Goal: Task Accomplishment & Management: Use online tool/utility

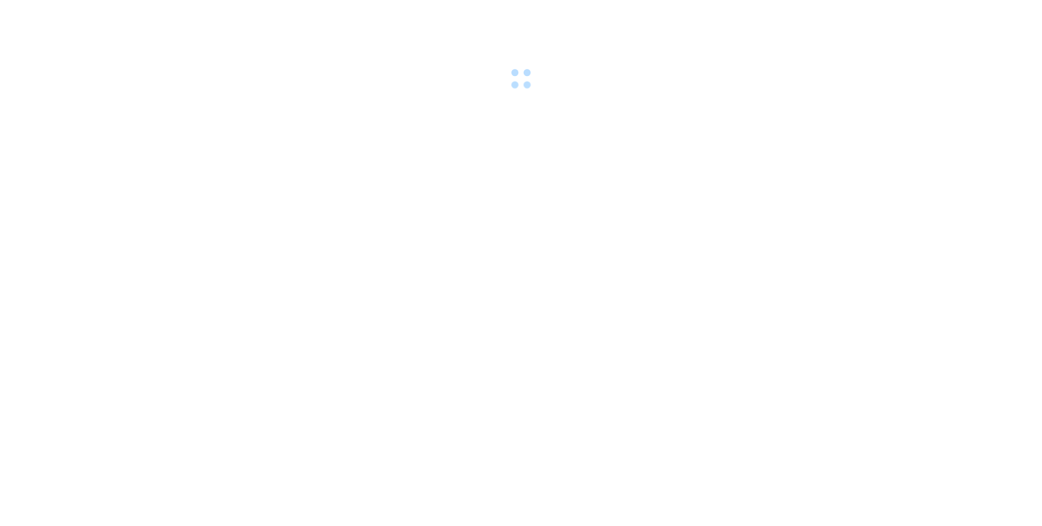
click at [882, 136] on body at bounding box center [521, 263] width 1042 height 526
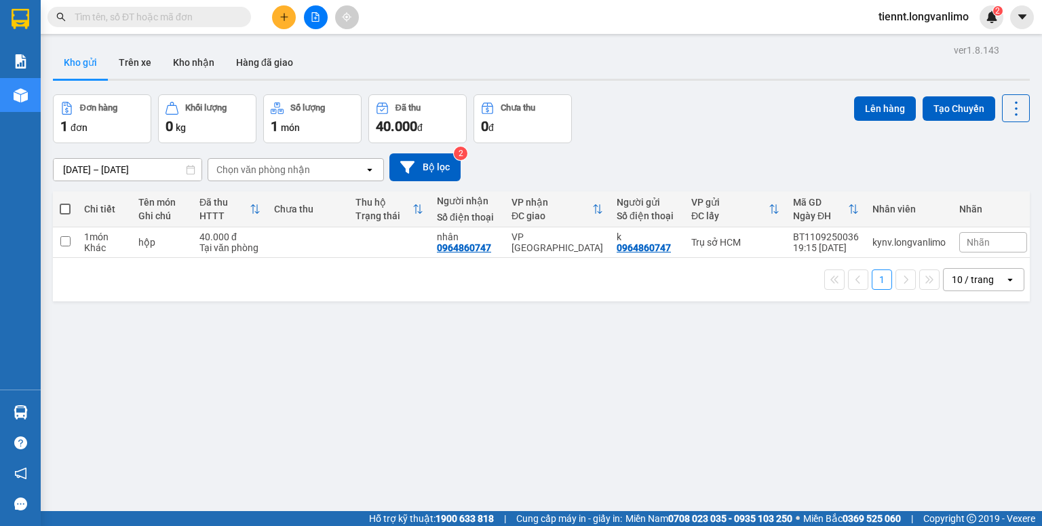
click at [159, 179] on div "ver 1.8.143 Kho gửi Trên xe Kho nhận Hàng đã giao Đơn hàng 1 đơn Khối lượng 0 k…" at bounding box center [541, 304] width 988 height 526
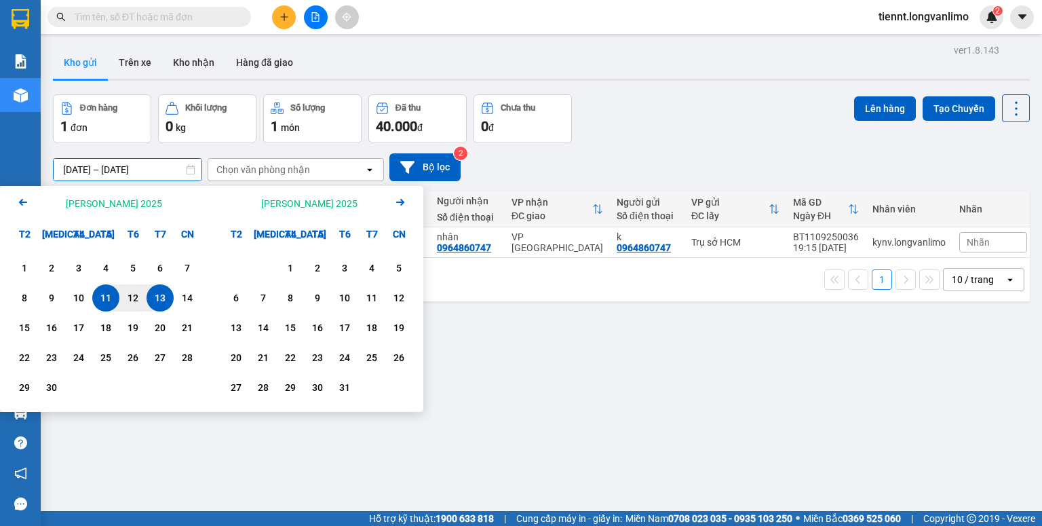
click at [157, 306] on div "13" at bounding box center [160, 298] width 19 height 16
click at [157, 304] on div "13" at bounding box center [160, 298] width 19 height 16
type input "[DATE] – [DATE]"
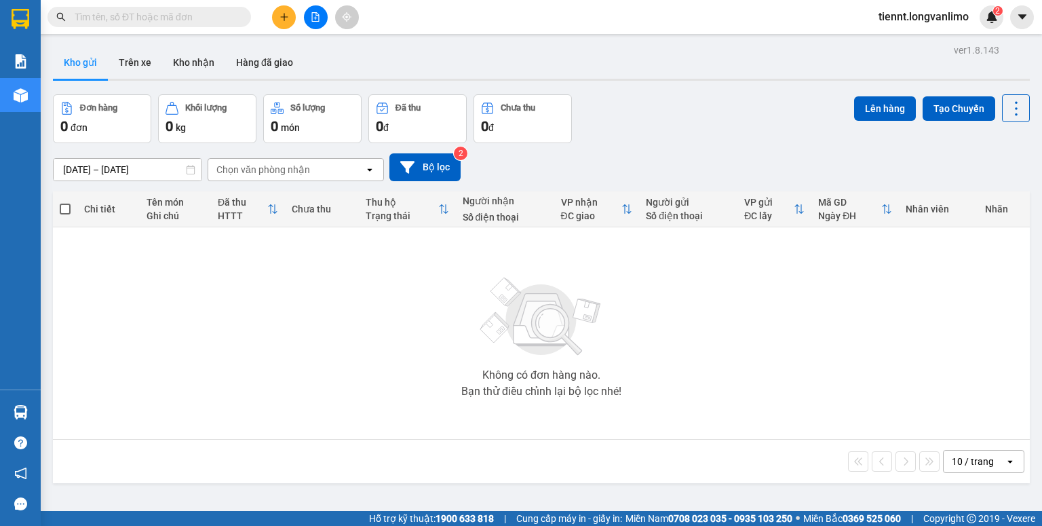
click at [208, 20] on input "text" at bounding box center [155, 16] width 160 height 15
type input "0"
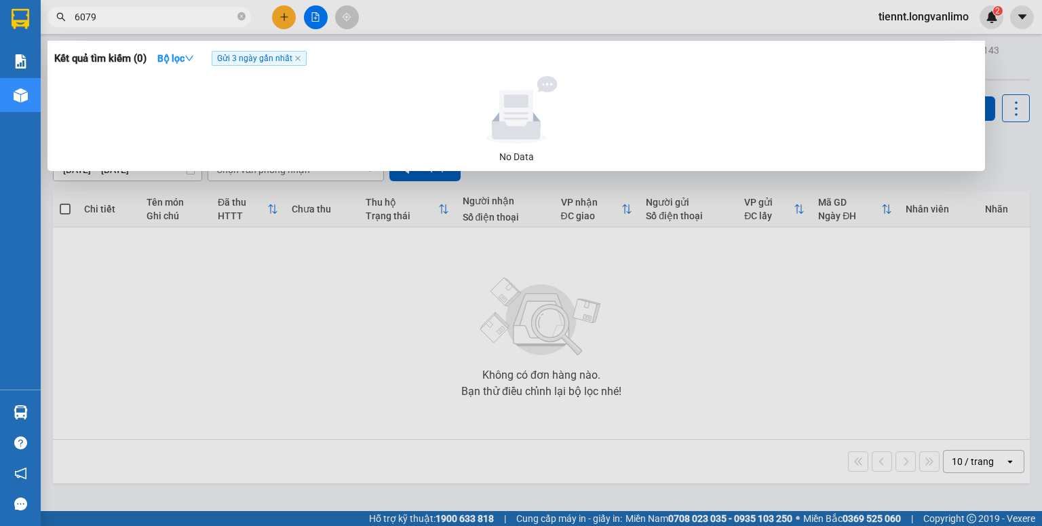
type input "6079"
click at [259, 58] on span "Gửi 3 ngày gần nhất" at bounding box center [259, 58] width 95 height 15
click at [193, 58] on icon "down" at bounding box center [189, 58] width 8 height 5
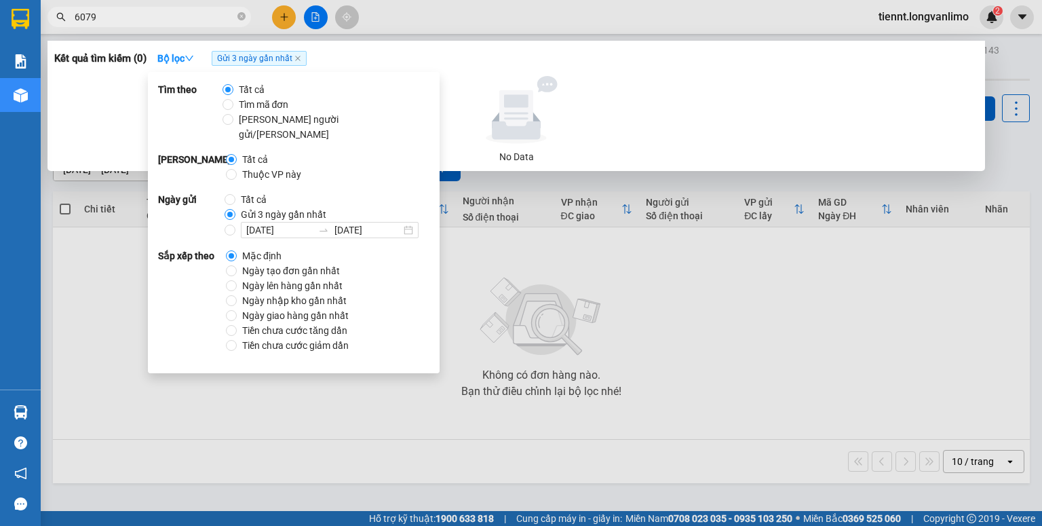
click at [242, 192] on span "Tất cả" at bounding box center [253, 199] width 37 height 15
click at [235, 194] on input "Tất cả" at bounding box center [230, 199] width 11 height 11
radio input "true"
radio input "false"
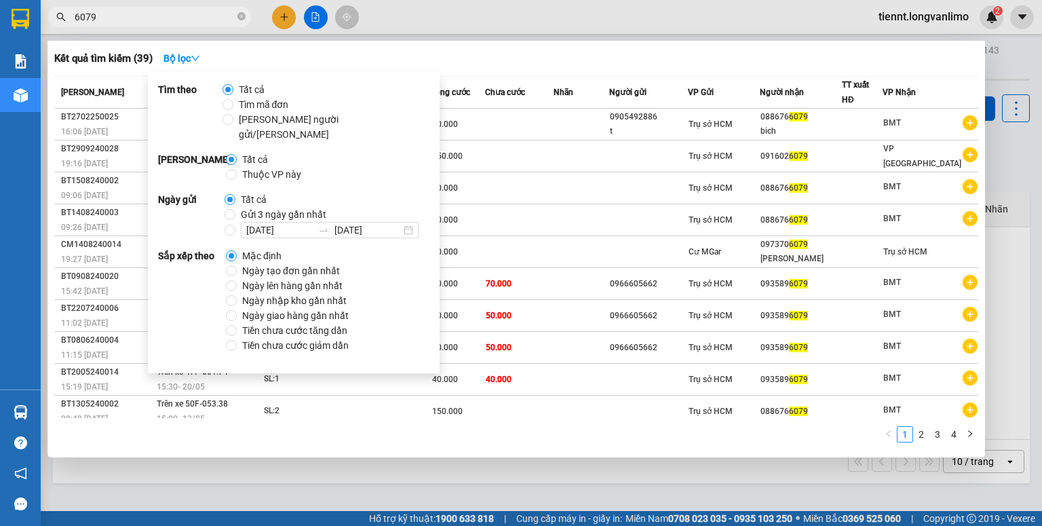
click at [630, 106] on th "Người gửi" at bounding box center [648, 93] width 79 height 32
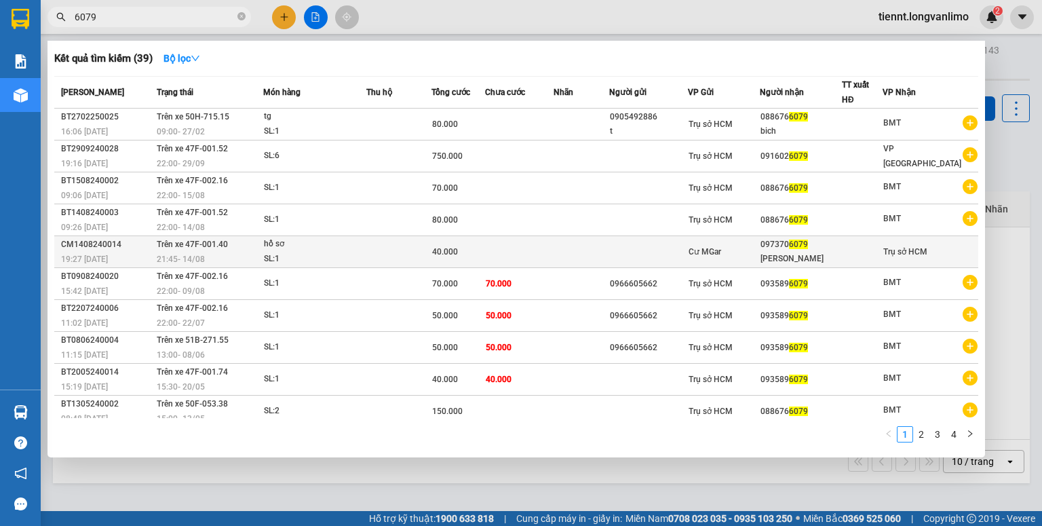
click at [777, 253] on div "trường sinh" at bounding box center [800, 259] width 81 height 14
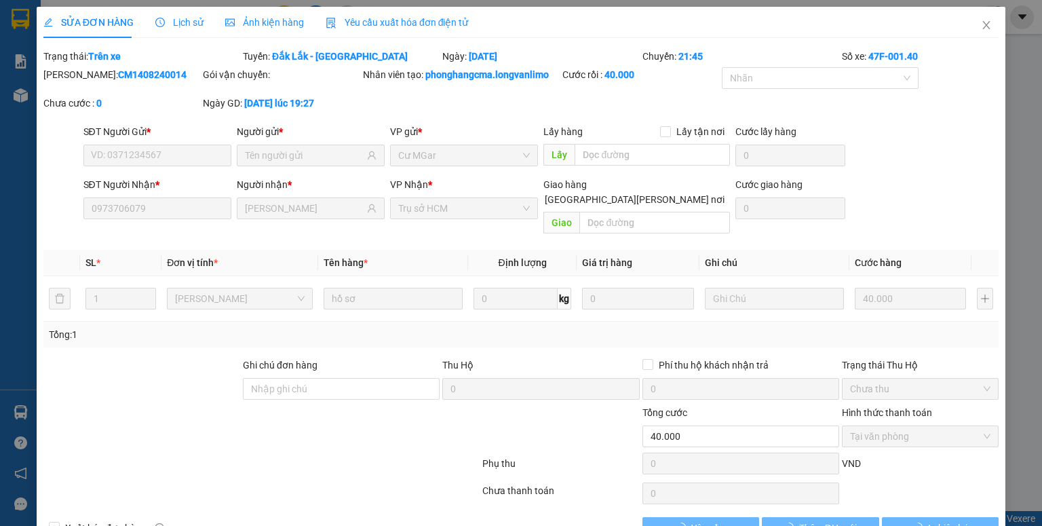
type input "0973706079"
type input "trường sinh"
type input "40.000"
type input "0"
click at [914, 517] on button "In biên lai" at bounding box center [940, 528] width 117 height 22
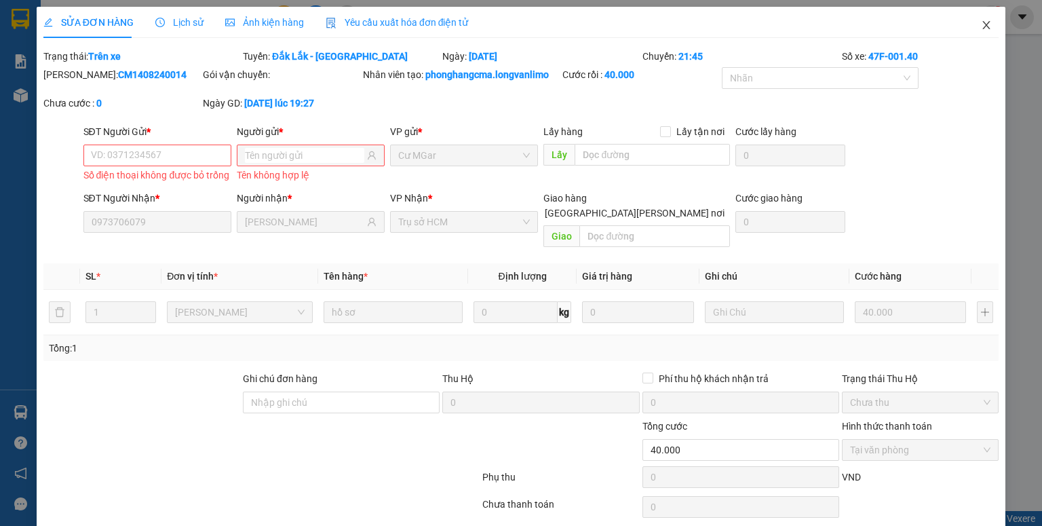
click at [981, 26] on icon "close" at bounding box center [986, 25] width 11 height 11
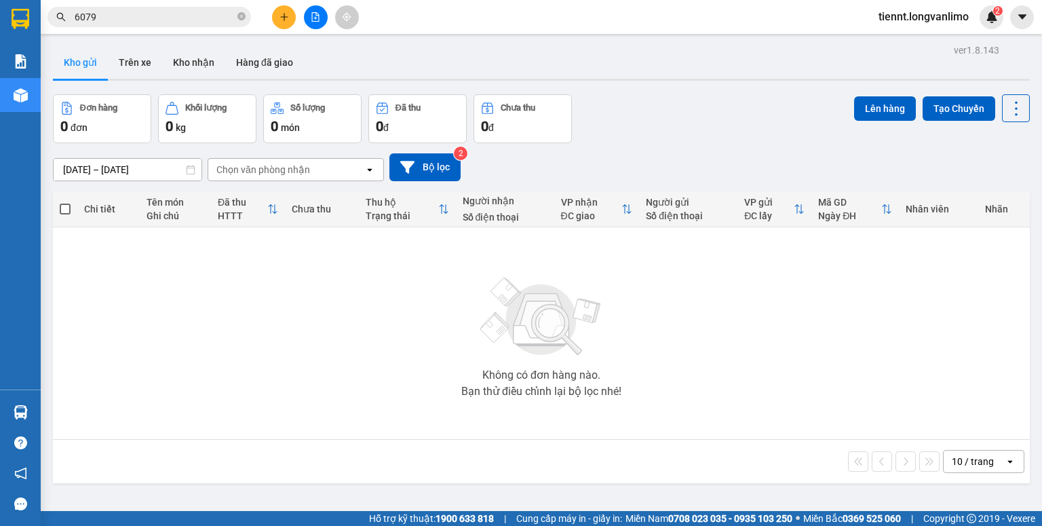
click at [172, 18] on input "6079" at bounding box center [155, 16] width 160 height 15
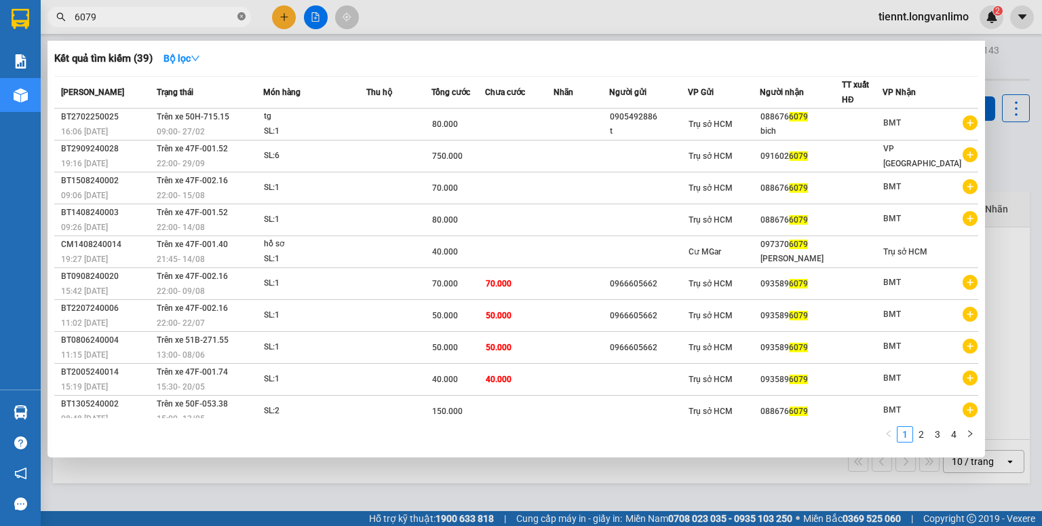
click at [241, 16] on icon "close-circle" at bounding box center [241, 16] width 8 height 8
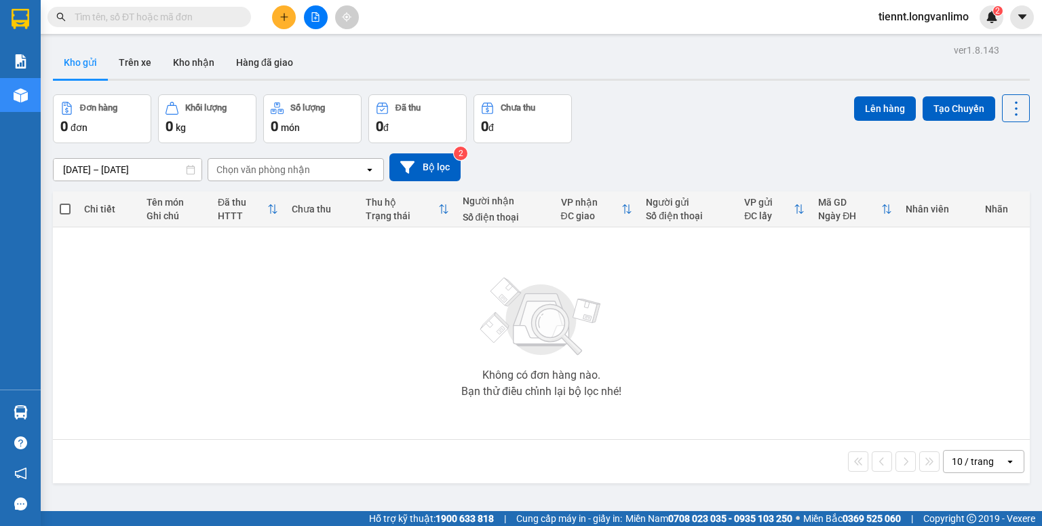
click at [186, 21] on input "text" at bounding box center [155, 16] width 160 height 15
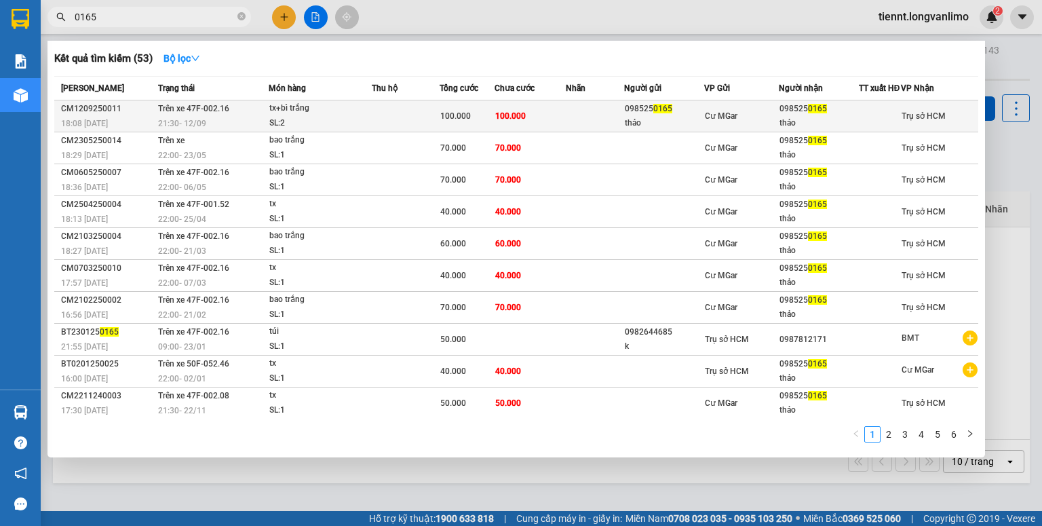
type input "0165"
click at [545, 120] on td "100.000" at bounding box center [529, 116] width 71 height 32
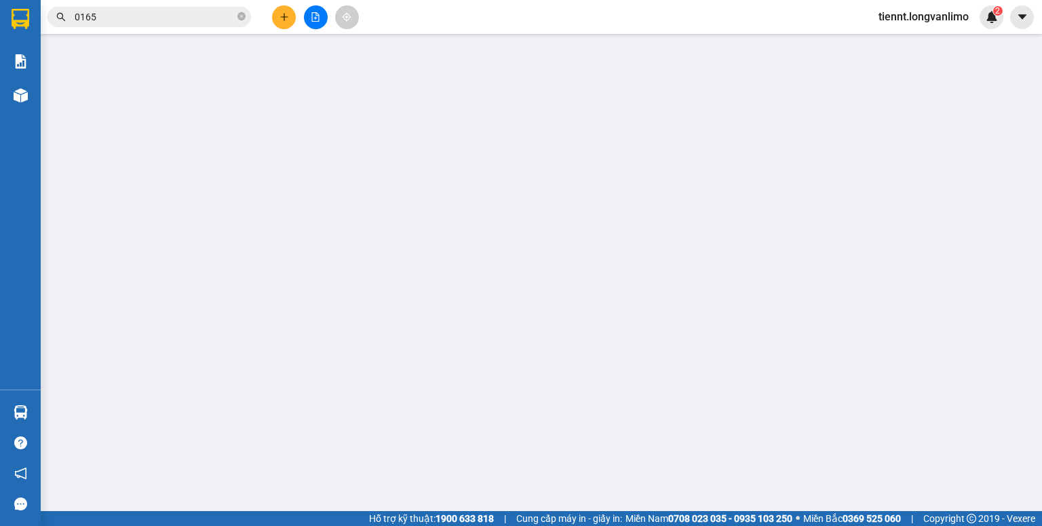
type input "0985250165"
type input "thảo"
type input "0985250165"
type input "thảo"
type input "100.000"
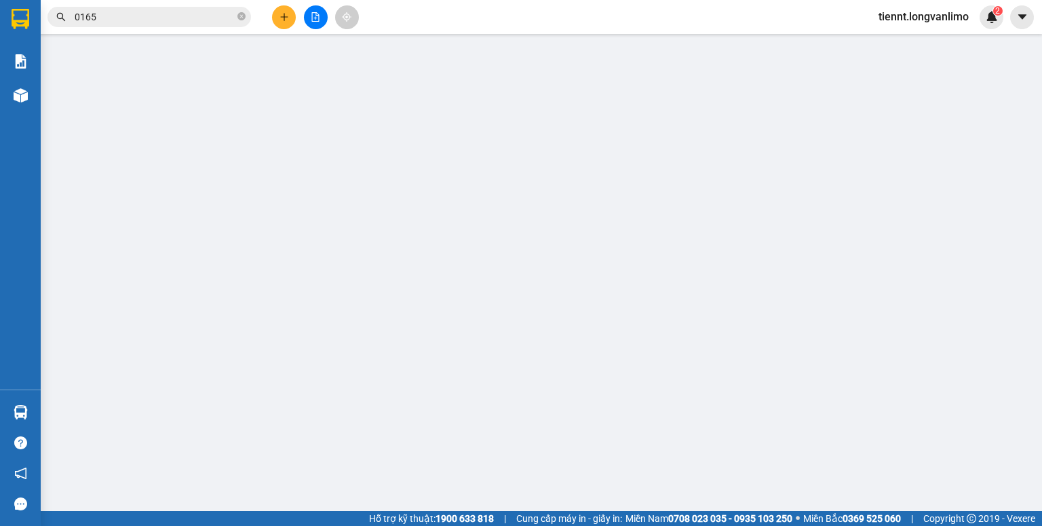
type input "100.000"
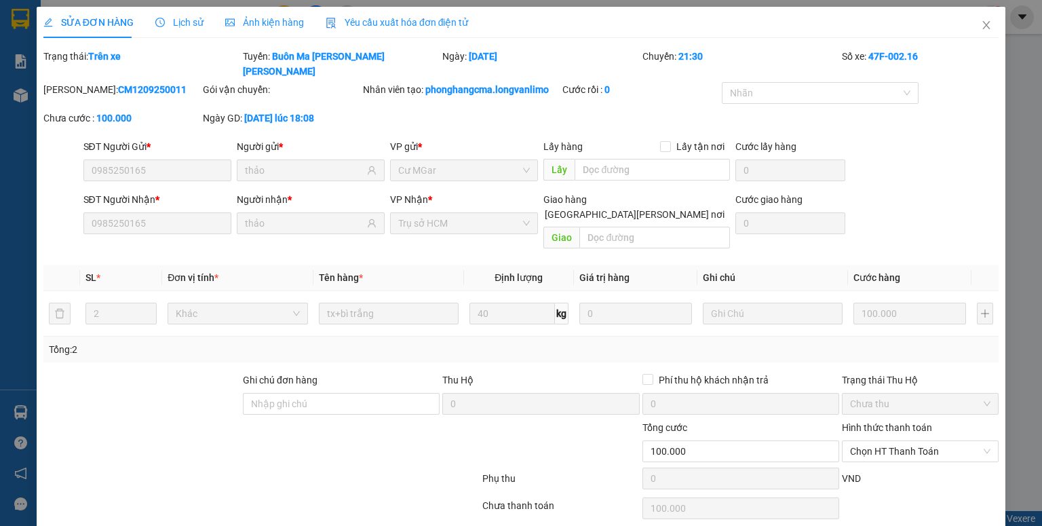
click at [277, 26] on span "Ảnh kiện hàng" at bounding box center [264, 22] width 79 height 11
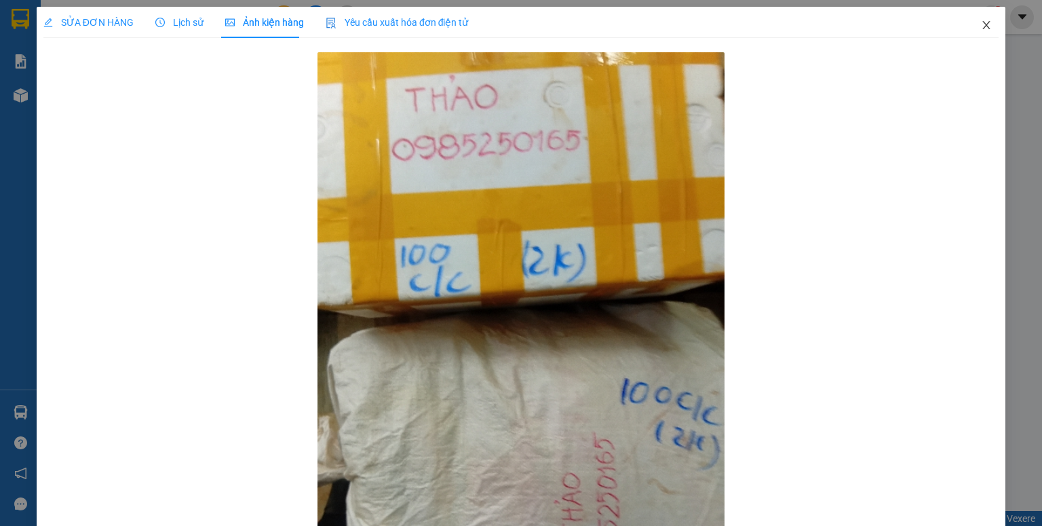
click at [983, 28] on icon "close" at bounding box center [986, 25] width 7 height 8
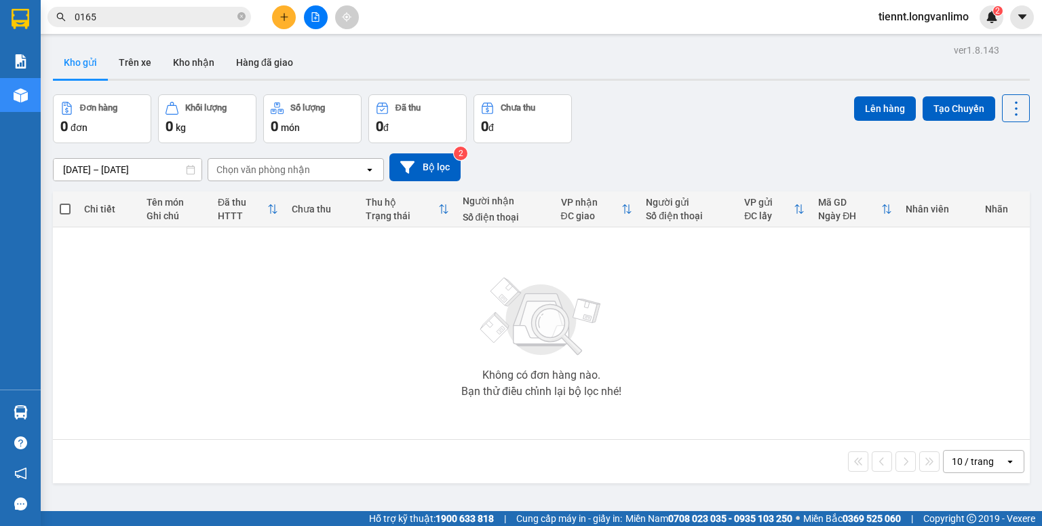
click at [155, 11] on input "0165" at bounding box center [155, 16] width 160 height 15
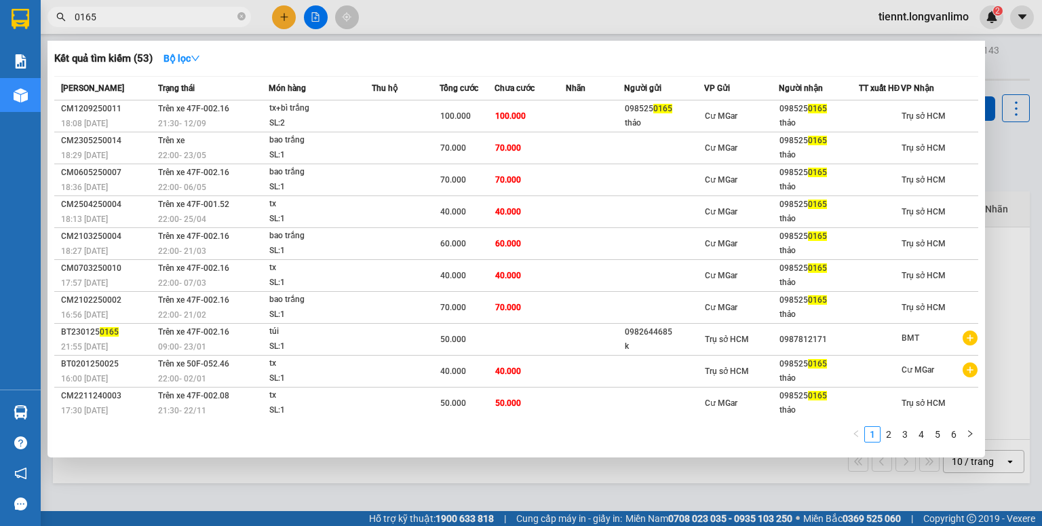
click at [155, 11] on input "0165" at bounding box center [155, 16] width 160 height 15
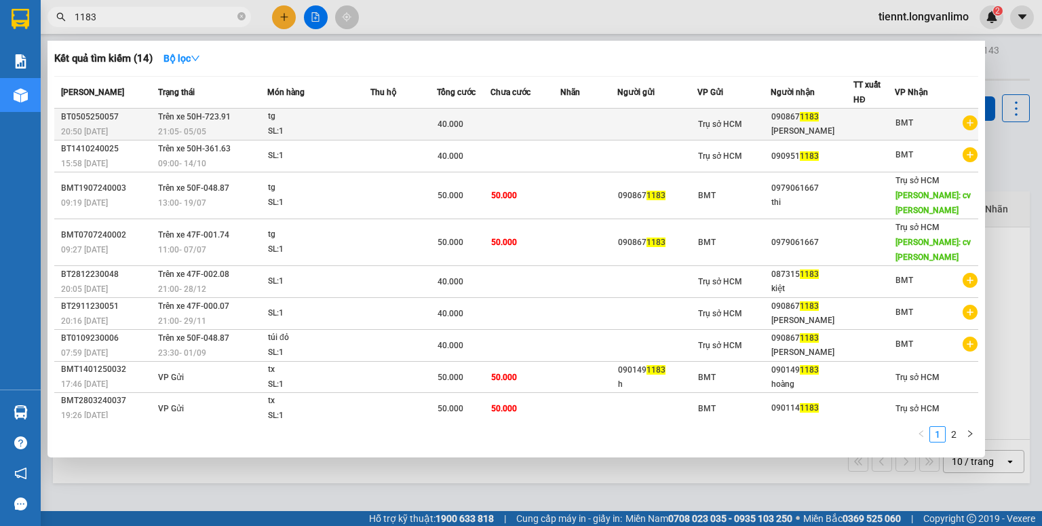
type input "1183"
click at [617, 126] on td at bounding box center [589, 125] width 58 height 32
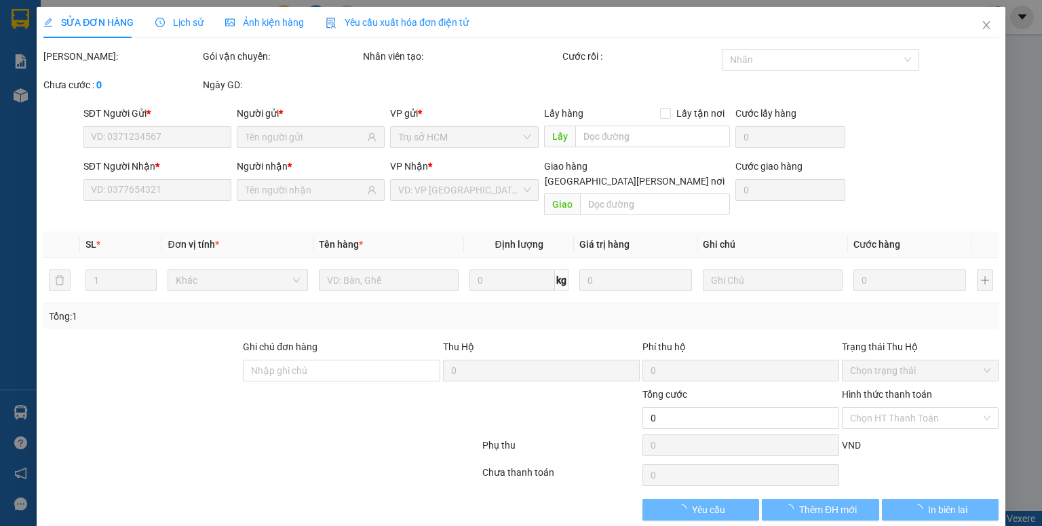
type input "0908671183"
type input "40.000"
type input "0"
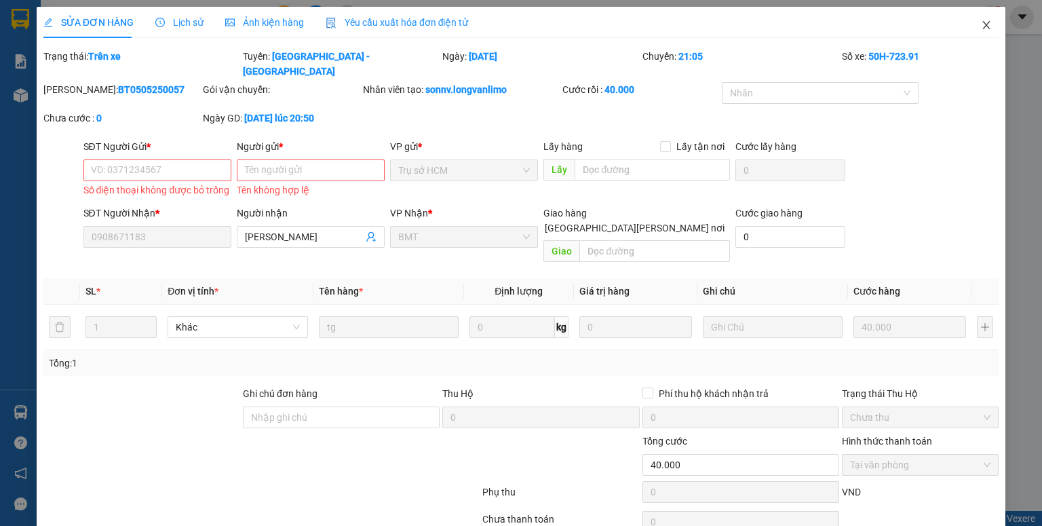
click at [981, 23] on icon "close" at bounding box center [986, 25] width 11 height 11
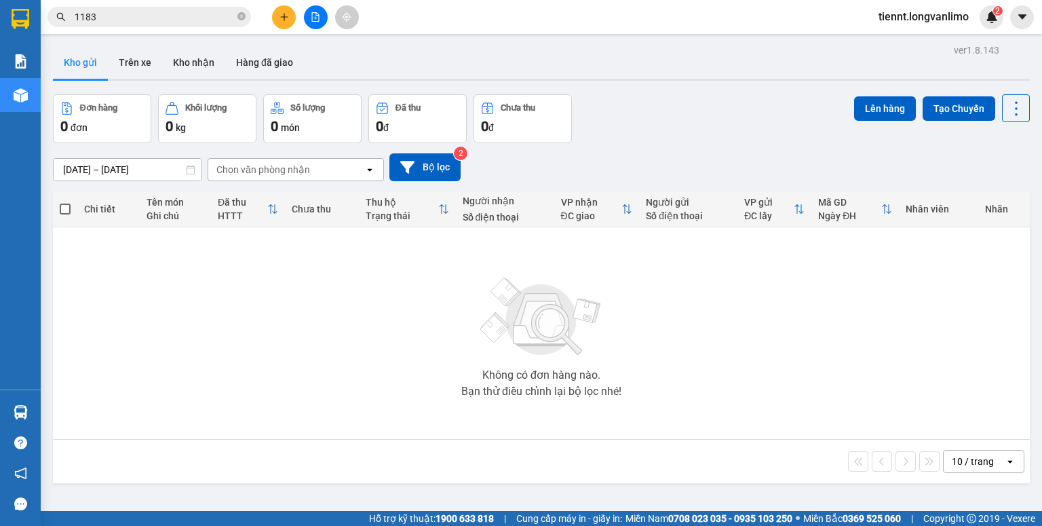
click at [114, 14] on input "1183" at bounding box center [155, 16] width 160 height 15
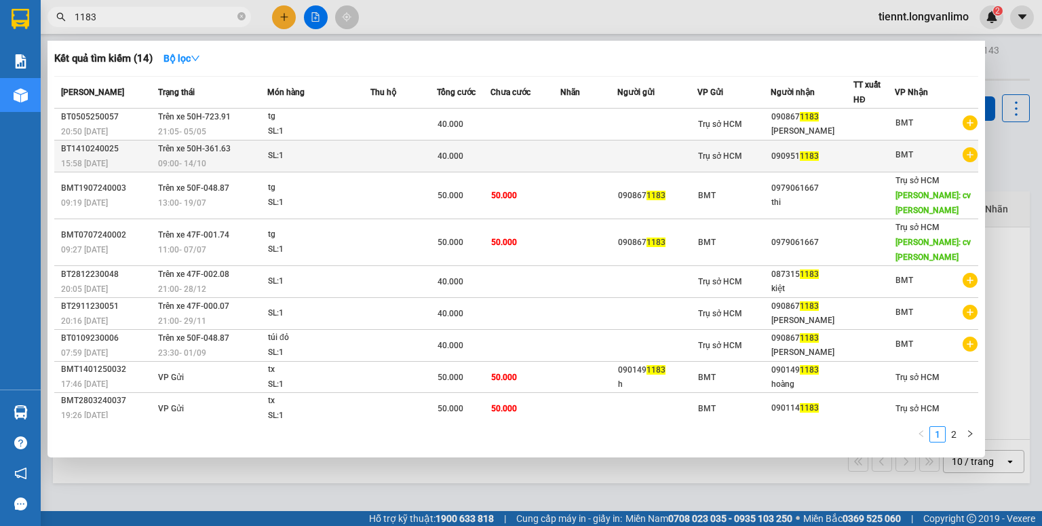
click at [888, 159] on div at bounding box center [874, 156] width 40 height 14
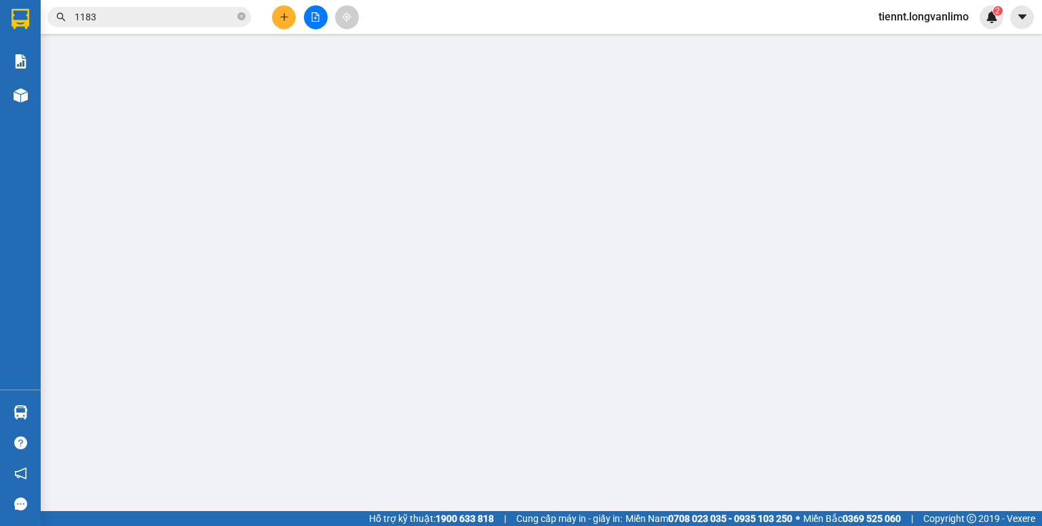
type input "0909511183"
type input "40.000"
type input "0"
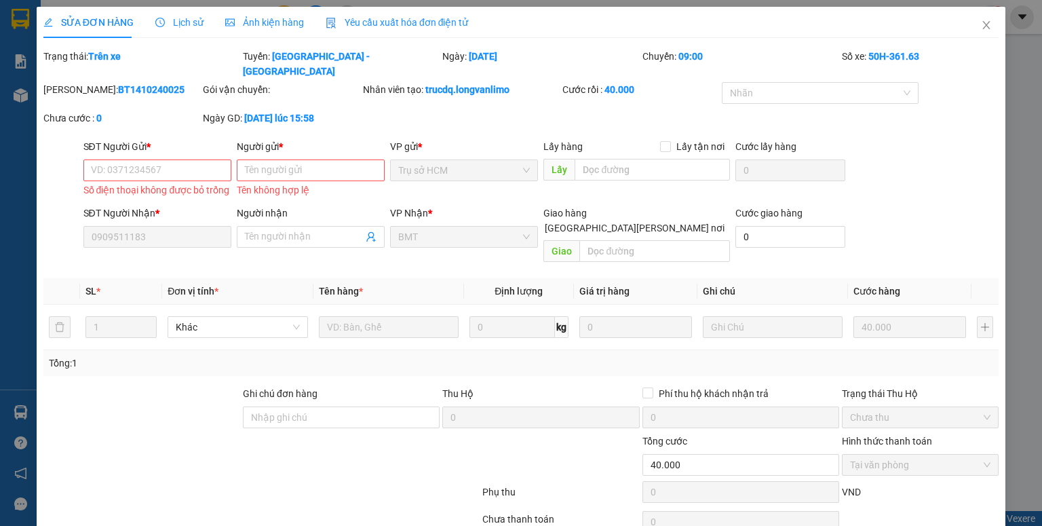
click at [188, 160] on input "SĐT Người Gửi *" at bounding box center [157, 170] width 148 height 22
click at [180, 159] on input "SĐT Người Gửi *" at bounding box center [157, 170] width 148 height 22
click at [168, 159] on input "SĐT Người Gửi *" at bounding box center [157, 170] width 148 height 22
click at [981, 24] on icon "close" at bounding box center [986, 25] width 11 height 11
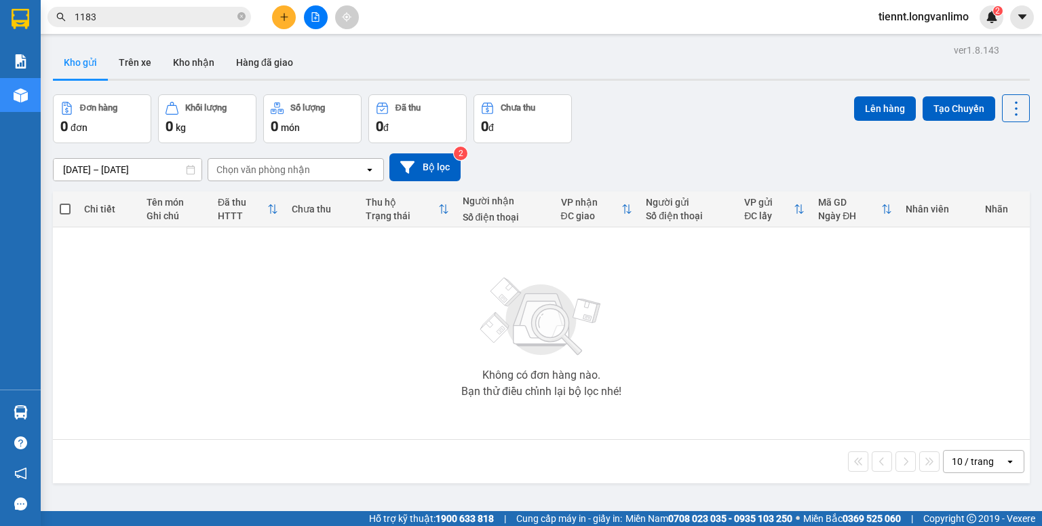
click at [158, 19] on input "1183" at bounding box center [155, 16] width 160 height 15
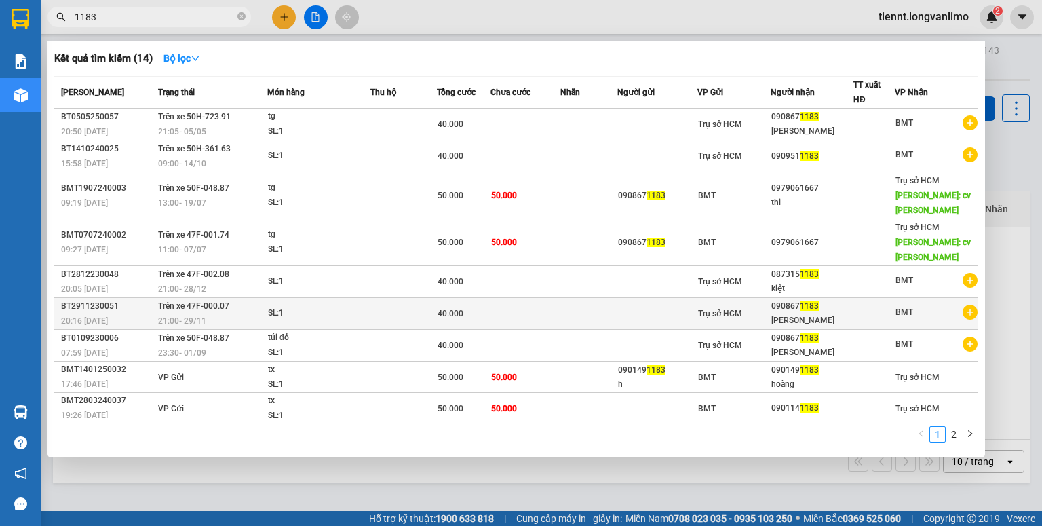
click at [922, 305] on div "BMT" at bounding box center [936, 313] width 82 height 17
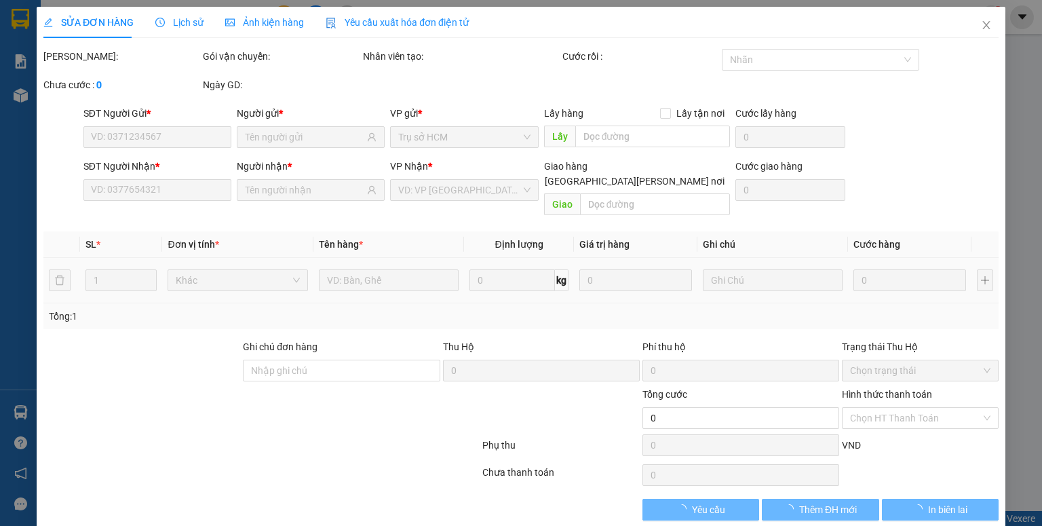
type input "0908671183"
type input "40.000"
type input "0"
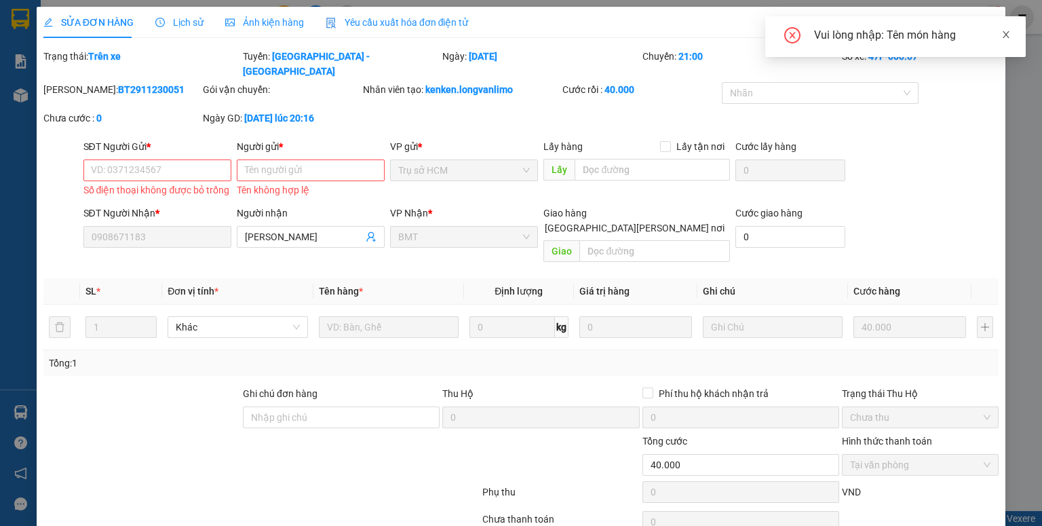
click at [1009, 35] on icon "close" at bounding box center [1005, 34] width 9 height 9
click at [981, 24] on icon "close" at bounding box center [986, 25] width 11 height 11
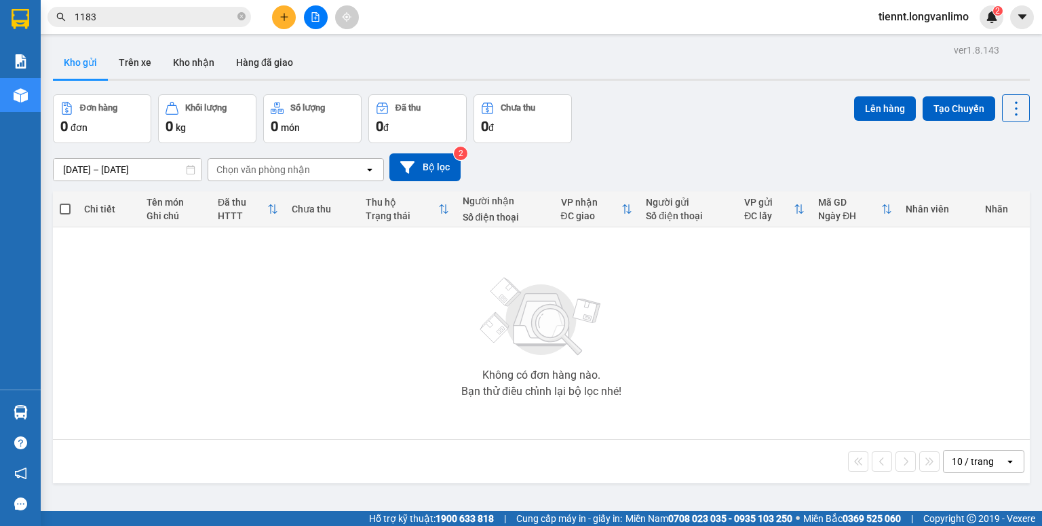
click at [201, 11] on input "1183" at bounding box center [155, 16] width 160 height 15
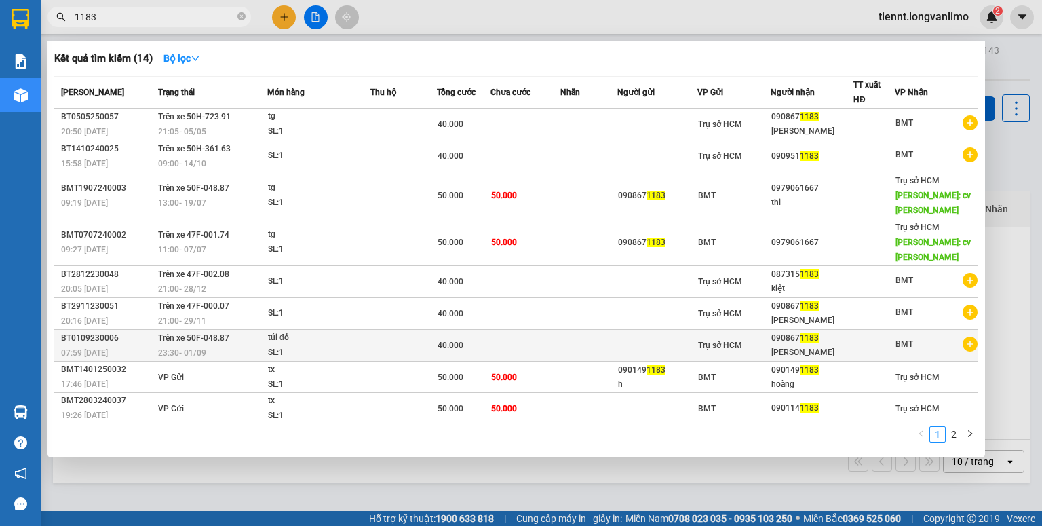
scroll to position [4, 0]
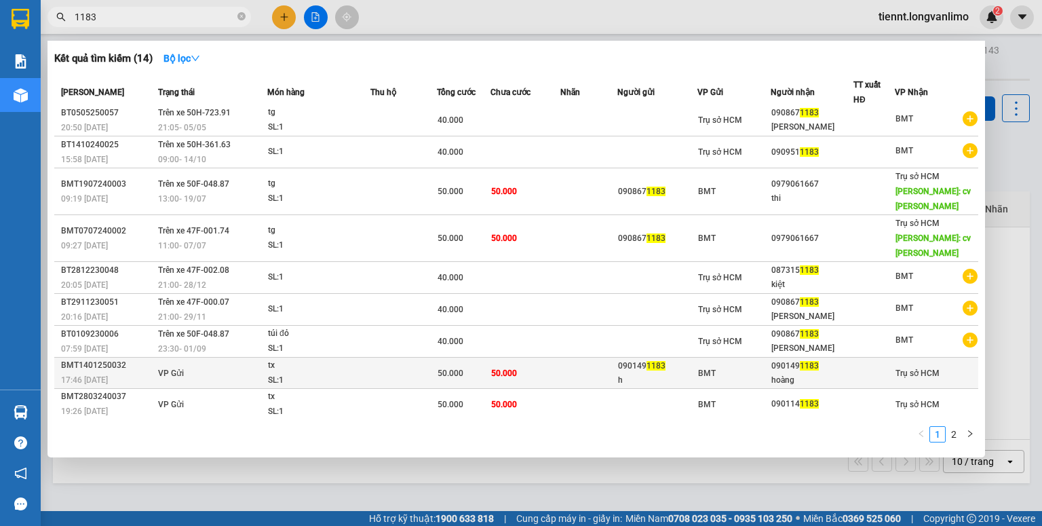
click at [731, 366] on div "BMT" at bounding box center [734, 373] width 72 height 15
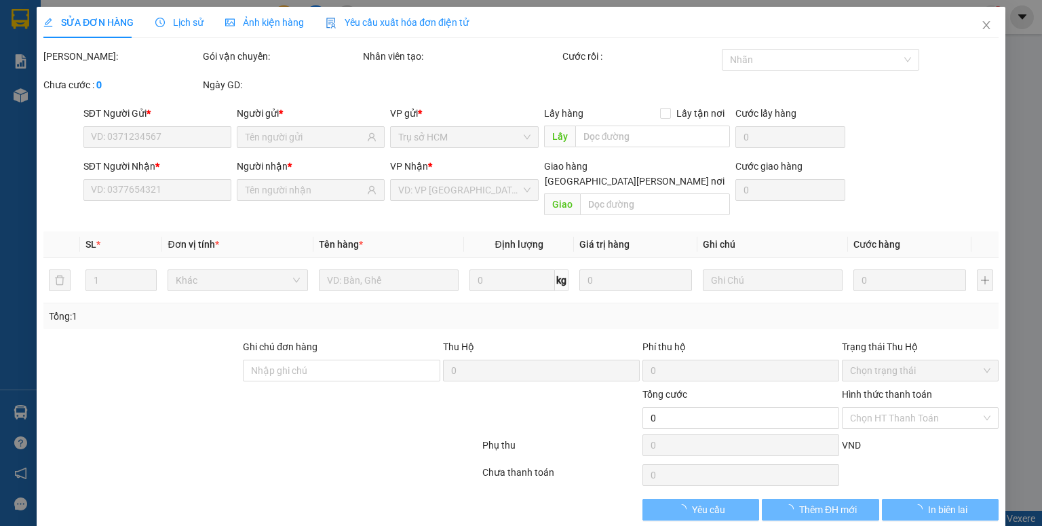
type input "0901491183"
type input "h"
type input "0901491183"
type input "hoàng"
type input "50.000"
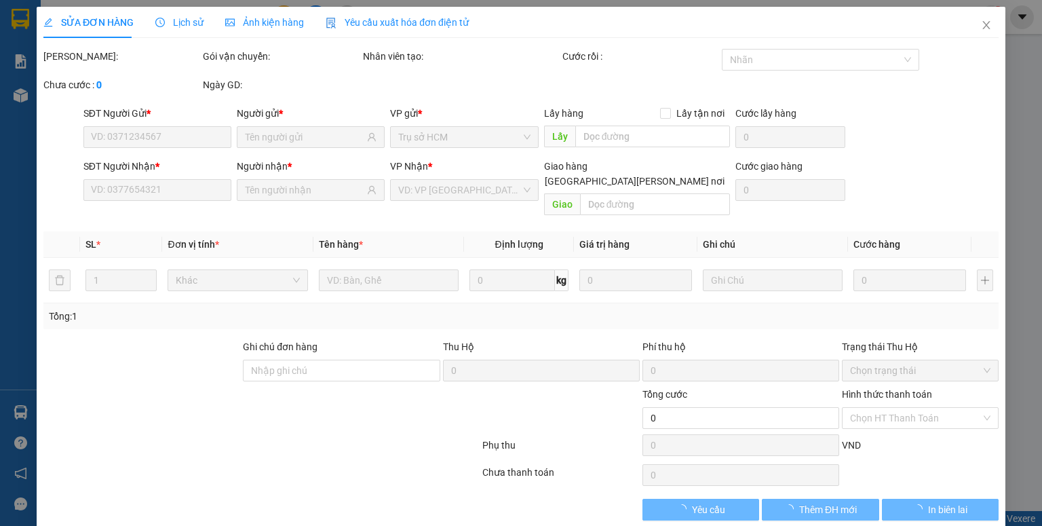
type input "50.000"
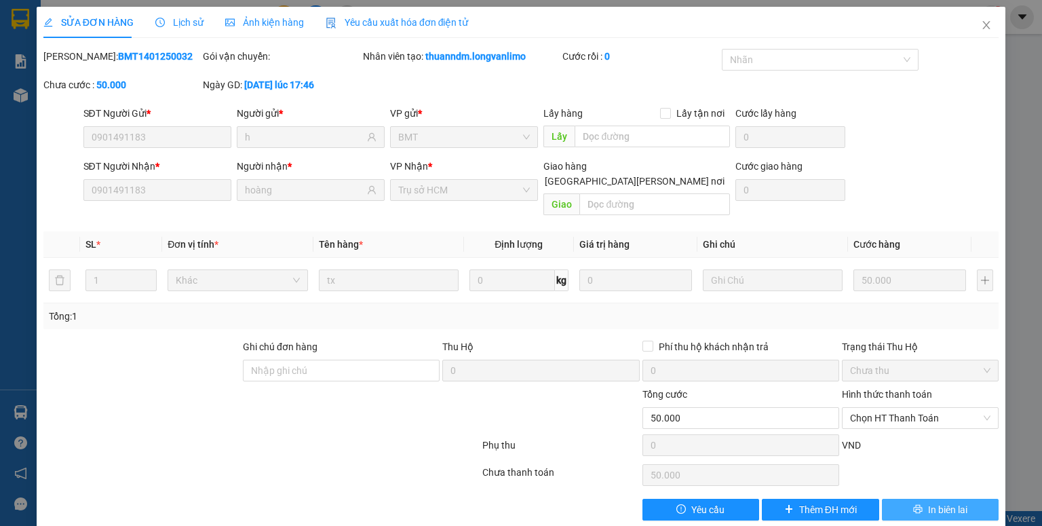
click at [913, 504] on span "printer" at bounding box center [917, 509] width 9 height 11
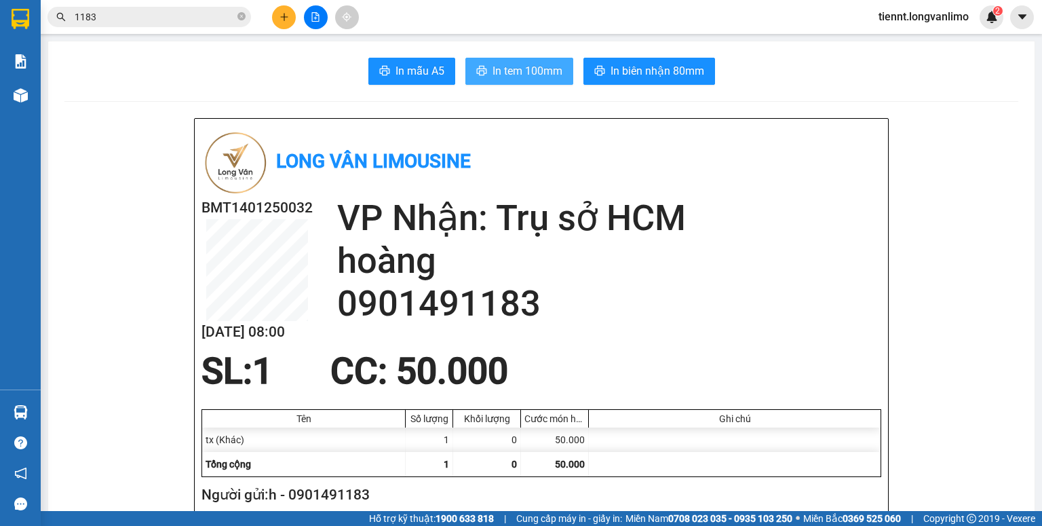
click at [548, 76] on span "In tem 100mm" at bounding box center [527, 70] width 70 height 17
click at [183, 17] on input "1183" at bounding box center [155, 16] width 160 height 15
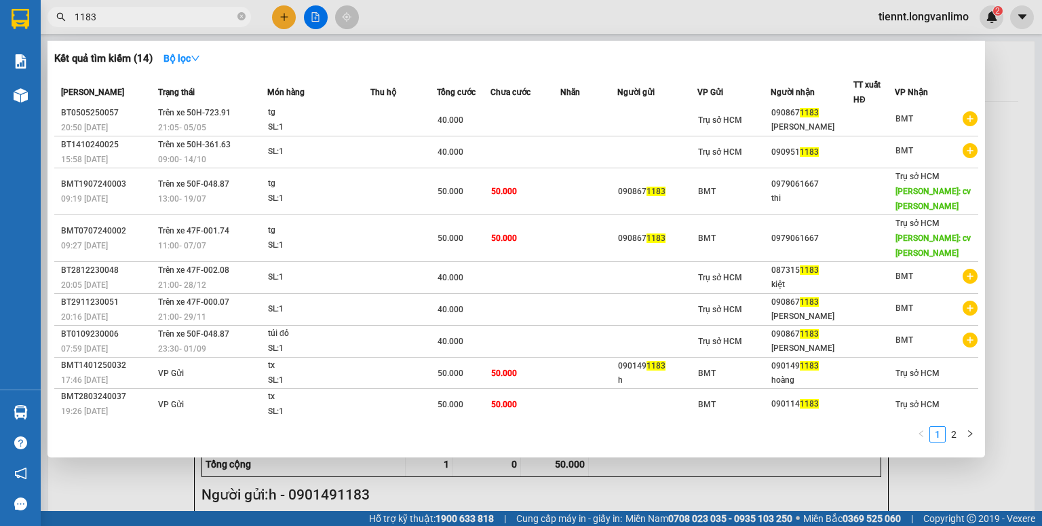
click at [182, 16] on input "1183" at bounding box center [155, 16] width 160 height 15
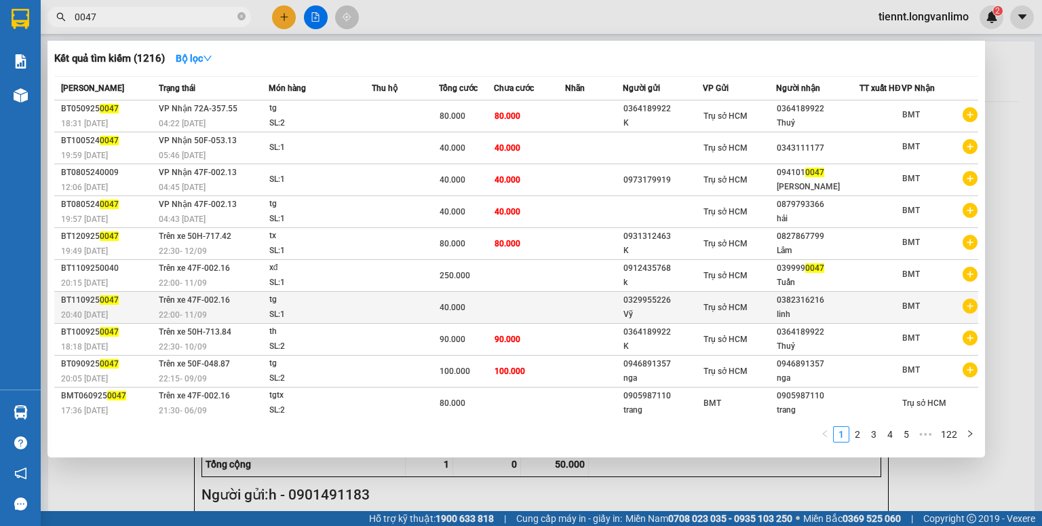
type input "0047"
click at [543, 313] on td at bounding box center [529, 308] width 71 height 32
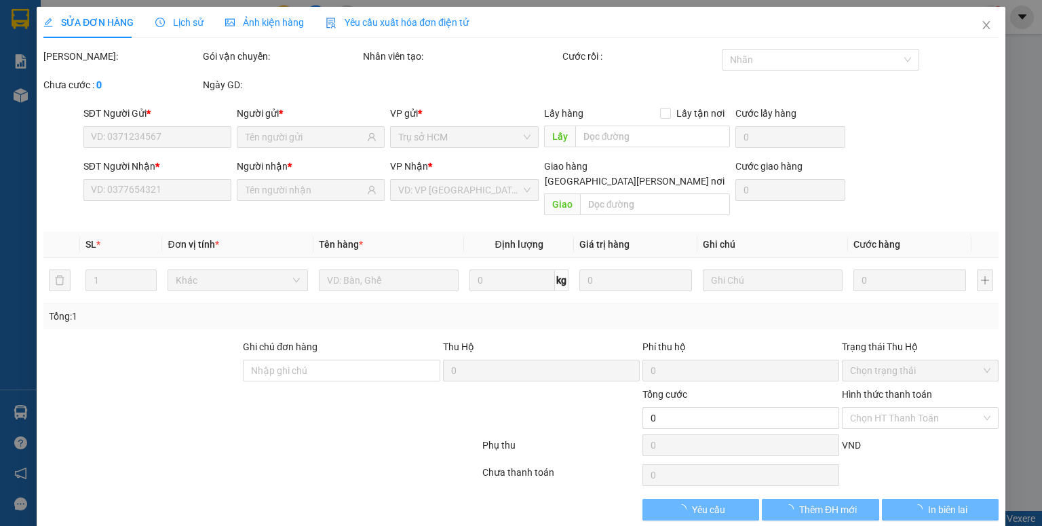
type input "0329955226"
type input "0382316216"
type input "40.000"
type input "0"
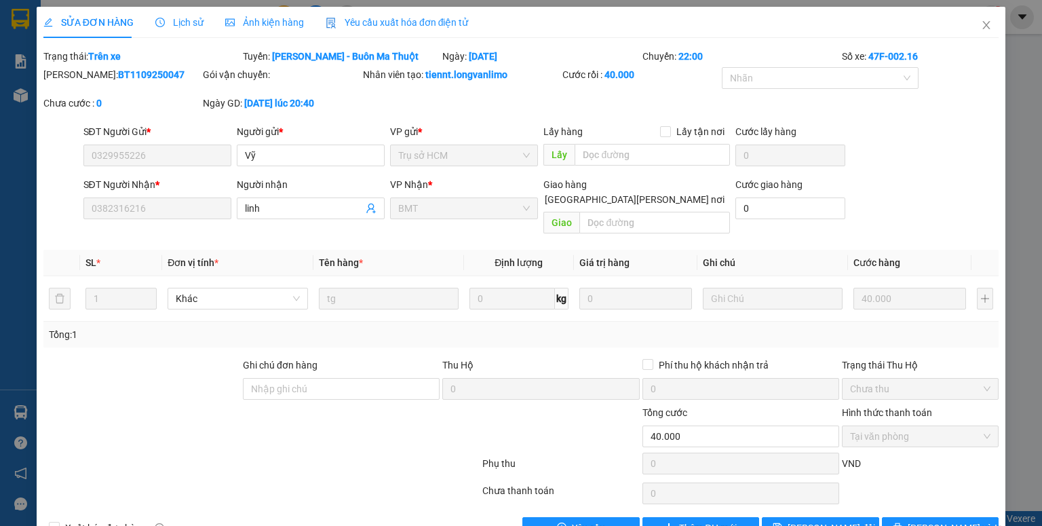
click at [246, 24] on span "Ảnh kiện hàng" at bounding box center [264, 22] width 79 height 11
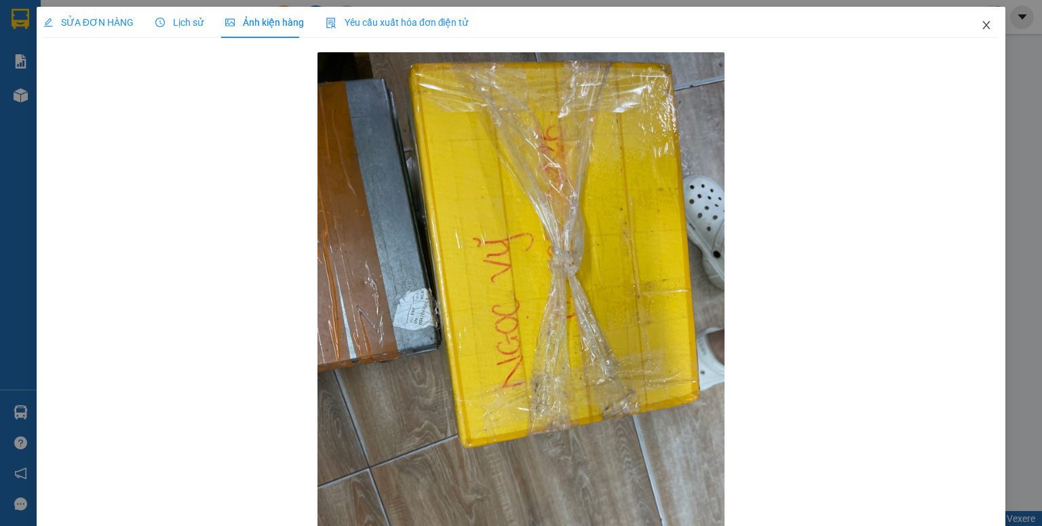
click at [981, 26] on icon "close" at bounding box center [986, 25] width 11 height 11
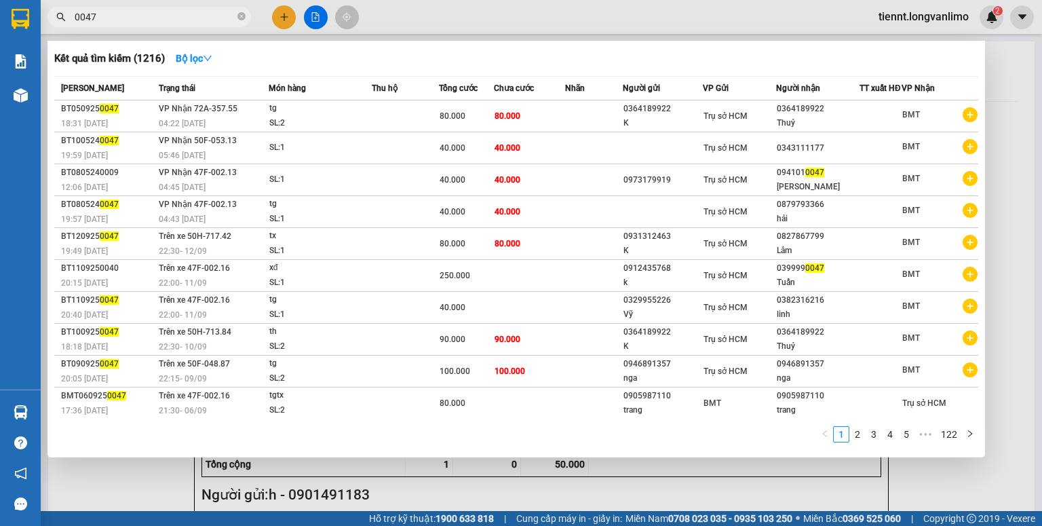
click at [220, 20] on input "0047" at bounding box center [155, 16] width 160 height 15
click at [205, 54] on strong "Bộ lọc" at bounding box center [194, 58] width 37 height 11
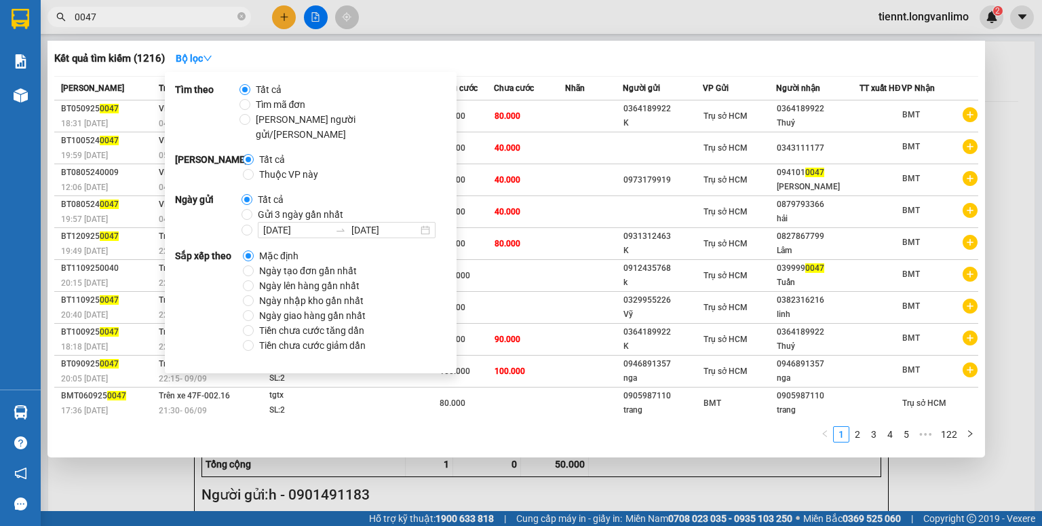
click at [288, 207] on span "Gửi 3 ngày gần nhất" at bounding box center [300, 214] width 96 height 15
click at [252, 209] on input "Gửi 3 ngày gần nhất" at bounding box center [246, 214] width 11 height 11
radio input "true"
radio input "false"
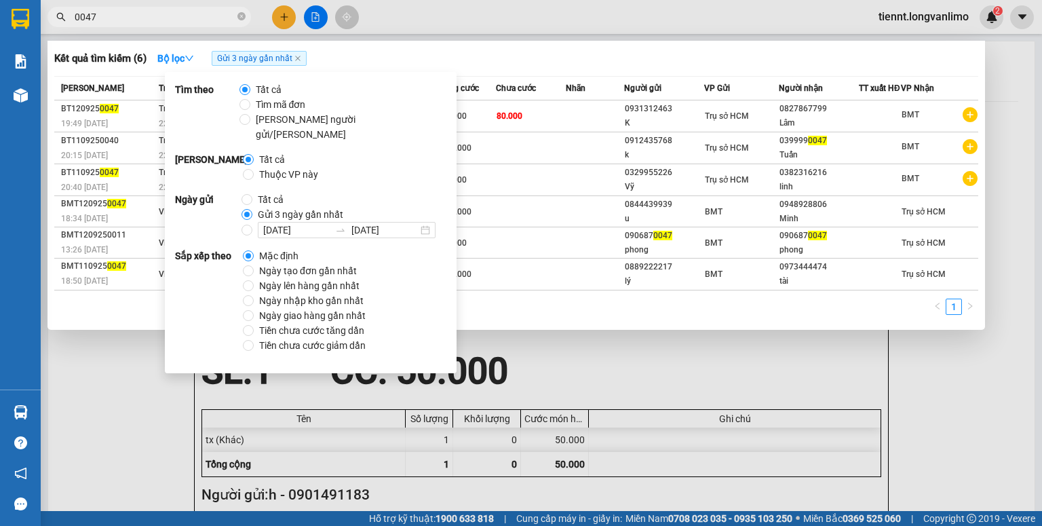
click at [556, 7] on div at bounding box center [521, 263] width 1042 height 526
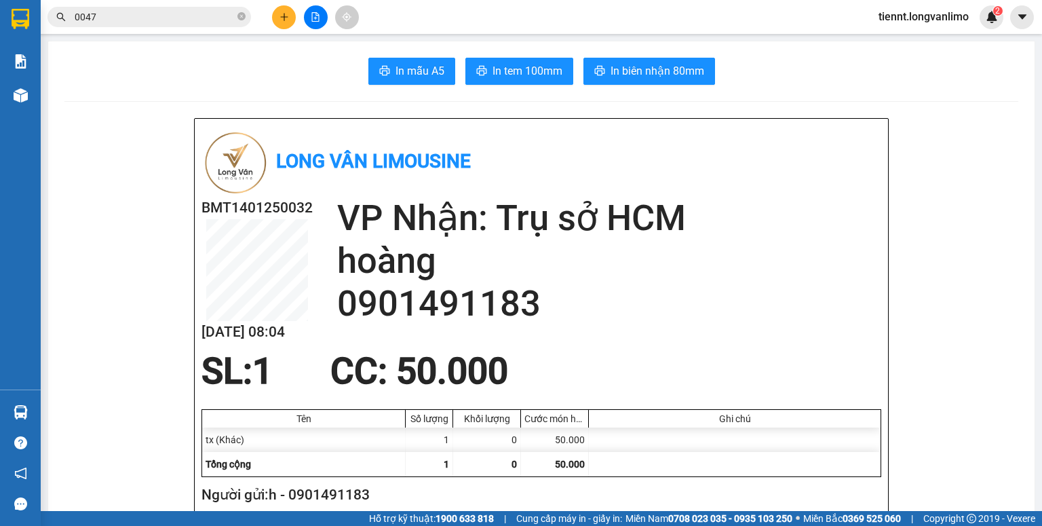
click at [176, 25] on span "0047" at bounding box center [148, 17] width 203 height 20
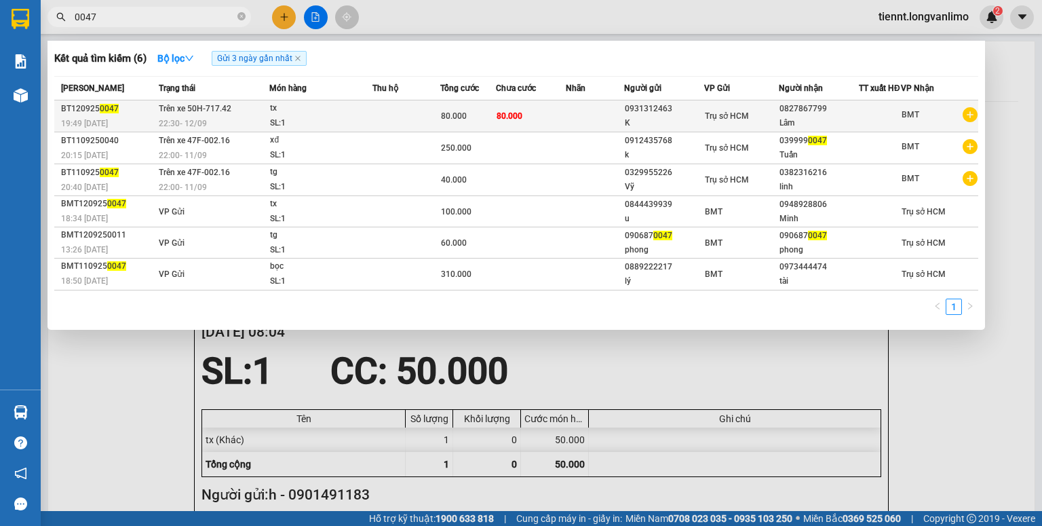
click at [425, 130] on td at bounding box center [406, 116] width 68 height 32
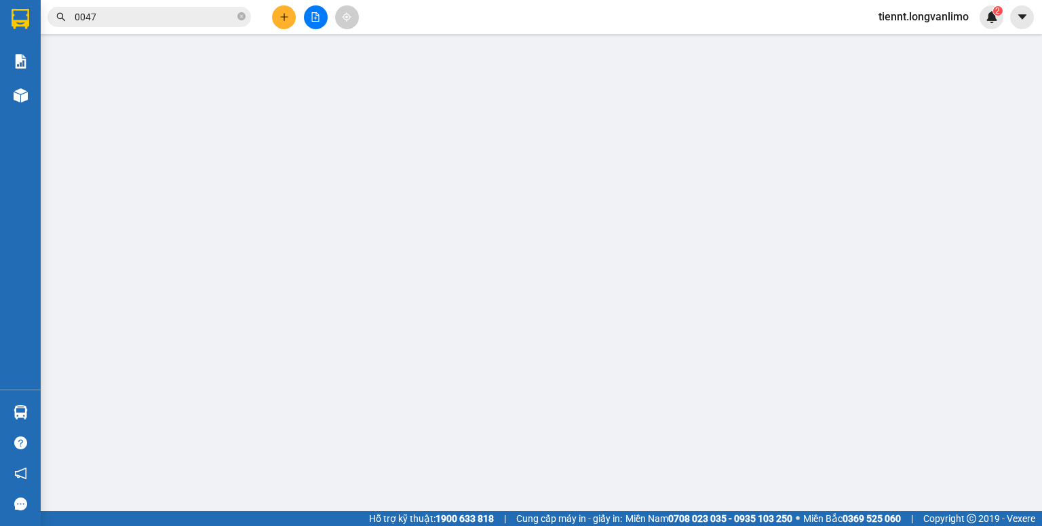
type input "0931312463"
type input "0827867799"
type input "80.000"
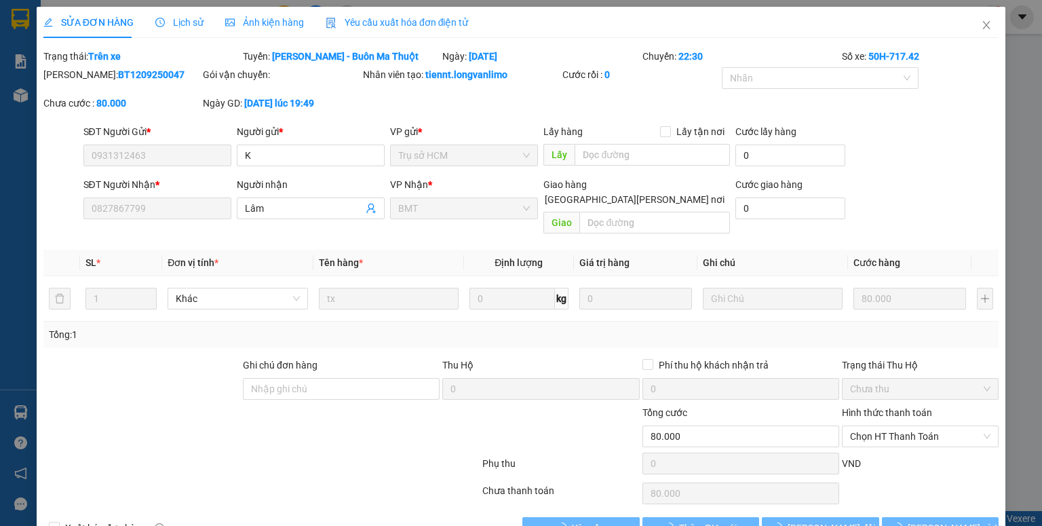
click at [275, 24] on span "Ảnh kiện hàng" at bounding box center [264, 22] width 79 height 11
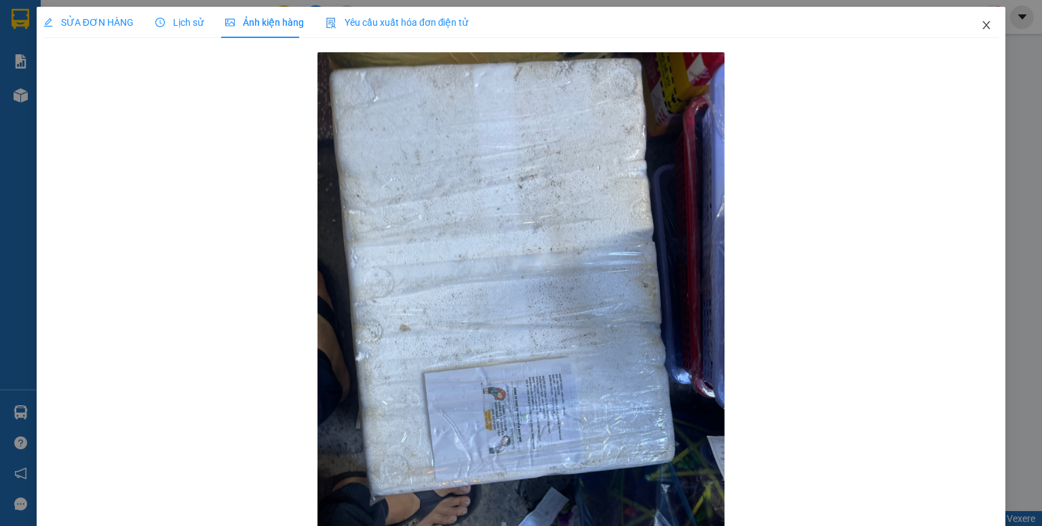
click at [981, 22] on icon "close" at bounding box center [986, 25] width 11 height 11
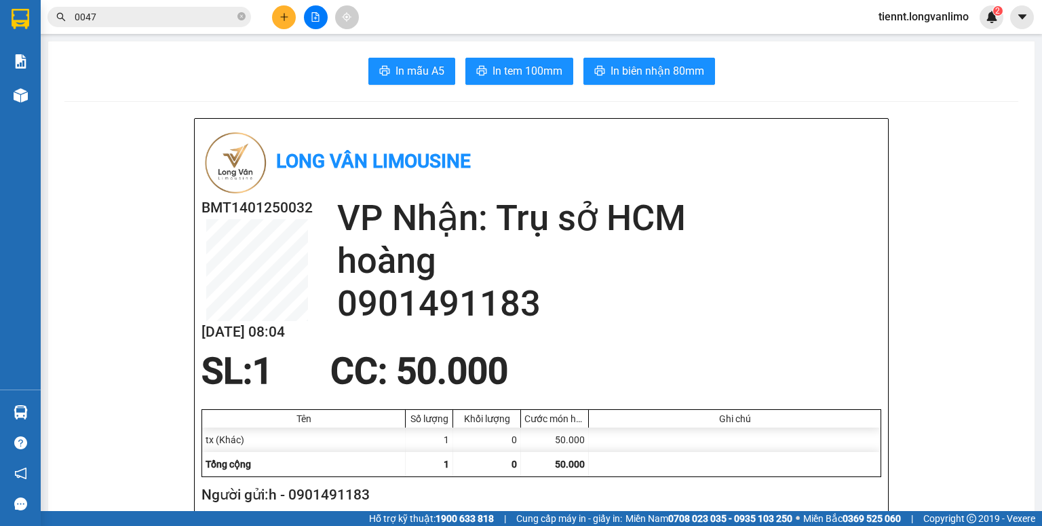
click at [202, 24] on input "0047" at bounding box center [155, 16] width 160 height 15
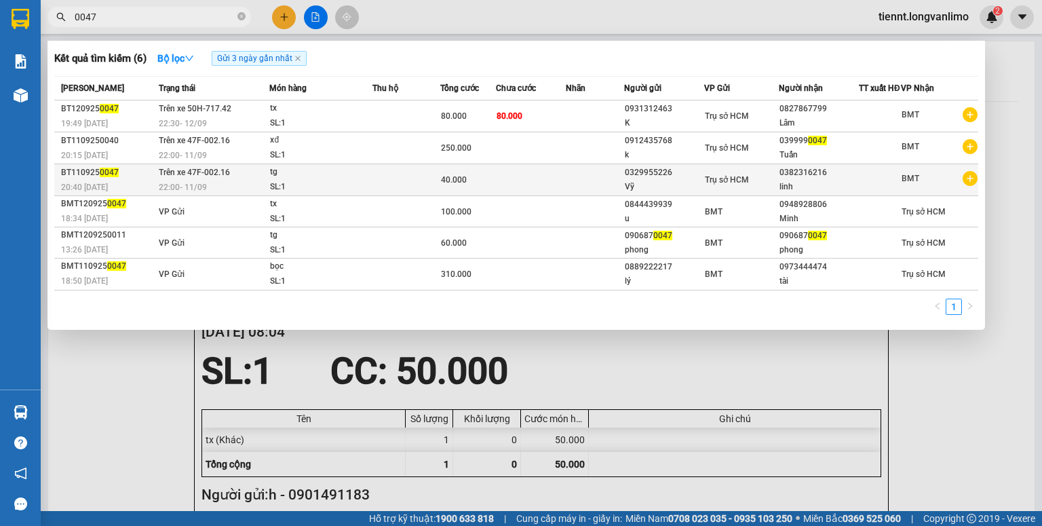
click at [570, 185] on td at bounding box center [595, 180] width 58 height 32
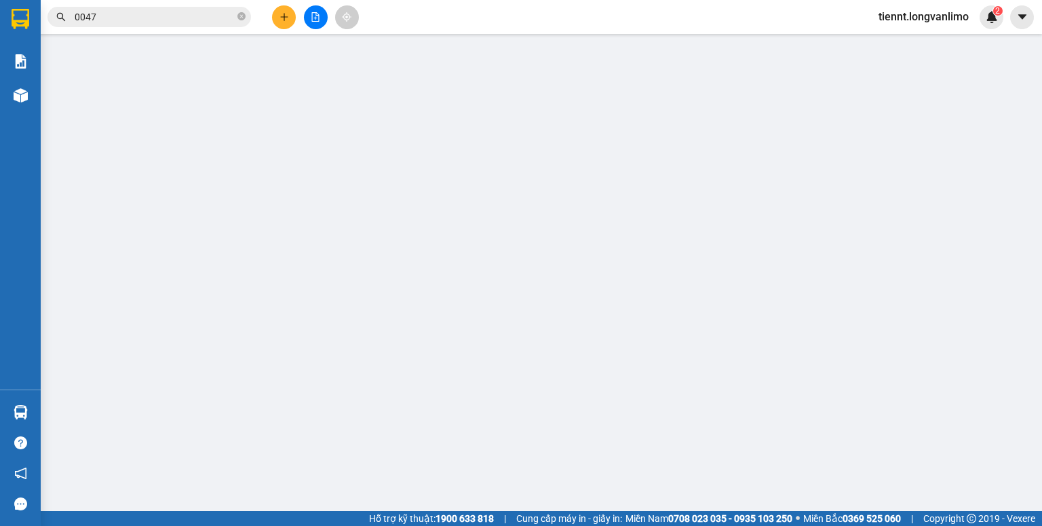
type input "0329955226"
type input "0382316216"
type input "40.000"
type input "0"
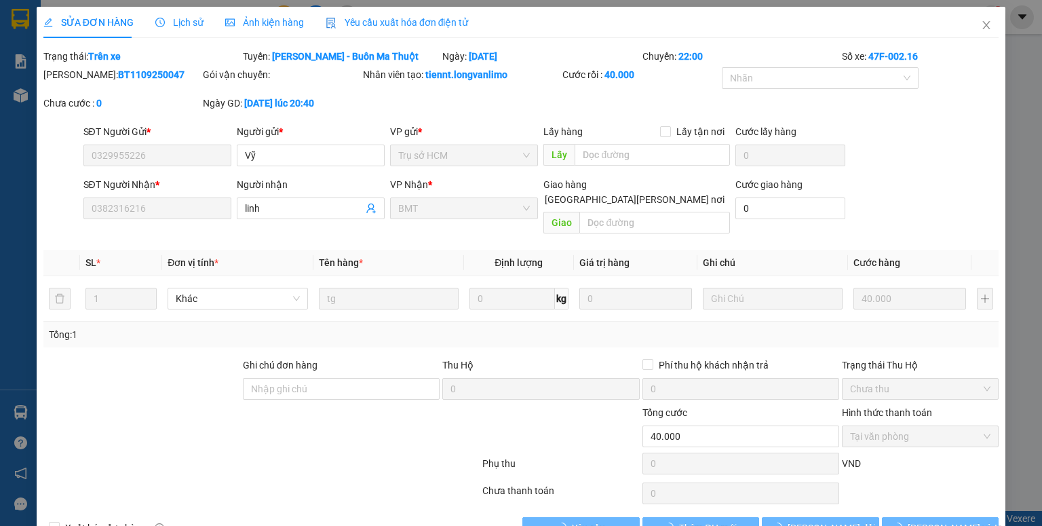
click at [275, 17] on span "Ảnh kiện hàng" at bounding box center [264, 22] width 79 height 11
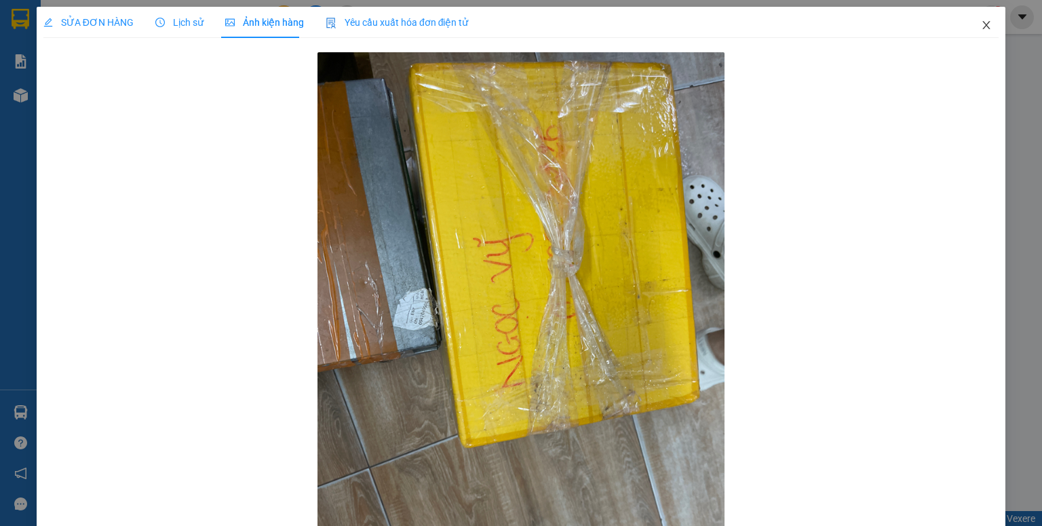
click at [981, 24] on icon "close" at bounding box center [986, 25] width 11 height 11
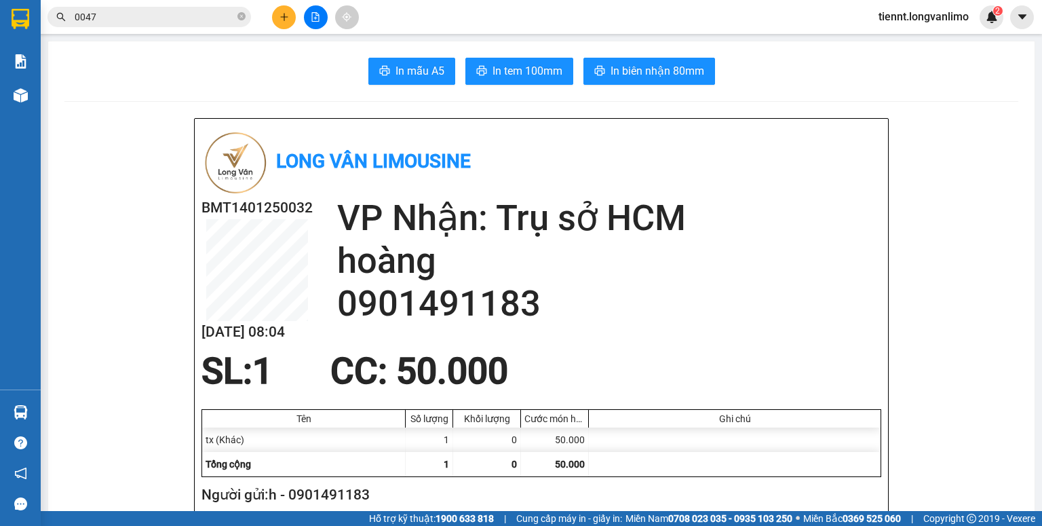
click at [216, 19] on input "0047" at bounding box center [155, 16] width 160 height 15
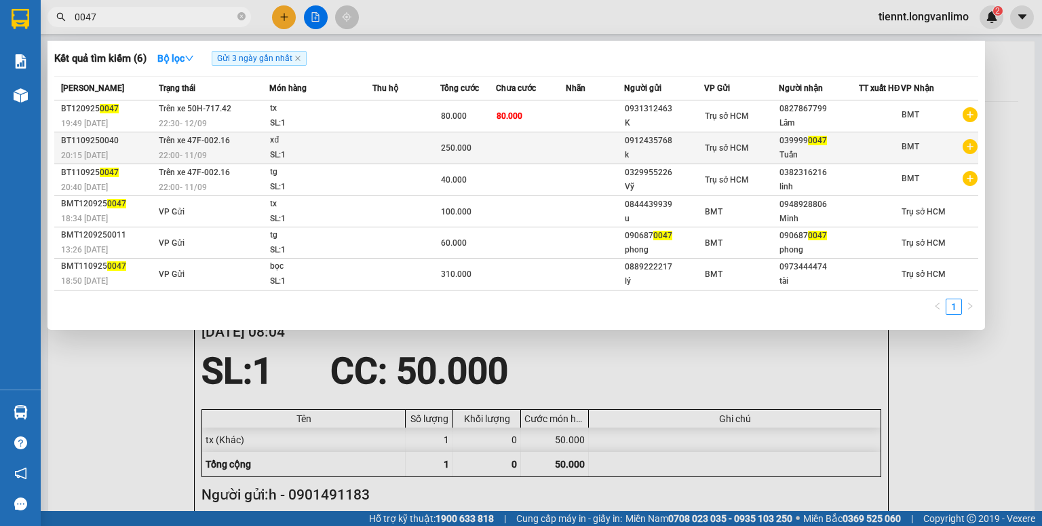
click at [428, 155] on td at bounding box center [406, 148] width 68 height 32
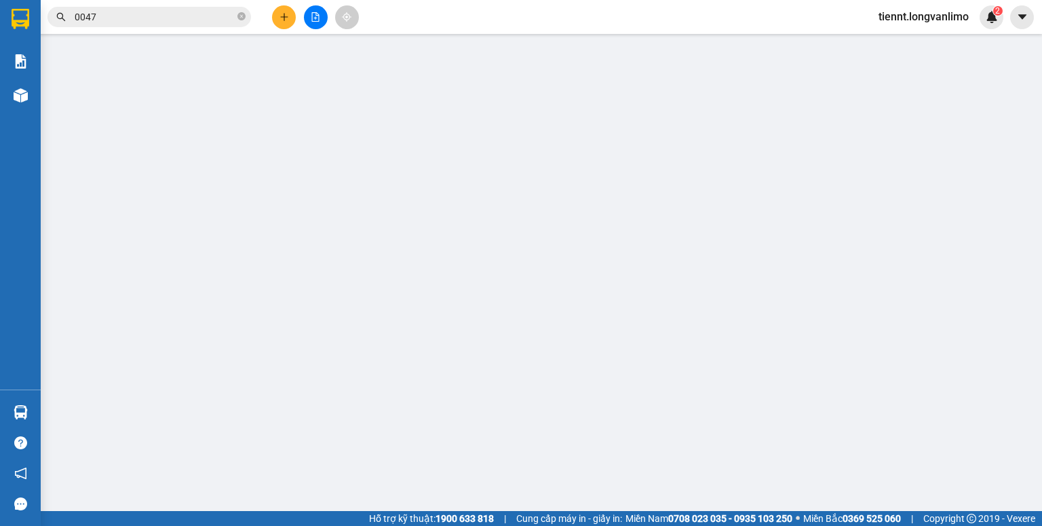
type input "0912435768"
type input "0399990047"
type input "250.000"
type input "0"
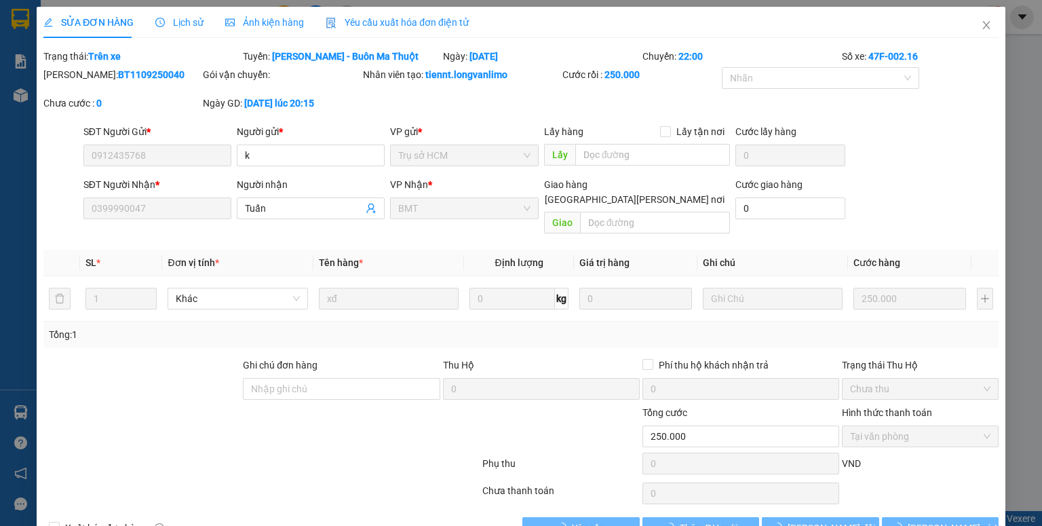
click at [282, 30] on div "Ảnh kiện hàng" at bounding box center [264, 22] width 79 height 31
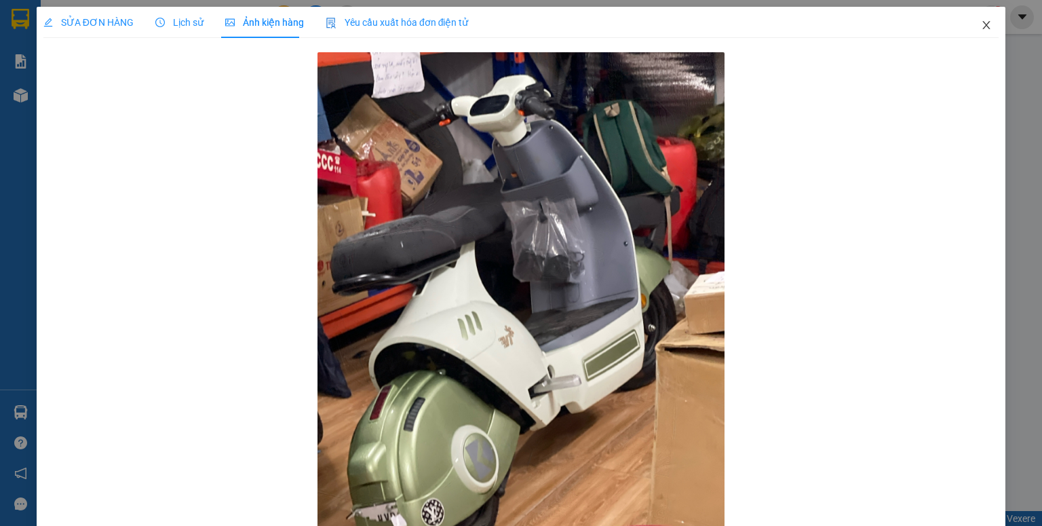
click at [981, 22] on icon "close" at bounding box center [986, 25] width 11 height 11
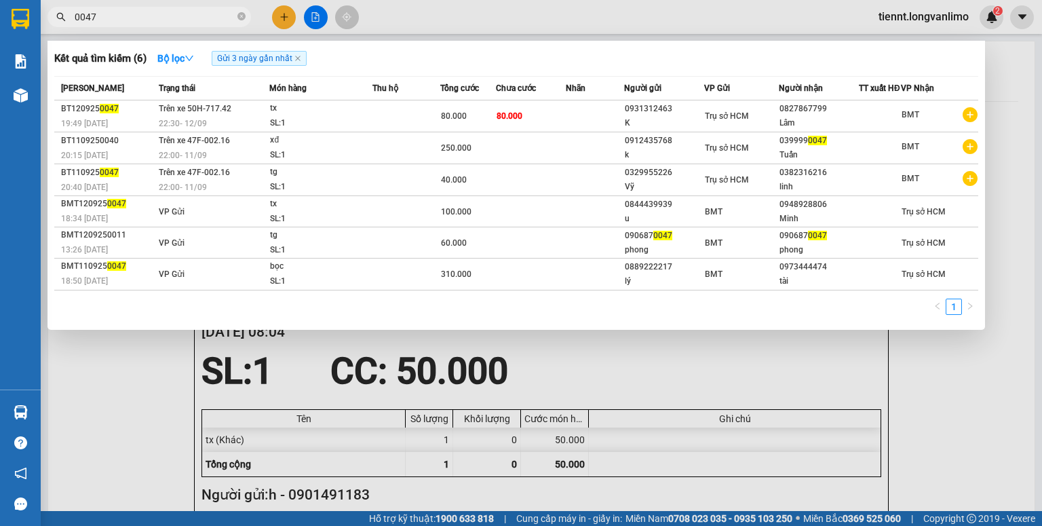
click at [140, 19] on input "0047" at bounding box center [155, 16] width 160 height 15
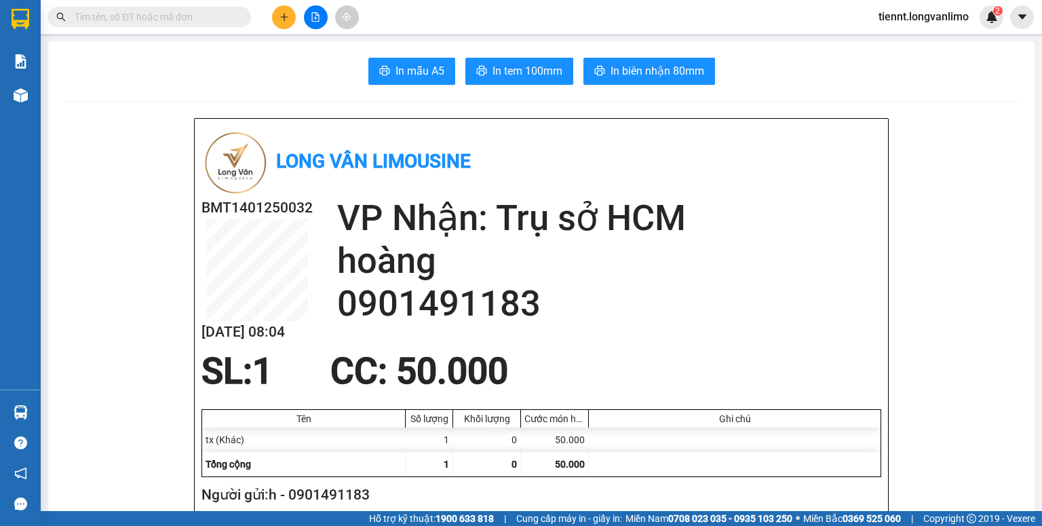
click at [165, 15] on input "text" at bounding box center [155, 16] width 160 height 15
click at [162, 16] on input "text" at bounding box center [155, 16] width 160 height 15
click at [102, 18] on input "text" at bounding box center [155, 16] width 160 height 15
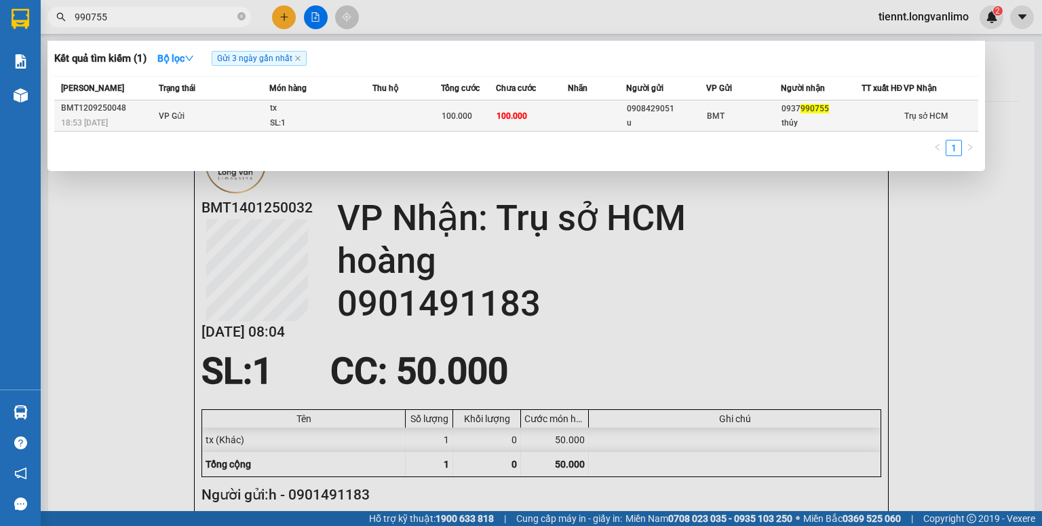
click at [403, 131] on td at bounding box center [406, 115] width 69 height 31
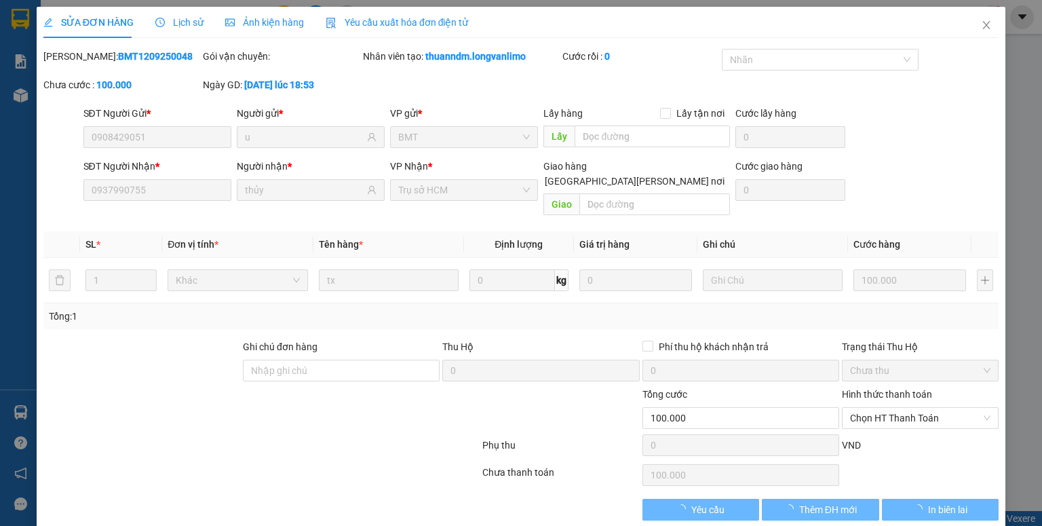
click at [255, 26] on span "Ảnh kiện hàng" at bounding box center [264, 22] width 79 height 11
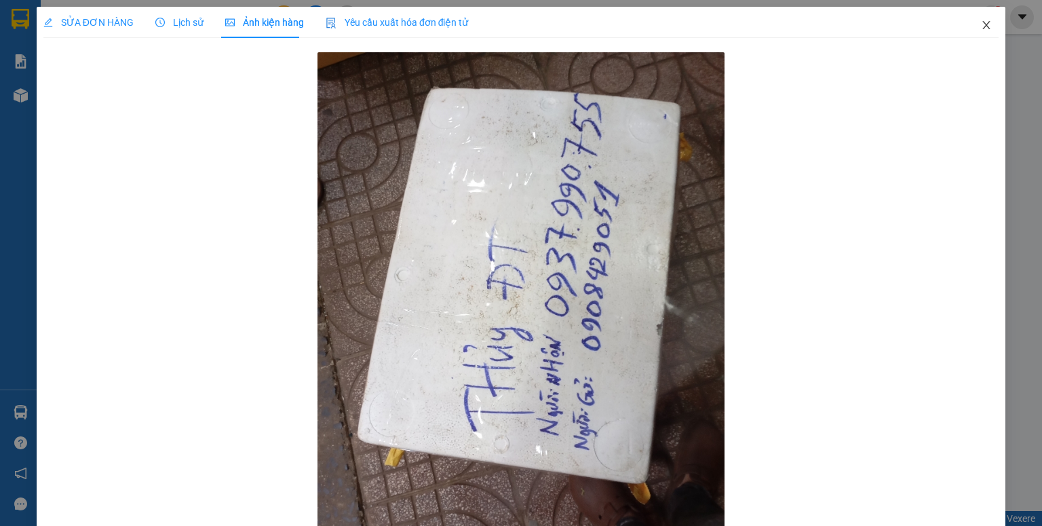
click at [979, 31] on span "Close" at bounding box center [986, 26] width 38 height 38
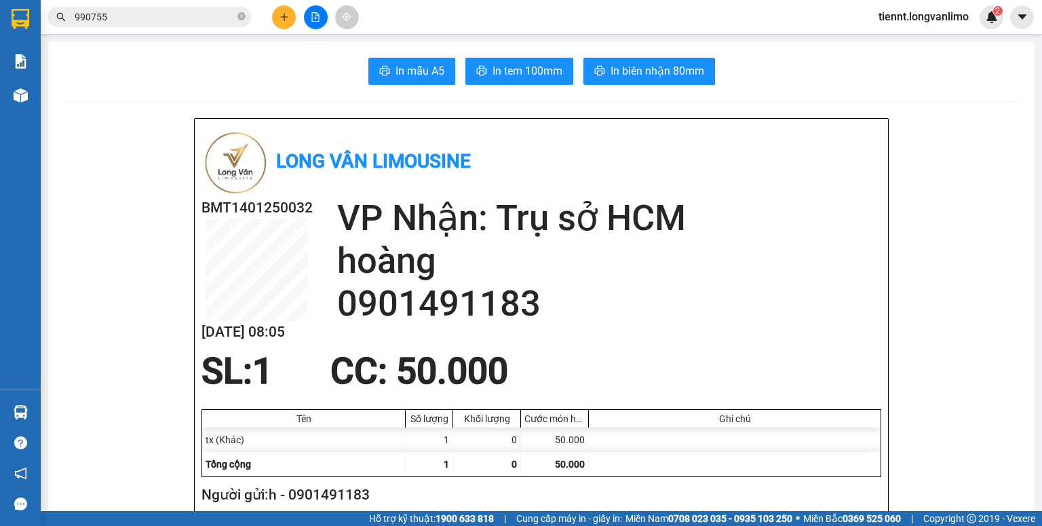
click at [185, 24] on input "990755" at bounding box center [155, 16] width 160 height 15
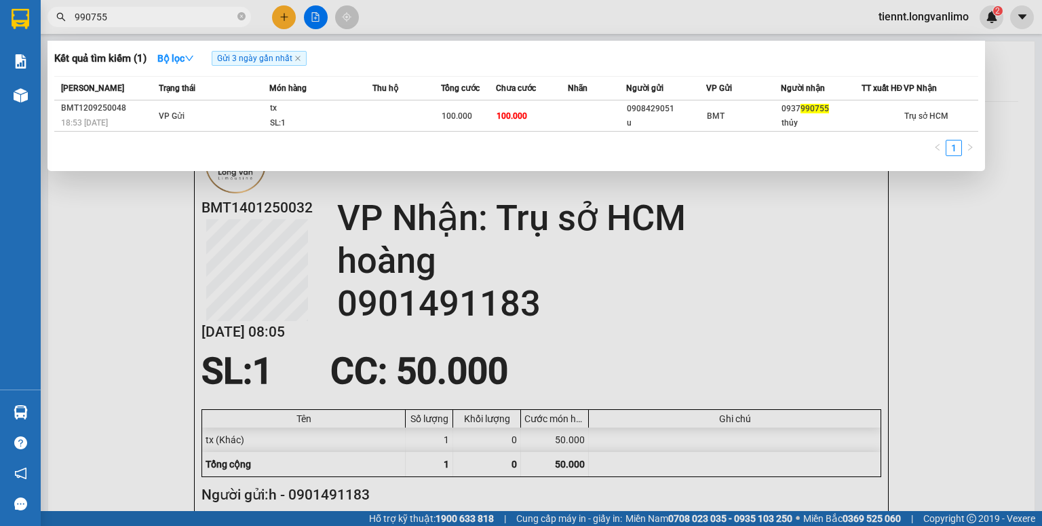
click at [185, 24] on input "990755" at bounding box center [155, 16] width 160 height 15
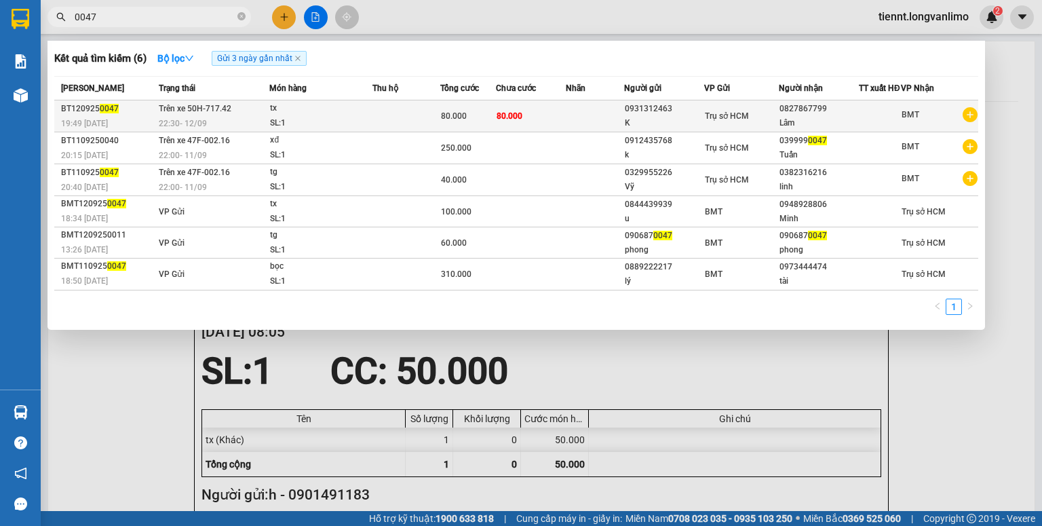
type input "0047"
click at [538, 121] on td "80.000" at bounding box center [531, 116] width 71 height 32
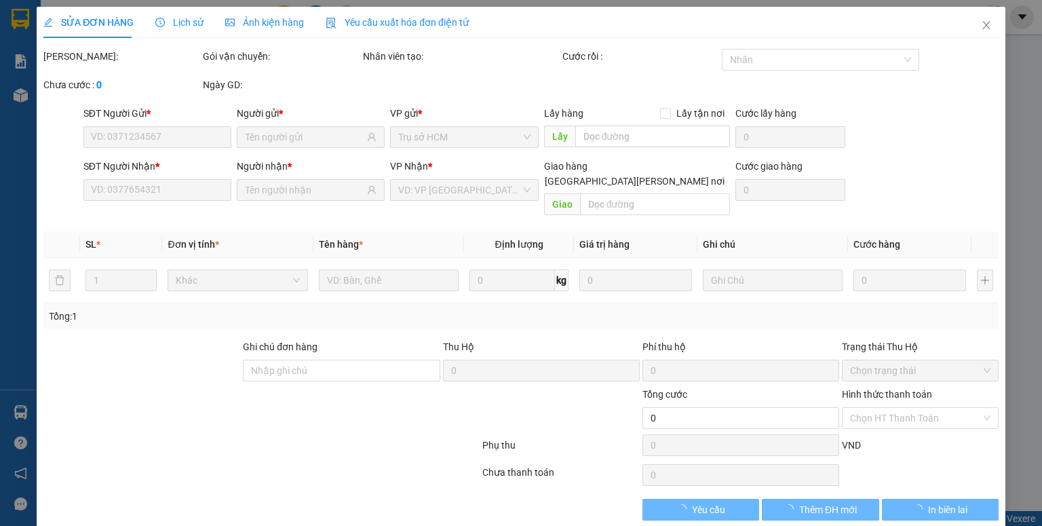
type input "0931312463"
type input "0827867799"
type input "80.000"
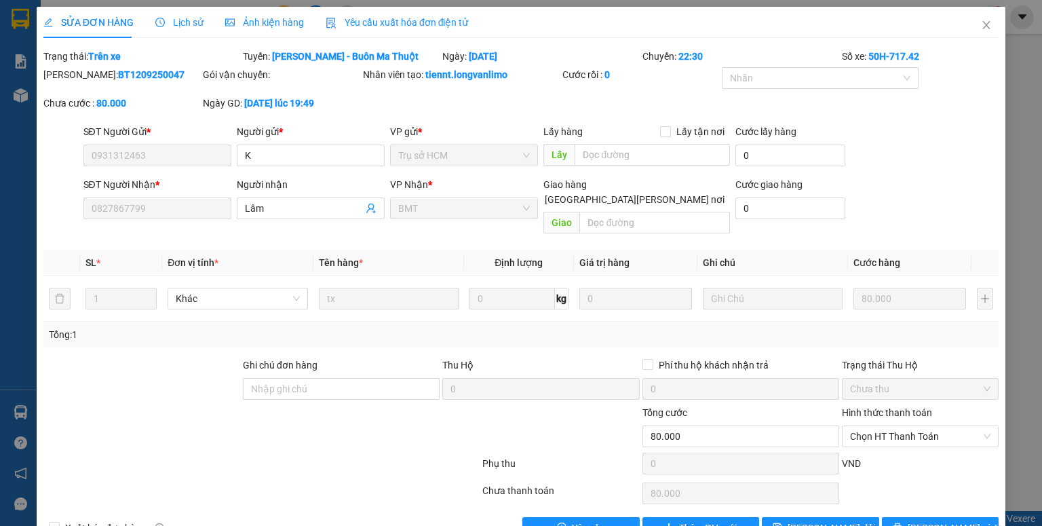
click at [266, 19] on span "Ảnh kiện hàng" at bounding box center [264, 22] width 79 height 11
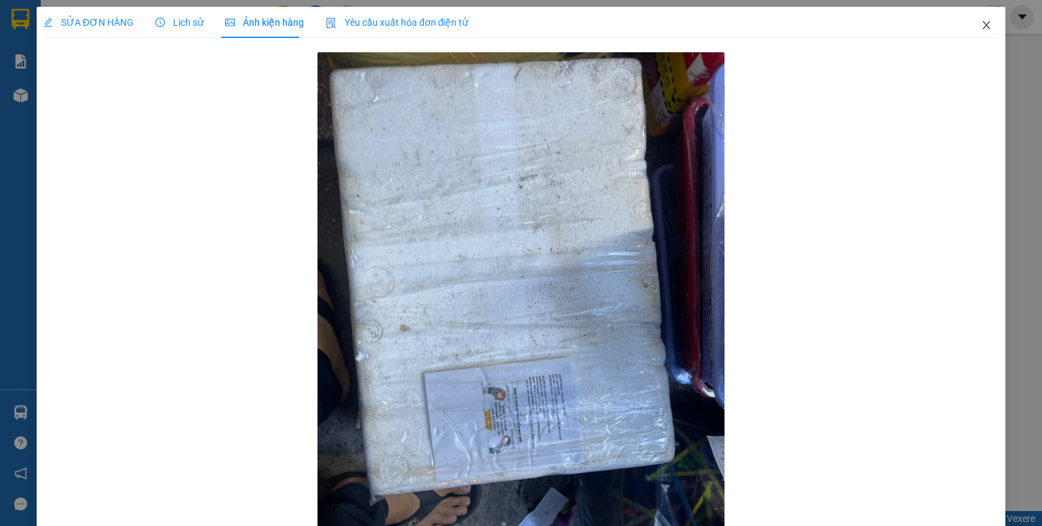
click at [983, 24] on icon "close" at bounding box center [986, 25] width 7 height 8
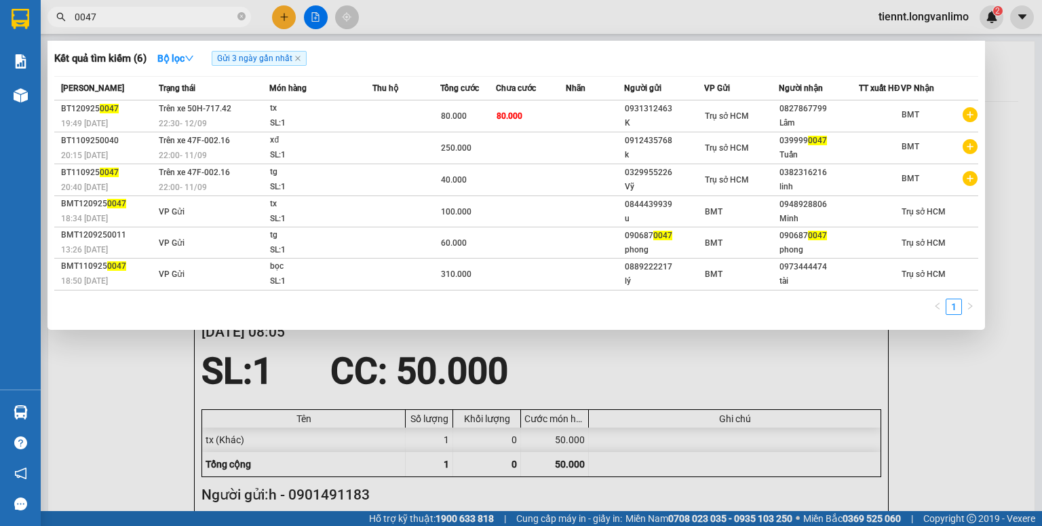
click at [198, 9] on input "0047" at bounding box center [155, 16] width 160 height 15
click at [197, 11] on input "0047" at bounding box center [155, 16] width 160 height 15
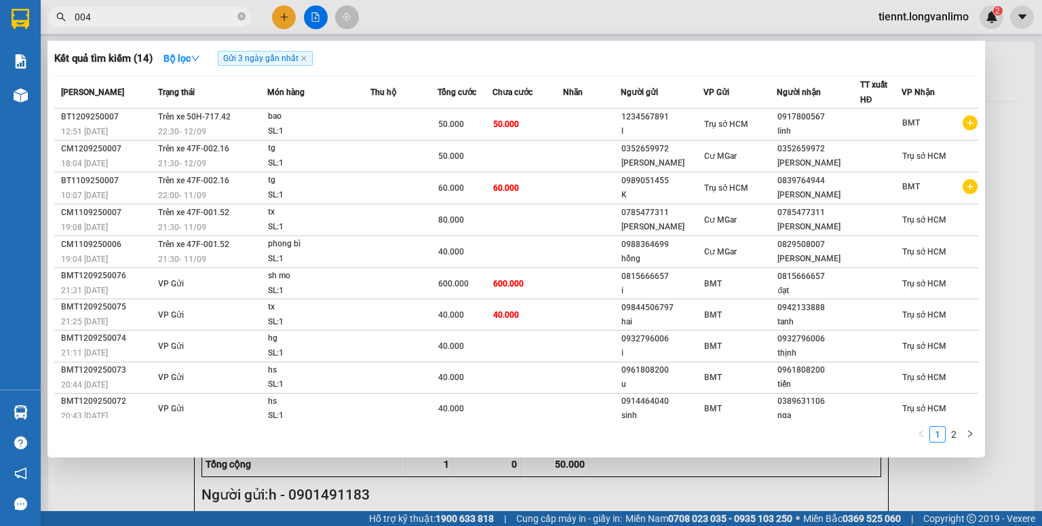
type input "0047"
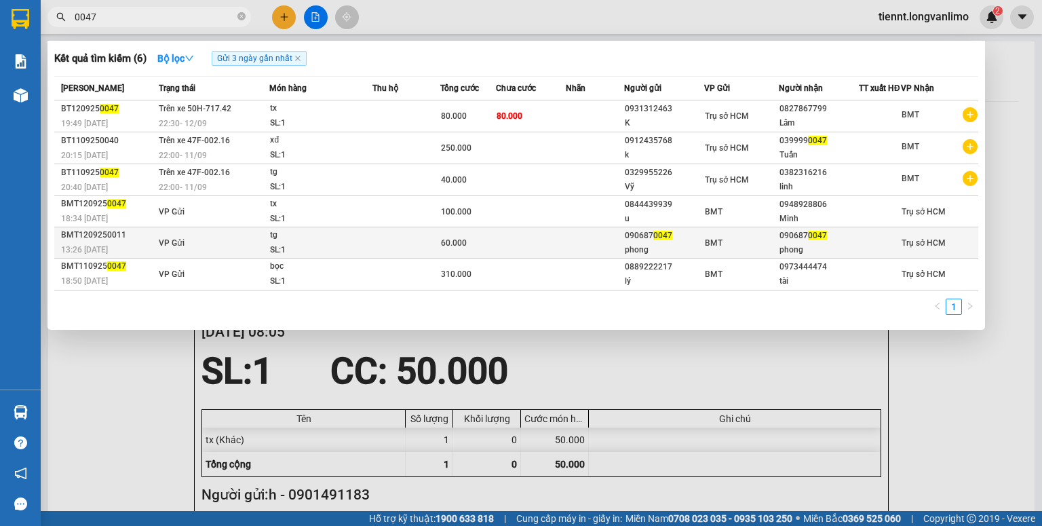
click at [562, 240] on td at bounding box center [531, 242] width 71 height 31
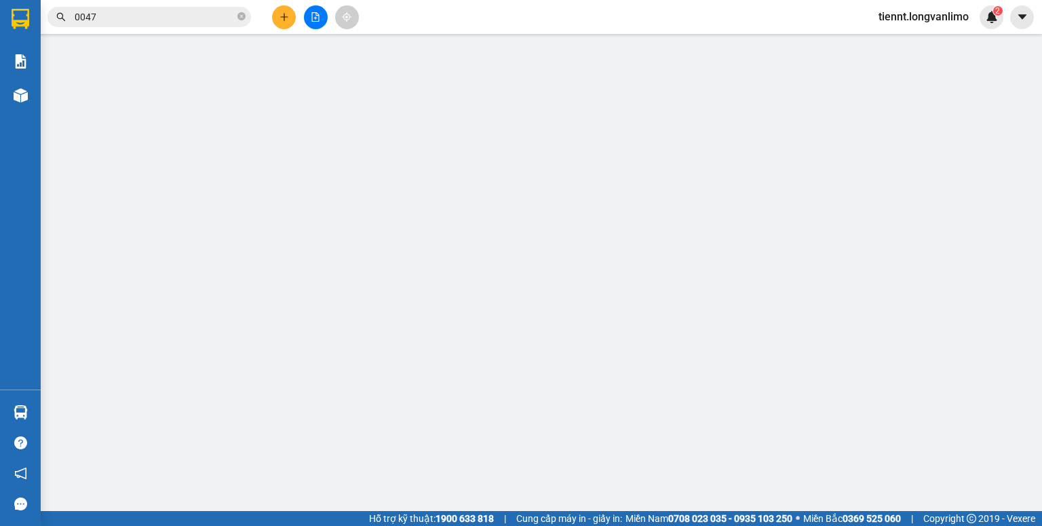
type input "0906870047"
type input "phong"
type input "0906870047"
type input "phong"
type input "60.000"
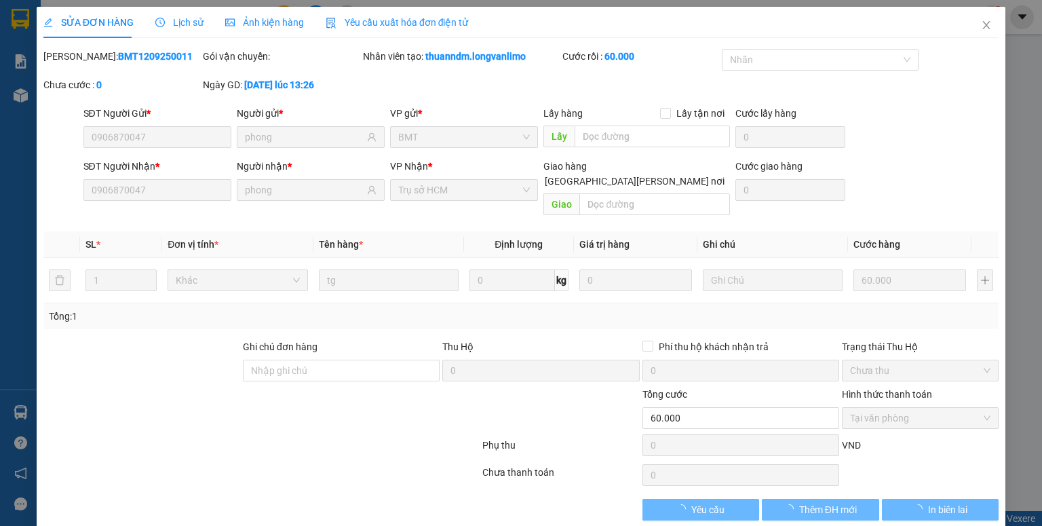
click at [260, 28] on div "Ảnh kiện hàng" at bounding box center [264, 22] width 79 height 15
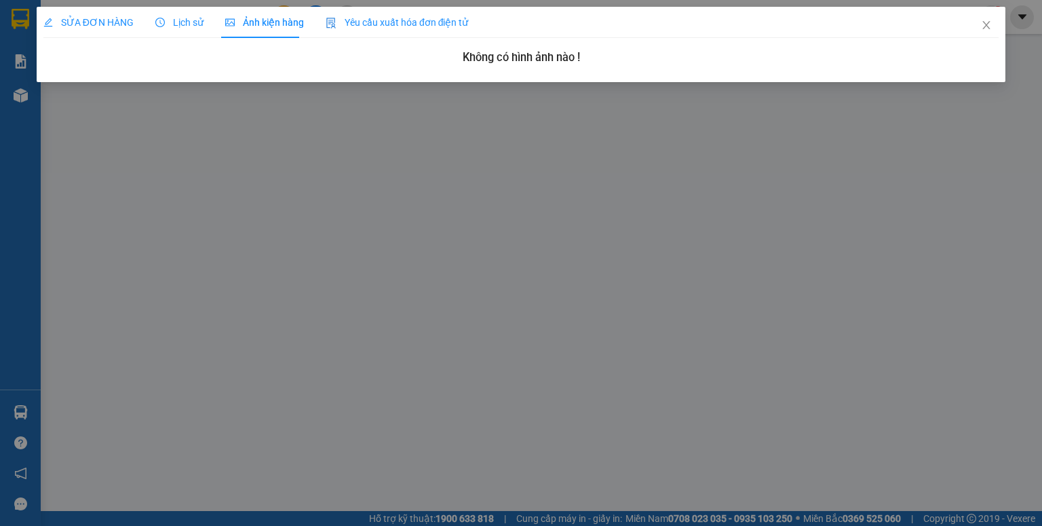
drag, startPoint x: 260, startPoint y: 28, endPoint x: 559, endPoint y: 35, distance: 298.5
click at [262, 28] on div "Ảnh kiện hàng" at bounding box center [264, 22] width 79 height 15
click at [990, 24] on icon "close" at bounding box center [986, 25] width 11 height 11
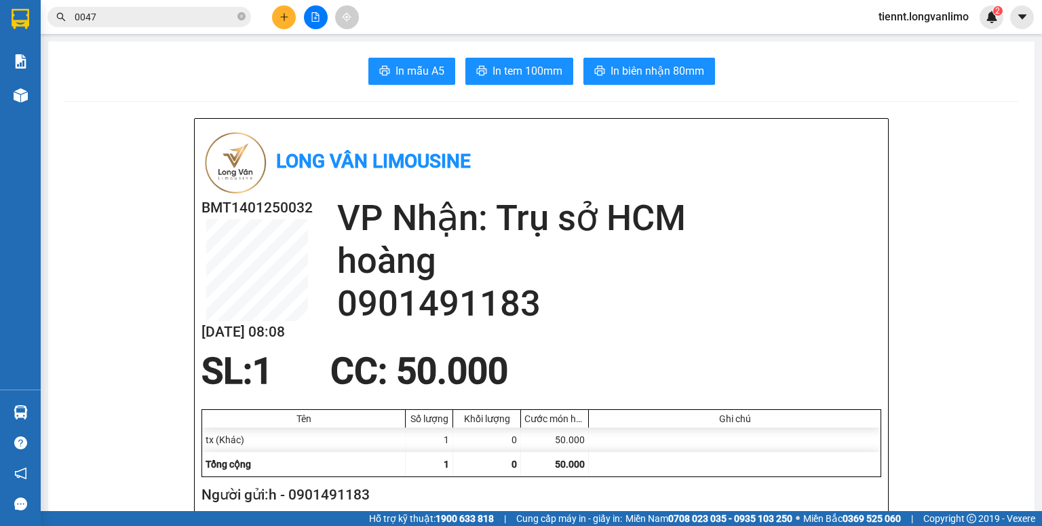
click at [127, 18] on input "0047" at bounding box center [155, 16] width 160 height 15
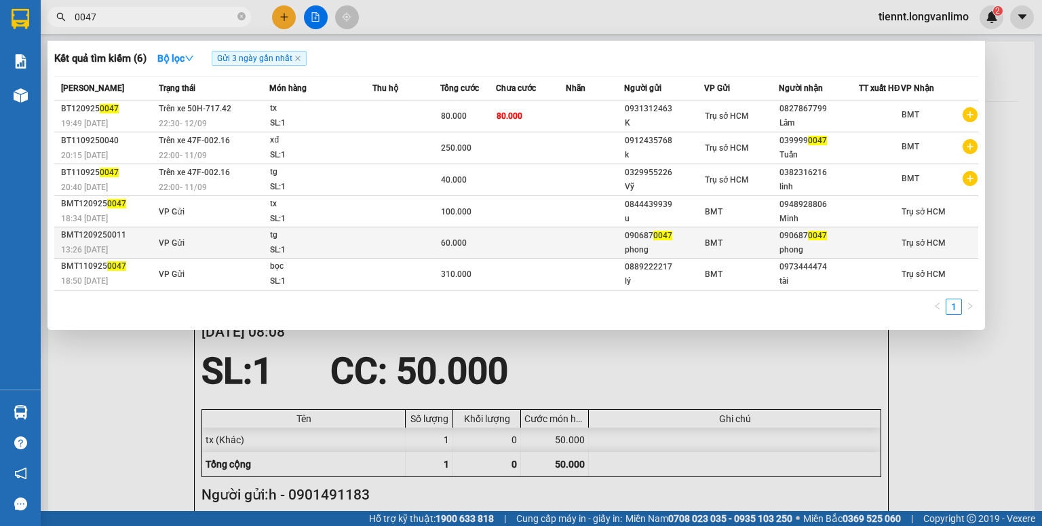
click at [551, 245] on td at bounding box center [531, 242] width 71 height 31
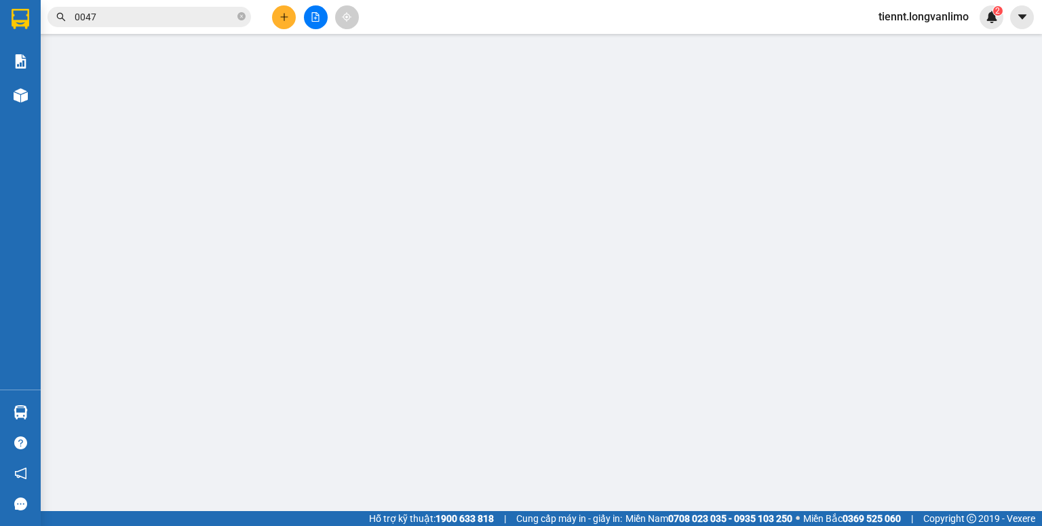
type input "0906870047"
type input "phong"
type input "0906870047"
type input "phong"
type input "60.000"
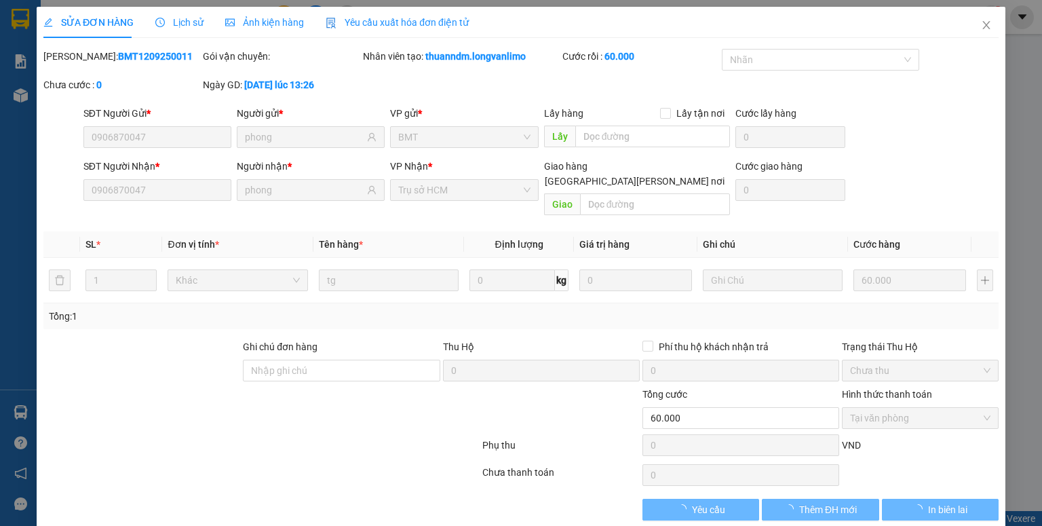
click at [269, 35] on div "Ảnh kiện hàng" at bounding box center [264, 22] width 79 height 31
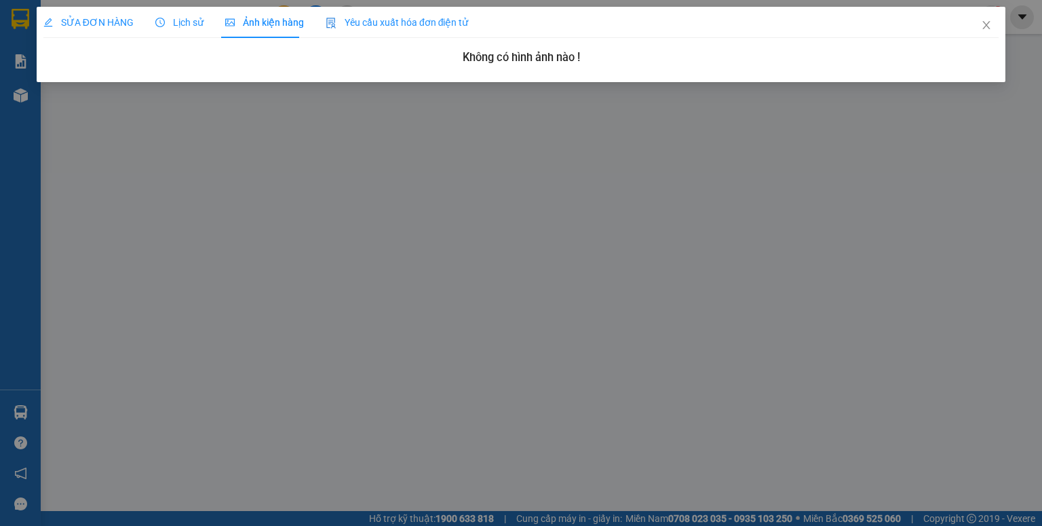
click at [269, 26] on span "Ảnh kiện hàng" at bounding box center [264, 22] width 79 height 11
click at [986, 24] on icon "close" at bounding box center [986, 25] width 11 height 11
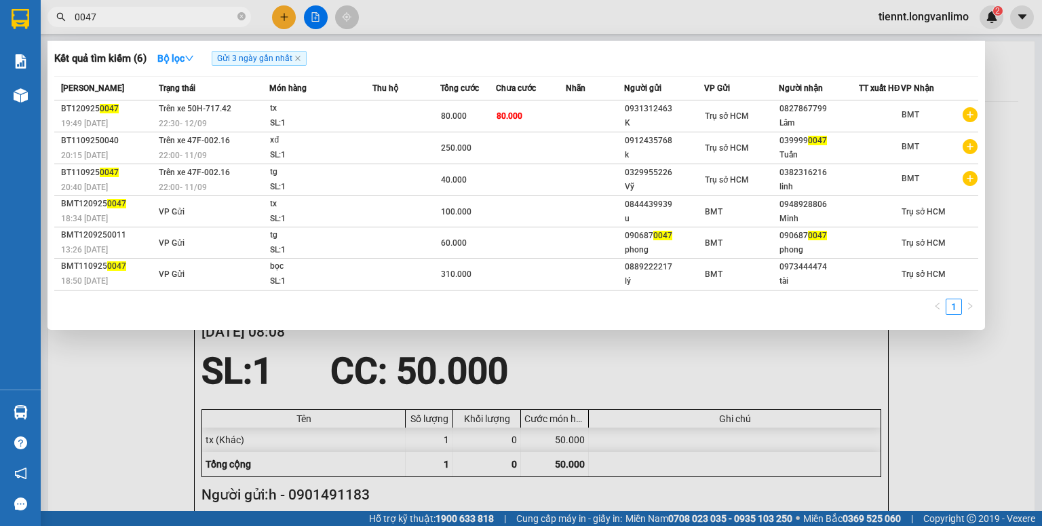
click at [144, 11] on input "0047" at bounding box center [155, 16] width 160 height 15
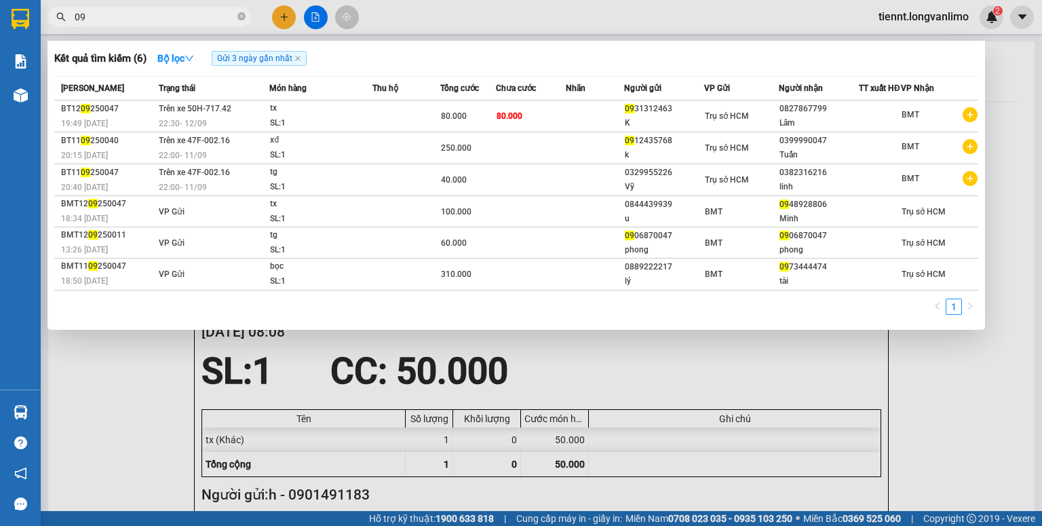
type input "0"
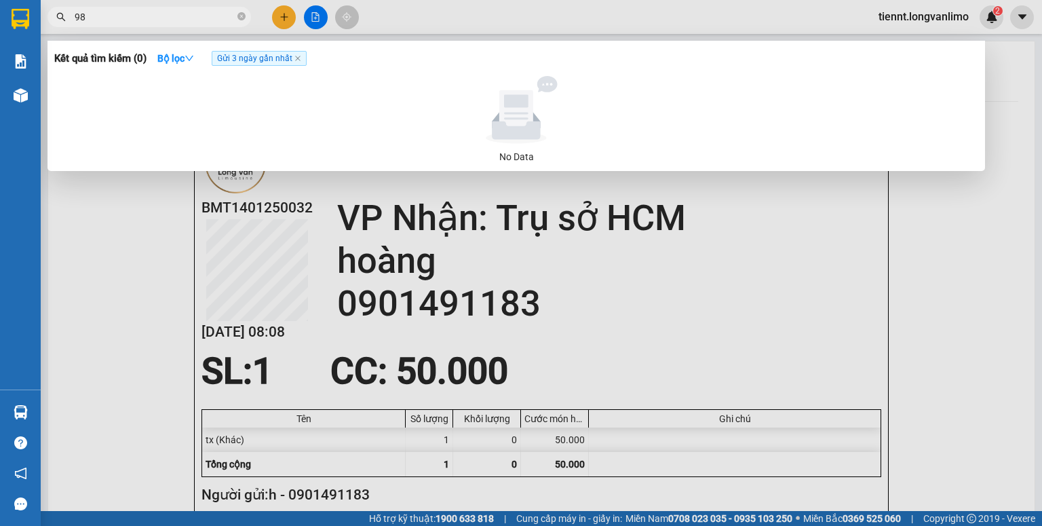
type input "9"
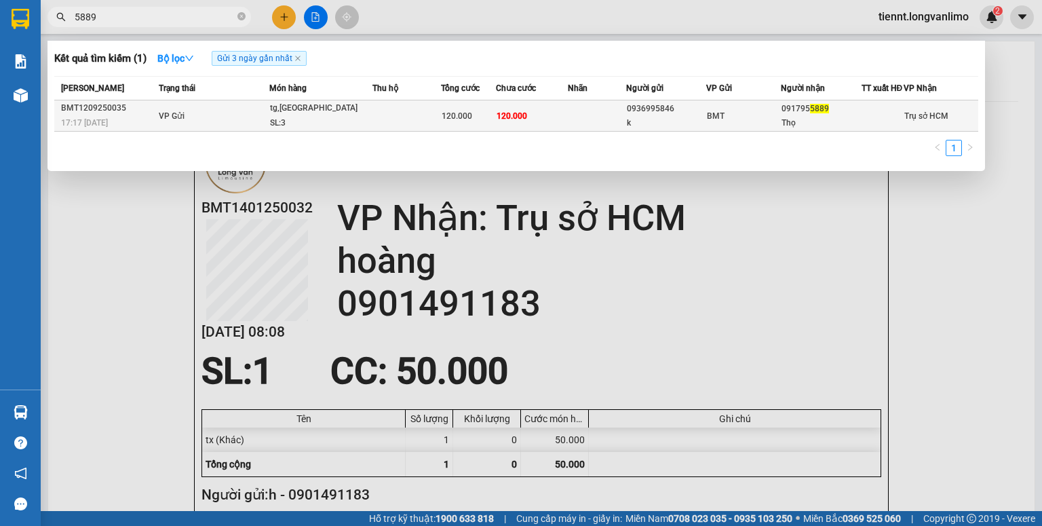
type input "5889"
click at [393, 121] on td at bounding box center [406, 115] width 69 height 31
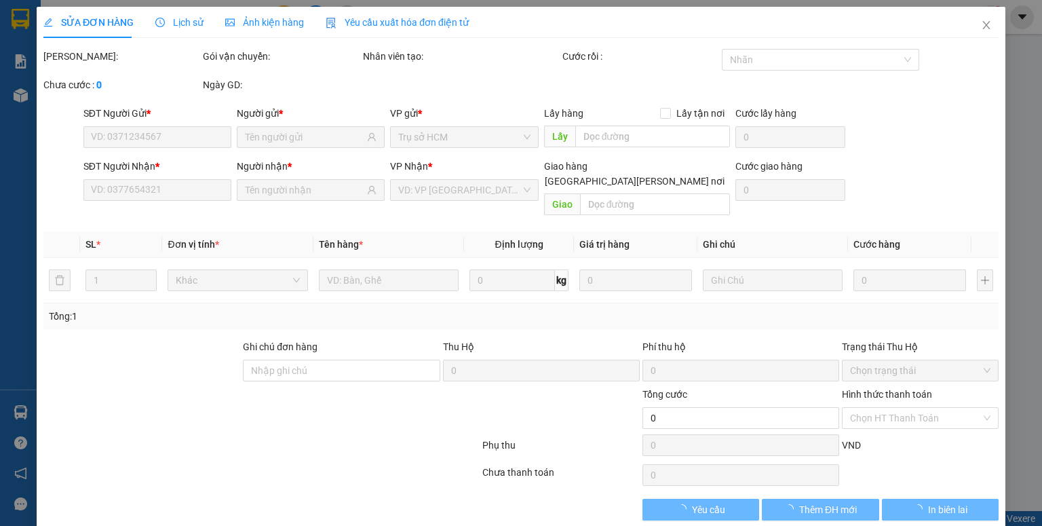
type input "0936995846"
type input "k"
type input "0917955889"
type input "Thọ"
type input "120.000"
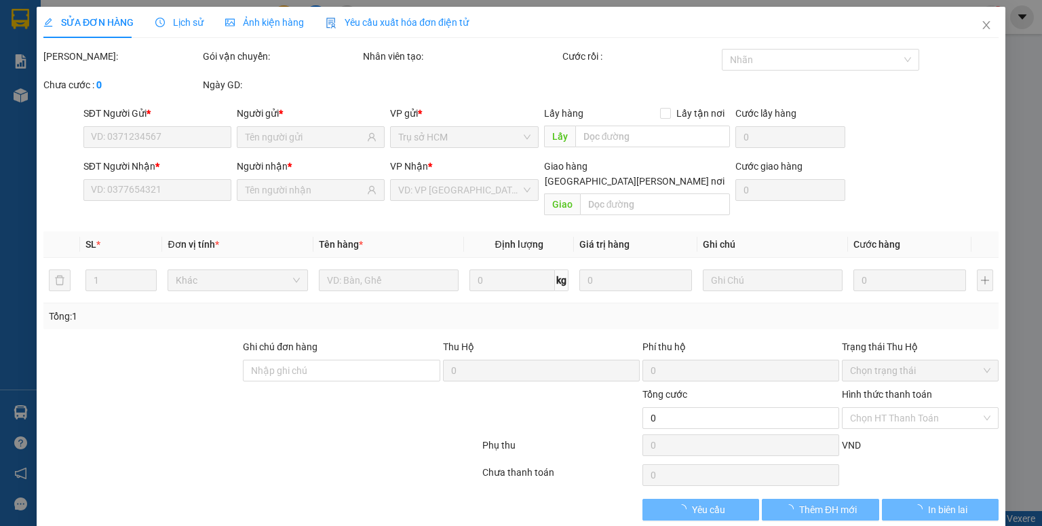
type input "120.000"
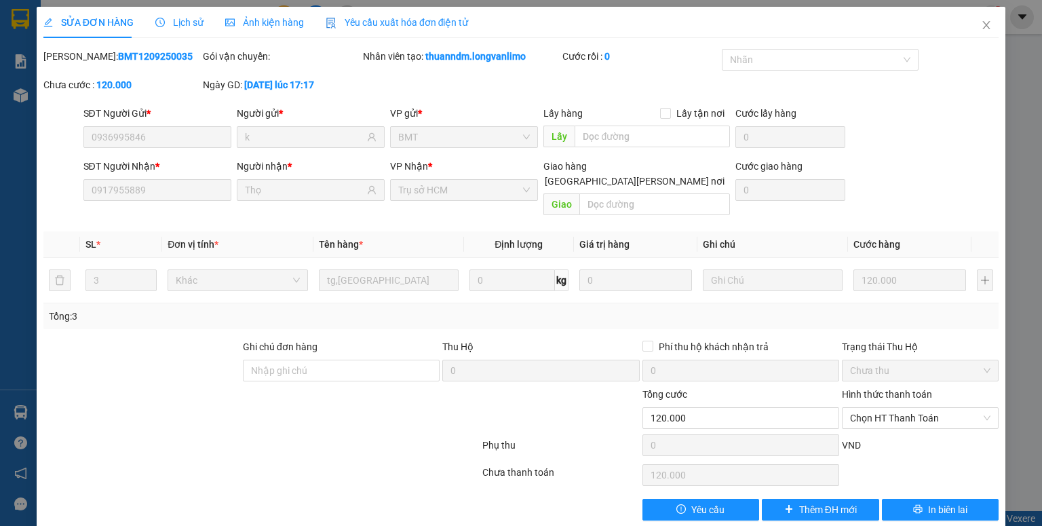
click at [260, 19] on span "Ảnh kiện hàng" at bounding box center [264, 22] width 79 height 11
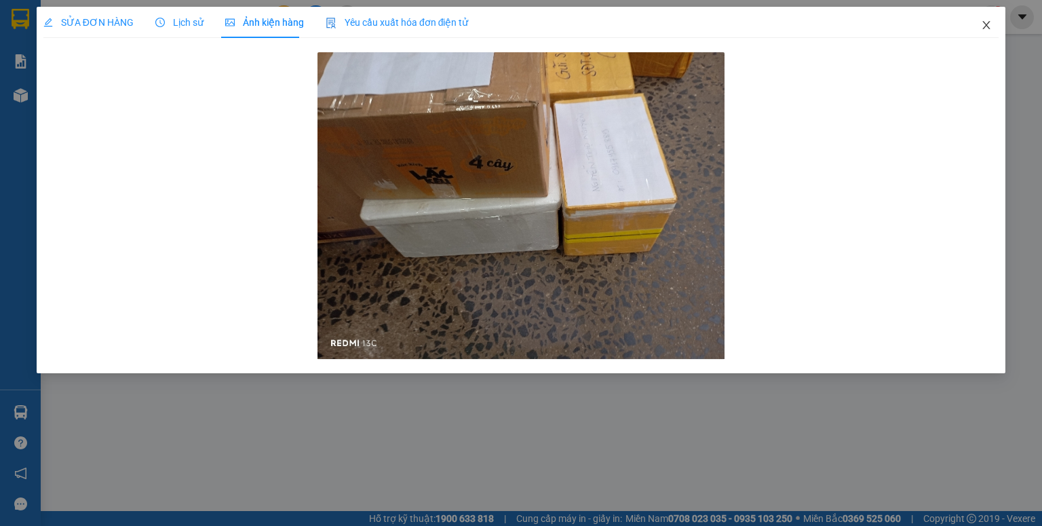
click at [984, 22] on icon "close" at bounding box center [986, 25] width 11 height 11
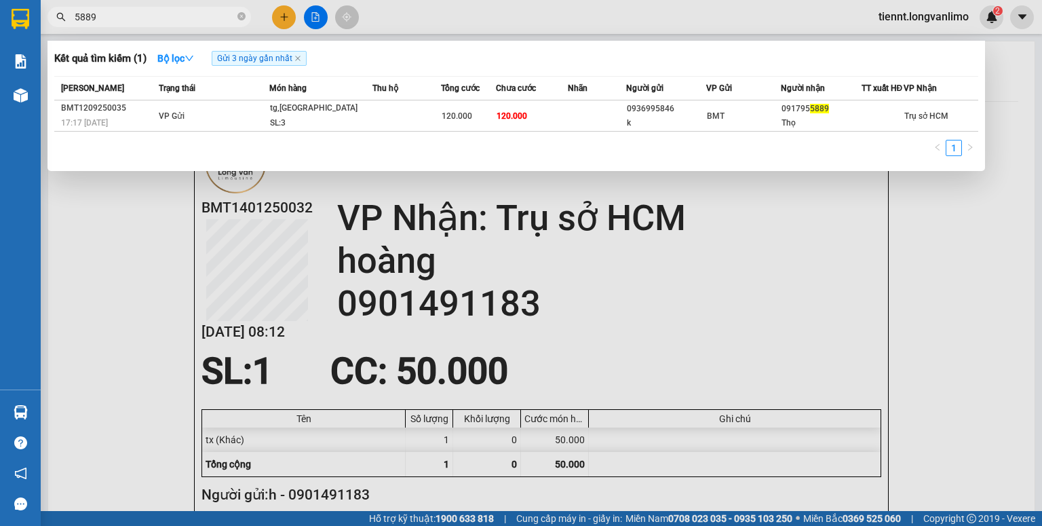
click at [153, 16] on input "5889" at bounding box center [155, 16] width 160 height 15
click at [215, 16] on input "5889" at bounding box center [155, 16] width 160 height 15
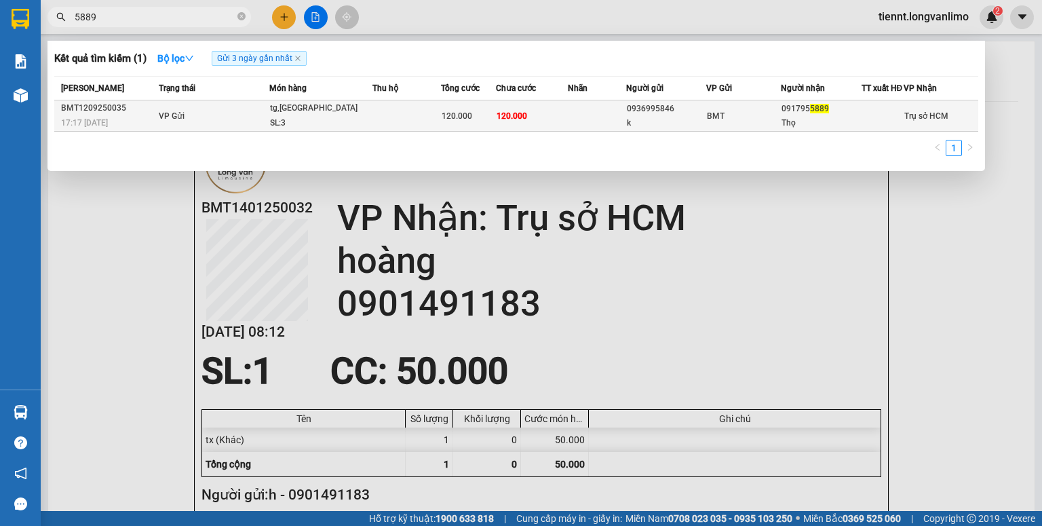
click at [345, 131] on div "SL: 3" at bounding box center [321, 123] width 102 height 15
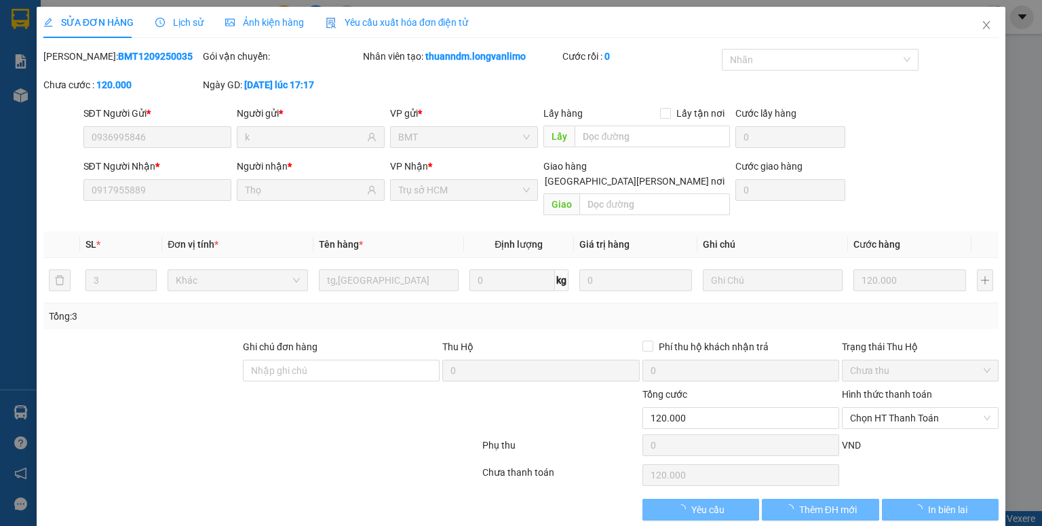
click at [272, 26] on span "Ảnh kiện hàng" at bounding box center [264, 22] width 79 height 11
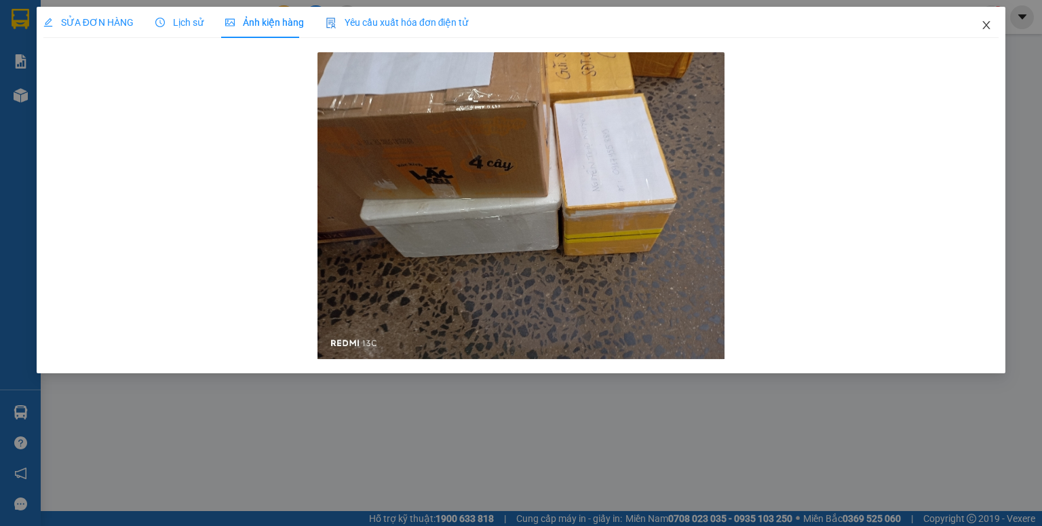
click at [982, 24] on icon "close" at bounding box center [986, 25] width 11 height 11
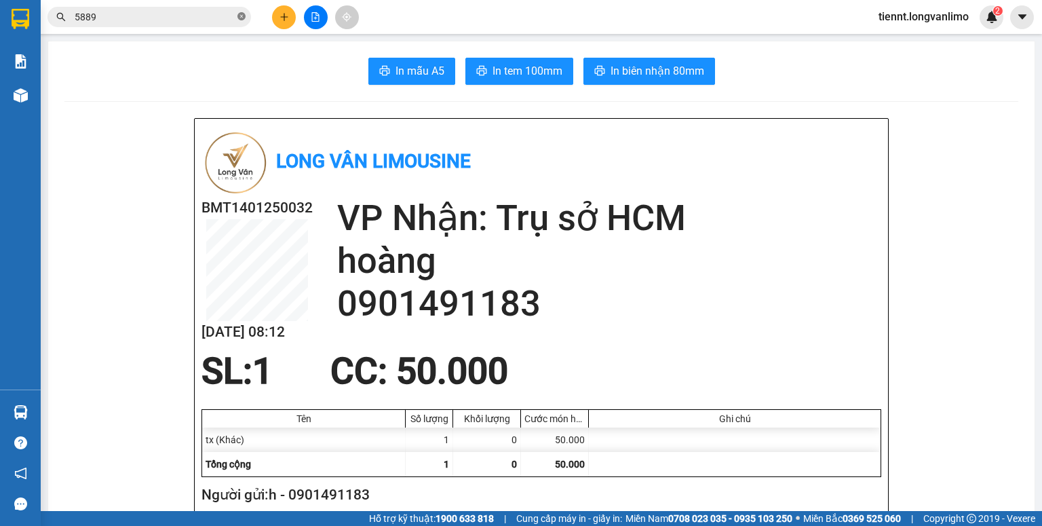
click at [237, 15] on icon "close-circle" at bounding box center [241, 16] width 8 height 8
click at [183, 19] on input "text" at bounding box center [155, 16] width 160 height 15
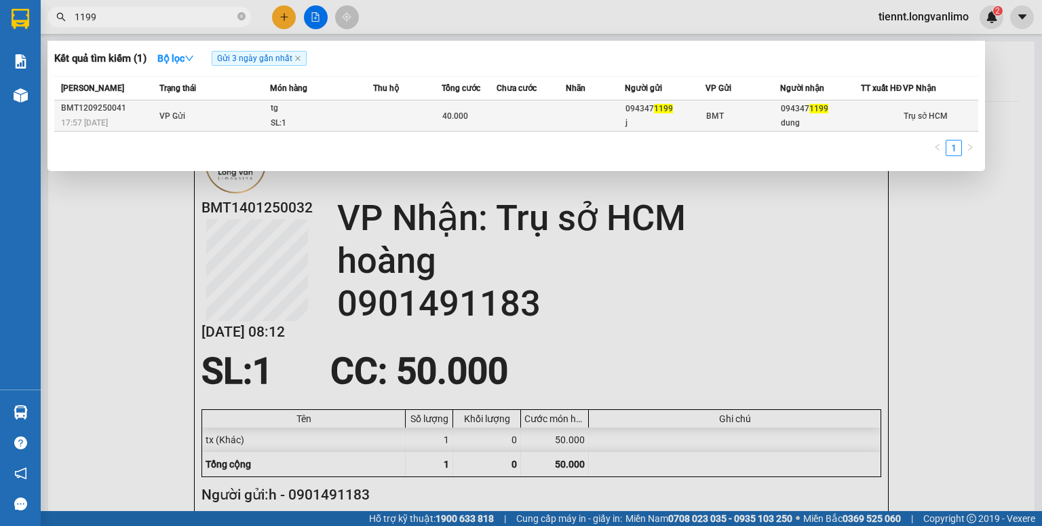
click at [443, 121] on span "40.000" at bounding box center [455, 115] width 26 height 9
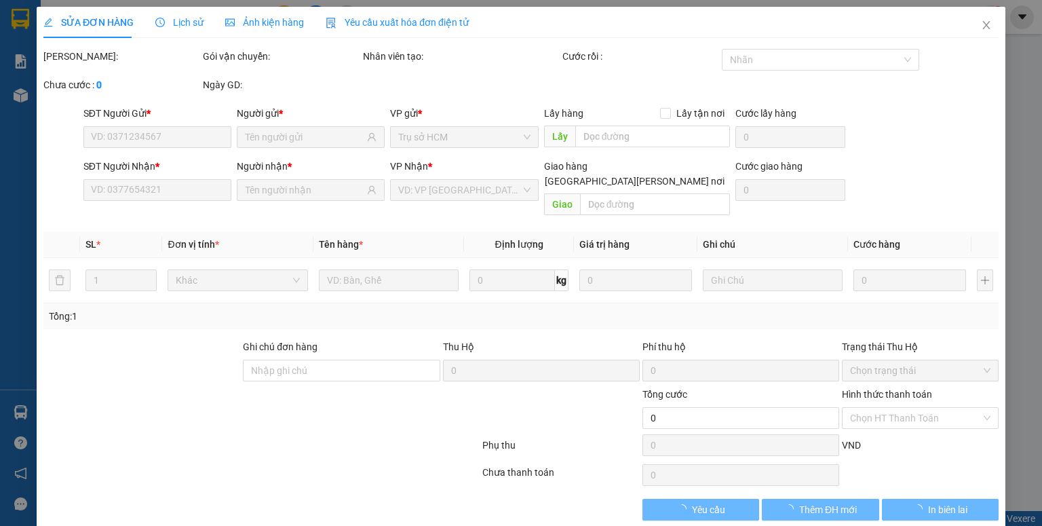
click at [244, 29] on div "Ảnh kiện hàng" at bounding box center [264, 22] width 79 height 15
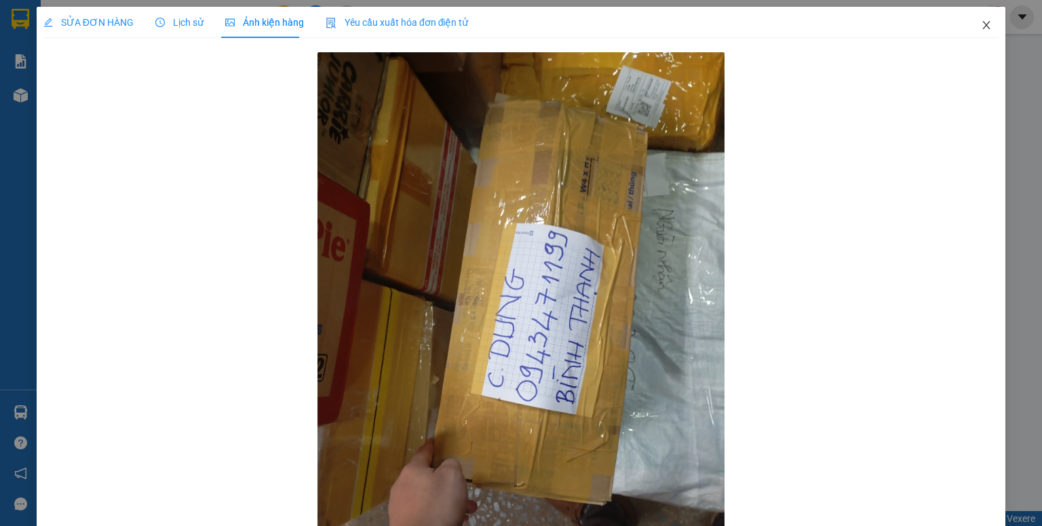
click at [981, 26] on icon "close" at bounding box center [986, 25] width 11 height 11
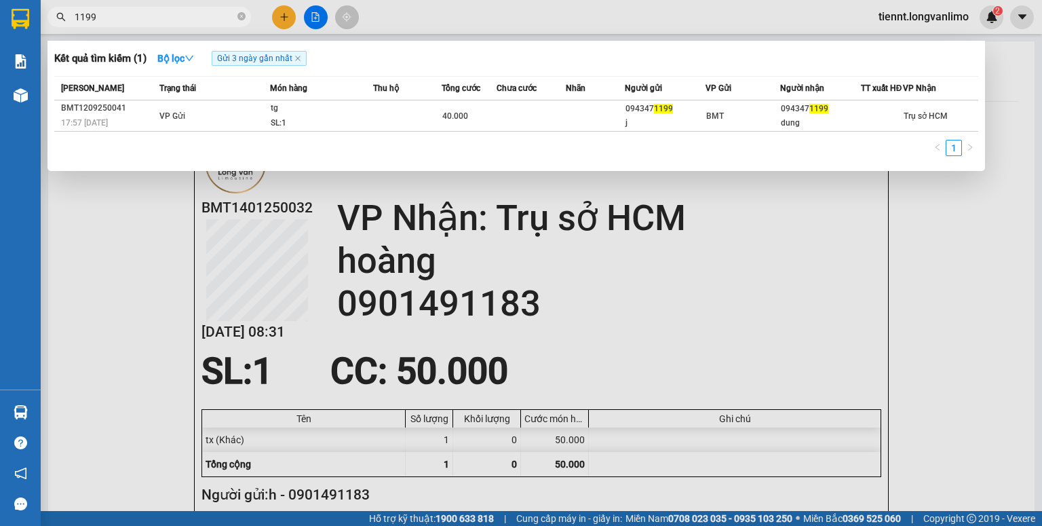
click at [165, 11] on input "1199" at bounding box center [155, 16] width 160 height 15
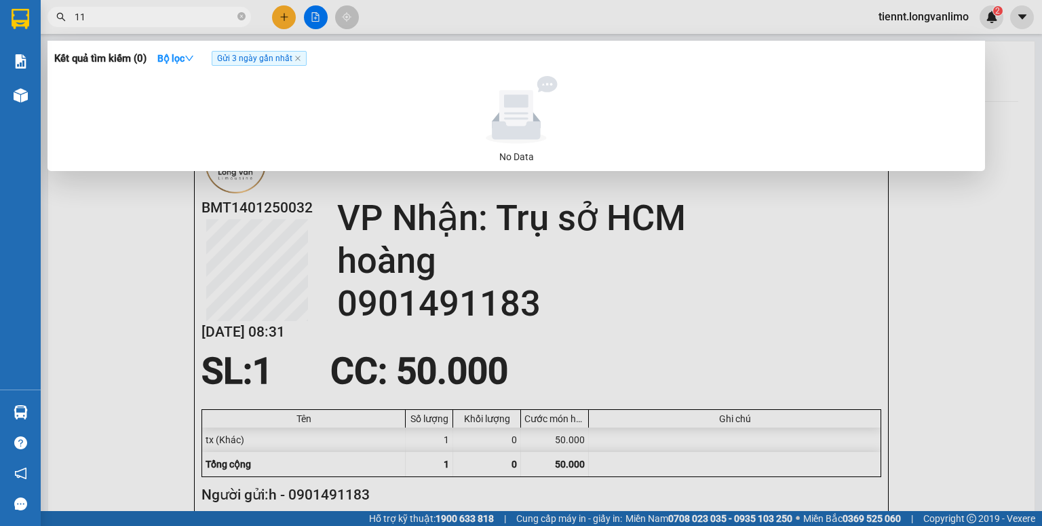
type input "1"
drag, startPoint x: 121, startPoint y: 17, endPoint x: 34, endPoint y: 32, distance: 88.8
click at [34, 32] on section "Kết quả tìm kiếm ( 0 ) Bộ lọc Gửi 3 ngày gần nhất No Data 1758 tiennt.longvanli…" at bounding box center [521, 263] width 1042 height 526
type input "1809679"
click at [431, 128] on div at bounding box center [516, 110] width 913 height 68
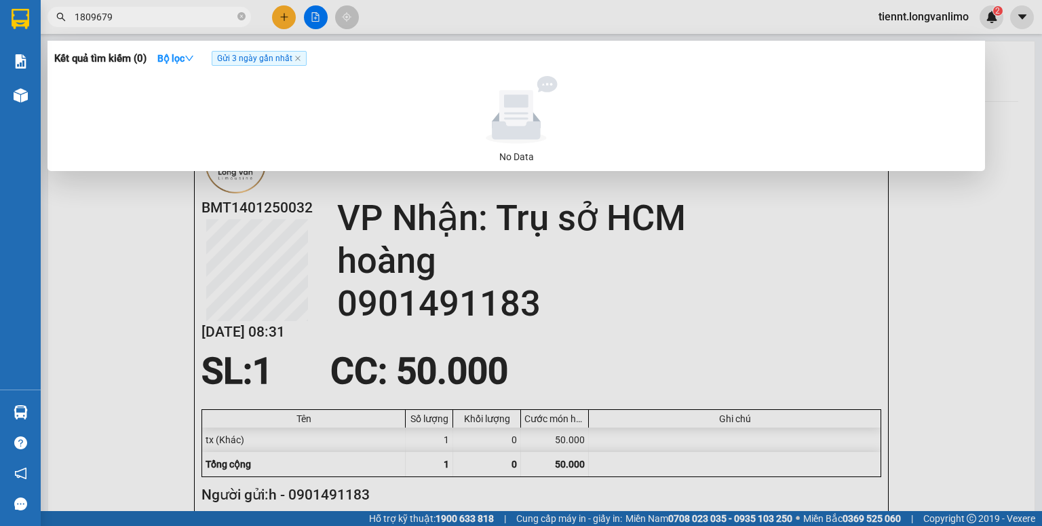
click at [220, 28] on div at bounding box center [521, 263] width 1042 height 526
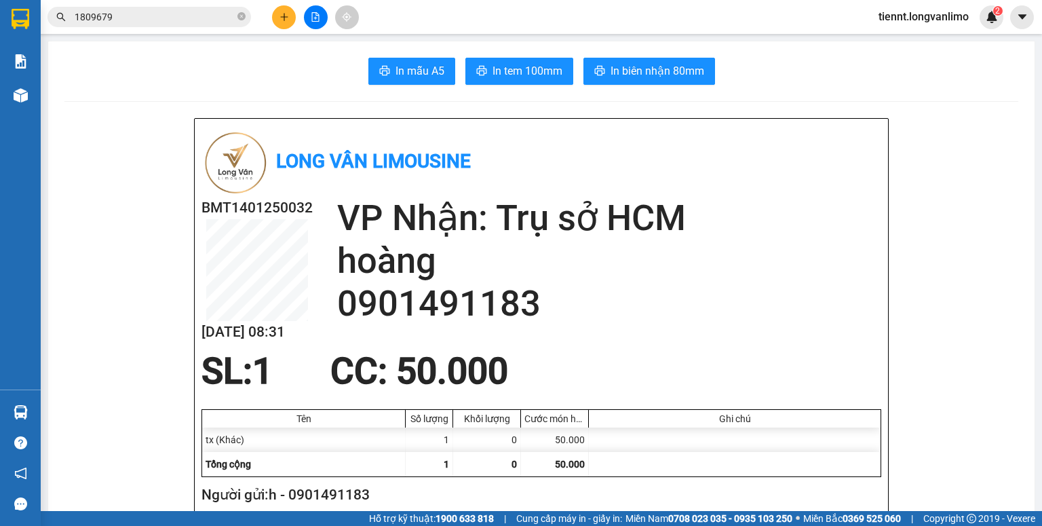
click at [220, 28] on div "Kết quả tìm kiếm ( 0 ) Bộ lọc Gửi 3 ngày gần nhất No Data 1809679" at bounding box center [132, 17] width 265 height 24
click at [215, 12] on input "1809679" at bounding box center [155, 16] width 160 height 15
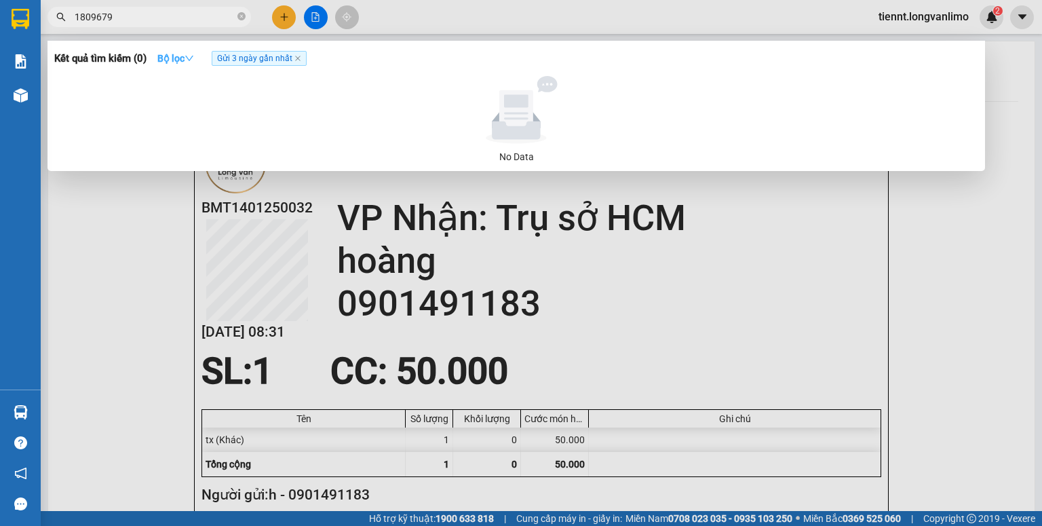
click at [185, 53] on strong "Bộ lọc" at bounding box center [175, 58] width 37 height 11
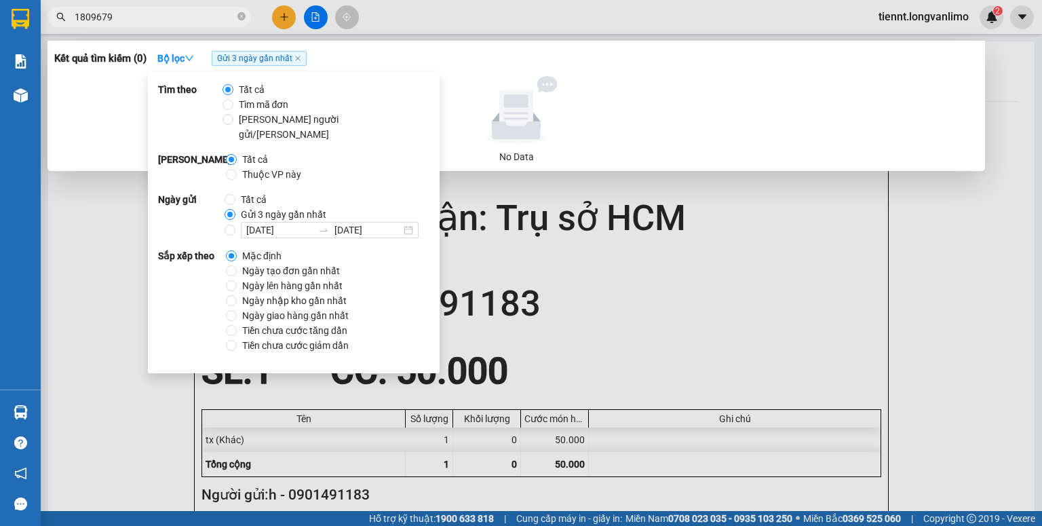
click at [262, 192] on span "Tất cả" at bounding box center [253, 199] width 37 height 15
click at [235, 194] on input "Tất cả" at bounding box center [230, 199] width 11 height 11
radio input "true"
click at [231, 209] on input "Gửi 3 ngày gần nhất" at bounding box center [230, 214] width 11 height 11
radio input "true"
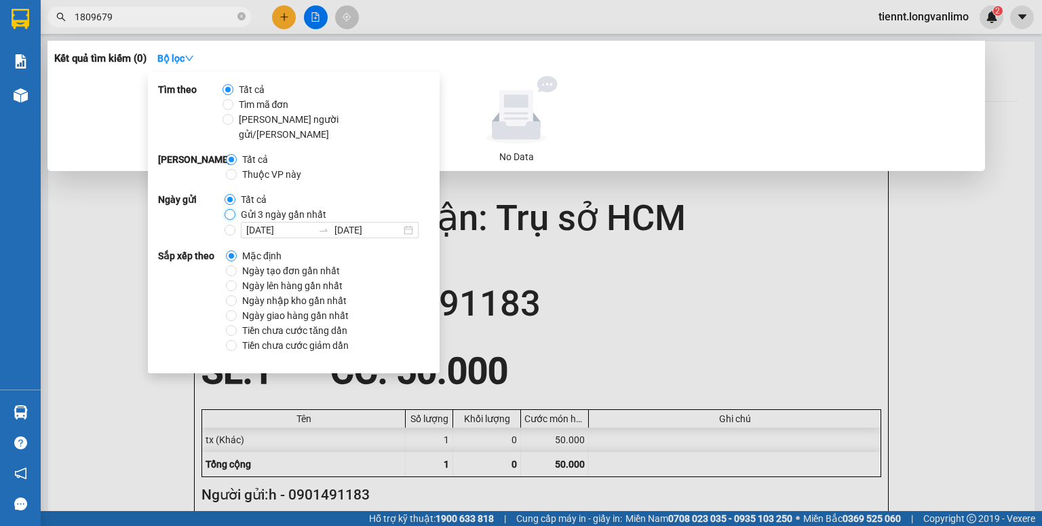
radio input "false"
click at [665, 121] on div at bounding box center [516, 110] width 913 height 68
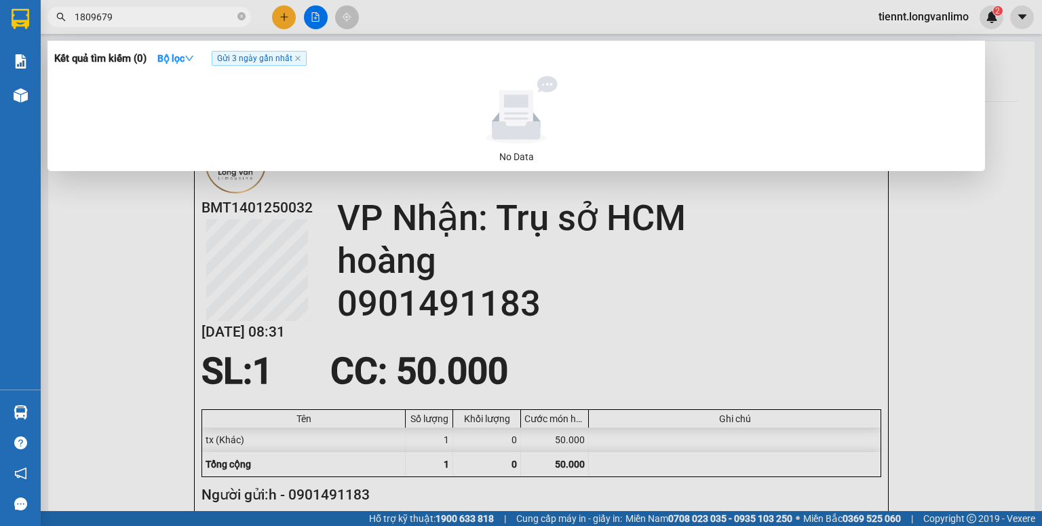
click at [82, 17] on input "1809679" at bounding box center [155, 16] width 160 height 15
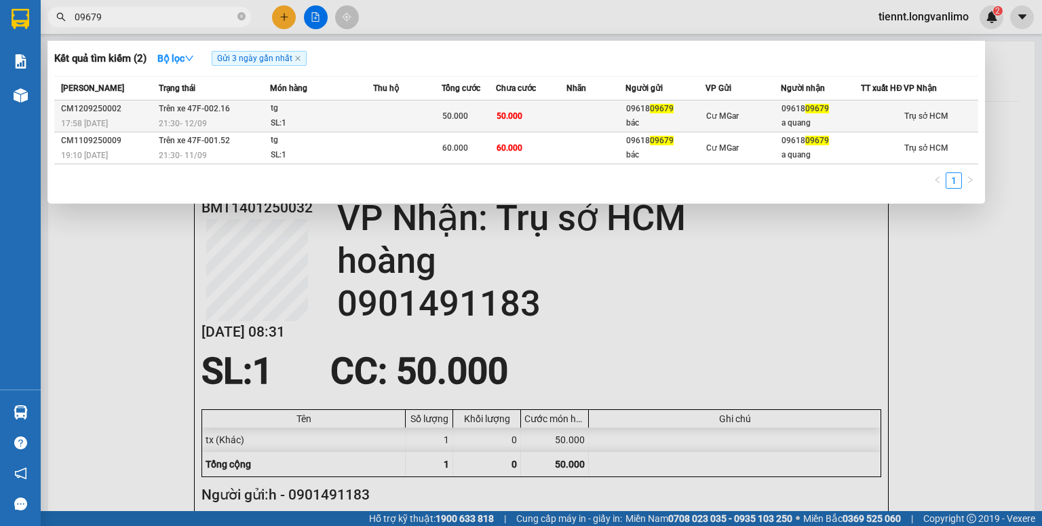
type input "09679"
click at [537, 131] on td "50.000" at bounding box center [531, 116] width 71 height 32
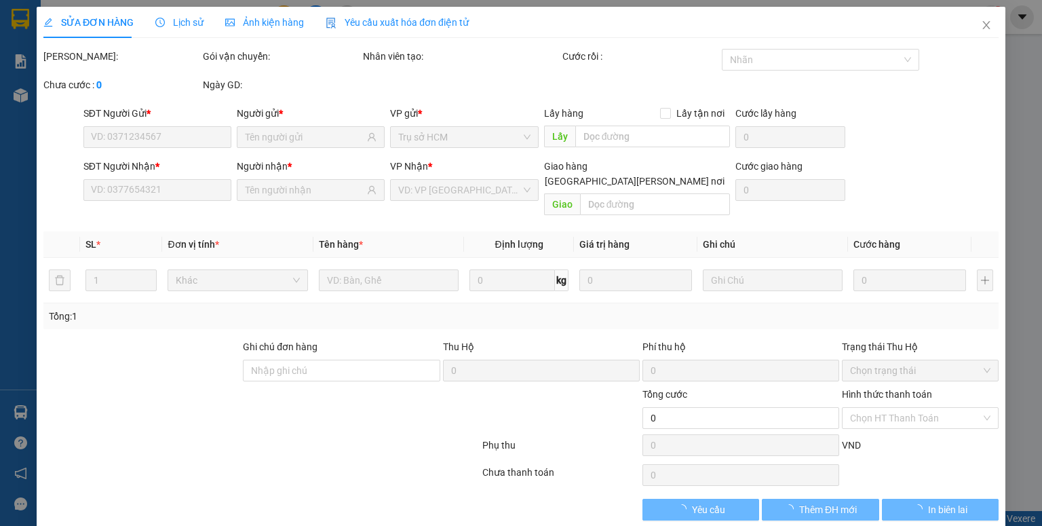
type input "0961809679"
type input "bác"
type input "0961809679"
type input "a quang"
type input "50.000"
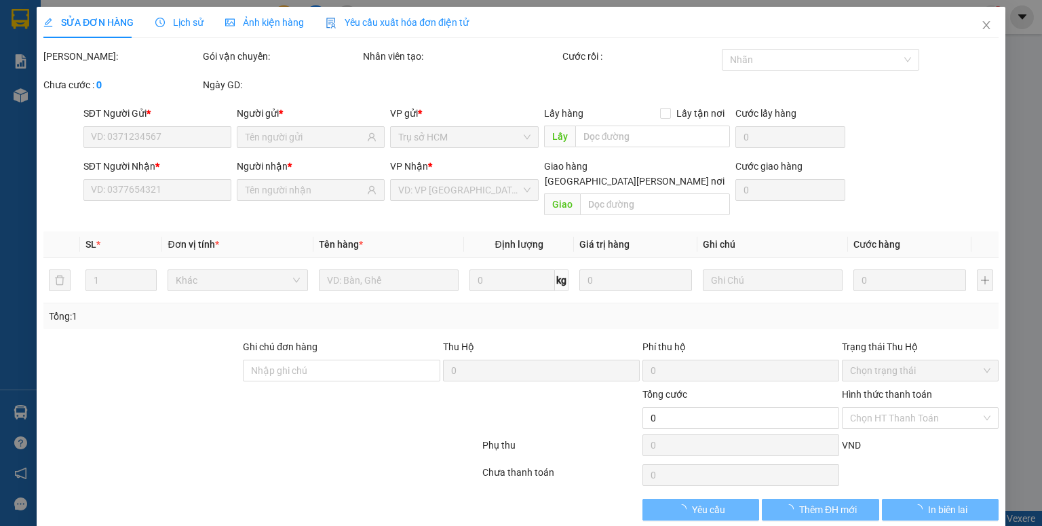
type input "50.000"
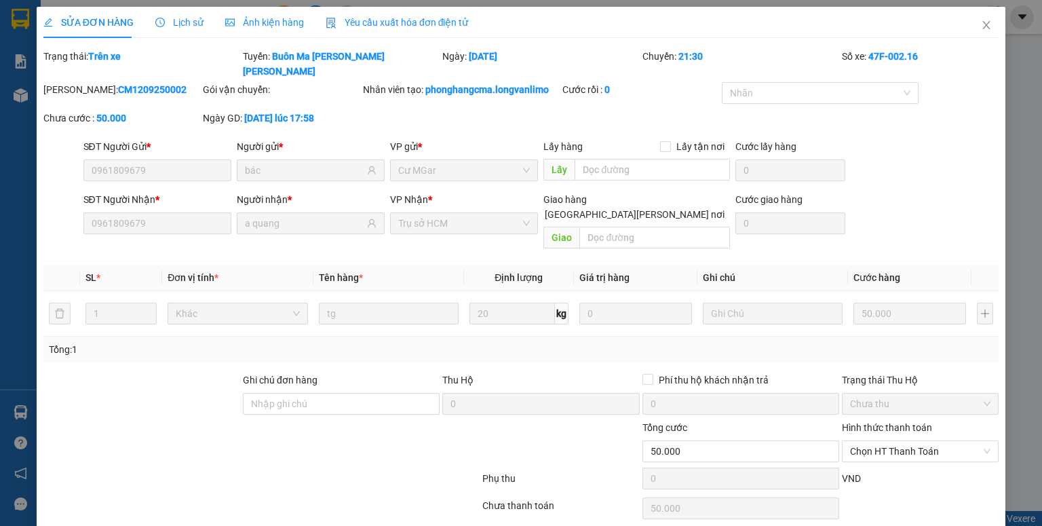
click at [288, 18] on span "Ảnh kiện hàng" at bounding box center [264, 22] width 79 height 11
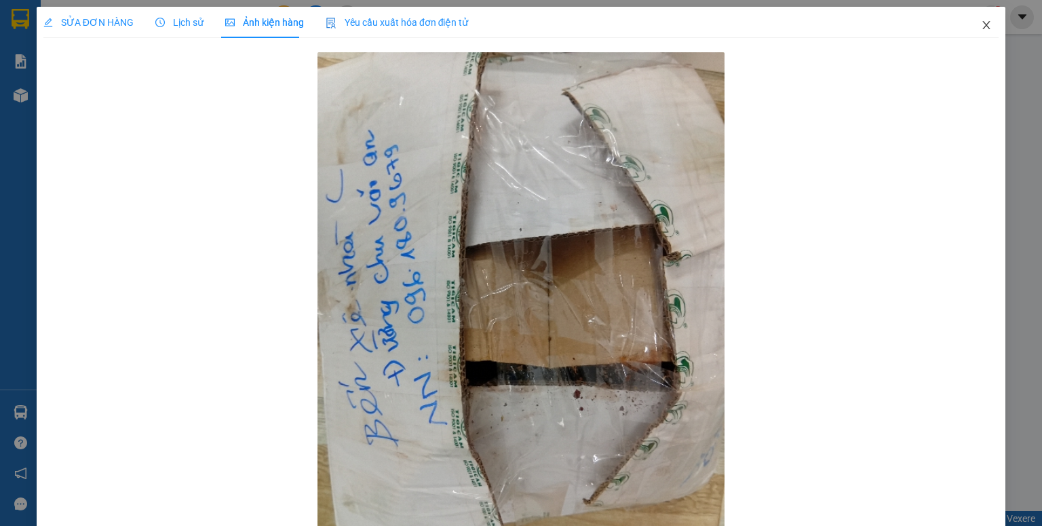
click at [981, 29] on icon "close" at bounding box center [986, 25] width 11 height 11
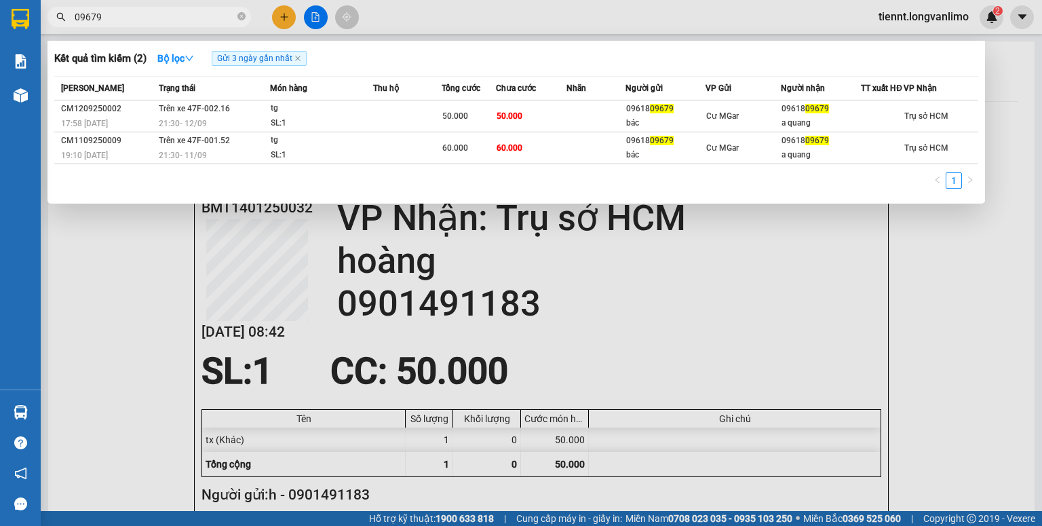
click at [193, 14] on input "09679" at bounding box center [155, 16] width 160 height 15
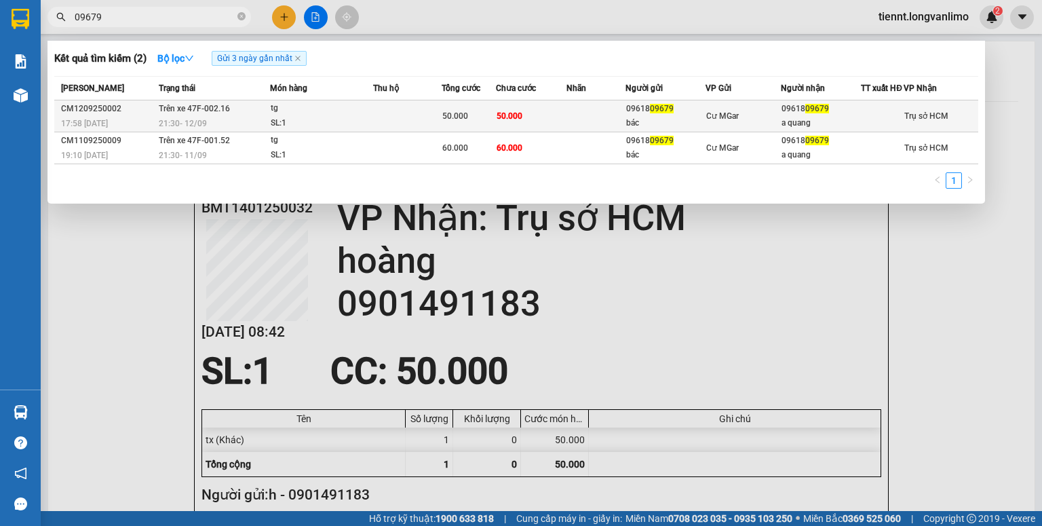
click at [550, 124] on td "50.000" at bounding box center [531, 116] width 71 height 32
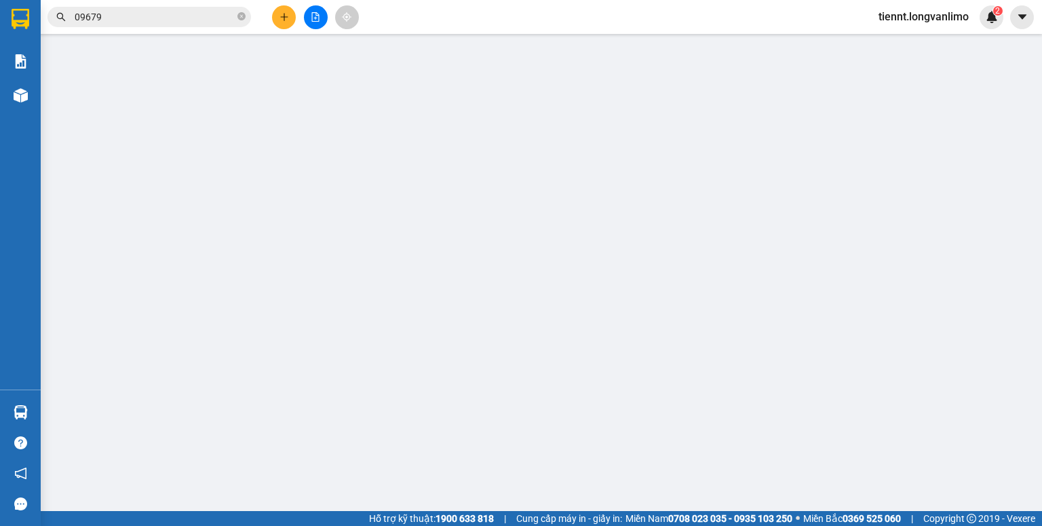
type input "0961809679"
type input "bác"
type input "0961809679"
type input "a quang"
type input "50.000"
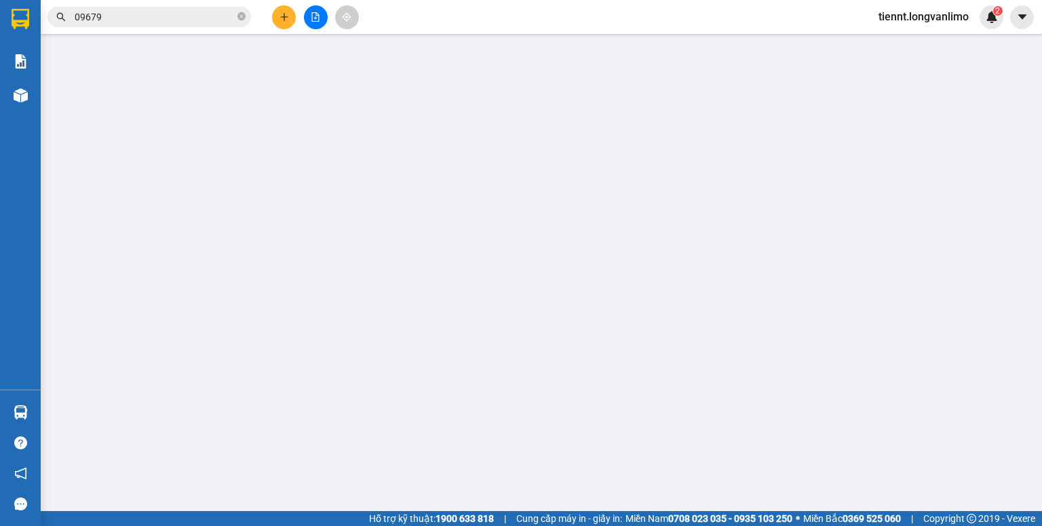
type input "50.000"
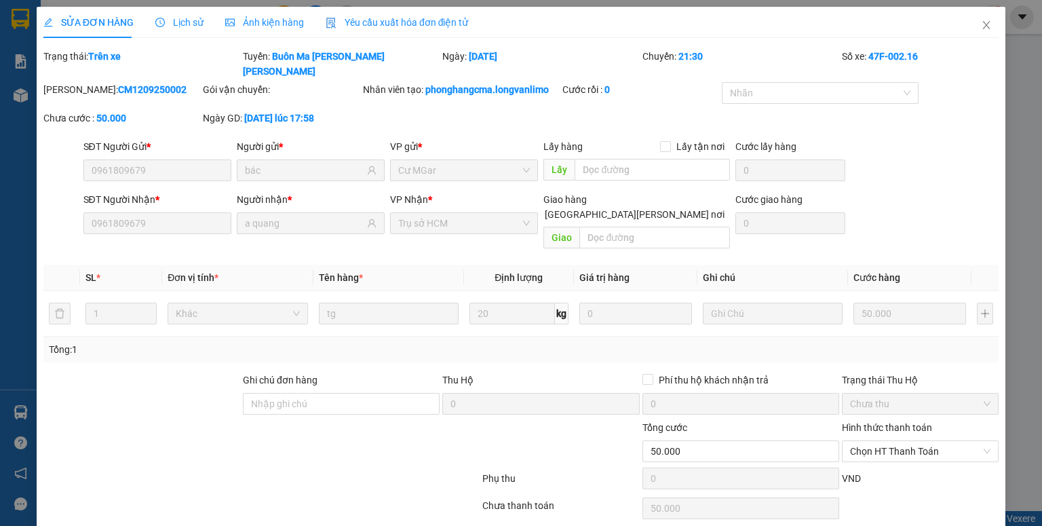
click at [259, 22] on span "Ảnh kiện hàng" at bounding box center [264, 22] width 79 height 11
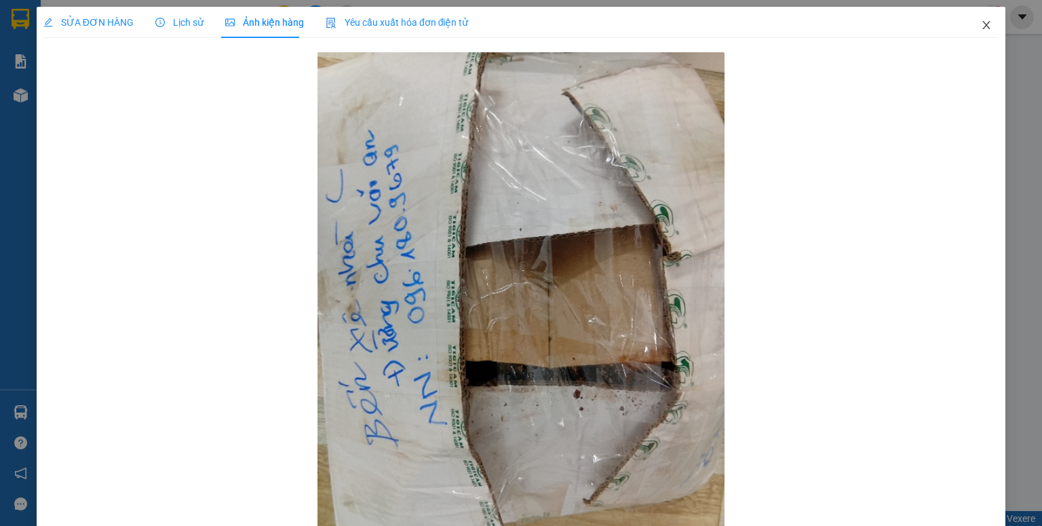
click at [981, 25] on icon "close" at bounding box center [986, 25] width 11 height 11
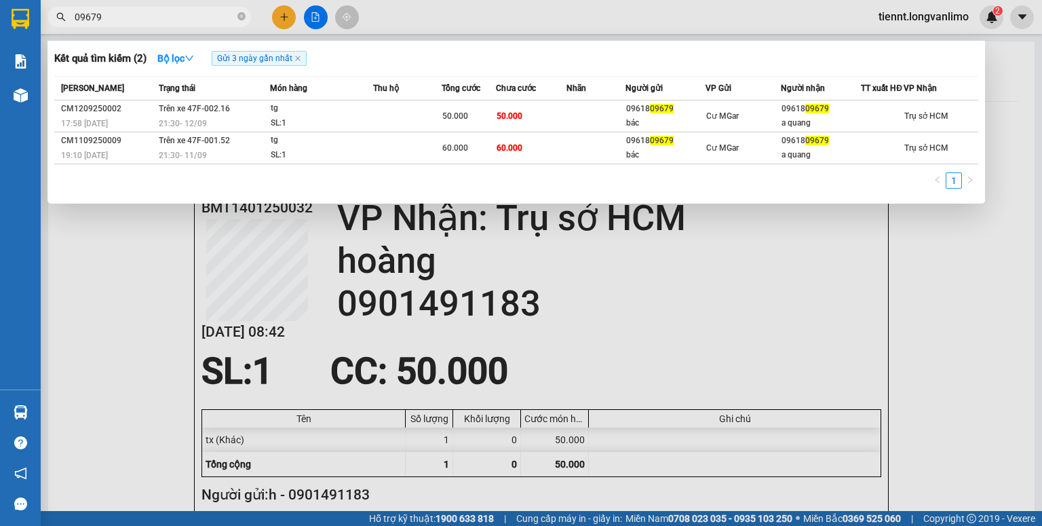
click at [156, 11] on input "09679" at bounding box center [155, 16] width 160 height 15
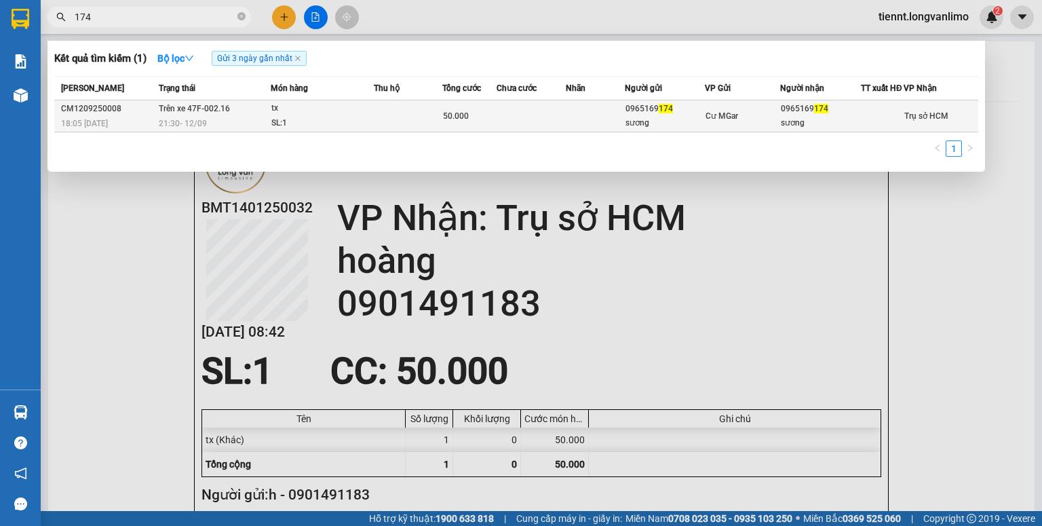
type input "174"
click at [329, 116] on div "tx" at bounding box center [322, 108] width 102 height 15
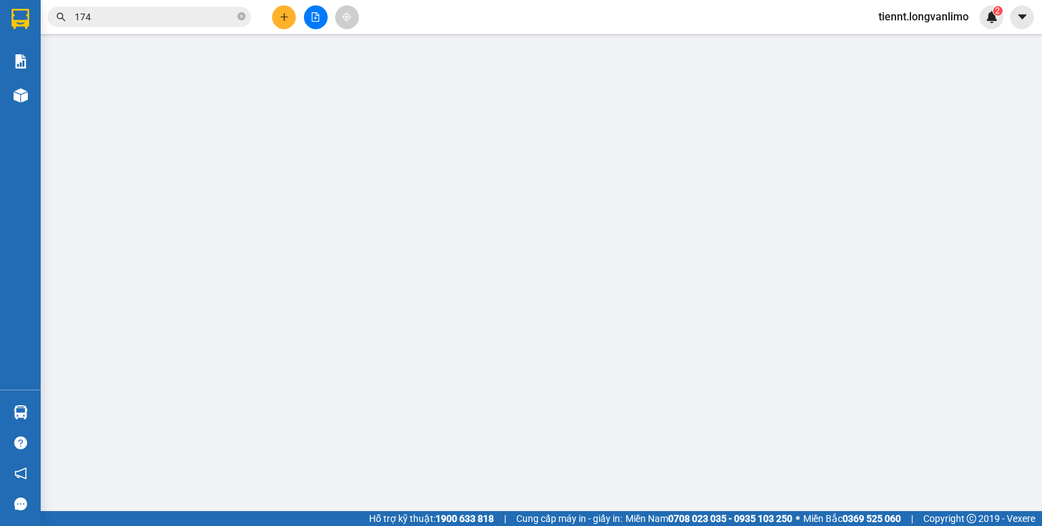
click at [264, 21] on div "SỬA ĐƠN HÀNG Lịch sử Ảnh kiện hàng Yêu cầu xuất hóa đơn điện tử Total Paid Fee …" at bounding box center [521, 263] width 1042 height 526
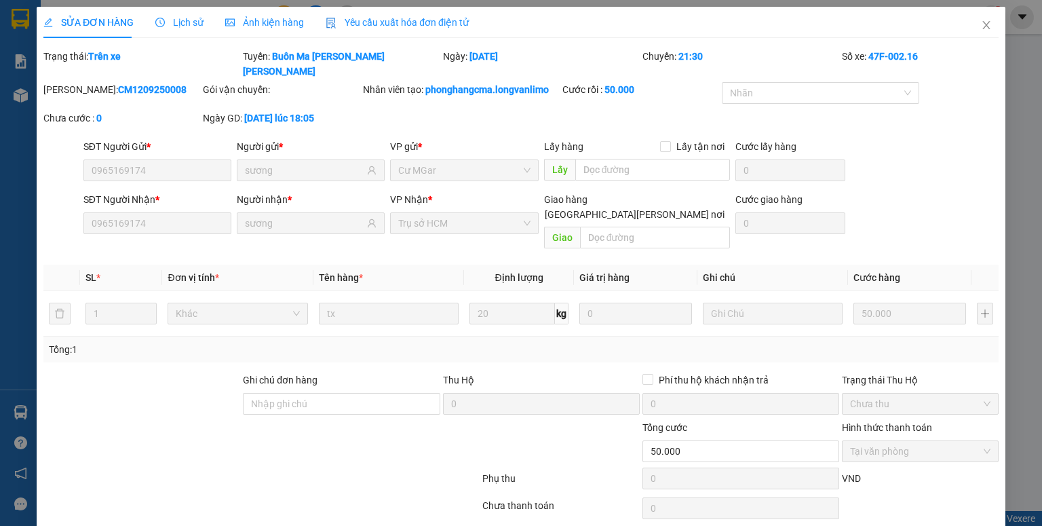
type input "0965169174"
type input "sương"
type input "0965169174"
type input "sương"
type input "50.000"
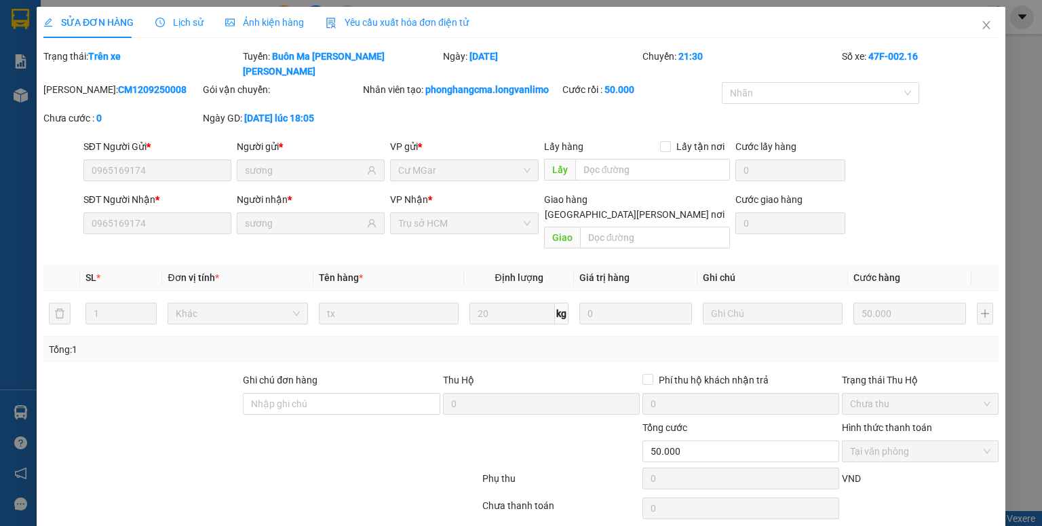
type input "0"
click at [264, 21] on span "Ảnh kiện hàng" at bounding box center [264, 22] width 79 height 11
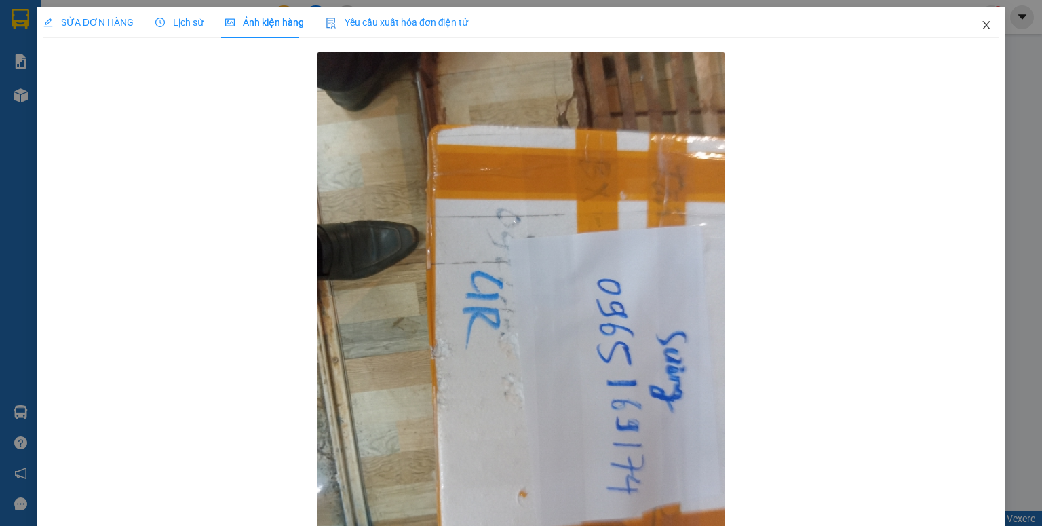
click at [981, 24] on icon "close" at bounding box center [986, 25] width 11 height 11
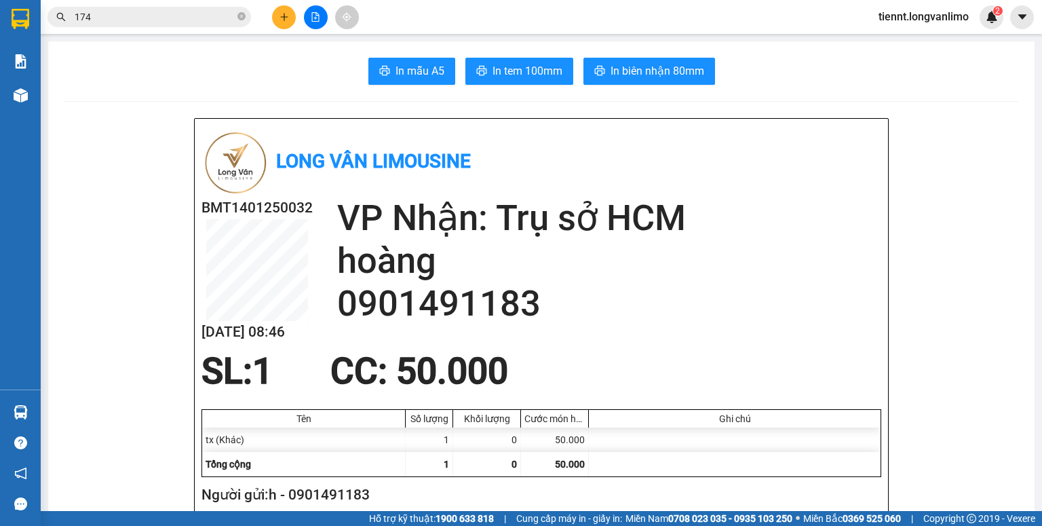
click at [179, 22] on input "174" at bounding box center [155, 16] width 160 height 15
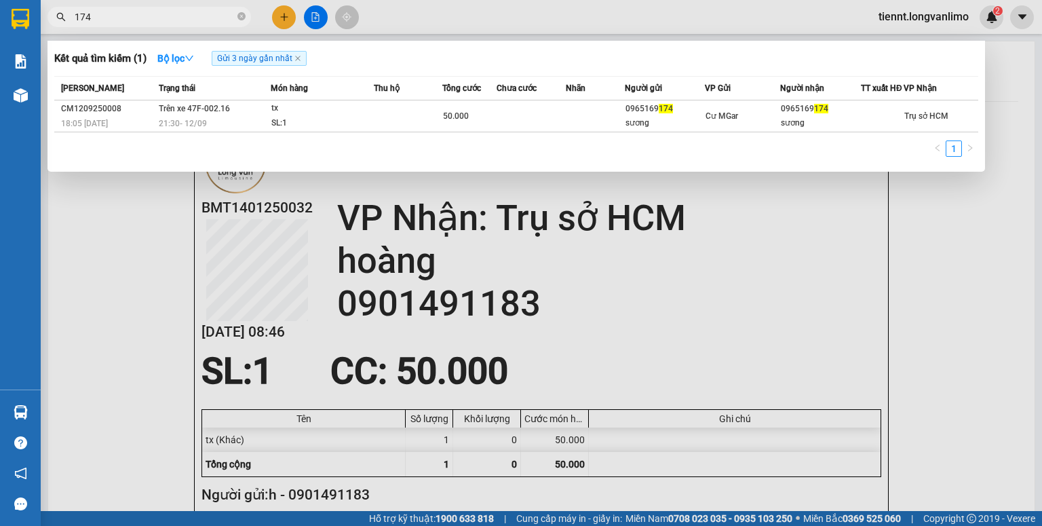
click at [179, 22] on input "174" at bounding box center [155, 16] width 160 height 15
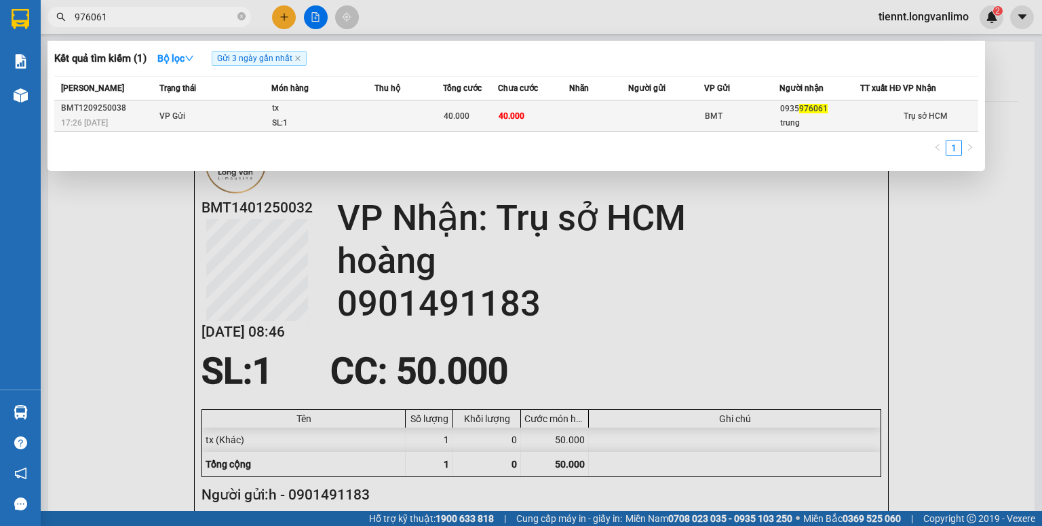
type input "976061"
click at [467, 116] on div "40.000" at bounding box center [471, 116] width 54 height 15
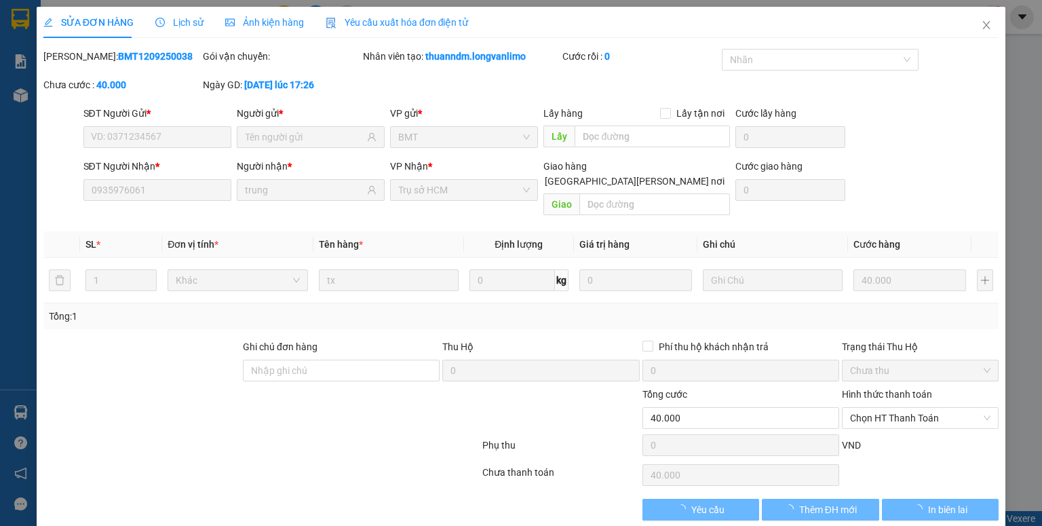
click at [266, 10] on div "Ảnh kiện hàng" at bounding box center [264, 22] width 79 height 31
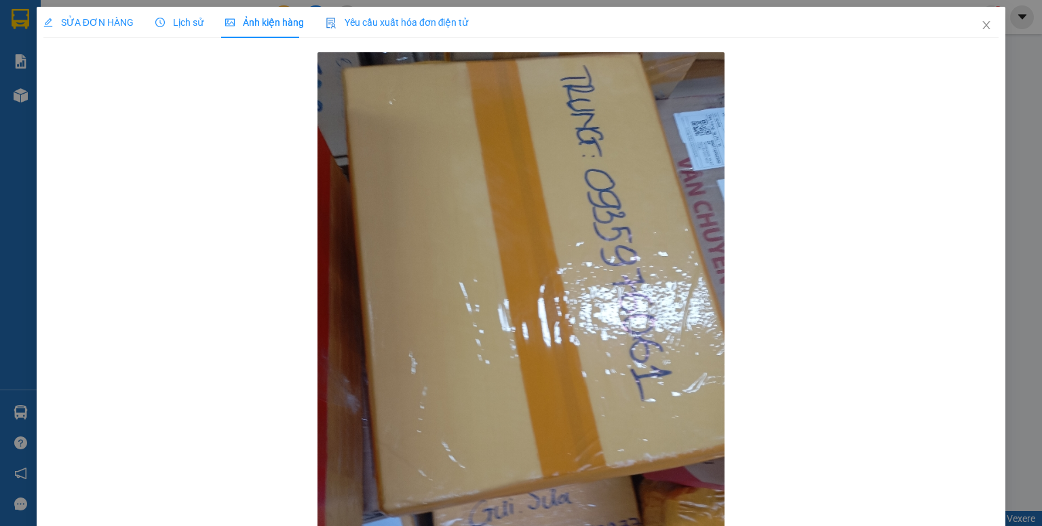
click at [265, 18] on span "Ảnh kiện hàng" at bounding box center [264, 22] width 79 height 11
click at [981, 30] on icon "close" at bounding box center [986, 25] width 11 height 11
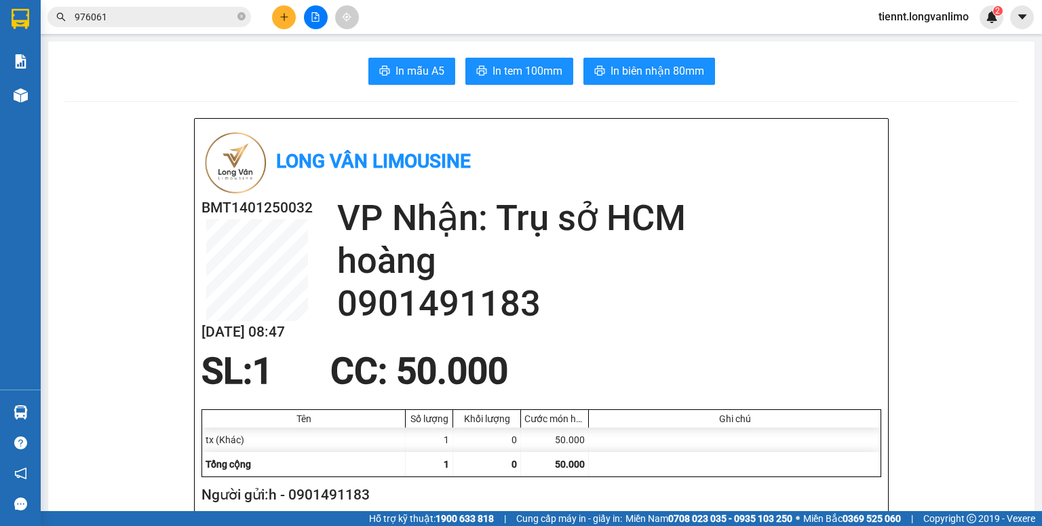
click at [165, 14] on input "976061" at bounding box center [155, 16] width 160 height 15
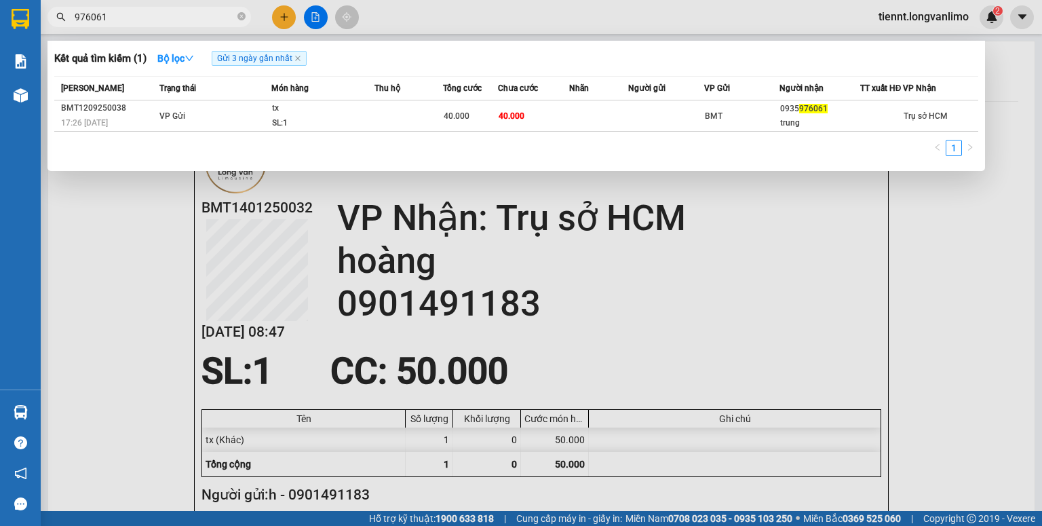
click at [165, 14] on input "976061" at bounding box center [155, 16] width 160 height 15
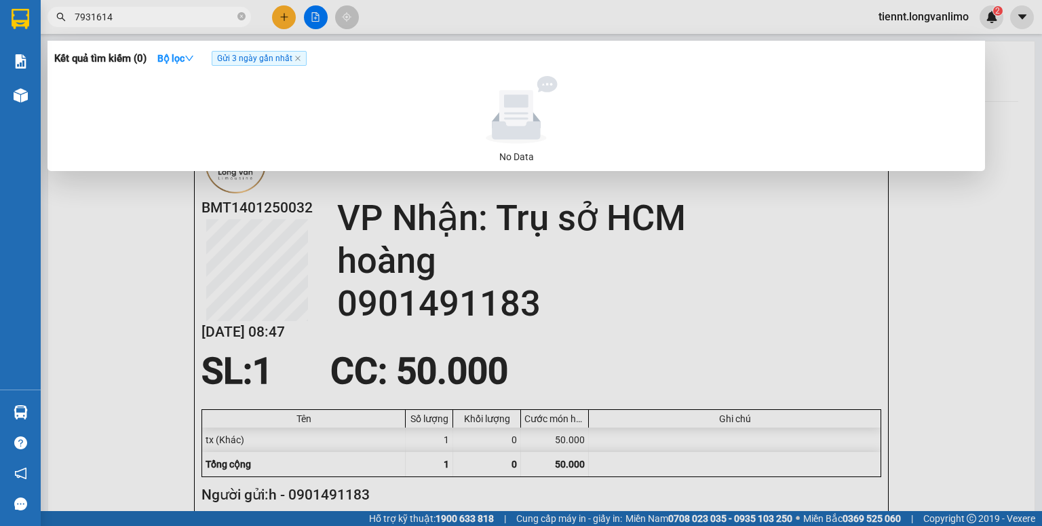
drag, startPoint x: 90, startPoint y: 12, endPoint x: 49, endPoint y: 22, distance: 42.0
click at [49, 22] on span "7931614" at bounding box center [148, 17] width 203 height 20
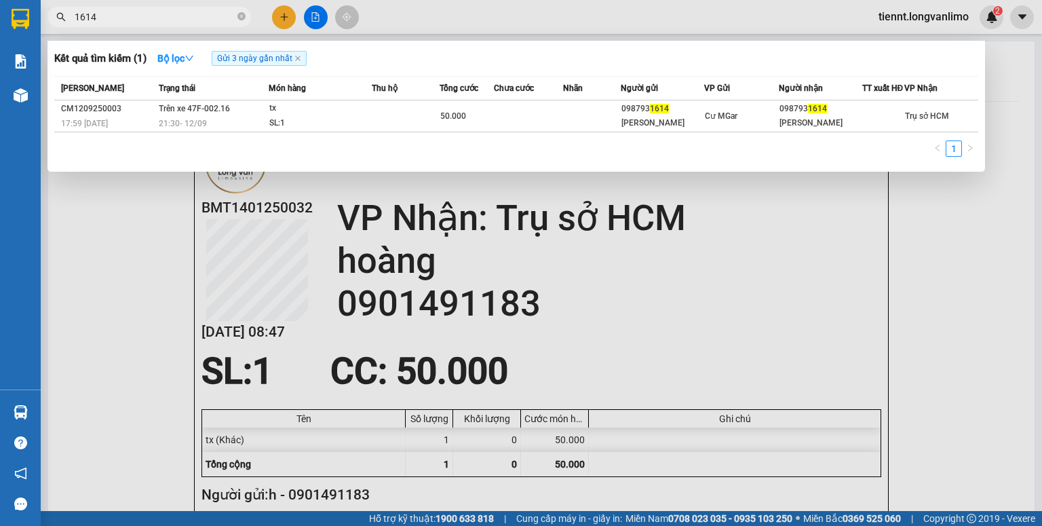
click at [163, 14] on input "1614" at bounding box center [155, 16] width 160 height 15
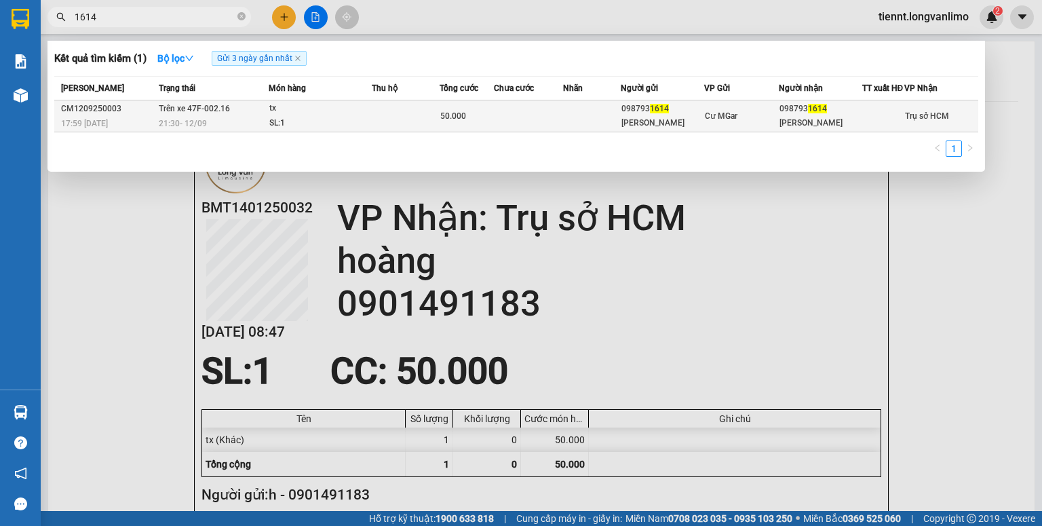
type input "1614"
click at [431, 129] on td at bounding box center [406, 116] width 68 height 32
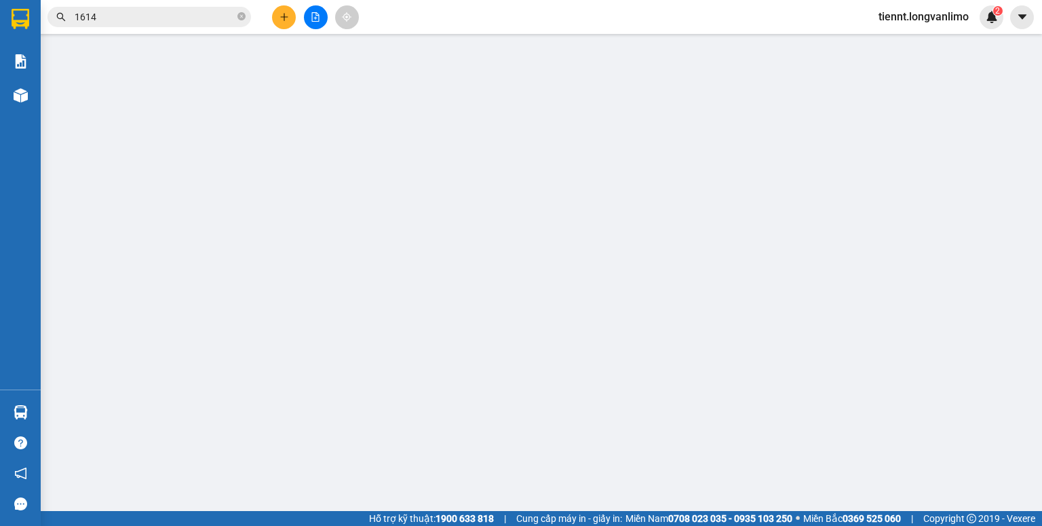
type input "0987931614"
type input "hoàng long"
type input "0987931614"
type input "hoàng long"
type input "50.000"
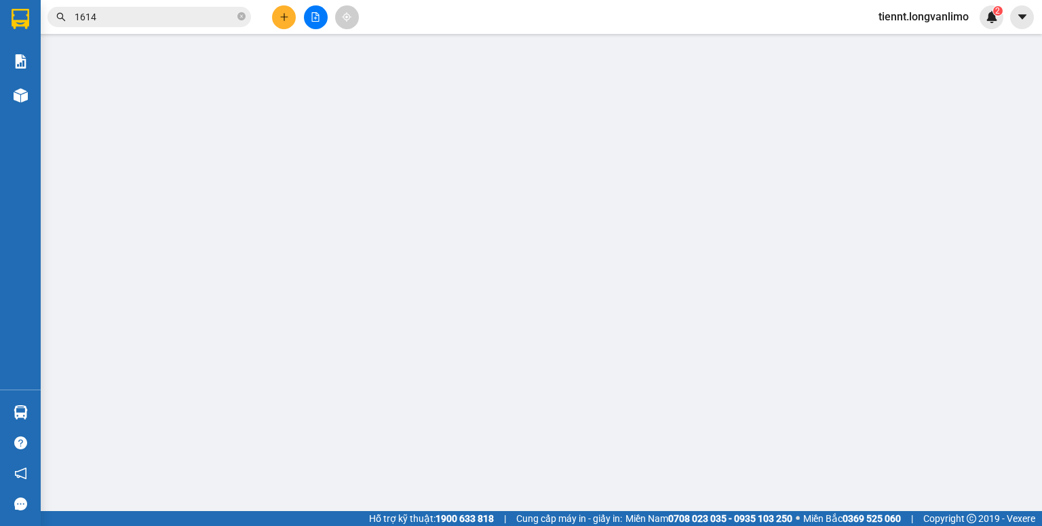
type input "0"
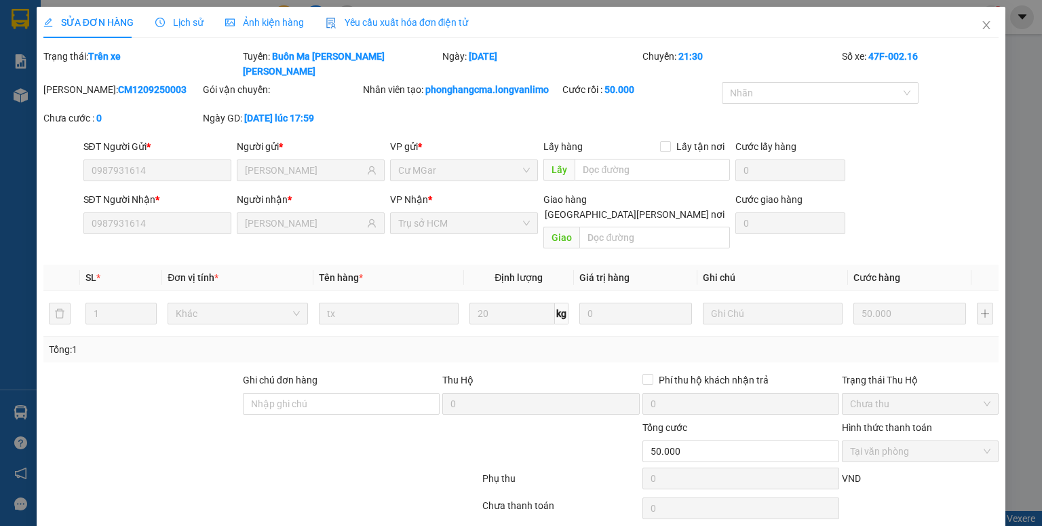
click at [285, 26] on span "Ảnh kiện hàng" at bounding box center [264, 22] width 79 height 11
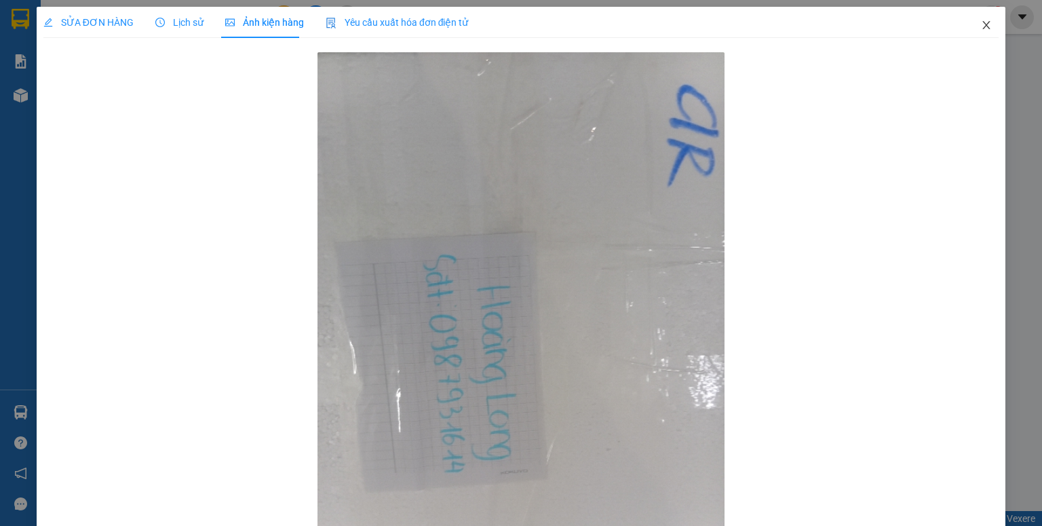
click at [981, 22] on icon "close" at bounding box center [986, 25] width 11 height 11
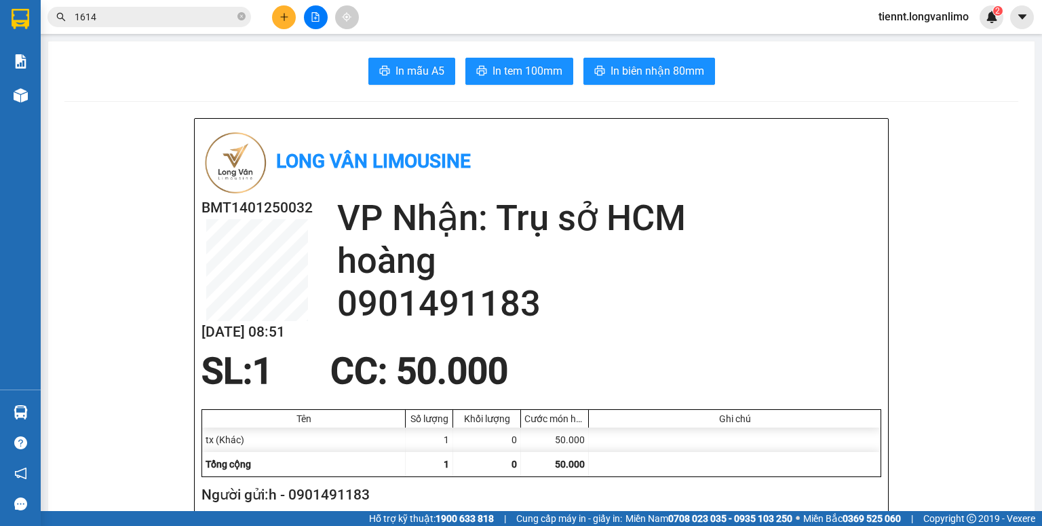
click at [142, 22] on input "1614" at bounding box center [155, 16] width 160 height 15
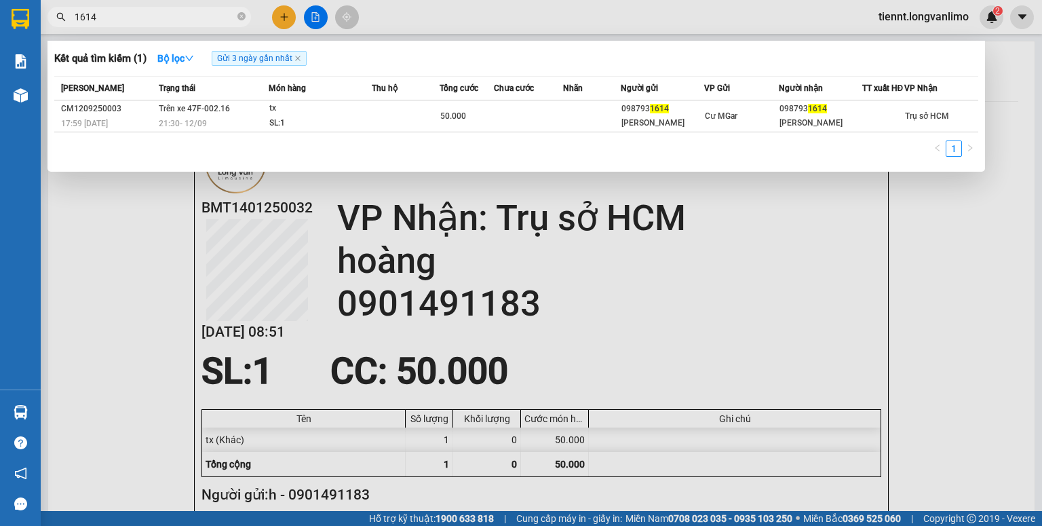
click at [142, 19] on input "1614" at bounding box center [155, 16] width 160 height 15
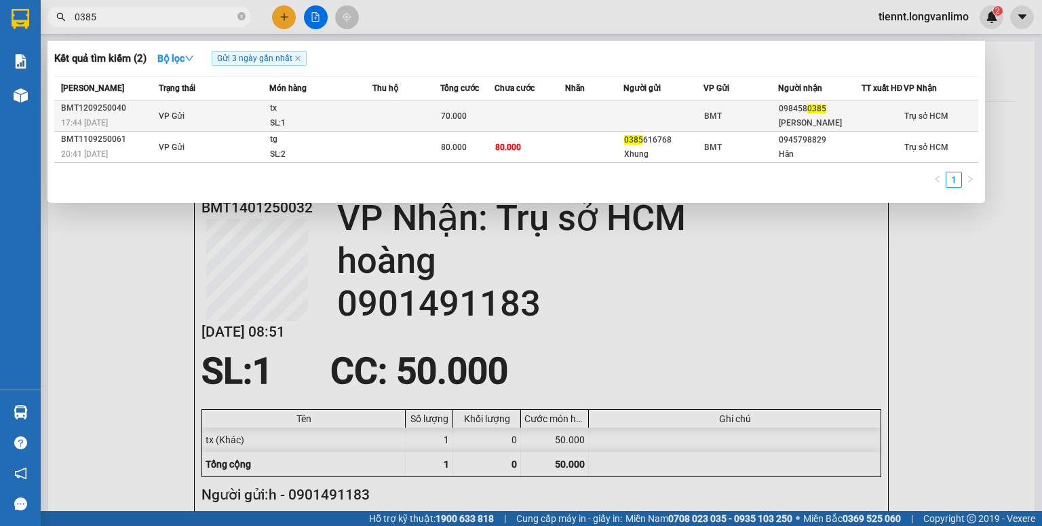
type input "0385"
click at [364, 126] on div "SL: 1" at bounding box center [321, 123] width 102 height 15
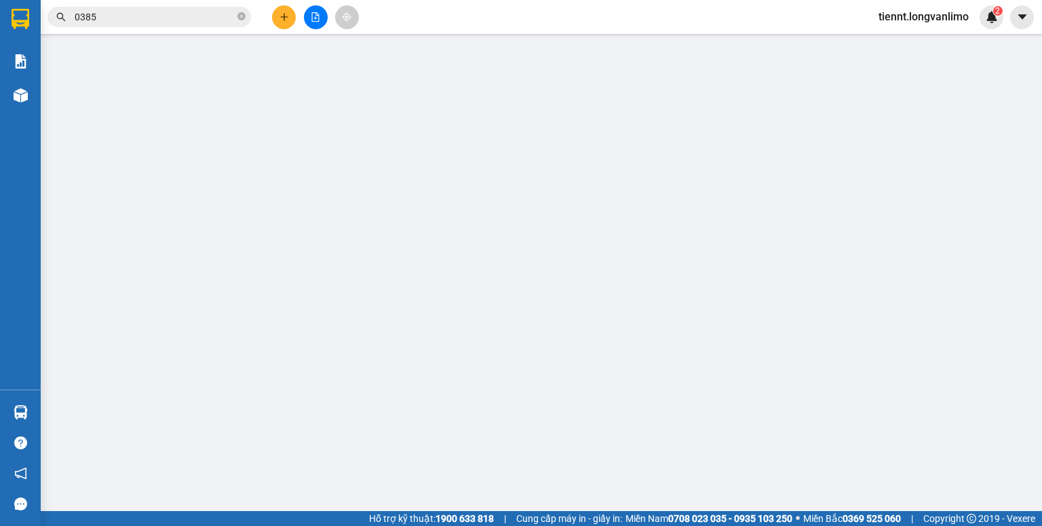
type input "0984580385"
type input "Hoàng anh"
type input "70.000"
type input "0"
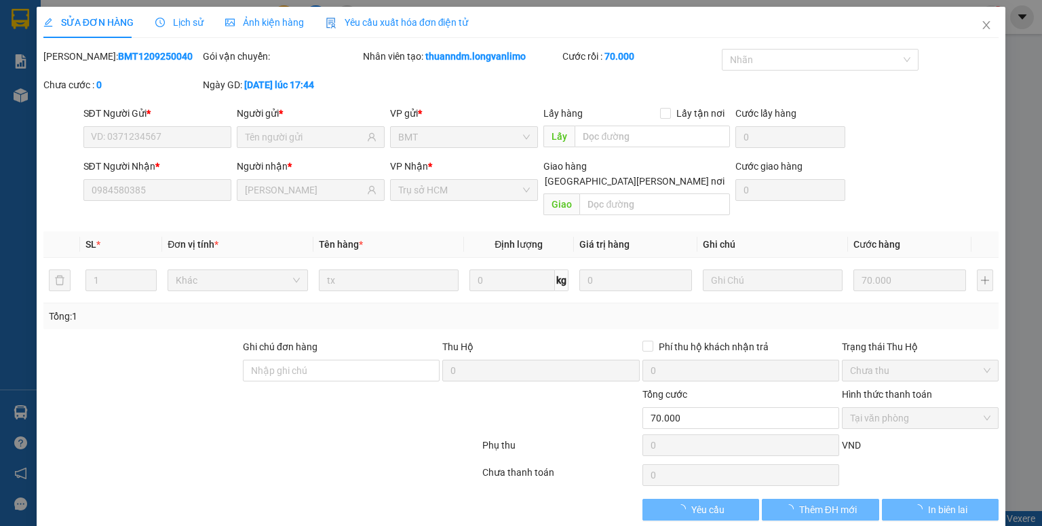
click at [272, 17] on span "Ảnh kiện hàng" at bounding box center [264, 22] width 79 height 11
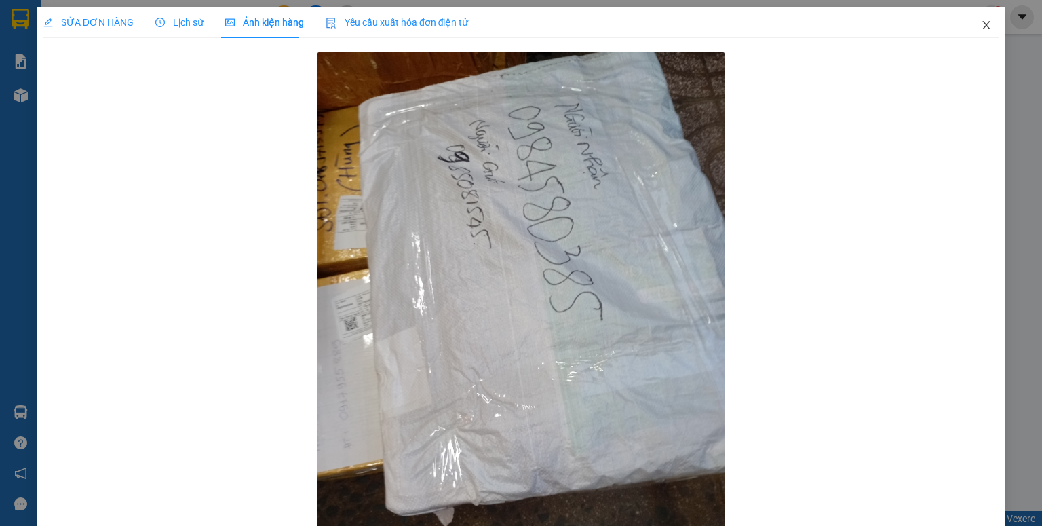
click at [969, 24] on span "Close" at bounding box center [986, 26] width 38 height 38
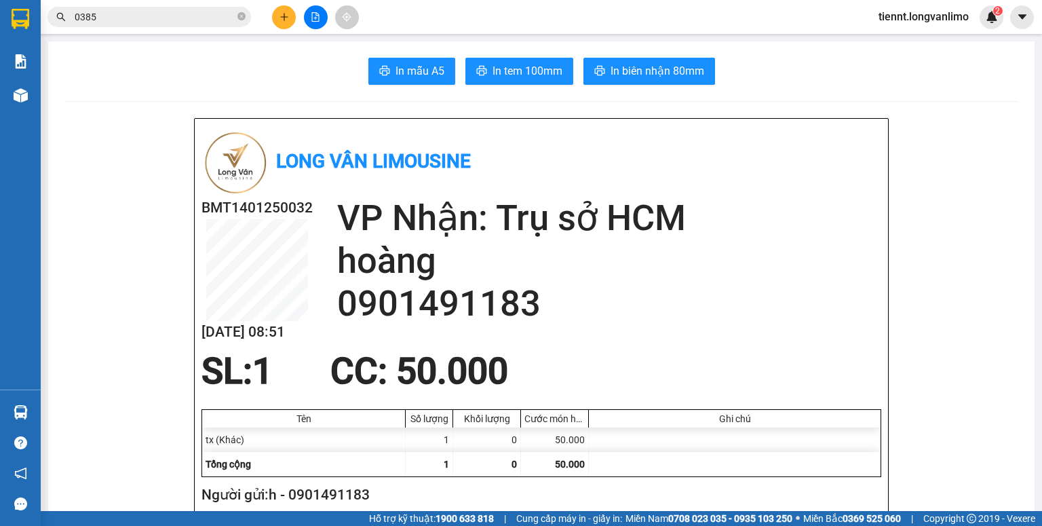
click at [159, 12] on input "0385" at bounding box center [155, 16] width 160 height 15
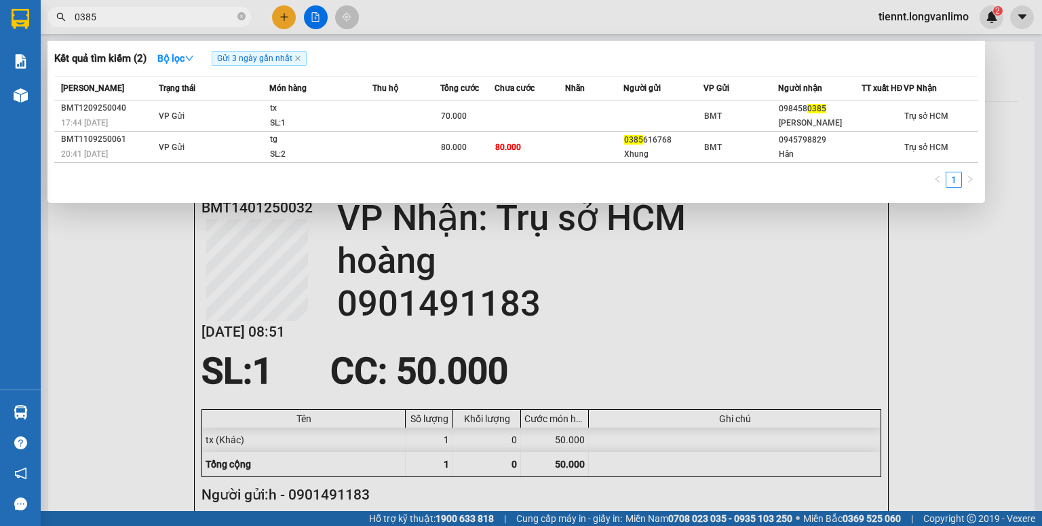
click at [159, 12] on input "0385" at bounding box center [155, 16] width 160 height 15
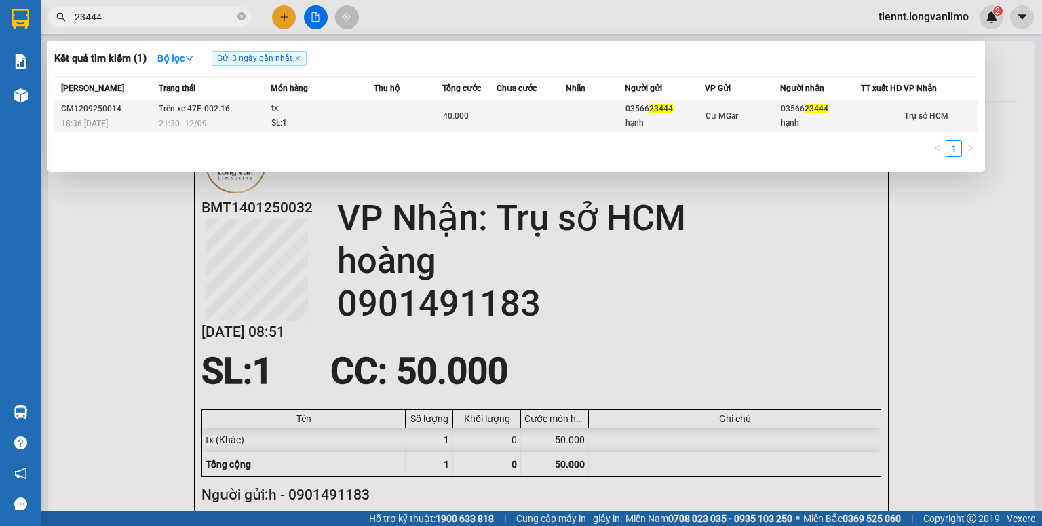
type input "23444"
click at [524, 121] on td at bounding box center [531, 116] width 69 height 32
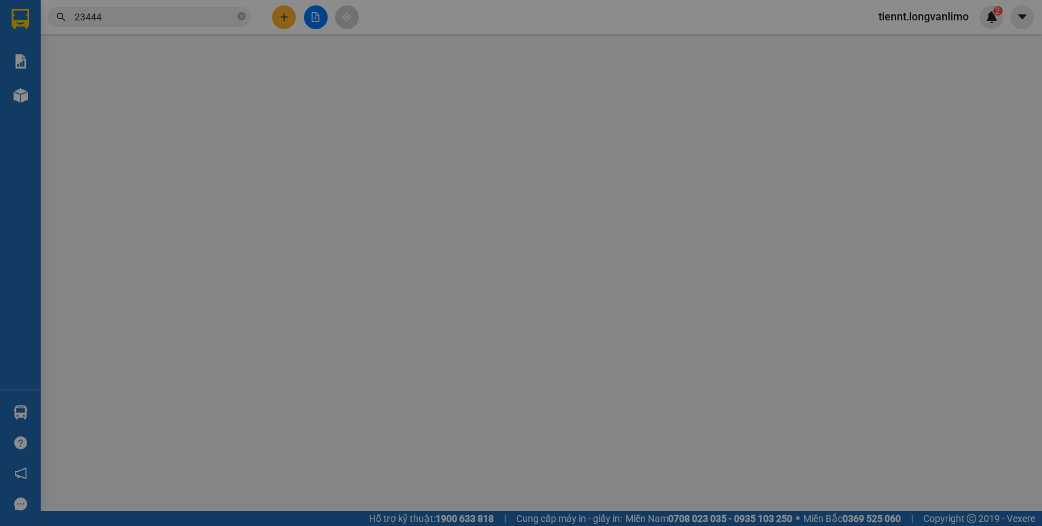
type input "0356623444"
type input "hạnh"
type input "0356623444"
type input "hạnh"
type input "40.000"
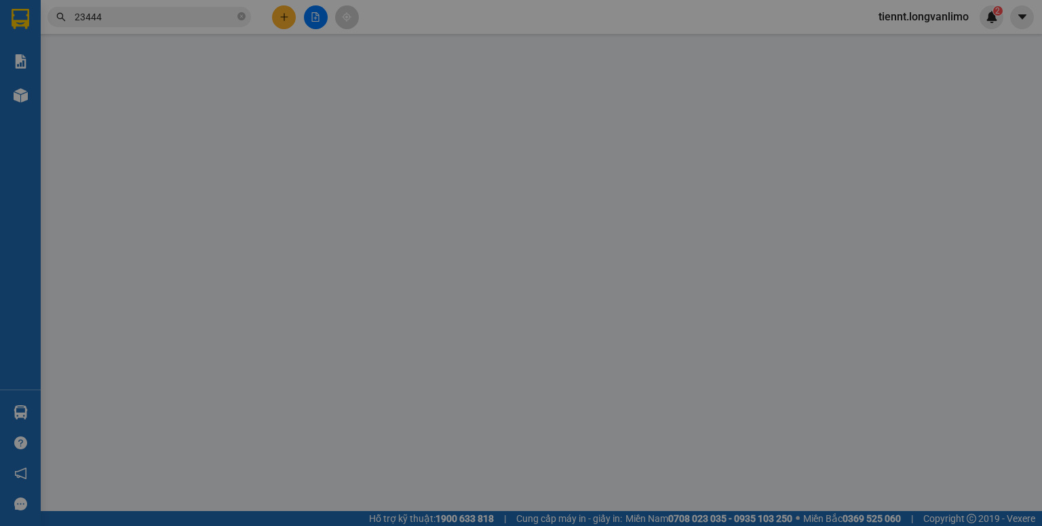
type input "0"
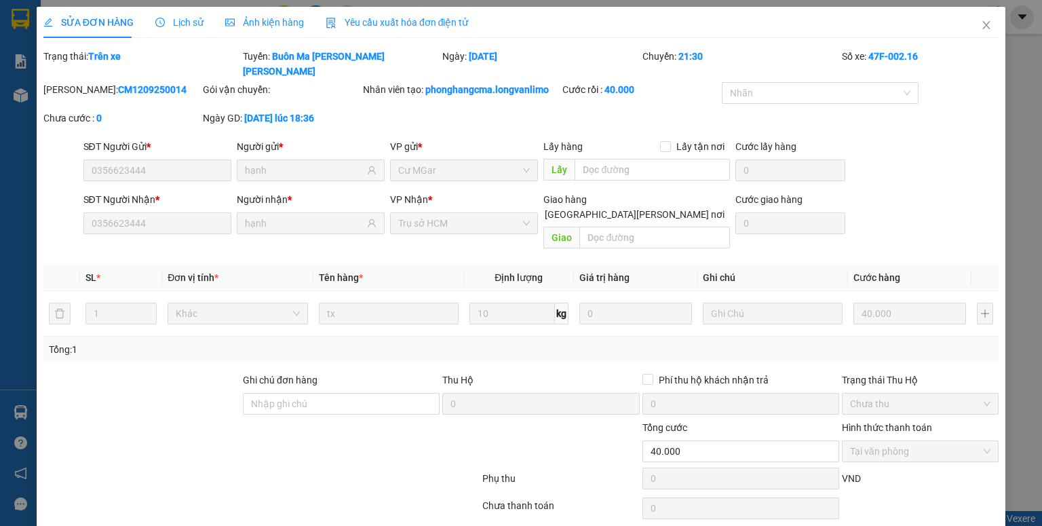
click at [283, 26] on span "Ảnh kiện hàng" at bounding box center [264, 22] width 79 height 11
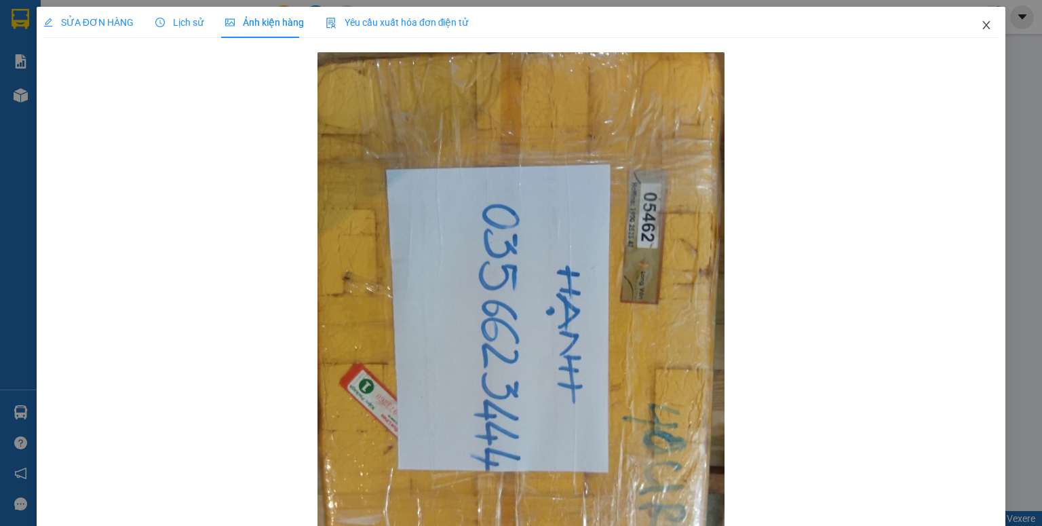
click at [981, 30] on icon "close" at bounding box center [986, 25] width 11 height 11
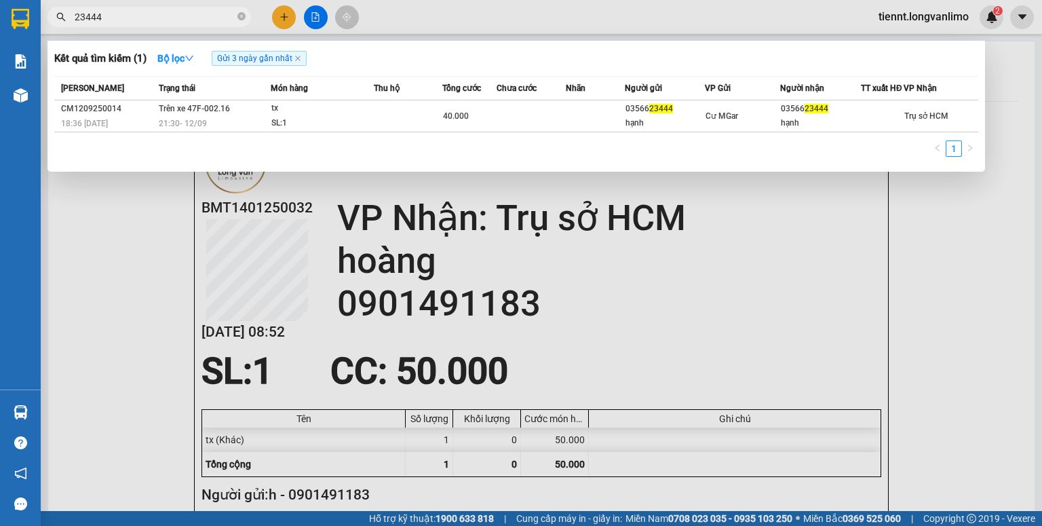
click at [203, 22] on input "23444" at bounding box center [155, 16] width 160 height 15
type input "093647"
click at [467, 141] on div "Mã ĐH Trạng thái Món hàng Thu hộ Tổng cước Chưa cước Nhãn Người gửi VP Gửi Ngườ…" at bounding box center [516, 120] width 924 height 89
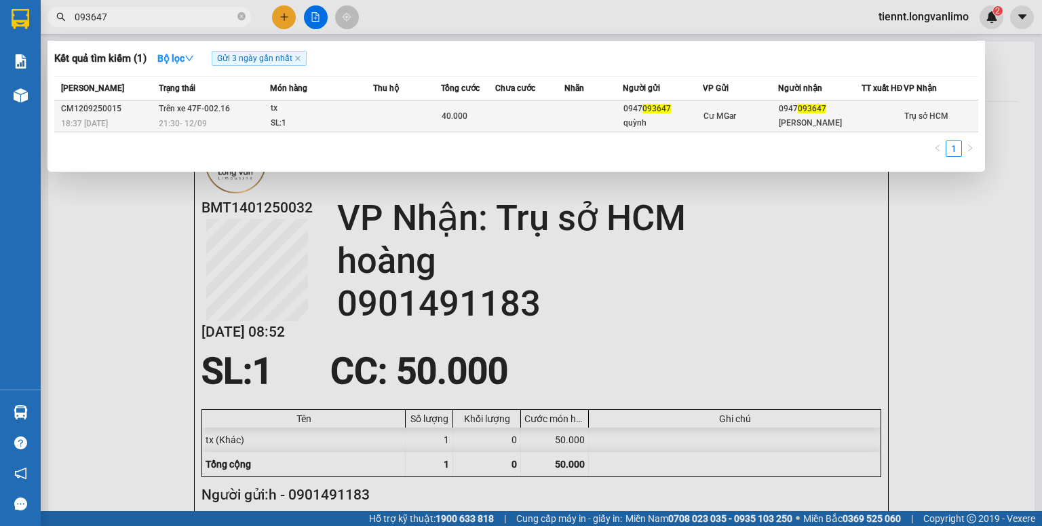
click at [467, 132] on td "40.000" at bounding box center [468, 116] width 54 height 32
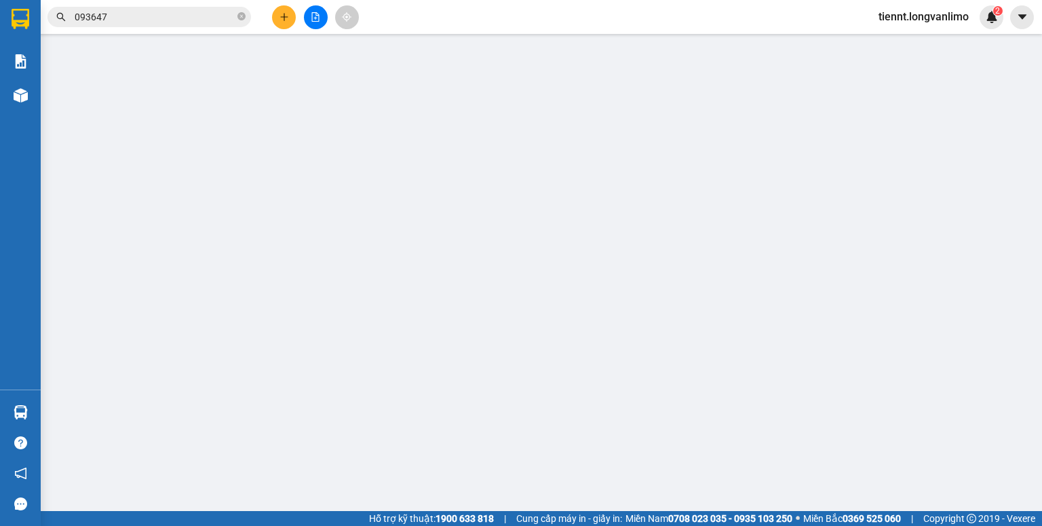
type input "0947093647"
type input "quỳnh"
type input "0947093647"
type input "bé quỳnh"
type input "40.000"
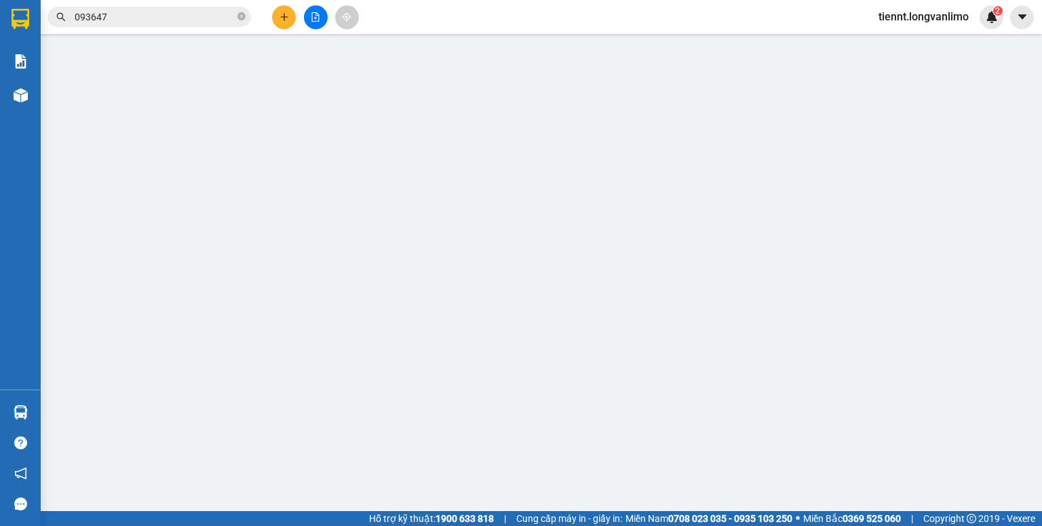
type input "0"
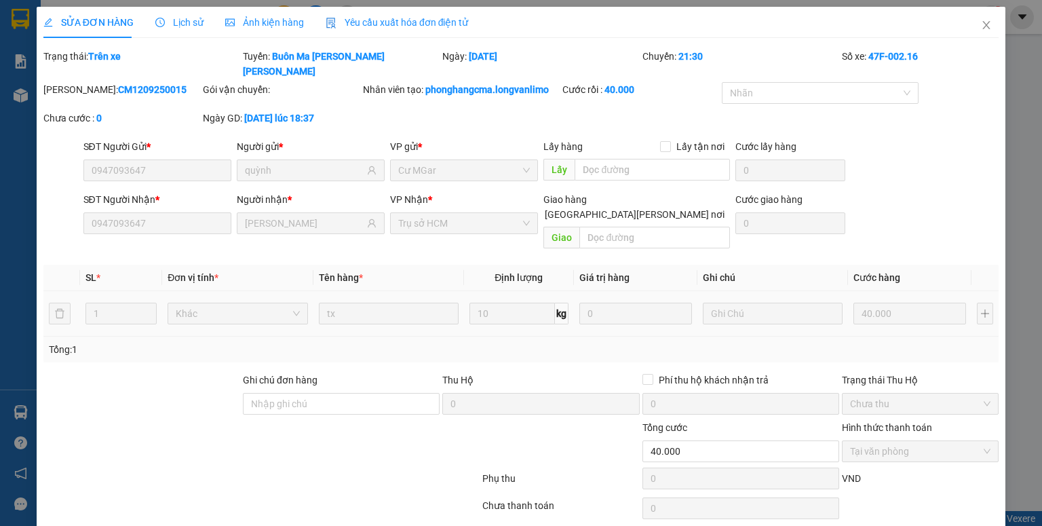
click at [263, 20] on span "Ảnh kiện hàng" at bounding box center [264, 22] width 79 height 11
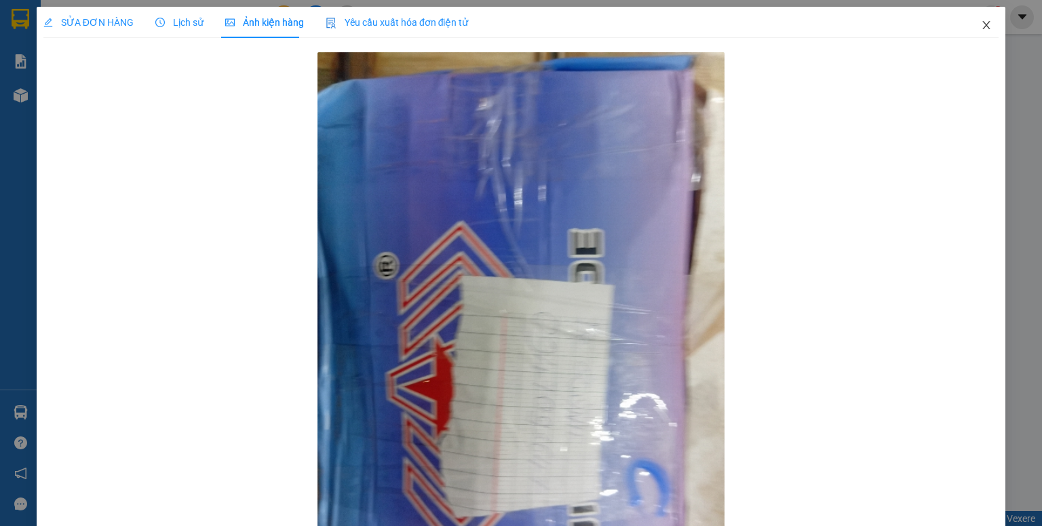
click at [981, 26] on icon "close" at bounding box center [986, 25] width 11 height 11
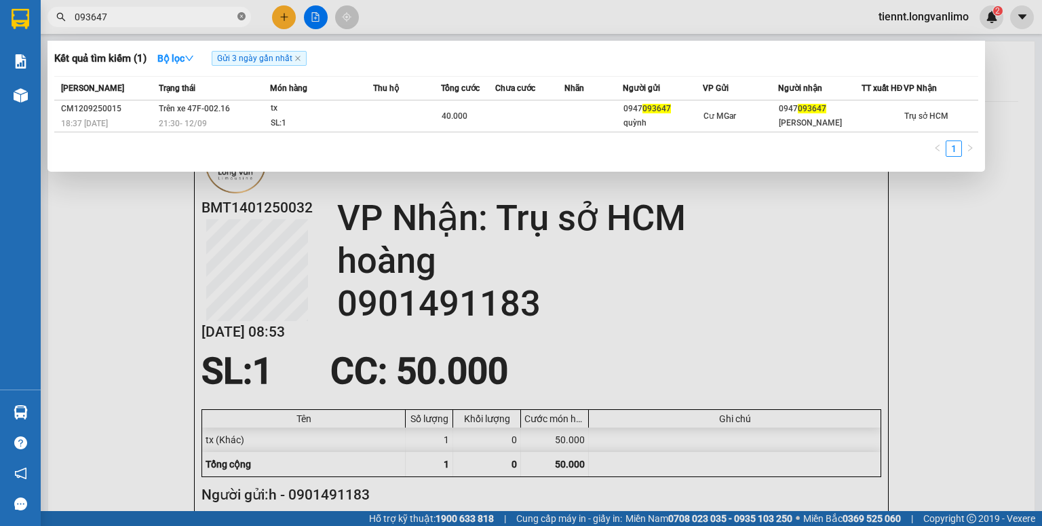
click at [239, 17] on icon "close-circle" at bounding box center [241, 16] width 8 height 8
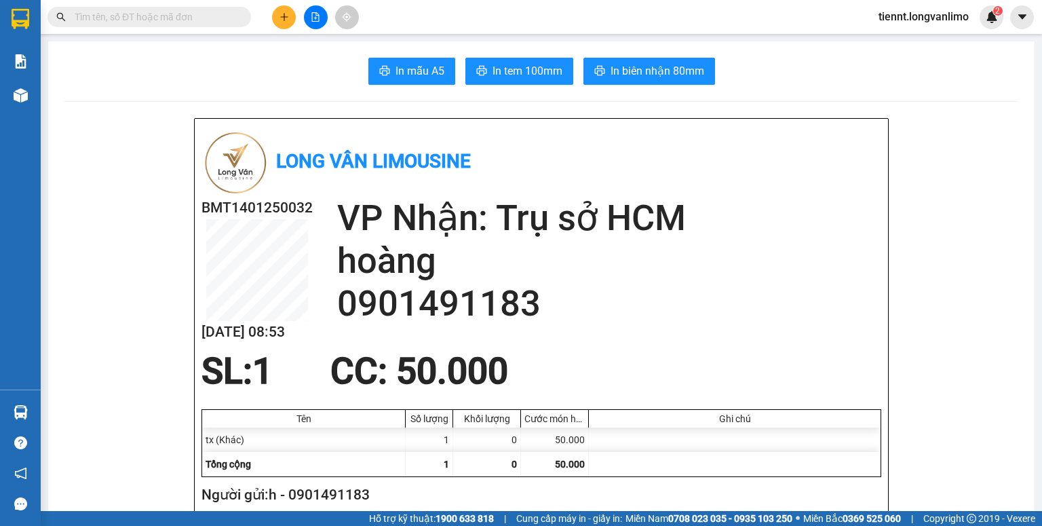
click at [195, 24] on span at bounding box center [148, 17] width 203 height 20
click at [206, 21] on input "text" at bounding box center [155, 16] width 160 height 15
click at [207, 21] on input "text" at bounding box center [155, 16] width 160 height 15
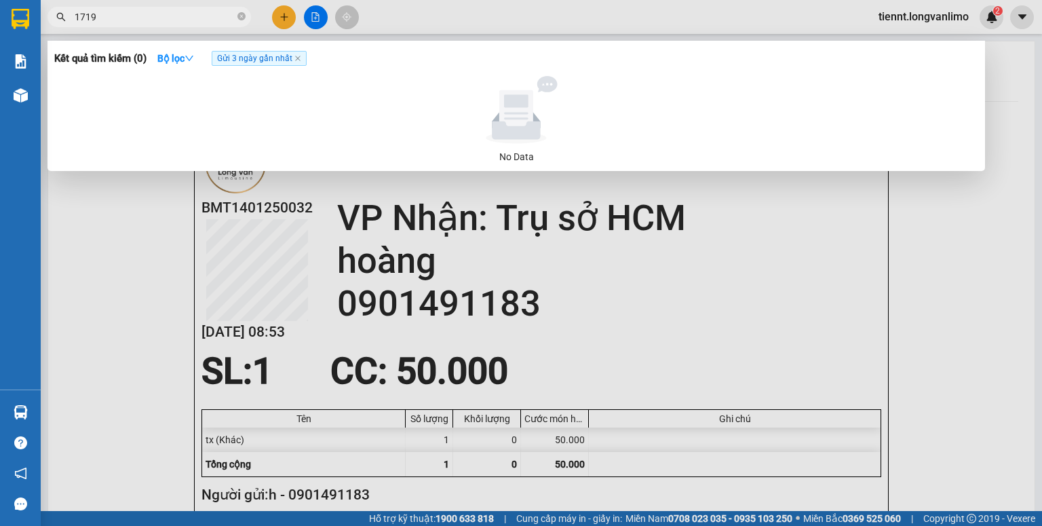
drag, startPoint x: 149, startPoint y: 24, endPoint x: 47, endPoint y: 22, distance: 101.8
click at [47, 22] on div "1719" at bounding box center [132, 17] width 265 height 20
drag, startPoint x: 88, startPoint y: 22, endPoint x: 73, endPoint y: 27, distance: 15.7
click at [73, 27] on div "Kết quả tìm kiếm ( 0 ) Bộ lọc Gửi 3 ngày gần nhất No Data 1719" at bounding box center [132, 17] width 265 height 24
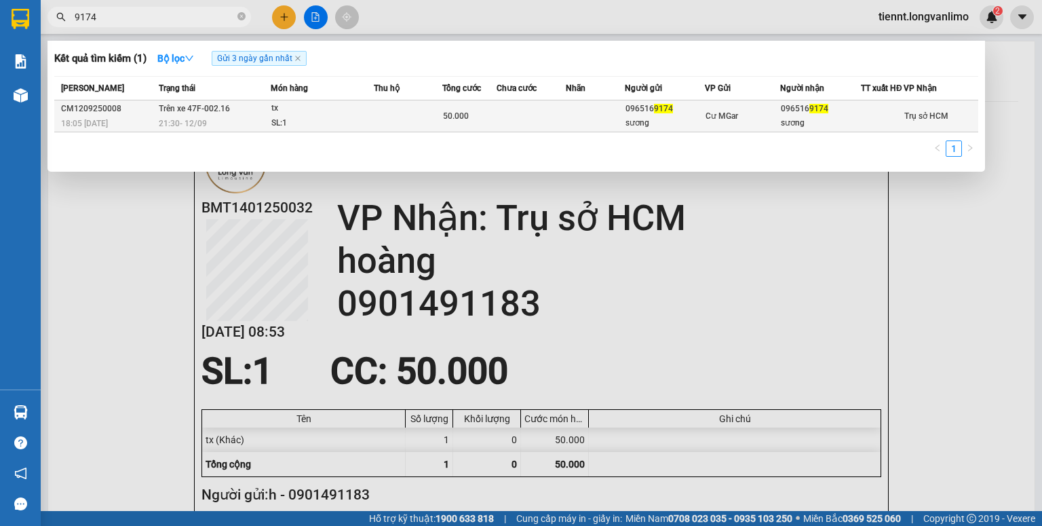
type input "9174"
click at [449, 121] on span "50.000" at bounding box center [456, 115] width 26 height 9
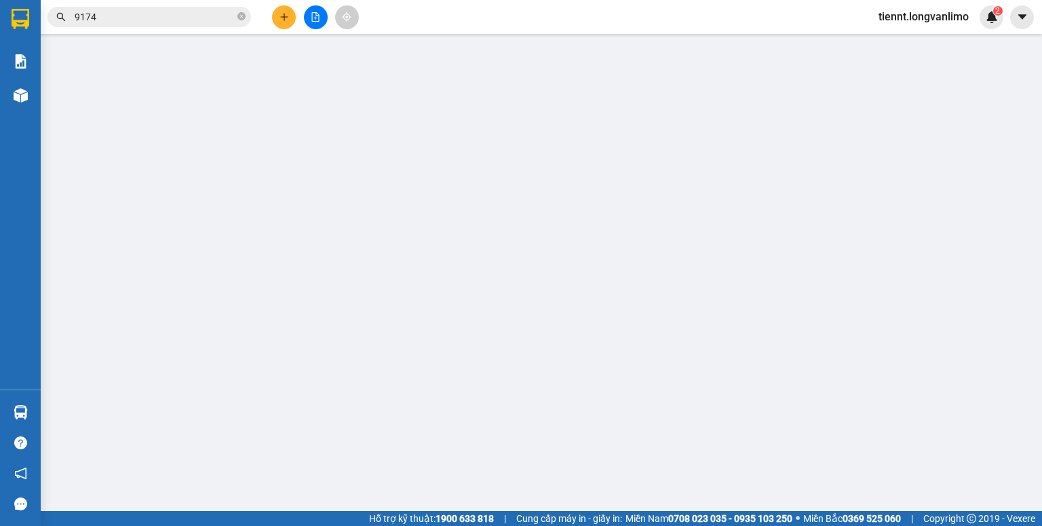
type input "0965169174"
type input "sương"
type input "0965169174"
type input "sương"
type input "50.000"
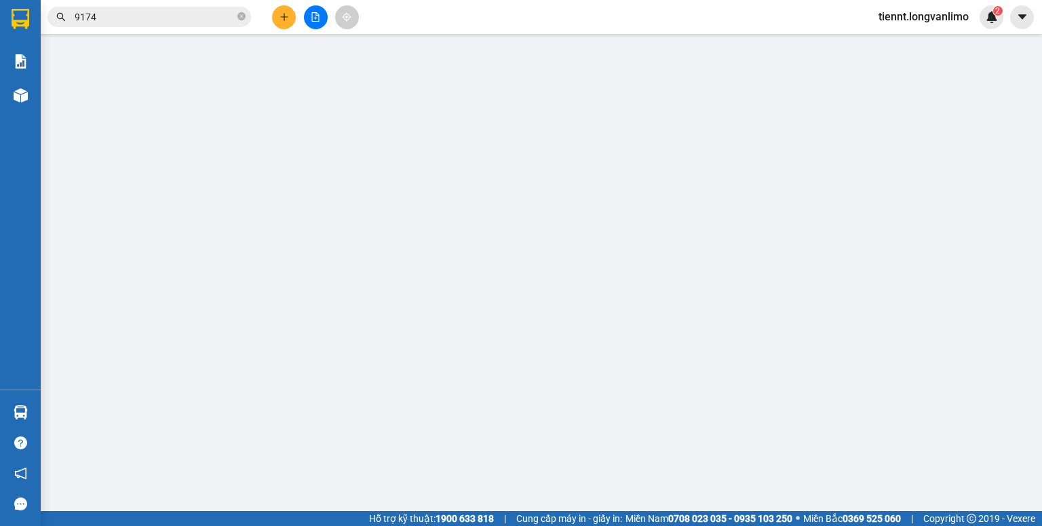
type input "0"
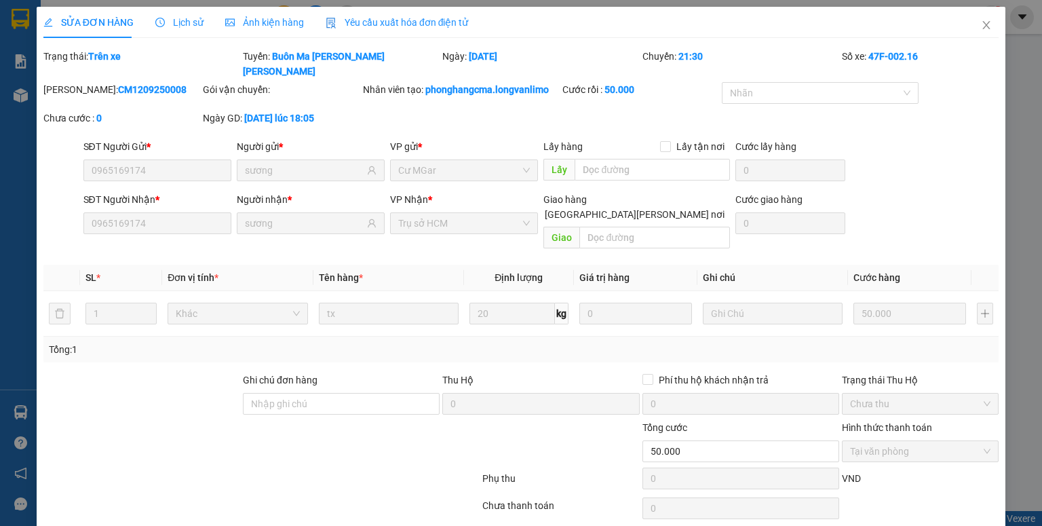
click at [280, 30] on div "Ảnh kiện hàng" at bounding box center [264, 22] width 79 height 31
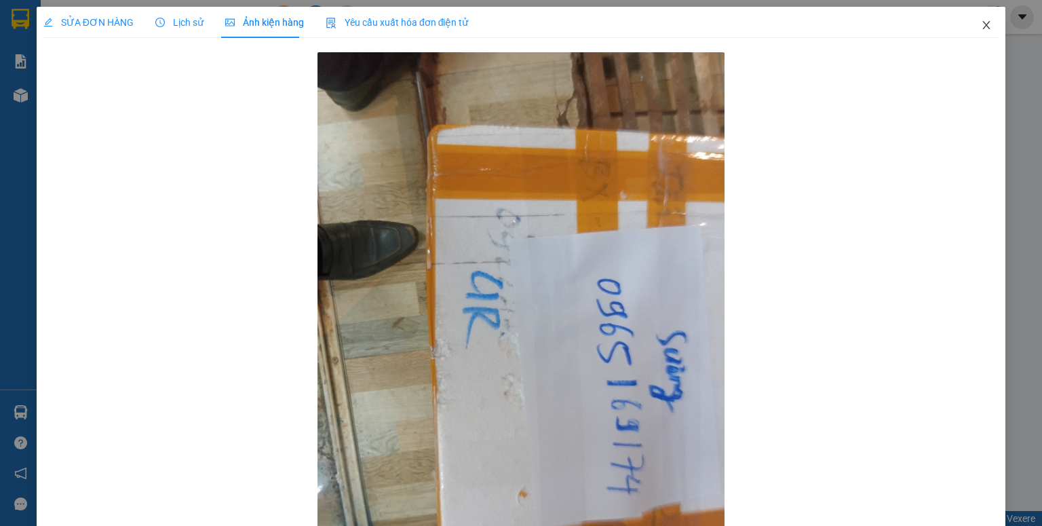
click at [973, 28] on span "Close" at bounding box center [986, 26] width 38 height 38
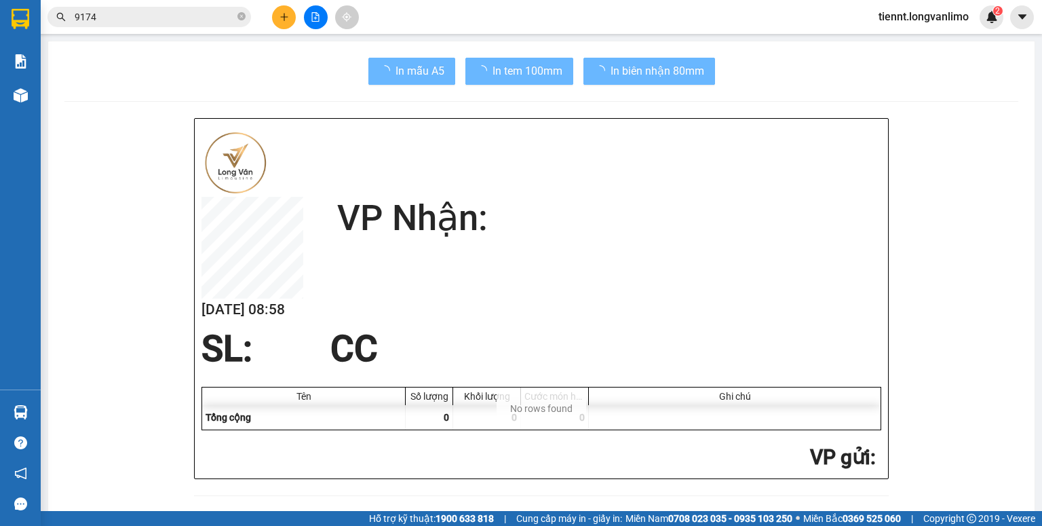
click at [155, 10] on input "9174" at bounding box center [155, 16] width 160 height 15
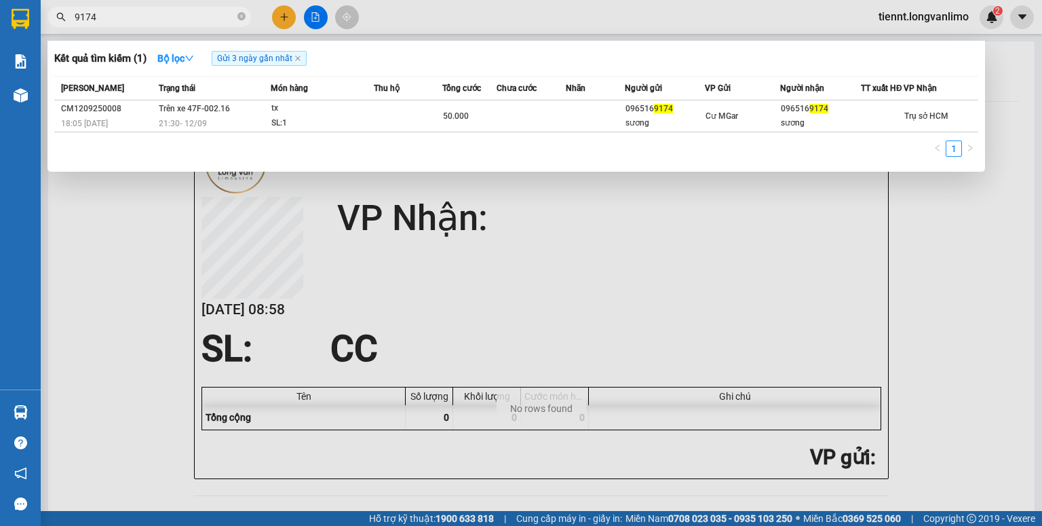
click at [154, 11] on input "9174" at bounding box center [155, 16] width 160 height 15
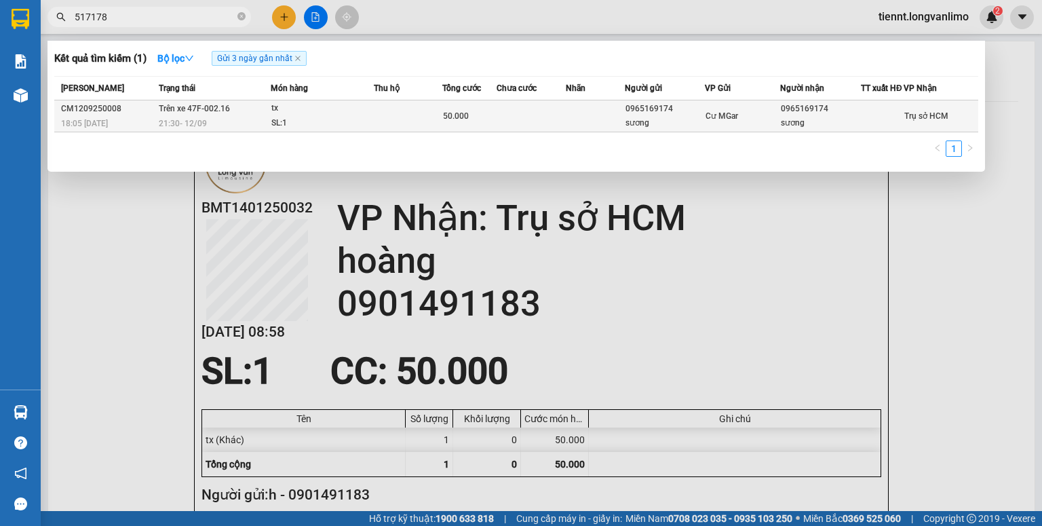
type input "517178"
click at [456, 121] on span "50.000" at bounding box center [456, 115] width 26 height 9
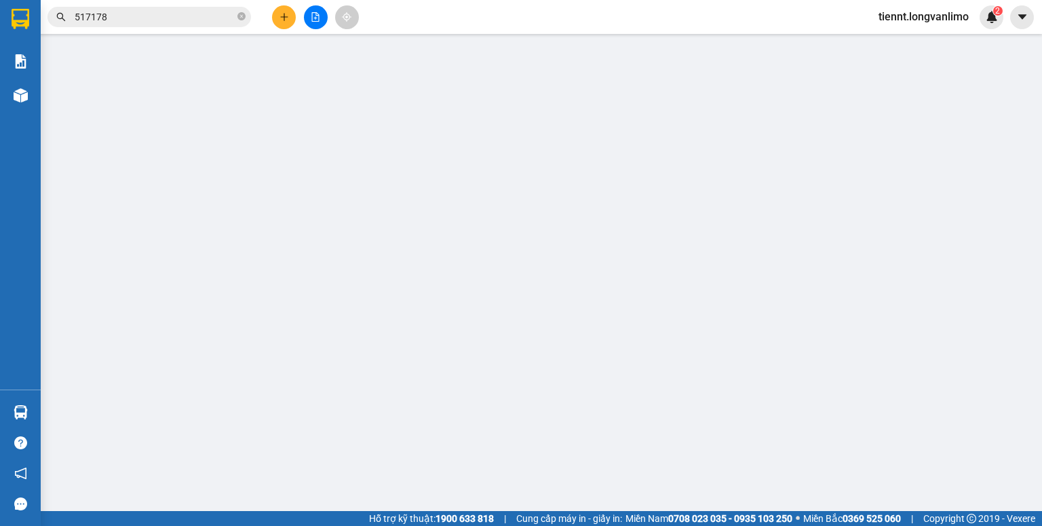
type input "0965169174"
type input "sương"
type input "0965169174"
type input "sương"
type input "50.000"
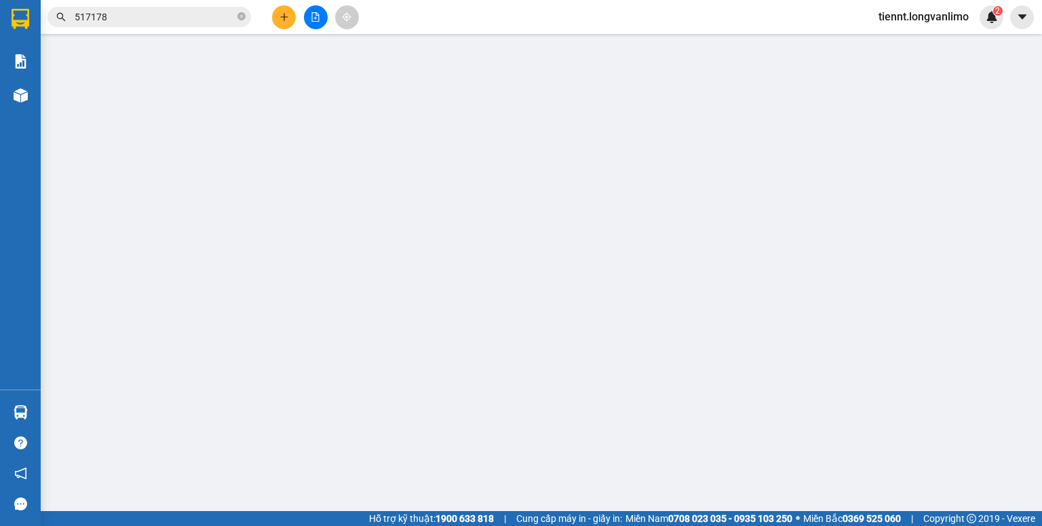
type input "0"
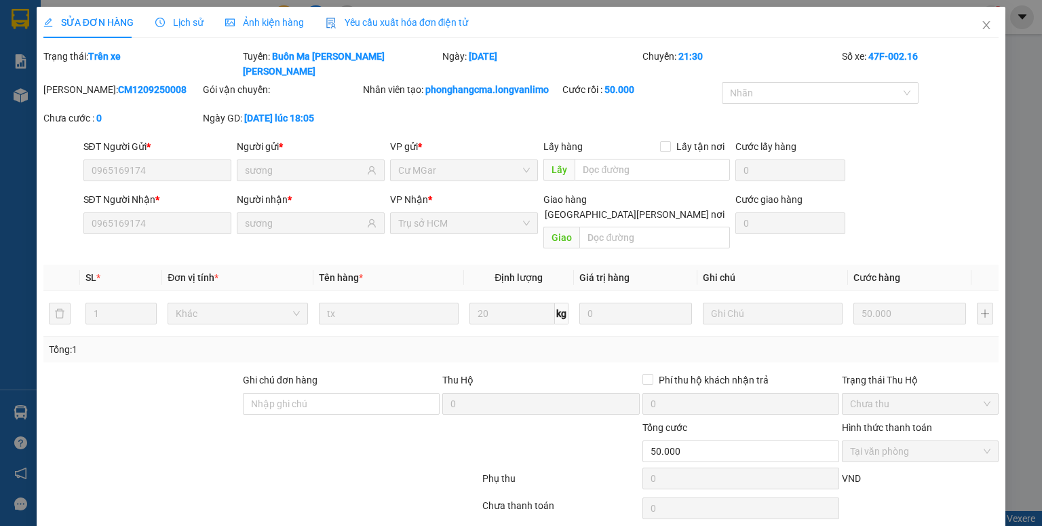
click at [269, 24] on span "Ảnh kiện hàng" at bounding box center [264, 22] width 79 height 11
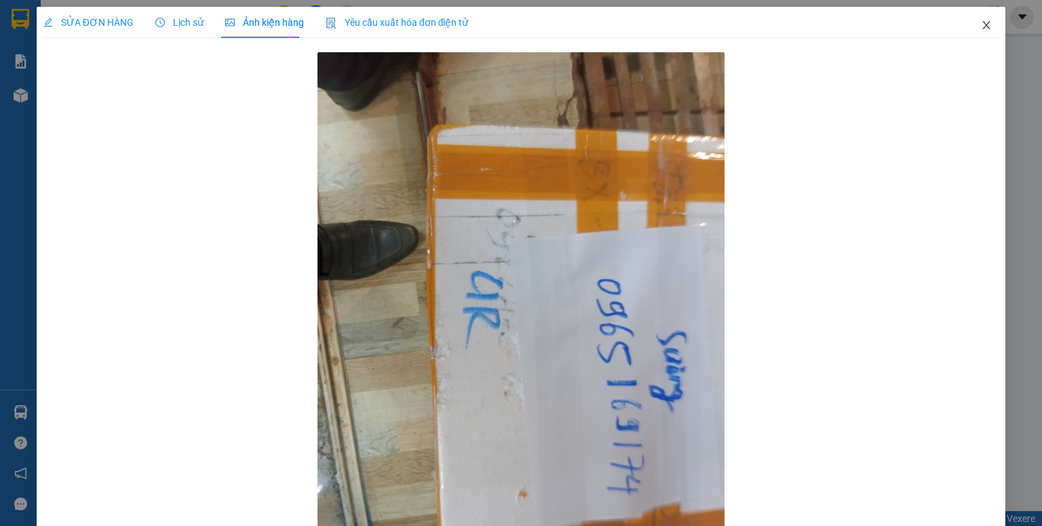
click at [981, 28] on icon "close" at bounding box center [986, 25] width 11 height 11
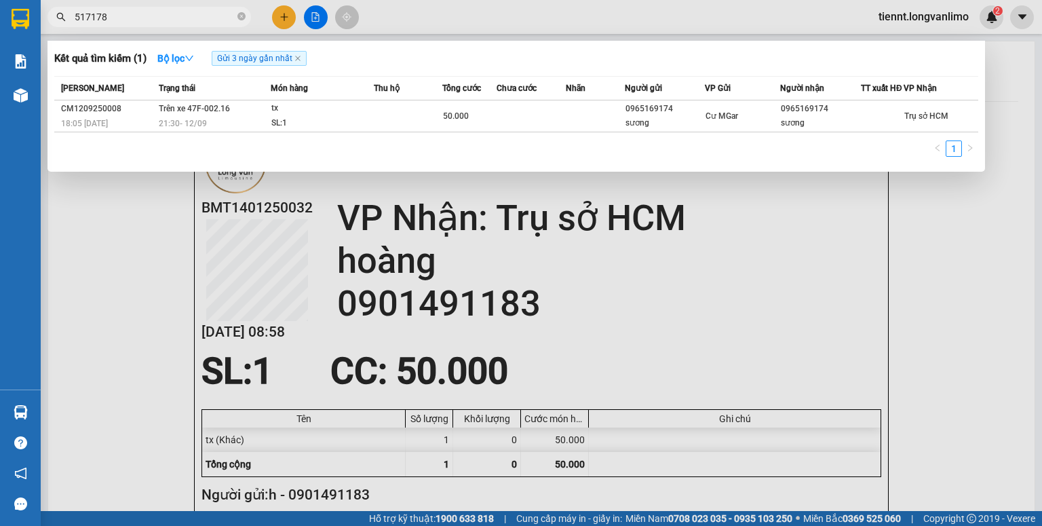
click at [150, 21] on input "517178" at bounding box center [155, 16] width 160 height 15
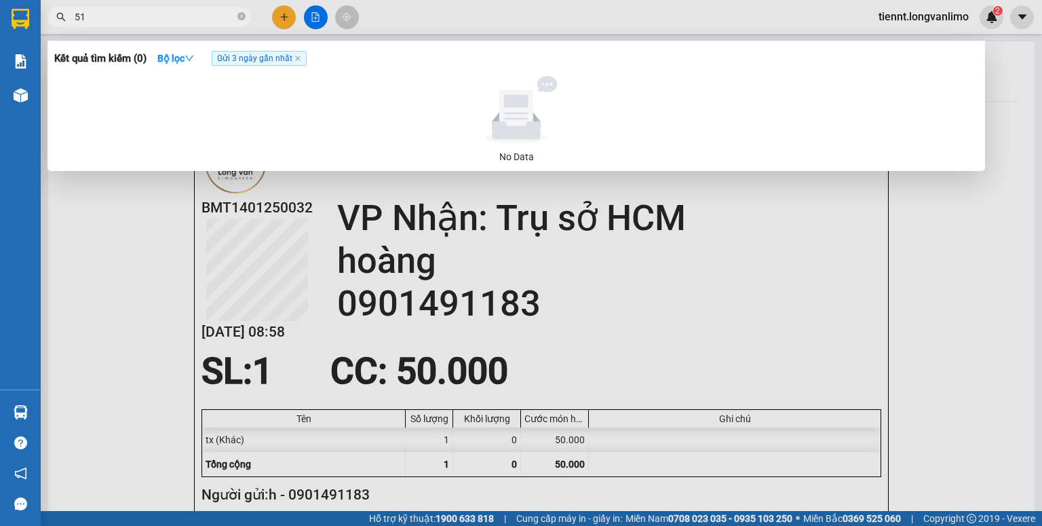
type input "5"
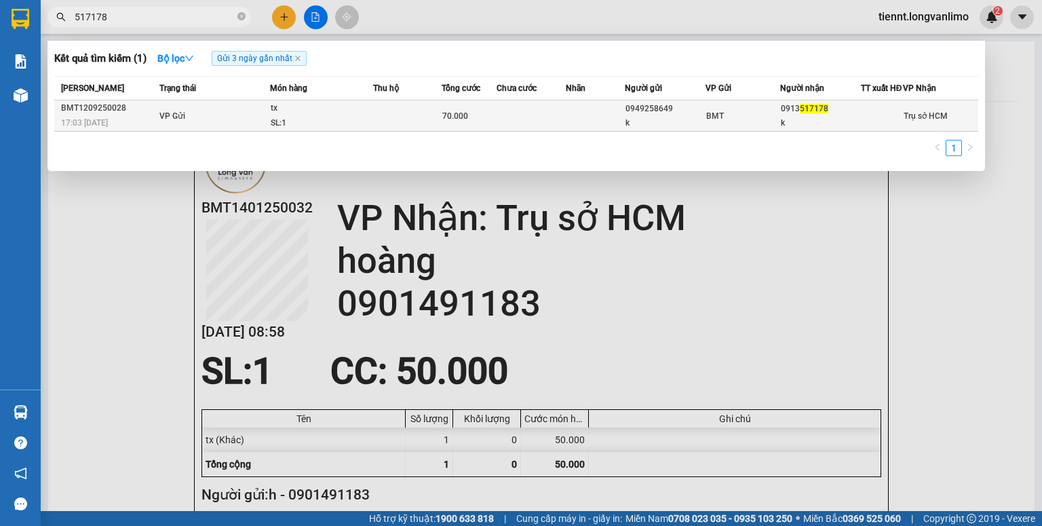
click at [469, 123] on div "70.000" at bounding box center [468, 116] width 53 height 15
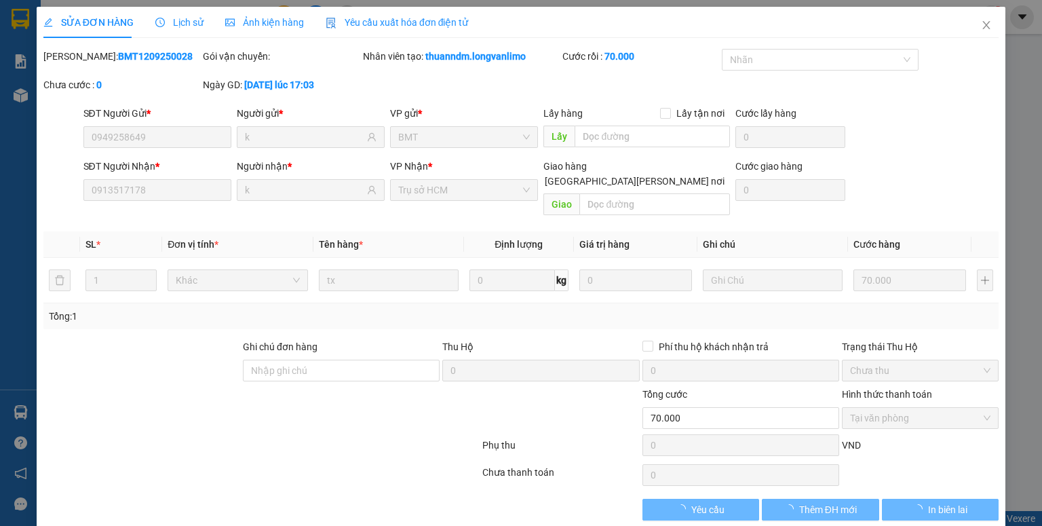
click at [249, 8] on div "Ảnh kiện hàng" at bounding box center [264, 22] width 79 height 31
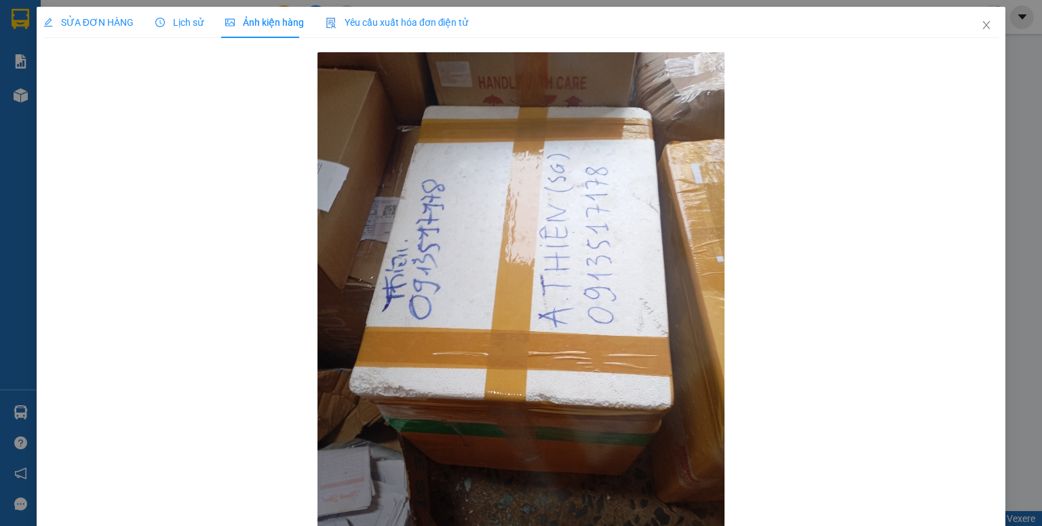
click at [250, 24] on span "Ảnh kiện hàng" at bounding box center [264, 22] width 79 height 11
drag, startPoint x: 979, startPoint y: 24, endPoint x: 939, endPoint y: 33, distance: 41.5
click at [981, 24] on icon "close" at bounding box center [986, 25] width 11 height 11
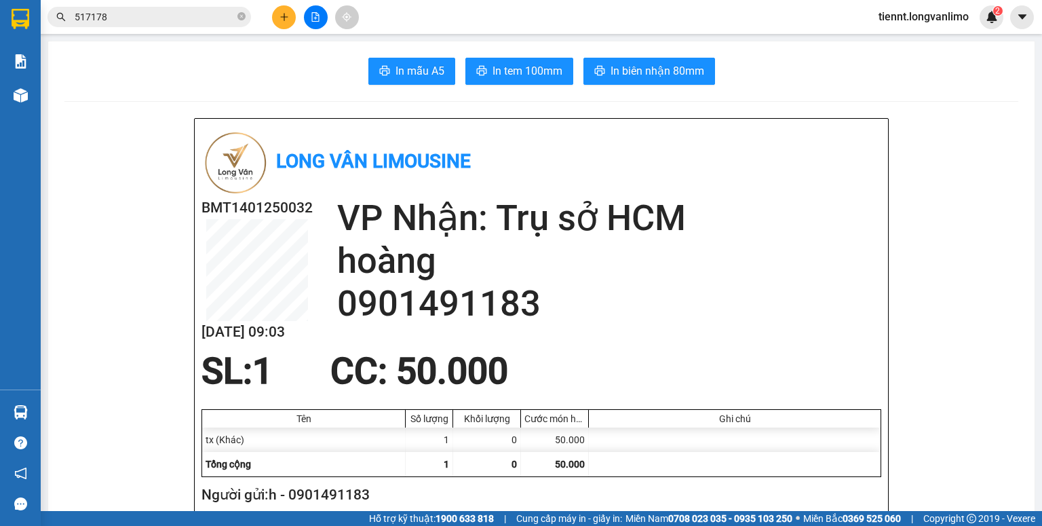
click at [193, 17] on input "517178" at bounding box center [155, 16] width 160 height 15
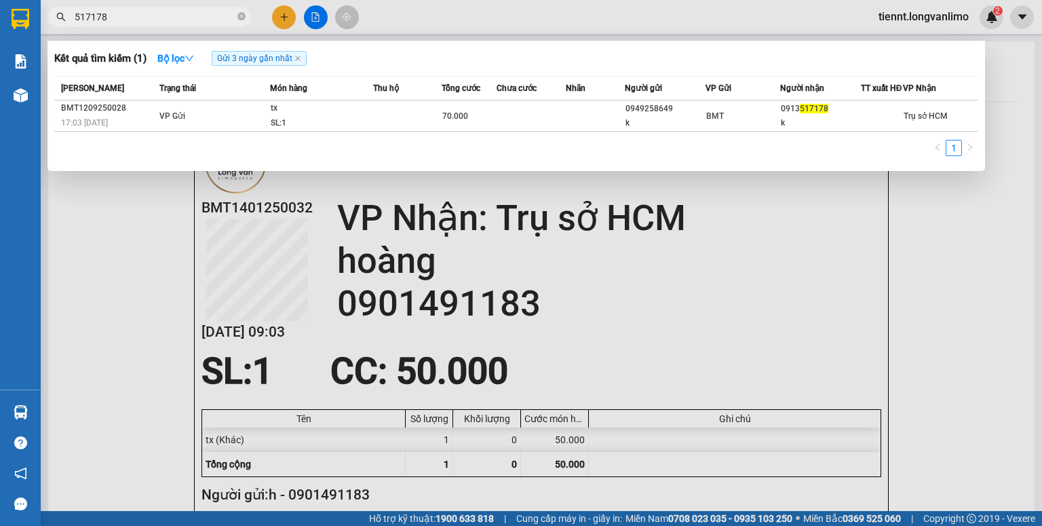
click at [193, 17] on input "517178" at bounding box center [155, 16] width 160 height 15
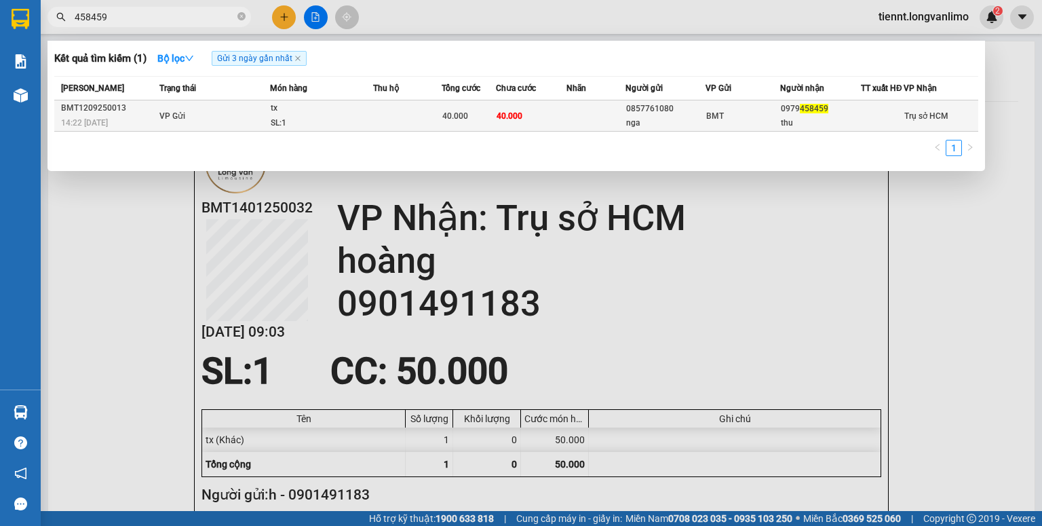
click at [382, 119] on td at bounding box center [407, 115] width 69 height 31
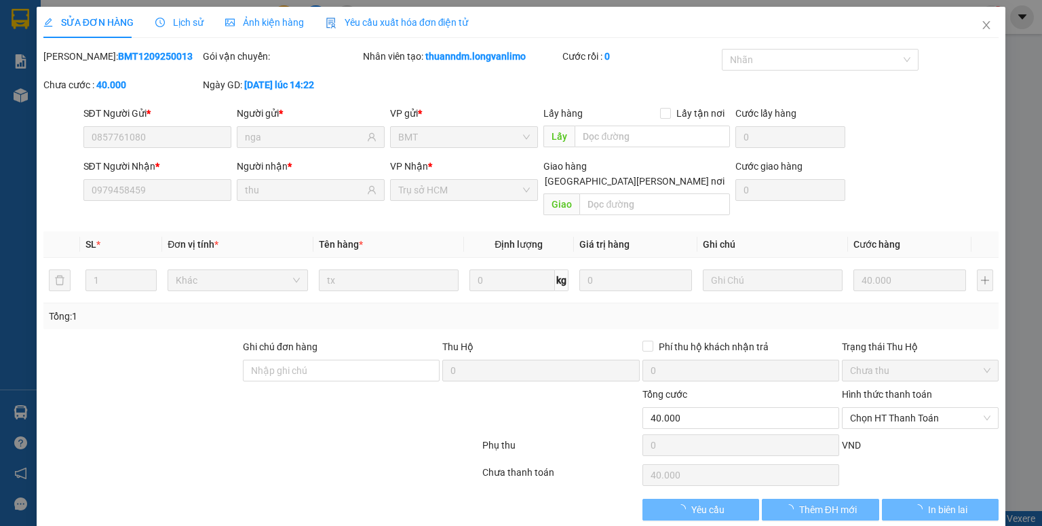
click at [260, 33] on div "Ảnh kiện hàng" at bounding box center [264, 22] width 79 height 31
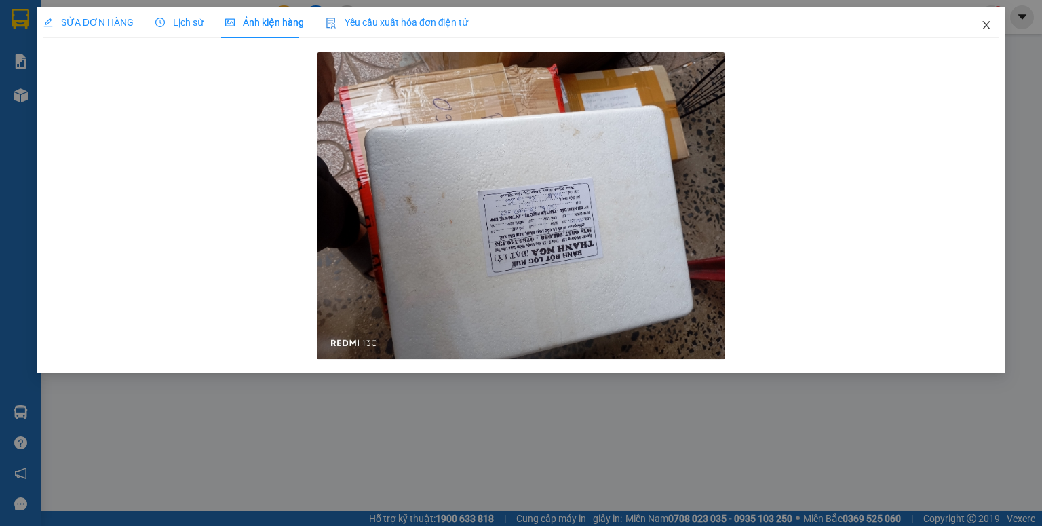
click at [985, 26] on icon "close" at bounding box center [986, 25] width 11 height 11
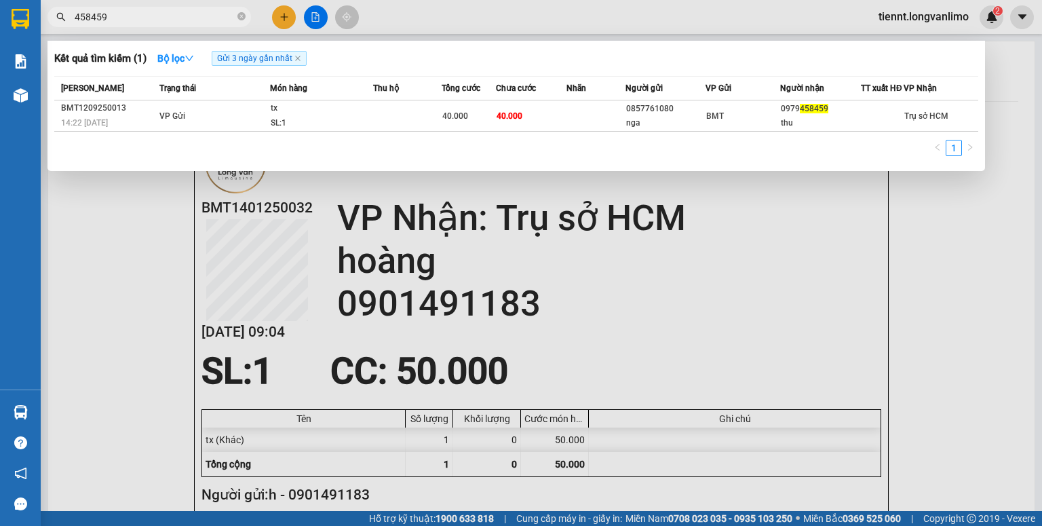
click at [184, 18] on input "458459" at bounding box center [155, 16] width 160 height 15
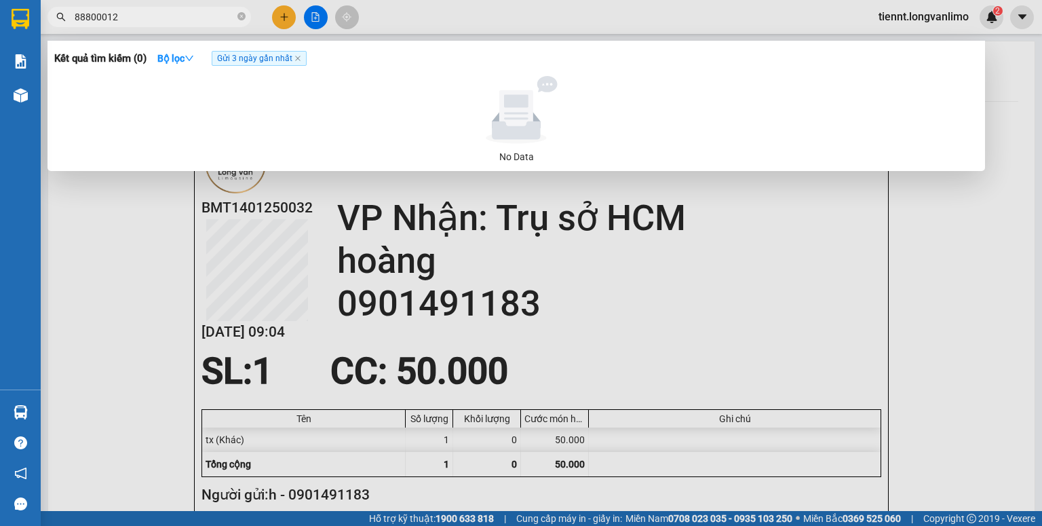
click at [102, 14] on input "88800012" at bounding box center [155, 16] width 160 height 15
drag, startPoint x: 87, startPoint y: 14, endPoint x: 65, endPoint y: 19, distance: 22.4
click at [65, 19] on div "8880012" at bounding box center [132, 17] width 265 height 20
drag, startPoint x: 80, startPoint y: 14, endPoint x: 73, endPoint y: 18, distance: 8.2
click at [73, 18] on span "80012" at bounding box center [148, 17] width 203 height 20
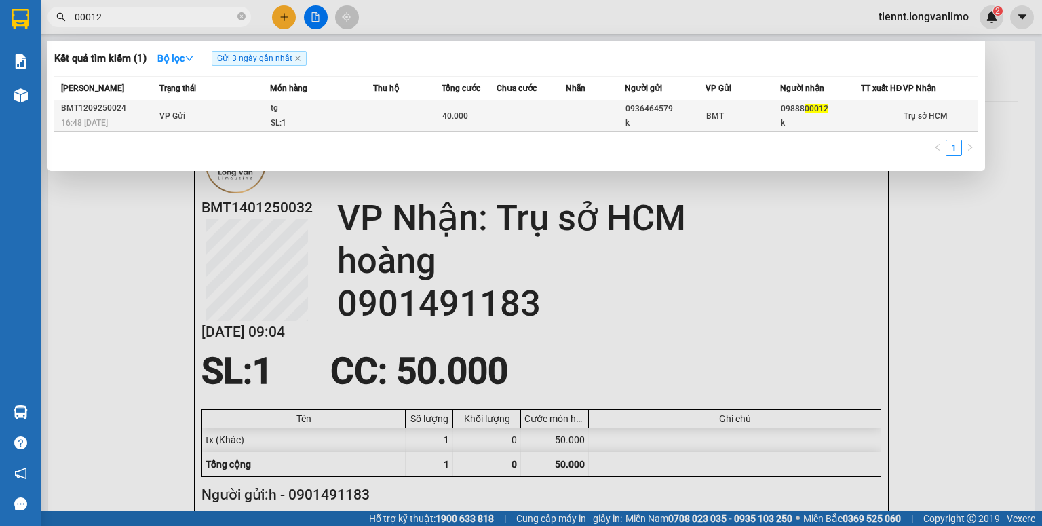
type input "00012"
click at [387, 130] on td at bounding box center [407, 115] width 69 height 31
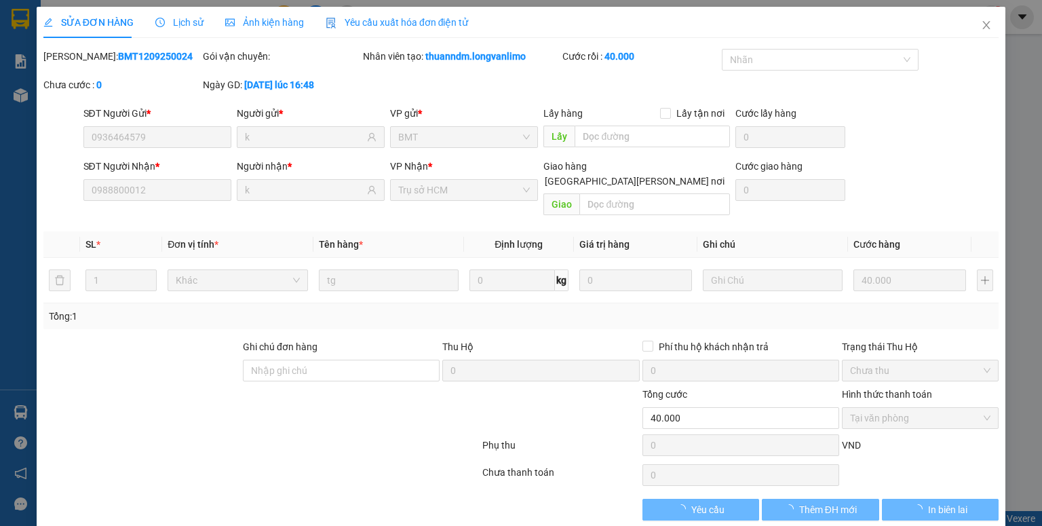
type input "0936464579"
type input "k"
type input "0988800012"
type input "k"
type input "40.000"
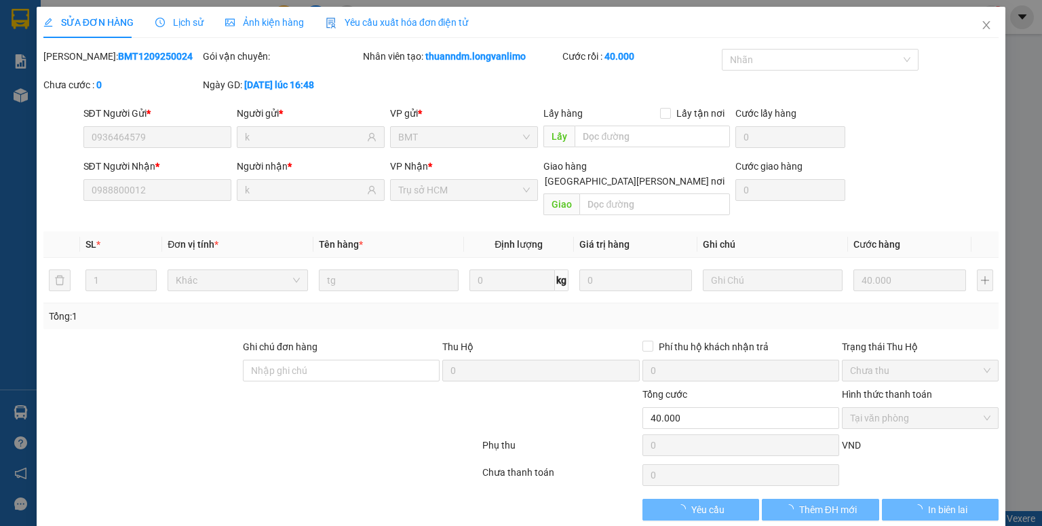
type input "0"
click at [279, 30] on div "Ảnh kiện hàng" at bounding box center [264, 22] width 79 height 31
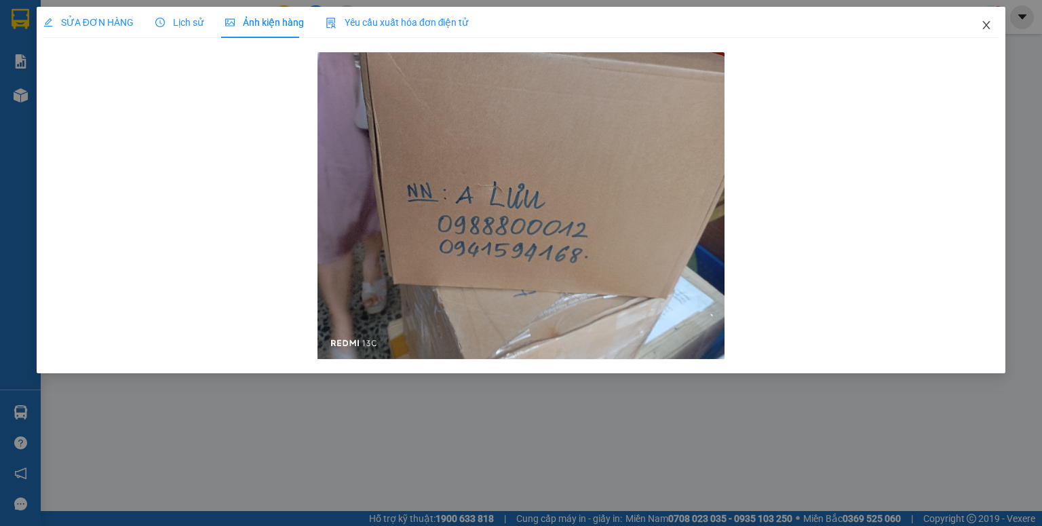
click at [988, 20] on icon "close" at bounding box center [986, 25] width 11 height 11
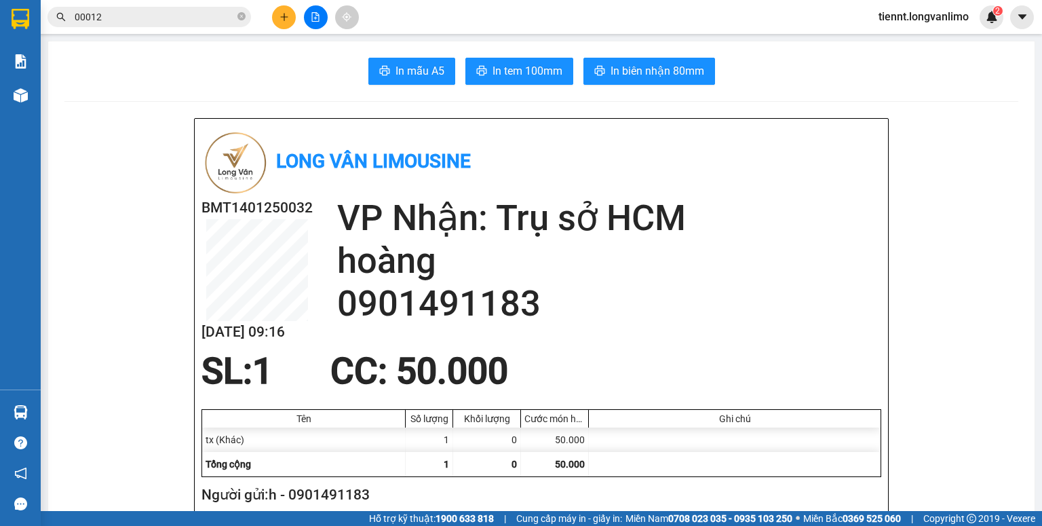
click at [187, 20] on input "00012" at bounding box center [155, 16] width 160 height 15
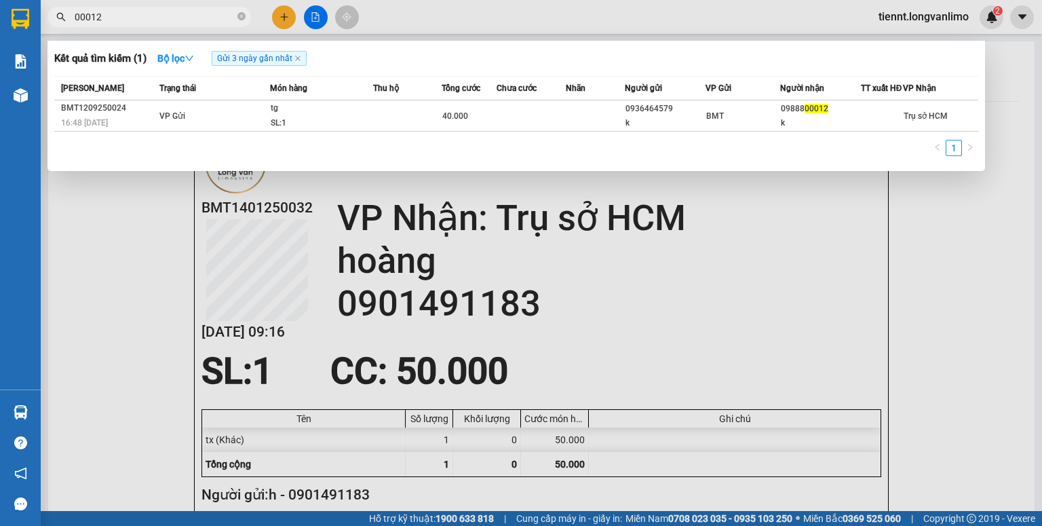
click at [187, 20] on input "00012" at bounding box center [155, 16] width 160 height 15
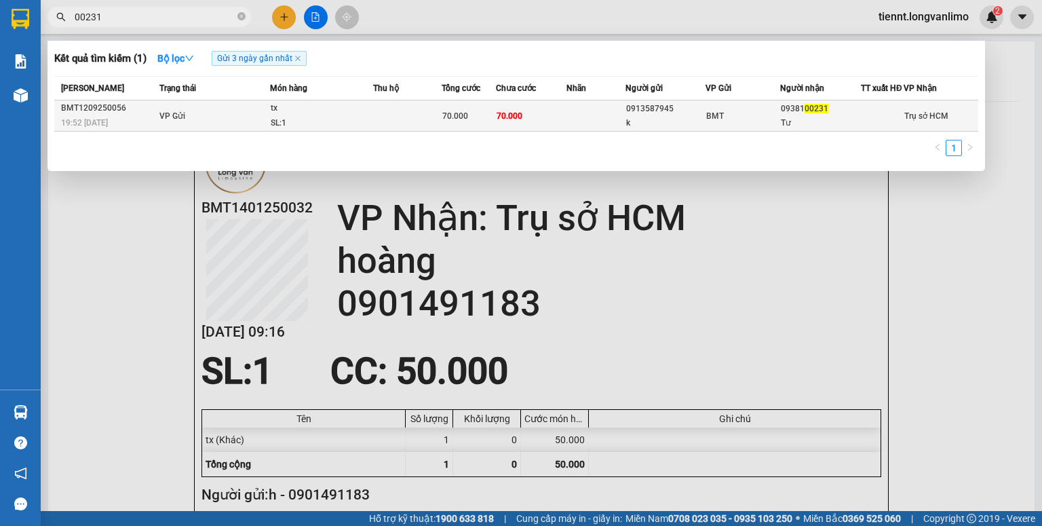
type input "00231"
click at [404, 114] on td at bounding box center [407, 115] width 69 height 31
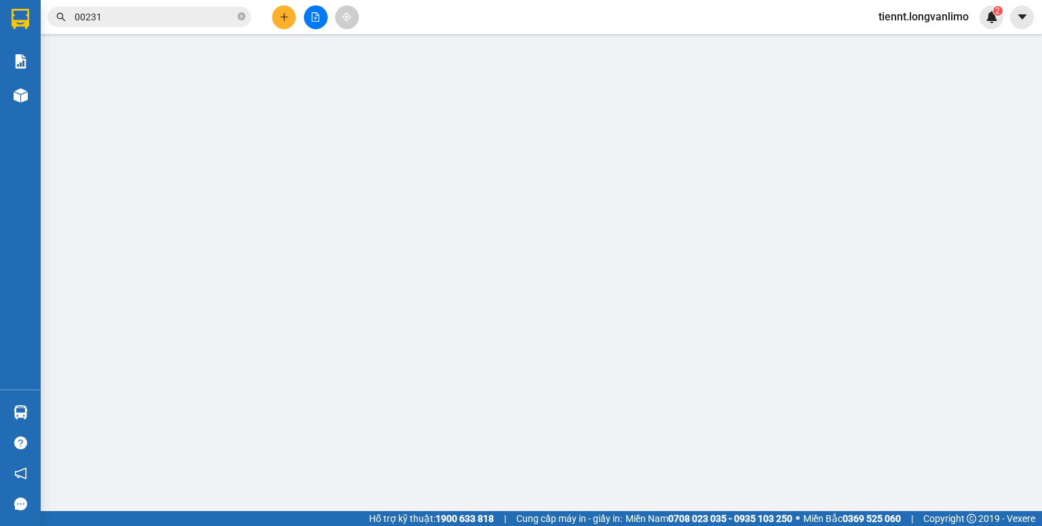
click at [255, 22] on div "SỬA ĐƠN HÀNG Lịch sử Ảnh kiện hàng Yêu cầu xuất hóa đơn điện tử Total Paid Fee …" at bounding box center [521, 263] width 1042 height 526
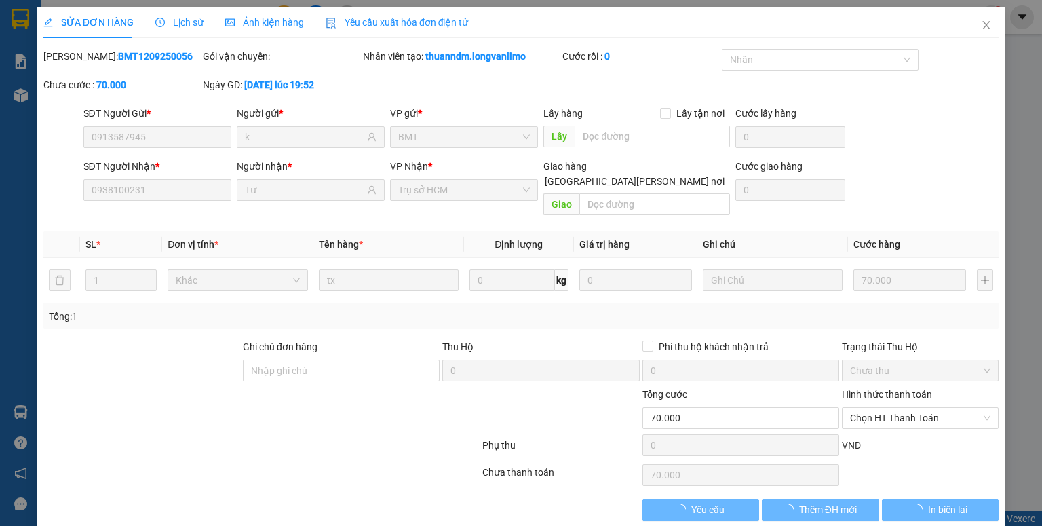
type input "0913587945"
type input "k"
type input "0938100231"
type input "Tư"
type input "70.000"
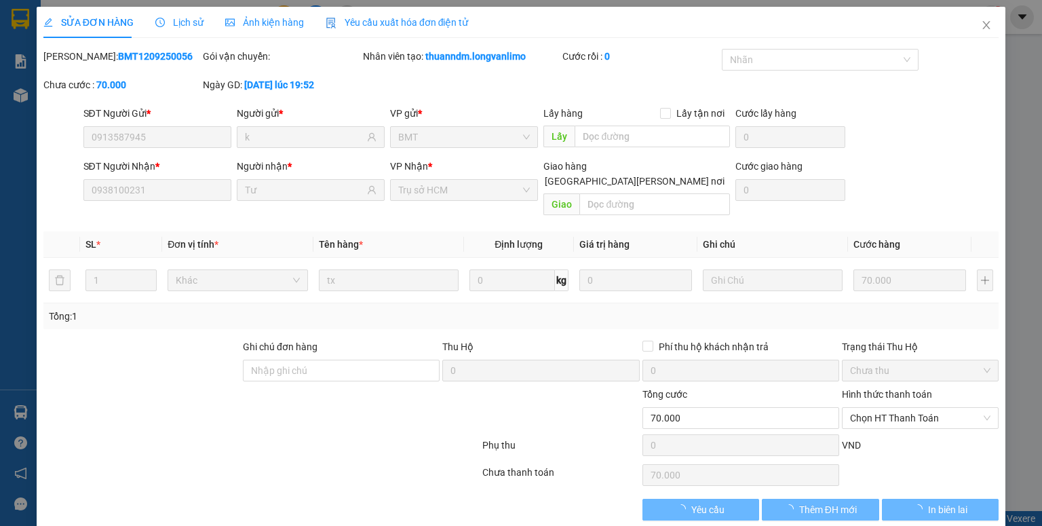
type input "70.000"
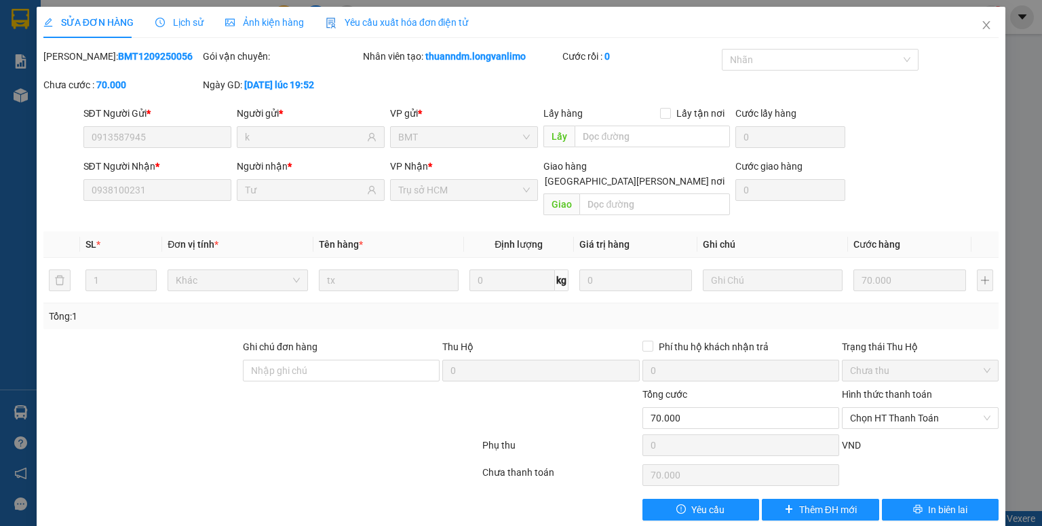
click at [284, 26] on span "Ảnh kiện hàng" at bounding box center [264, 22] width 79 height 11
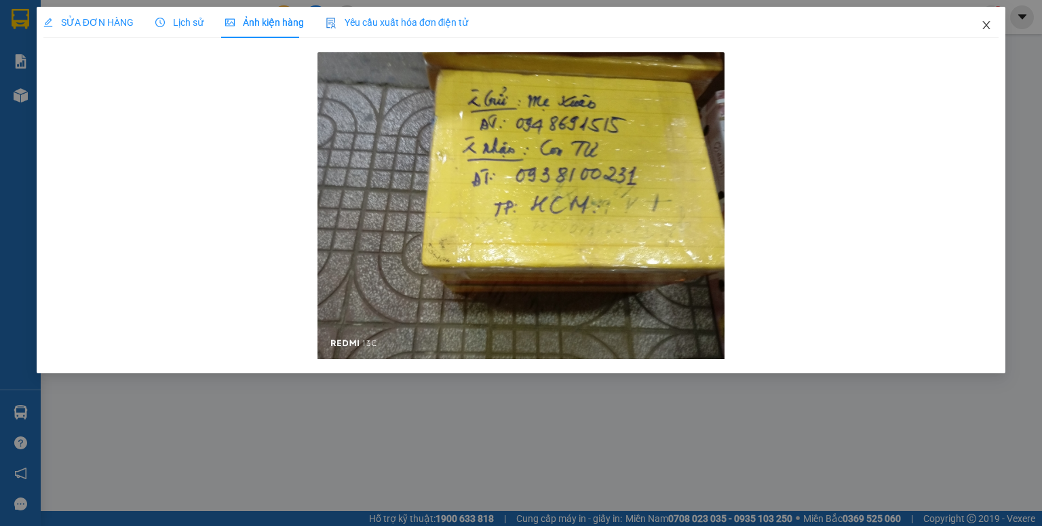
click at [986, 25] on icon "close" at bounding box center [986, 25] width 7 height 8
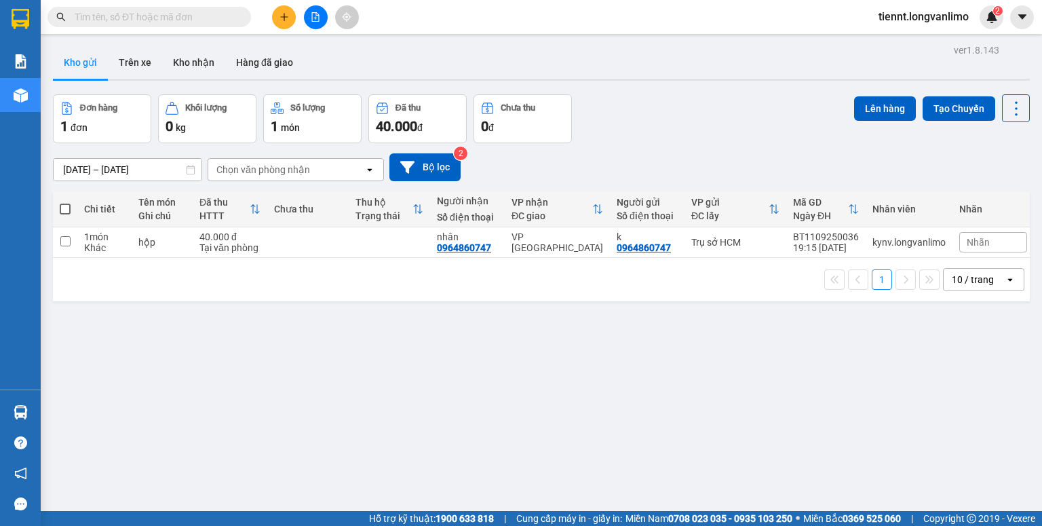
click at [136, 18] on input "text" at bounding box center [155, 16] width 160 height 15
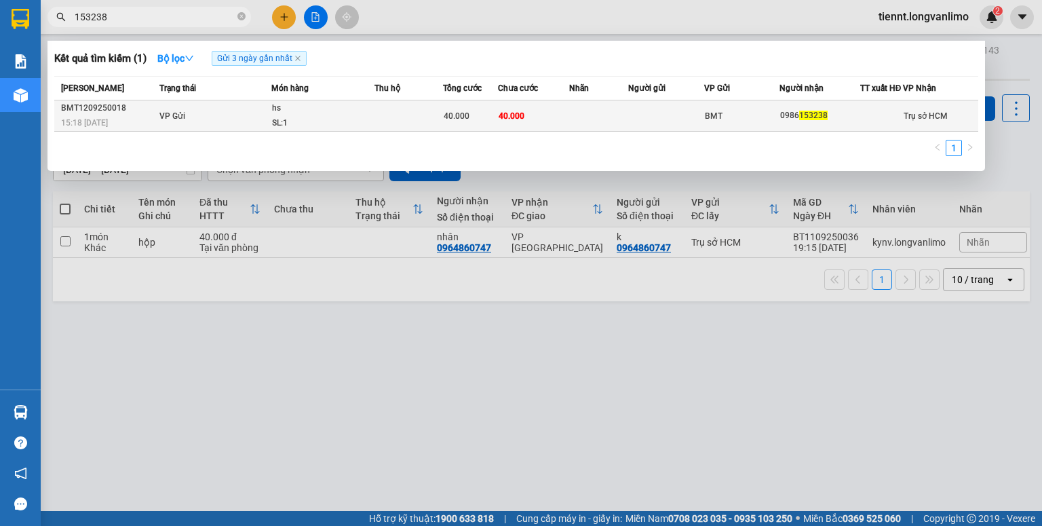
click at [416, 117] on td at bounding box center [408, 115] width 69 height 31
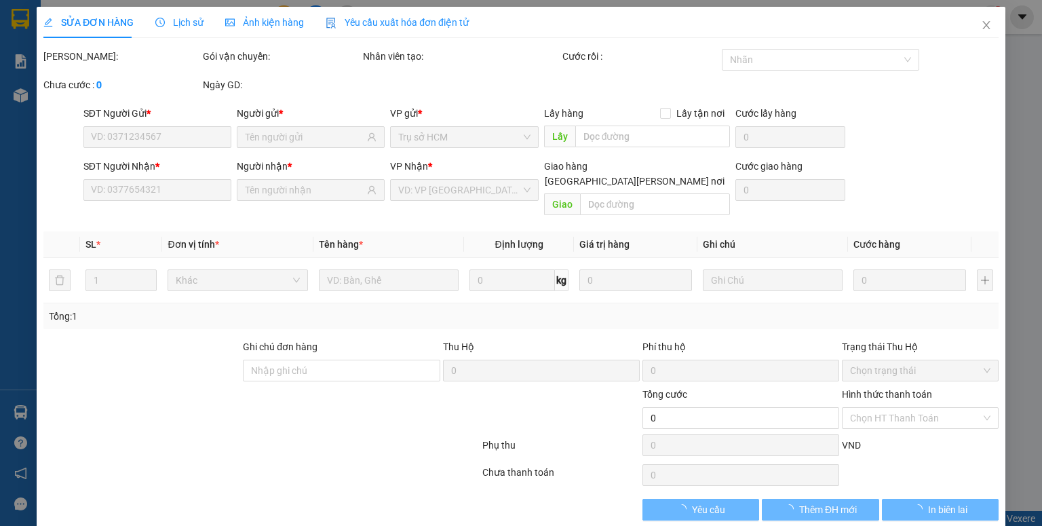
click at [285, 24] on span "Ảnh kiện hàng" at bounding box center [264, 22] width 79 height 11
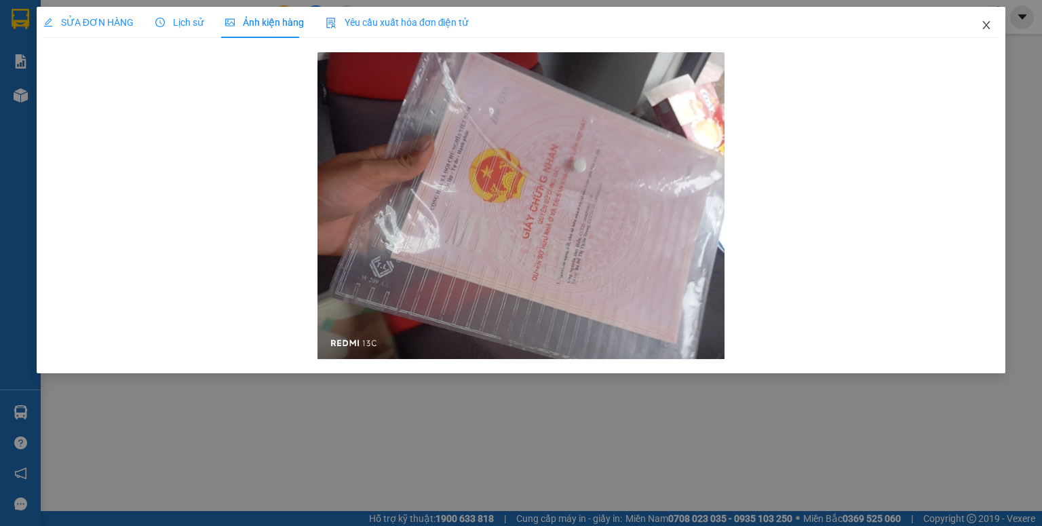
click at [982, 26] on icon "close" at bounding box center [986, 25] width 11 height 11
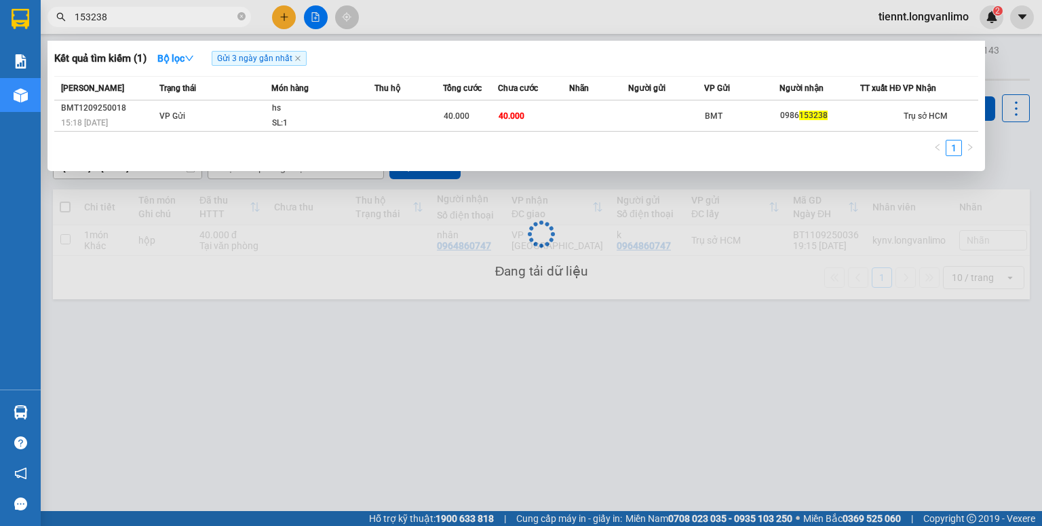
click at [194, 14] on input "153238" at bounding box center [155, 16] width 160 height 15
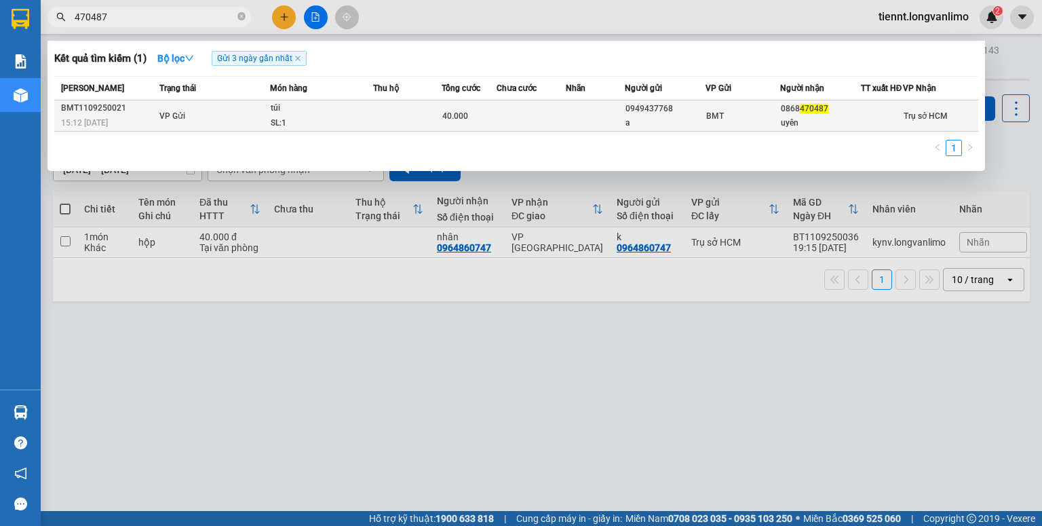
type input "470487"
click at [407, 109] on td at bounding box center [407, 115] width 69 height 31
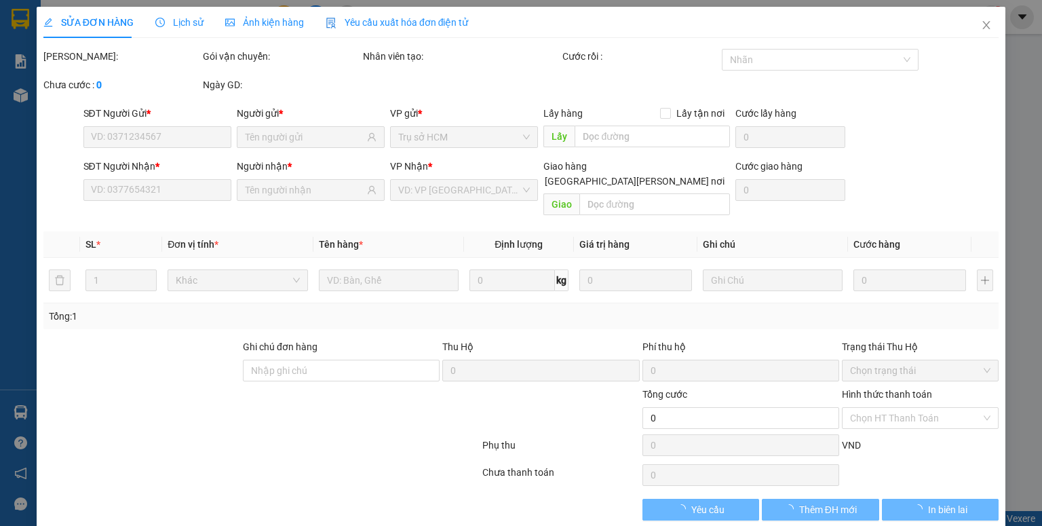
type input "0949437768"
type input "a"
type input "0868470487"
type input "uyên"
type input "40.000"
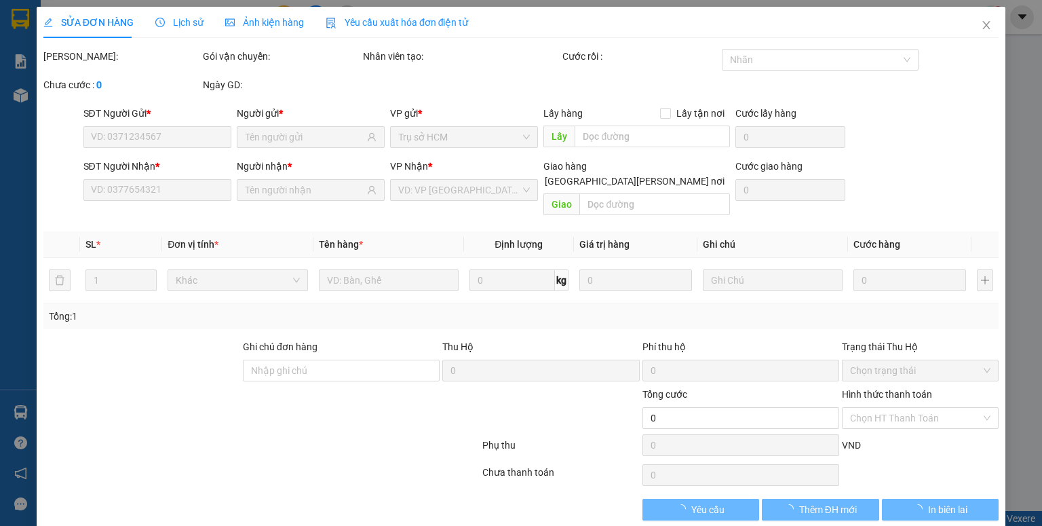
type input "0"
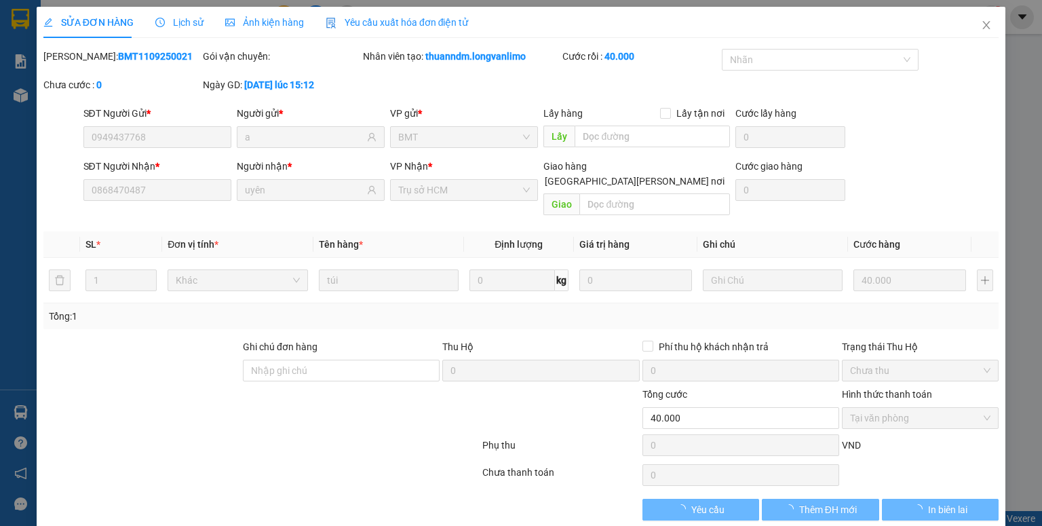
click at [271, 19] on span "Ảnh kiện hàng" at bounding box center [264, 22] width 79 height 11
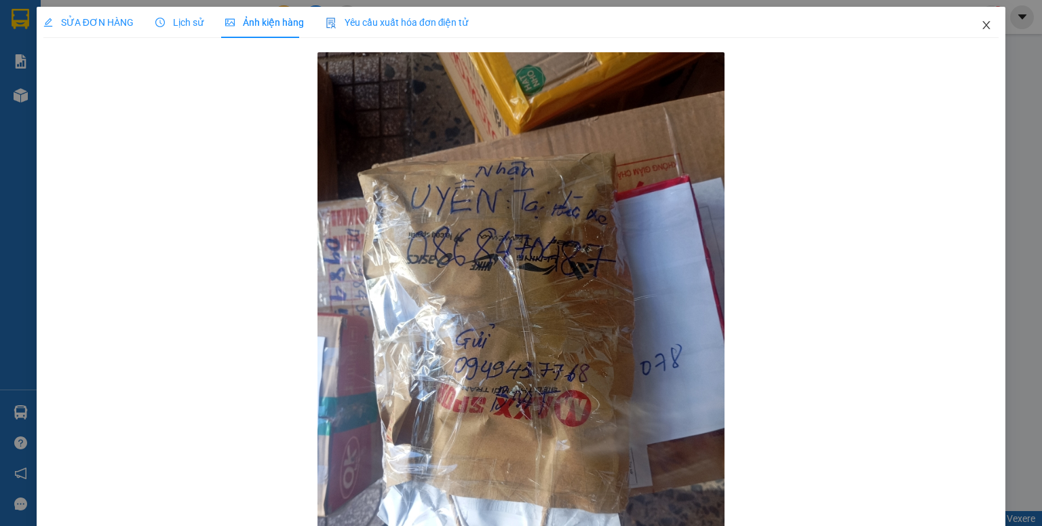
click at [970, 22] on span "Close" at bounding box center [986, 26] width 38 height 38
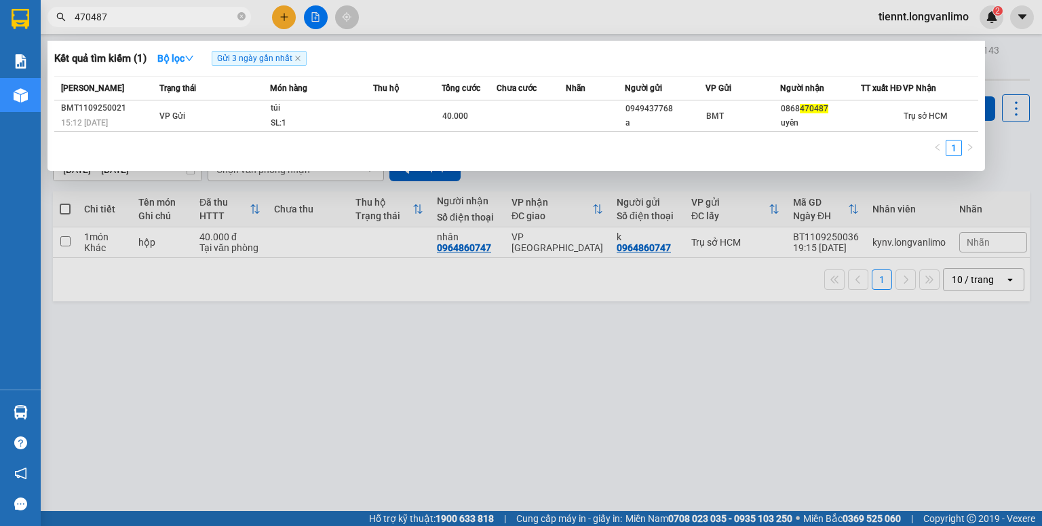
click at [182, 12] on input "470487" at bounding box center [155, 16] width 160 height 15
type input "0231"
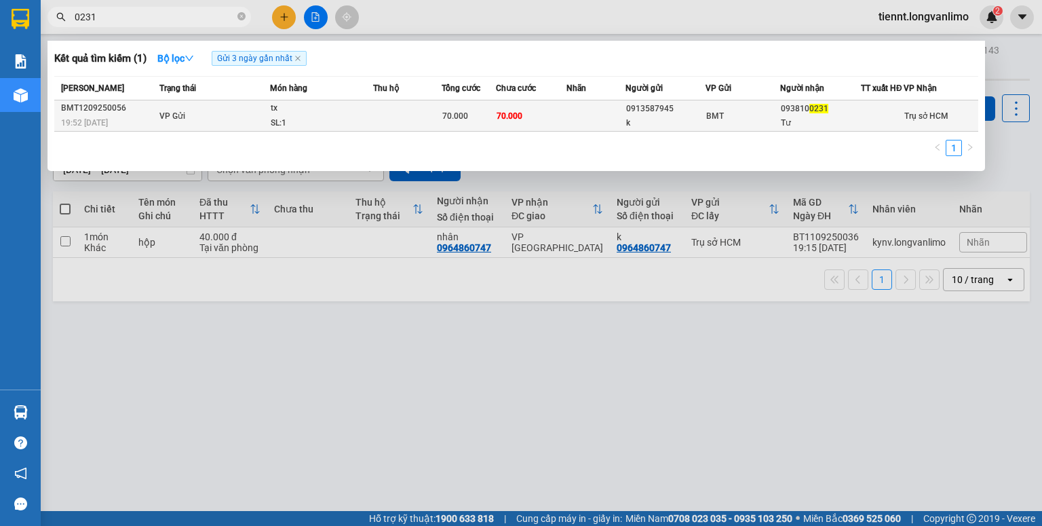
click at [433, 113] on td at bounding box center [407, 115] width 69 height 31
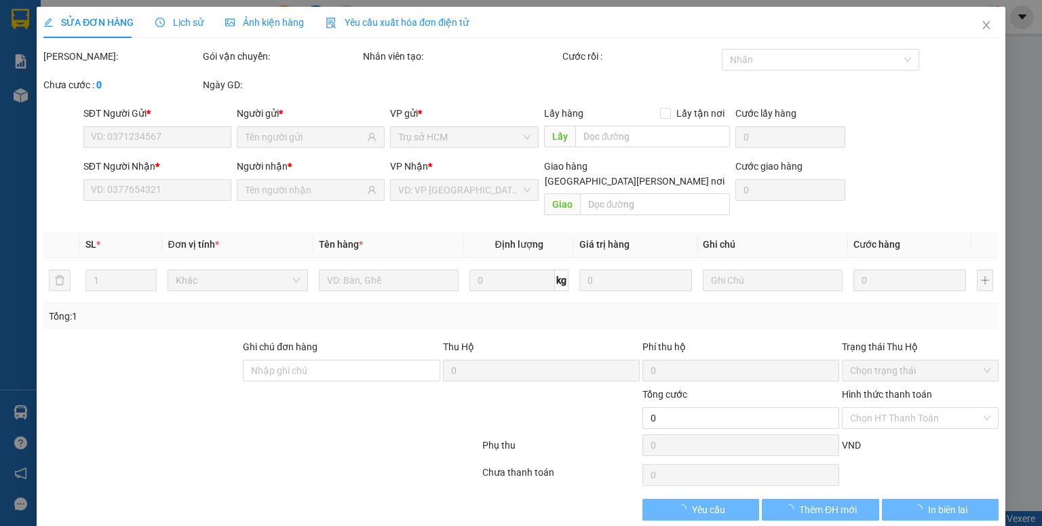
type input "0913587945"
type input "k"
type input "0938100231"
type input "Tư"
type input "70.000"
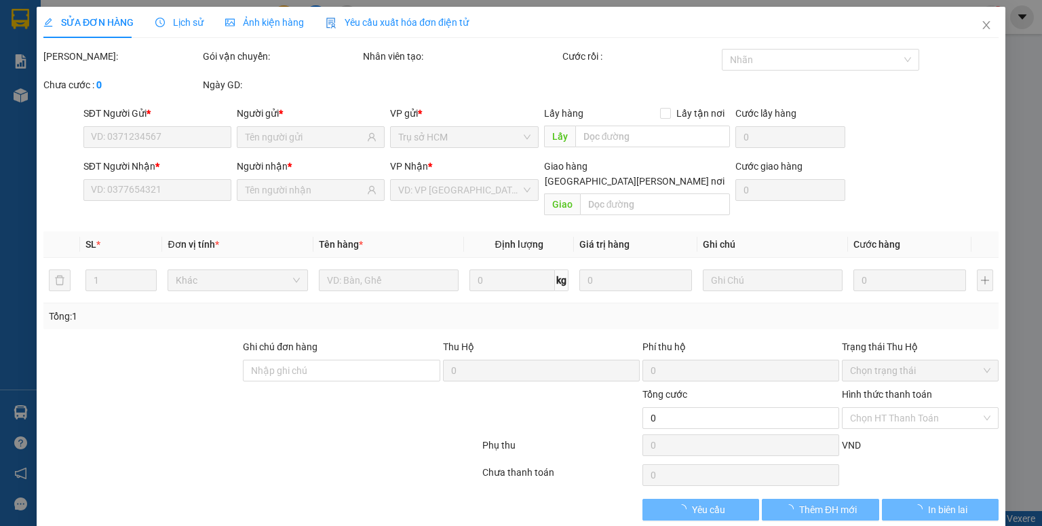
type input "70.000"
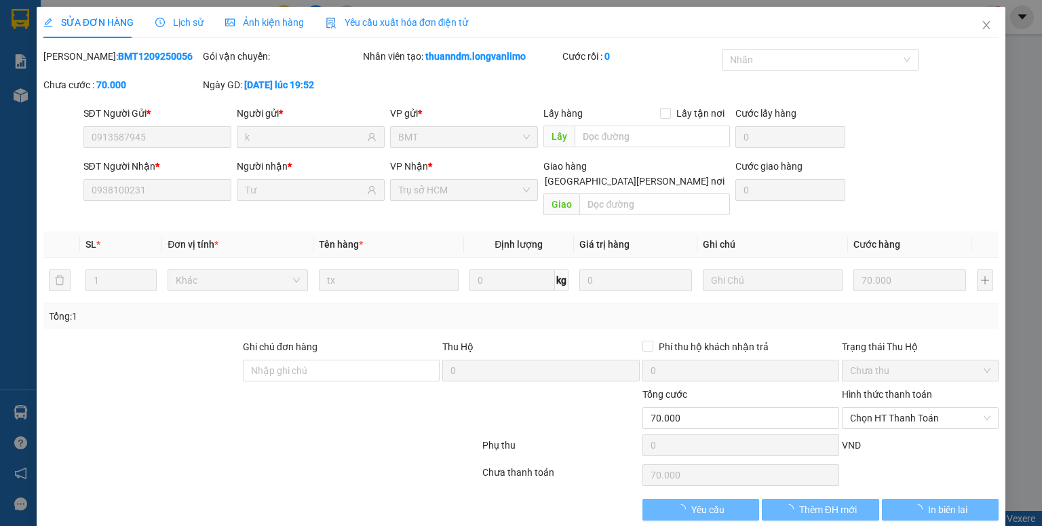
click at [260, 18] on span "Ảnh kiện hàng" at bounding box center [264, 22] width 79 height 11
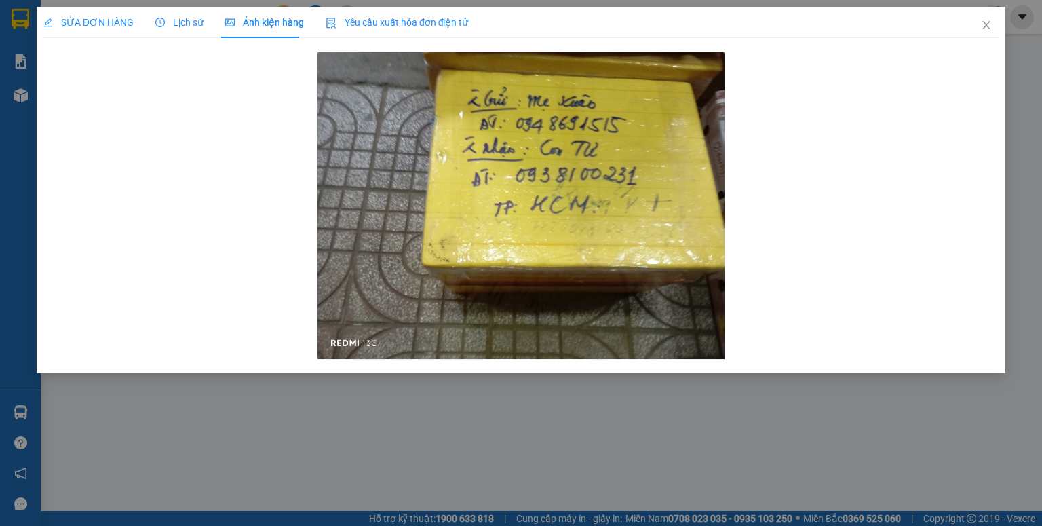
click at [97, 26] on span "SỬA ĐƠN HÀNG" at bounding box center [88, 22] width 90 height 11
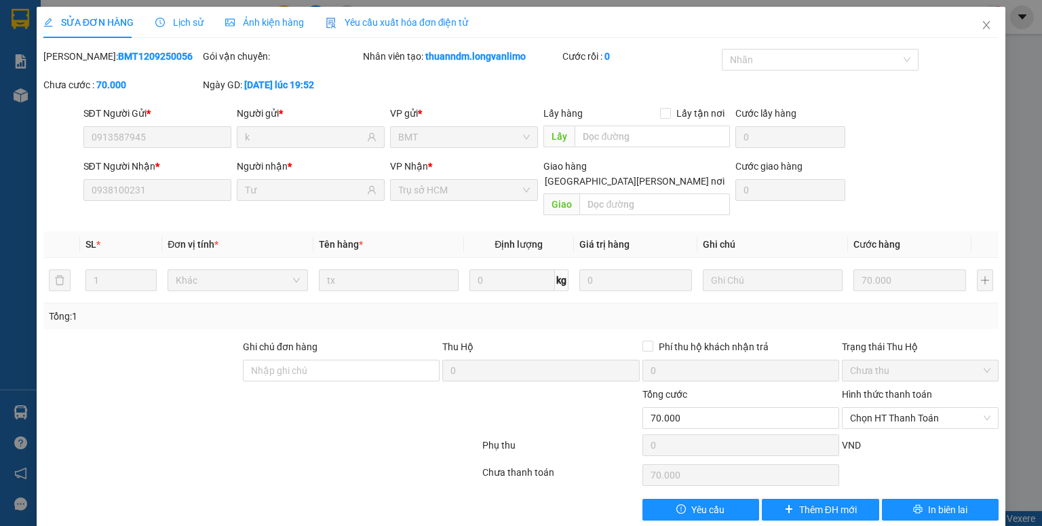
click at [285, 19] on span "Ảnh kiện hàng" at bounding box center [264, 22] width 79 height 11
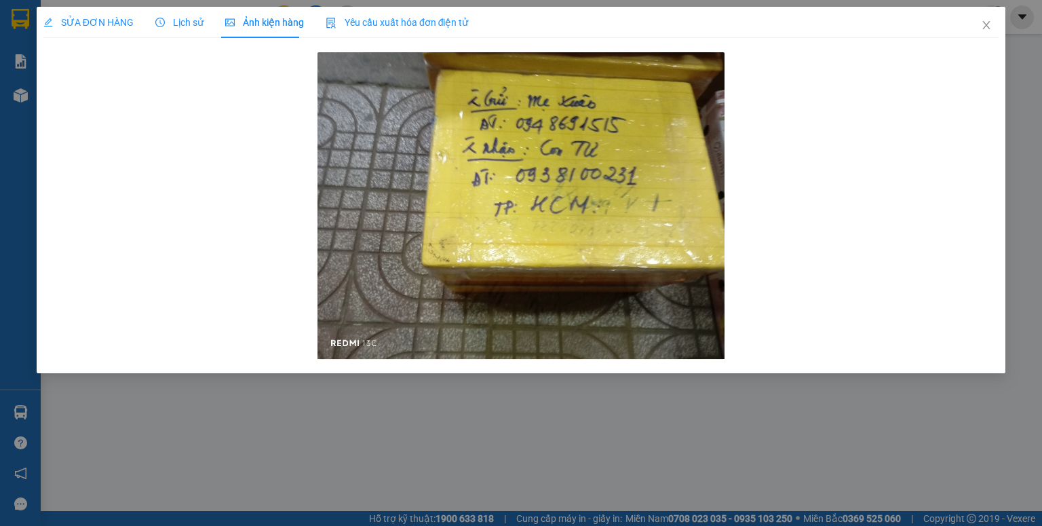
click at [103, 22] on span "SỬA ĐƠN HÀNG" at bounding box center [88, 22] width 90 height 11
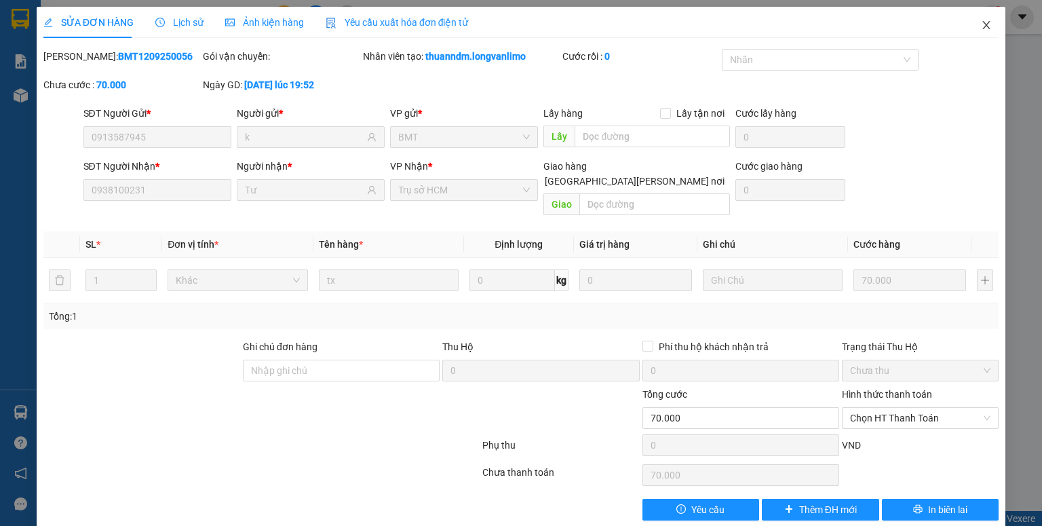
click at [981, 29] on icon "close" at bounding box center [986, 25] width 11 height 11
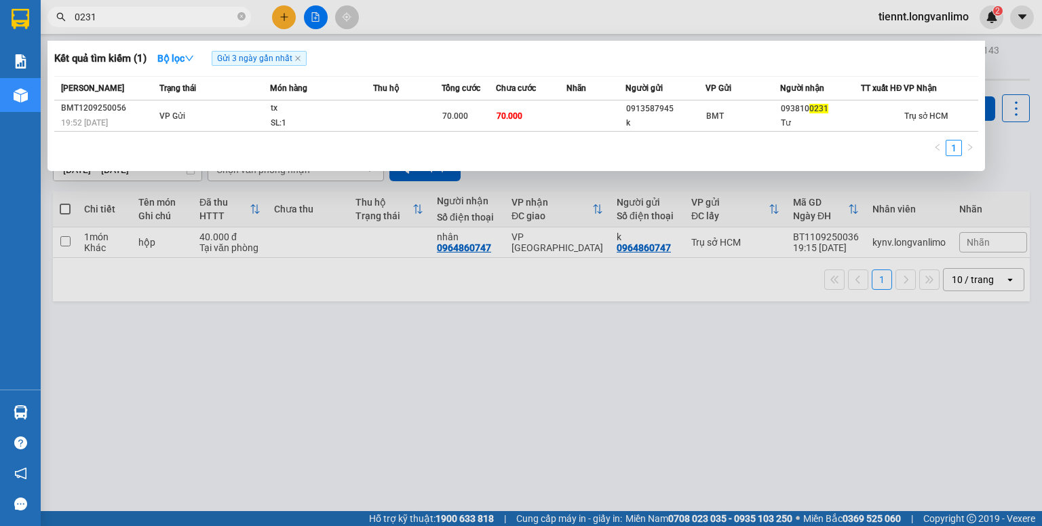
click at [179, 18] on input "0231" at bounding box center [155, 16] width 160 height 15
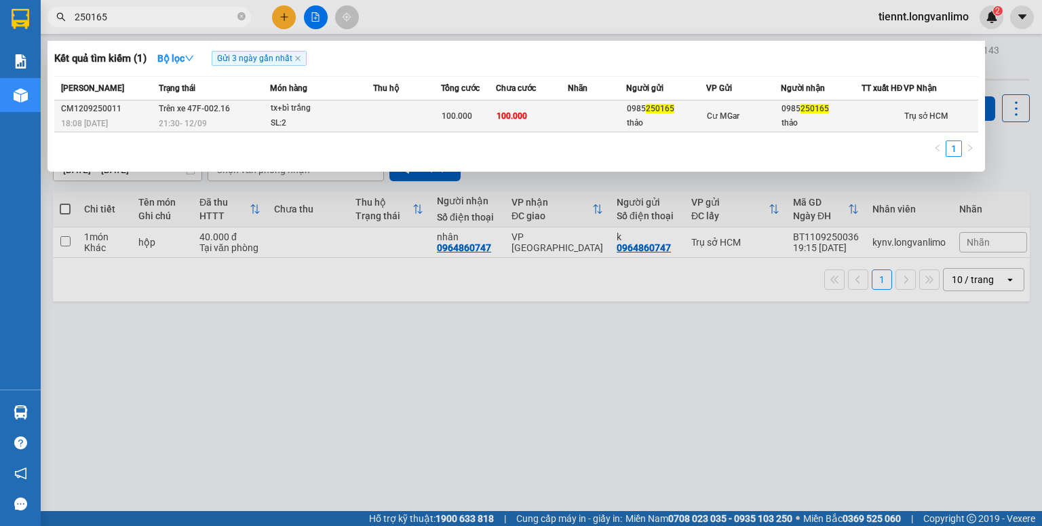
type input "250165"
click at [337, 116] on div "tx+bì trắng" at bounding box center [322, 108] width 102 height 15
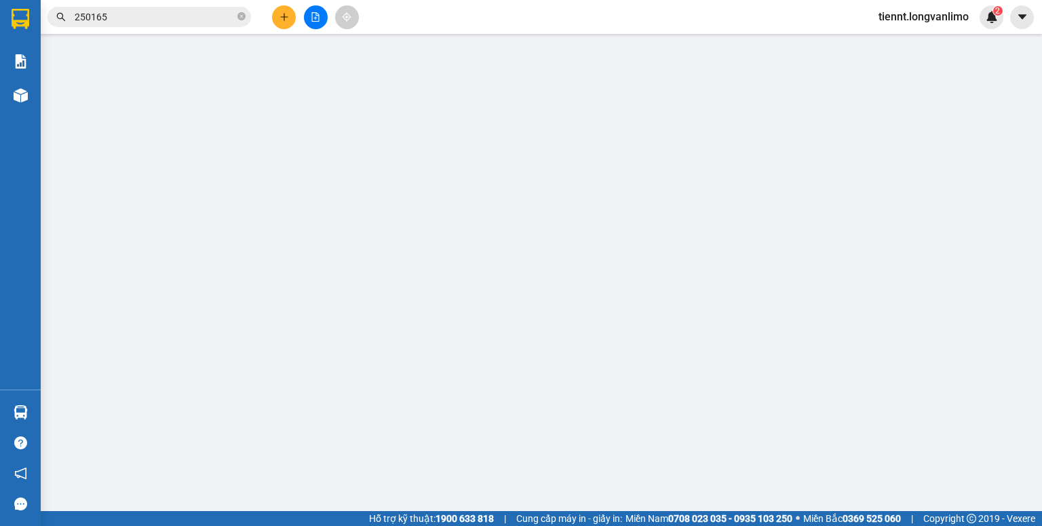
type input "0985250165"
type input "thảo"
type input "0985250165"
type input "thảo"
type input "100.000"
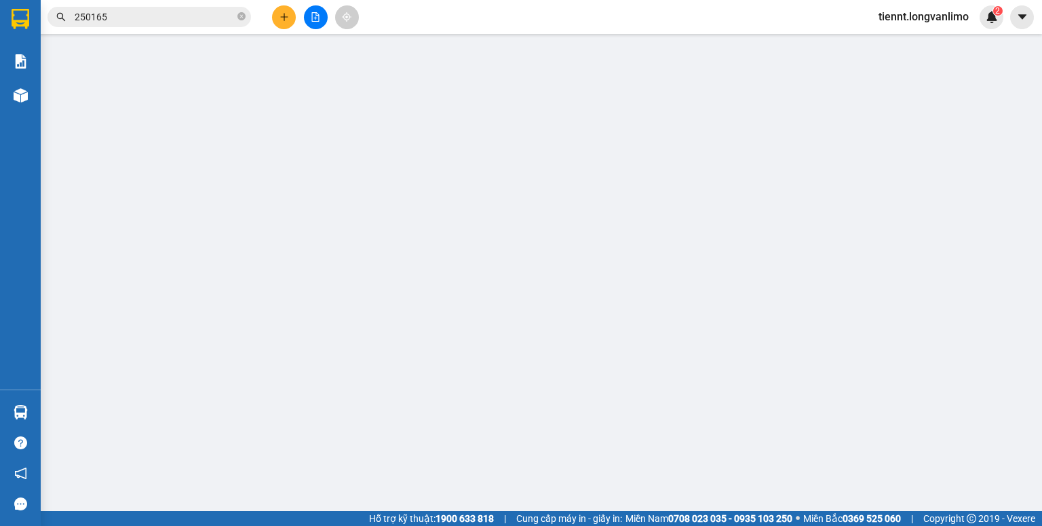
type input "100.000"
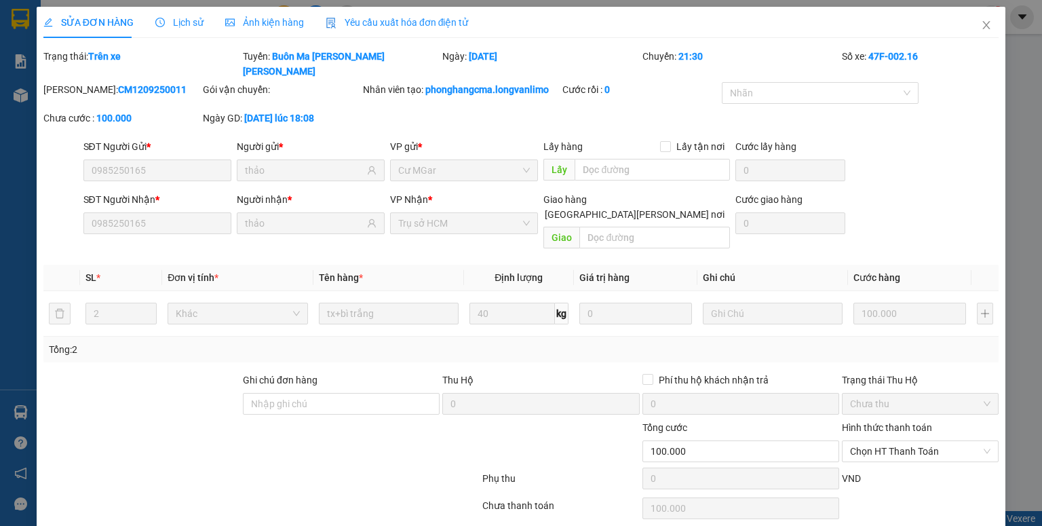
click at [230, 17] on span "Ảnh kiện hàng" at bounding box center [264, 22] width 79 height 11
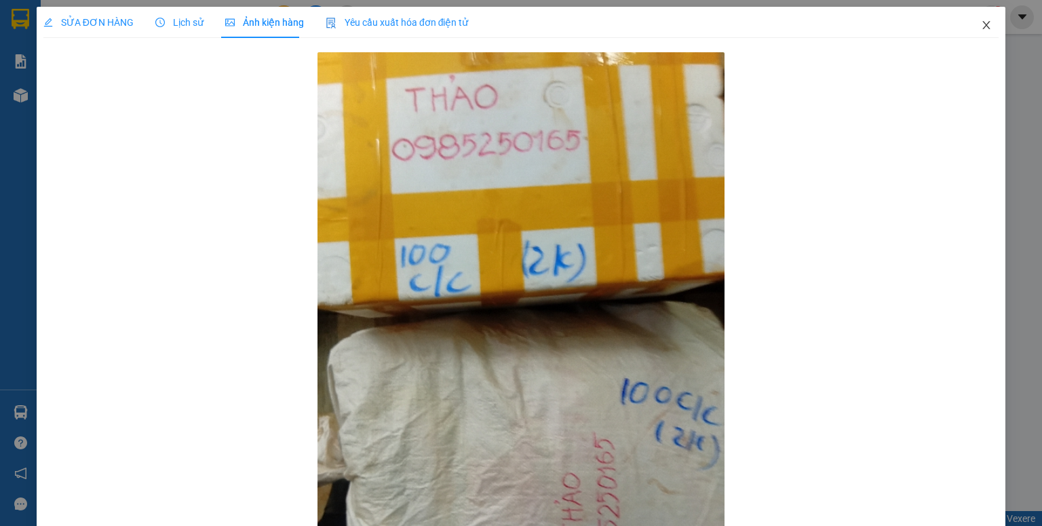
click at [982, 24] on icon "close" at bounding box center [986, 25] width 11 height 11
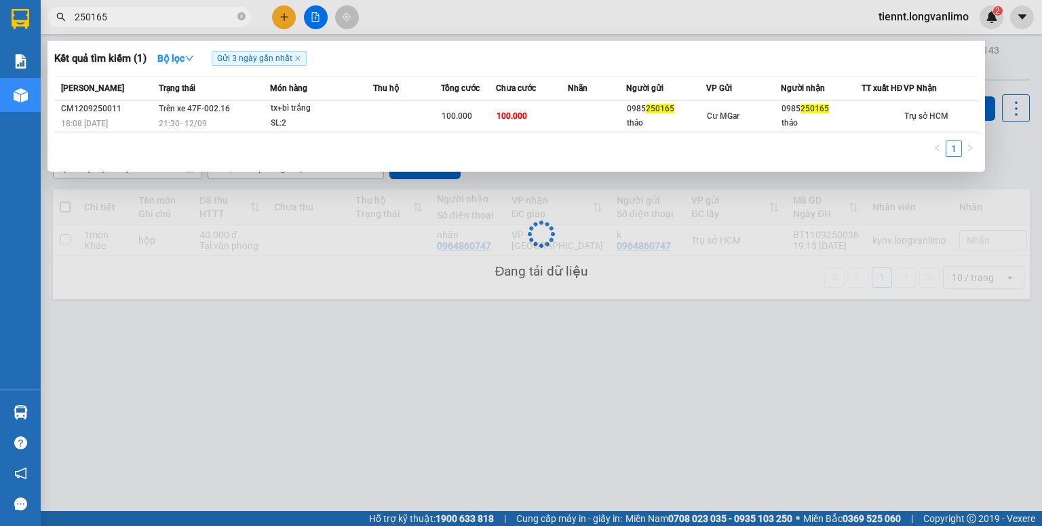
click at [153, 14] on input "250165" at bounding box center [155, 16] width 160 height 15
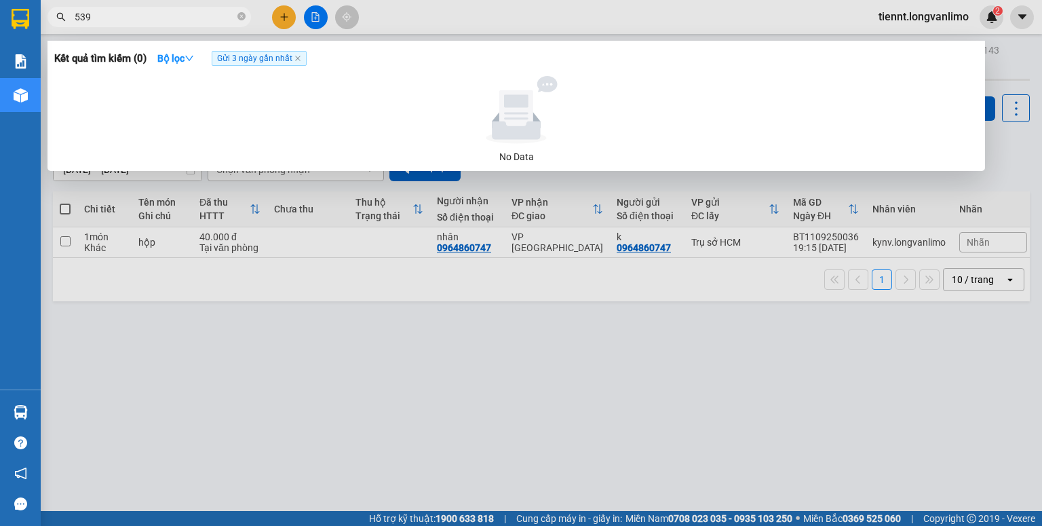
type input "5393"
click at [225, 14] on input "5393" at bounding box center [155, 16] width 160 height 15
click at [233, 19] on input "5393" at bounding box center [155, 16] width 160 height 15
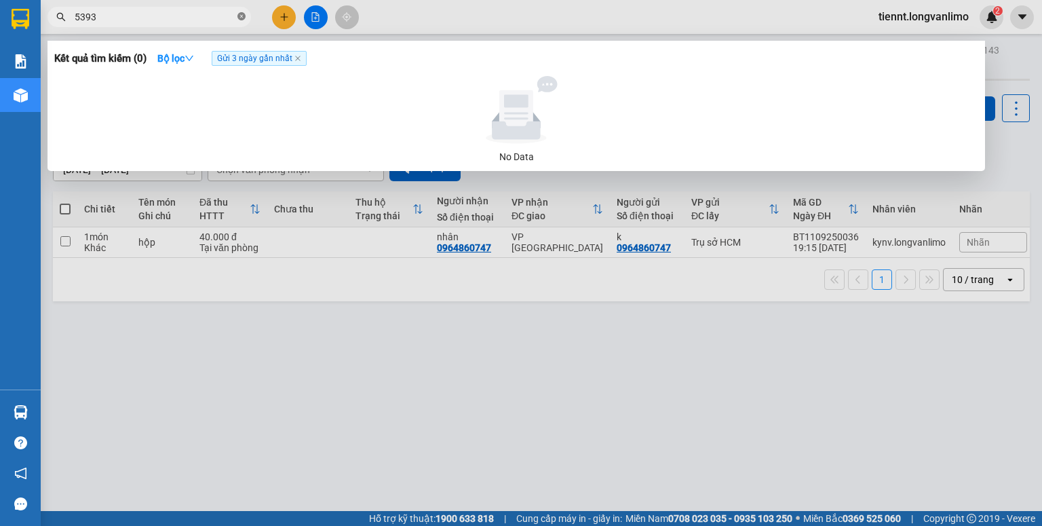
click at [244, 18] on icon "close-circle" at bounding box center [241, 16] width 8 height 8
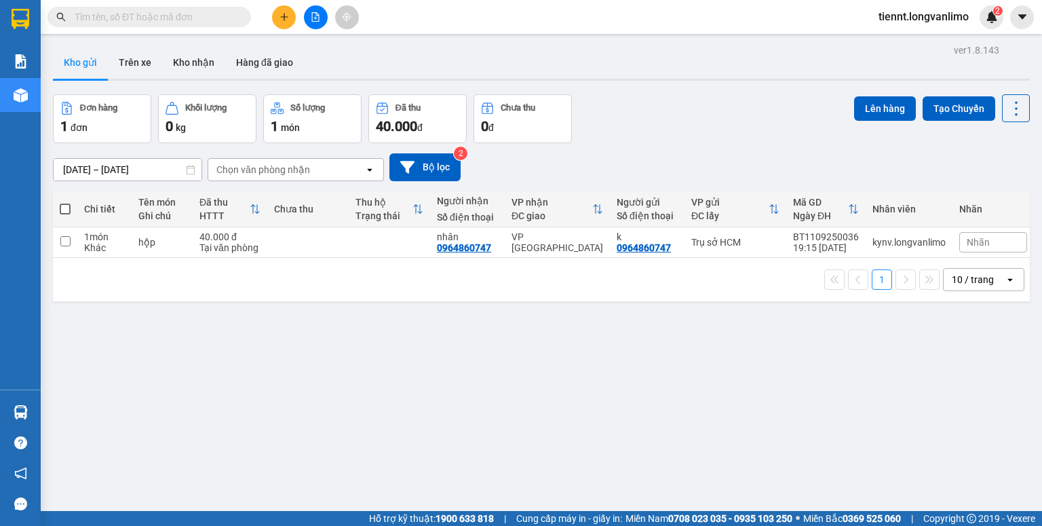
click at [182, 13] on input "text" at bounding box center [155, 16] width 160 height 15
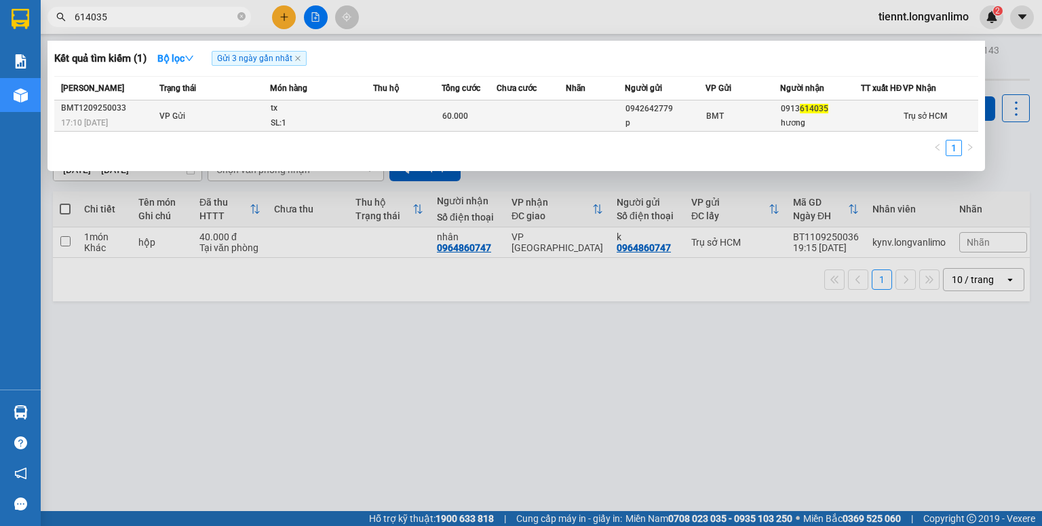
click at [313, 125] on div "SL: 1" at bounding box center [322, 123] width 102 height 15
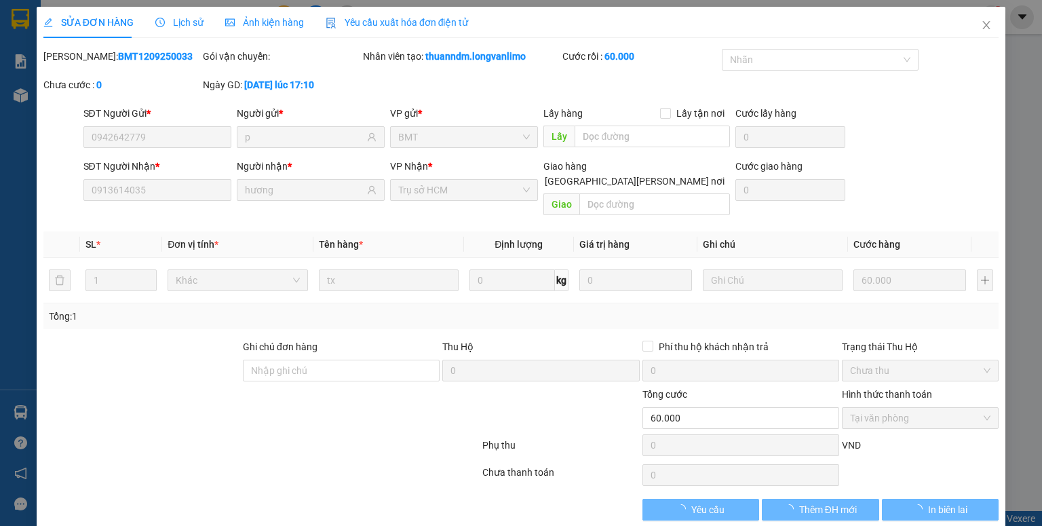
click at [274, 20] on span "Ảnh kiện hàng" at bounding box center [264, 22] width 79 height 11
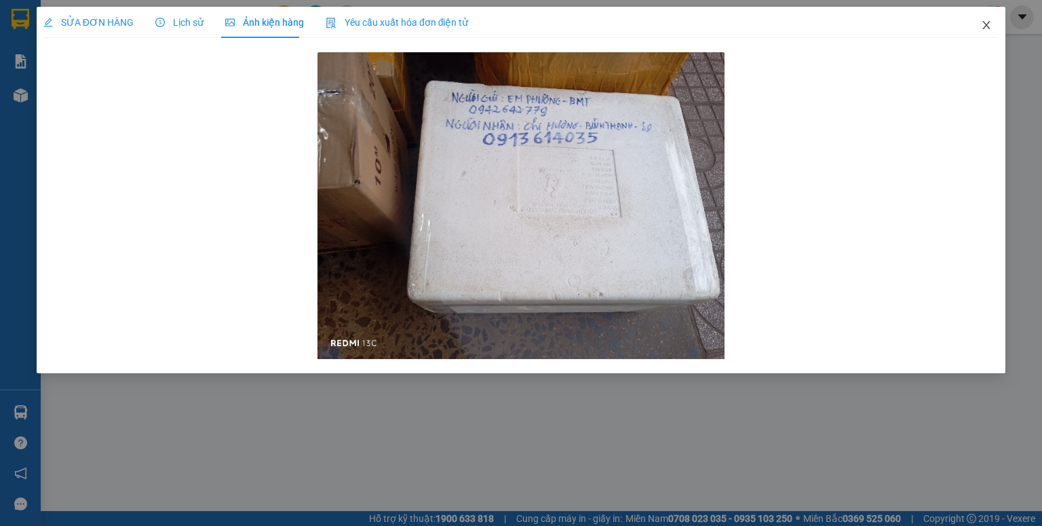
click at [988, 25] on icon "close" at bounding box center [986, 25] width 11 height 11
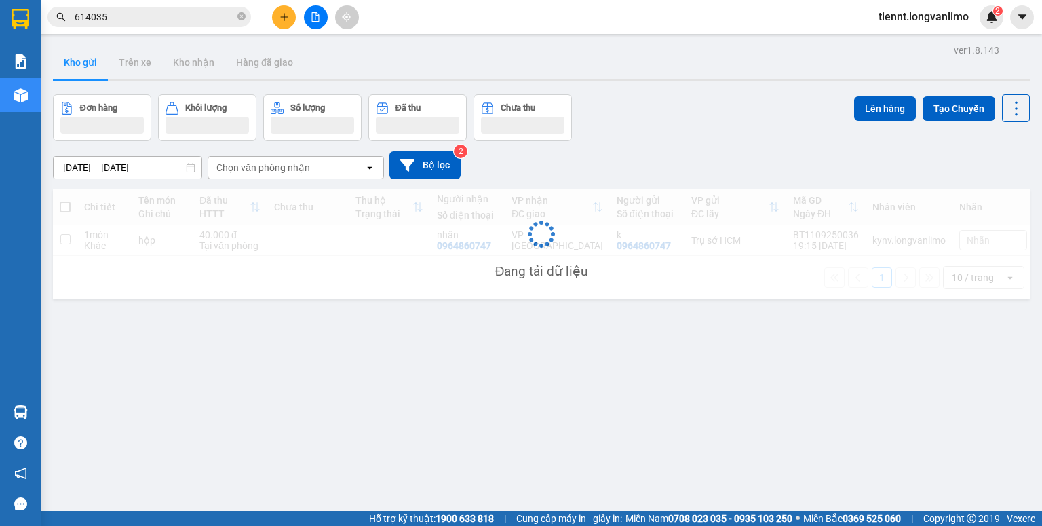
click at [132, 19] on input "614035" at bounding box center [155, 16] width 160 height 15
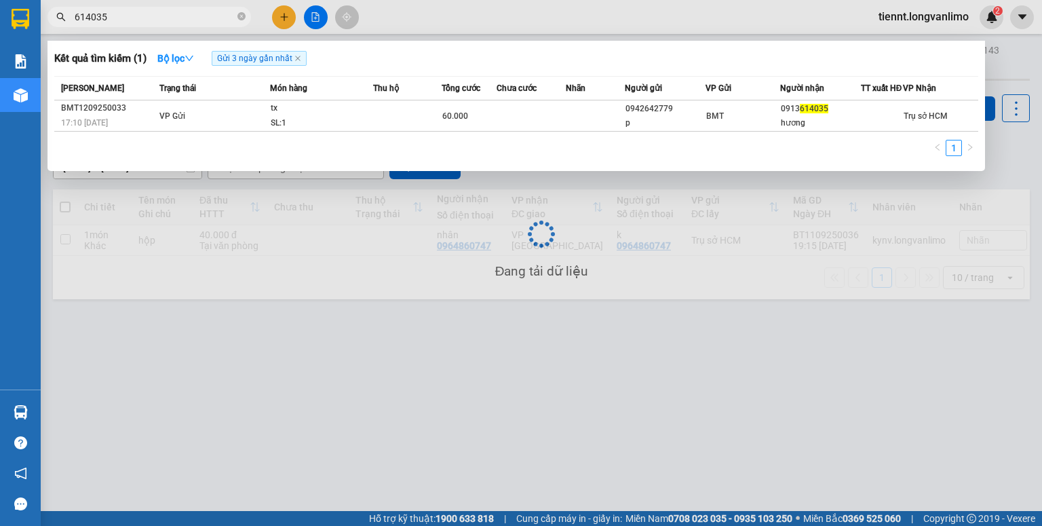
click at [132, 19] on input "614035" at bounding box center [155, 16] width 160 height 15
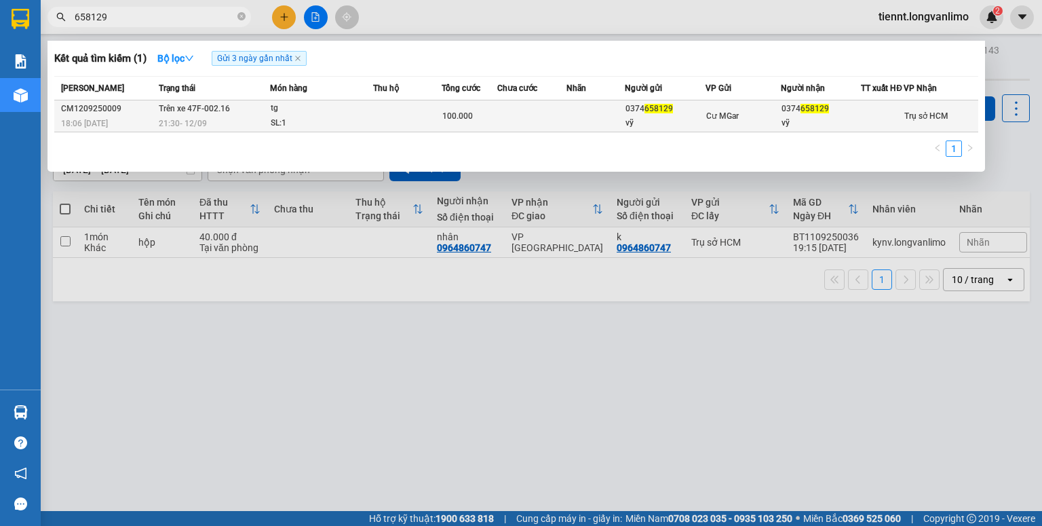
type input "658129"
click at [364, 131] on div "SL: 1" at bounding box center [322, 123] width 102 height 15
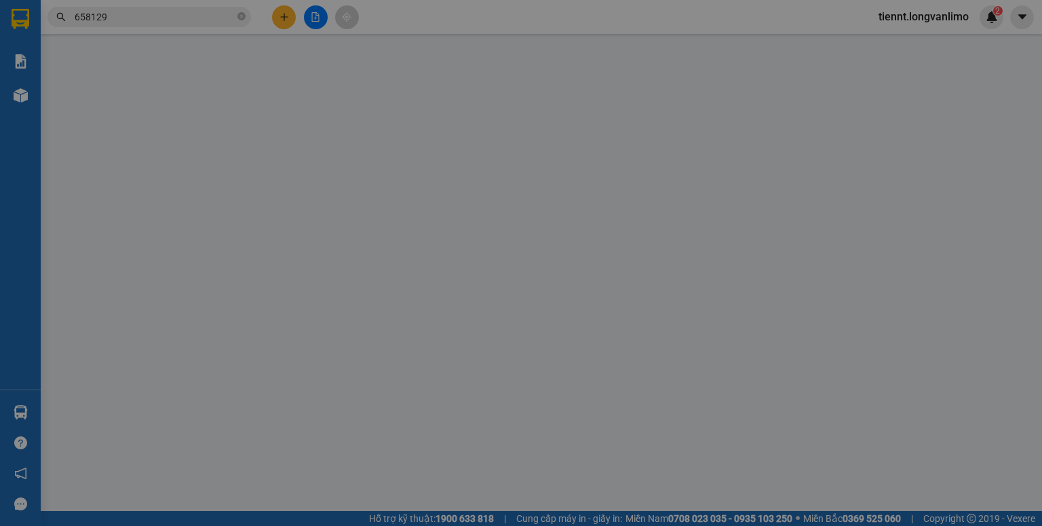
click at [258, 33] on div "Ảnh kiện hàng" at bounding box center [264, 22] width 79 height 31
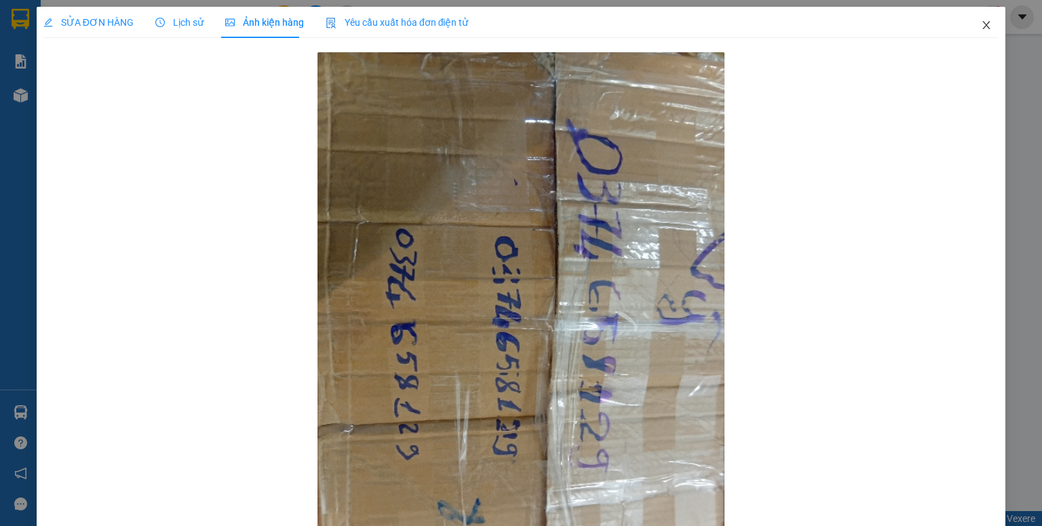
click at [983, 22] on icon "close" at bounding box center [986, 25] width 7 height 8
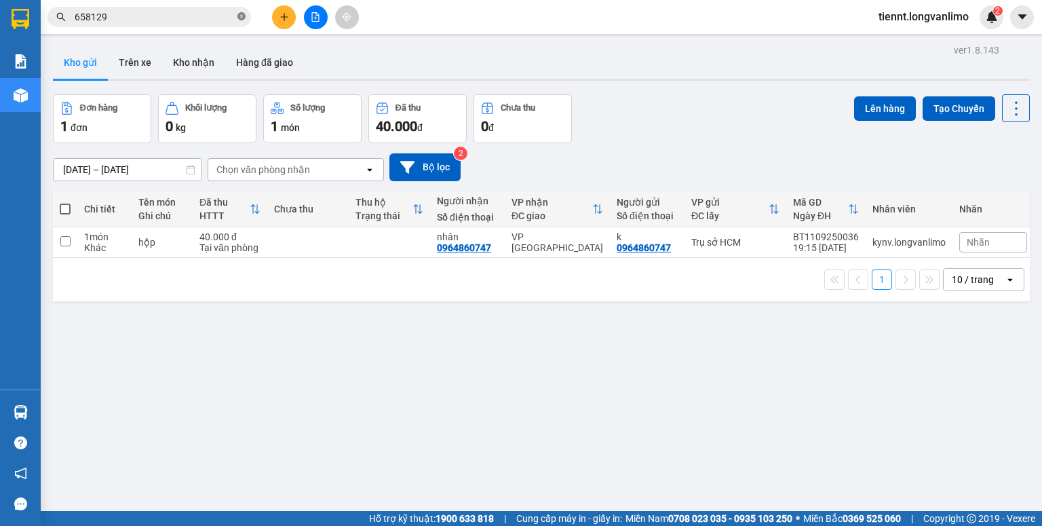
click at [241, 13] on icon "close-circle" at bounding box center [241, 16] width 8 height 8
click at [191, 16] on input "text" at bounding box center [155, 16] width 160 height 15
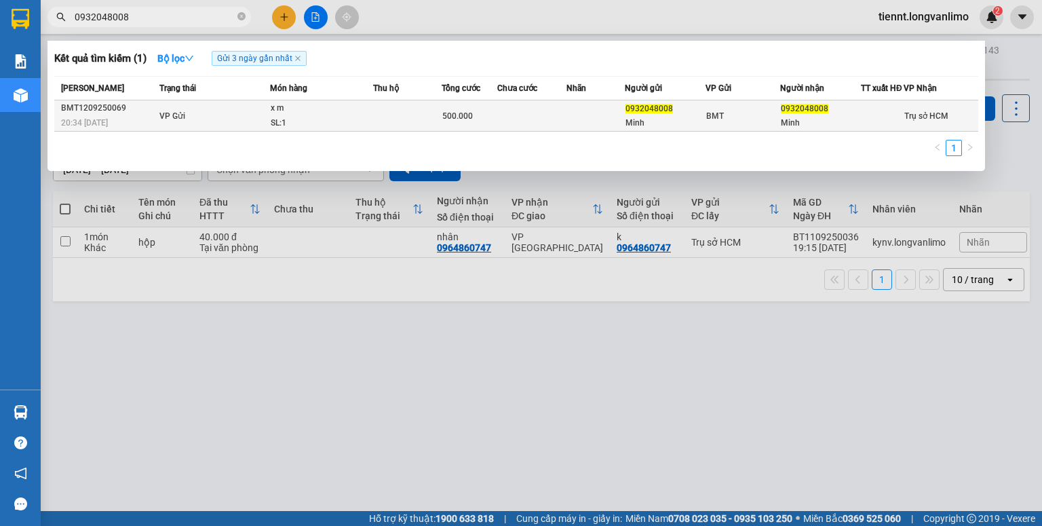
type input "0932048008"
click at [503, 113] on td at bounding box center [531, 115] width 69 height 31
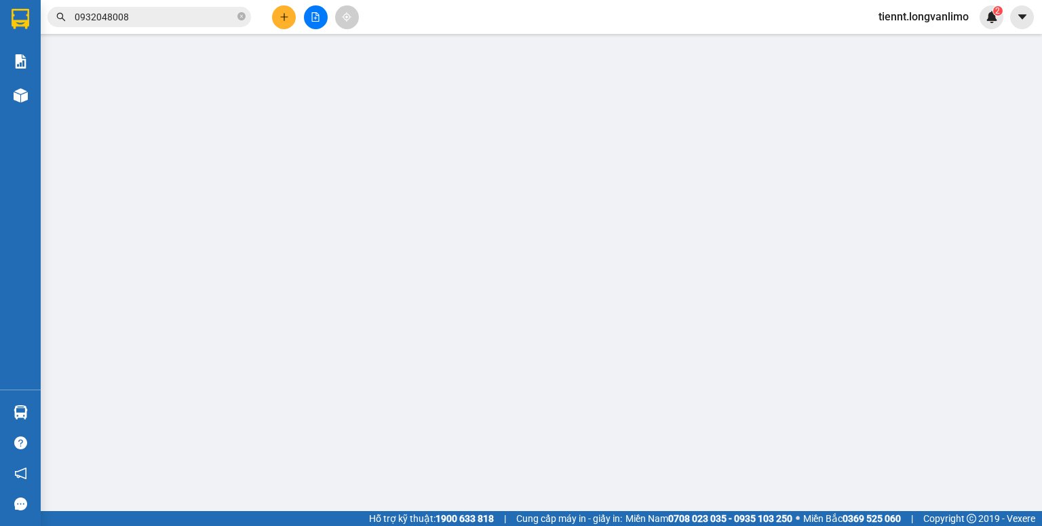
type input "0932048008"
type input "Minh"
type input "0932048008"
type input "Minh"
type input "500.000"
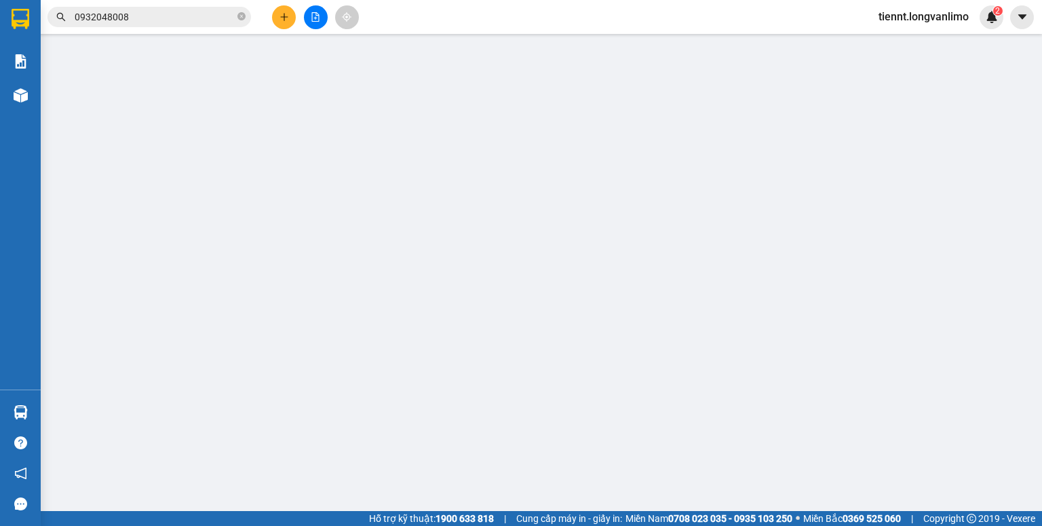
type input "0"
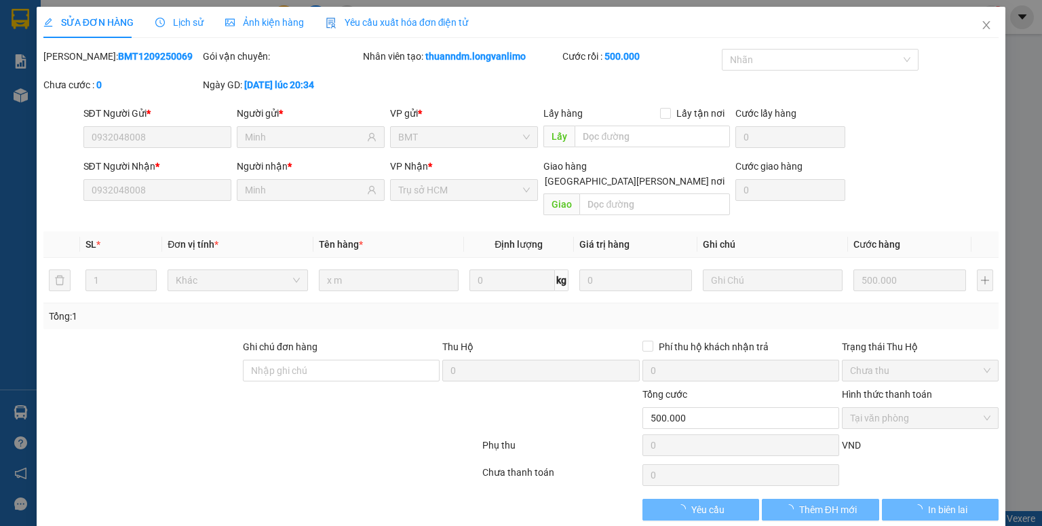
click at [253, 17] on span "Ảnh kiện hàng" at bounding box center [264, 22] width 79 height 11
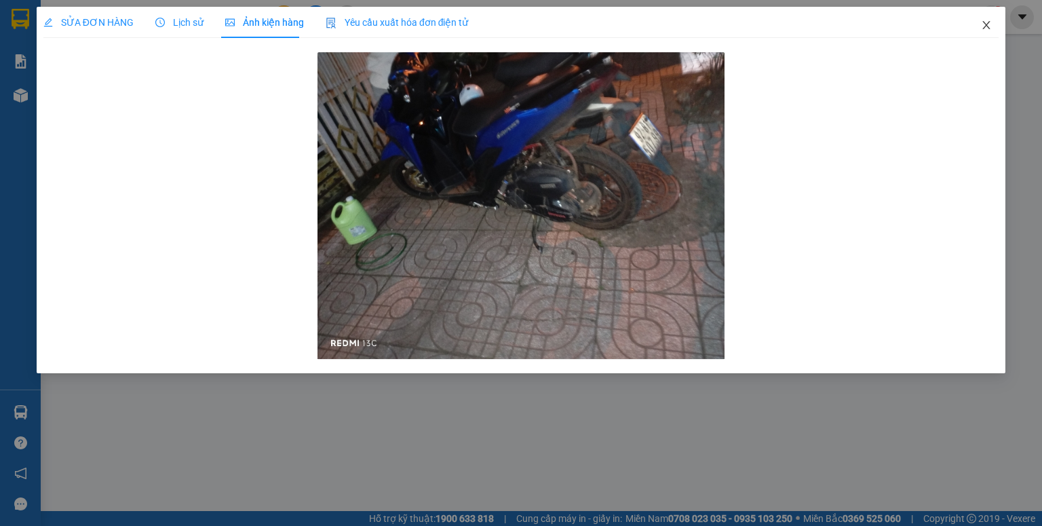
click at [981, 22] on icon "close" at bounding box center [986, 25] width 11 height 11
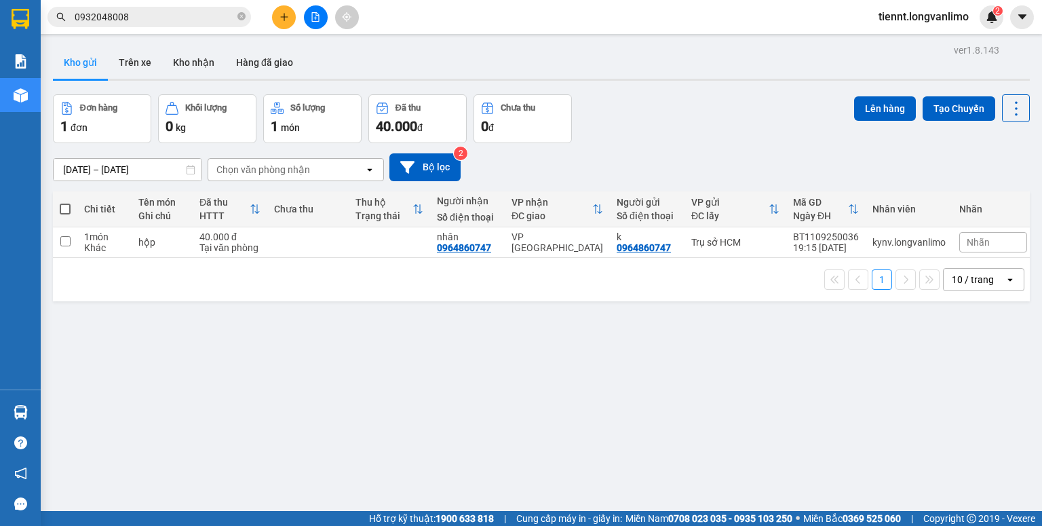
click at [180, 167] on input "[DATE] – [DATE]" at bounding box center [128, 170] width 148 height 22
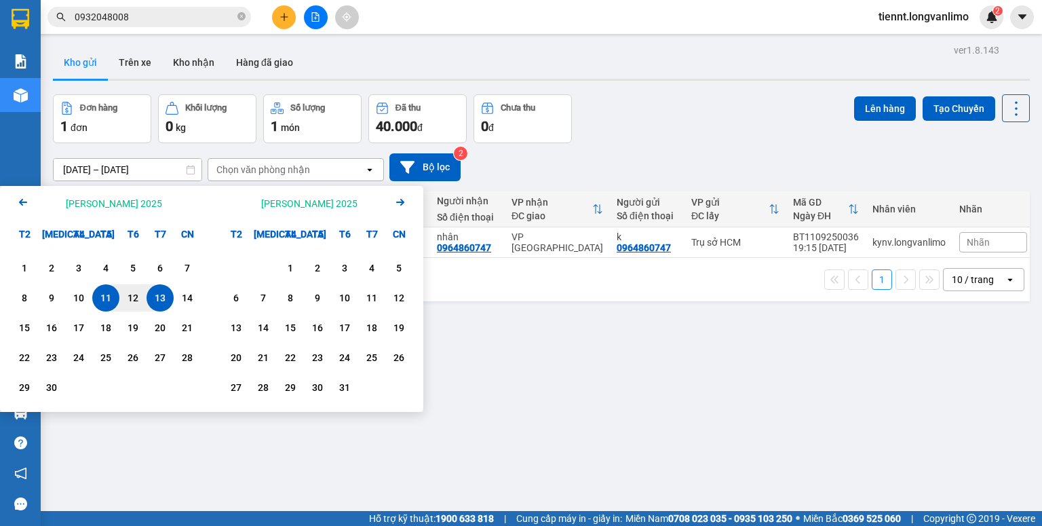
click at [161, 292] on div "13" at bounding box center [160, 298] width 19 height 16
click at [160, 292] on div "13" at bounding box center [160, 298] width 19 height 16
type input "[DATE] – [DATE]"
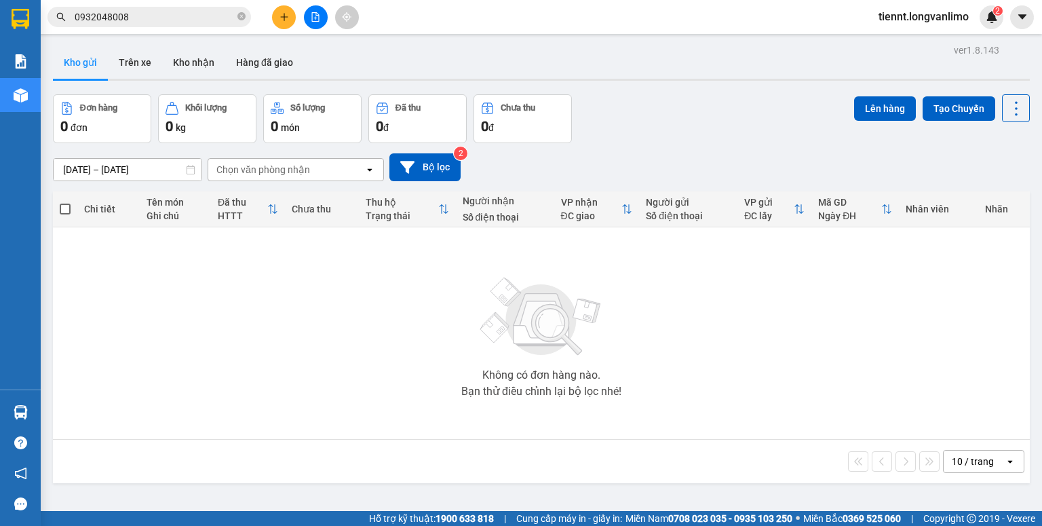
click at [163, 16] on input "0932048008" at bounding box center [155, 16] width 160 height 15
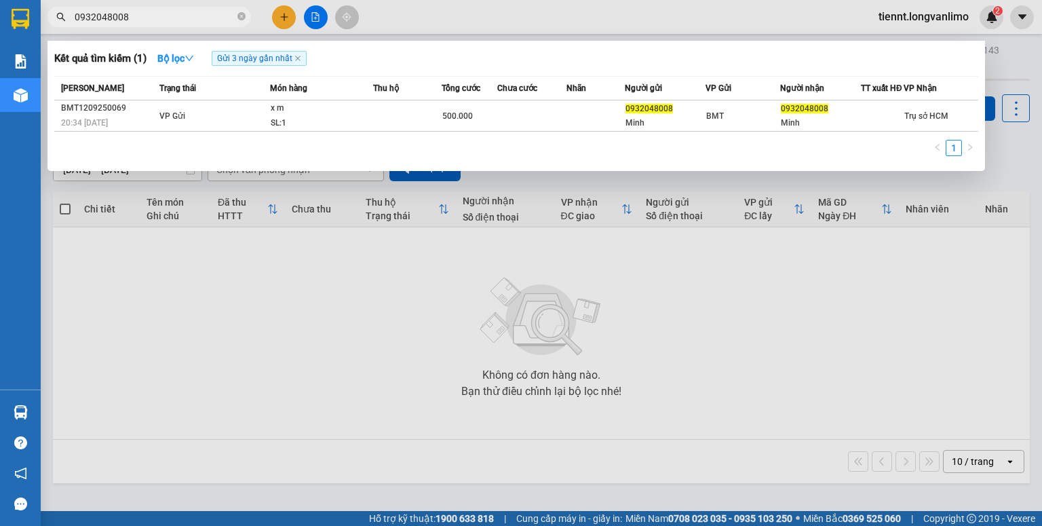
click at [163, 16] on input "0932048008" at bounding box center [155, 16] width 160 height 15
type input "458459"
drag, startPoint x: 488, startPoint y: 98, endPoint x: 487, endPoint y: 106, distance: 8.3
click at [488, 96] on div "Tổng cước" at bounding box center [469, 88] width 54 height 15
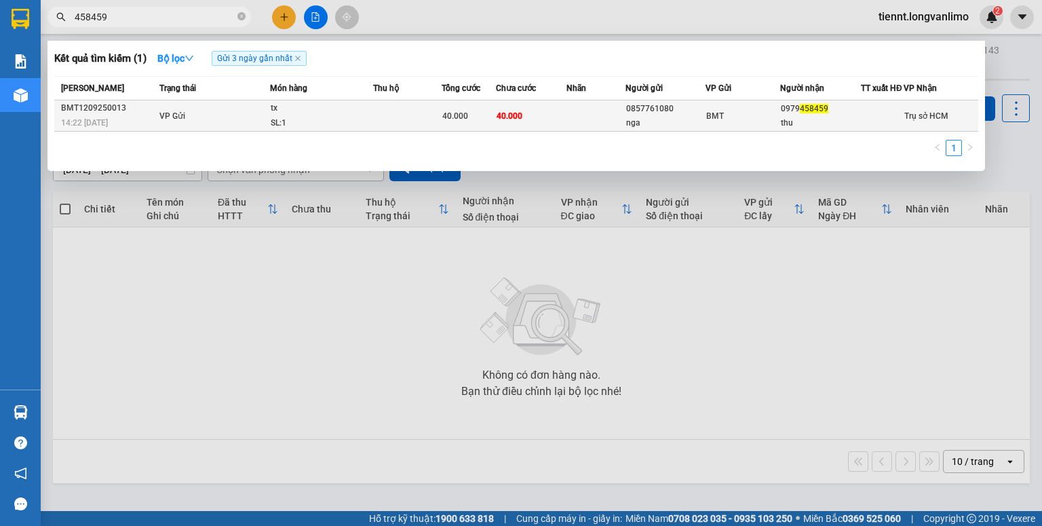
click at [490, 121] on div "40.000" at bounding box center [468, 116] width 53 height 15
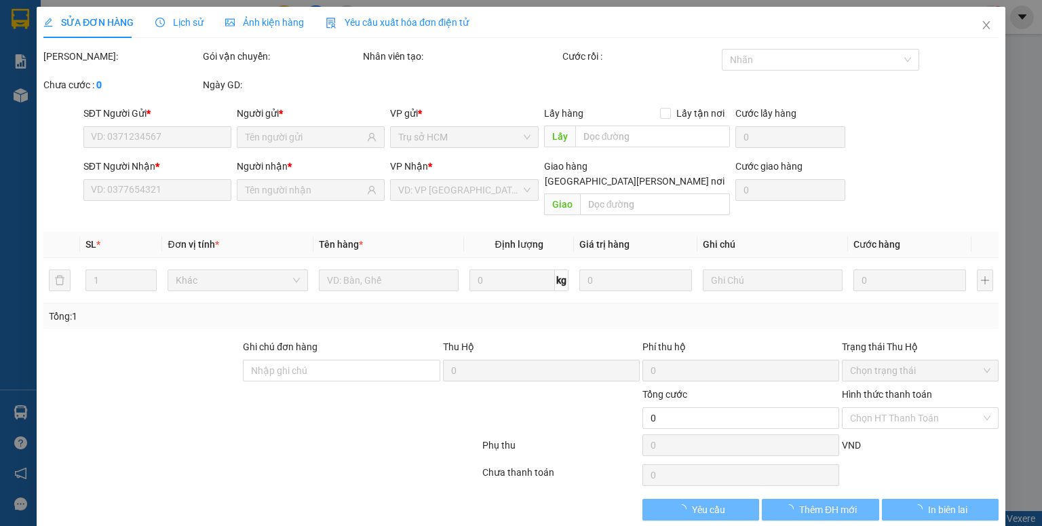
type input "0857761080"
type input "nga"
type input "0979458459"
type input "thu"
type input "40.000"
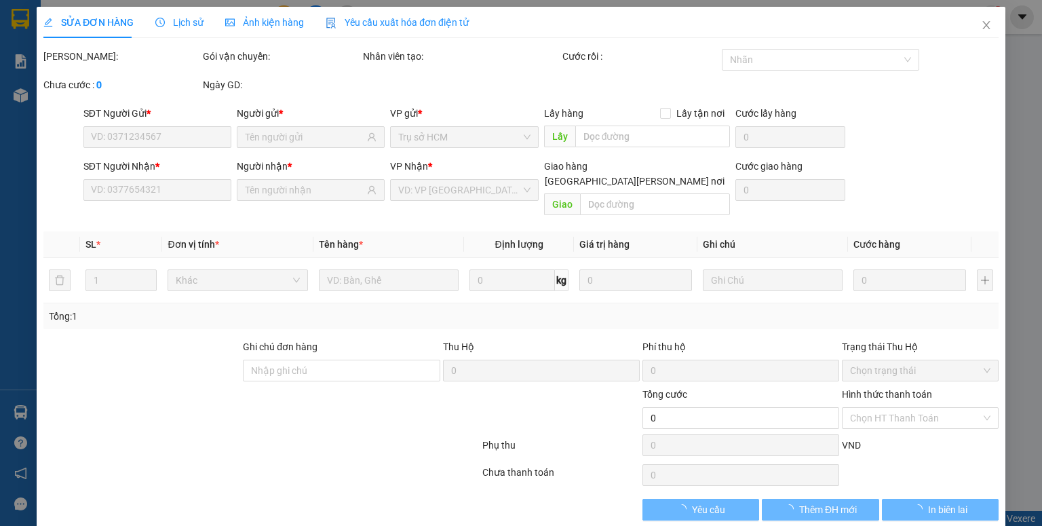
type input "40.000"
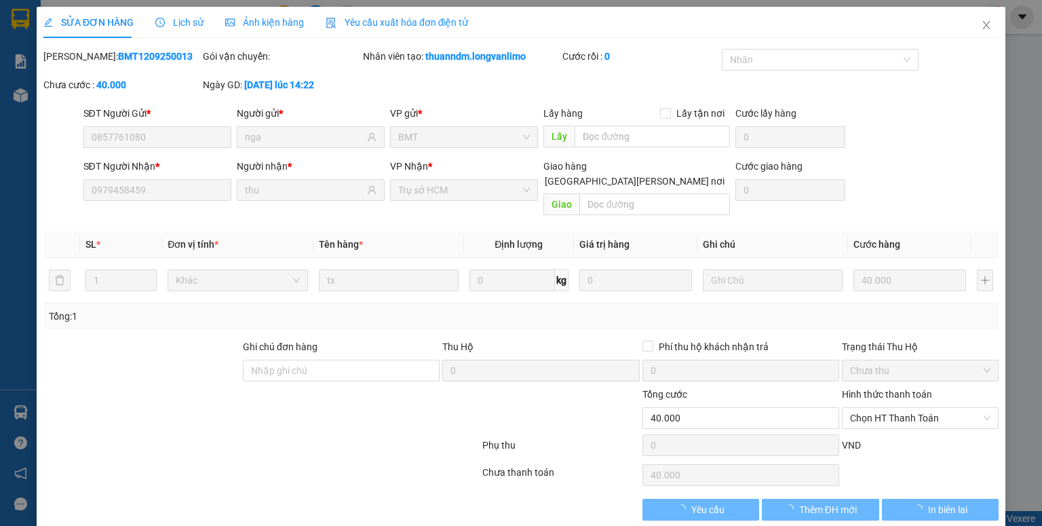
click at [273, 28] on div "Ảnh kiện hàng" at bounding box center [264, 22] width 79 height 15
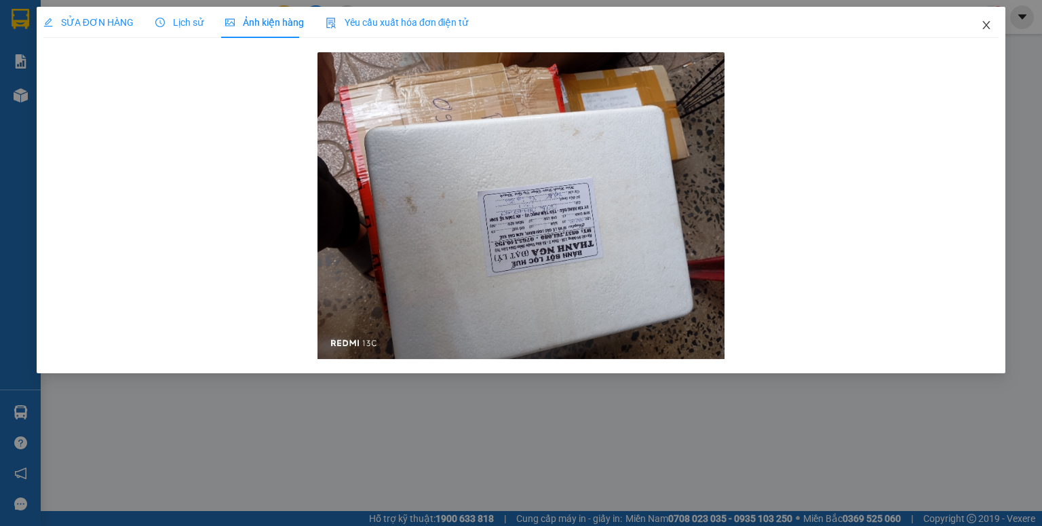
click at [979, 23] on span "Close" at bounding box center [986, 26] width 38 height 38
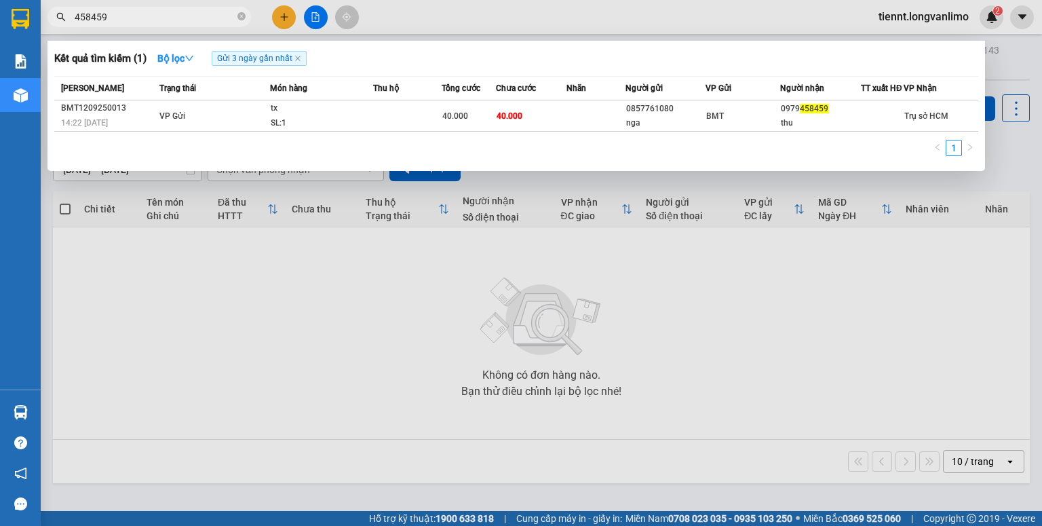
click at [149, 16] on input "458459" at bounding box center [155, 16] width 160 height 15
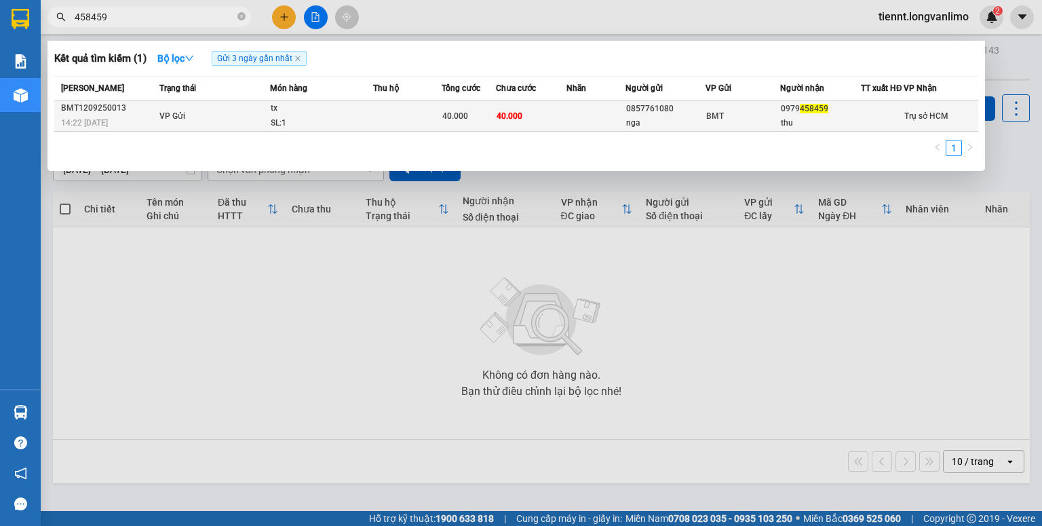
click at [366, 130] on div "SL: 1" at bounding box center [322, 123] width 102 height 15
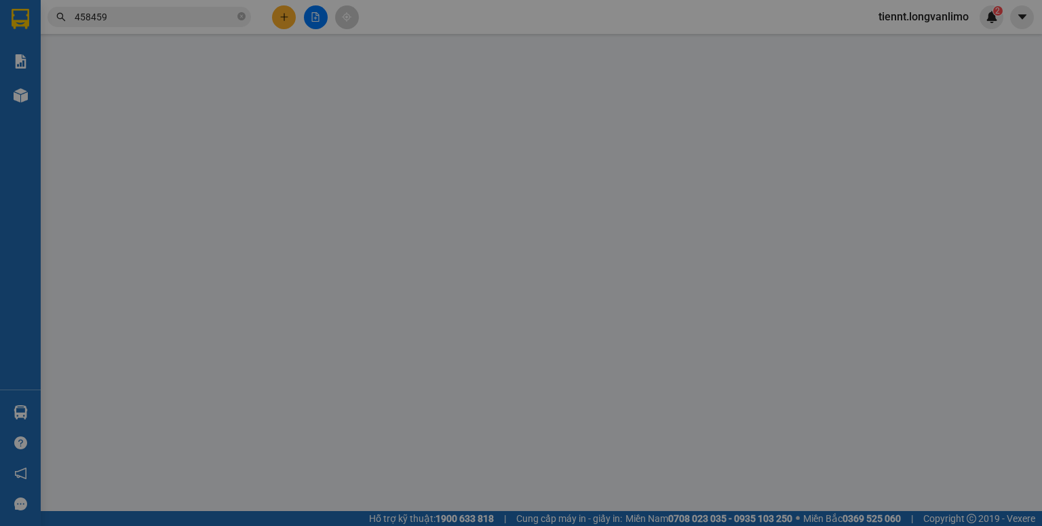
type input "0857761080"
type input "nga"
type input "0979458459"
type input "thu"
type input "40.000"
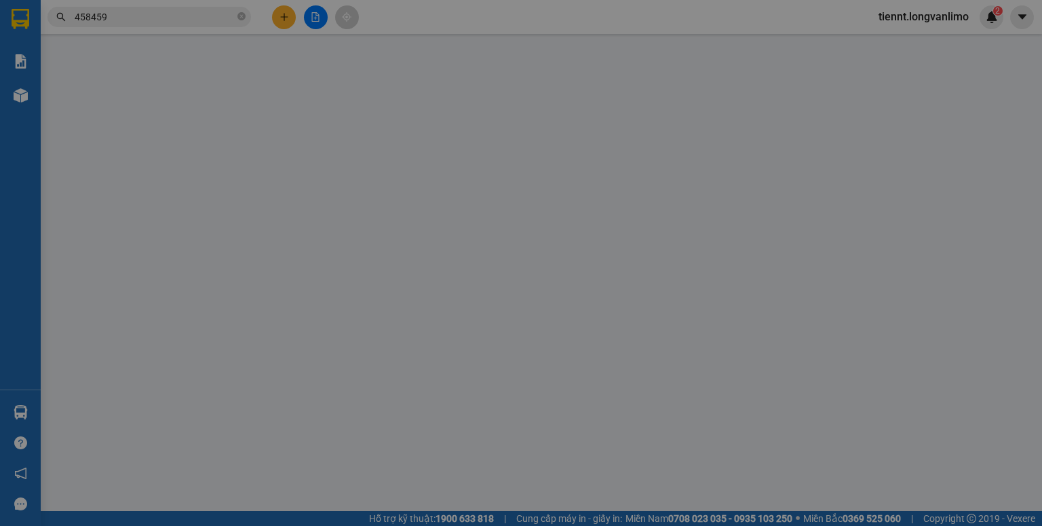
type input "40.000"
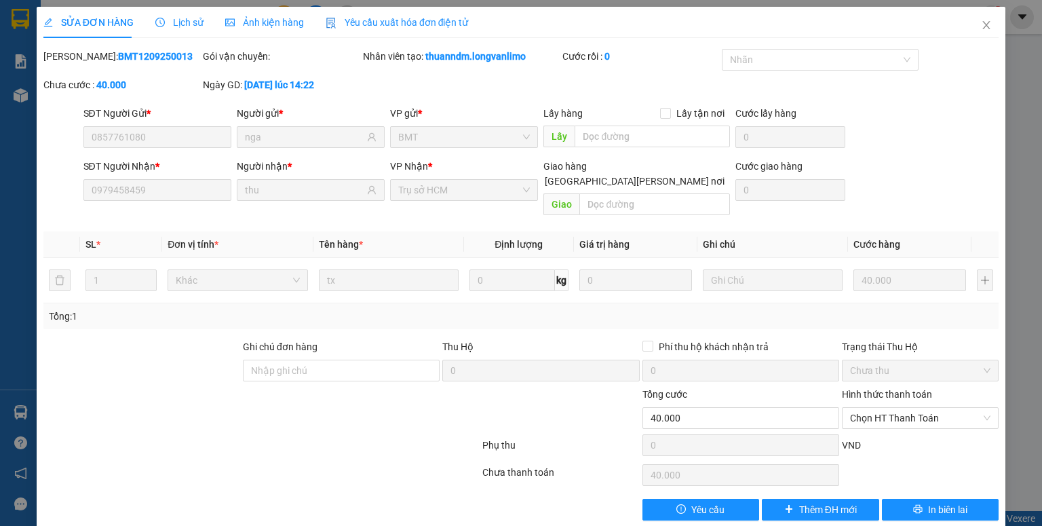
click at [290, 26] on span "Ảnh kiện hàng" at bounding box center [264, 22] width 79 height 11
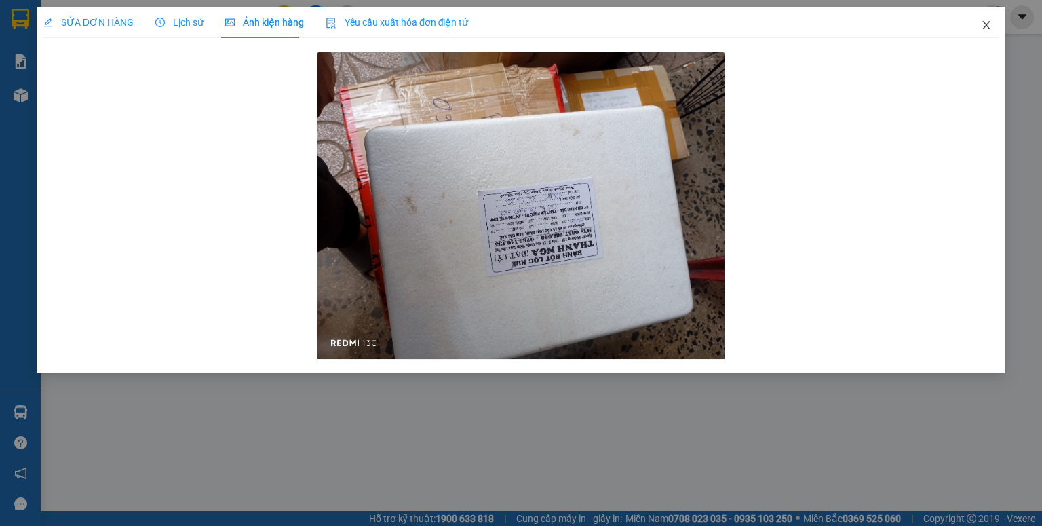
click at [985, 18] on span "Close" at bounding box center [986, 26] width 38 height 38
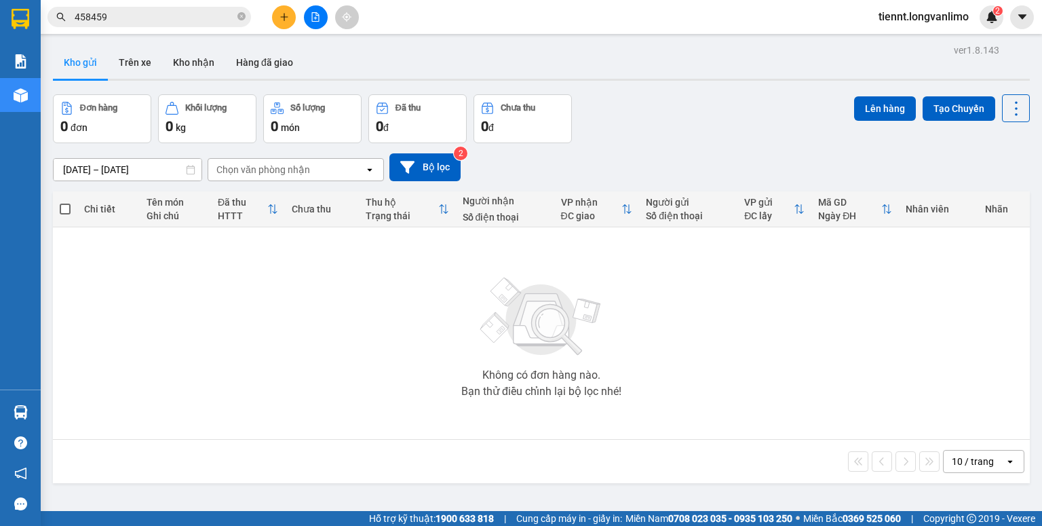
click at [132, 23] on input "458459" at bounding box center [155, 16] width 160 height 15
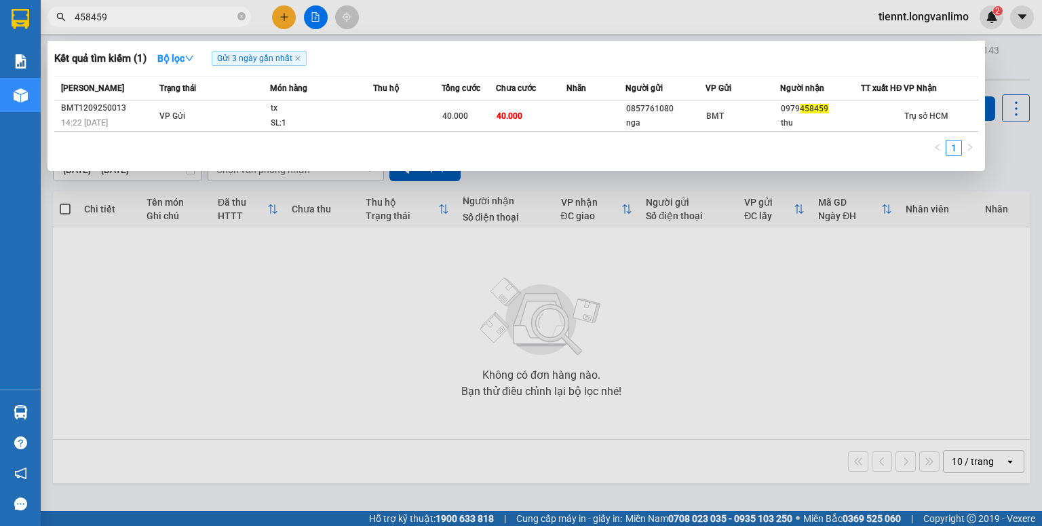
click at [134, 18] on input "458459" at bounding box center [155, 16] width 160 height 15
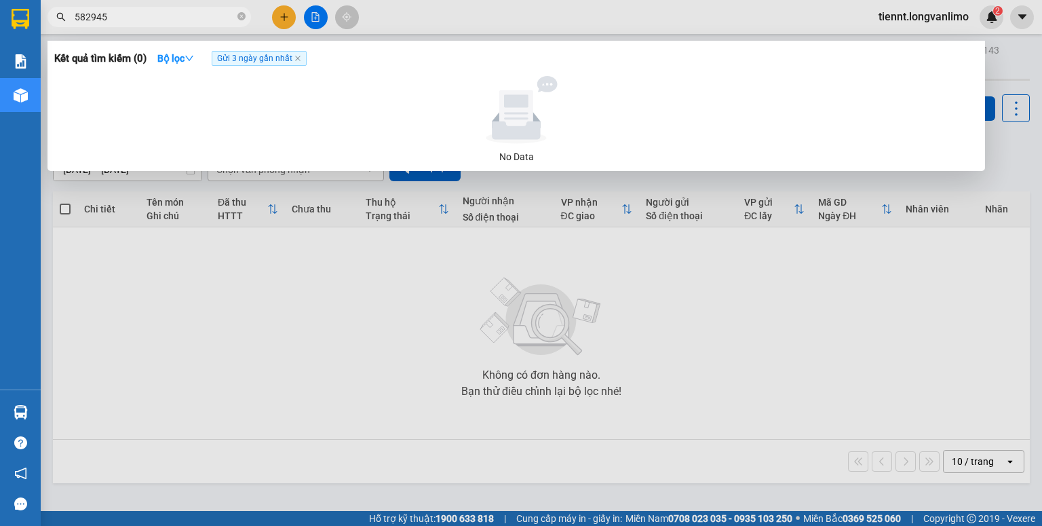
click at [90, 16] on input "582945" at bounding box center [155, 16] width 160 height 15
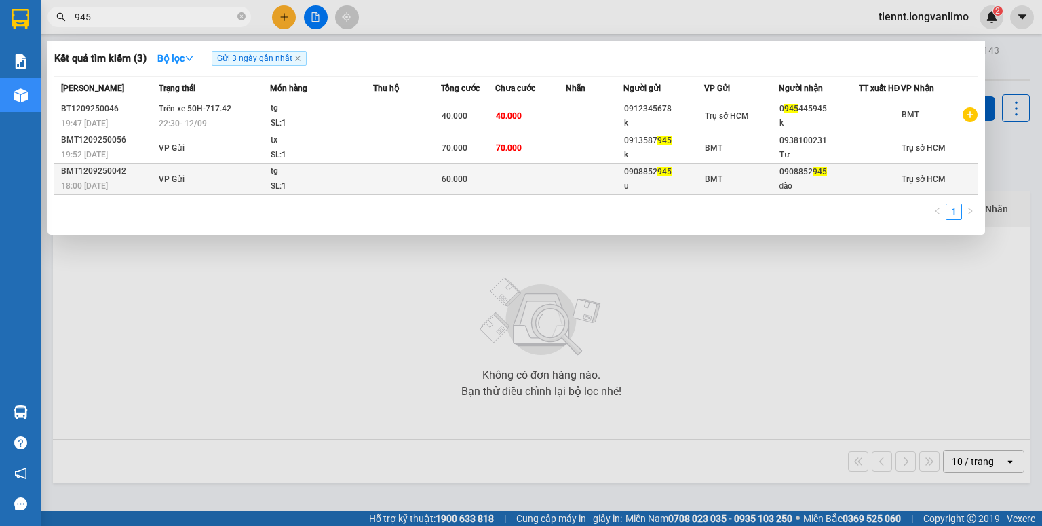
type input "945"
click at [710, 174] on td "BMT" at bounding box center [741, 178] width 75 height 31
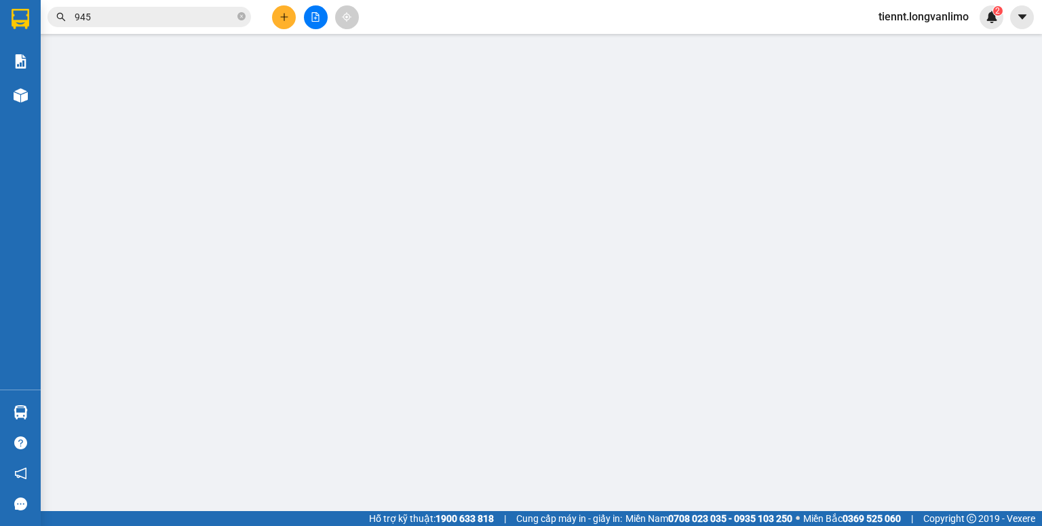
type input "0908852945"
type input "u"
type input "0908852945"
type input "đào"
type input "60.000"
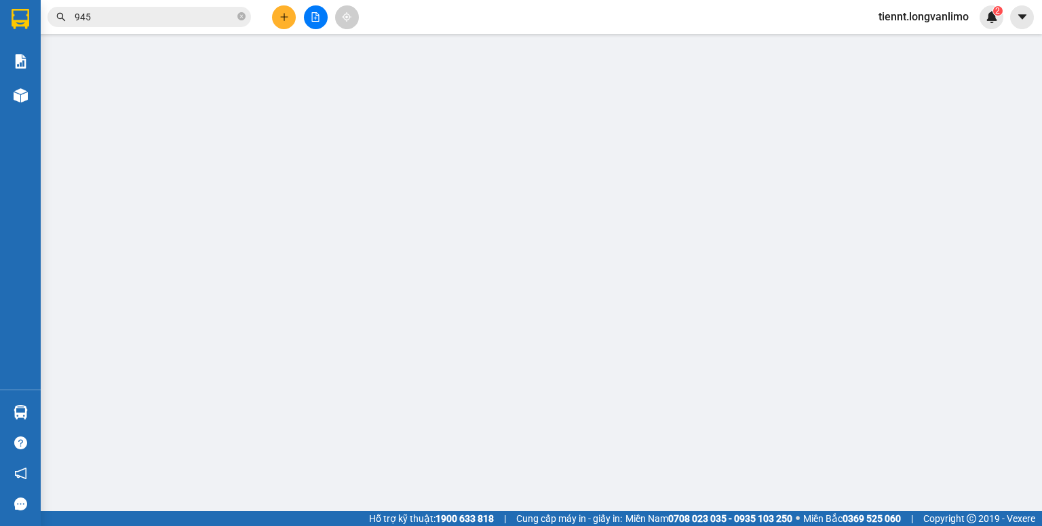
type input "0"
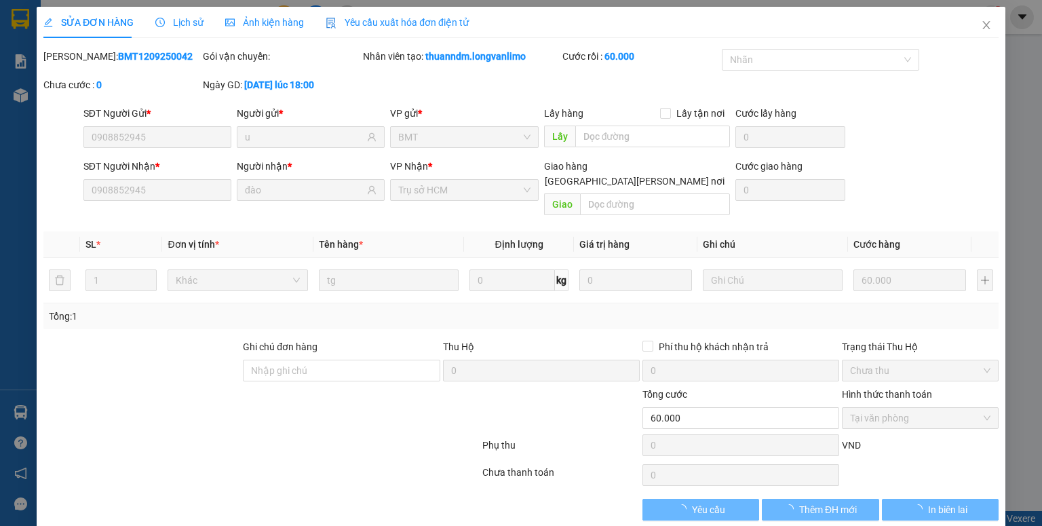
click at [229, 22] on icon "picture" at bounding box center [229, 22] width 9 height 9
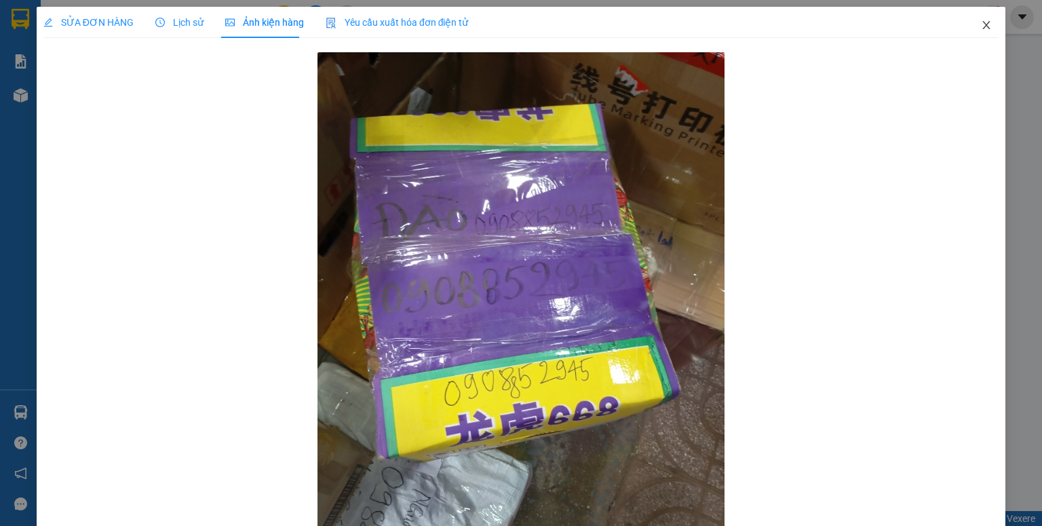
click at [981, 20] on icon "close" at bounding box center [986, 25] width 11 height 11
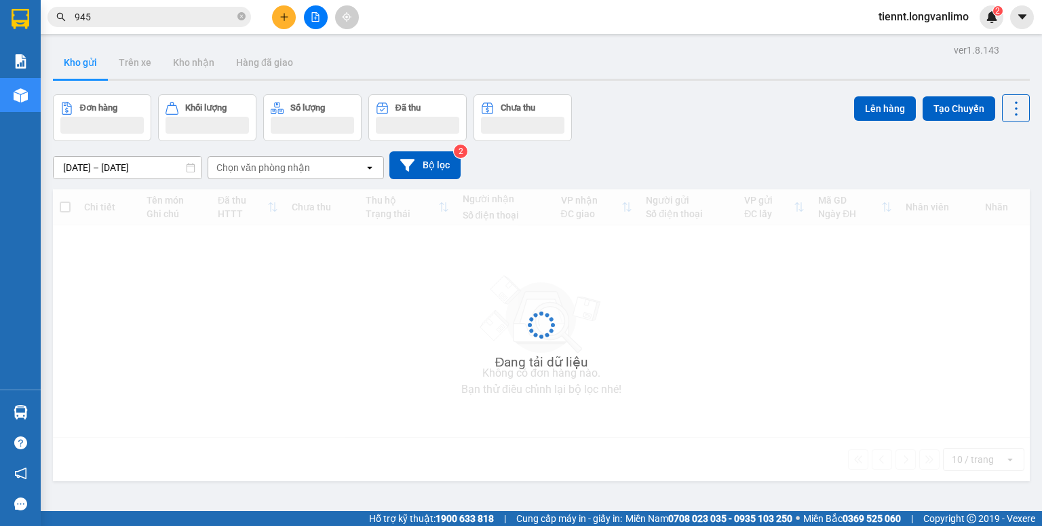
click at [185, 12] on input "945" at bounding box center [155, 16] width 160 height 15
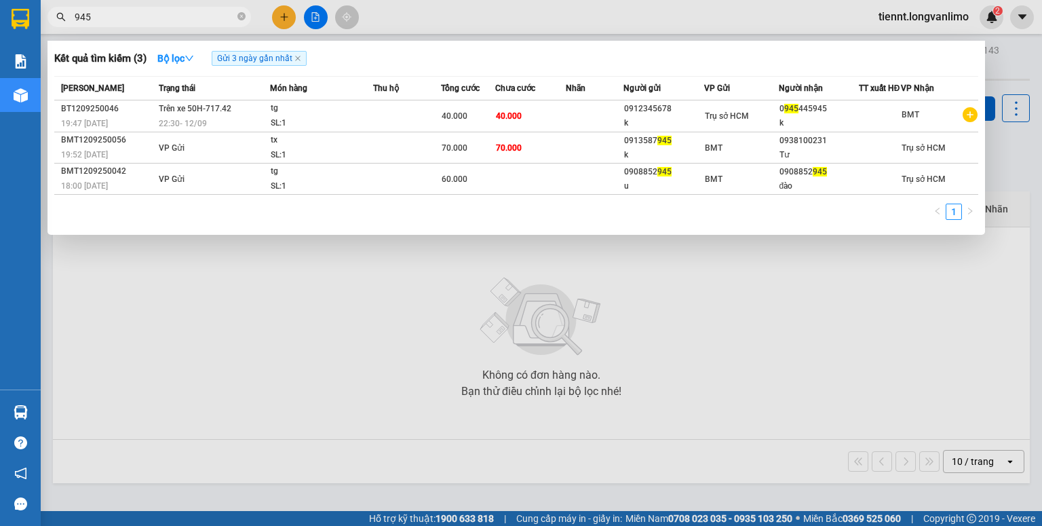
click at [185, 12] on input "945" at bounding box center [155, 16] width 160 height 15
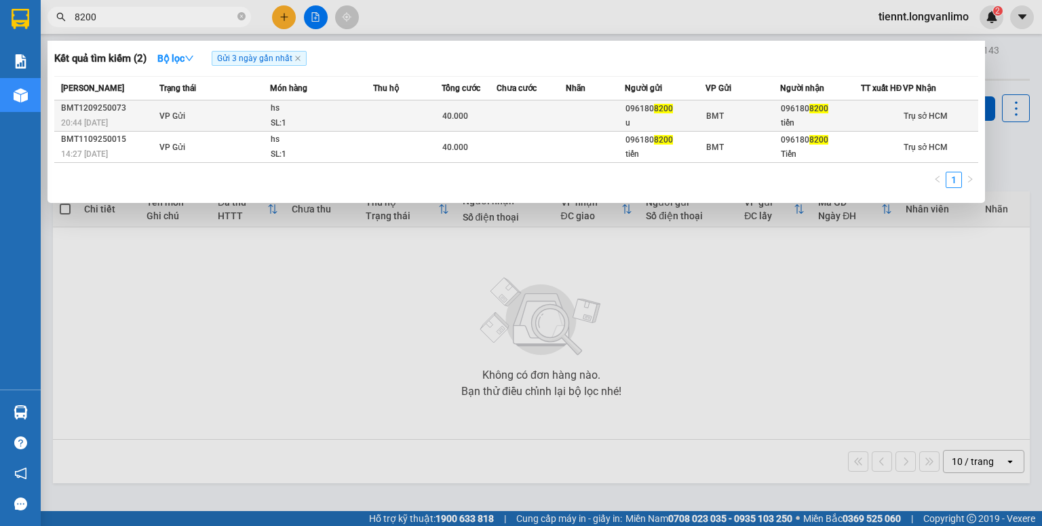
type input "8200"
click at [566, 121] on td at bounding box center [595, 115] width 58 height 31
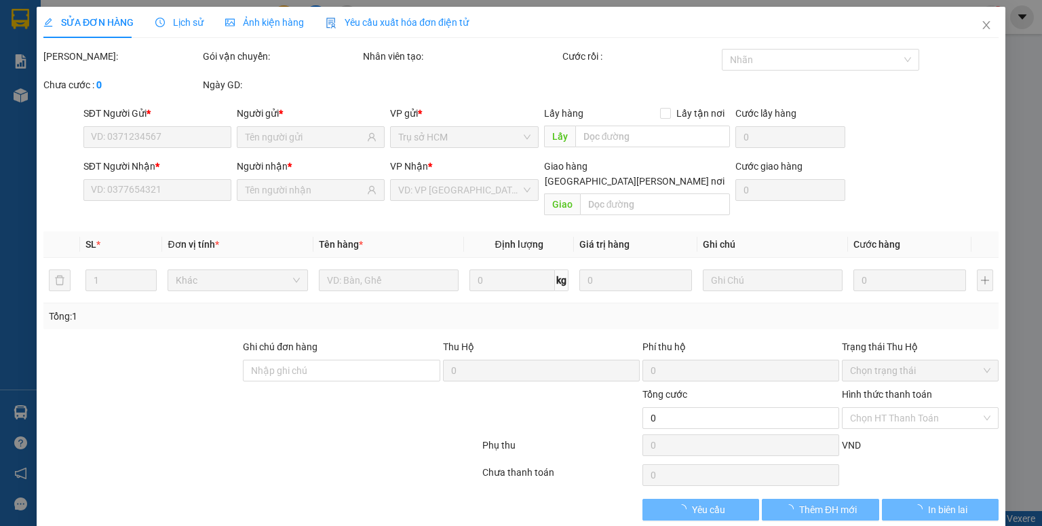
type input "0961808200"
type input "u"
type input "0961808200"
type input "tiến"
type input "40.000"
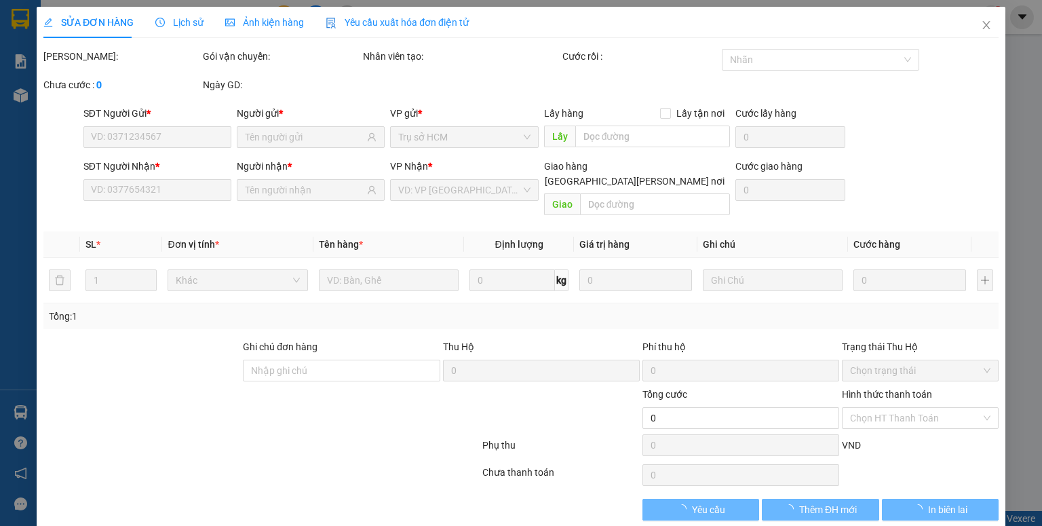
type input "0"
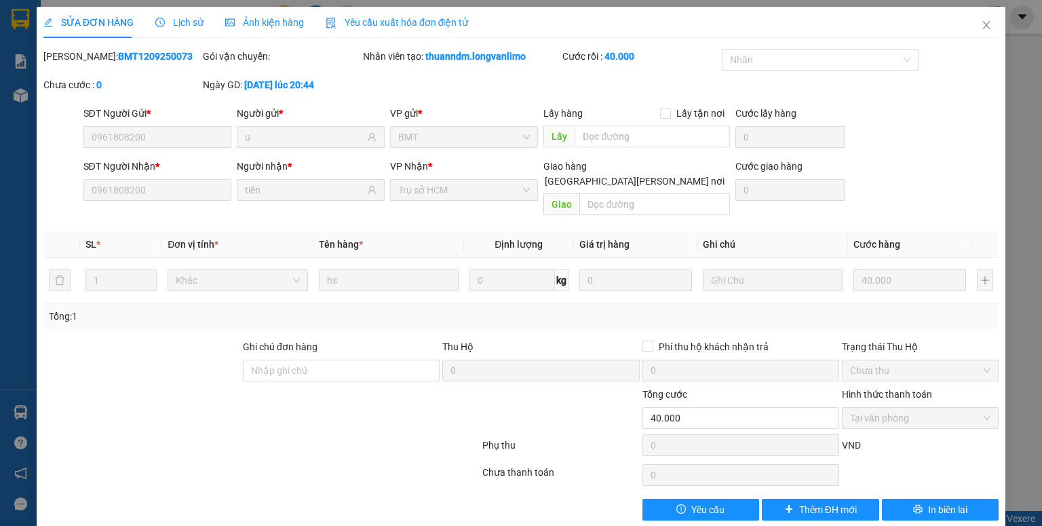
click at [274, 20] on span "Ảnh kiện hàng" at bounding box center [264, 22] width 79 height 11
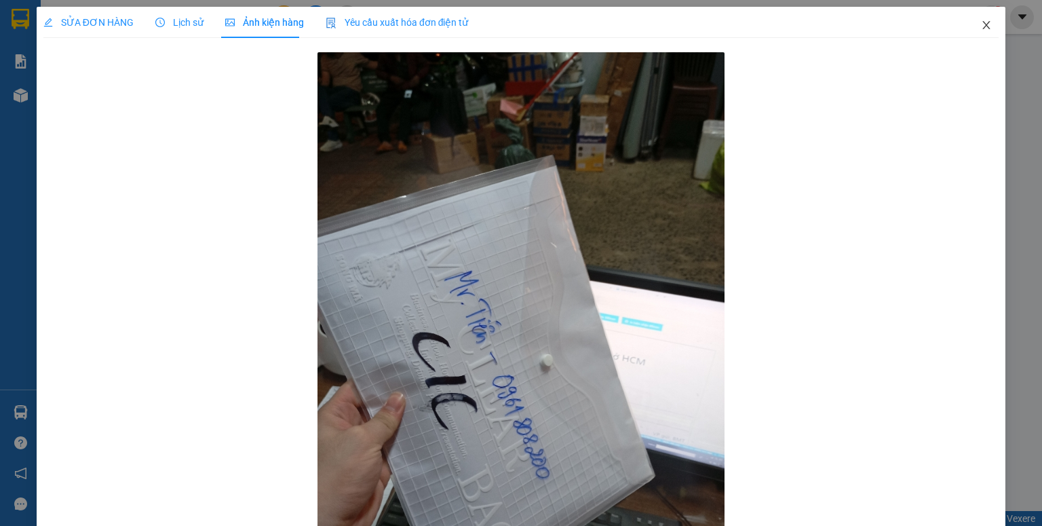
click at [981, 26] on icon "close" at bounding box center [986, 25] width 11 height 11
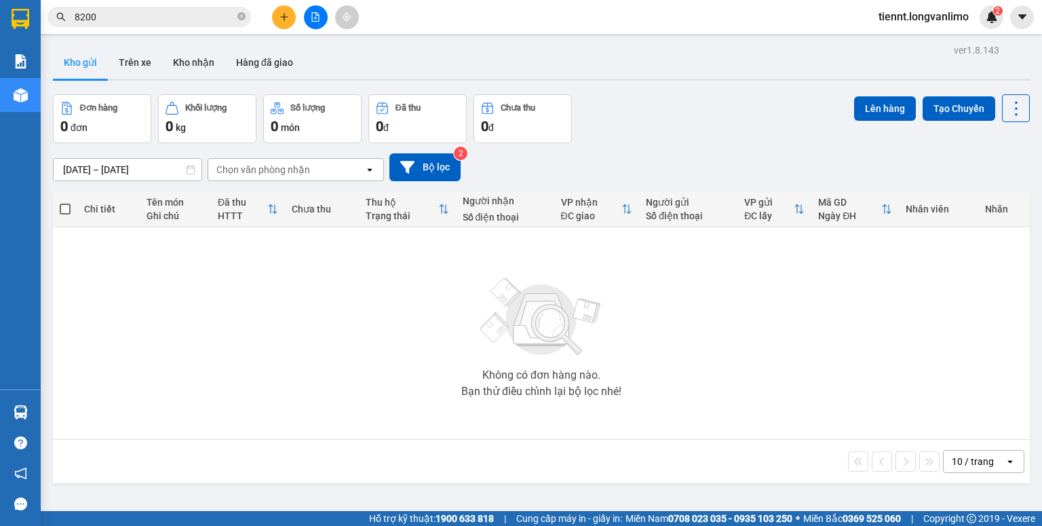
click at [207, 15] on input "8200" at bounding box center [155, 16] width 160 height 15
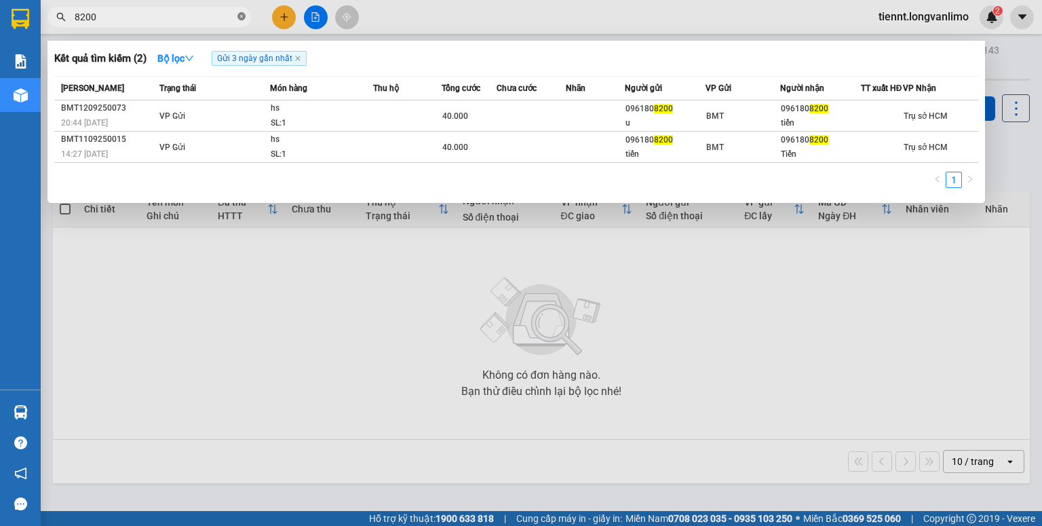
click at [239, 14] on icon "close-circle" at bounding box center [241, 16] width 8 height 8
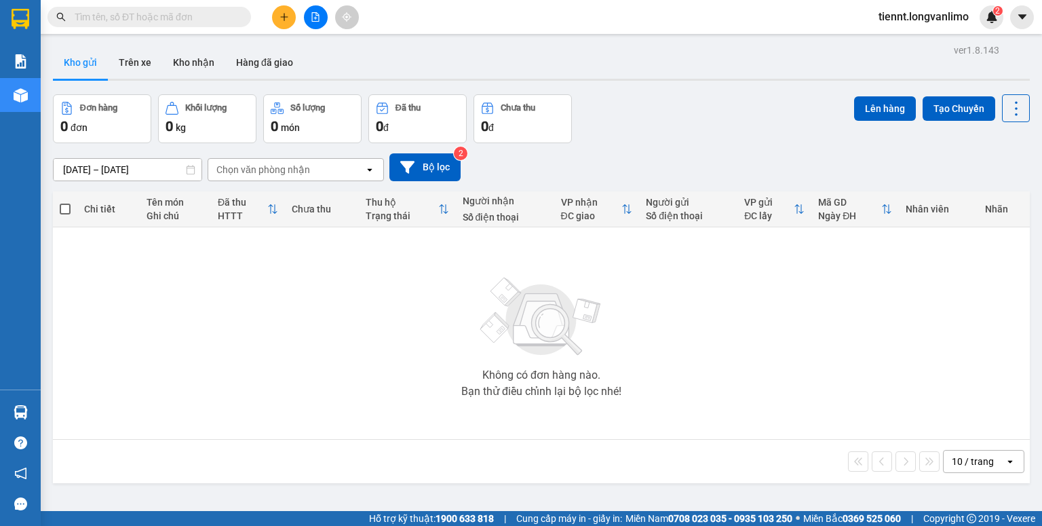
click at [201, 22] on input "text" at bounding box center [155, 16] width 160 height 15
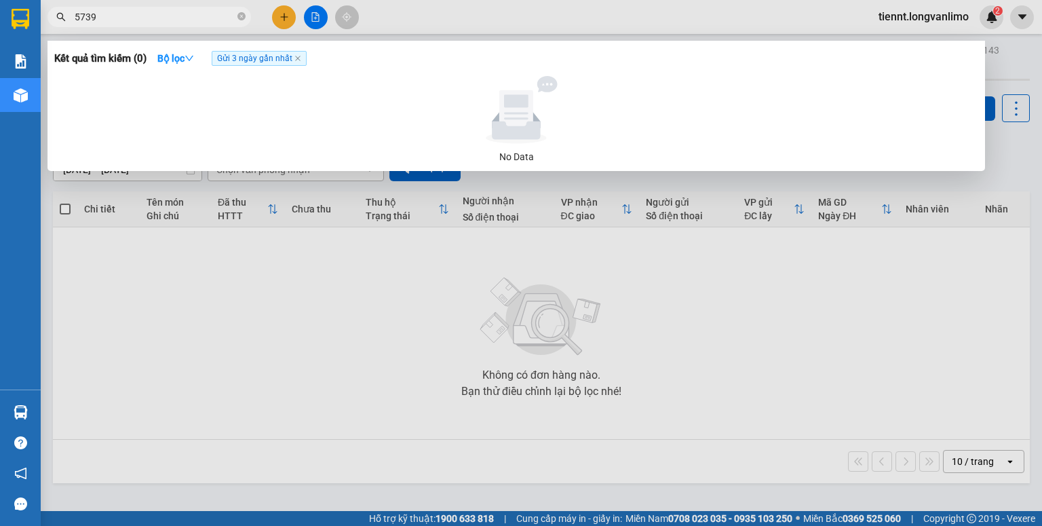
drag, startPoint x: 285, startPoint y: 310, endPoint x: 262, endPoint y: 366, distance: 60.2
click at [285, 311] on div at bounding box center [521, 263] width 1042 height 526
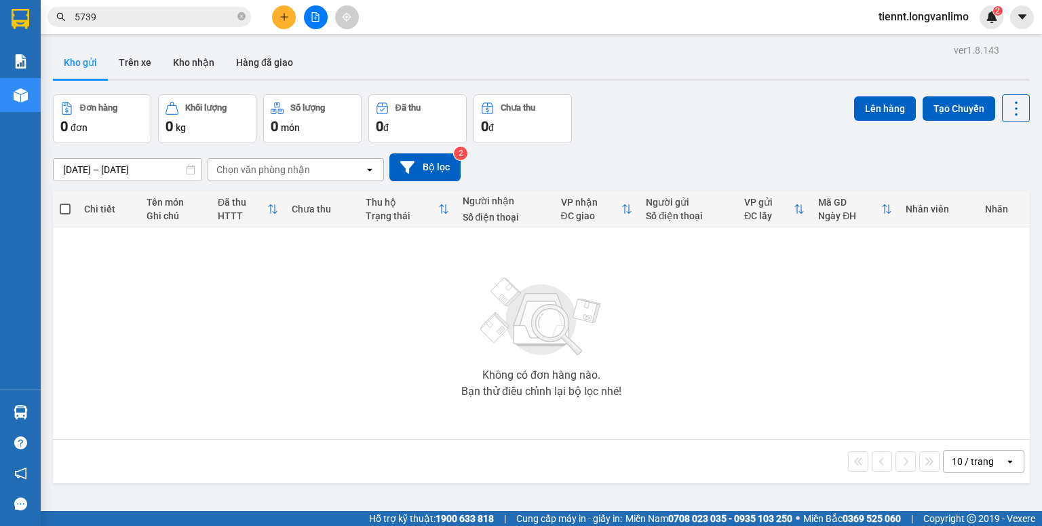
click at [646, 163] on div "13/09/2025 – 13/09/2025 Press the down arrow key to interact with the calendar …" at bounding box center [541, 167] width 977 height 28
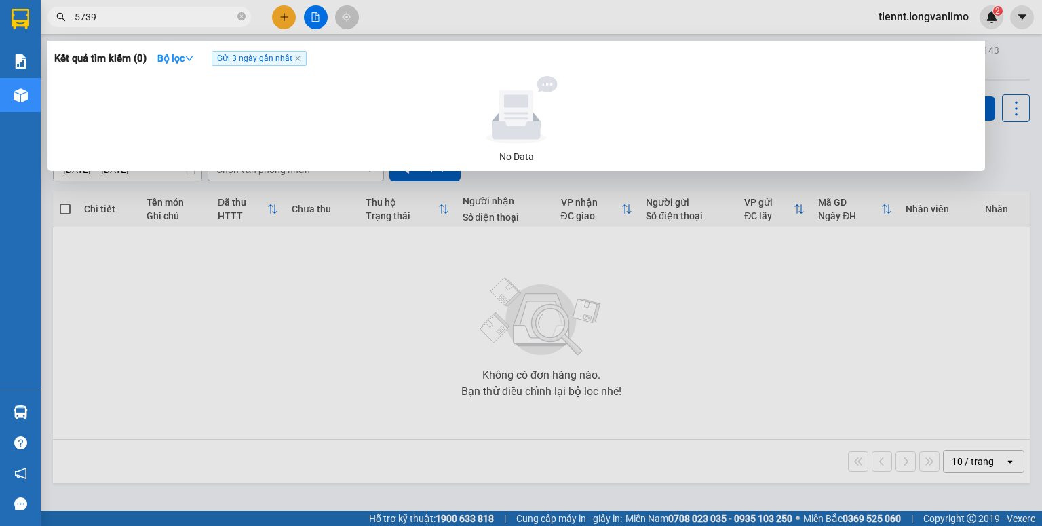
click at [201, 19] on input "5739" at bounding box center [155, 16] width 160 height 15
click at [206, 14] on input "5739" at bounding box center [155, 16] width 160 height 15
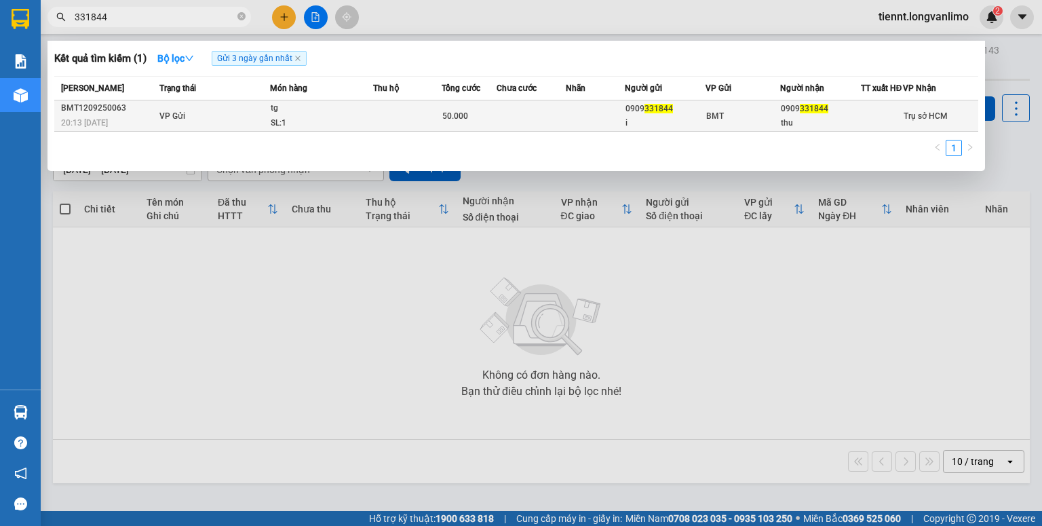
click at [392, 117] on td at bounding box center [407, 115] width 69 height 31
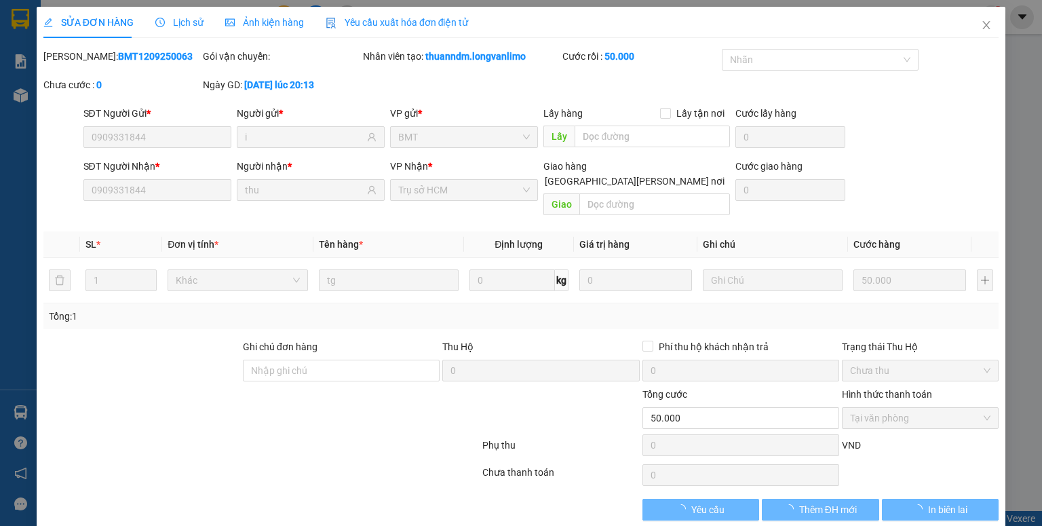
click at [240, 17] on span "Ảnh kiện hàng" at bounding box center [264, 22] width 79 height 11
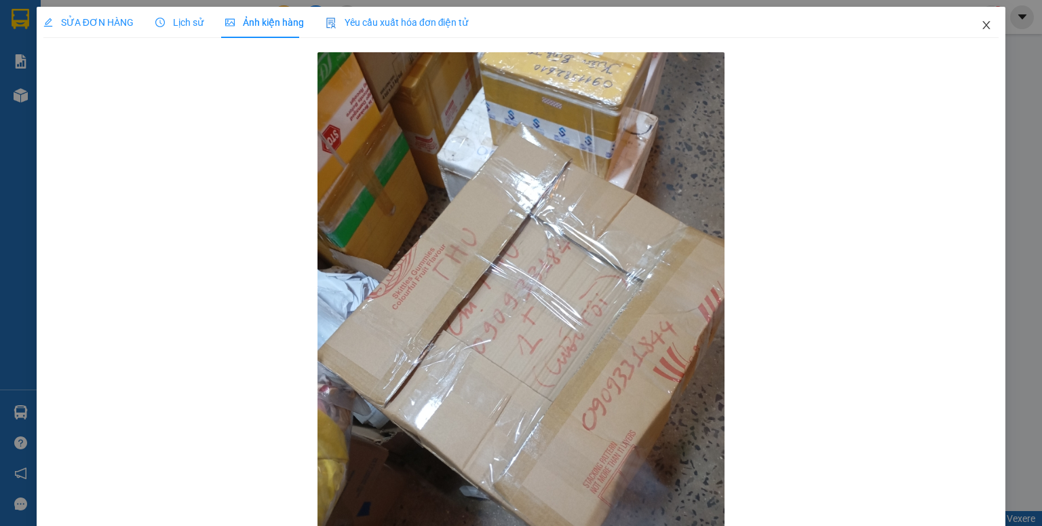
click at [970, 22] on span "Close" at bounding box center [986, 26] width 38 height 38
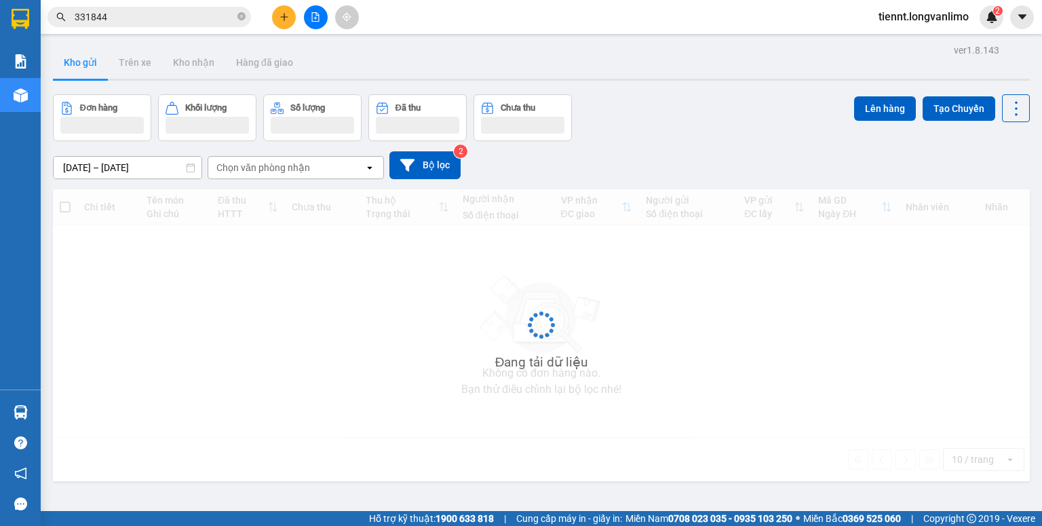
click at [131, 20] on input "331844" at bounding box center [155, 16] width 160 height 15
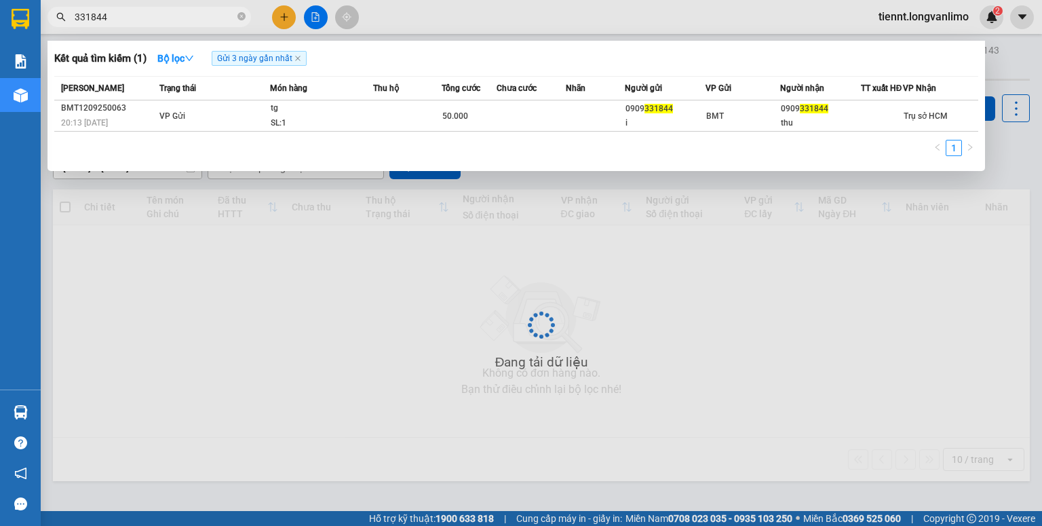
click at [131, 19] on input "331844" at bounding box center [155, 16] width 160 height 15
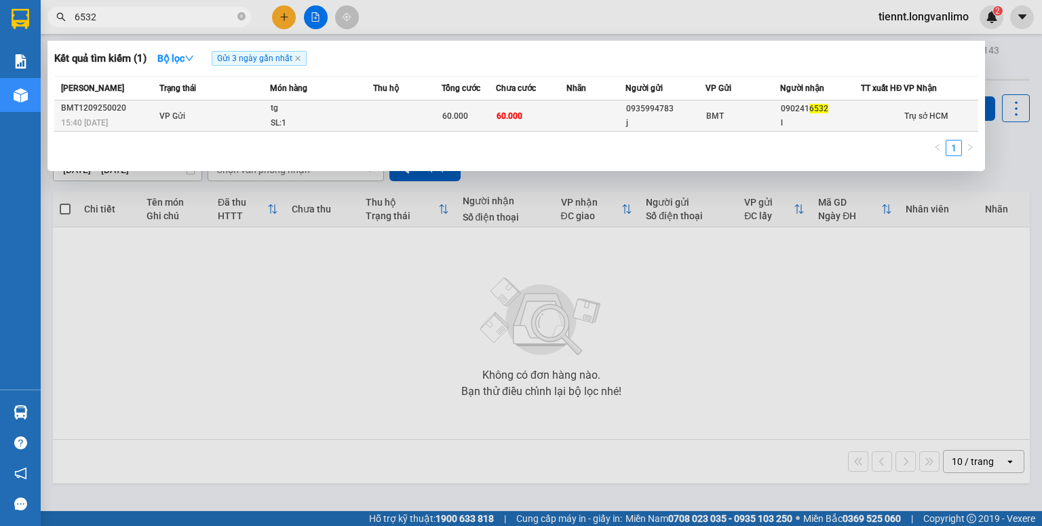
type input "6532"
click at [374, 123] on td at bounding box center [407, 115] width 69 height 31
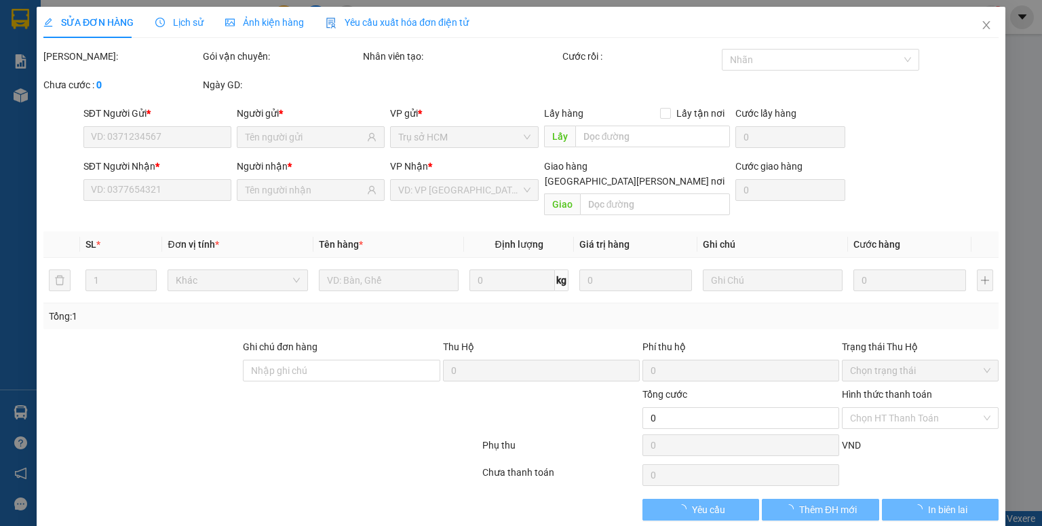
type input "0935994783"
type input "j"
type input "0902416532"
type input "l"
type input "60.000"
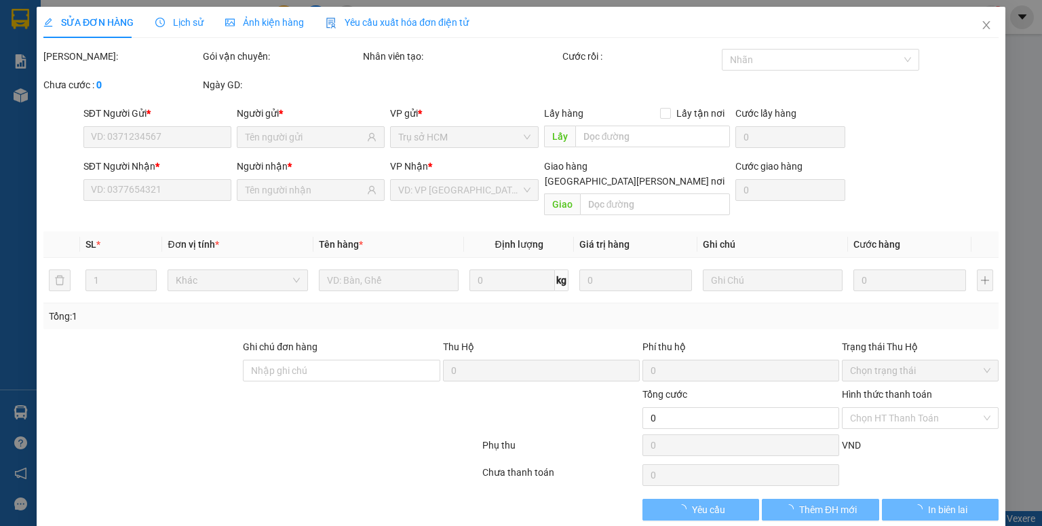
type input "60.000"
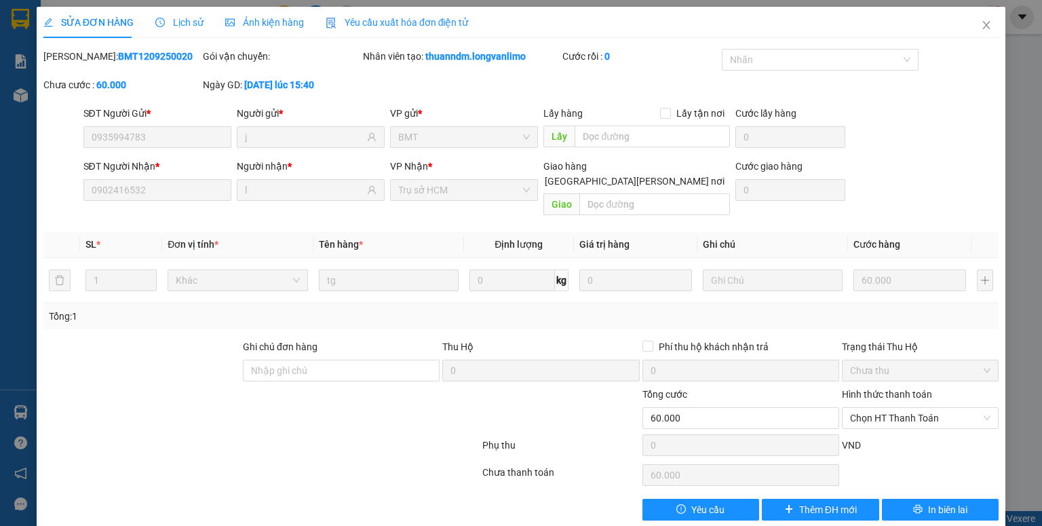
click at [250, 22] on span "Ảnh kiện hàng" at bounding box center [264, 22] width 79 height 11
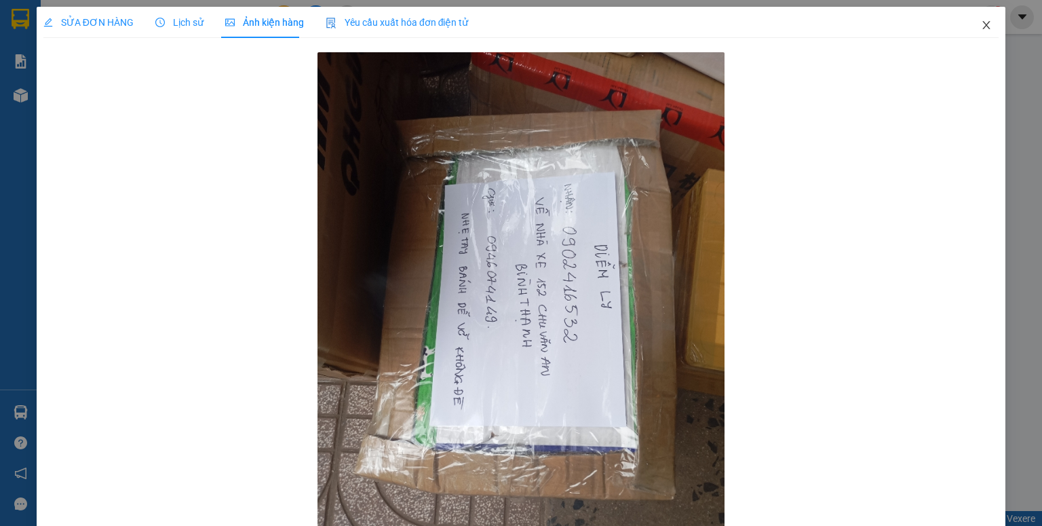
click at [982, 24] on icon "close" at bounding box center [986, 25] width 11 height 11
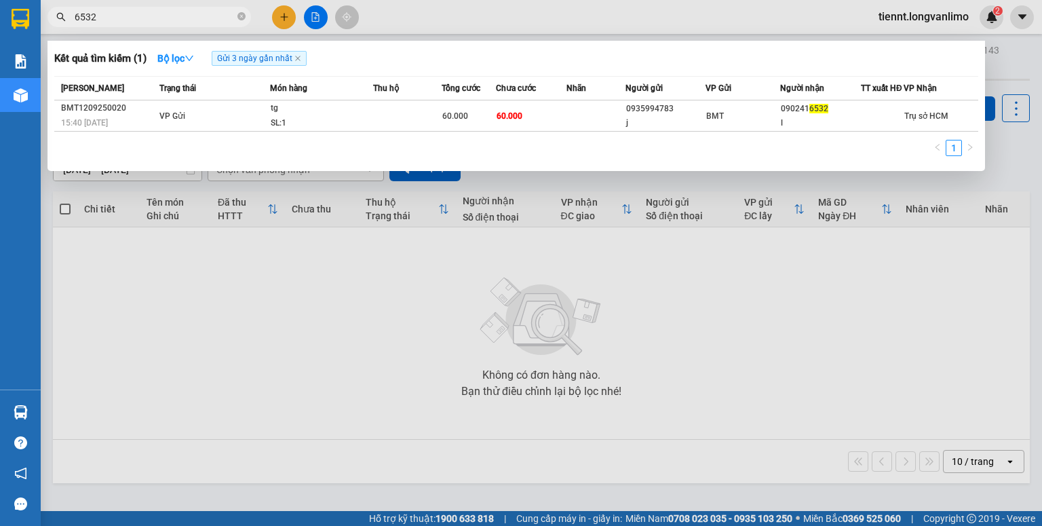
click at [170, 9] on input "6532" at bounding box center [155, 16] width 160 height 15
type input "6622255"
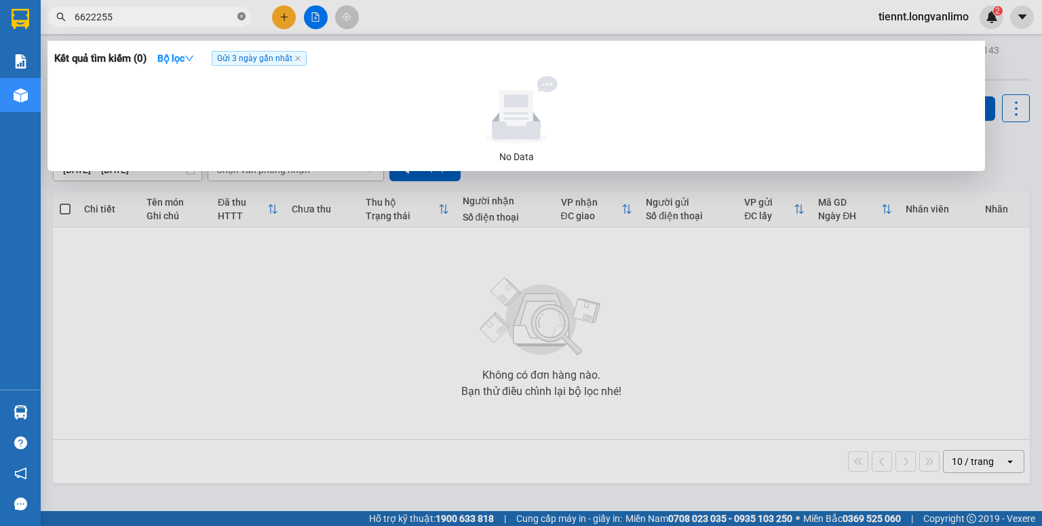
click at [237, 17] on icon "close-circle" at bounding box center [241, 16] width 8 height 8
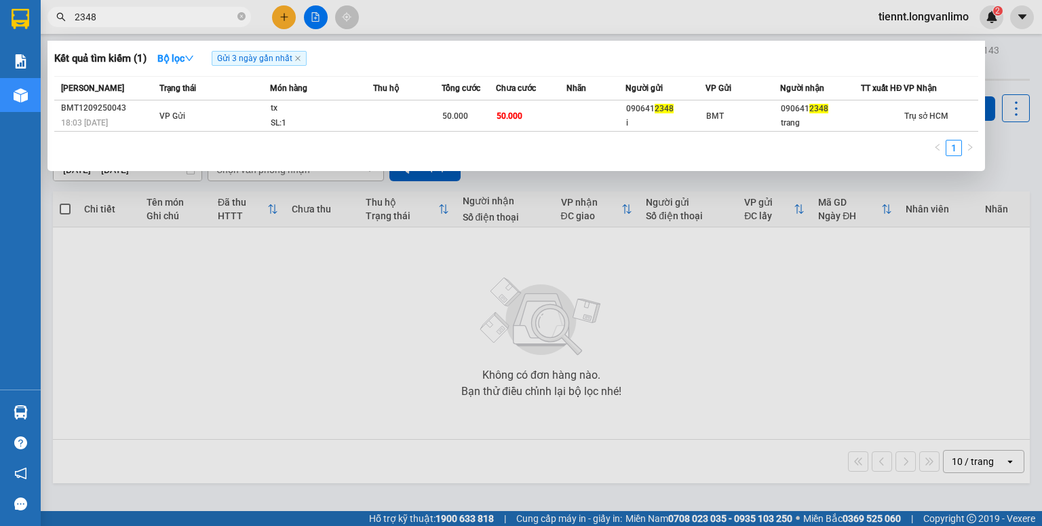
type input "2348"
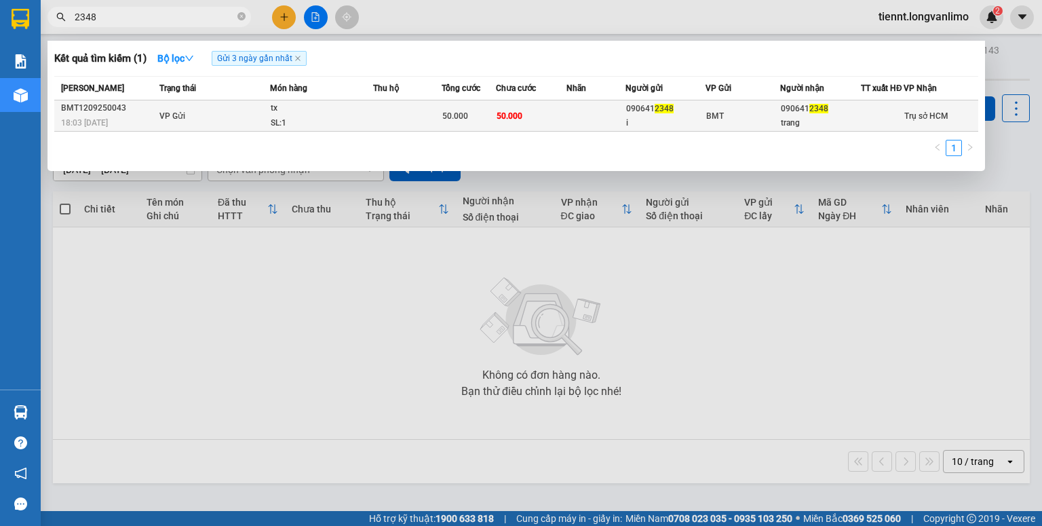
drag, startPoint x: 539, startPoint y: 107, endPoint x: 539, endPoint y: 120, distance: 12.9
click at [539, 100] on th "Chưa cước" at bounding box center [531, 89] width 71 height 24
click at [539, 120] on td "50.000" at bounding box center [531, 115] width 71 height 31
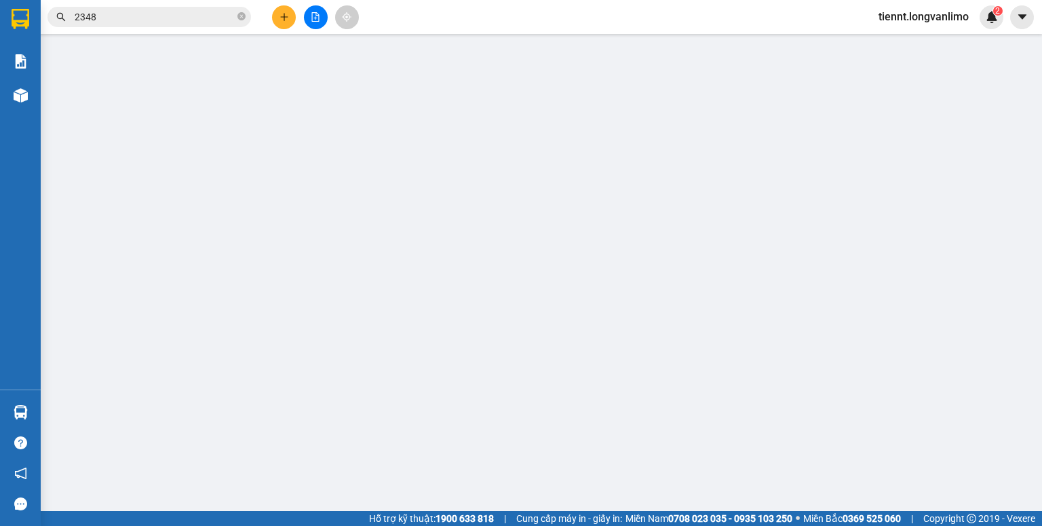
type input "0906412348"
type input "i"
type input "0906412348"
type input "trang"
type input "50.000"
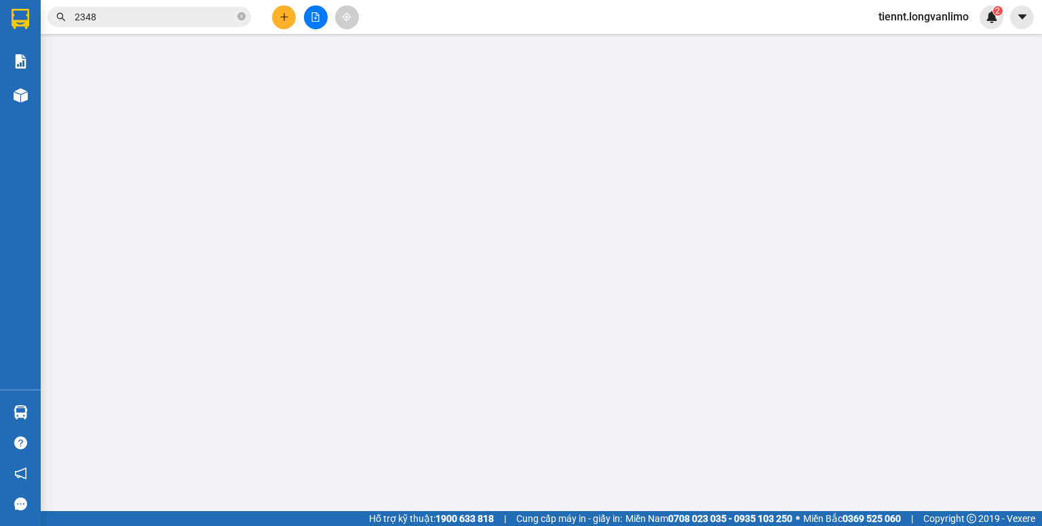
type input "50.000"
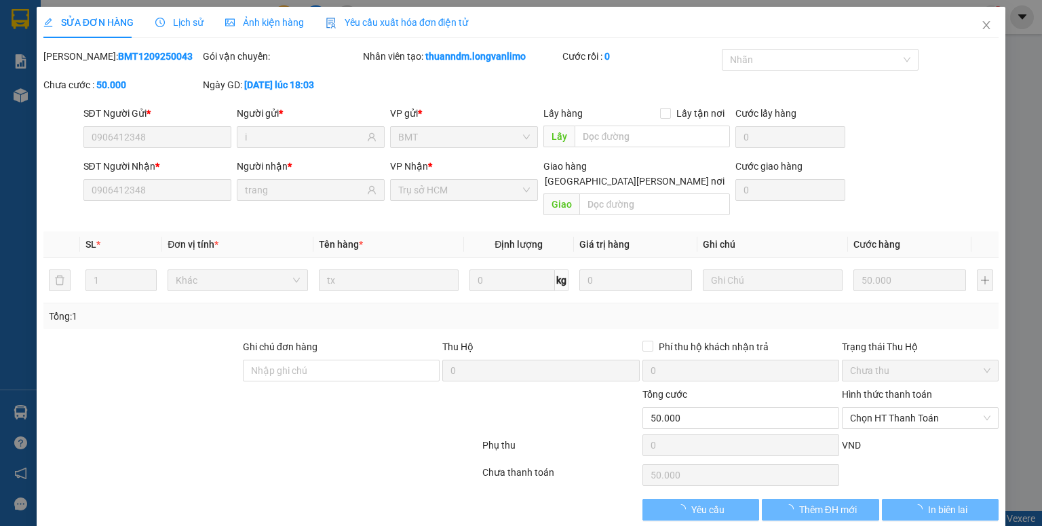
click at [279, 14] on div "Ảnh kiện hàng" at bounding box center [264, 22] width 79 height 31
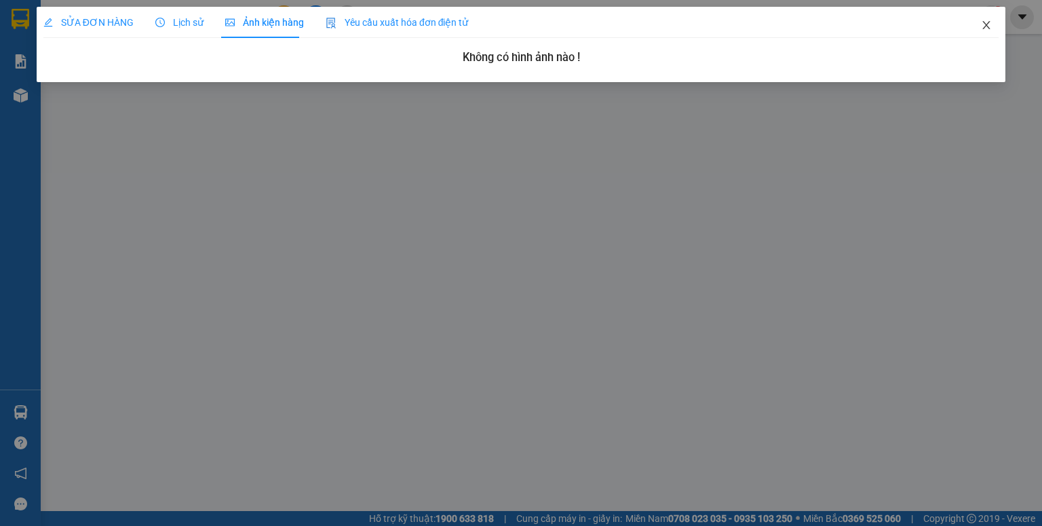
click at [982, 25] on icon "close" at bounding box center [986, 25] width 11 height 11
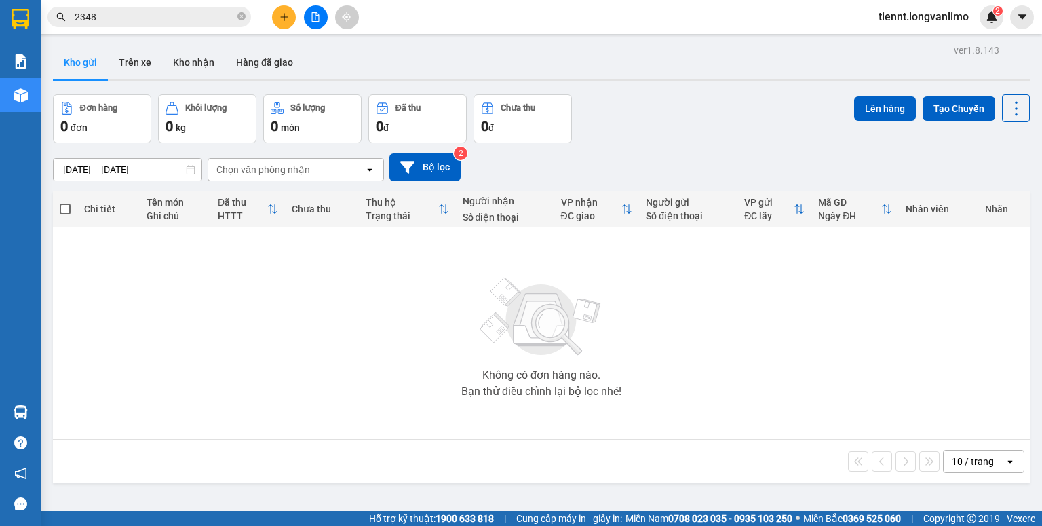
click at [163, 14] on input "2348" at bounding box center [155, 16] width 160 height 15
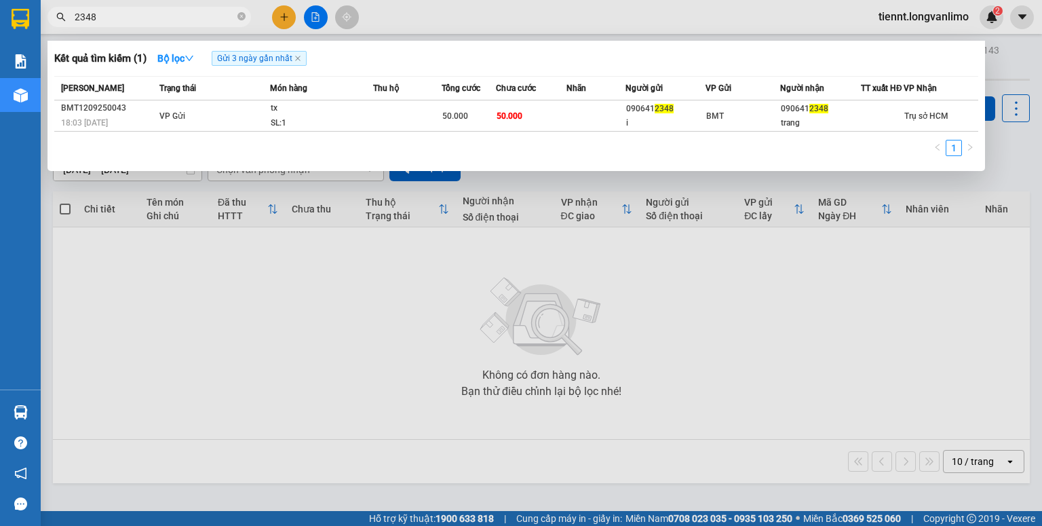
click at [163, 14] on input "2348" at bounding box center [155, 16] width 160 height 15
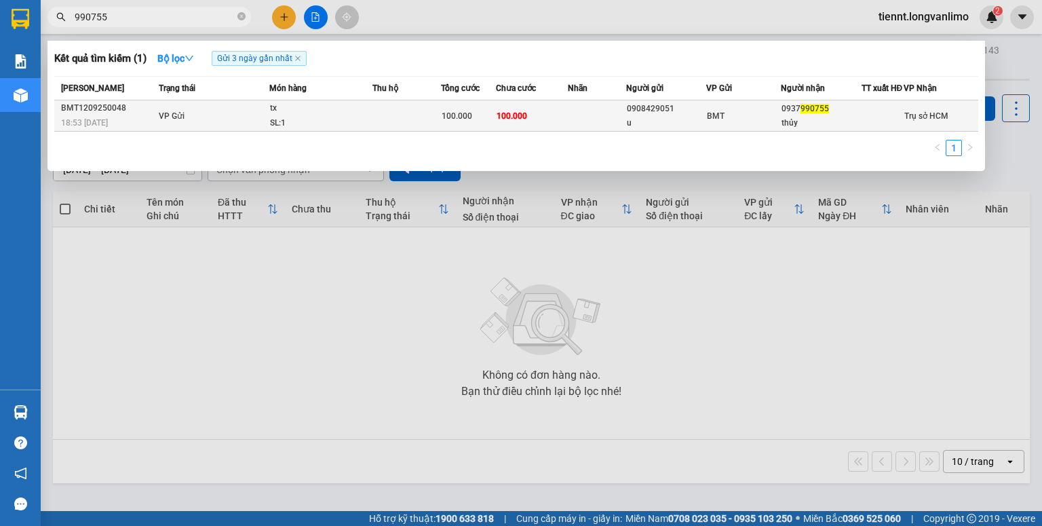
click at [432, 124] on td at bounding box center [406, 115] width 69 height 31
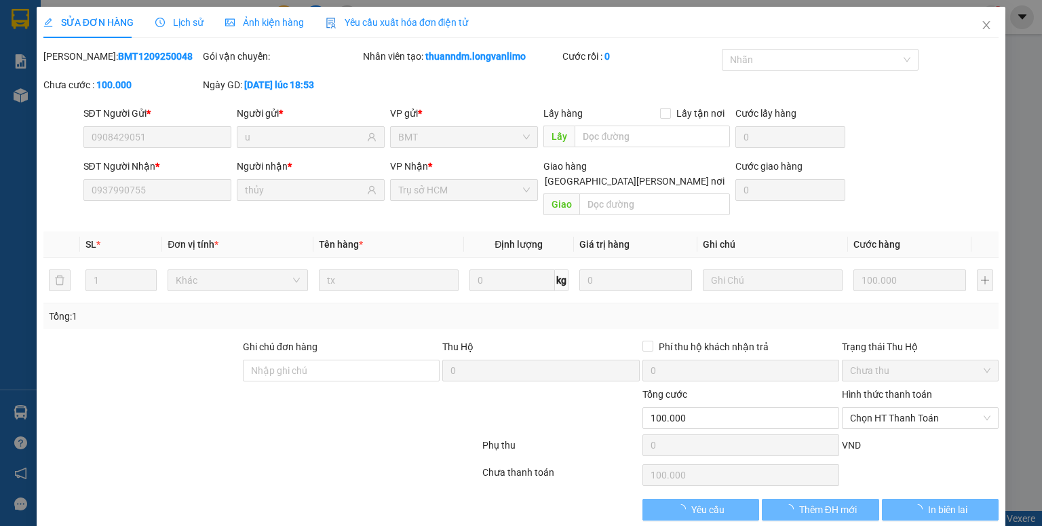
click at [263, 25] on span "Ảnh kiện hàng" at bounding box center [264, 22] width 79 height 11
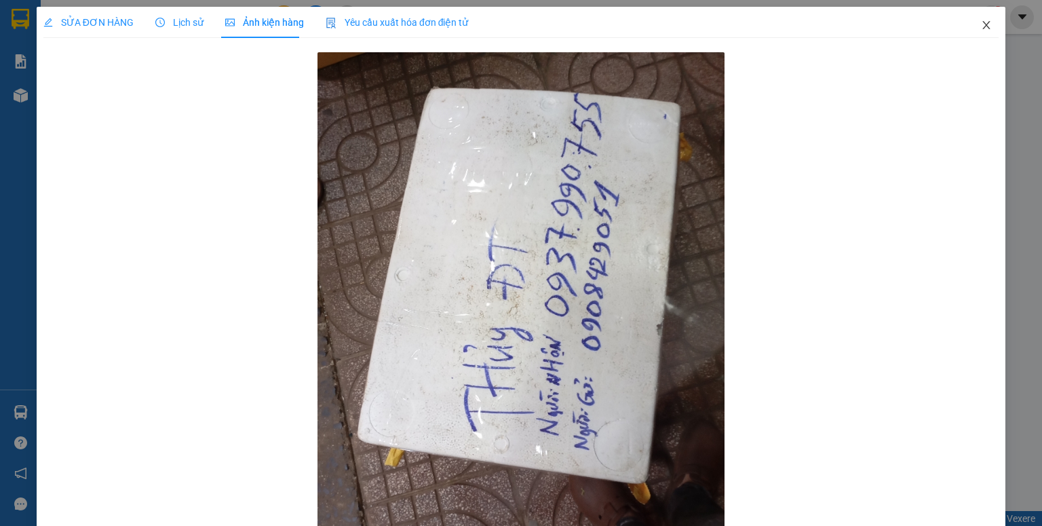
click at [981, 30] on icon "close" at bounding box center [986, 25] width 11 height 11
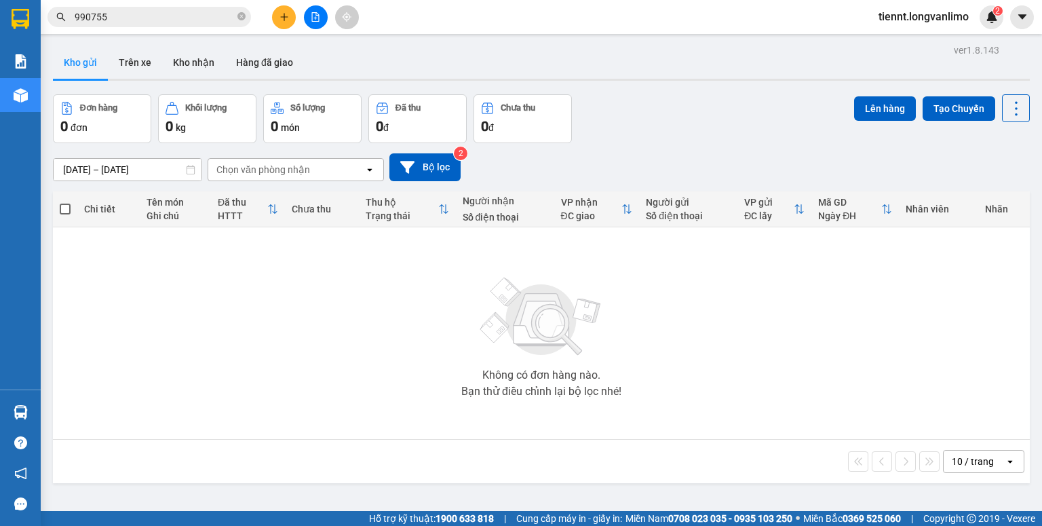
click at [138, 15] on input "990755" at bounding box center [155, 16] width 160 height 15
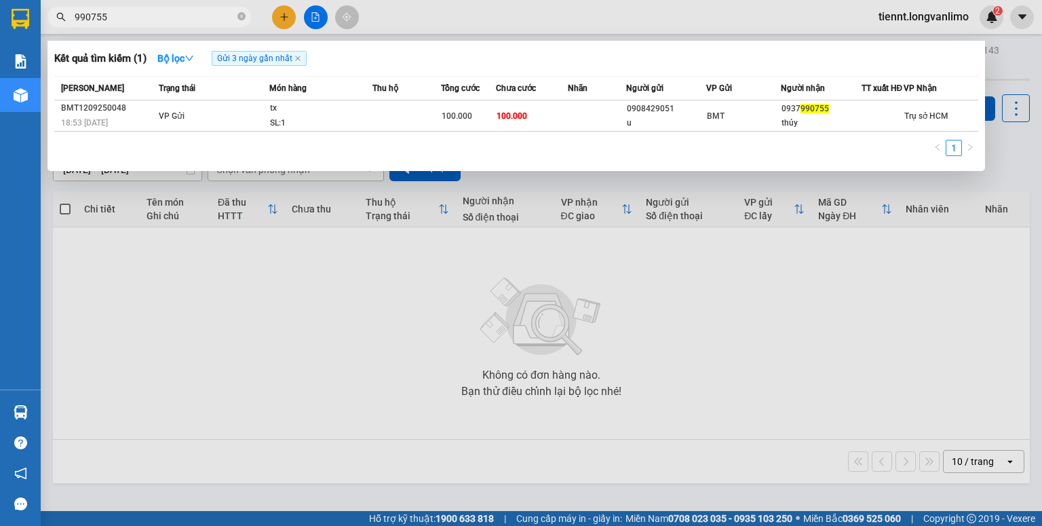
click at [138, 15] on input "990755" at bounding box center [155, 16] width 160 height 15
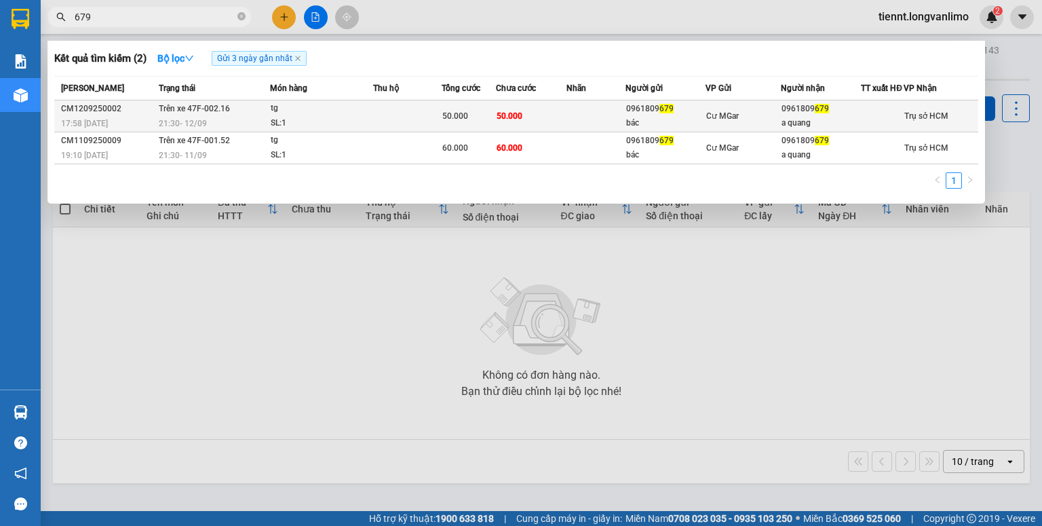
type input "679"
click at [571, 115] on td at bounding box center [595, 116] width 58 height 32
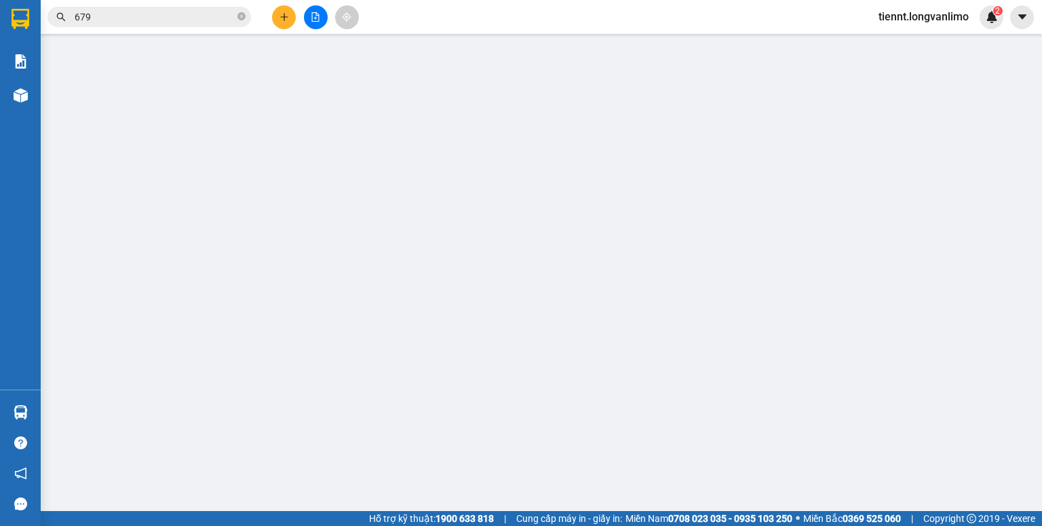
type input "0961809679"
type input "bác"
type input "0961809679"
type input "a quang"
type input "50.000"
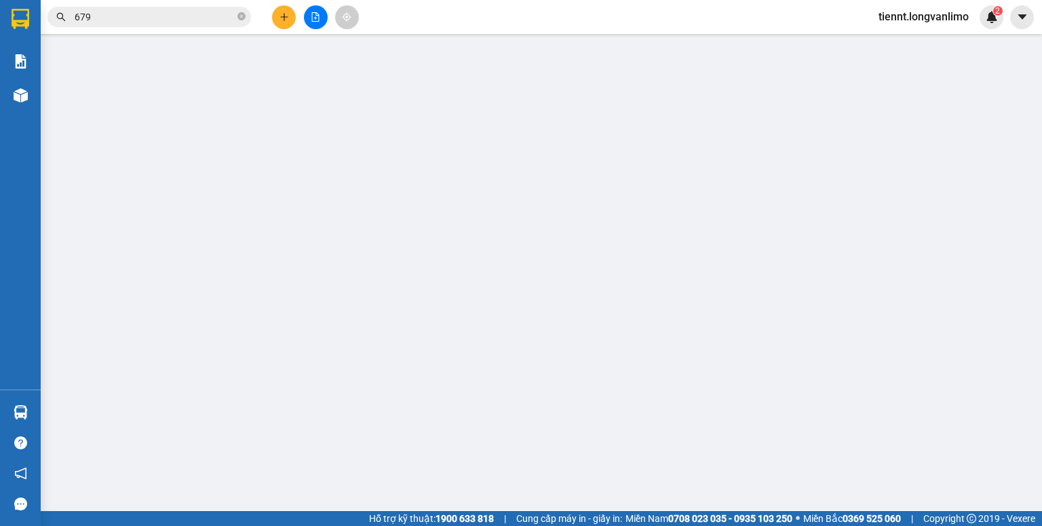
type input "50.000"
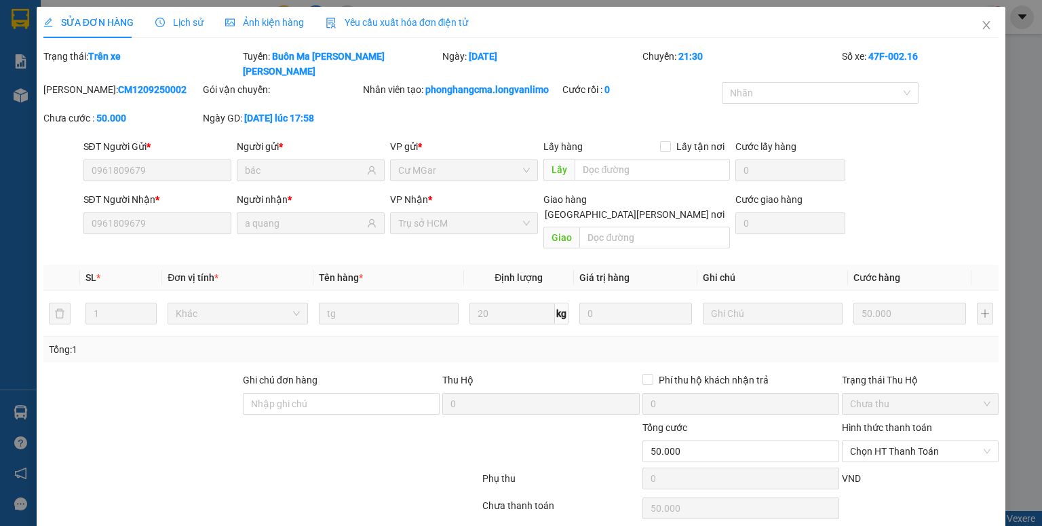
click at [263, 21] on div "SỬA ĐƠN HÀNG Lịch sử Ảnh kiện hàng Yêu cầu xuất hóa đơn điện tử Total Paid Fee …" at bounding box center [521, 263] width 1042 height 526
click at [305, 26] on div "SỬA ĐƠN HÀNG Lịch sử Ảnh kiện hàng Yêu cầu xuất hóa đơn điện tử" at bounding box center [255, 22] width 425 height 31
click at [263, 22] on span "Ảnh kiện hàng" at bounding box center [264, 22] width 79 height 11
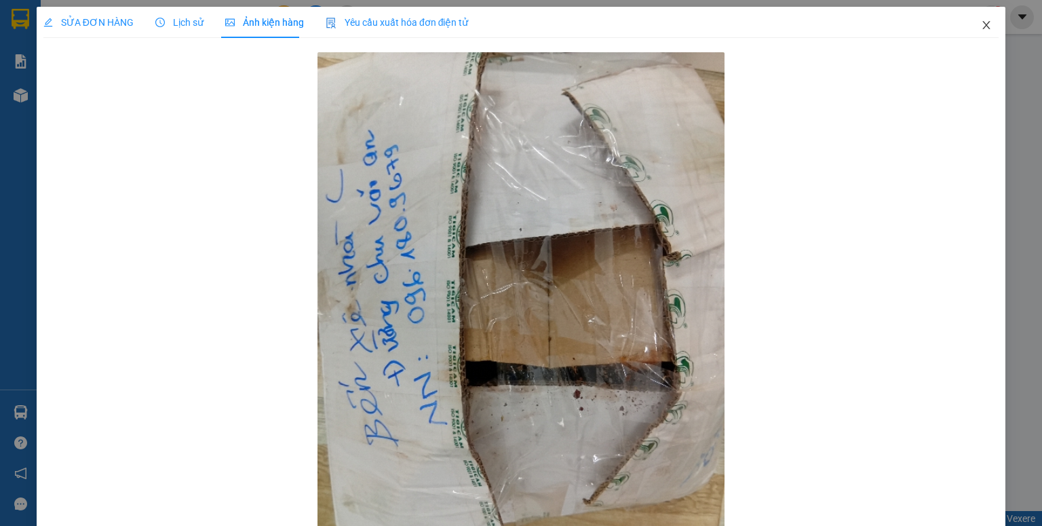
click at [986, 31] on span "Close" at bounding box center [986, 26] width 38 height 38
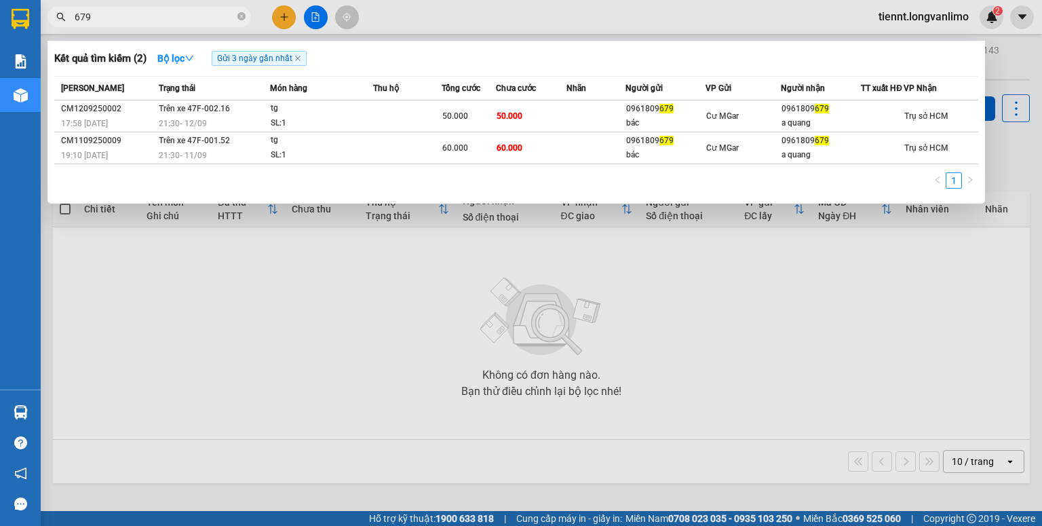
click at [129, 15] on input "679" at bounding box center [155, 16] width 160 height 15
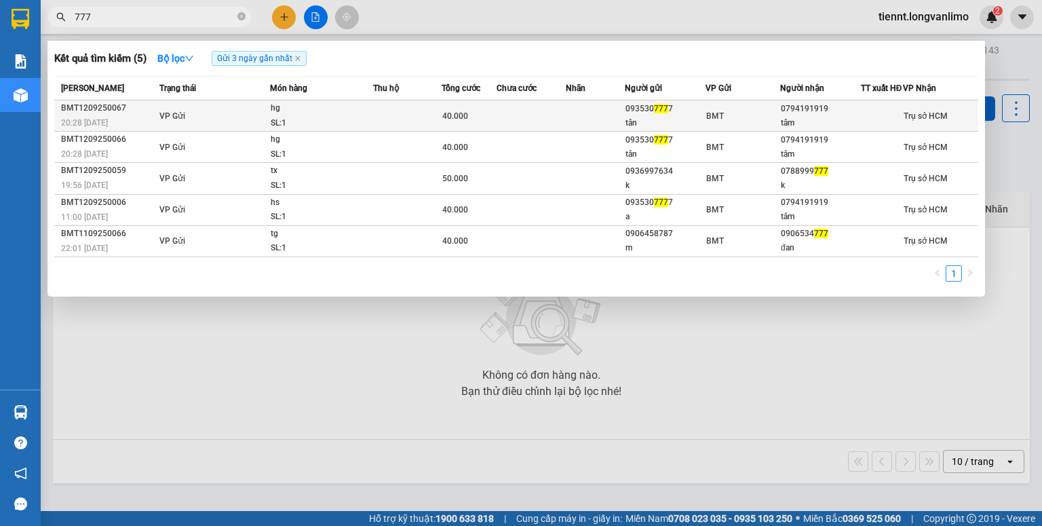
type input "777"
click at [625, 116] on div "093530 777 7" at bounding box center [664, 109] width 79 height 14
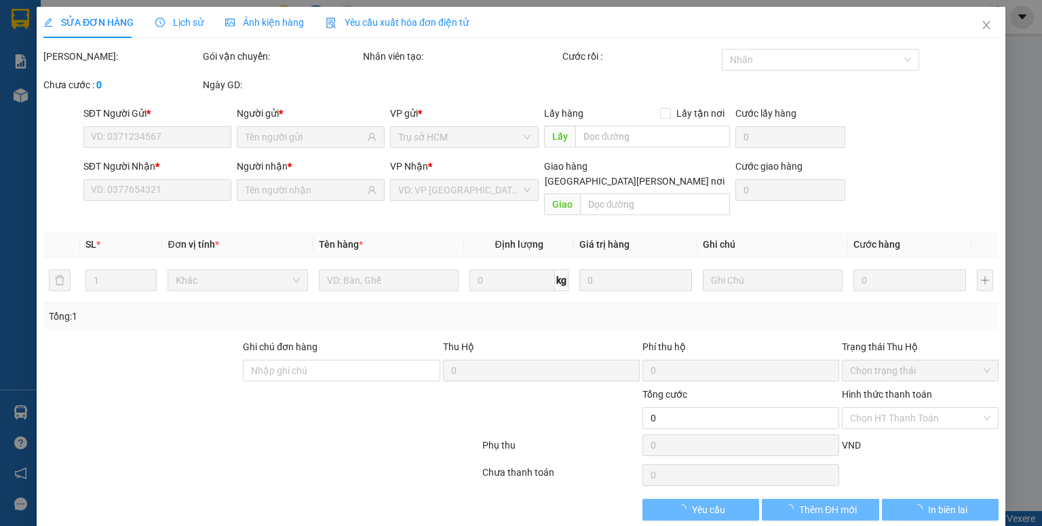
type input "0935307777"
type input "tân"
type input "0794191919"
type input "tâm"
type input "40.000"
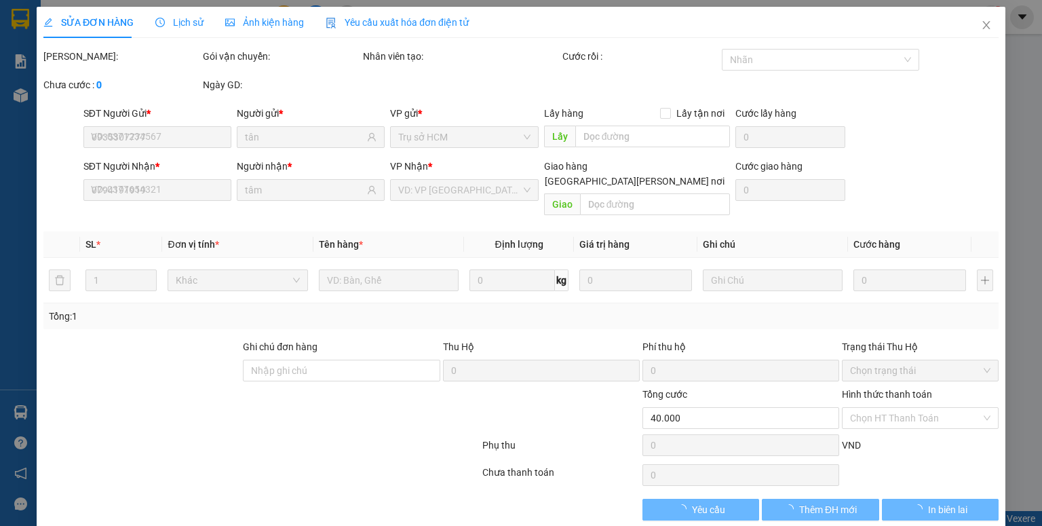
type input "0"
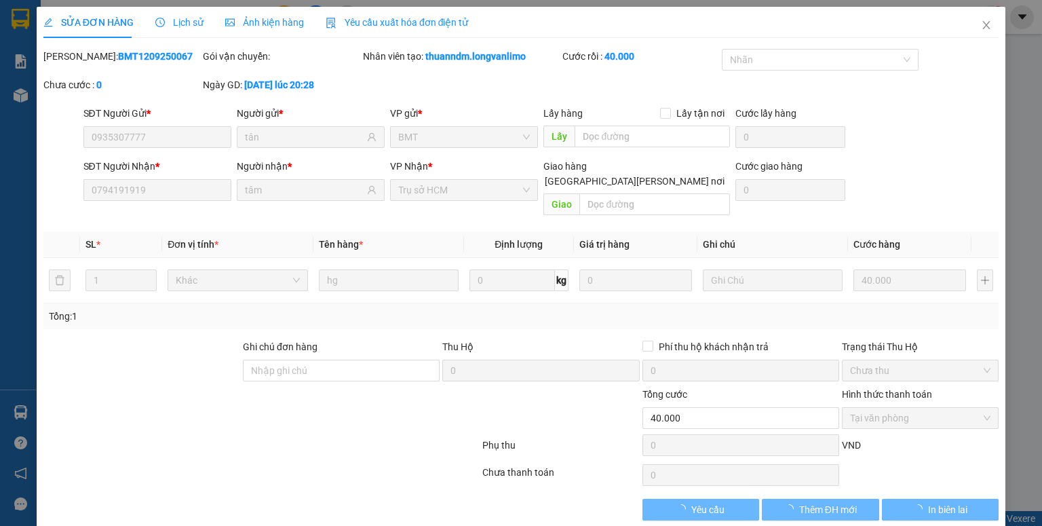
click at [286, 21] on span "Ảnh kiện hàng" at bounding box center [264, 22] width 79 height 11
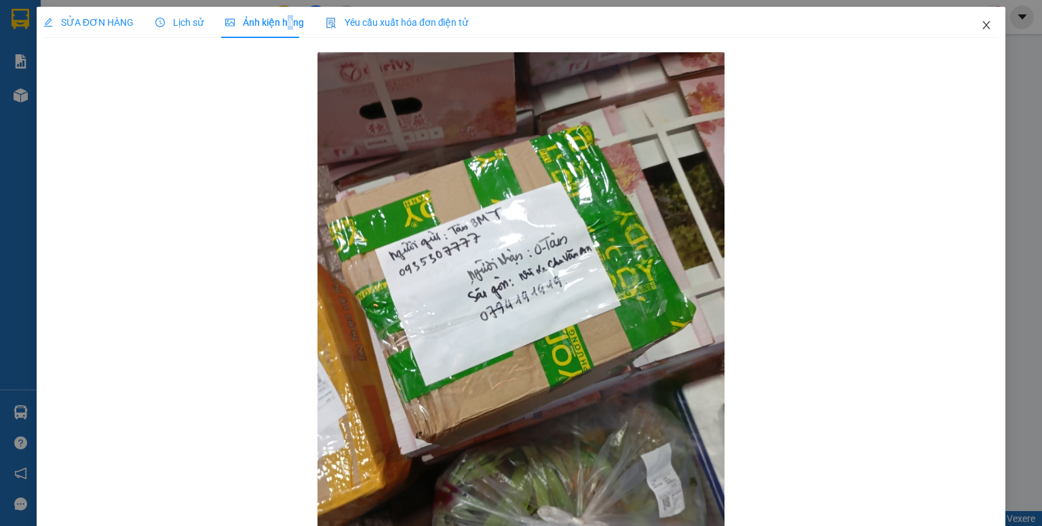
click at [981, 24] on icon "close" at bounding box center [986, 25] width 11 height 11
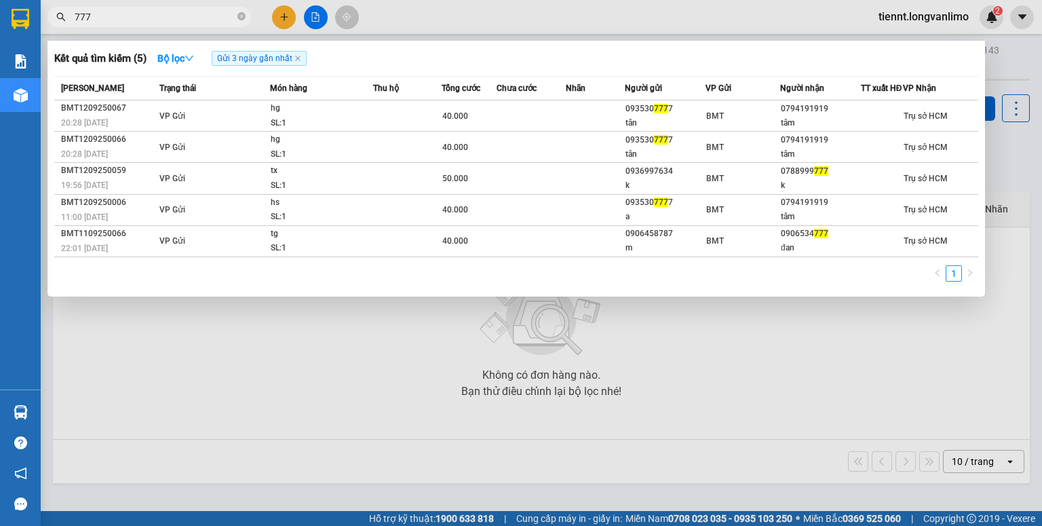
click at [119, 18] on input "777" at bounding box center [155, 16] width 160 height 15
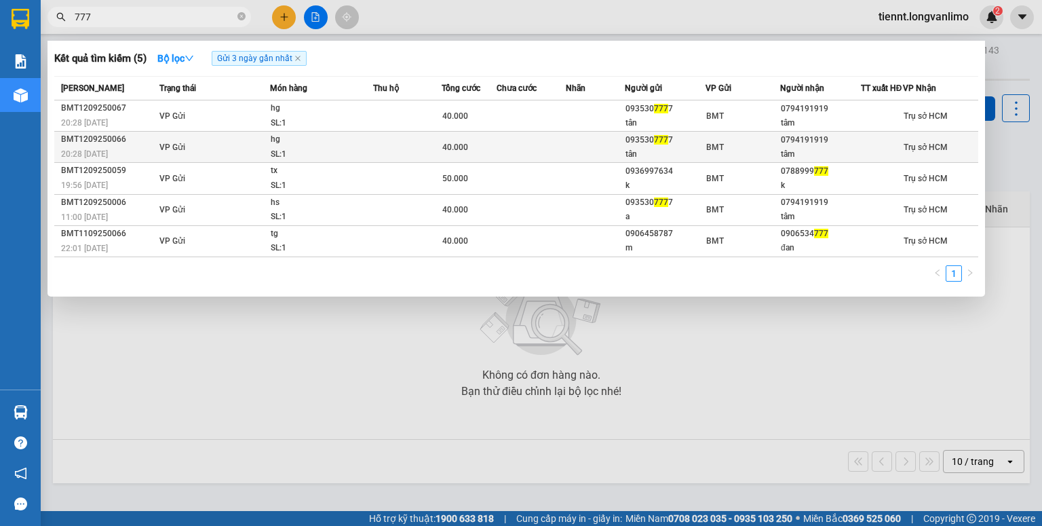
click at [530, 157] on td at bounding box center [532, 147] width 70 height 31
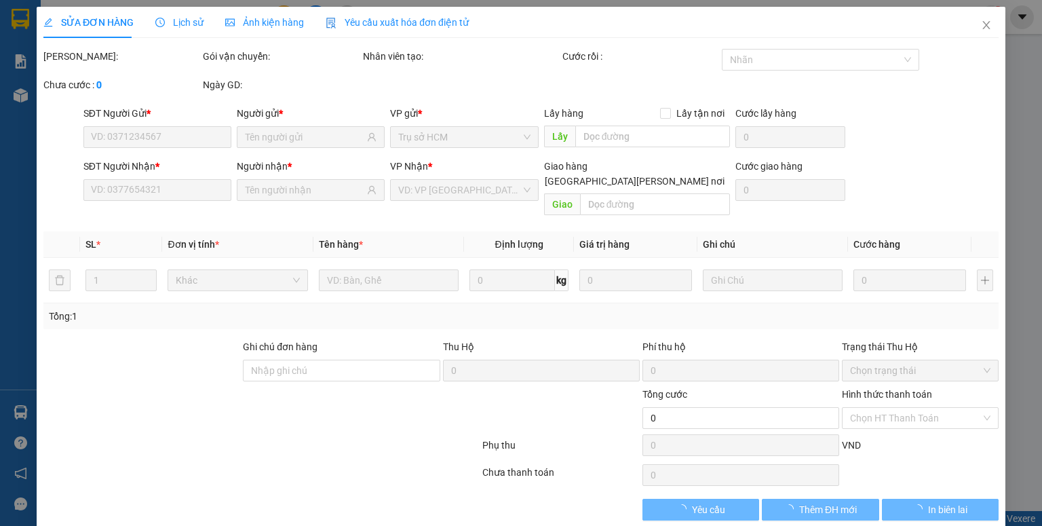
type input "0935307777"
type input "tân"
type input "0794191919"
type input "tâm"
type input "40.000"
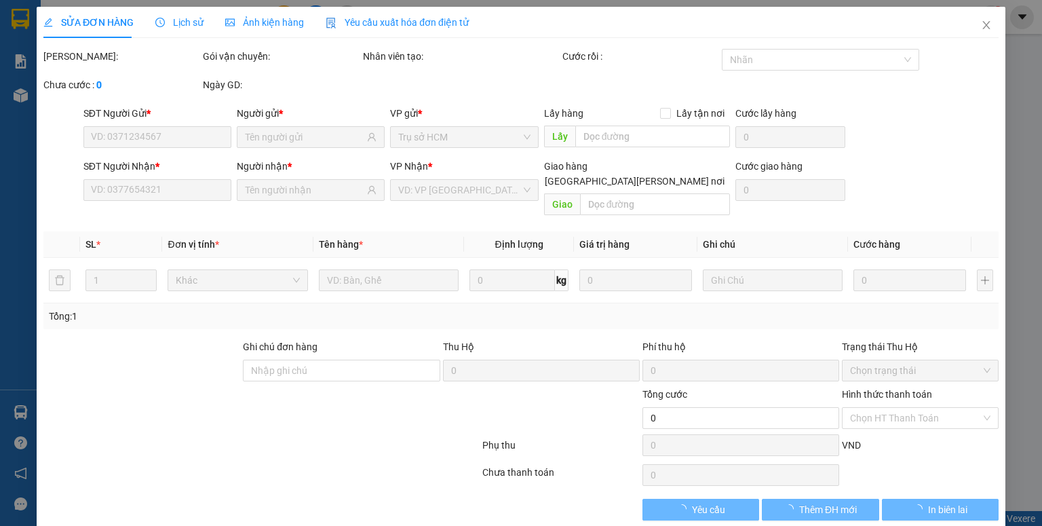
type input "0"
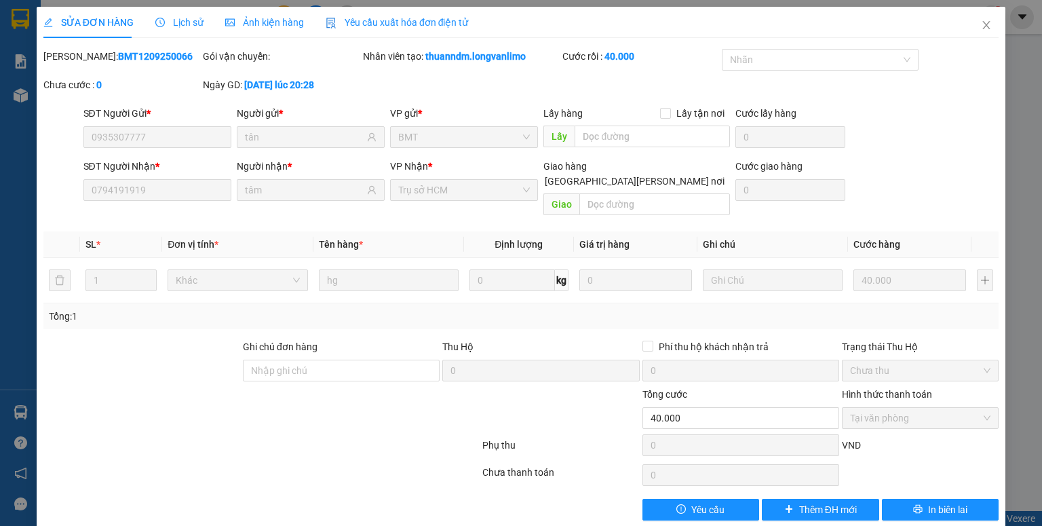
click at [246, 27] on span "Ảnh kiện hàng" at bounding box center [264, 22] width 79 height 11
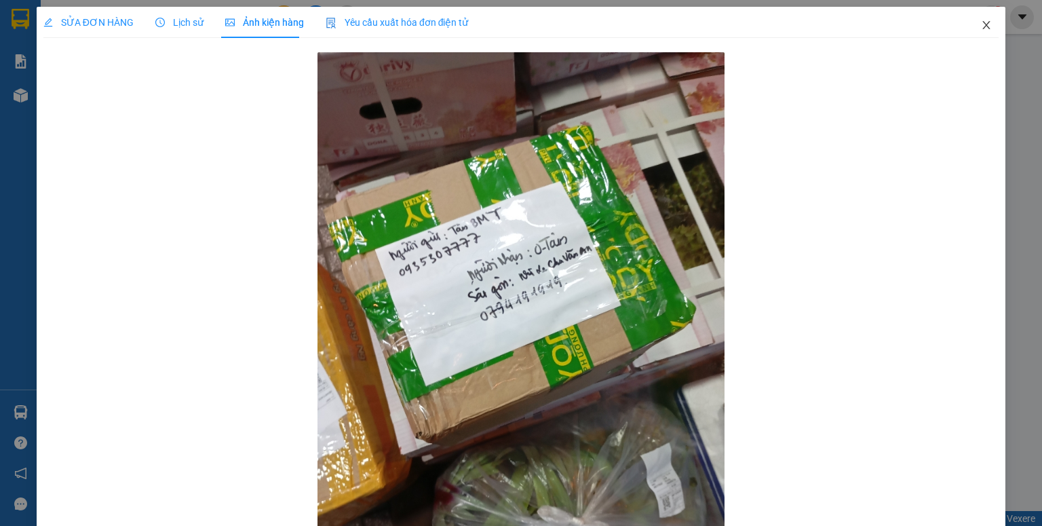
drag, startPoint x: 982, startPoint y: 22, endPoint x: 293, endPoint y: 5, distance: 688.7
click at [981, 23] on icon "close" at bounding box center [986, 25] width 11 height 11
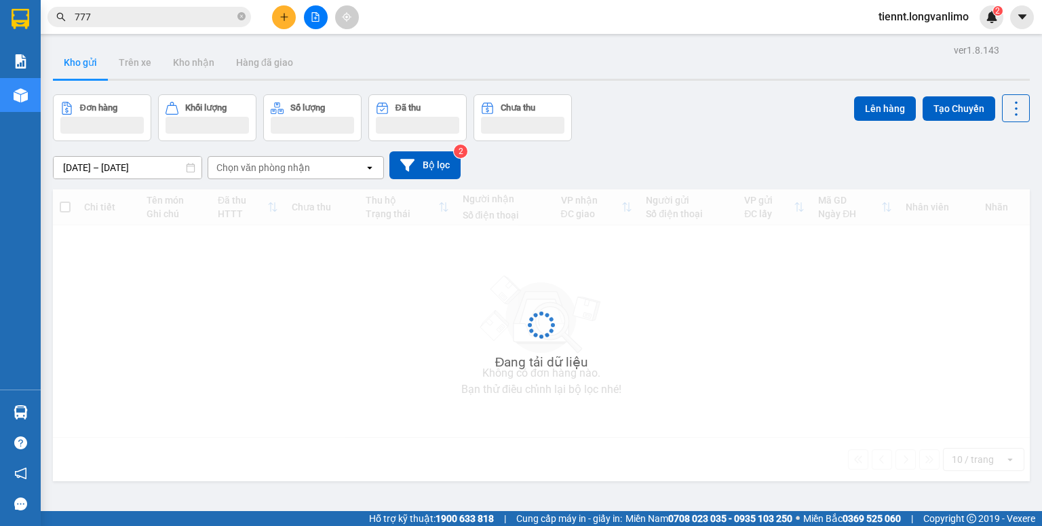
click at [173, 13] on input "777" at bounding box center [155, 16] width 160 height 15
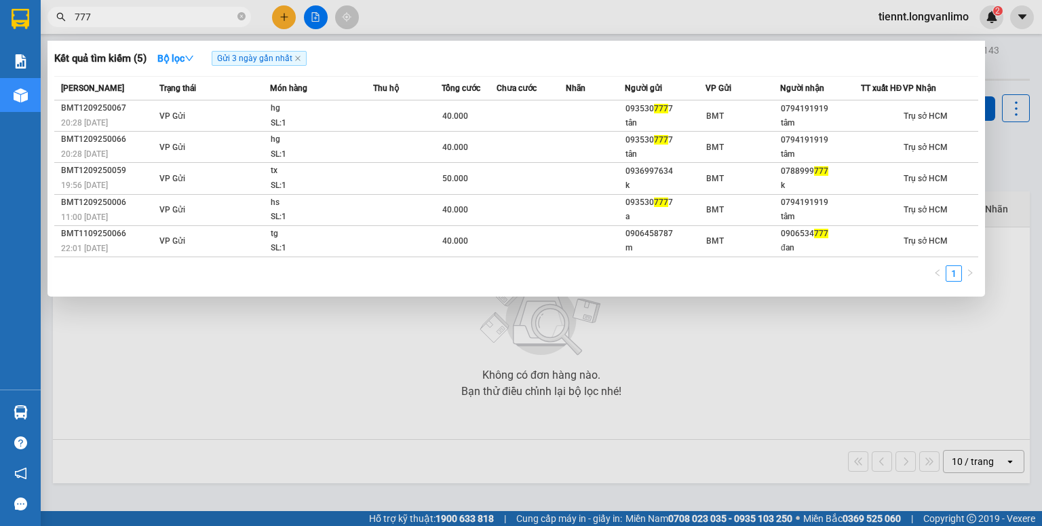
click at [170, 17] on input "777" at bounding box center [155, 16] width 160 height 15
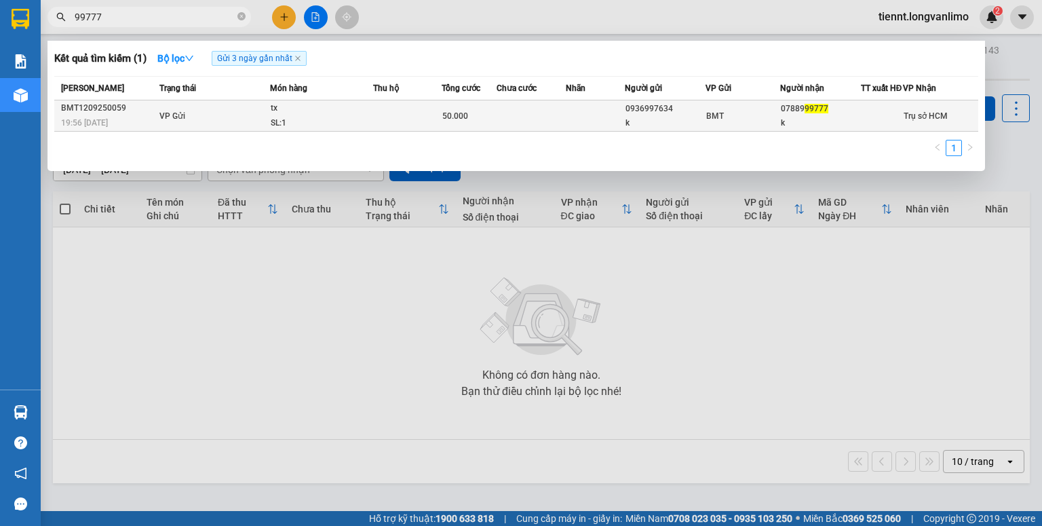
type input "99777"
click at [420, 121] on td at bounding box center [407, 115] width 69 height 31
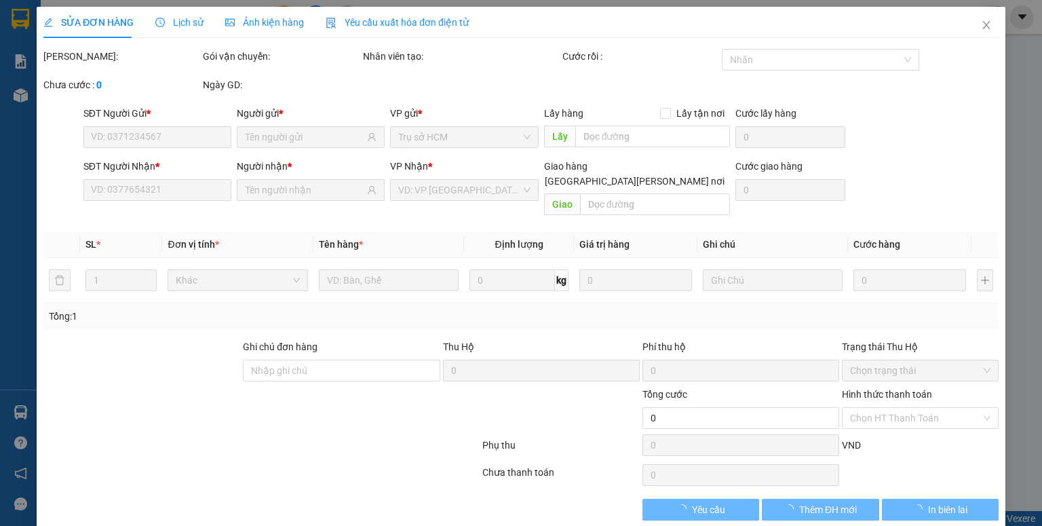
click at [274, 17] on span "Ảnh kiện hàng" at bounding box center [264, 22] width 79 height 11
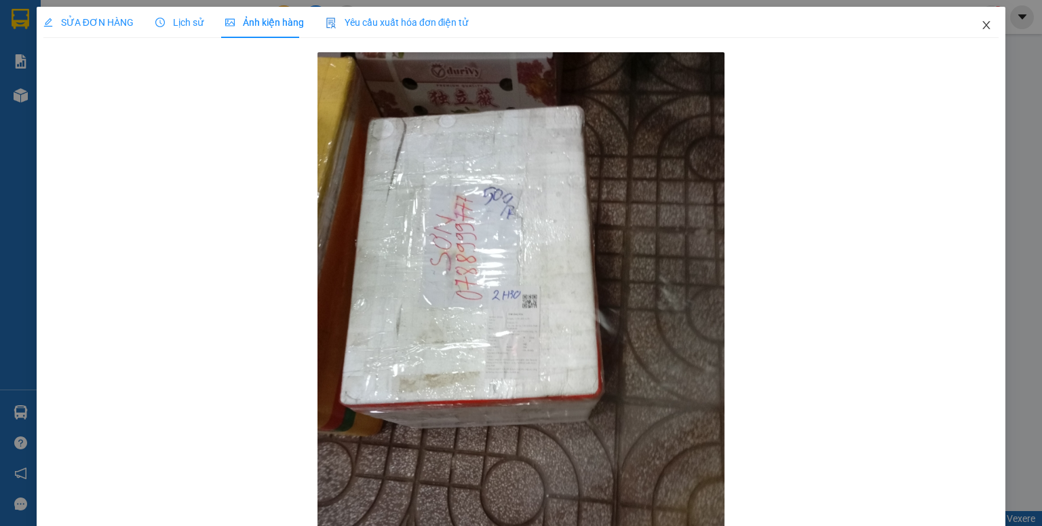
click at [981, 22] on icon "close" at bounding box center [986, 25] width 11 height 11
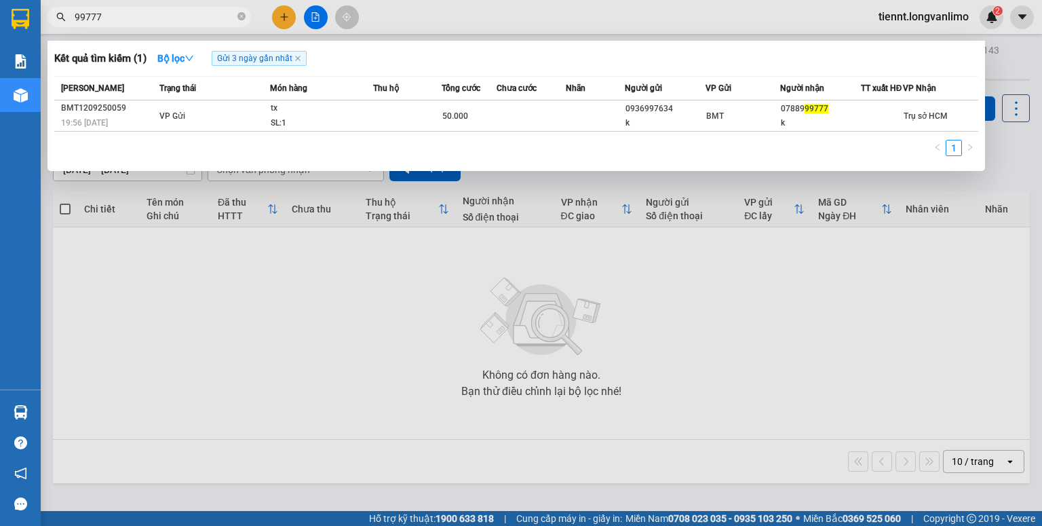
click at [220, 18] on input "99777" at bounding box center [155, 16] width 160 height 15
click at [240, 16] on icon "close-circle" at bounding box center [241, 16] width 8 height 8
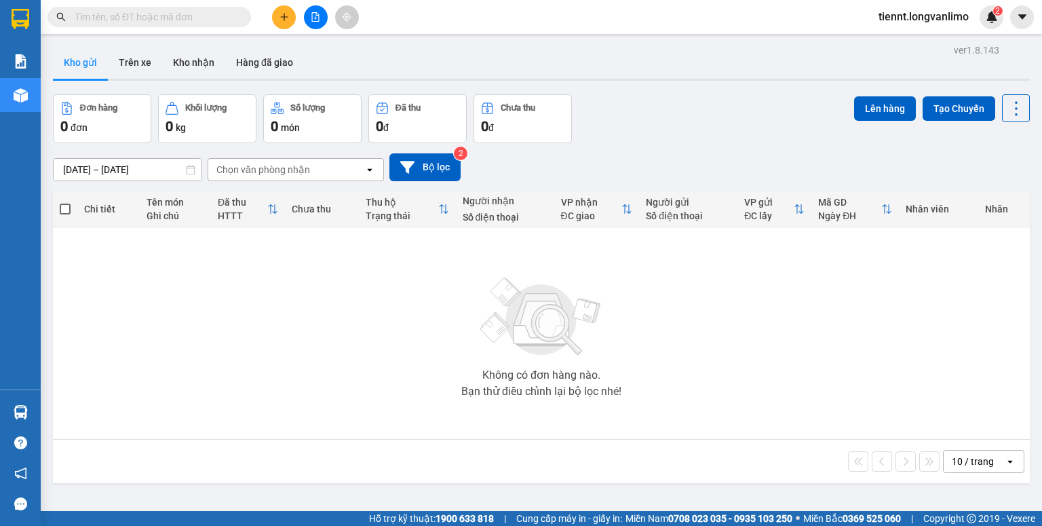
click at [240, 16] on span at bounding box center [241, 16] width 8 height 15
click at [200, 21] on input "text" at bounding box center [155, 16] width 160 height 15
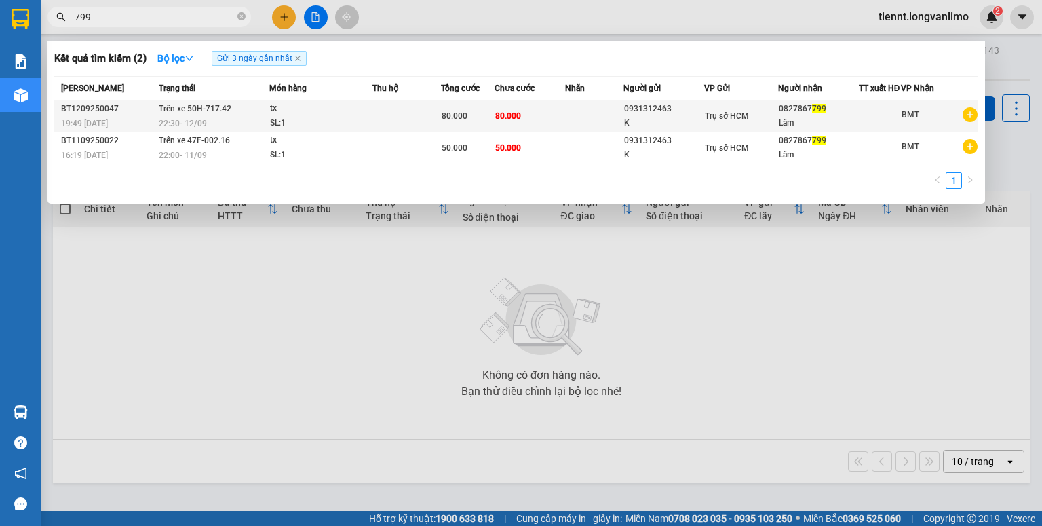
click at [492, 123] on div "80.000" at bounding box center [468, 116] width 53 height 15
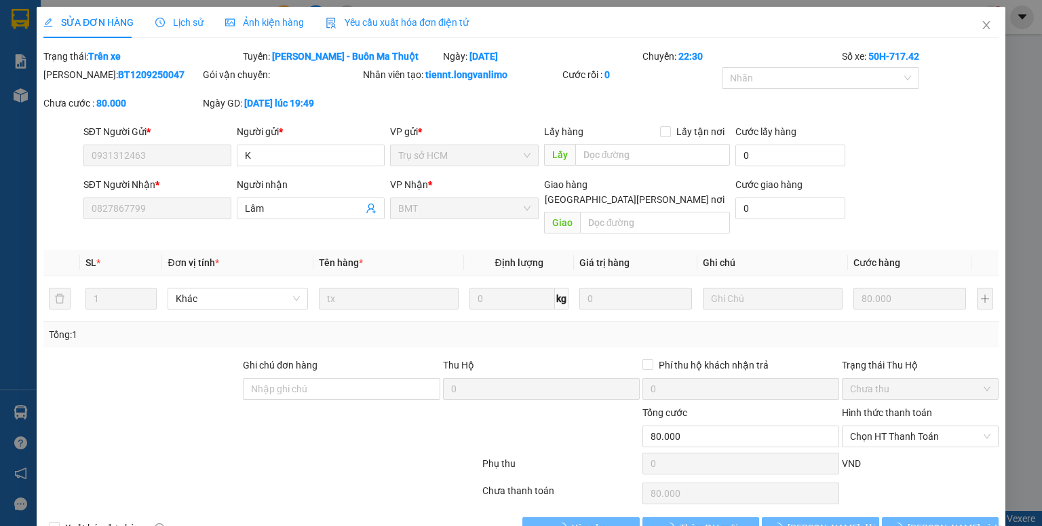
click at [253, 19] on span "Ảnh kiện hàng" at bounding box center [264, 22] width 79 height 11
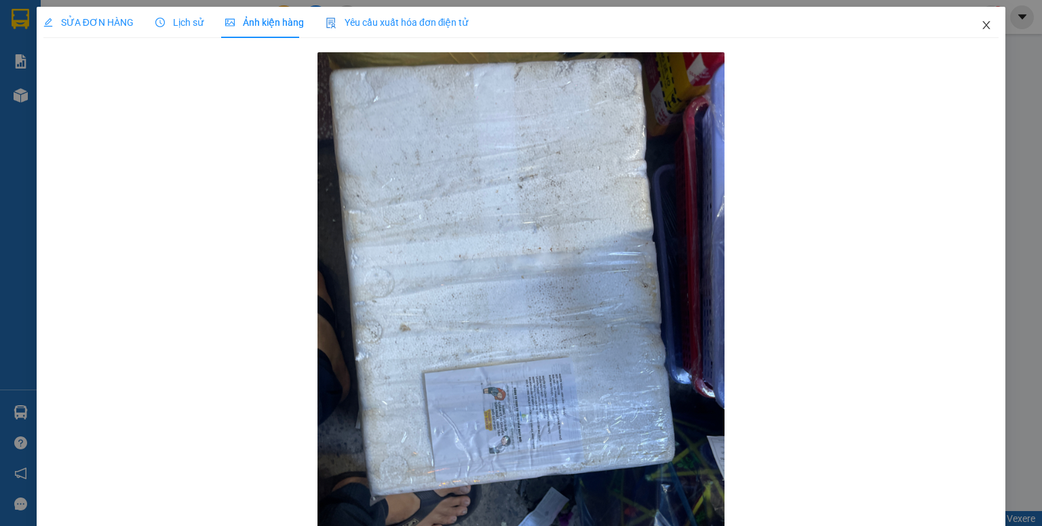
click at [983, 24] on icon "close" at bounding box center [986, 25] width 7 height 8
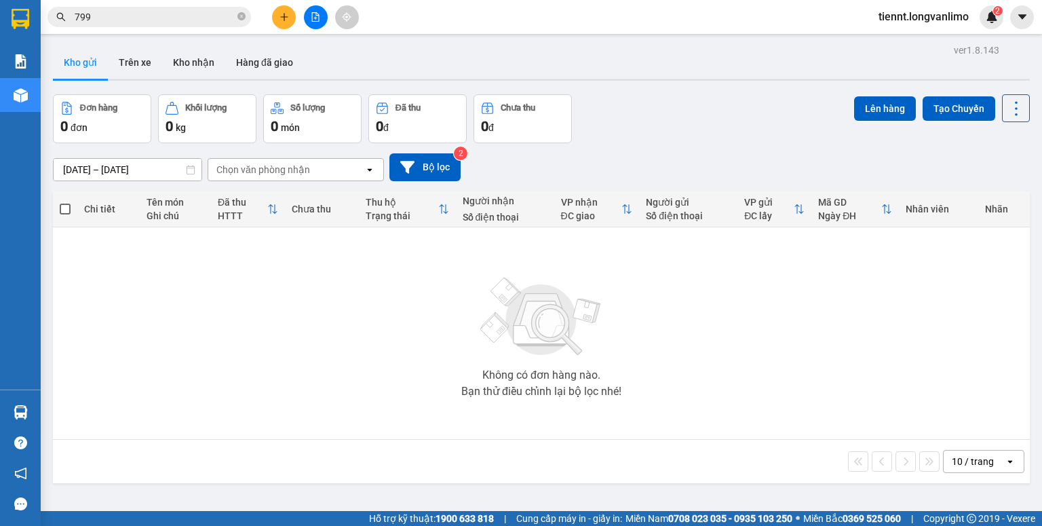
click at [146, 20] on input "799" at bounding box center [155, 16] width 160 height 15
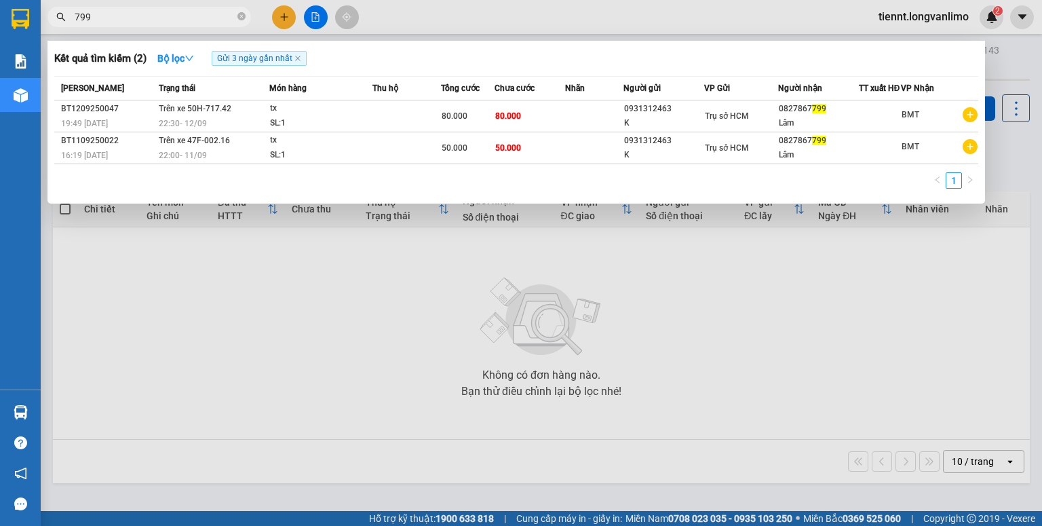
click at [146, 20] on input "799" at bounding box center [155, 16] width 160 height 15
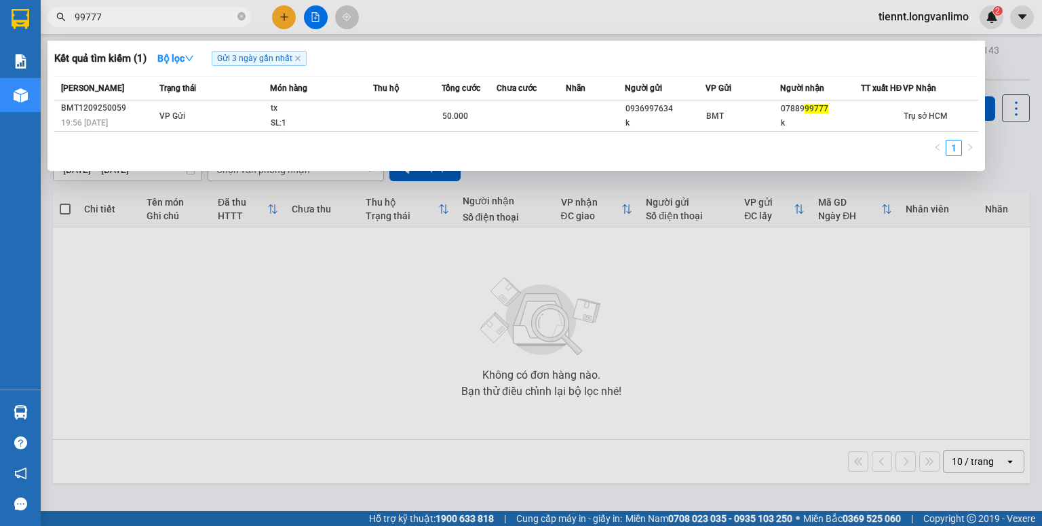
click at [121, 5] on div at bounding box center [521, 263] width 1042 height 526
click at [121, 5] on div "Kết quả tìm kiếm ( 1 ) Bộ lọc Gửi 3 ngày gần nhất Mã ĐH Trạng thái Món hàng Thu…" at bounding box center [132, 17] width 265 height 24
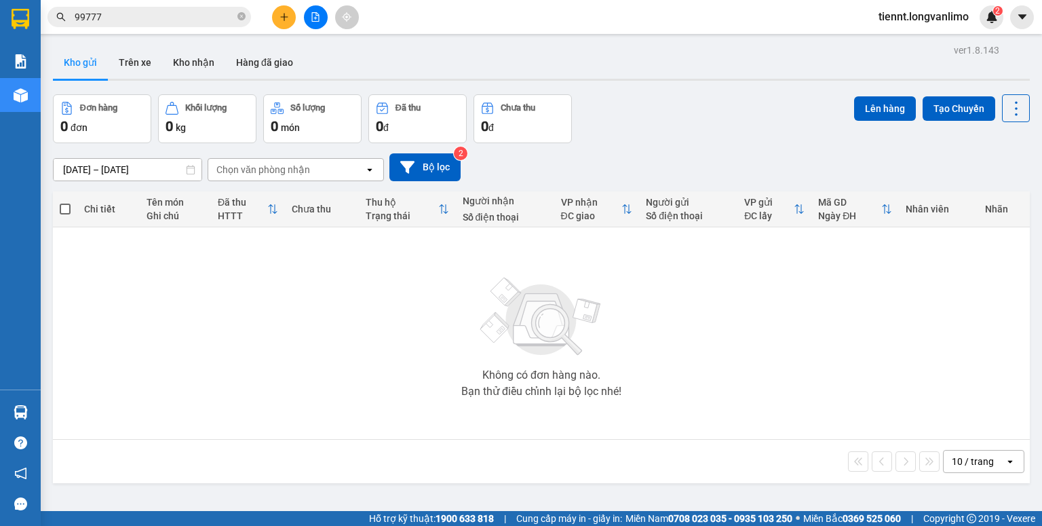
click at [130, 35] on main "ver 1.8.143 Kho gửi Trên xe Kho nhận Hàng đã giao Đơn hàng 0 đơn Khối lượng 0 k…" at bounding box center [521, 255] width 1042 height 511
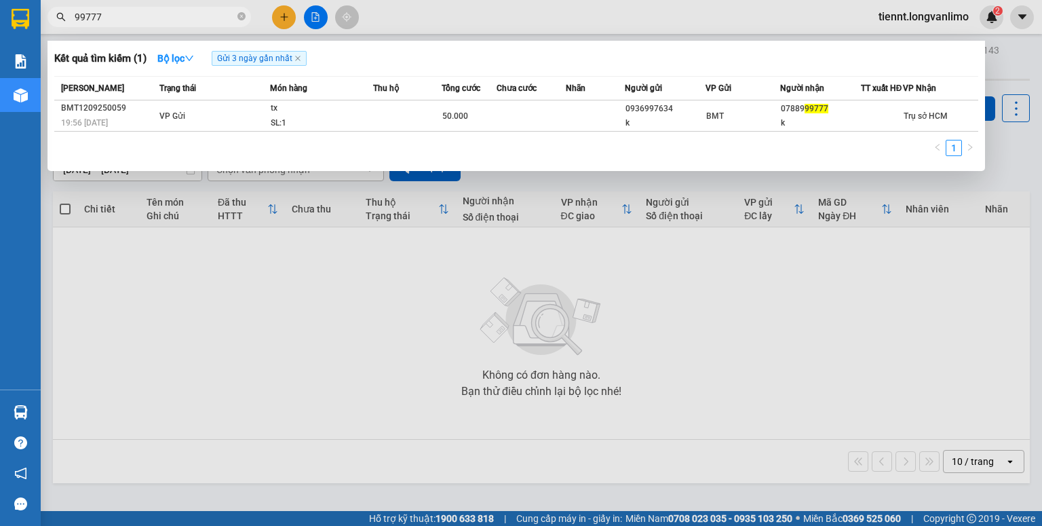
click at [130, 22] on input "99777" at bounding box center [155, 16] width 160 height 15
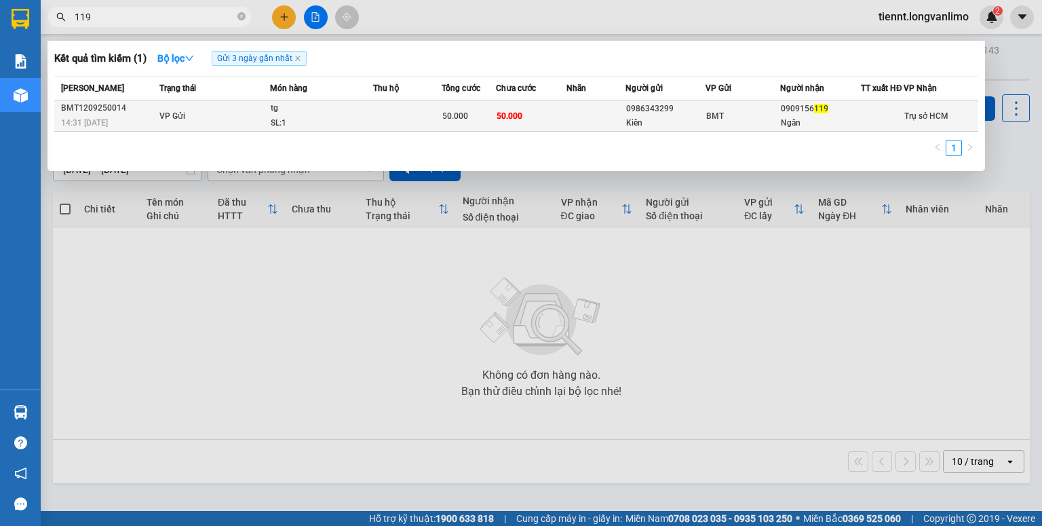
type input "119"
click at [572, 123] on td at bounding box center [595, 115] width 58 height 31
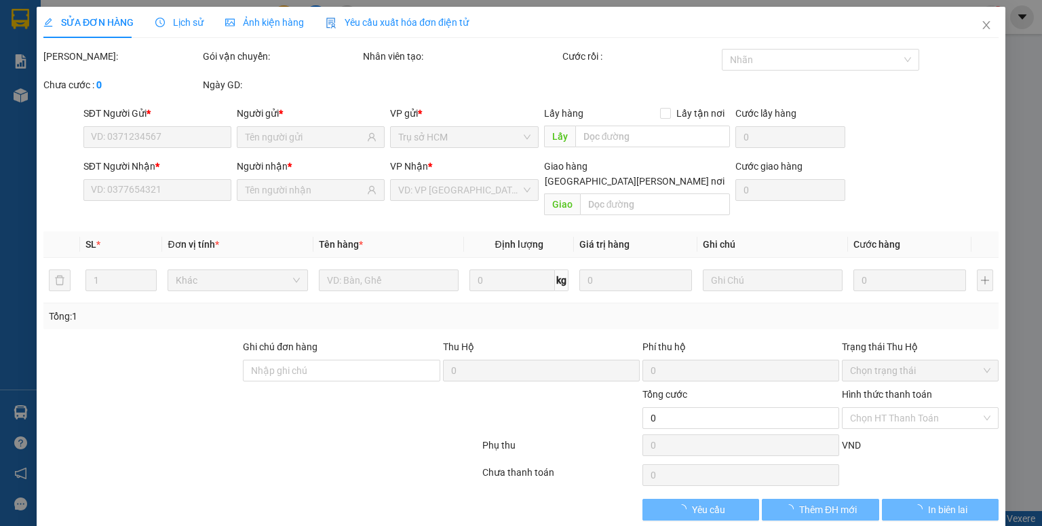
type input "0986343299"
type input "Kiên"
type input "0909156119"
type input "Ngân"
type input "50.000"
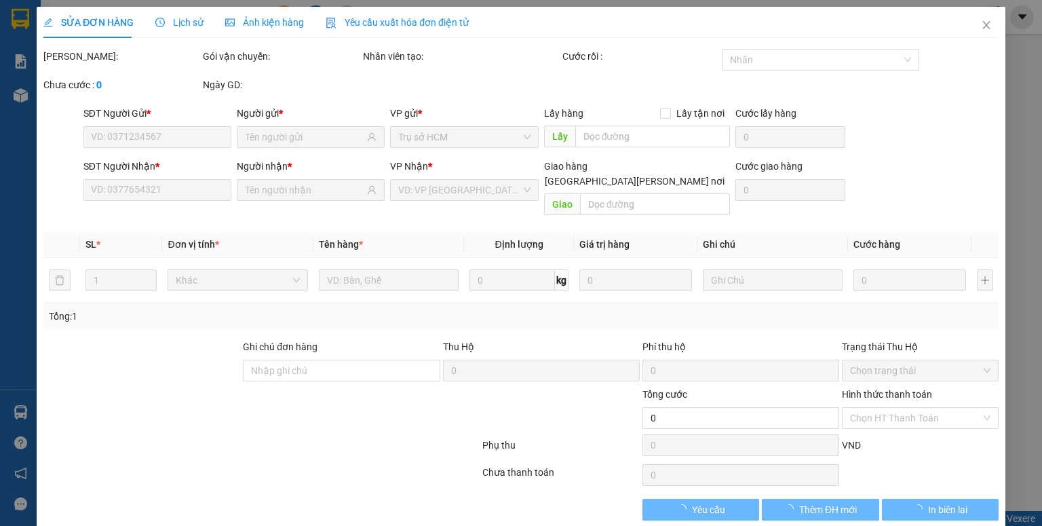
type input "50.000"
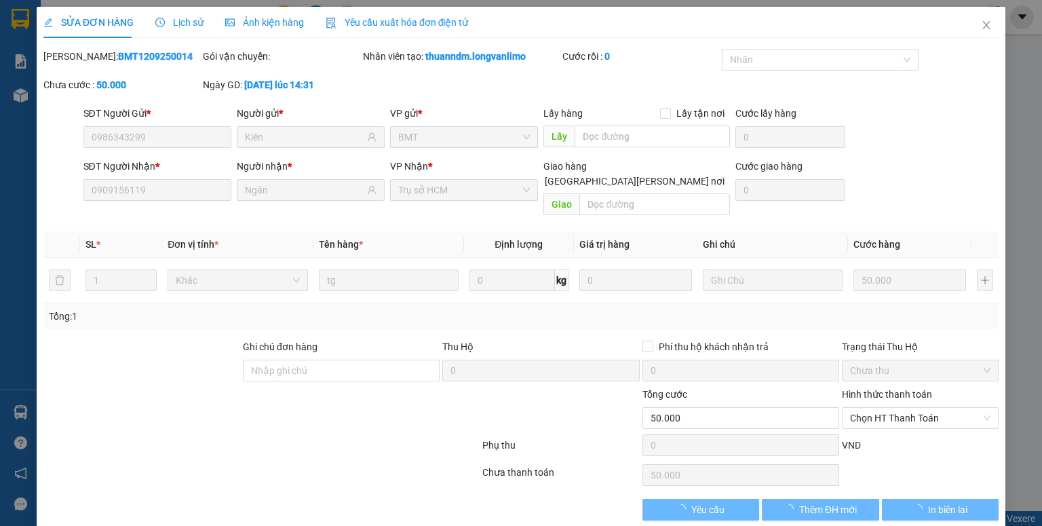
click at [276, 31] on div "Ảnh kiện hàng" at bounding box center [264, 22] width 79 height 31
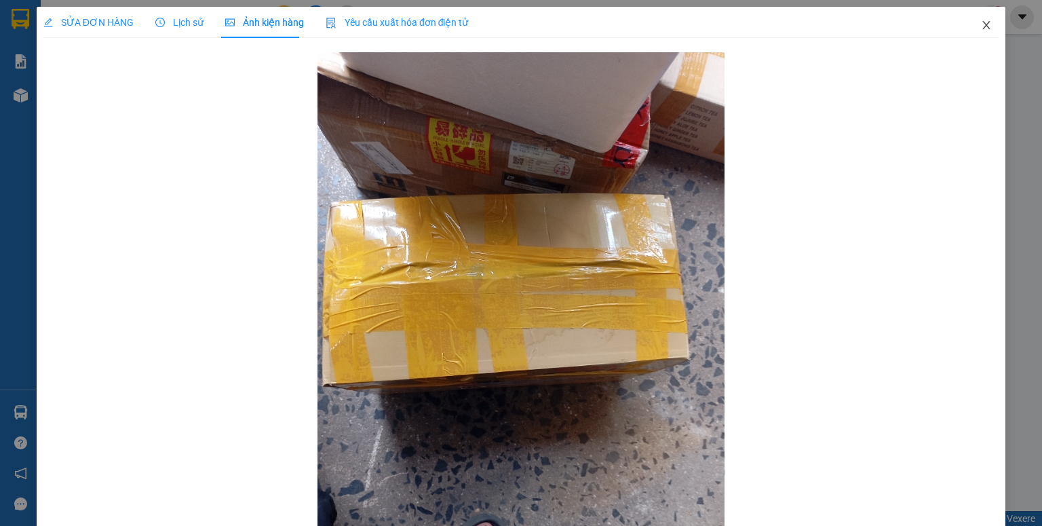
click at [981, 28] on icon "close" at bounding box center [986, 25] width 11 height 11
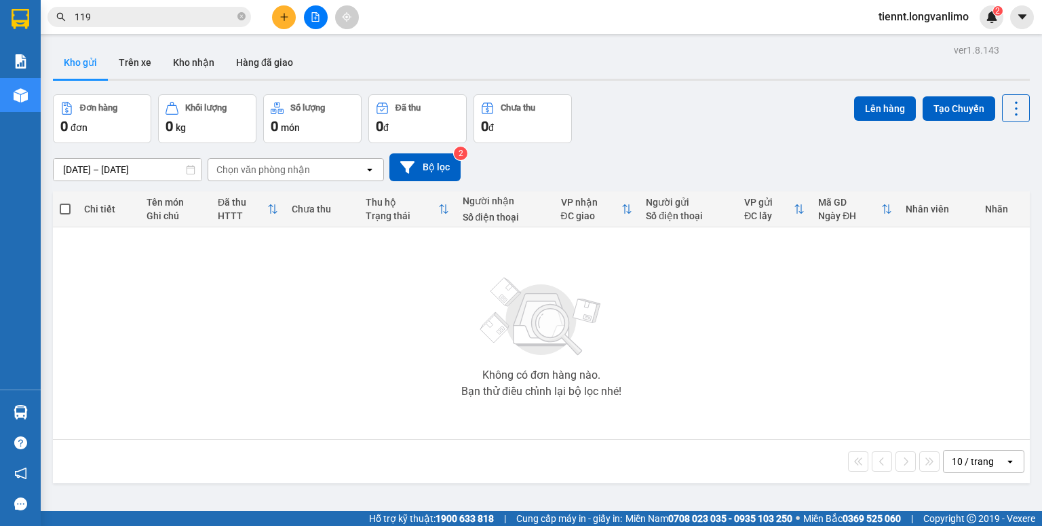
click at [174, 24] on input "119" at bounding box center [155, 16] width 160 height 15
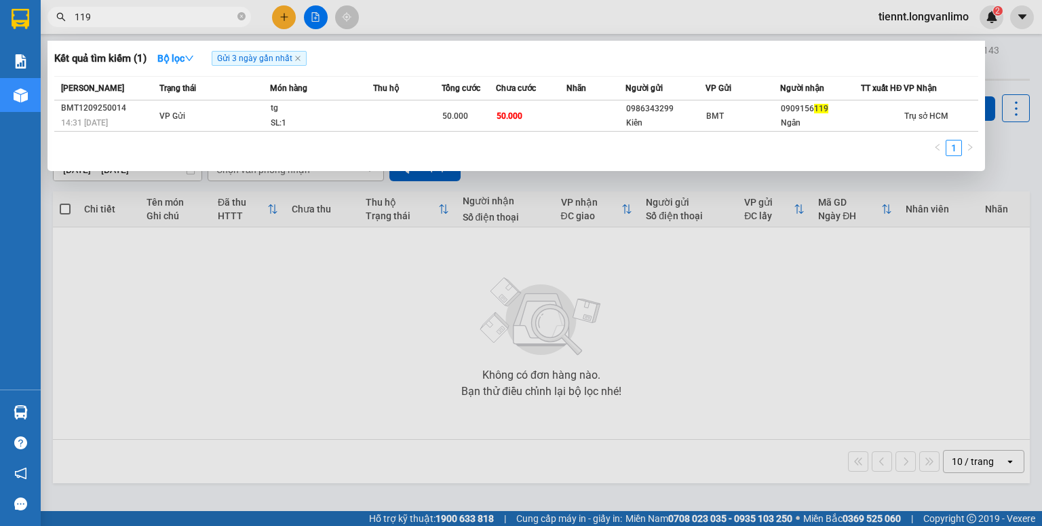
click at [174, 23] on input "119" at bounding box center [155, 16] width 160 height 15
click at [423, 231] on div at bounding box center [521, 263] width 1042 height 526
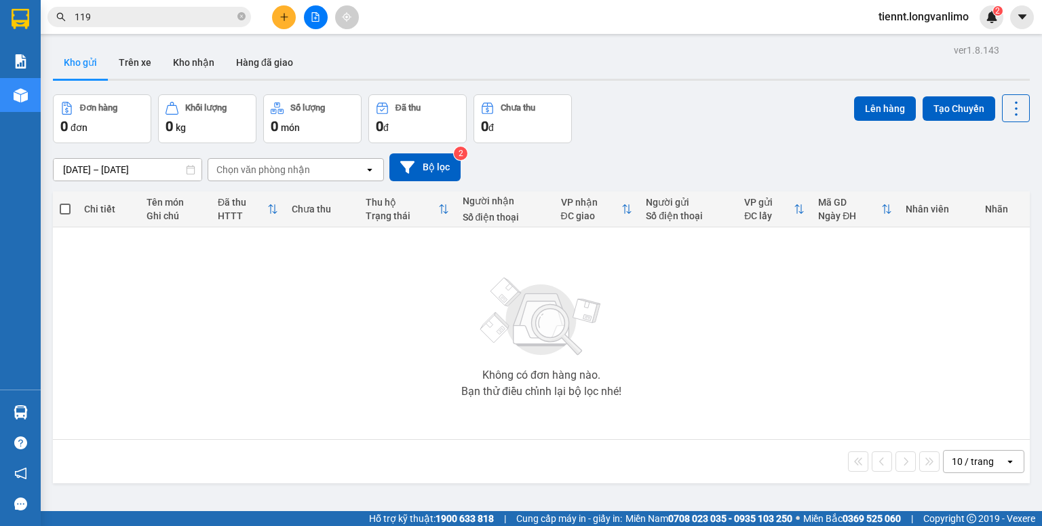
click at [119, 11] on input "119" at bounding box center [155, 16] width 160 height 15
type input "1"
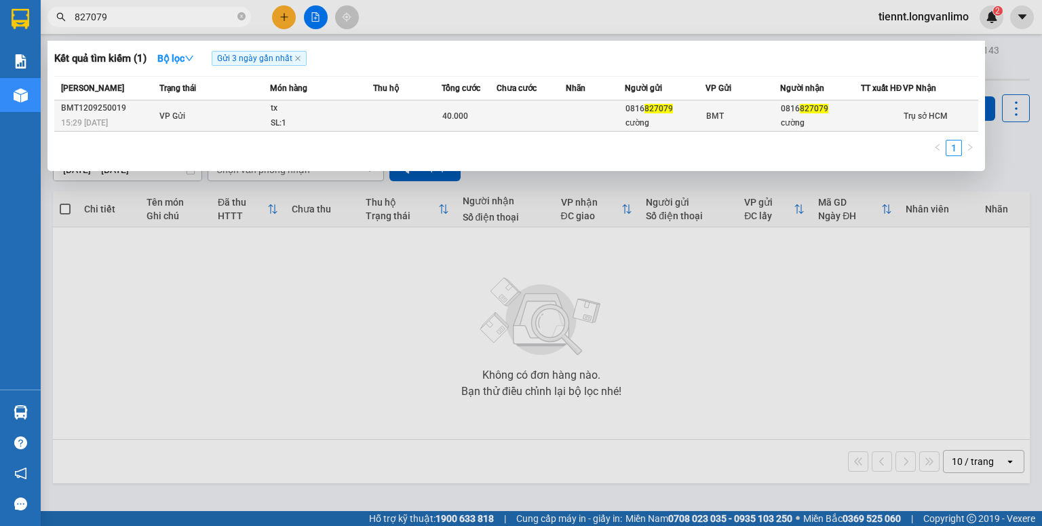
click at [400, 128] on td at bounding box center [407, 115] width 69 height 31
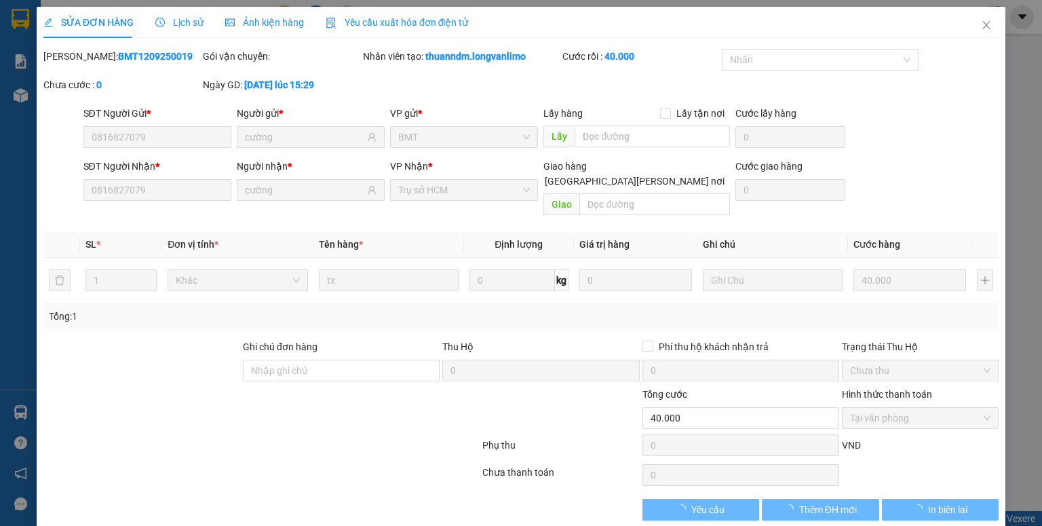
click at [248, 26] on span "Ảnh kiện hàng" at bounding box center [264, 22] width 79 height 11
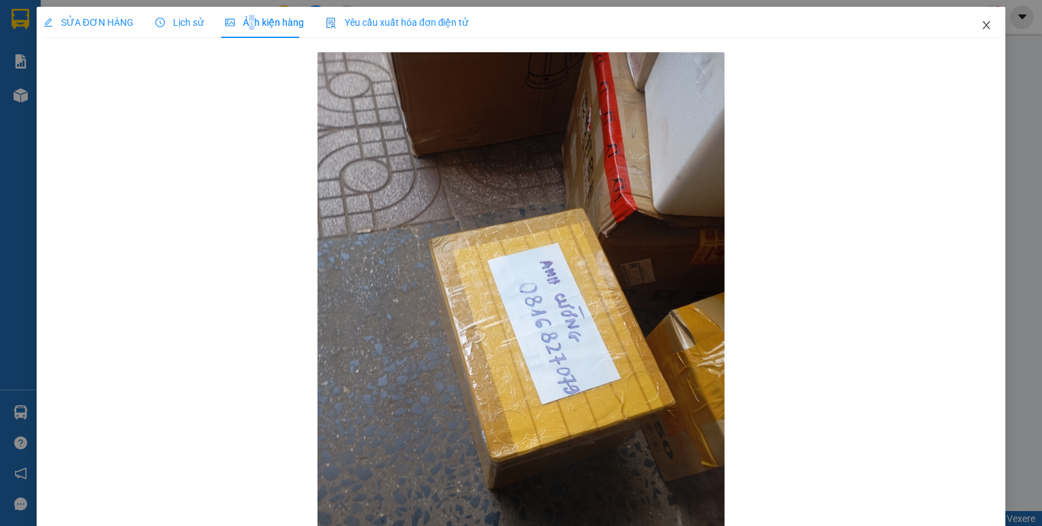
click at [983, 24] on icon "close" at bounding box center [986, 25] width 7 height 8
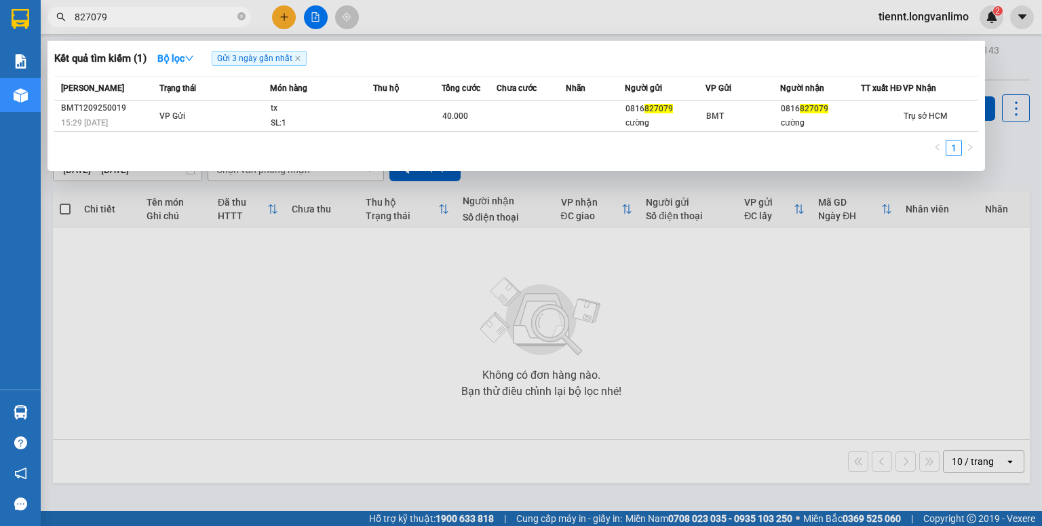
click at [184, 10] on input "827079" at bounding box center [155, 16] width 160 height 15
click at [184, 19] on input "827079" at bounding box center [155, 16] width 160 height 15
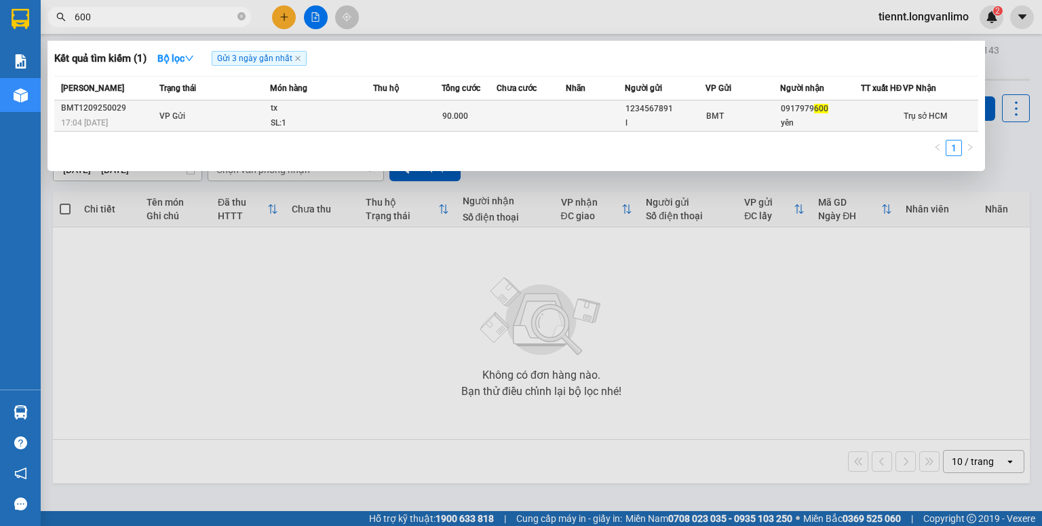
type input "600"
click at [441, 128] on td at bounding box center [407, 115] width 69 height 31
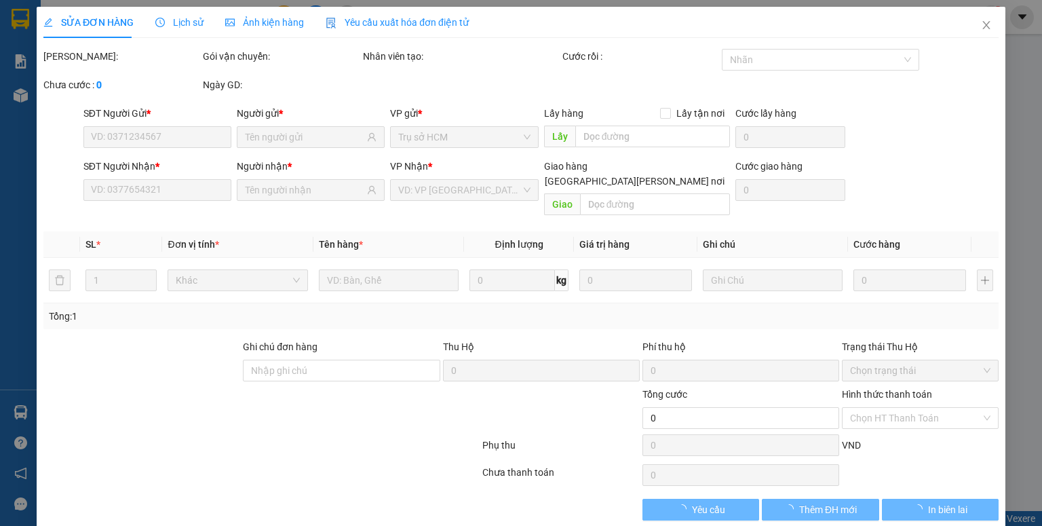
type input "1234567891"
type input "l"
type input "0917979600"
type input "yên"
type input "90.000"
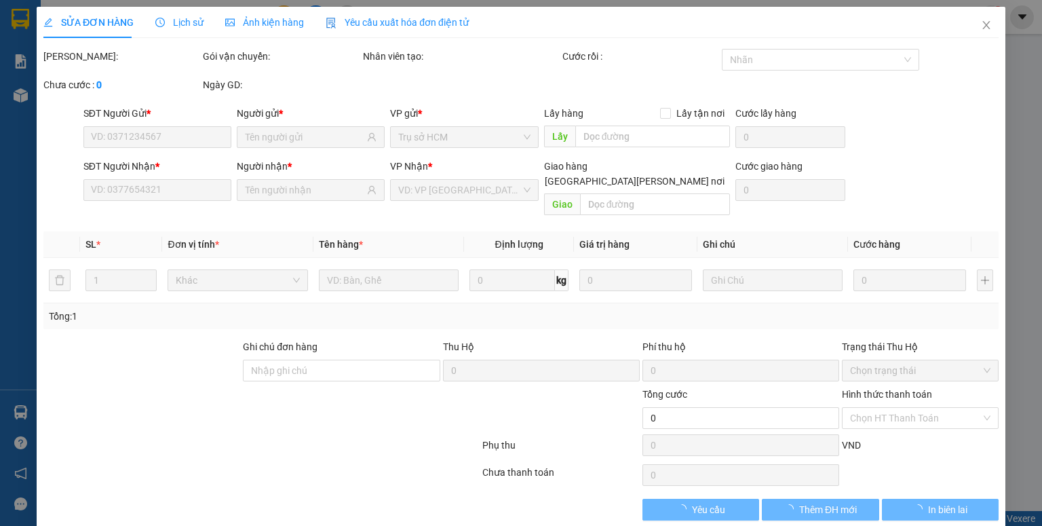
type input "0"
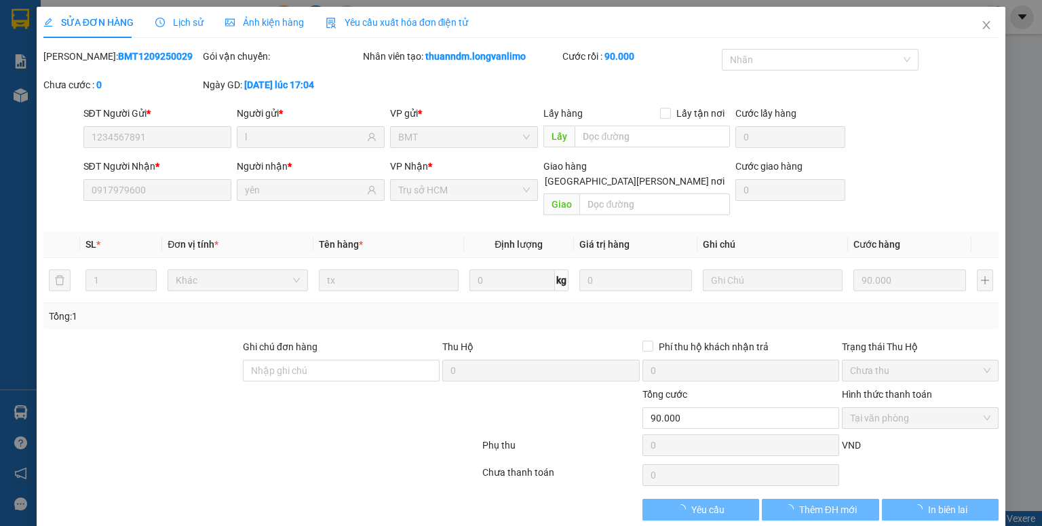
click at [271, 33] on div "Ảnh kiện hàng" at bounding box center [264, 22] width 79 height 31
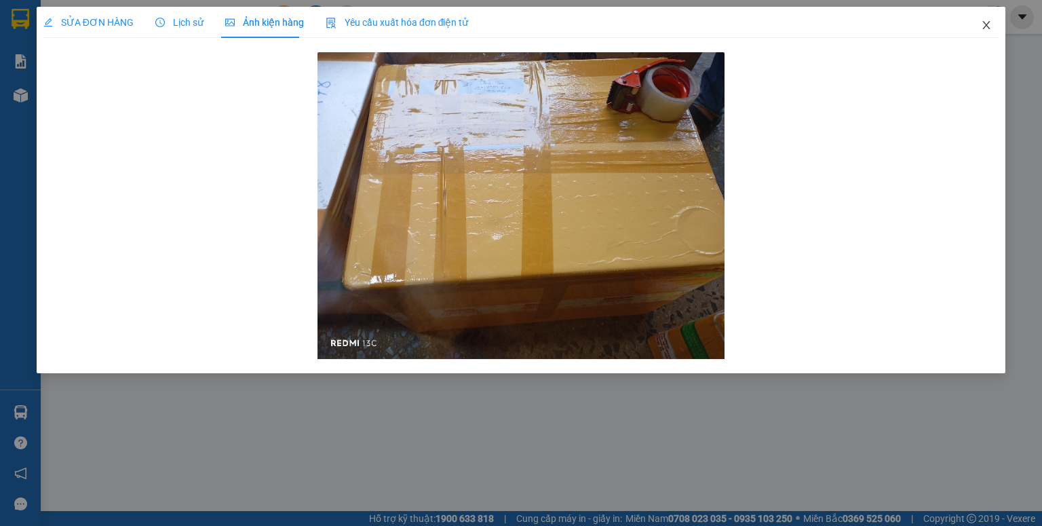
click at [985, 24] on icon "close" at bounding box center [986, 25] width 7 height 8
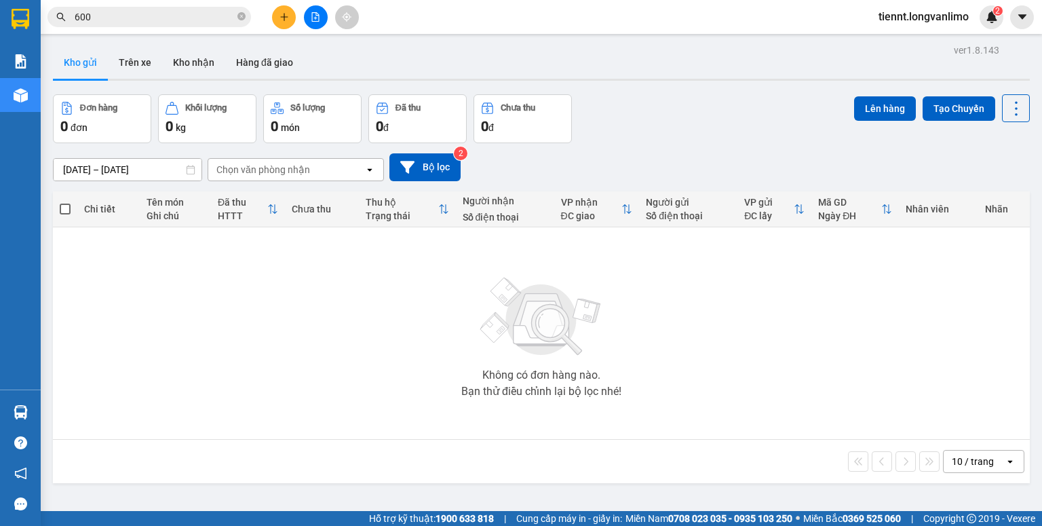
click at [170, 22] on input "600" at bounding box center [155, 16] width 160 height 15
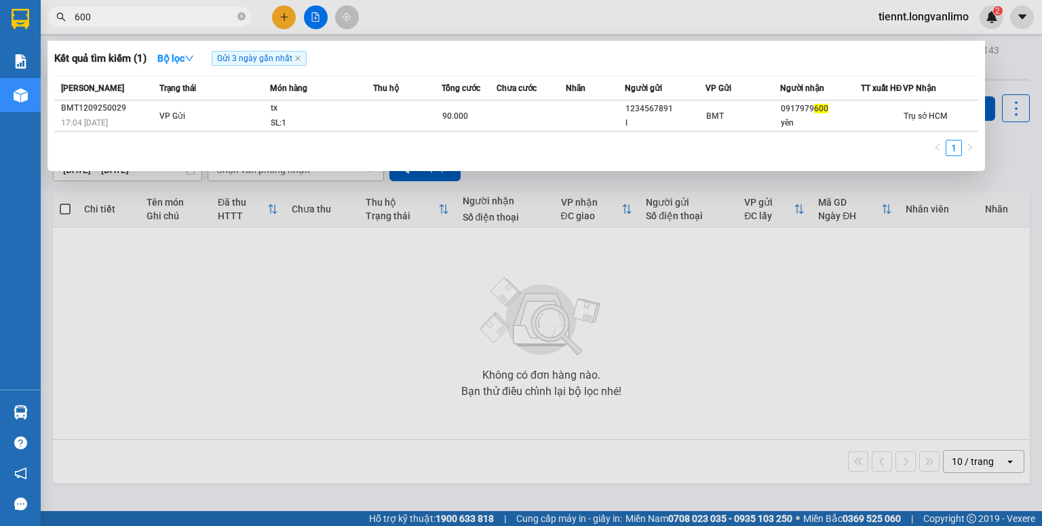
click at [170, 22] on input "600" at bounding box center [155, 16] width 160 height 15
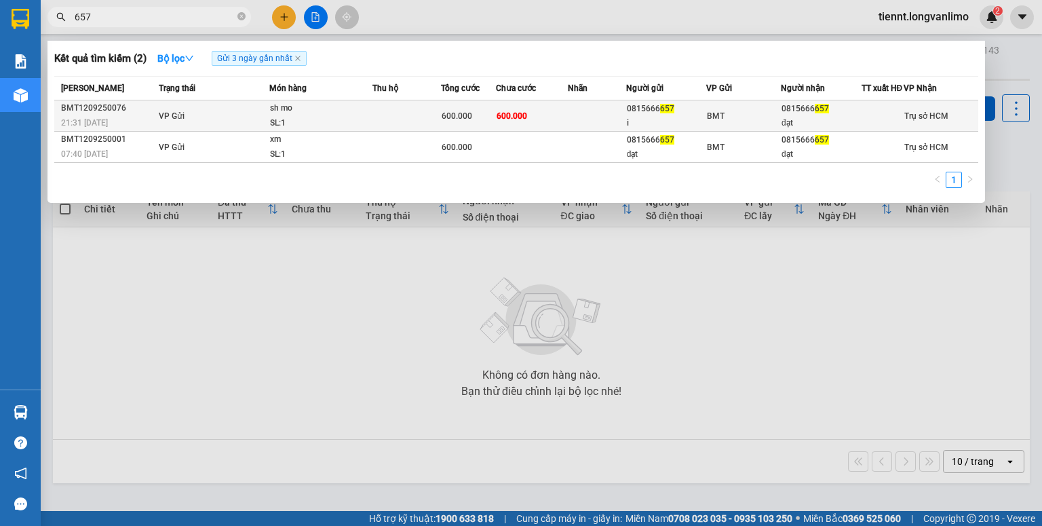
type input "657"
click at [408, 122] on td at bounding box center [406, 115] width 69 height 31
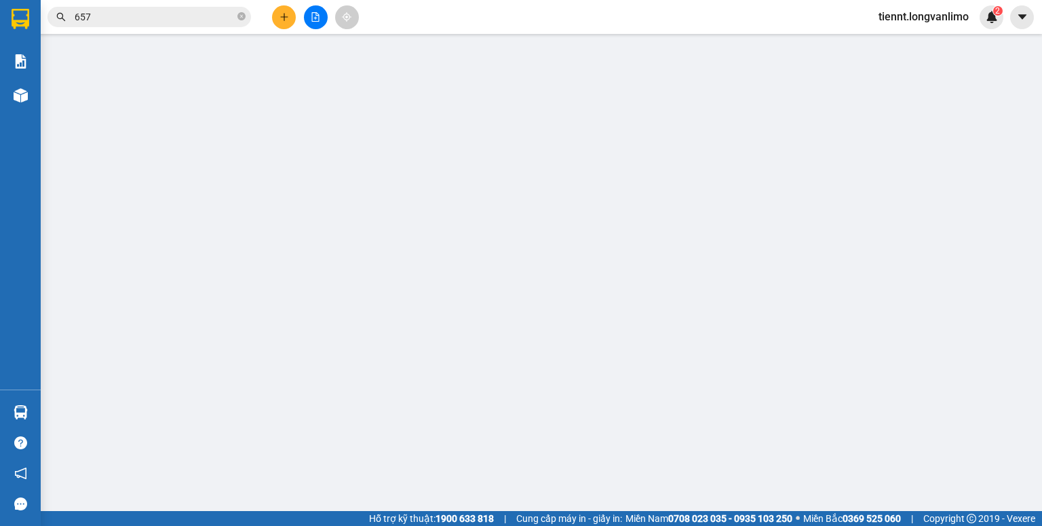
type input "0815666657"
type input "i"
type input "0815666657"
type input "đạt"
type input "600.000"
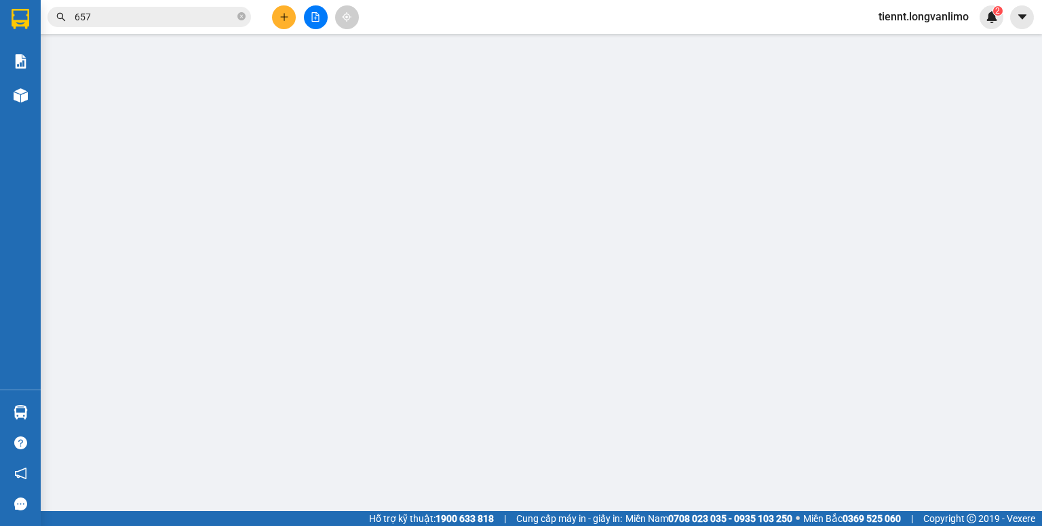
type input "600.000"
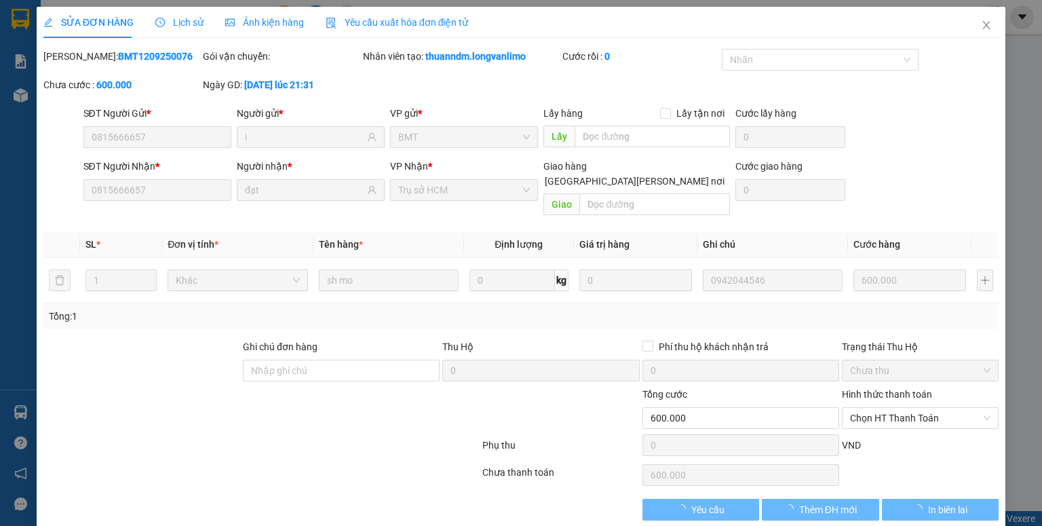
click at [280, 27] on span "Ảnh kiện hàng" at bounding box center [264, 22] width 79 height 11
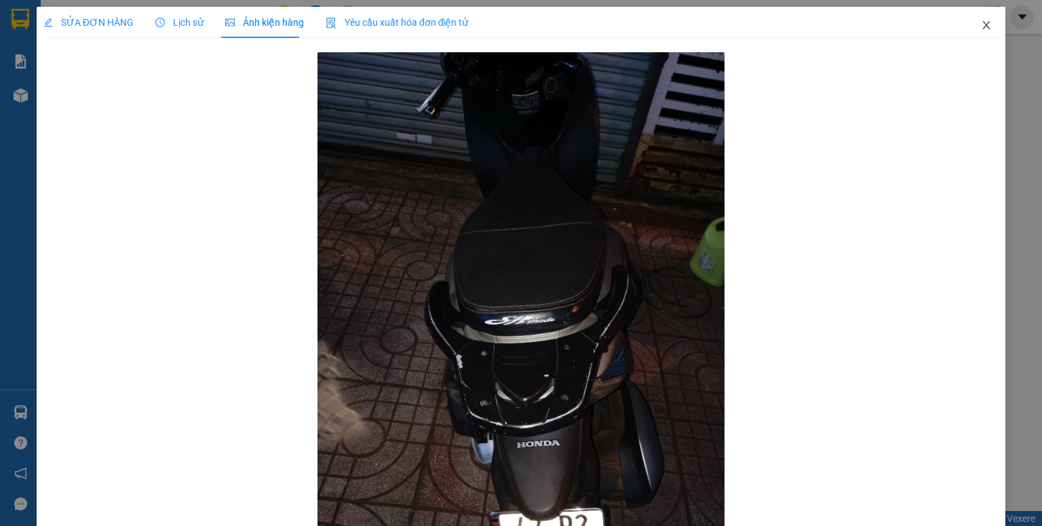
click at [981, 22] on icon "close" at bounding box center [986, 25] width 11 height 11
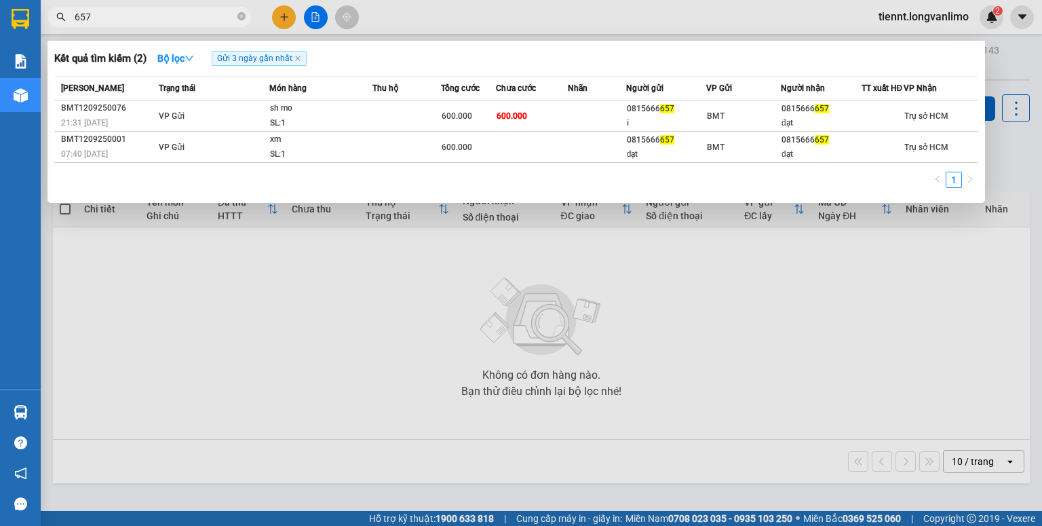
click at [146, 22] on input "657" at bounding box center [155, 16] width 160 height 15
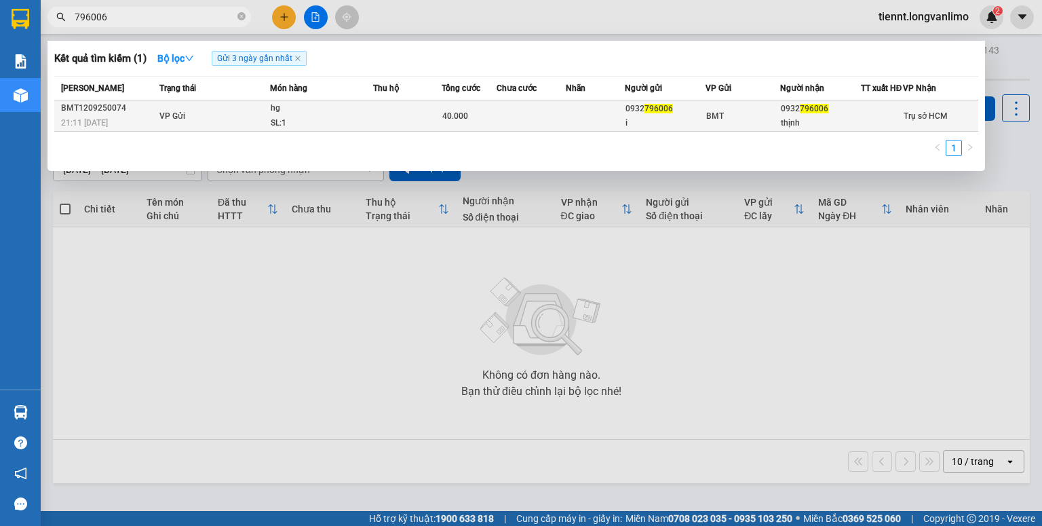
type input "796006"
click at [541, 122] on td at bounding box center [532, 115] width 70 height 31
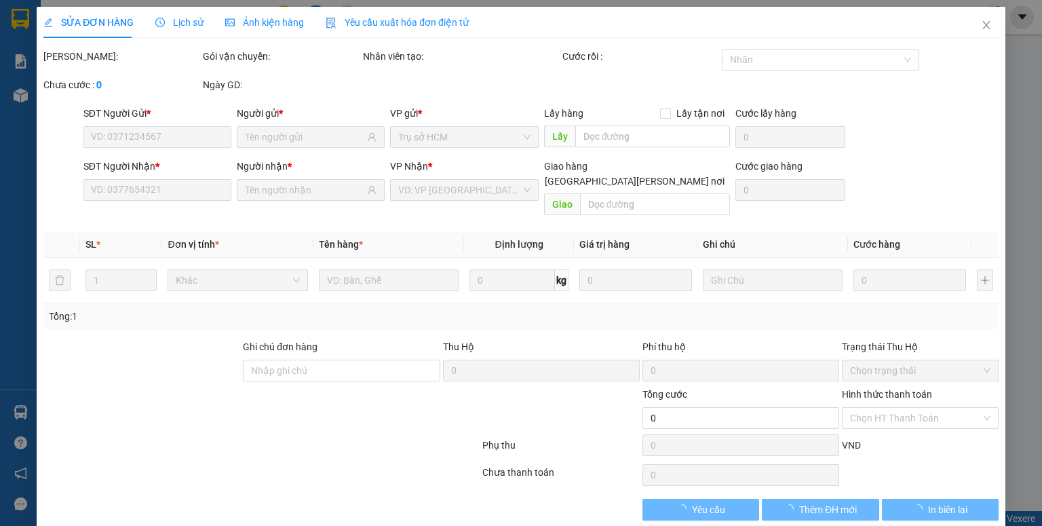
click at [282, 26] on span "Ảnh kiện hàng" at bounding box center [264, 22] width 79 height 11
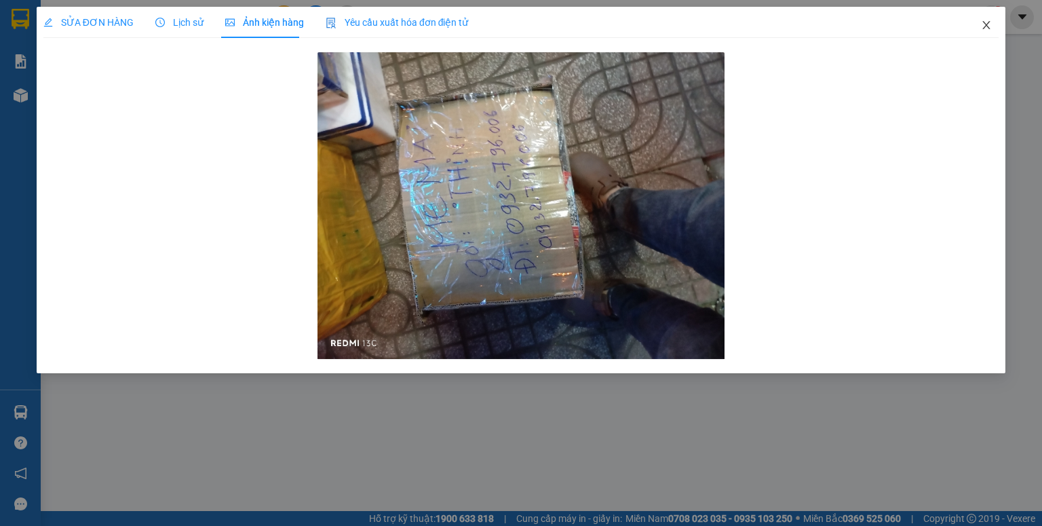
click at [991, 27] on icon "close" at bounding box center [986, 25] width 11 height 11
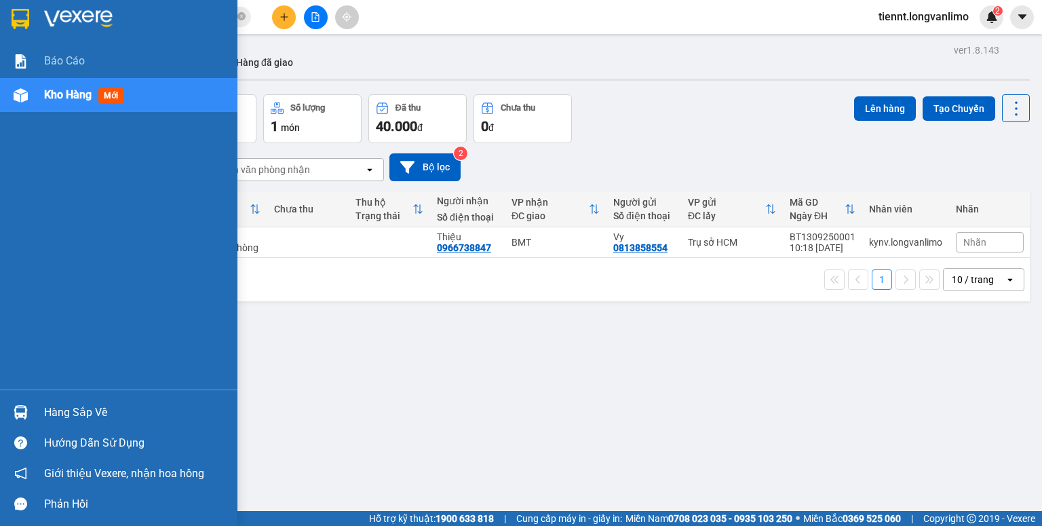
click at [20, 13] on img at bounding box center [21, 19] width 18 height 20
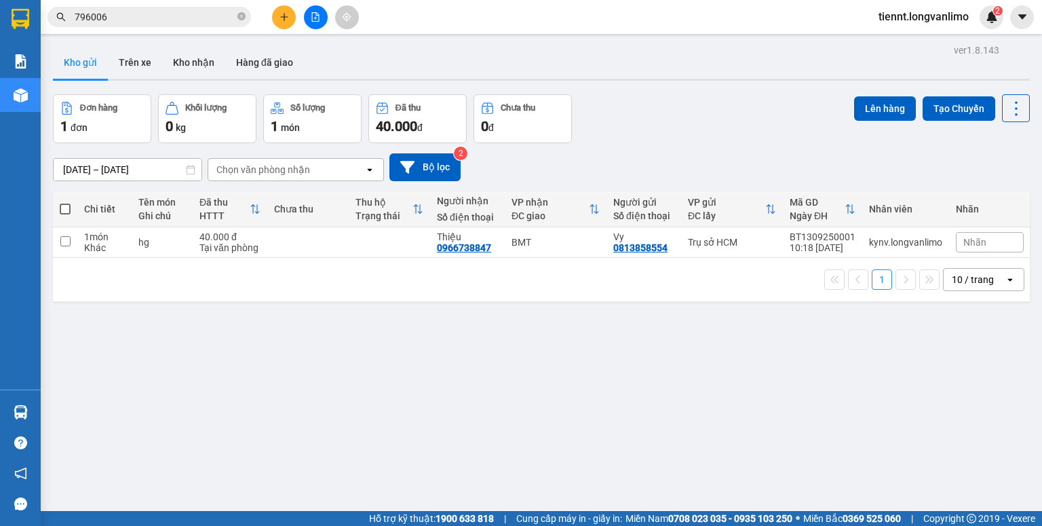
click at [109, 160] on input "[DATE] – [DATE]" at bounding box center [128, 170] width 148 height 22
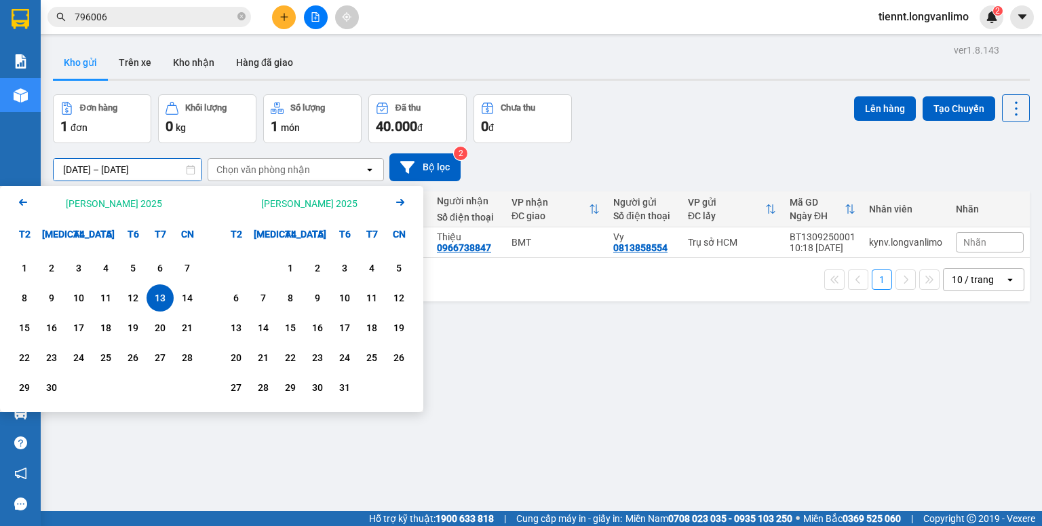
click at [163, 293] on div "13" at bounding box center [160, 298] width 19 height 16
click at [163, 292] on div "13" at bounding box center [160, 298] width 19 height 16
type input "[DATE] – [DATE]"
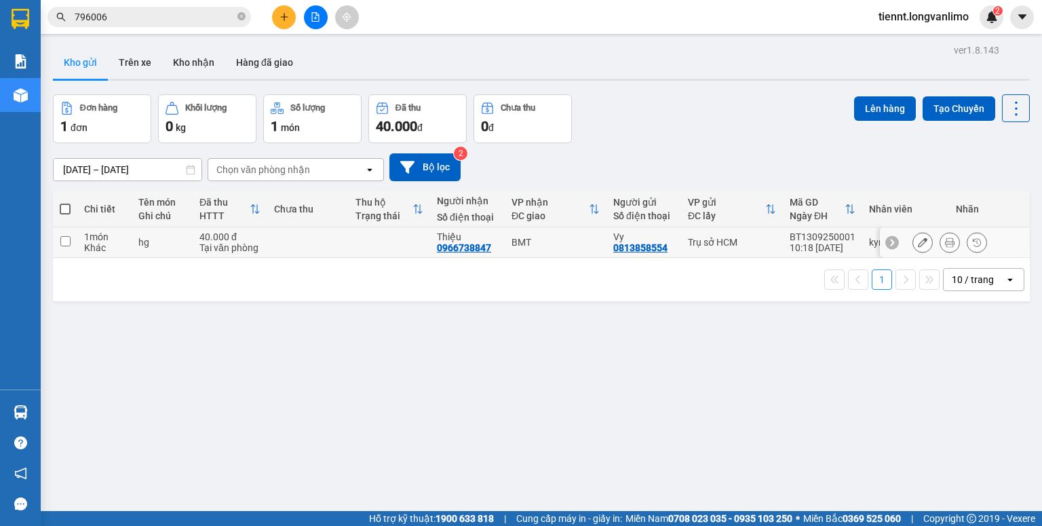
click at [60, 239] on input "checkbox" at bounding box center [65, 241] width 10 height 10
checkbox input "true"
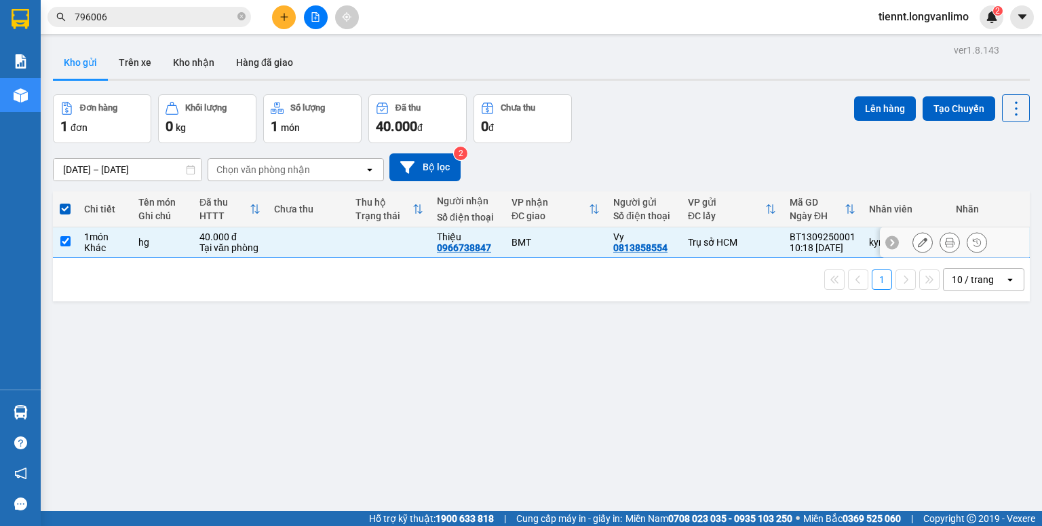
click at [940, 235] on button at bounding box center [949, 243] width 19 height 24
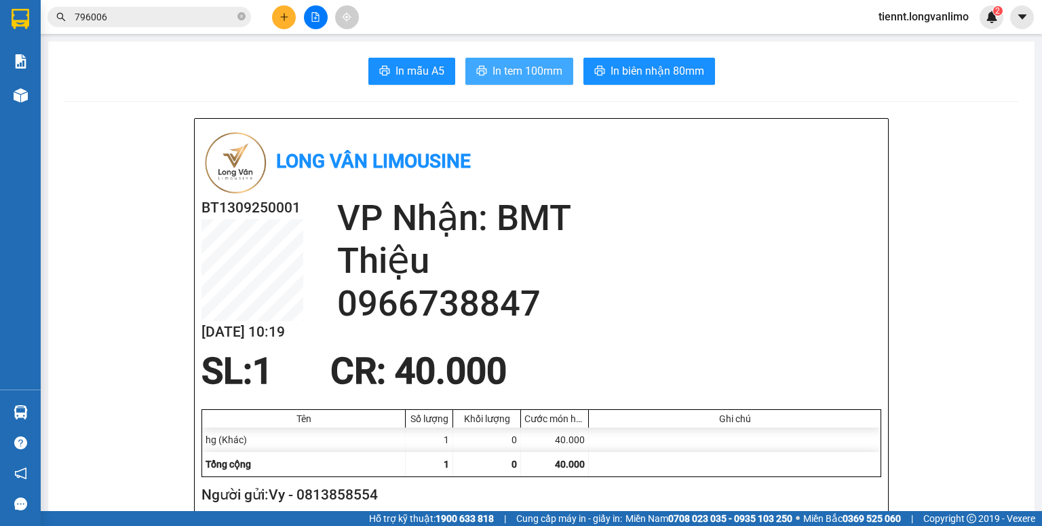
click at [493, 77] on span "In tem 100mm" at bounding box center [527, 70] width 70 height 17
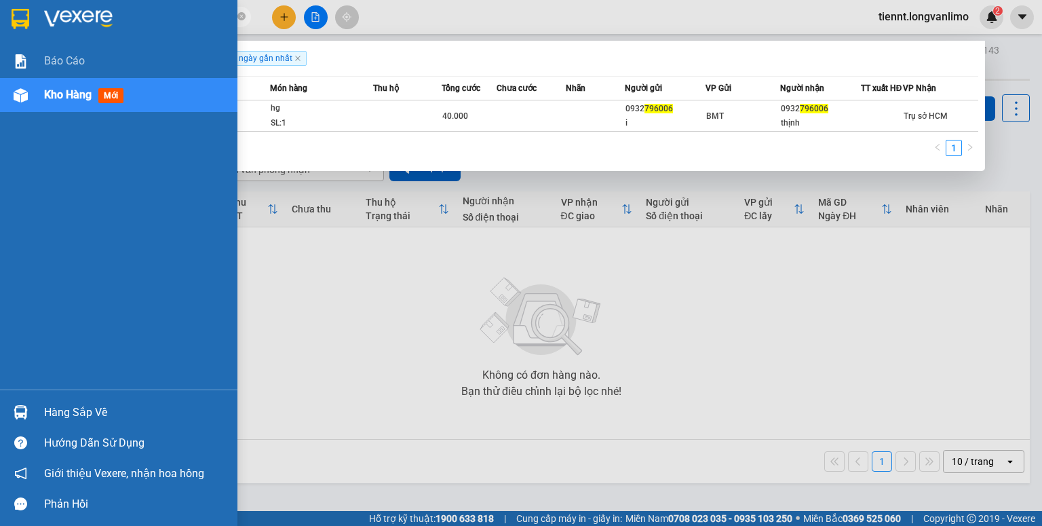
drag, startPoint x: 137, startPoint y: 17, endPoint x: 0, endPoint y: 24, distance: 137.2
click at [0, 24] on section "Kết quả tìm kiếm ( 1 ) Bộ lọc Gửi 3 ngày gần nhất Mã ĐH Trạng thái Món hàng Thu…" at bounding box center [521, 263] width 1042 height 526
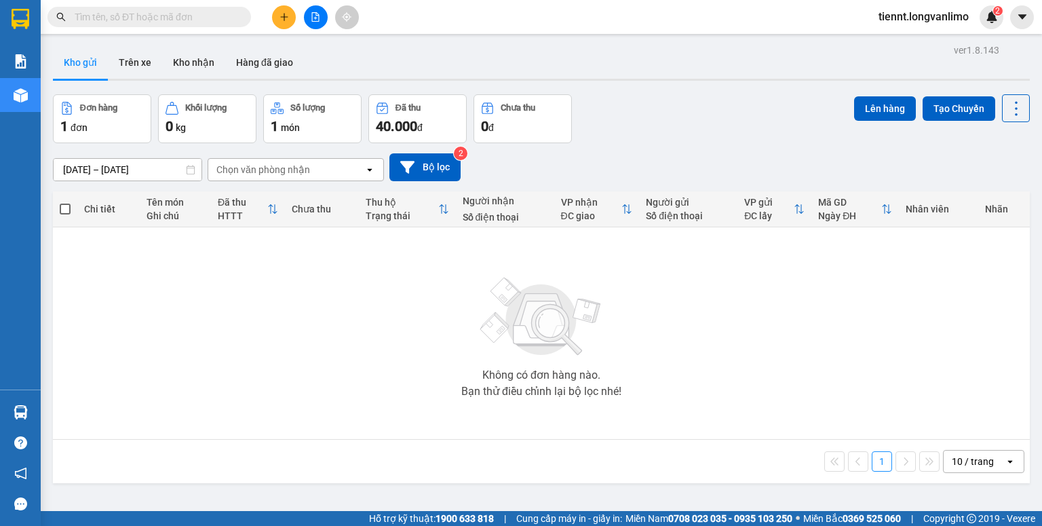
click at [364, 339] on div "Không có đơn hàng nào. Bạn thử điều chỉnh lại bộ lọc nhé!" at bounding box center [541, 332] width 963 height 203
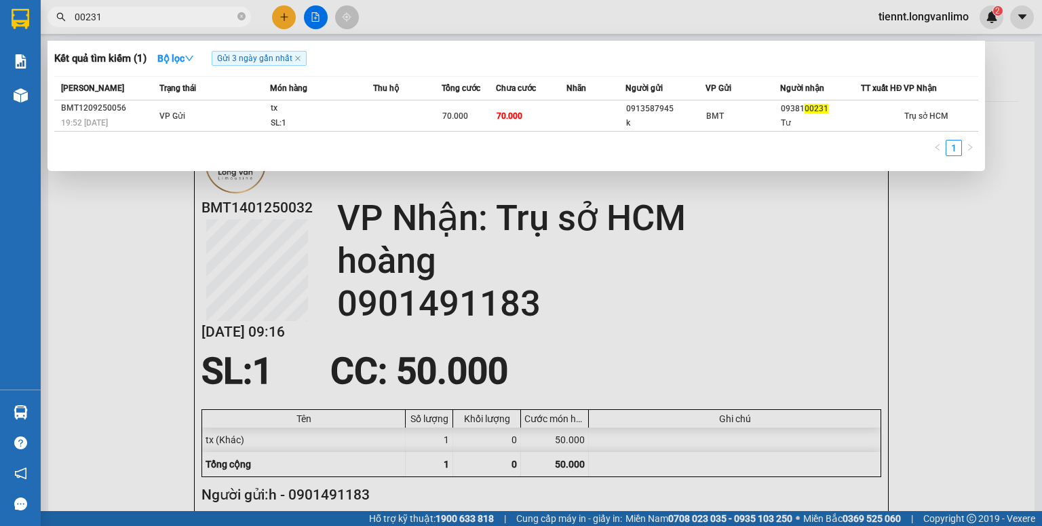
drag, startPoint x: 155, startPoint y: 16, endPoint x: 73, endPoint y: 29, distance: 83.2
click at [79, 27] on div "Kết quả tìm kiếm ( 1 ) Bộ lọc Gửi 3 ngày gần nhất Mã ĐH Trạng thái Món hàng Thu…" at bounding box center [132, 17] width 265 height 24
type input "0"
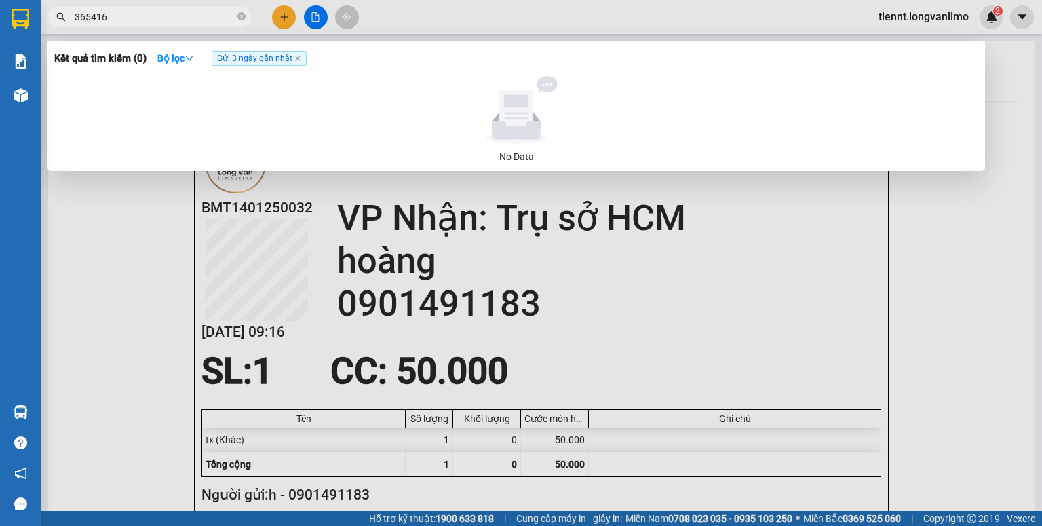
drag, startPoint x: 84, startPoint y: 14, endPoint x: 62, endPoint y: 19, distance: 22.9
click at [62, 19] on div "365416" at bounding box center [132, 17] width 265 height 20
click at [163, 19] on input "5416" at bounding box center [155, 16] width 160 height 15
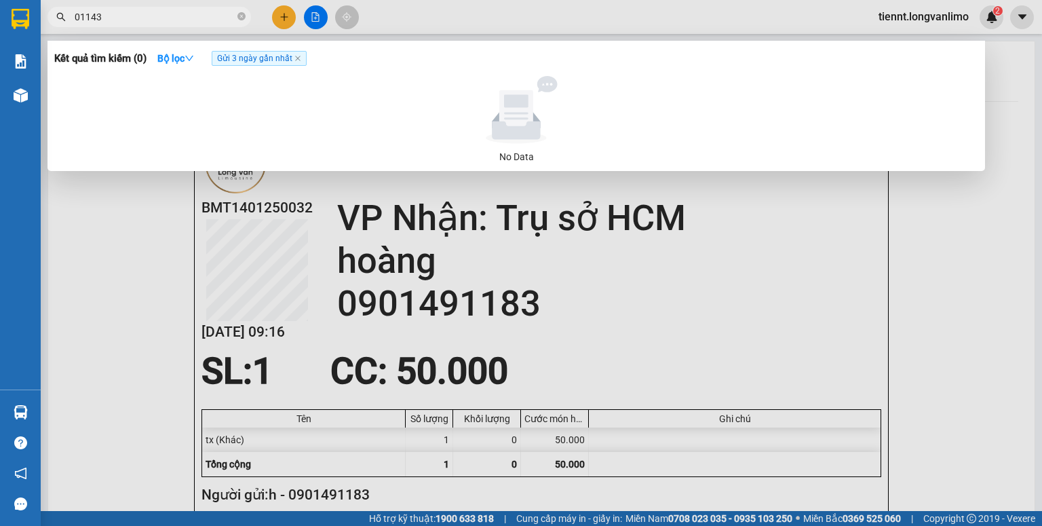
type input "011436"
click at [239, 20] on icon "close-circle" at bounding box center [241, 16] width 8 height 8
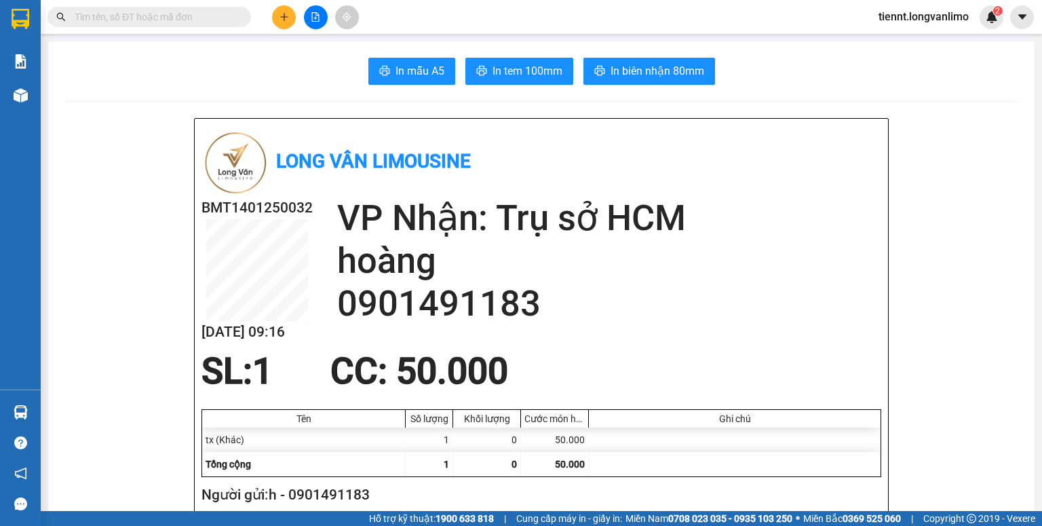
click at [111, 21] on input "text" at bounding box center [155, 16] width 160 height 15
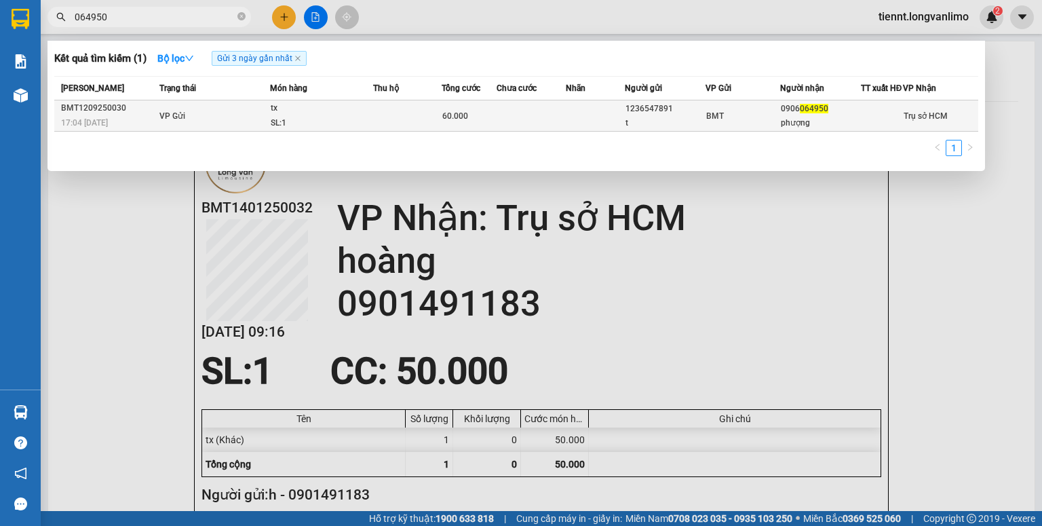
type input "064950"
click at [459, 117] on span "60.000" at bounding box center [455, 115] width 26 height 9
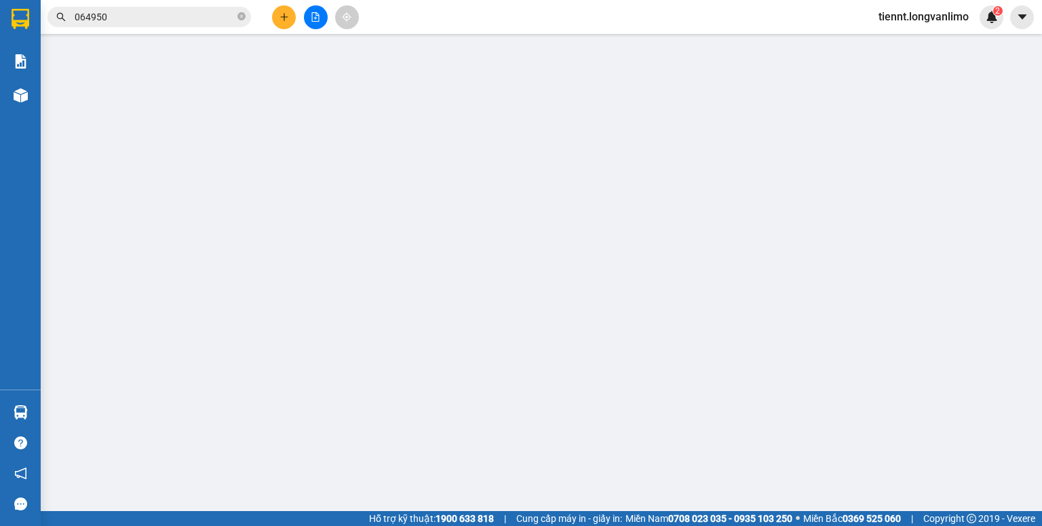
type input "1236547891"
type input "t"
type input "0906064950"
type input "phượng"
type input "60.000"
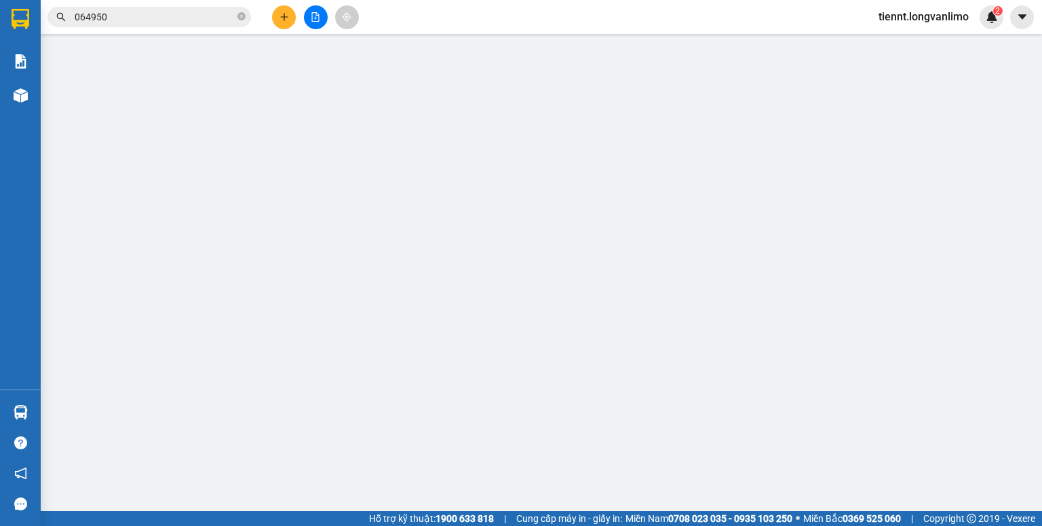
type input "0"
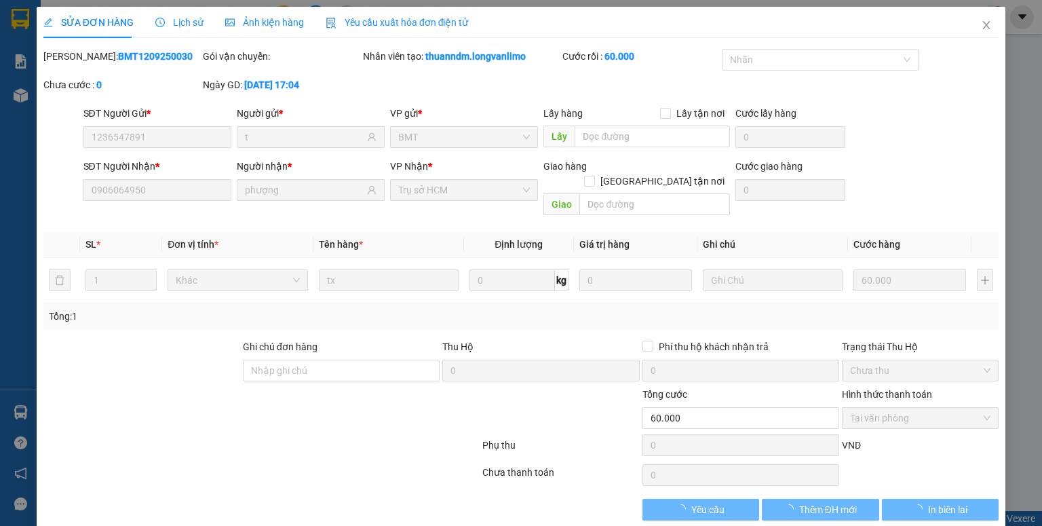
click at [250, 33] on div "Ảnh kiện hàng" at bounding box center [264, 22] width 79 height 31
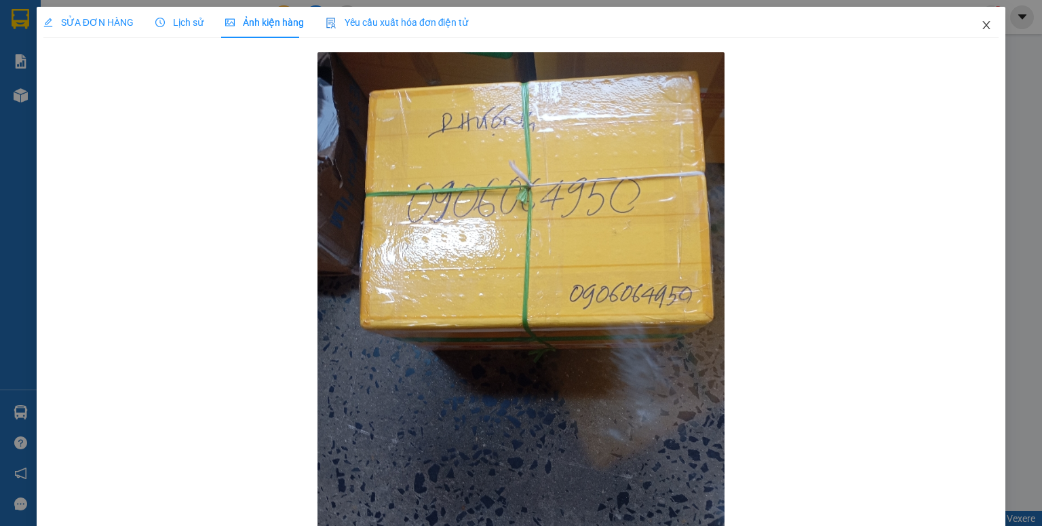
click at [983, 24] on icon "close" at bounding box center [986, 25] width 7 height 8
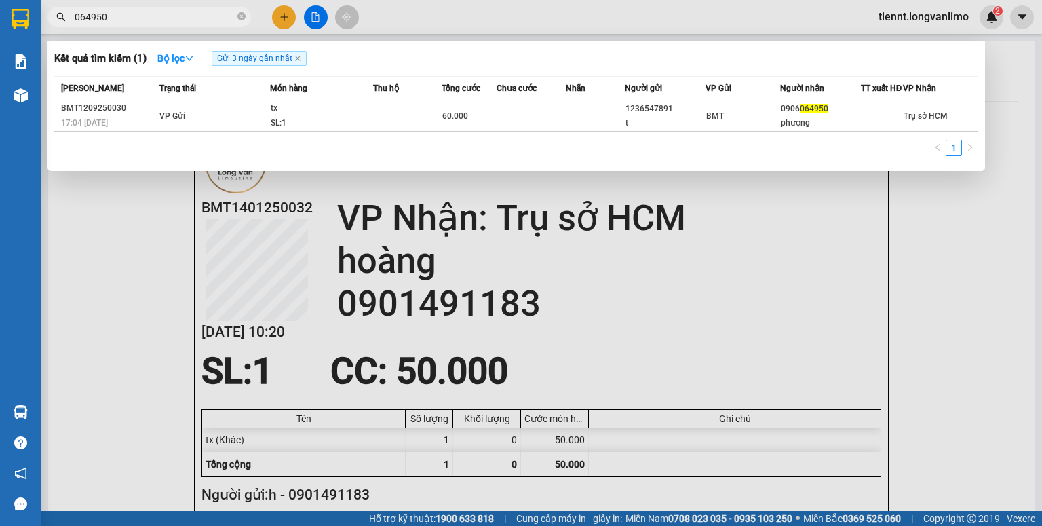
drag, startPoint x: 128, startPoint y: 14, endPoint x: 0, endPoint y: 46, distance: 132.1
click at [0, 43] on section "Kết quả tìm kiếm ( 1 ) Bộ lọc Gửi 3 ngày gần nhất Mã ĐH Trạng thái Món hàng Thu…" at bounding box center [521, 263] width 1042 height 526
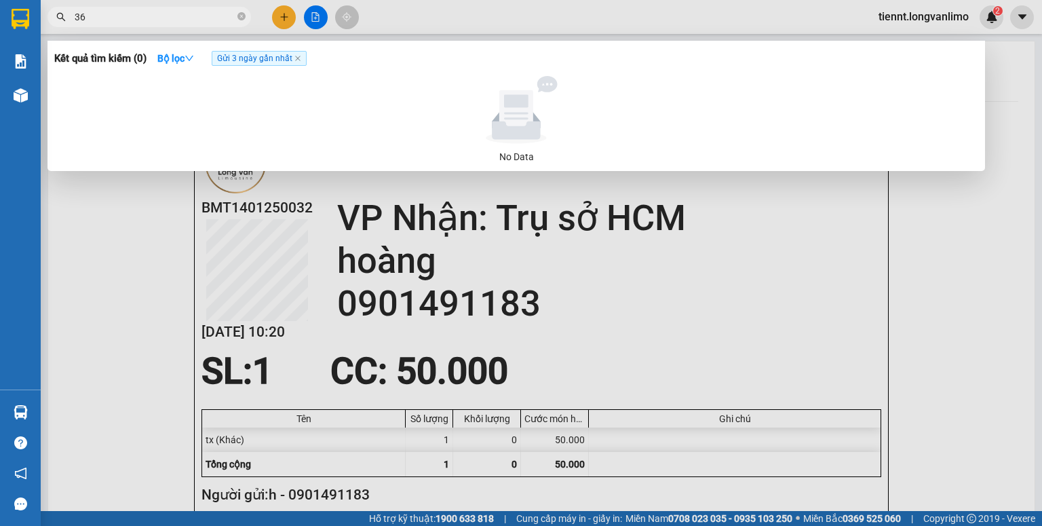
type input "3"
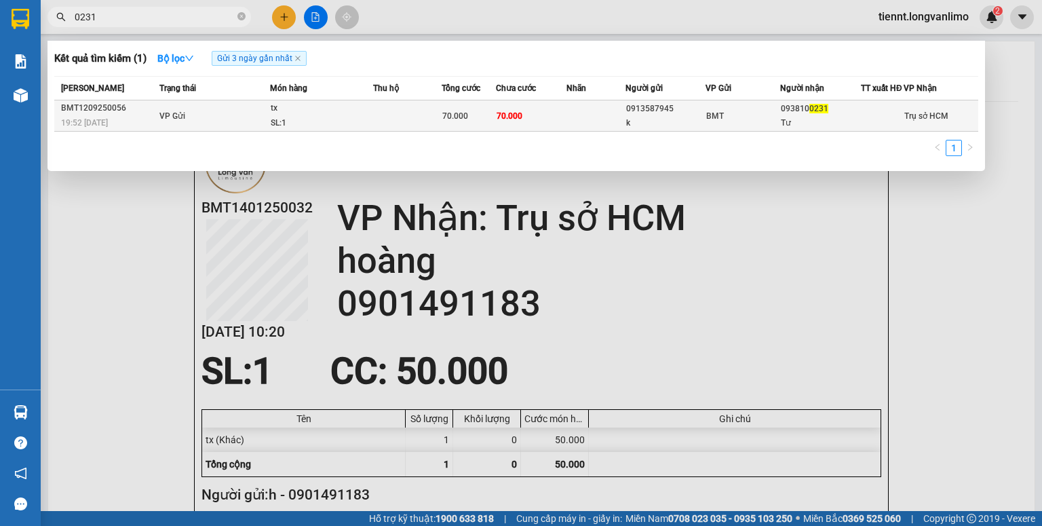
type input "0231"
click at [518, 121] on span "70.000" at bounding box center [510, 115] width 26 height 9
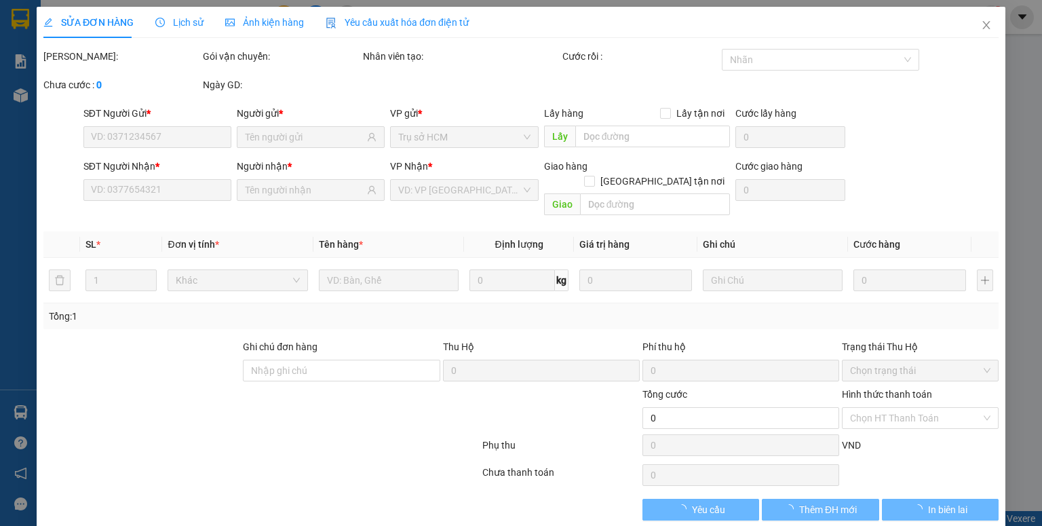
type input "0913587945"
type input "k"
type input "0938100231"
type input "Tư"
type input "70.000"
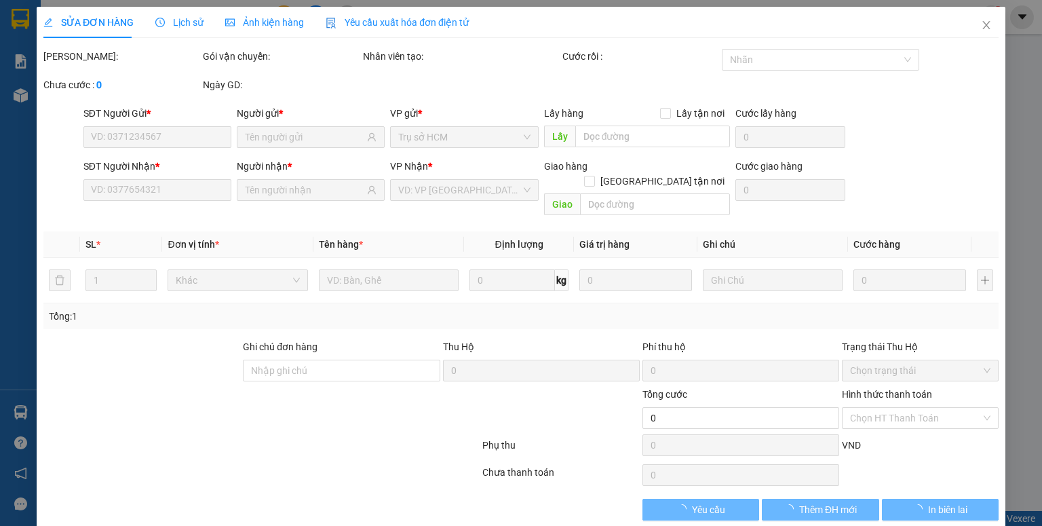
type input "70.000"
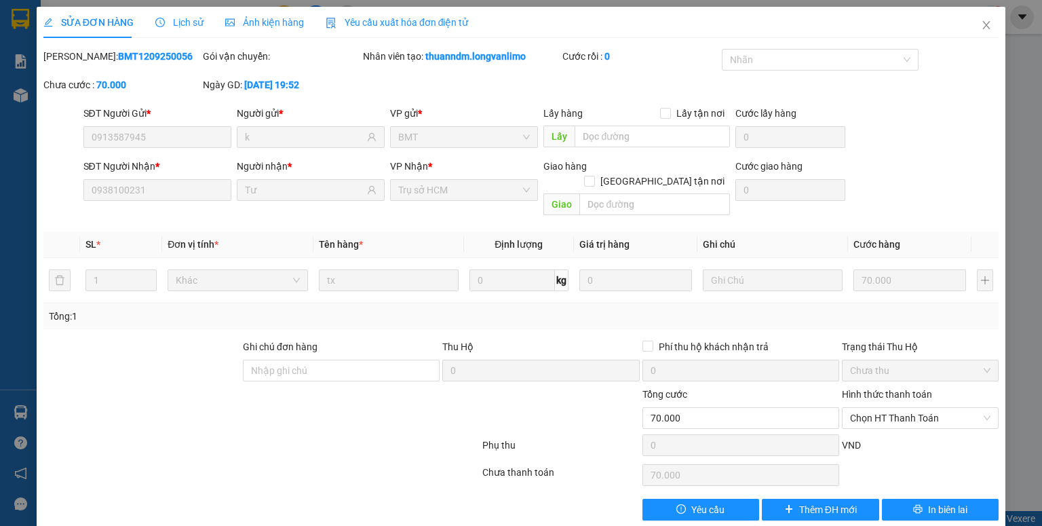
click at [265, 15] on div "Ảnh kiện hàng" at bounding box center [264, 22] width 79 height 15
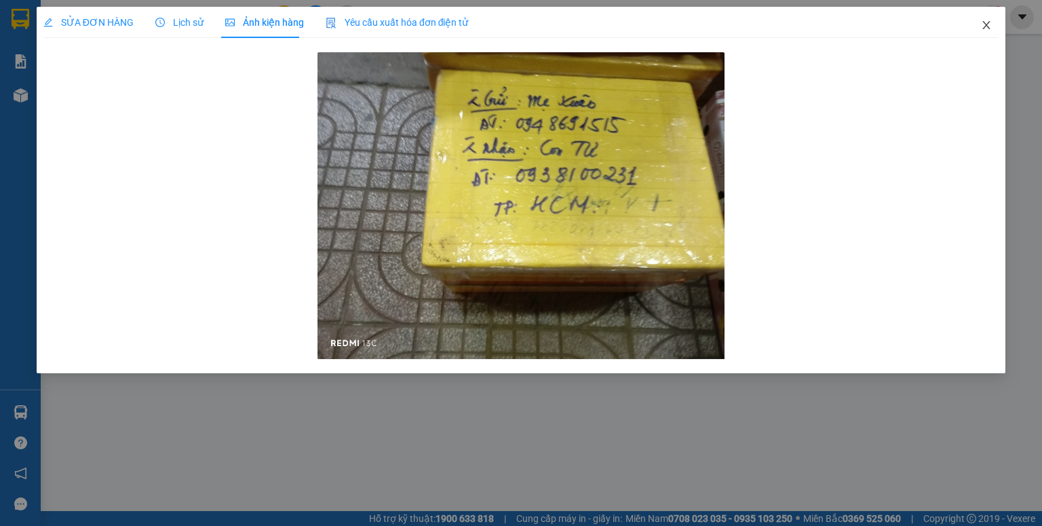
click at [985, 22] on icon "close" at bounding box center [986, 25] width 11 height 11
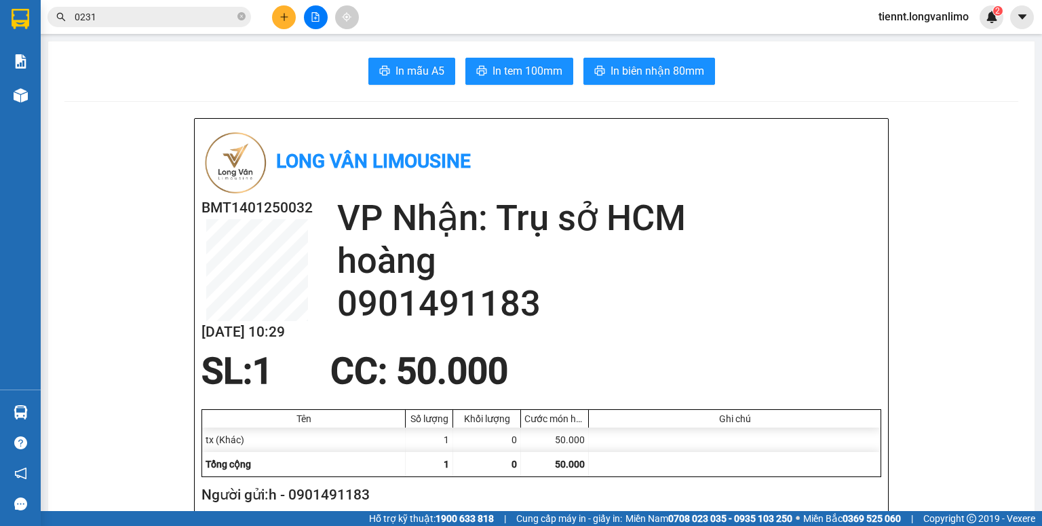
click at [153, 17] on input "0231" at bounding box center [155, 16] width 160 height 15
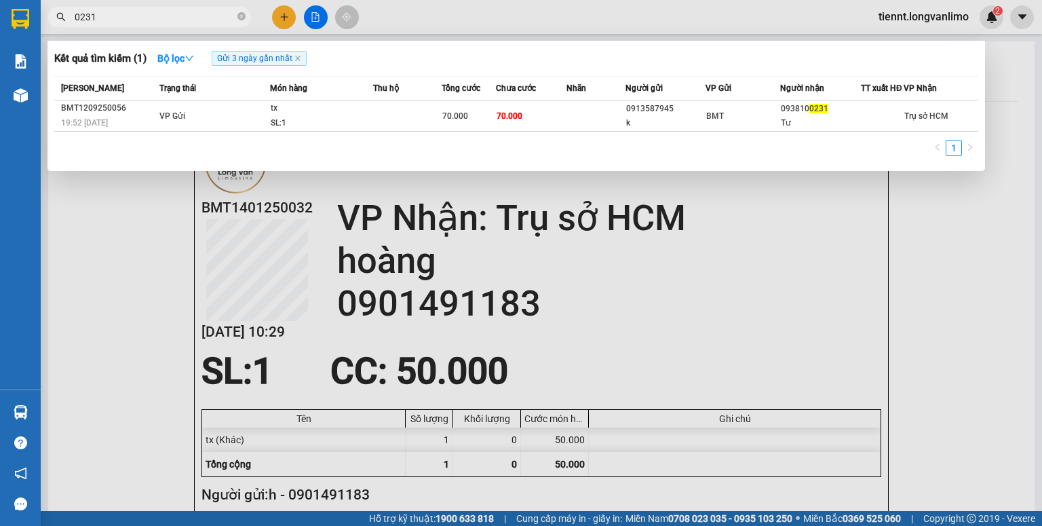
click at [153, 17] on input "0231" at bounding box center [155, 16] width 160 height 15
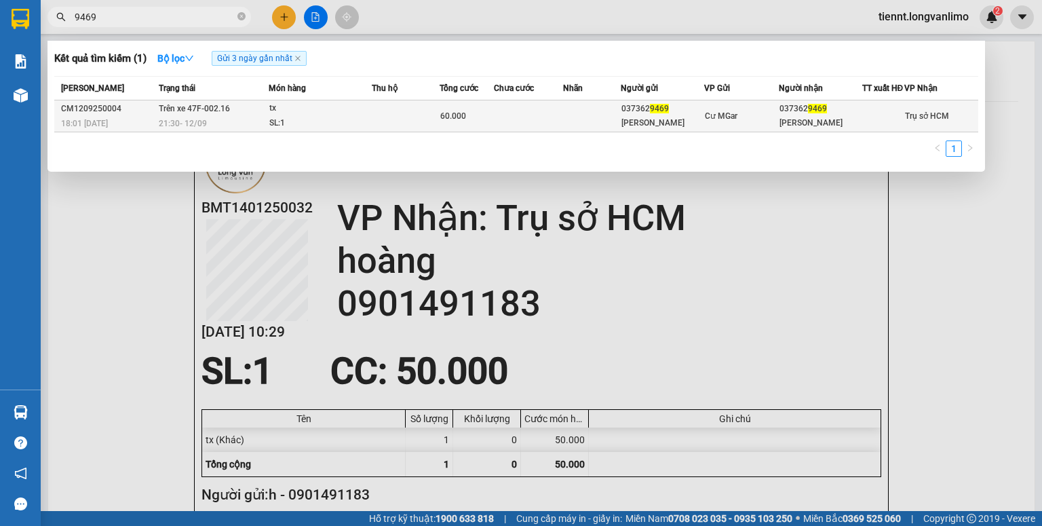
type input "9469"
click at [428, 130] on td at bounding box center [406, 116] width 68 height 32
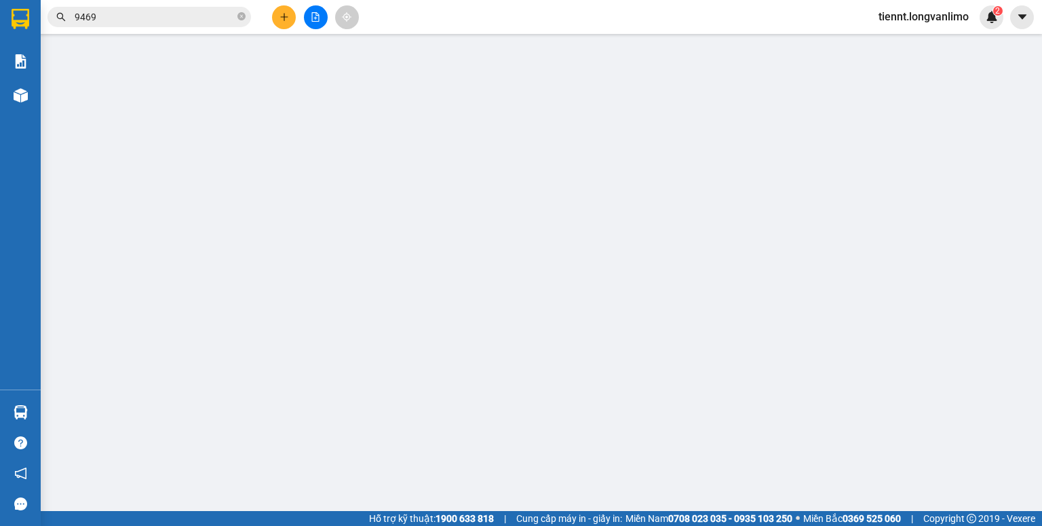
type input "0373629469"
type input "ngọc hảo"
type input "0373629469"
type input "ngọc hảo"
type input "60.000"
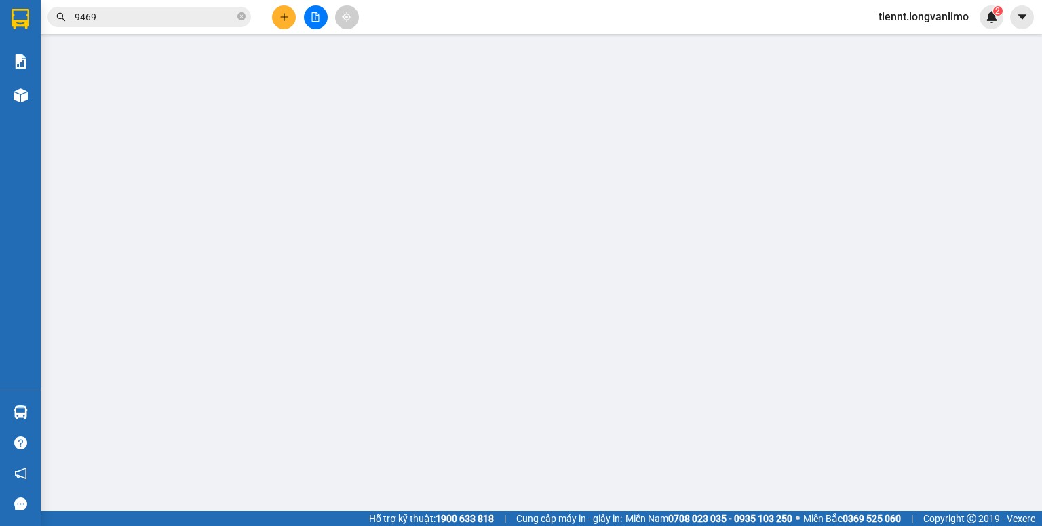
type input "0"
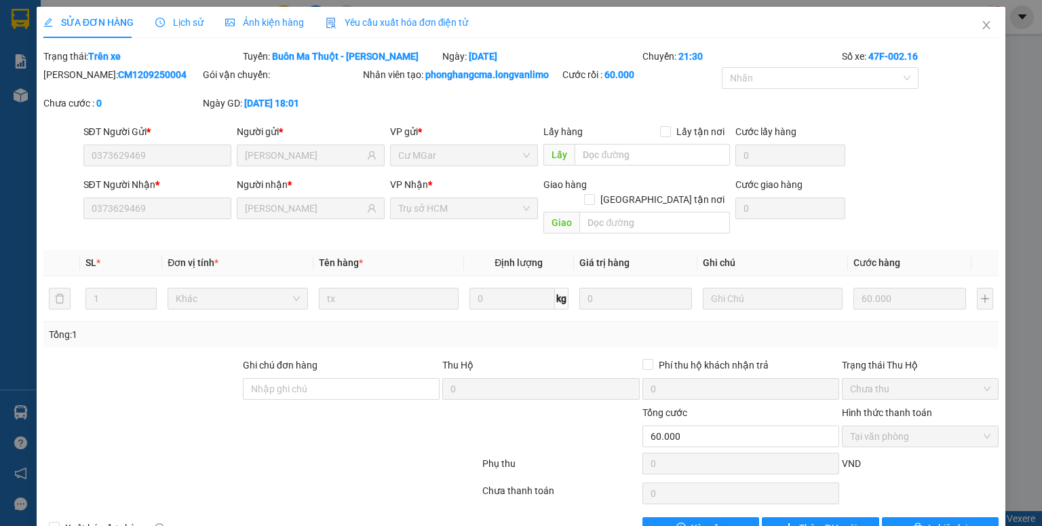
click at [262, 25] on span "Ảnh kiện hàng" at bounding box center [264, 22] width 79 height 11
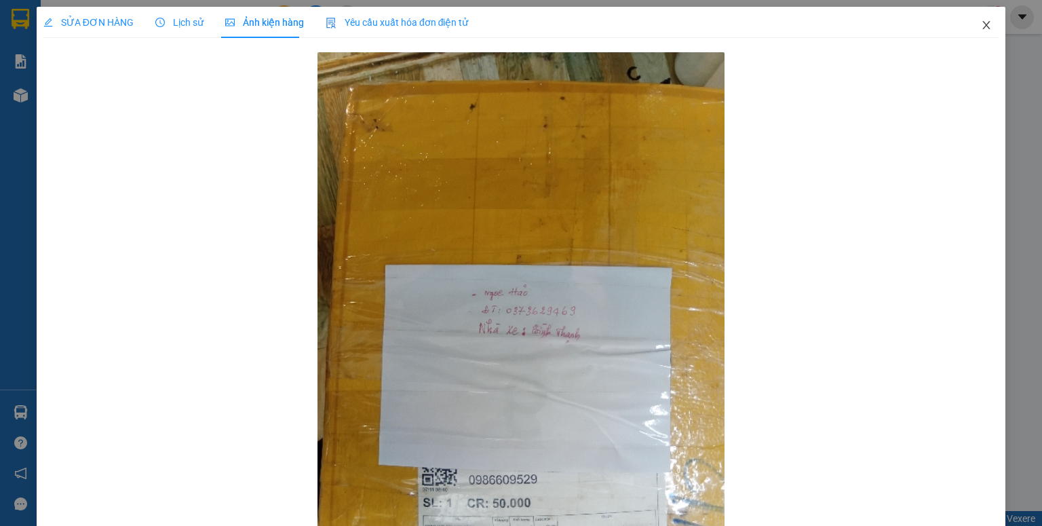
click at [983, 27] on icon "close" at bounding box center [986, 25] width 7 height 8
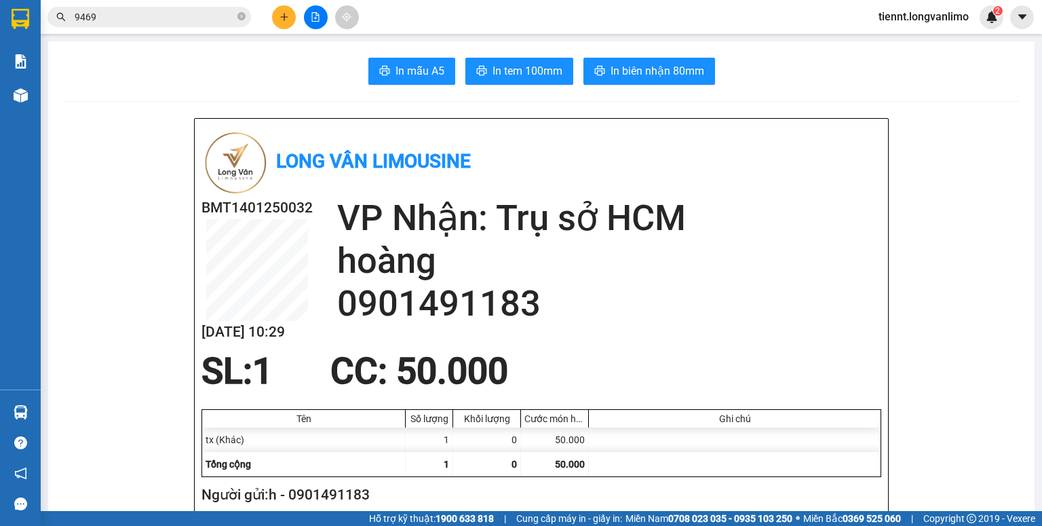
click at [193, 22] on input "9469" at bounding box center [155, 16] width 160 height 15
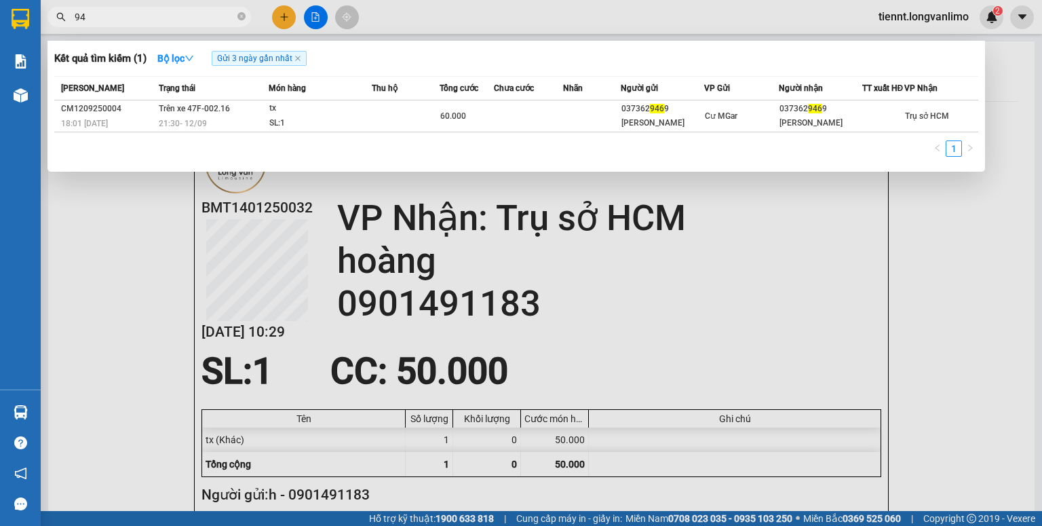
type input "9"
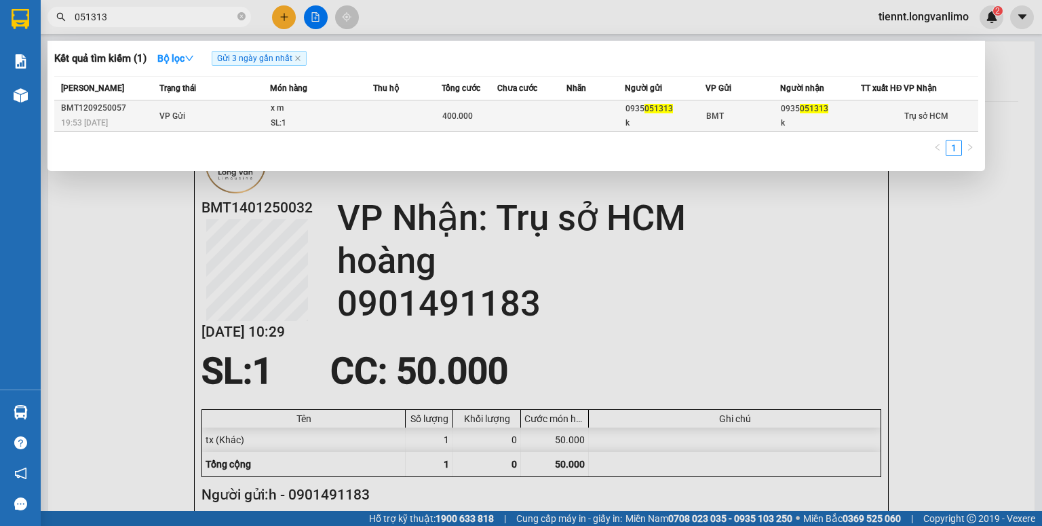
type input "051313"
click at [430, 114] on td at bounding box center [407, 115] width 69 height 31
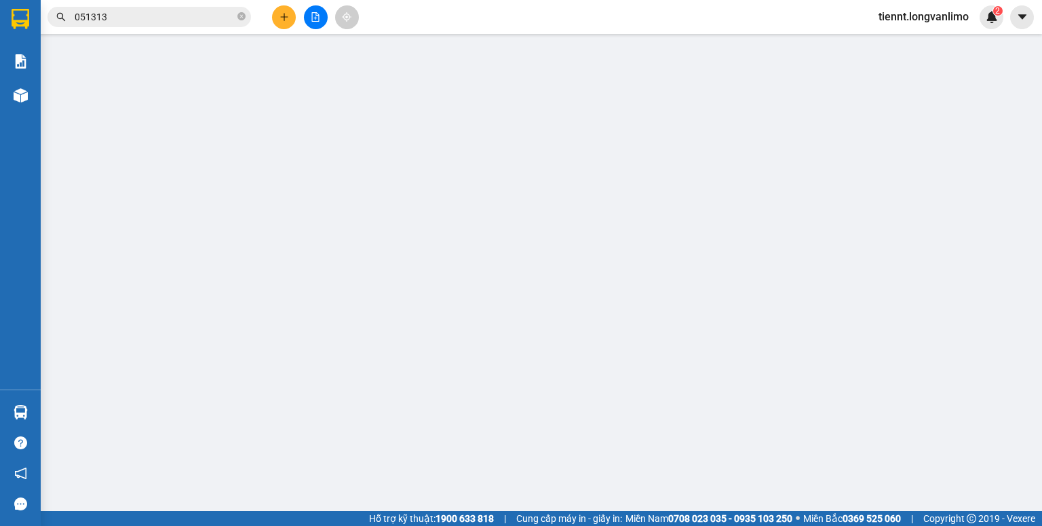
type input "0935051313"
type input "k"
type input "0935051313"
type input "k"
type input "400.000"
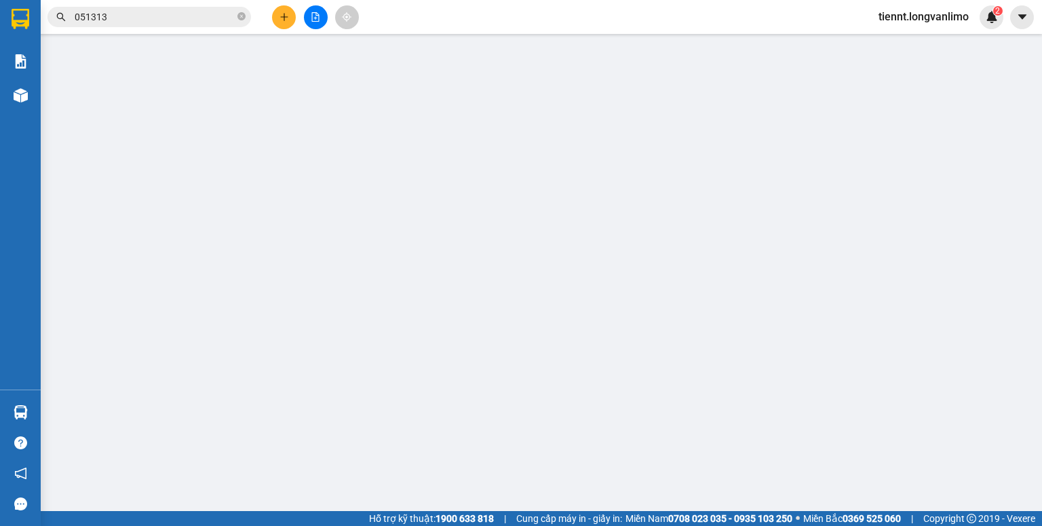
type input "0"
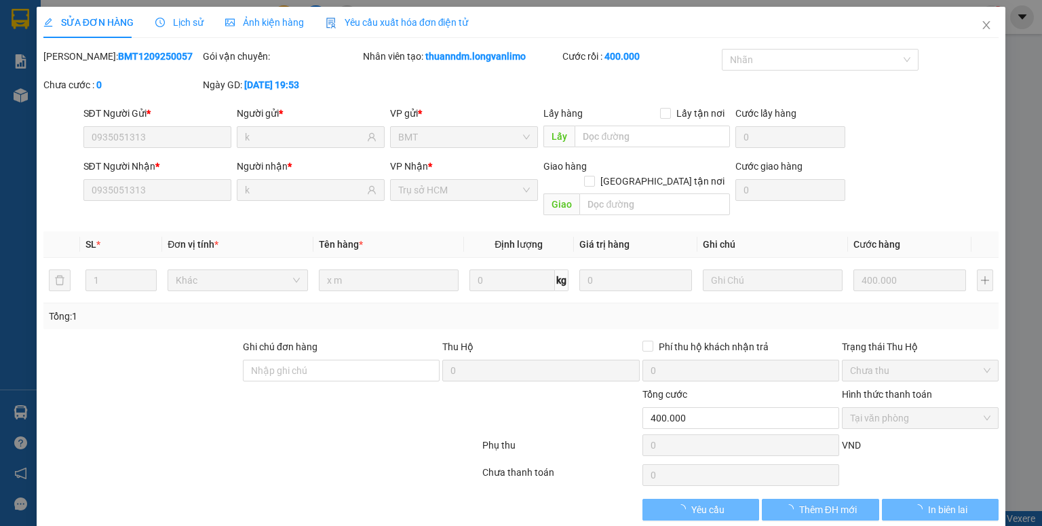
click at [271, 24] on span "Ảnh kiện hàng" at bounding box center [264, 22] width 79 height 11
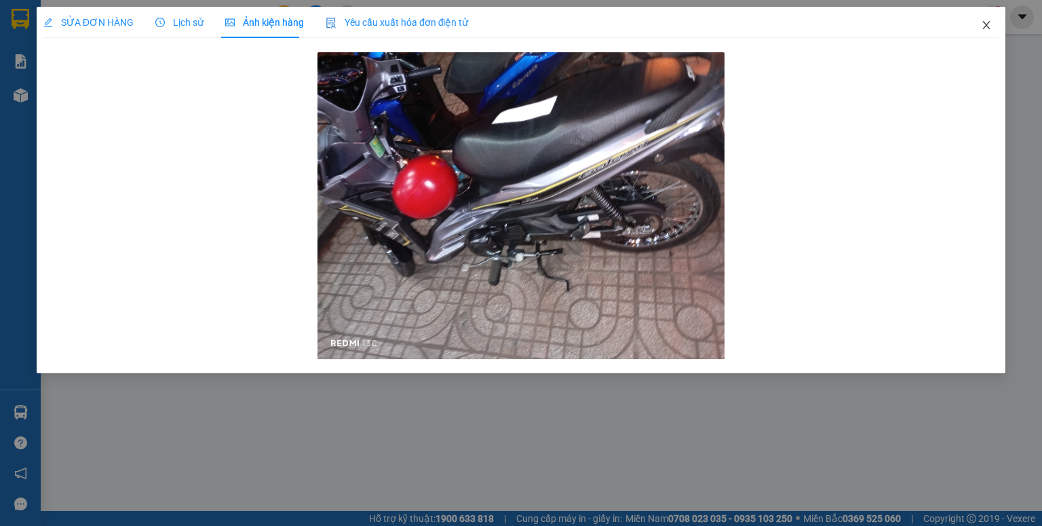
click at [985, 25] on icon "close" at bounding box center [986, 25] width 7 height 8
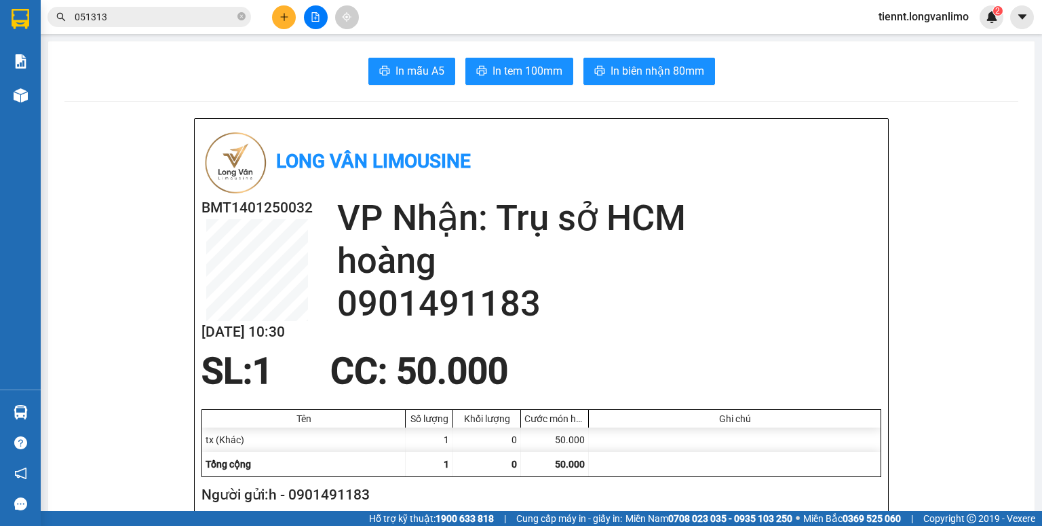
click at [166, 16] on input "051313" at bounding box center [155, 16] width 160 height 15
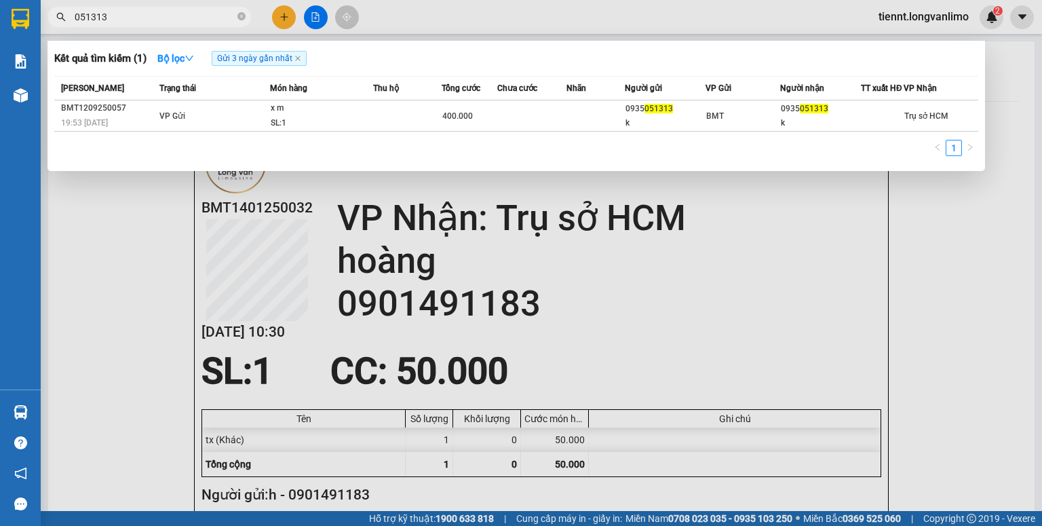
click at [166, 16] on input "051313" at bounding box center [155, 16] width 160 height 15
type input "0"
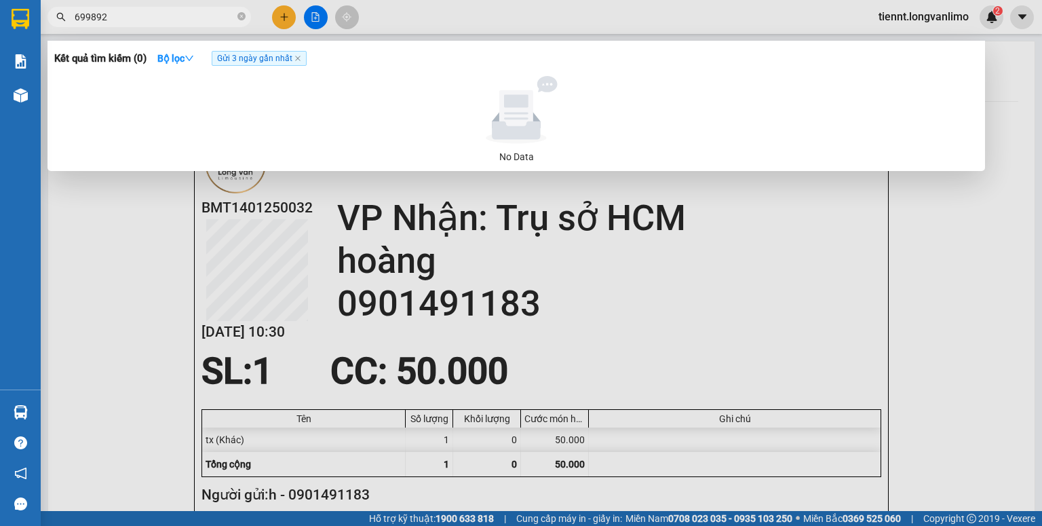
drag, startPoint x: 146, startPoint y: 21, endPoint x: 46, endPoint y: 22, distance: 99.7
click at [46, 22] on div "699892" at bounding box center [132, 17] width 265 height 20
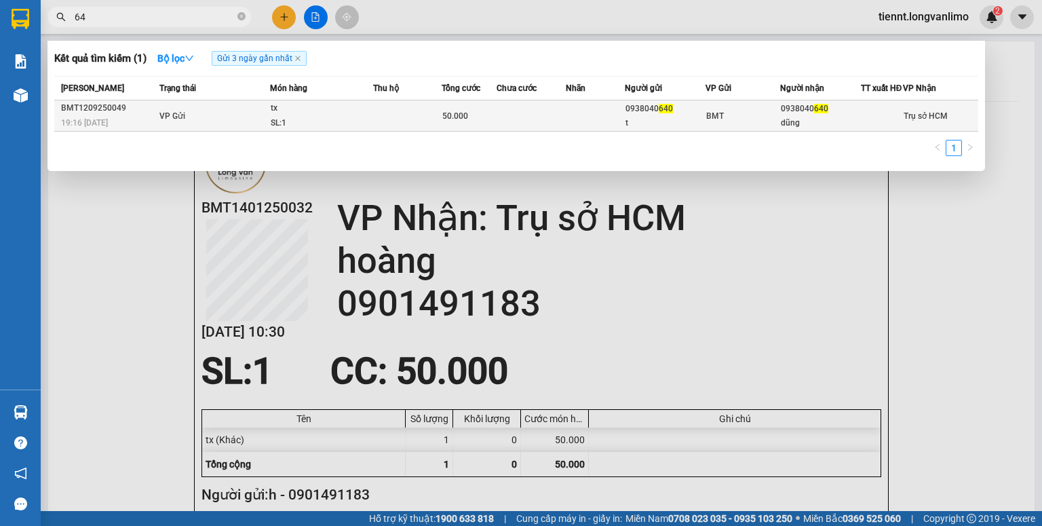
type input "6"
type input "6532"
click at [510, 121] on span "60.000" at bounding box center [510, 115] width 26 height 9
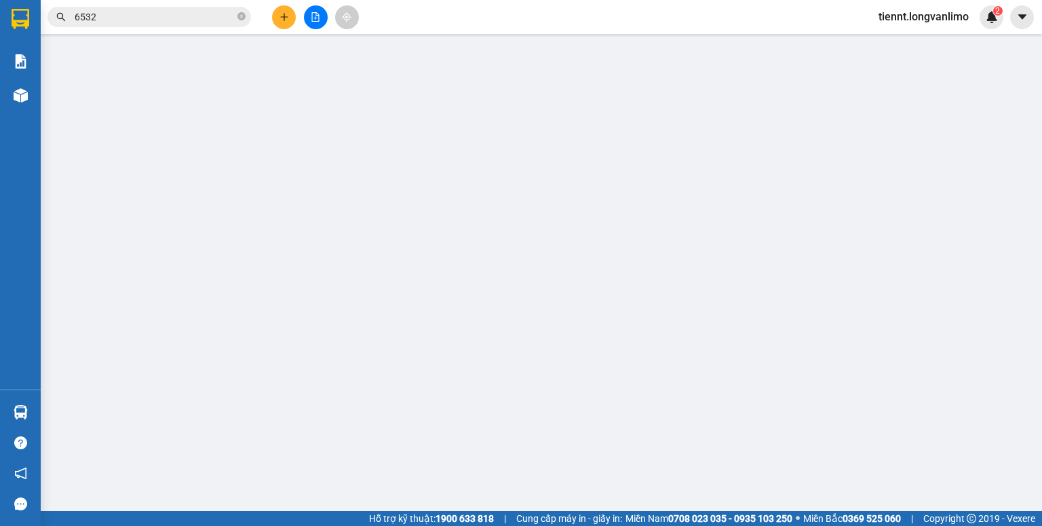
type input "0935994783"
type input "j"
type input "0902416532"
type input "l"
type input "60.000"
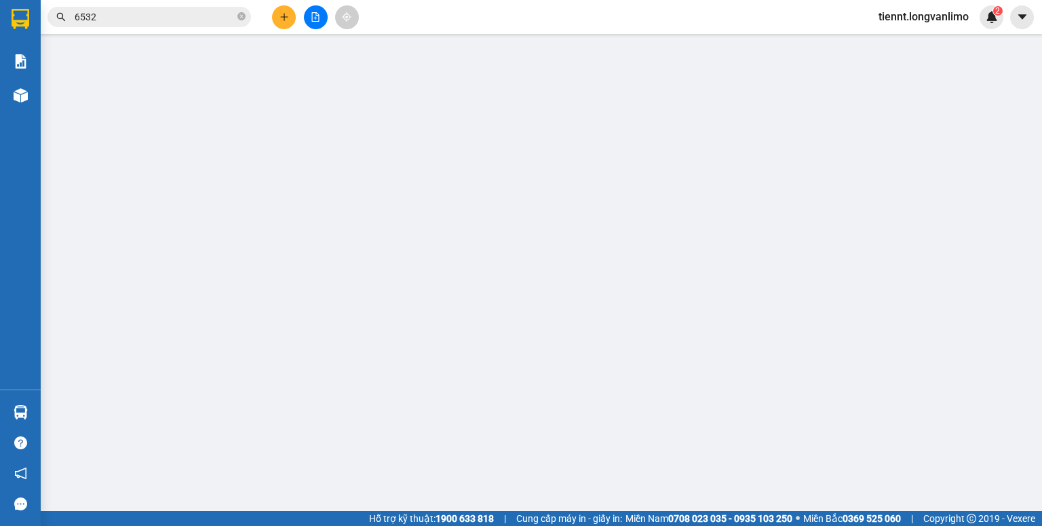
type input "60.000"
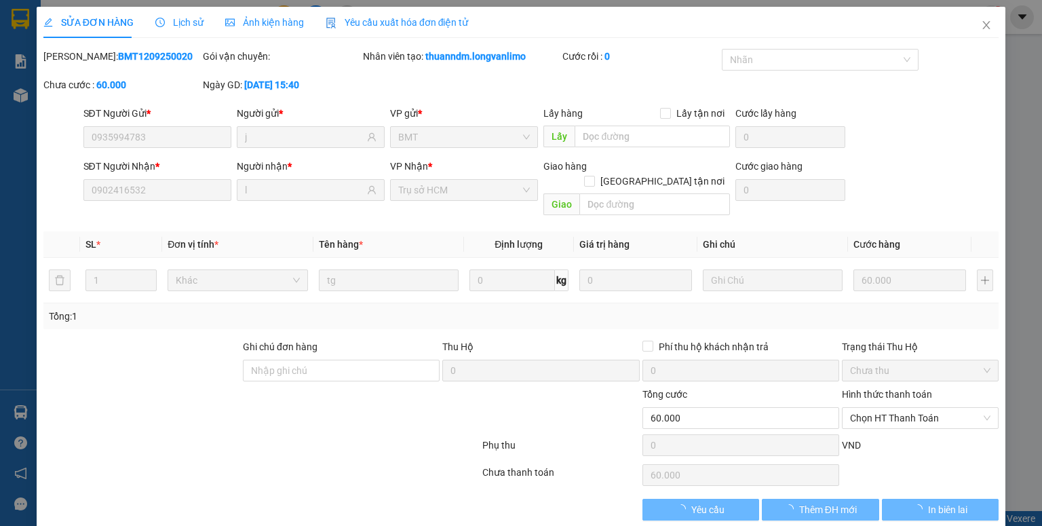
click at [252, 22] on div "SỬA ĐƠN HÀNG Lịch sử Ảnh kiện hàng Yêu cầu xuất hóa đơn điện tử Total Paid Fee …" at bounding box center [521, 263] width 1042 height 526
click at [288, 30] on div "Ảnh kiện hàng" at bounding box center [264, 22] width 79 height 31
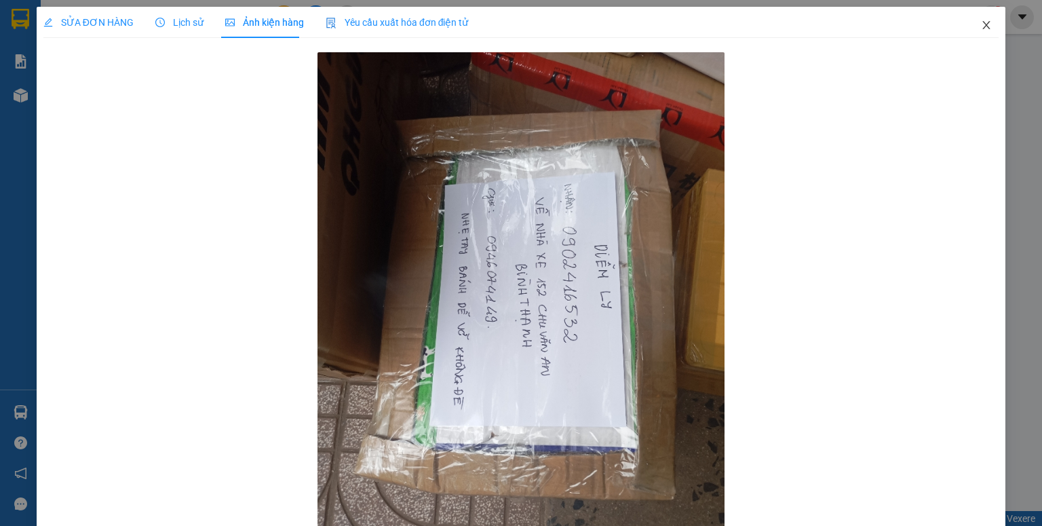
click at [981, 24] on icon "close" at bounding box center [986, 25] width 11 height 11
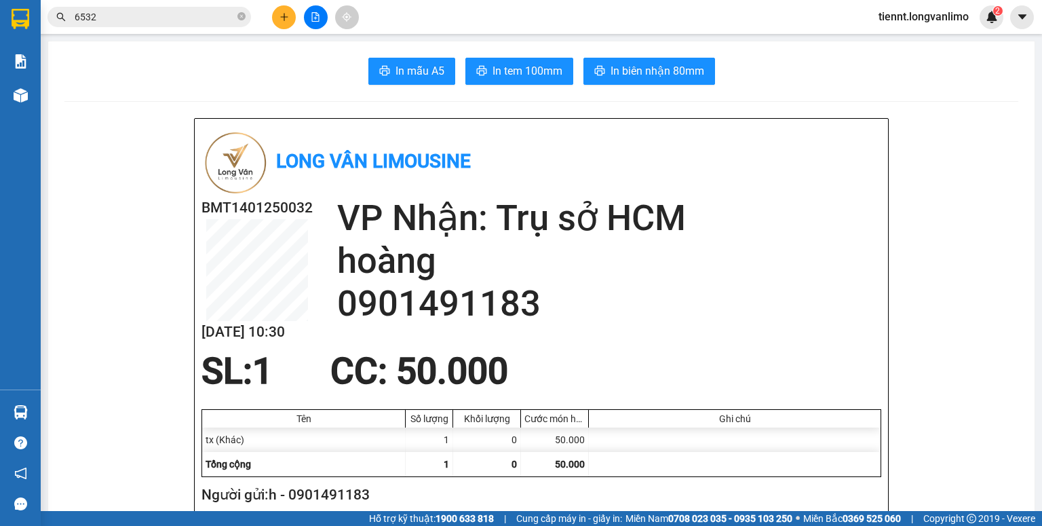
click at [139, 19] on input "6532" at bounding box center [155, 16] width 160 height 15
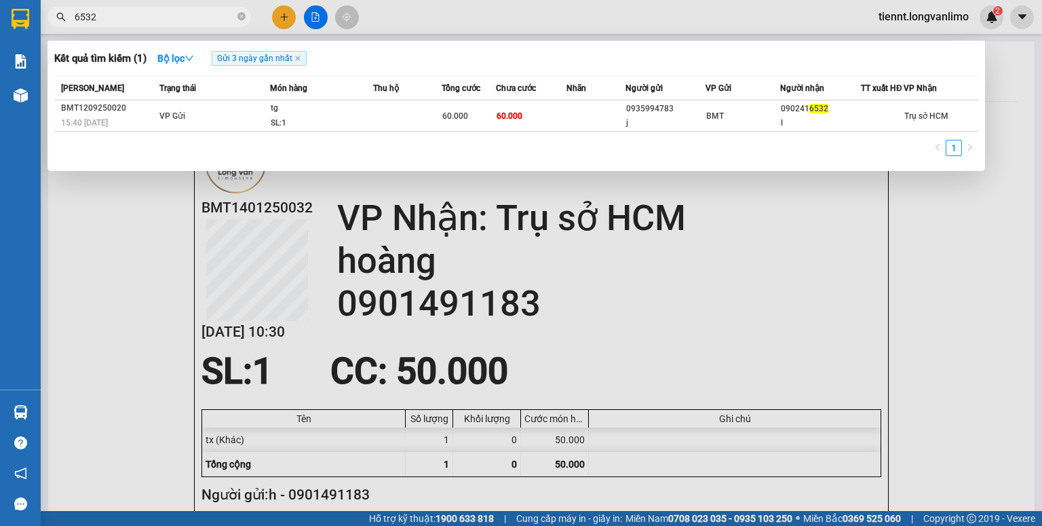
drag, startPoint x: 169, startPoint y: 12, endPoint x: 39, endPoint y: 35, distance: 132.3
click at [39, 35] on section "Kết quả tìm kiếm ( 1 ) Bộ lọc Gửi 3 ngày gần nhất Mã ĐH Trạng thái Món hàng Thu…" at bounding box center [521, 263] width 1042 height 526
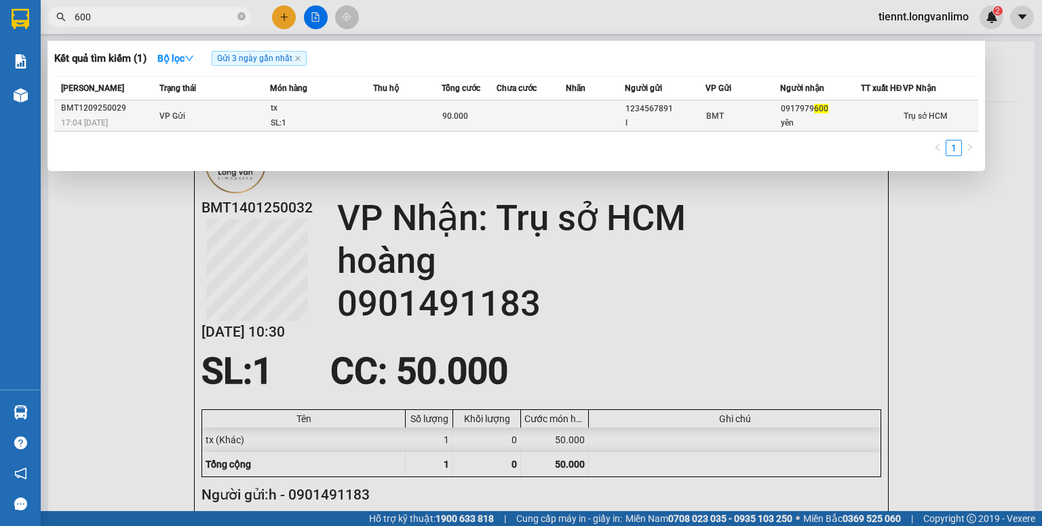
click at [423, 125] on td at bounding box center [407, 115] width 69 height 31
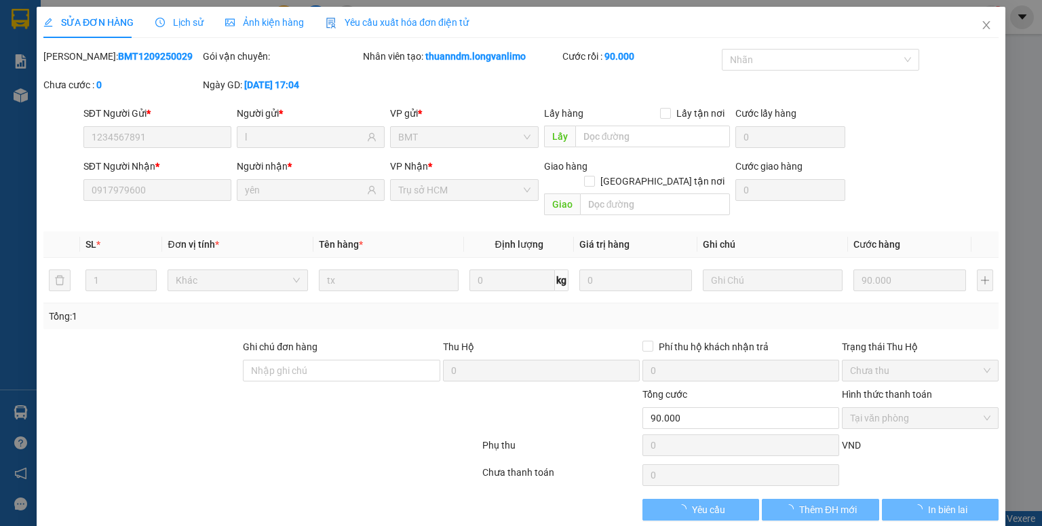
click at [282, 33] on div "Ảnh kiện hàng" at bounding box center [264, 22] width 79 height 31
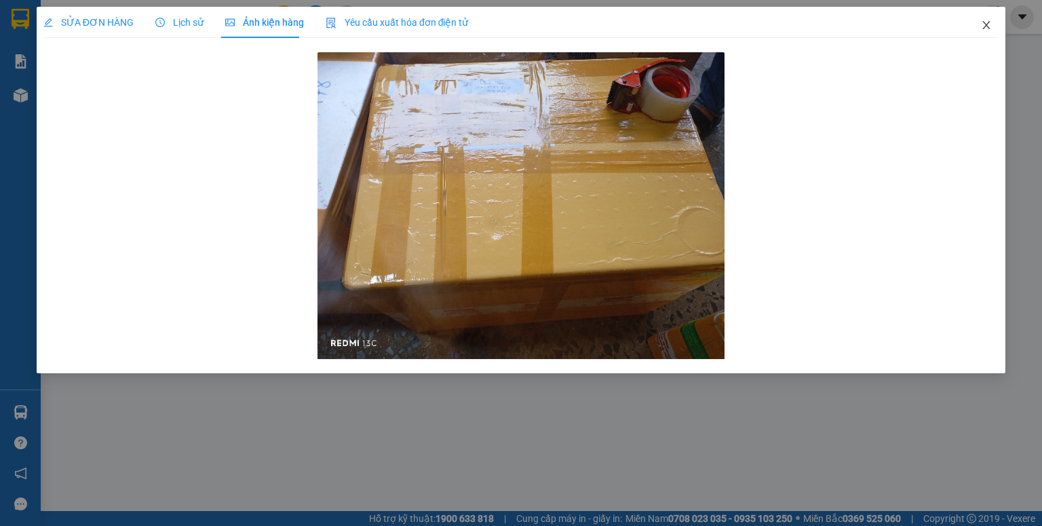
click at [992, 22] on span "Close" at bounding box center [986, 26] width 38 height 38
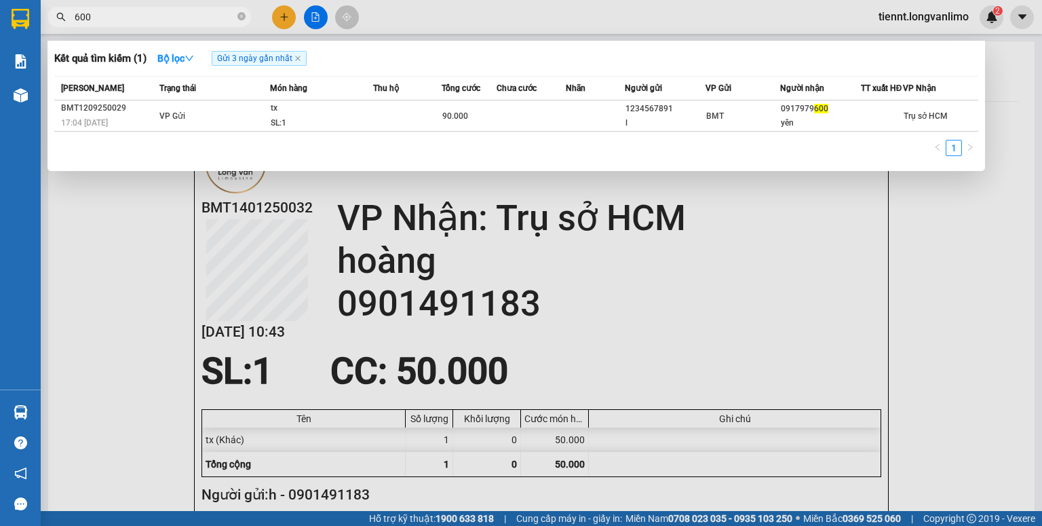
drag, startPoint x: 106, startPoint y: 20, endPoint x: 44, endPoint y: 17, distance: 61.8
click at [44, 17] on div "600" at bounding box center [132, 17] width 265 height 20
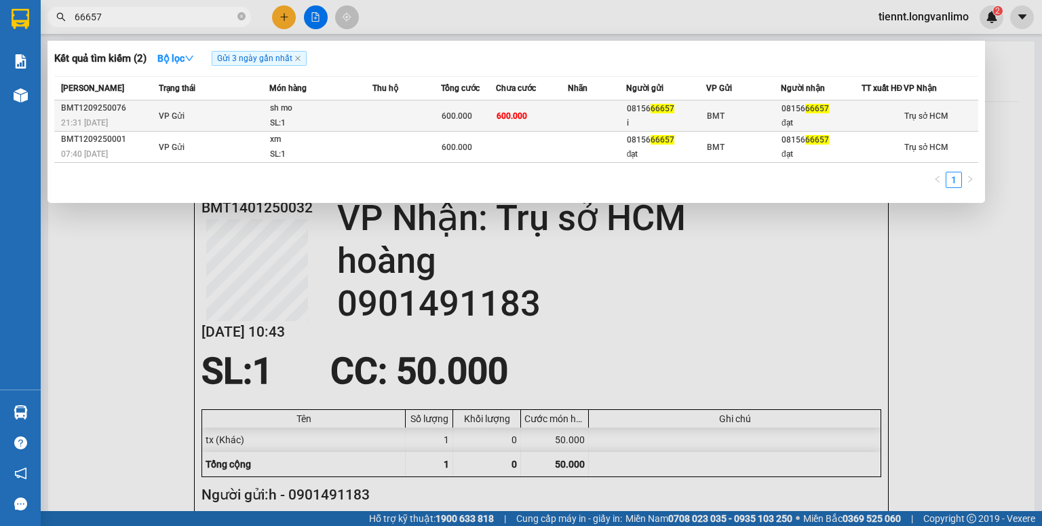
type input "66657"
click at [442, 121] on span "600.000" at bounding box center [457, 115] width 31 height 9
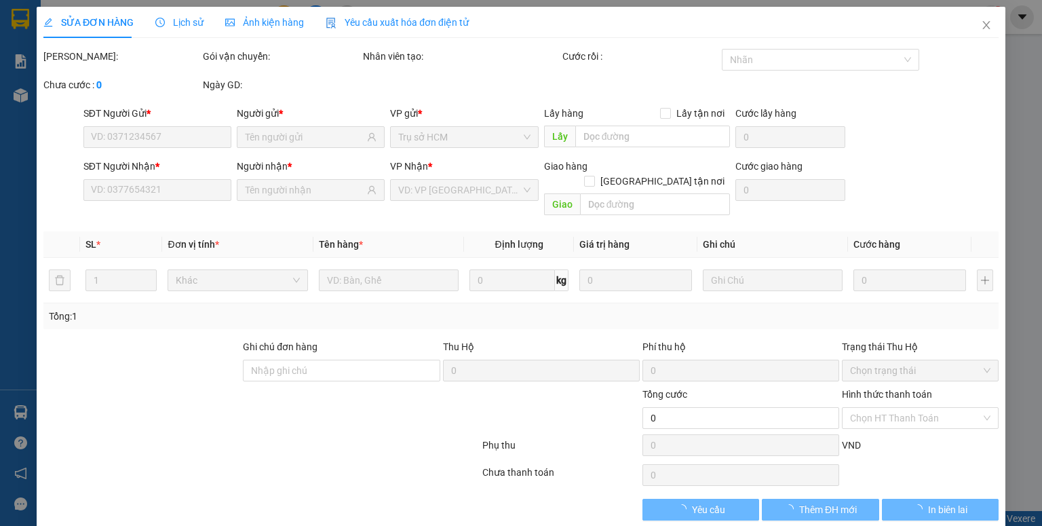
type input "0815666657"
type input "i"
type input "0815666657"
type input "đạt"
type input "600.000"
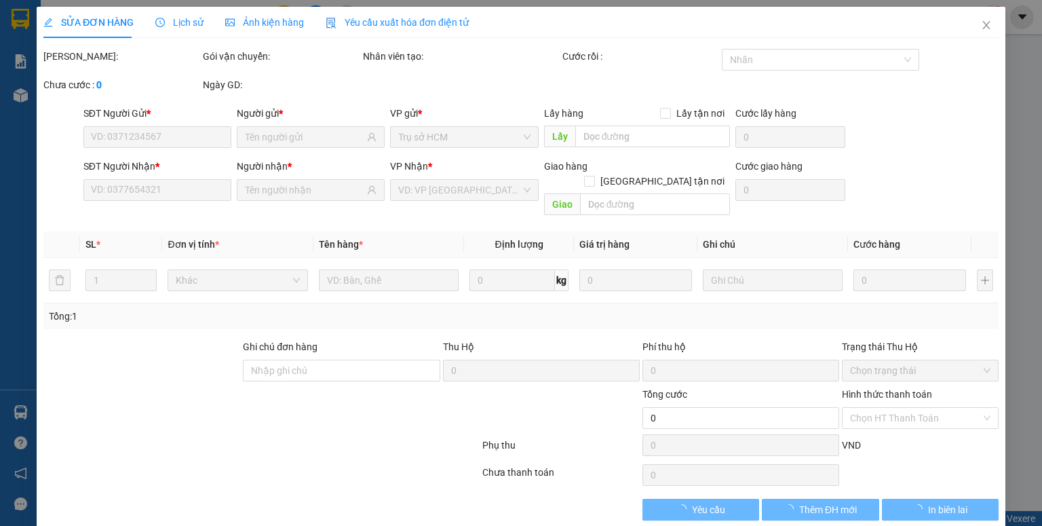
type input "600.000"
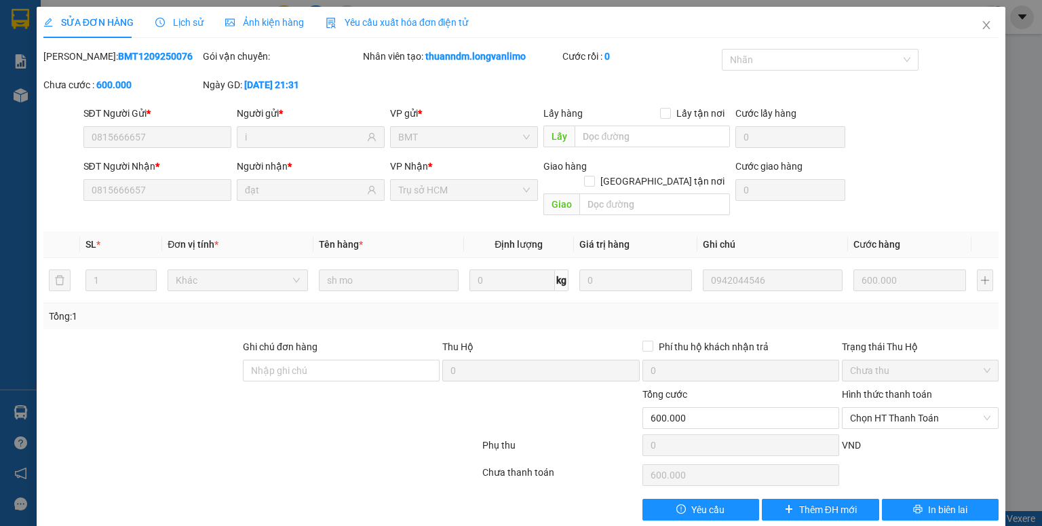
click at [298, 27] on span "Ảnh kiện hàng" at bounding box center [264, 22] width 79 height 11
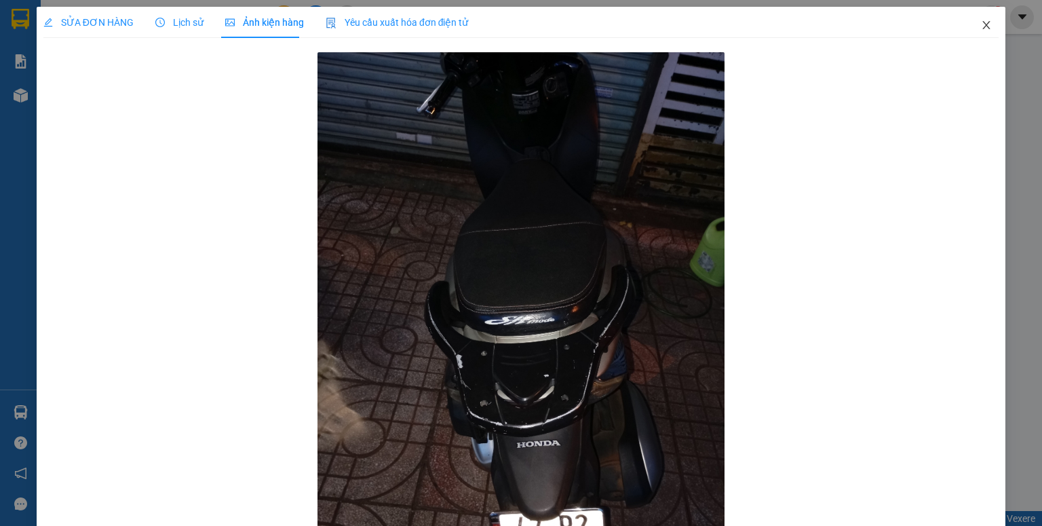
click at [981, 24] on icon "close" at bounding box center [986, 25] width 11 height 11
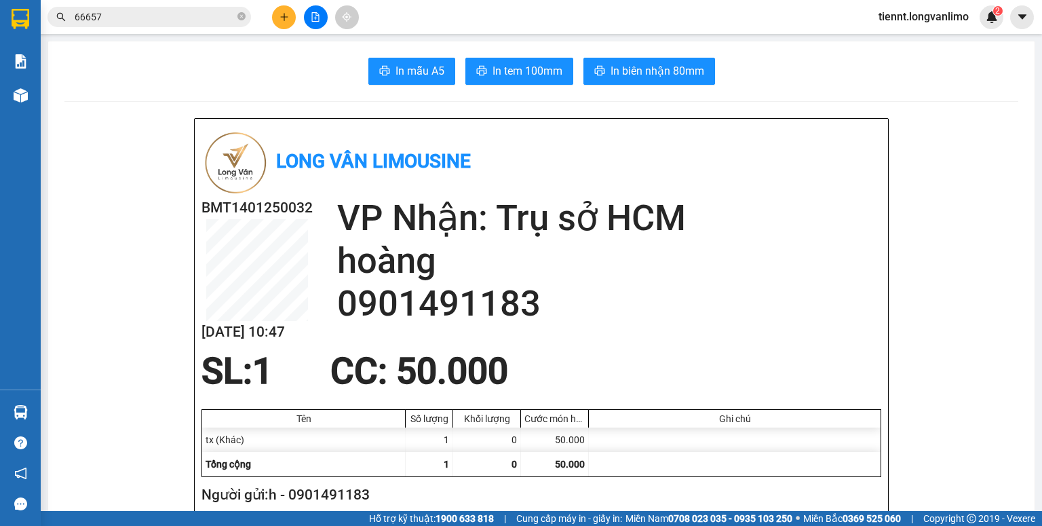
click at [140, 16] on input "66657" at bounding box center [155, 16] width 160 height 15
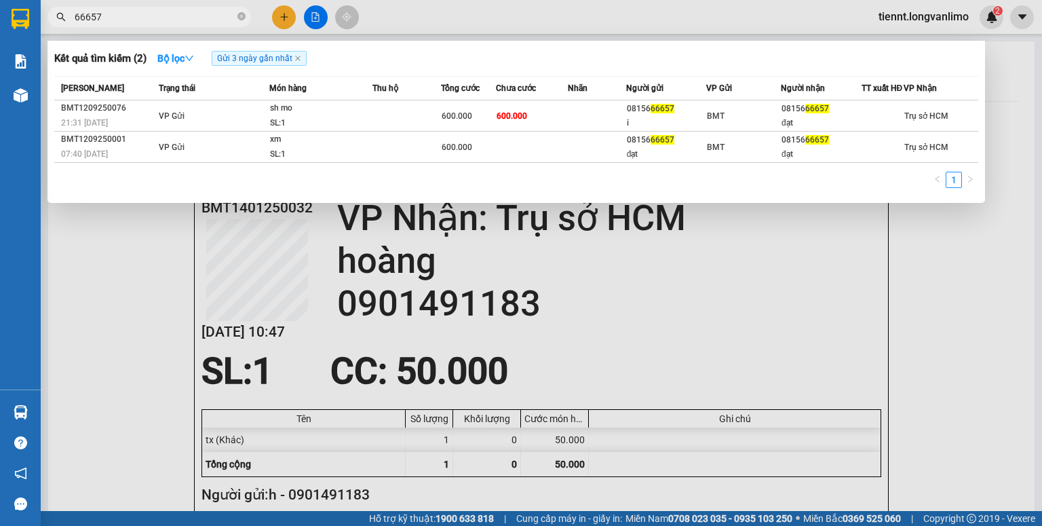
click at [1013, 76] on div at bounding box center [521, 263] width 1042 height 526
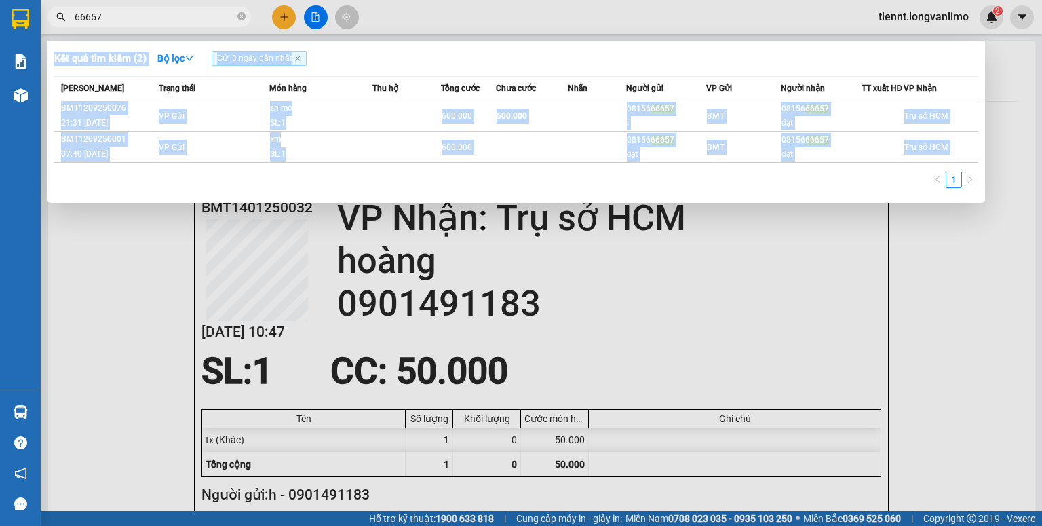
drag, startPoint x: 172, startPoint y: 26, endPoint x: 43, endPoint y: 27, distance: 128.9
click at [43, 27] on div "Kết quả tìm kiếm ( 2 ) Bộ lọc Gửi 3 ngày gần nhất Mã ĐH Trạng thái Món hàng Thu…" at bounding box center [132, 17] width 265 height 24
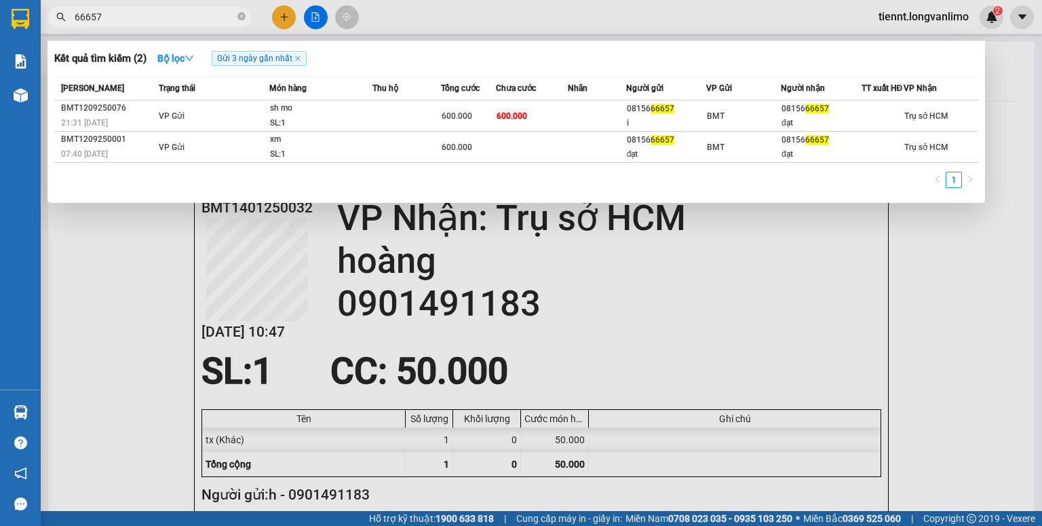
click at [180, 14] on input "66657" at bounding box center [155, 16] width 160 height 15
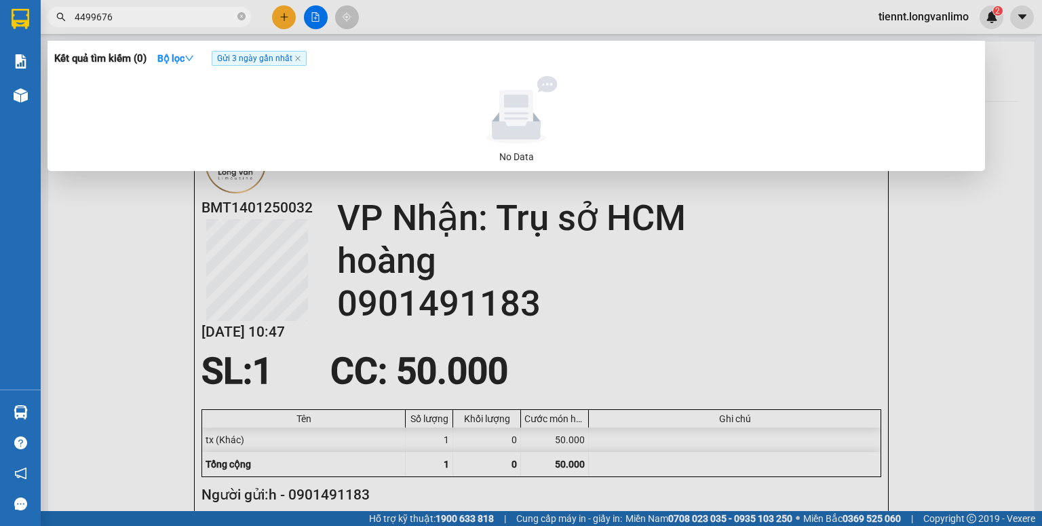
drag, startPoint x: 90, startPoint y: 16, endPoint x: 66, endPoint y: 19, distance: 23.2
click at [66, 19] on span "4499676" at bounding box center [148, 17] width 203 height 20
click at [182, 14] on input "9676" at bounding box center [155, 16] width 160 height 15
type input "9676"
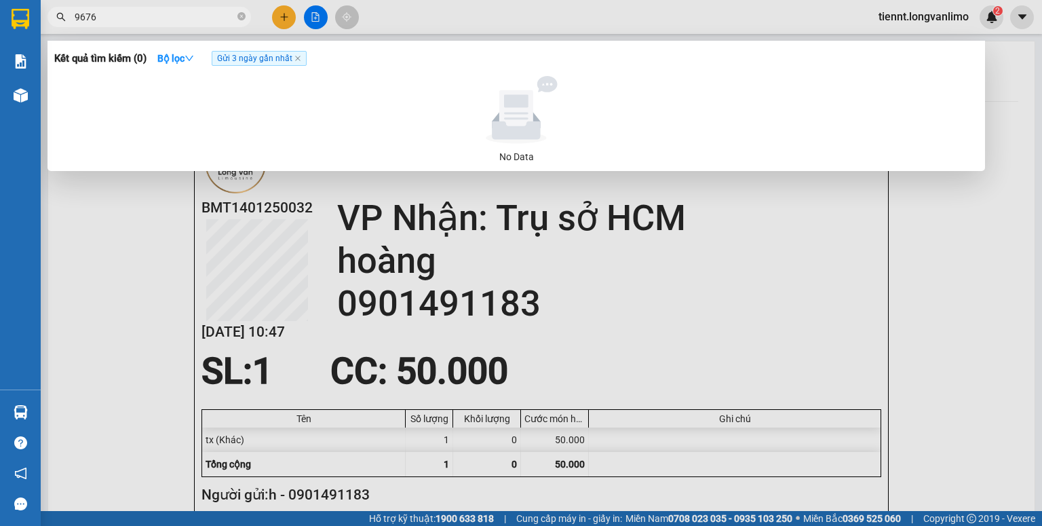
click at [178, 1] on div at bounding box center [521, 263] width 1042 height 526
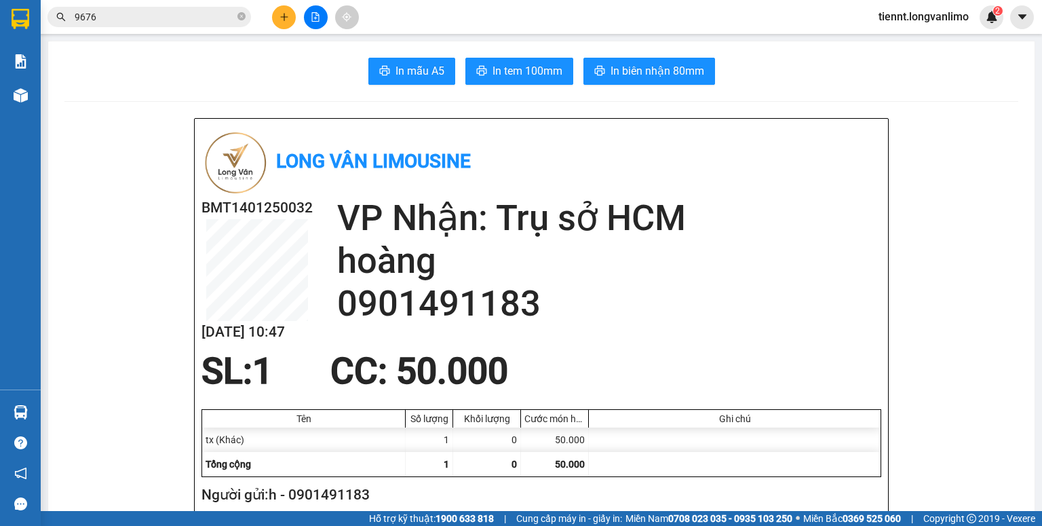
click at [176, 16] on input "9676" at bounding box center [155, 16] width 160 height 15
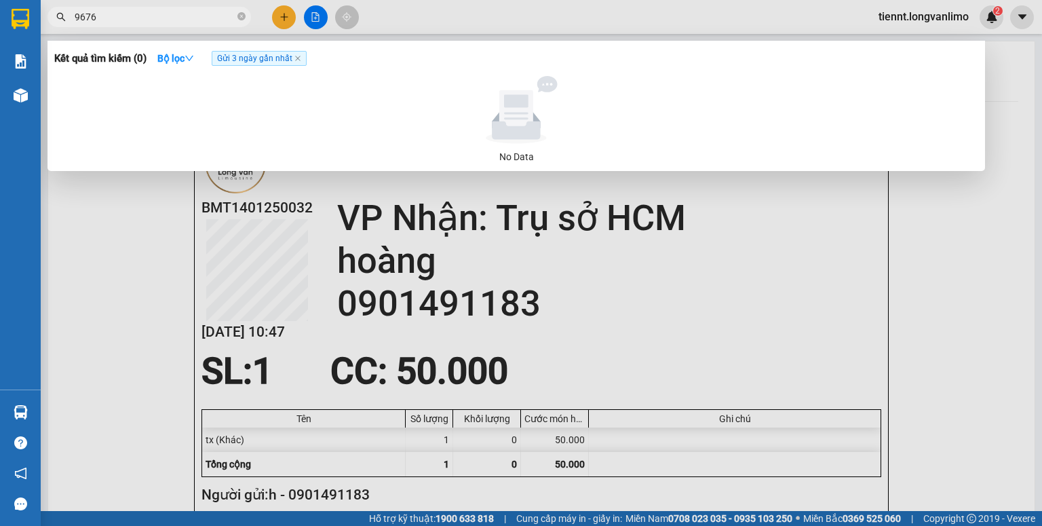
drag, startPoint x: 136, startPoint y: 21, endPoint x: 38, endPoint y: 33, distance: 99.1
click at [42, 29] on div "Kết quả tìm kiếm ( 0 ) Bộ lọc Gửi 3 ngày gần nhất No Data 9676" at bounding box center [132, 17] width 265 height 24
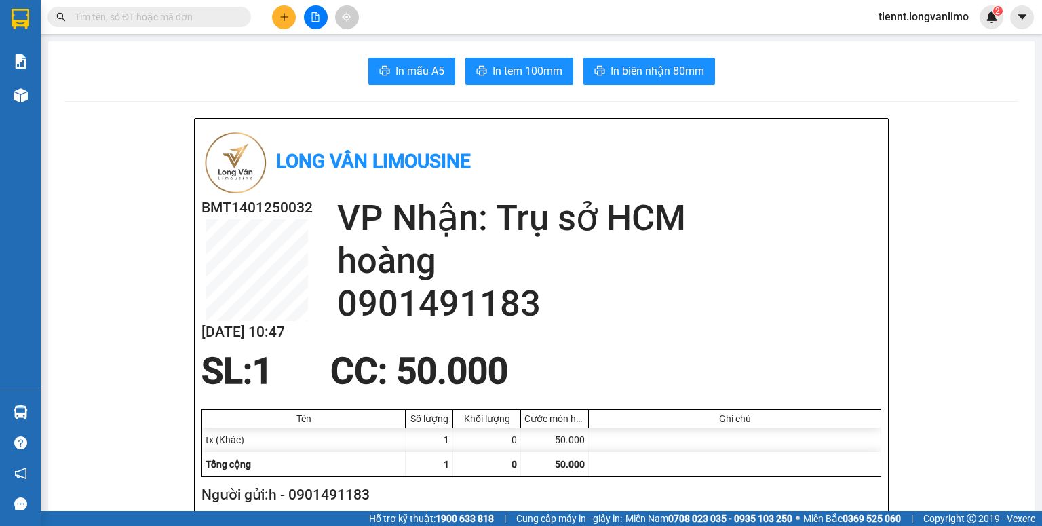
click at [165, 19] on input "text" at bounding box center [155, 16] width 160 height 15
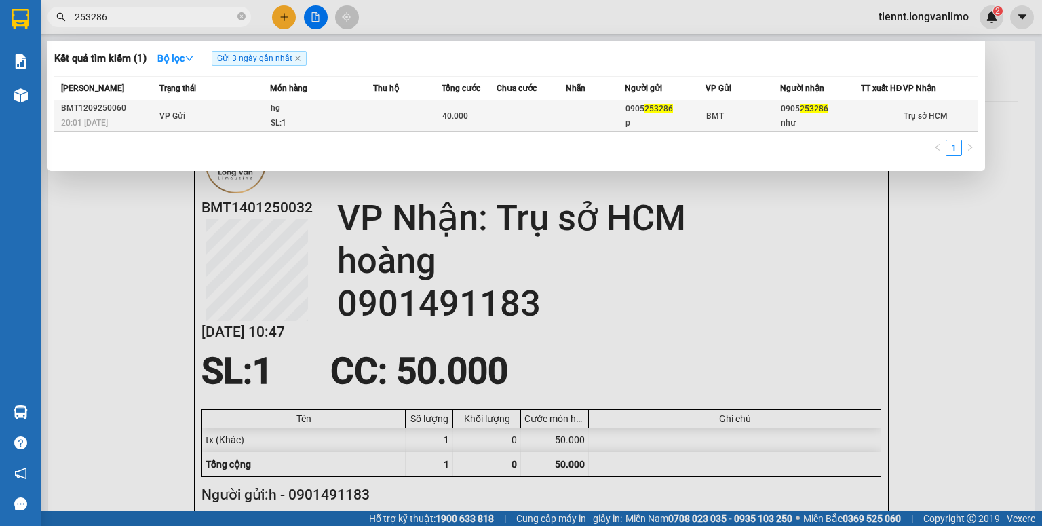
click at [472, 123] on div "40.000" at bounding box center [468, 116] width 53 height 15
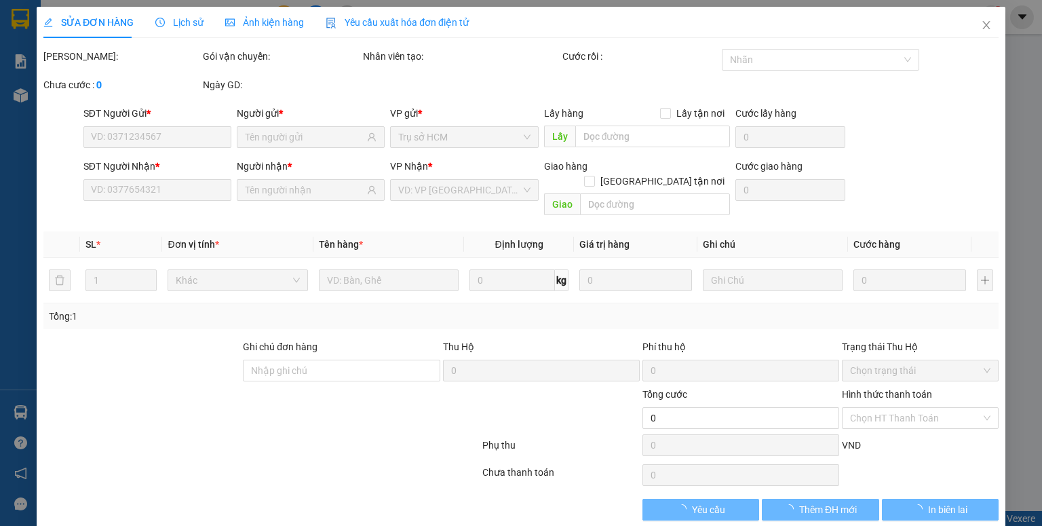
click at [271, 24] on span "Ảnh kiện hàng" at bounding box center [264, 22] width 79 height 11
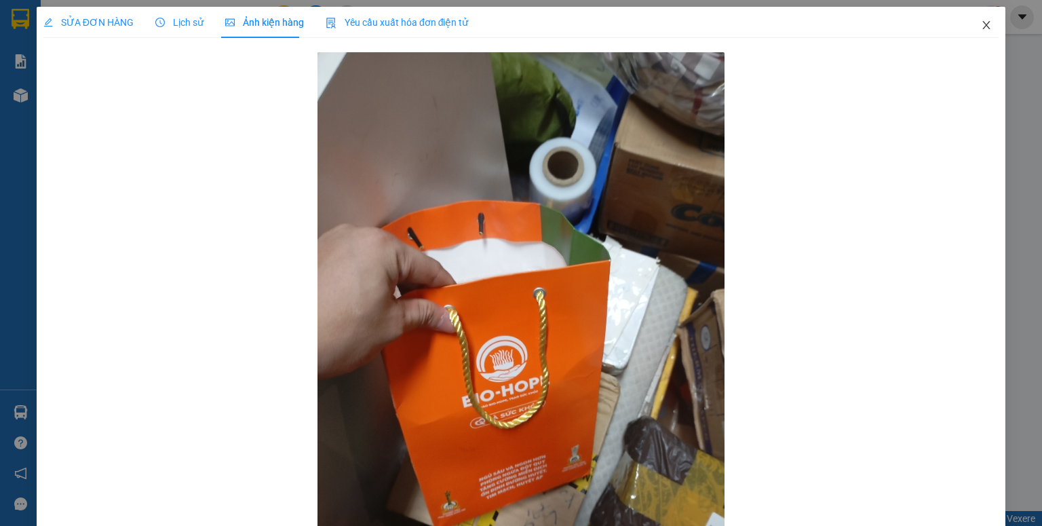
click at [981, 25] on icon "close" at bounding box center [986, 25] width 11 height 11
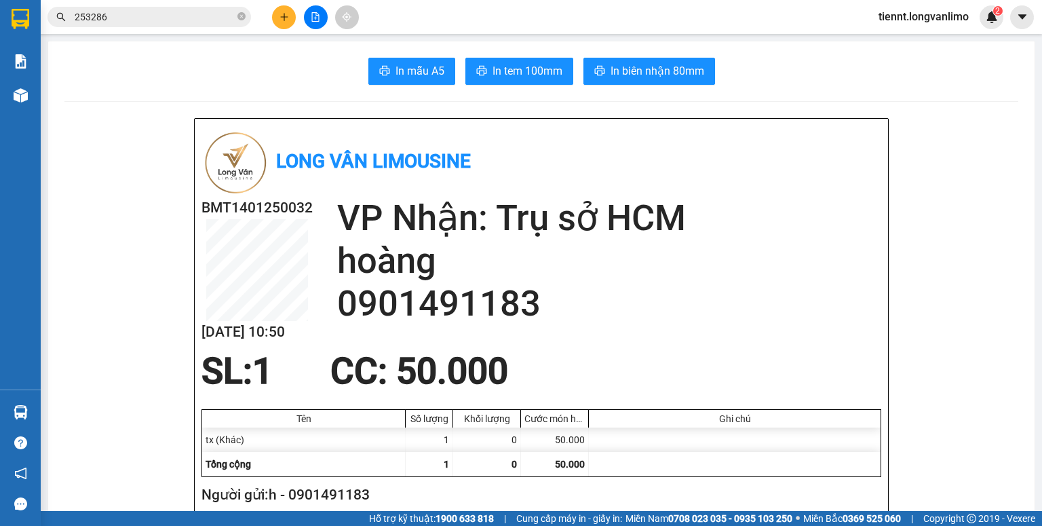
click at [205, 9] on input "253286" at bounding box center [155, 16] width 160 height 15
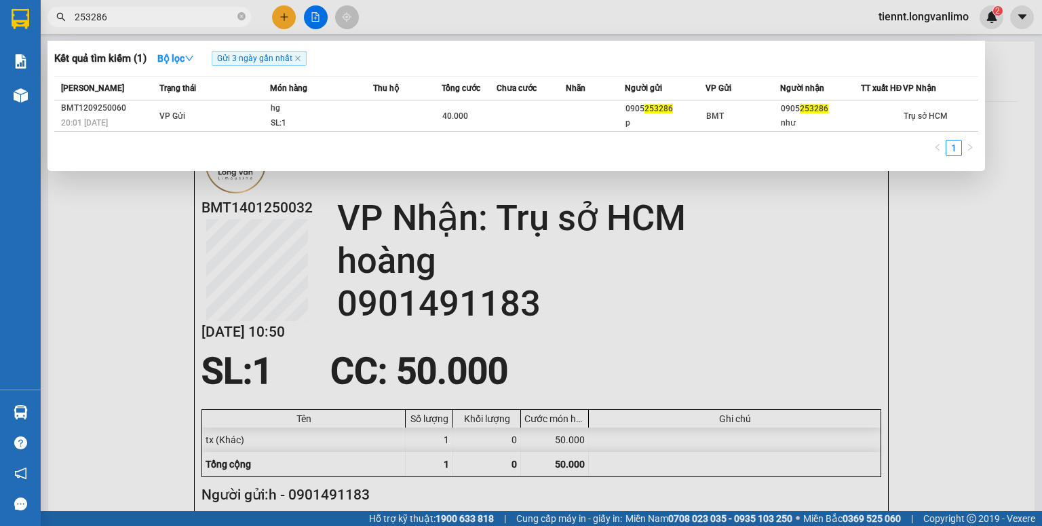
click at [199, 22] on input "253286" at bounding box center [155, 16] width 160 height 15
click at [200, 21] on input "253286" at bounding box center [155, 16] width 160 height 15
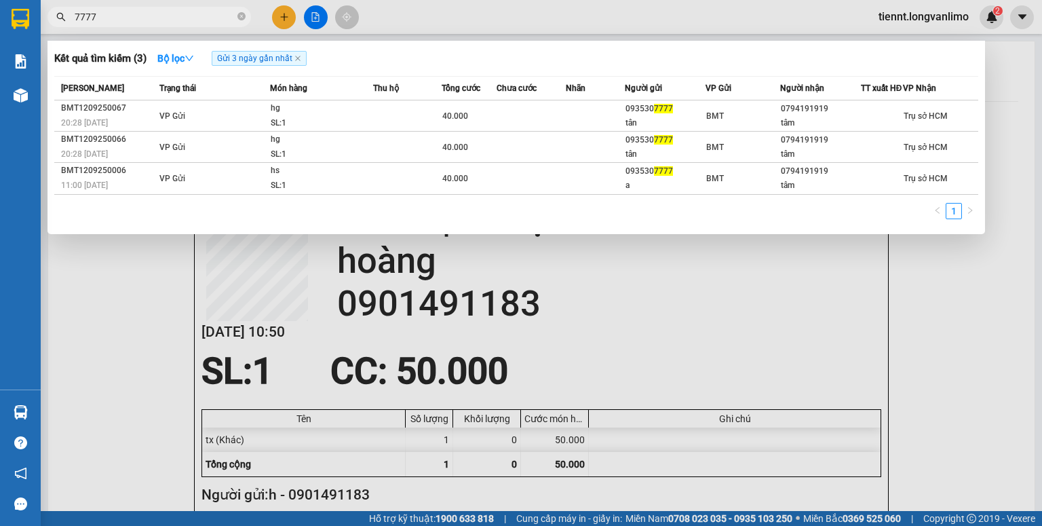
click at [959, 353] on div at bounding box center [521, 263] width 1042 height 526
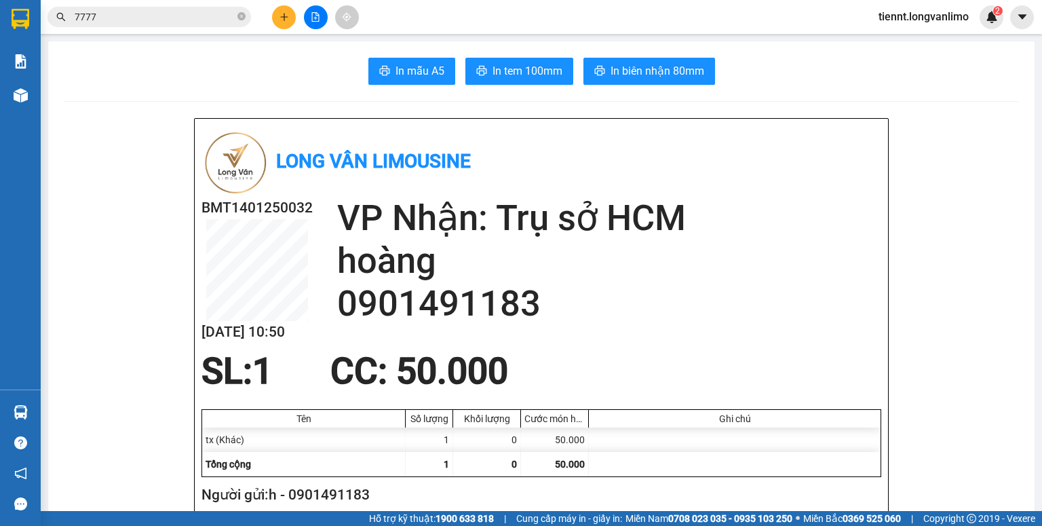
click at [140, 27] on div "Kết quả tìm kiếm ( 3 ) Bộ lọc Gửi 3 ngày gần nhất Mã ĐH Trạng thái Món hàng Thu…" at bounding box center [132, 17] width 265 height 24
click at [138, 22] on input "7777" at bounding box center [155, 16] width 160 height 15
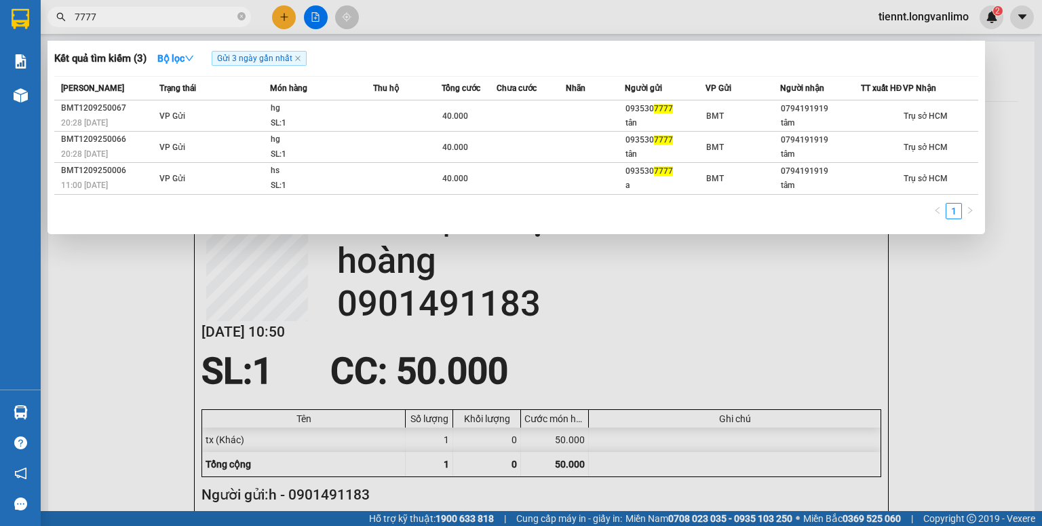
click at [138, 19] on input "7777" at bounding box center [155, 16] width 160 height 15
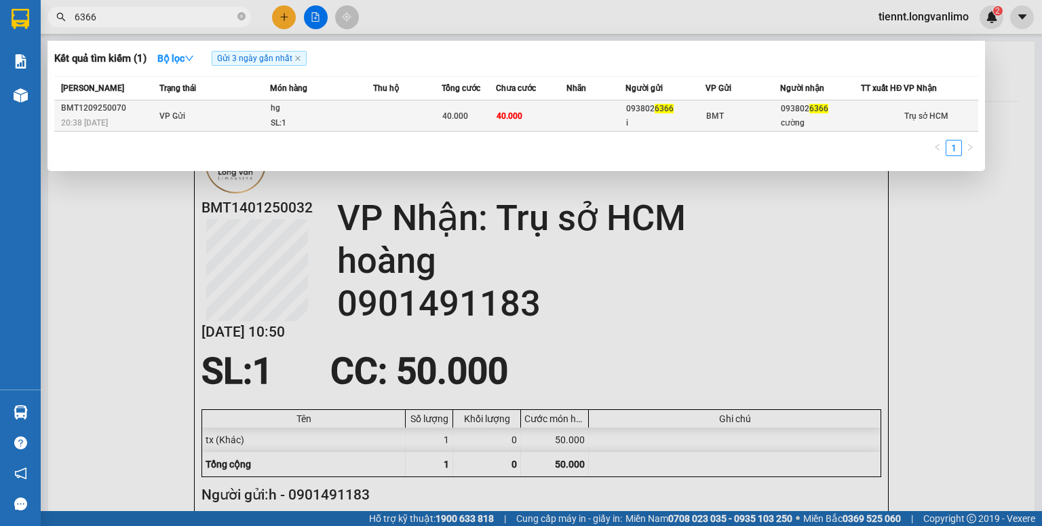
click at [360, 116] on div "hg" at bounding box center [322, 108] width 102 height 15
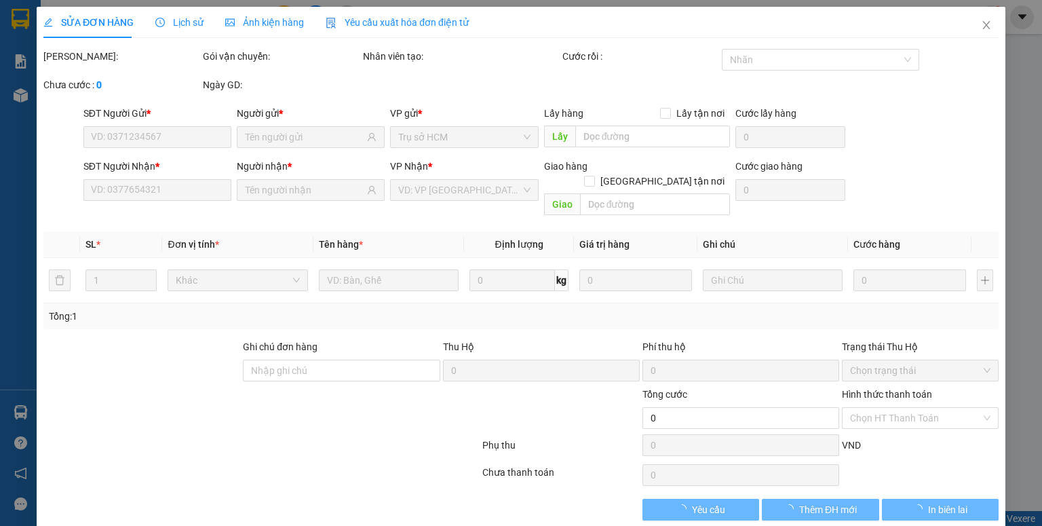
click at [258, 33] on div "Ảnh kiện hàng" at bounding box center [264, 22] width 79 height 31
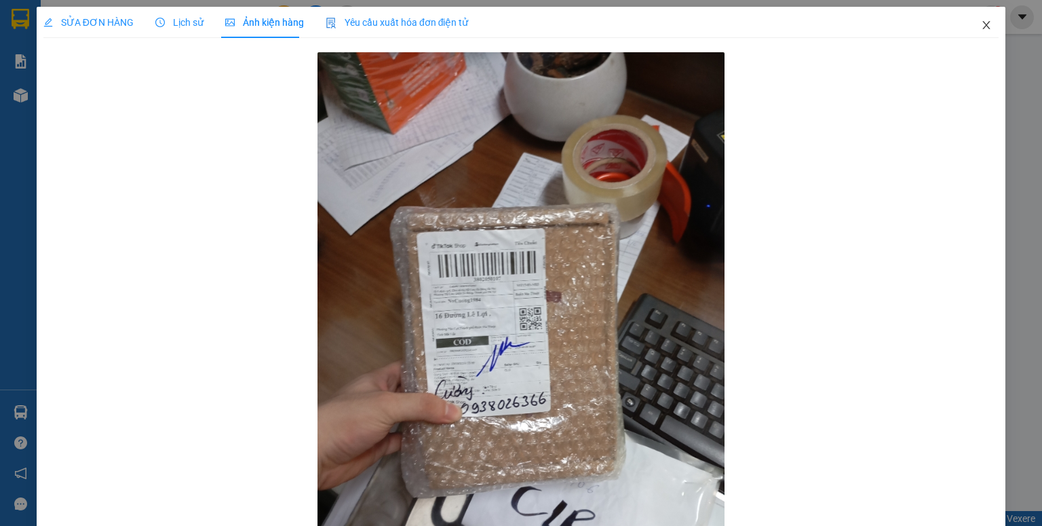
click at [981, 26] on icon "close" at bounding box center [986, 25] width 11 height 11
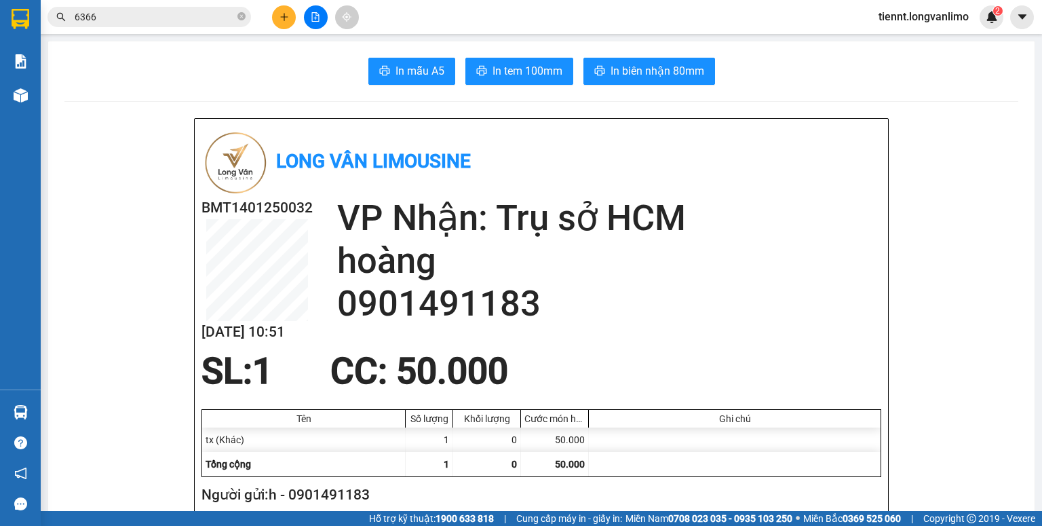
click at [130, 19] on input "6366" at bounding box center [155, 16] width 160 height 15
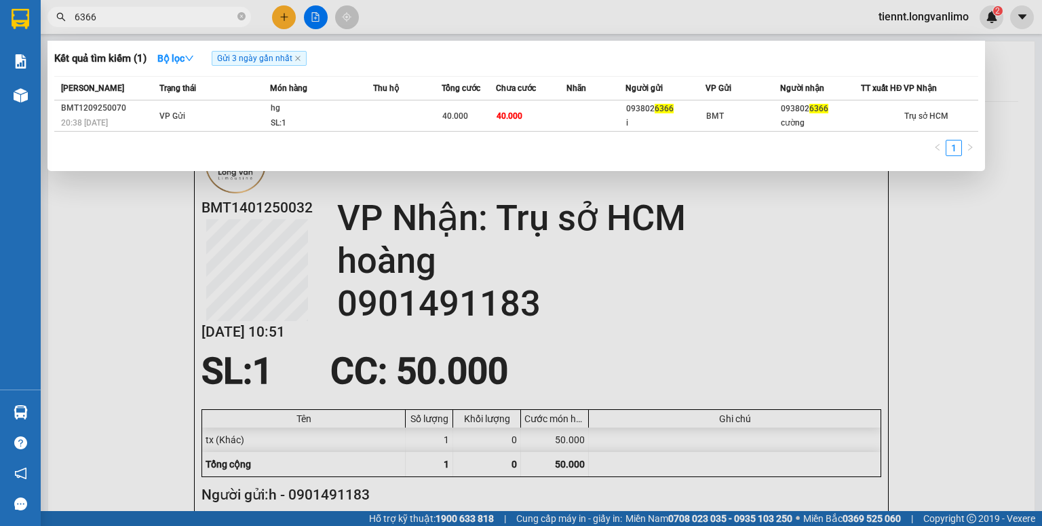
click at [130, 19] on input "6366" at bounding box center [155, 16] width 160 height 15
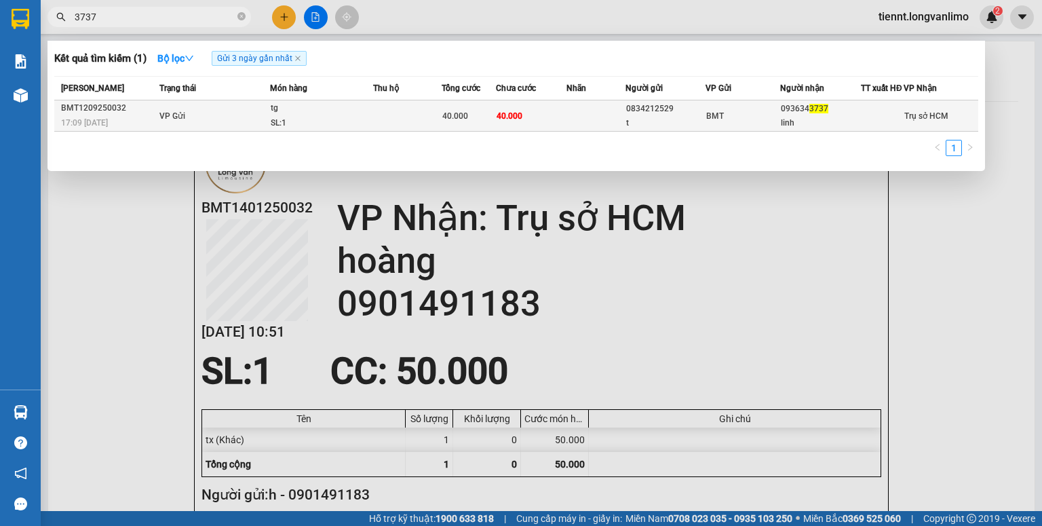
type input "3737"
click at [420, 128] on td at bounding box center [407, 115] width 69 height 31
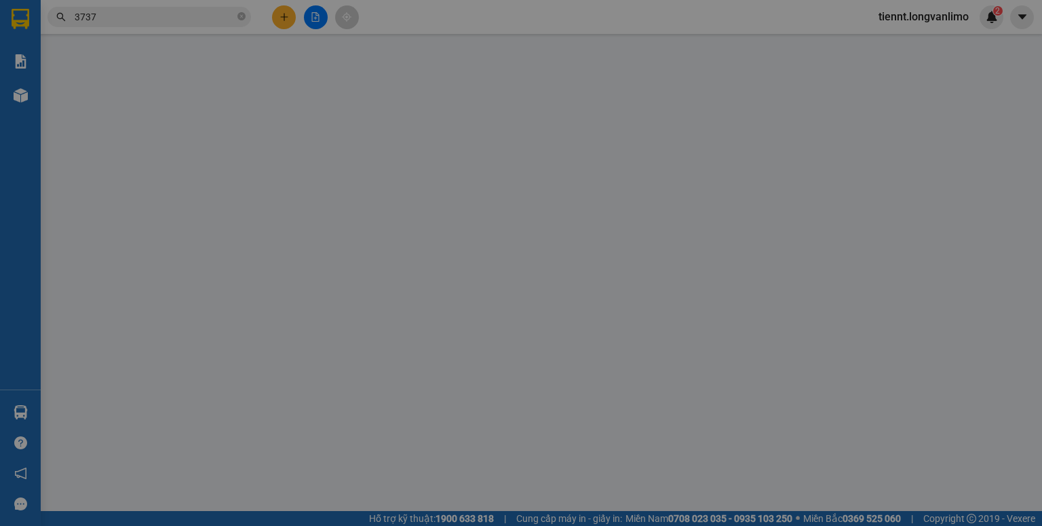
type input "0834212529"
type input "t"
type input "0936343737"
type input "linh"
type input "40.000"
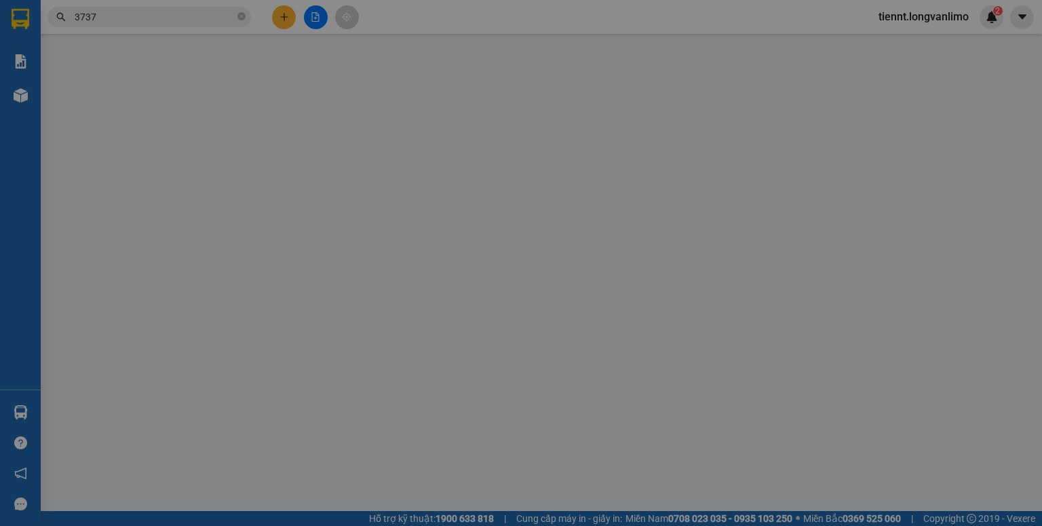
type input "40.000"
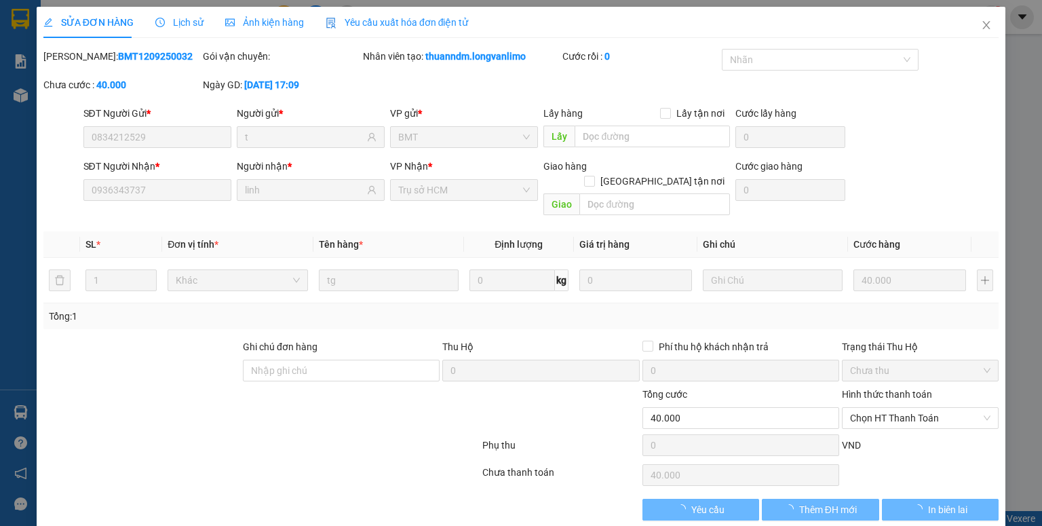
click at [290, 25] on span "Ảnh kiện hàng" at bounding box center [264, 22] width 79 height 11
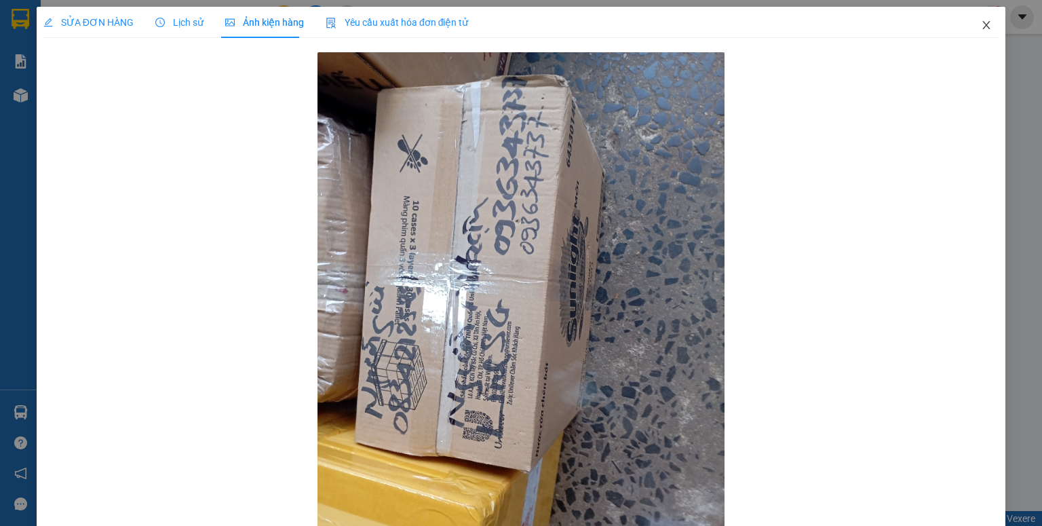
click at [981, 23] on icon "close" at bounding box center [986, 25] width 11 height 11
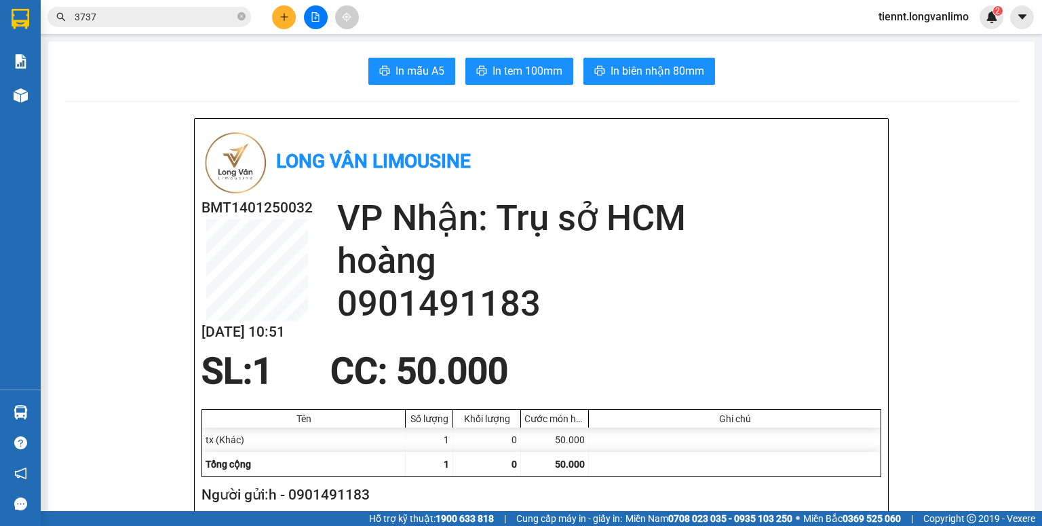
click at [170, 18] on input "3737" at bounding box center [155, 16] width 160 height 15
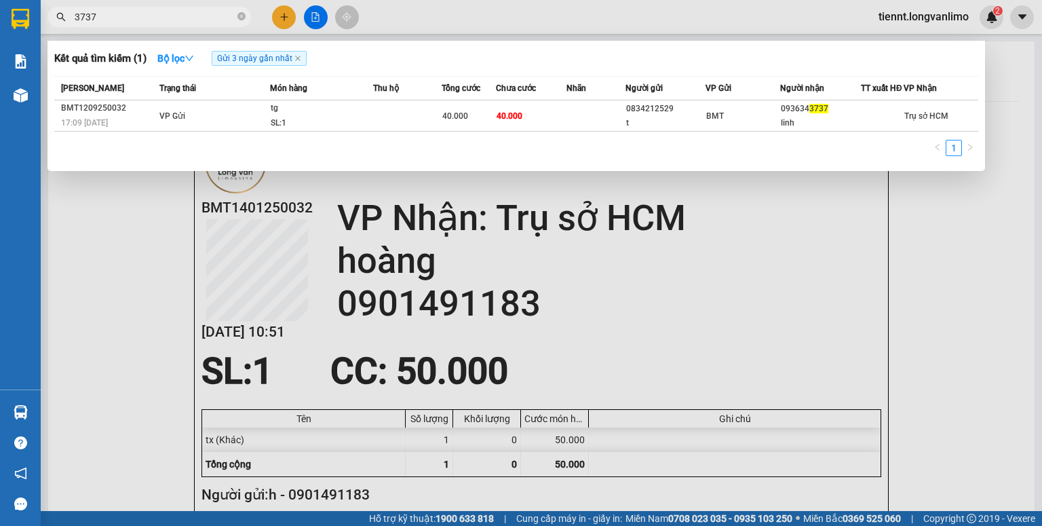
drag, startPoint x: 170, startPoint y: 18, endPoint x: 163, endPoint y: 22, distance: 8.3
click at [168, 18] on input "3737" at bounding box center [155, 16] width 160 height 15
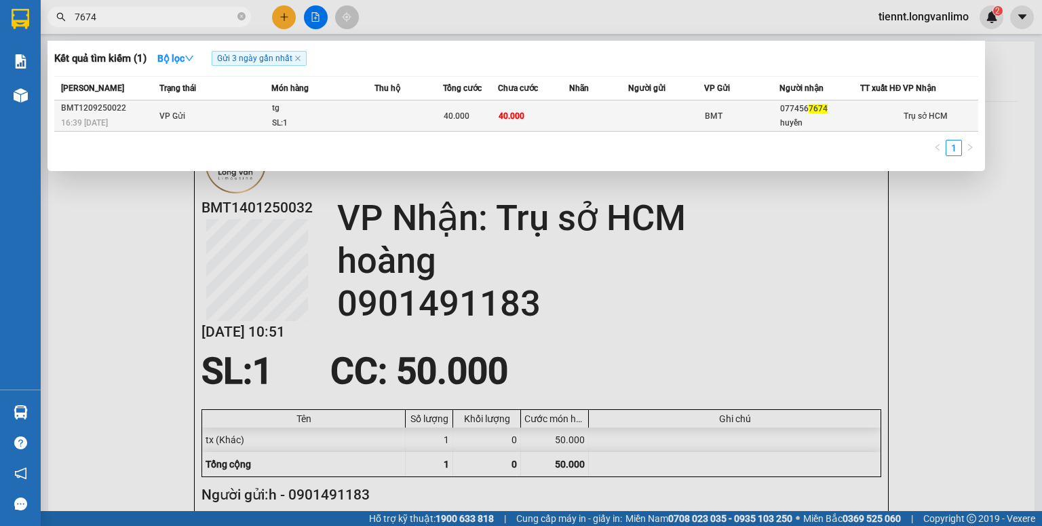
click at [449, 120] on span "40.000" at bounding box center [457, 115] width 26 height 9
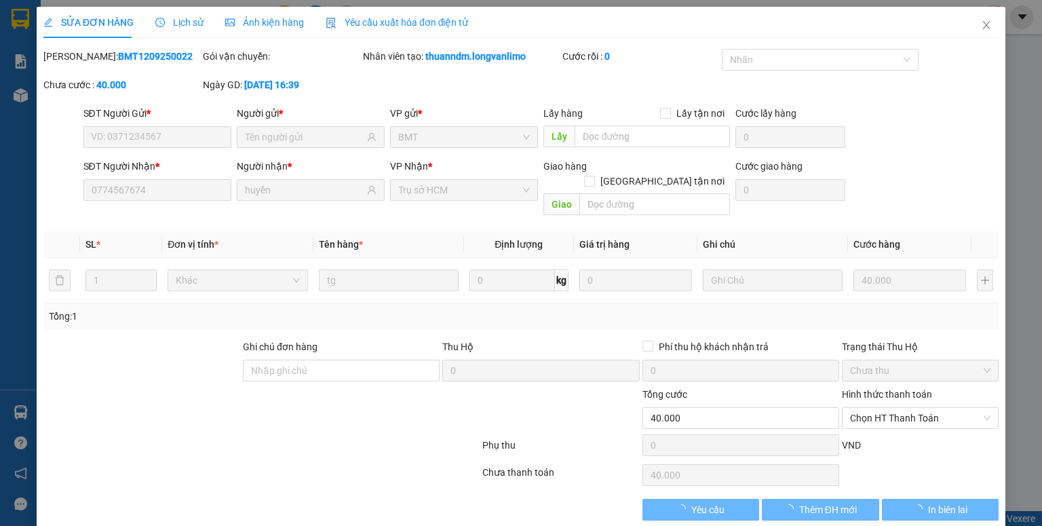
click at [252, 26] on span "Ảnh kiện hàng" at bounding box center [264, 22] width 79 height 11
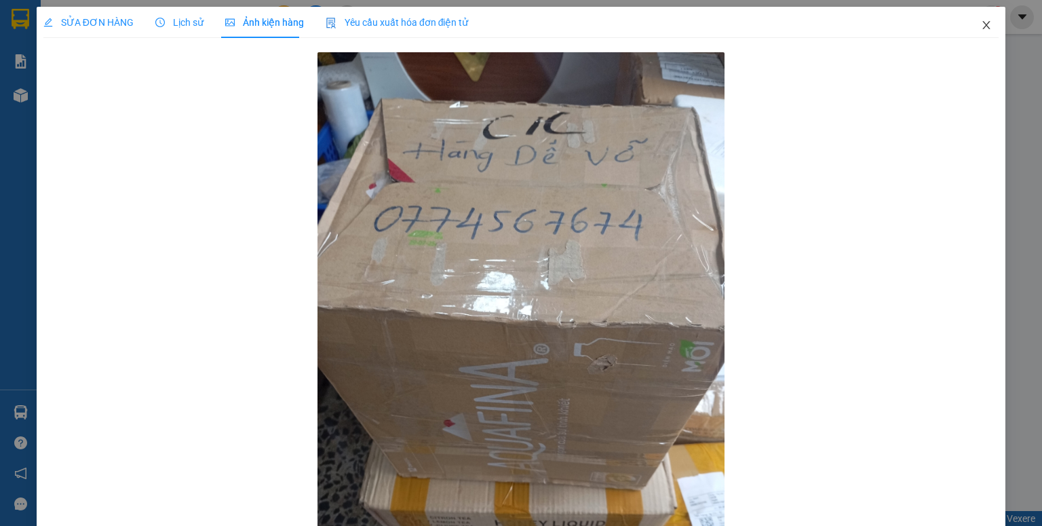
click at [983, 24] on icon "close" at bounding box center [986, 25] width 7 height 8
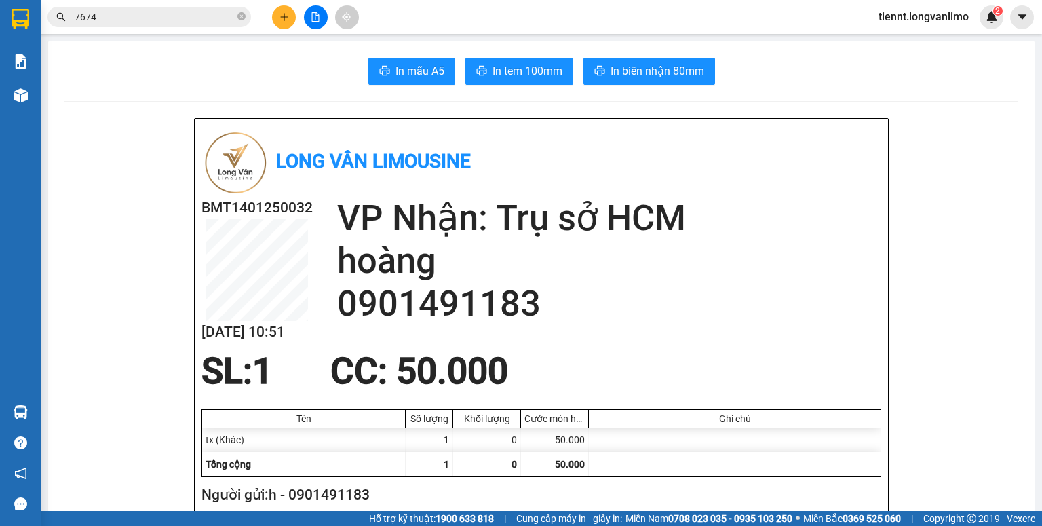
click at [195, 19] on input "7674" at bounding box center [155, 16] width 160 height 15
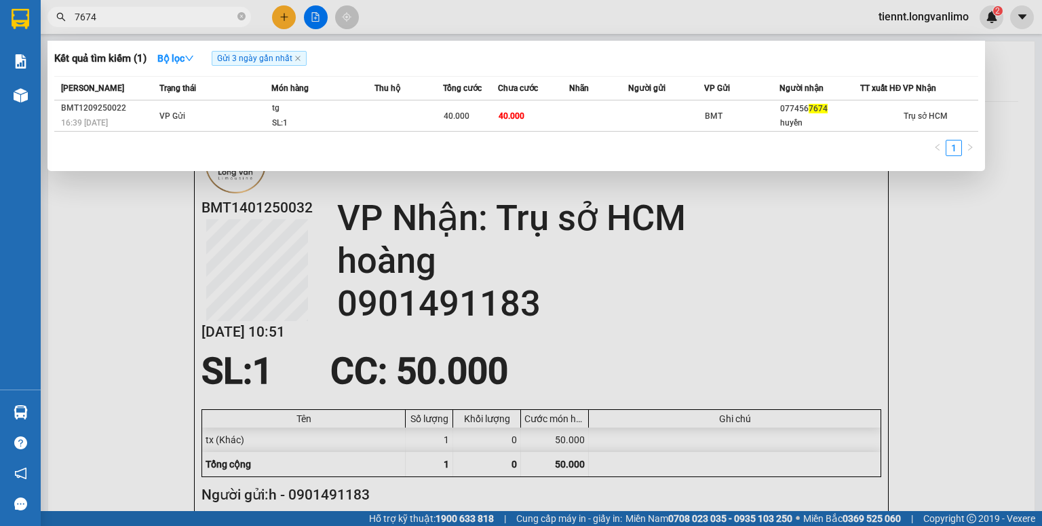
click at [195, 19] on input "7674" at bounding box center [155, 16] width 160 height 15
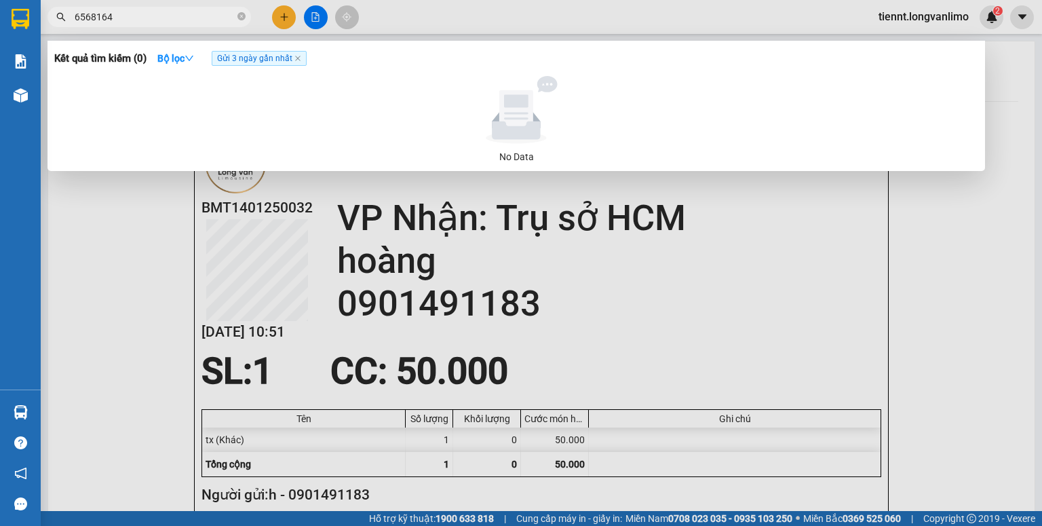
drag, startPoint x: 86, startPoint y: 15, endPoint x: 75, endPoint y: 12, distance: 11.8
click at [75, 13] on input "6568164" at bounding box center [155, 16] width 160 height 15
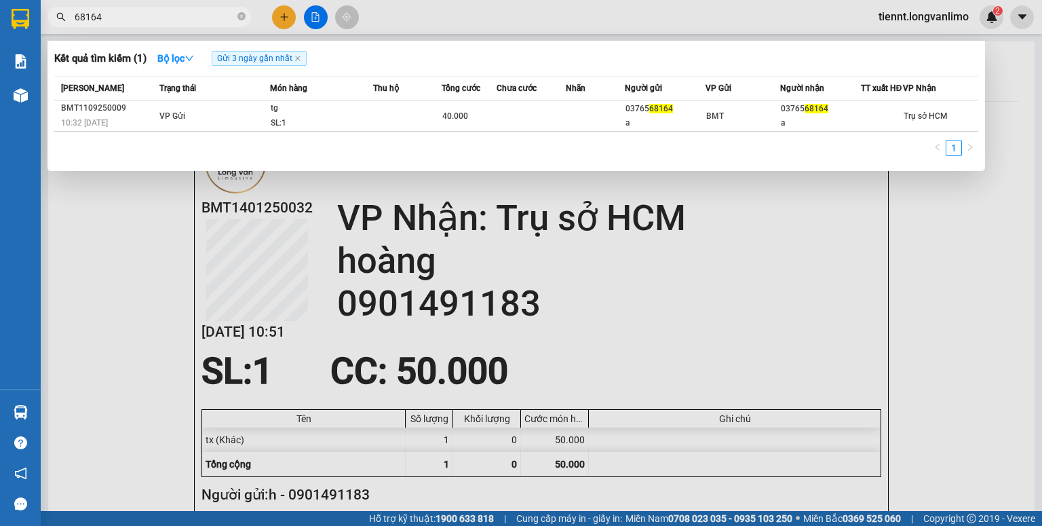
drag, startPoint x: 80, startPoint y: 16, endPoint x: 71, endPoint y: 14, distance: 9.7
click at [71, 14] on span "68164" at bounding box center [148, 17] width 203 height 20
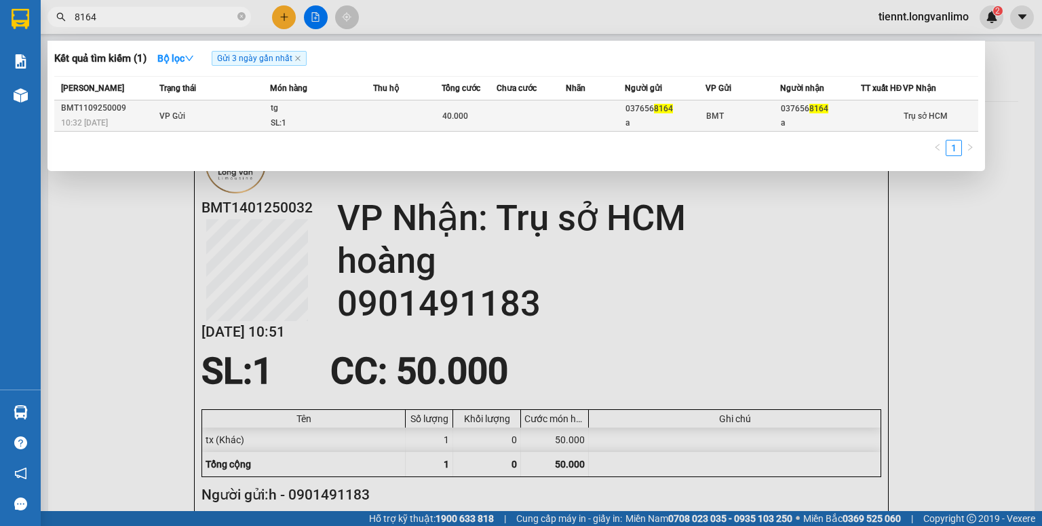
type input "8164"
click at [506, 130] on td at bounding box center [532, 115] width 70 height 31
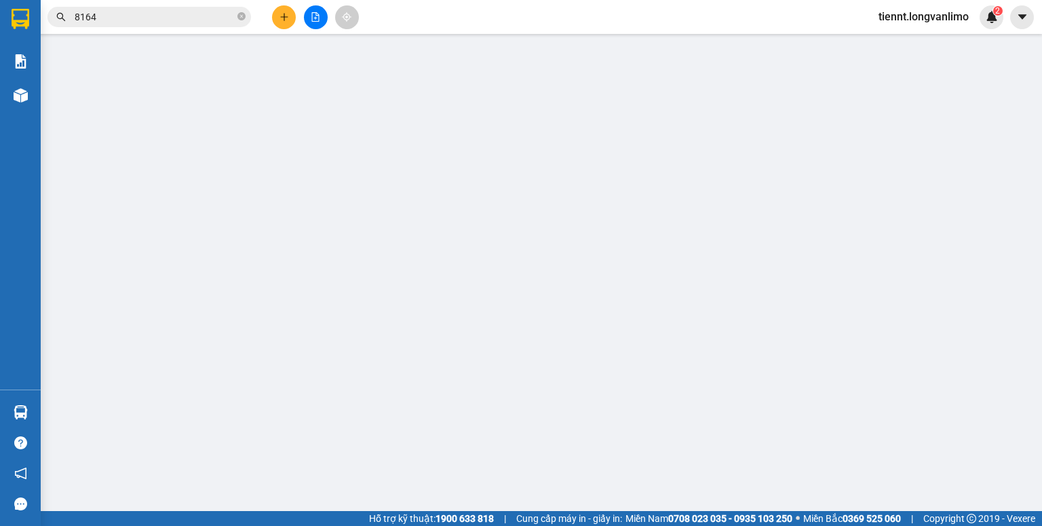
type input "0376568164"
type input "a"
type input "0376568164"
type input "a"
type input "40.000"
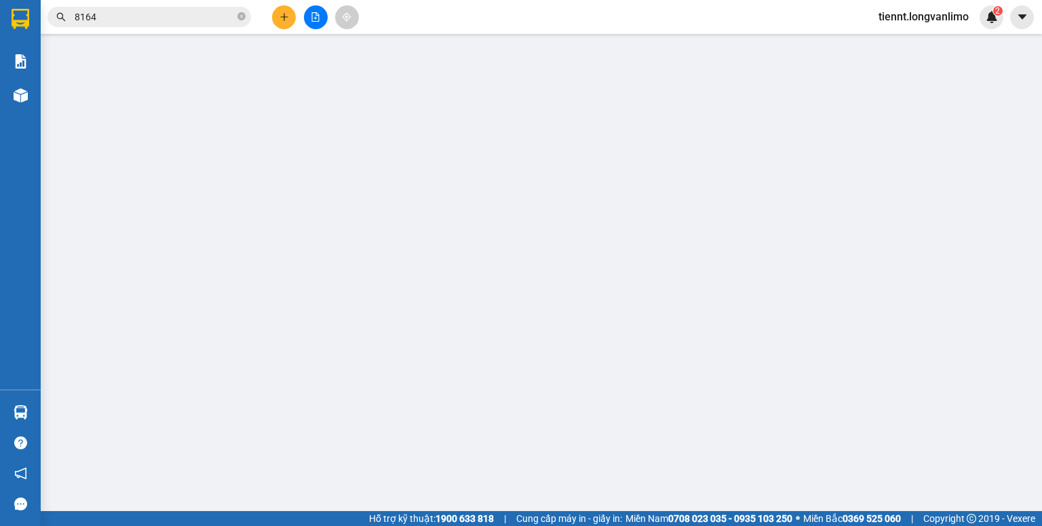
type input "0"
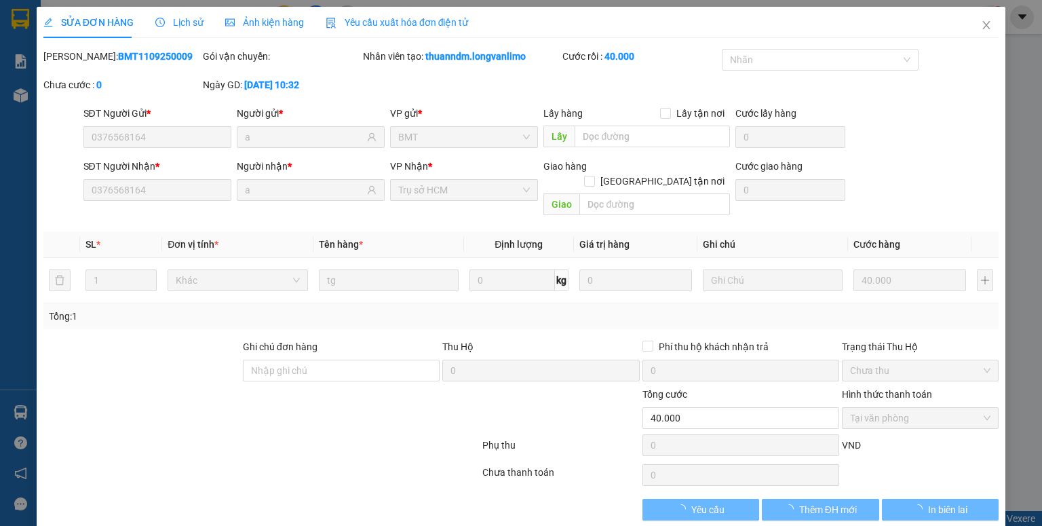
click at [284, 26] on span "Ảnh kiện hàng" at bounding box center [264, 22] width 79 height 11
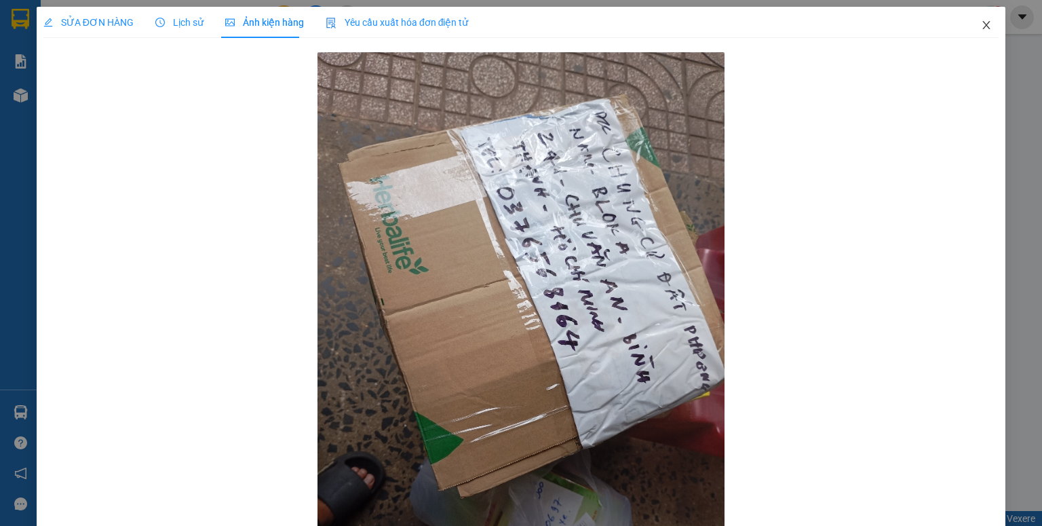
click at [981, 24] on icon "close" at bounding box center [986, 25] width 11 height 11
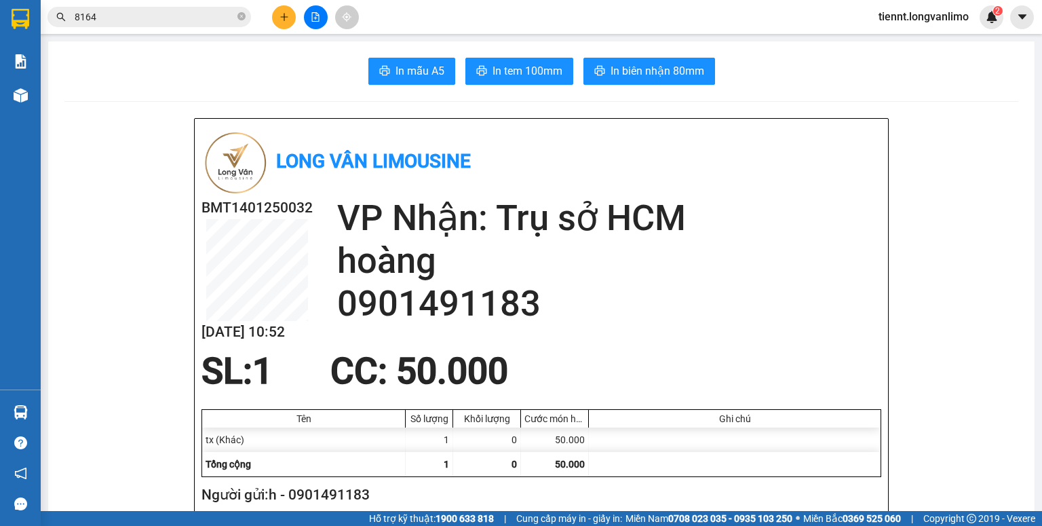
click at [155, 16] on input "8164" at bounding box center [155, 16] width 160 height 15
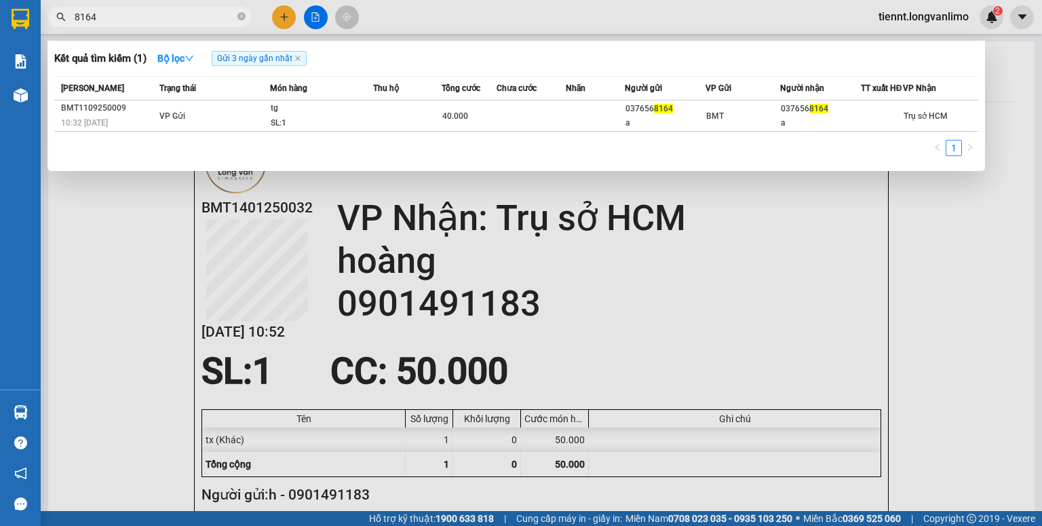
click at [155, 16] on input "8164" at bounding box center [155, 16] width 160 height 15
drag, startPoint x: 155, startPoint y: 16, endPoint x: 146, endPoint y: 21, distance: 10.6
click at [153, 16] on input "8164" at bounding box center [155, 16] width 160 height 15
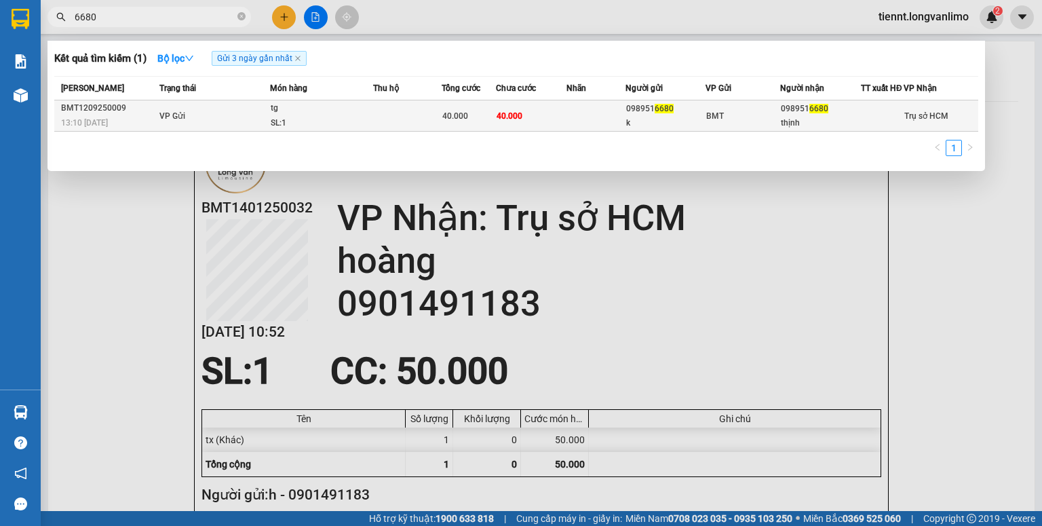
click at [338, 116] on div "tg" at bounding box center [322, 108] width 102 height 15
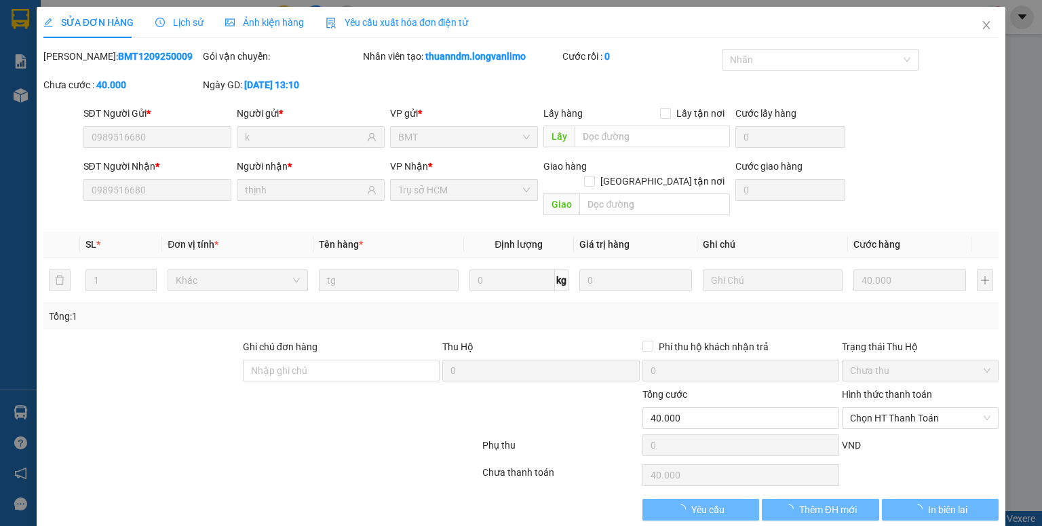
click at [252, 12] on div "Ảnh kiện hàng" at bounding box center [264, 22] width 79 height 31
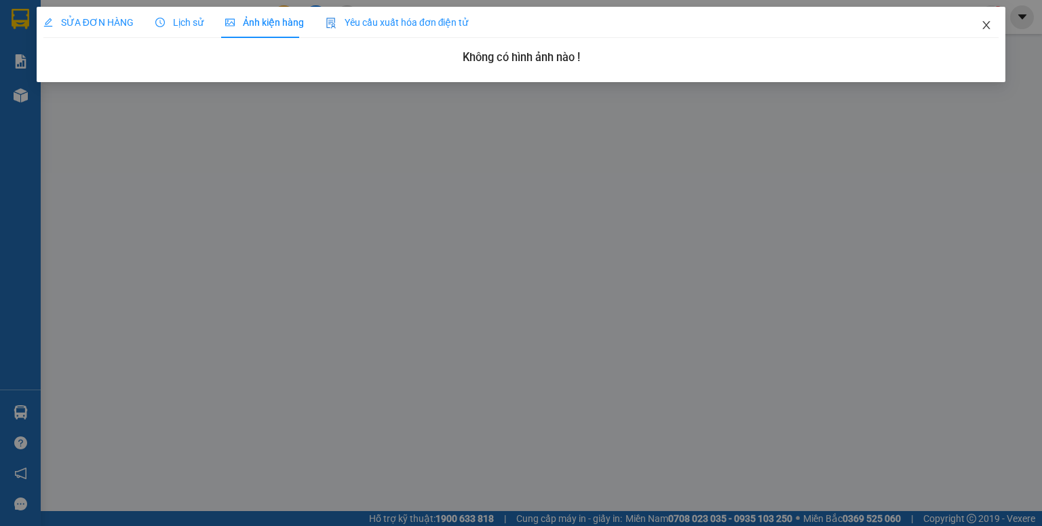
click at [982, 24] on icon "close" at bounding box center [986, 25] width 11 height 11
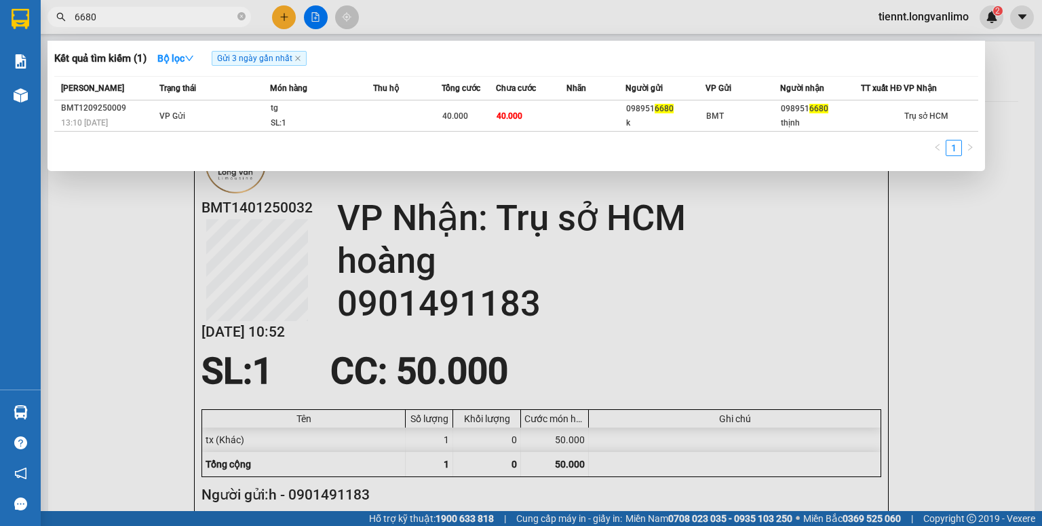
click at [116, 15] on input "6680" at bounding box center [155, 16] width 160 height 15
type input "7080"
click at [398, 100] on th "Thu hộ" at bounding box center [407, 89] width 69 height 24
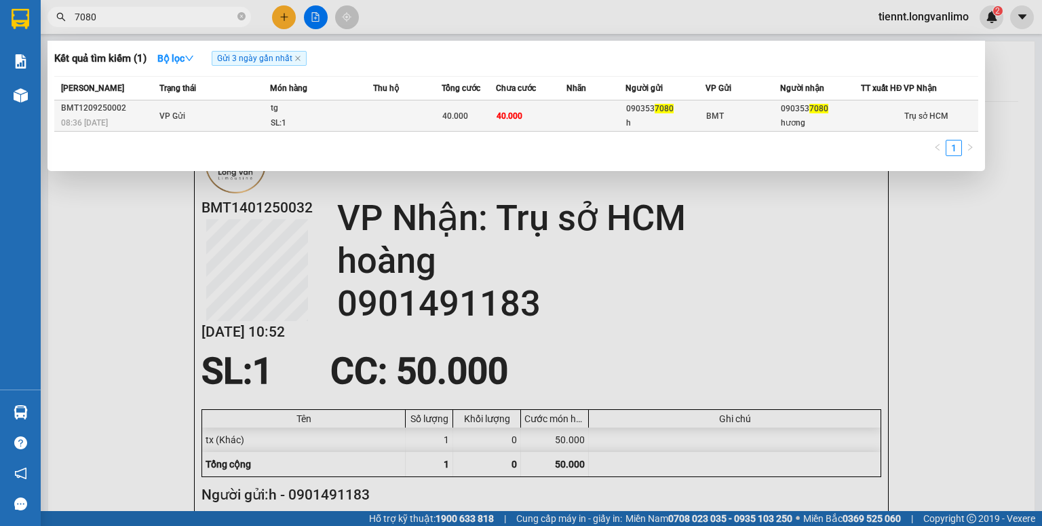
click at [402, 112] on td at bounding box center [407, 115] width 69 height 31
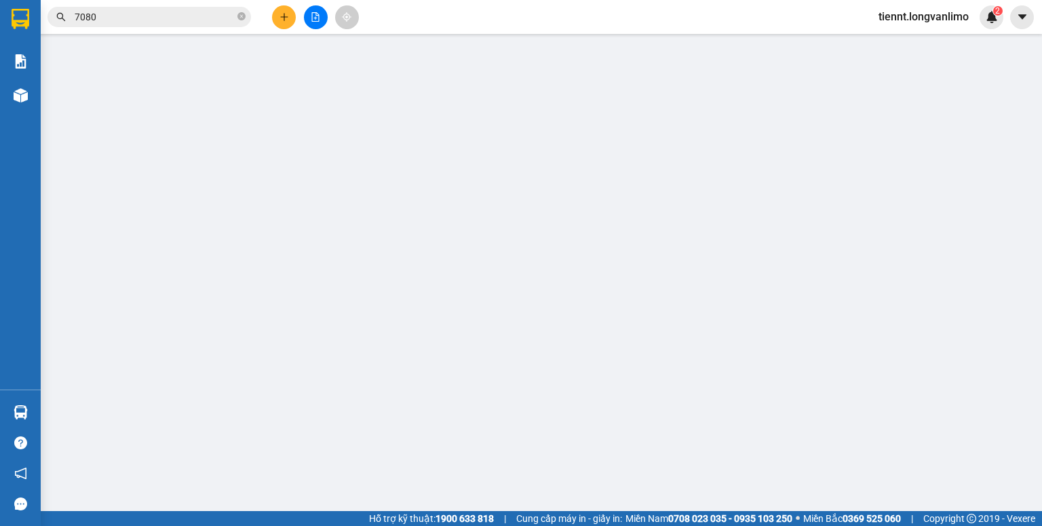
type input "0903537080"
type input "h"
type input "0903537080"
type input "hương"
type input "40.000"
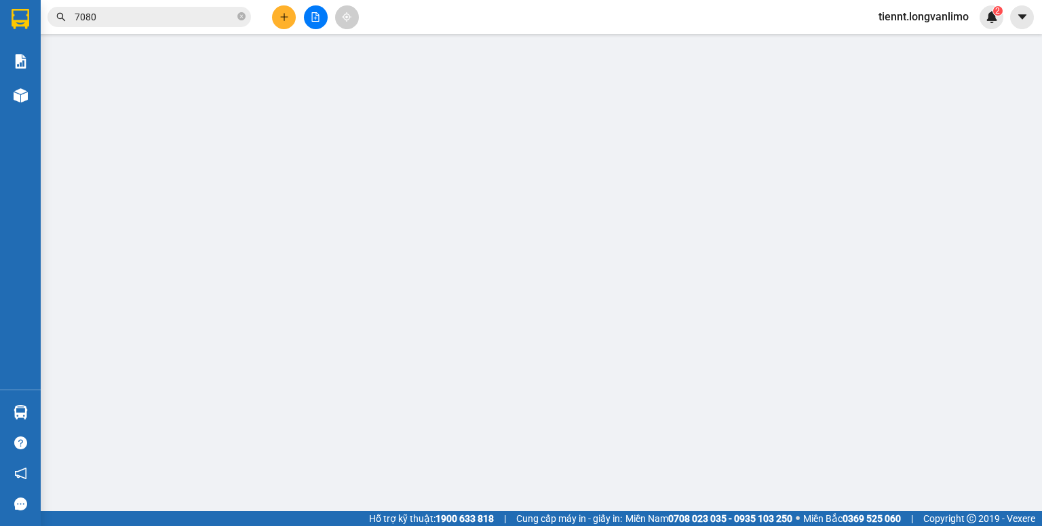
type input "40.000"
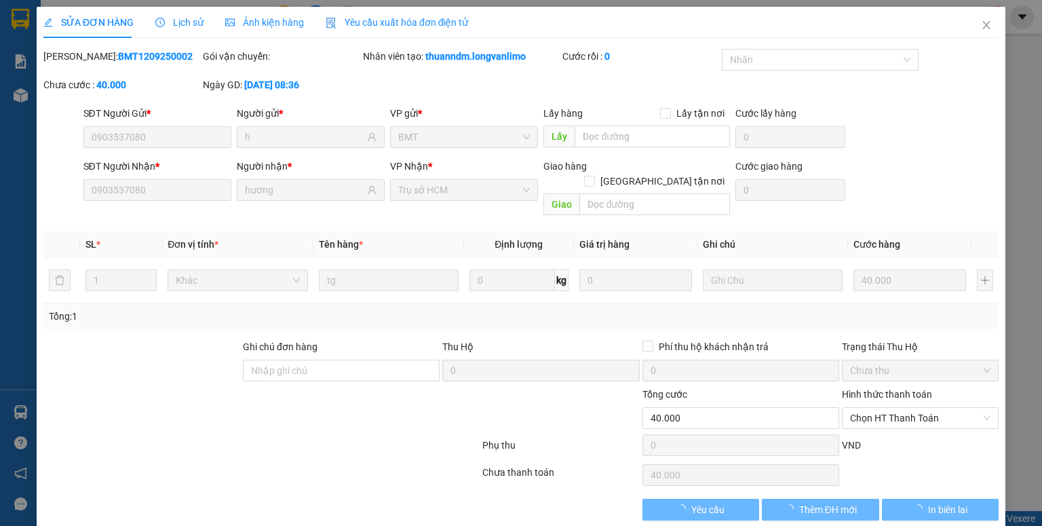
click at [293, 23] on span "Ảnh kiện hàng" at bounding box center [264, 22] width 79 height 11
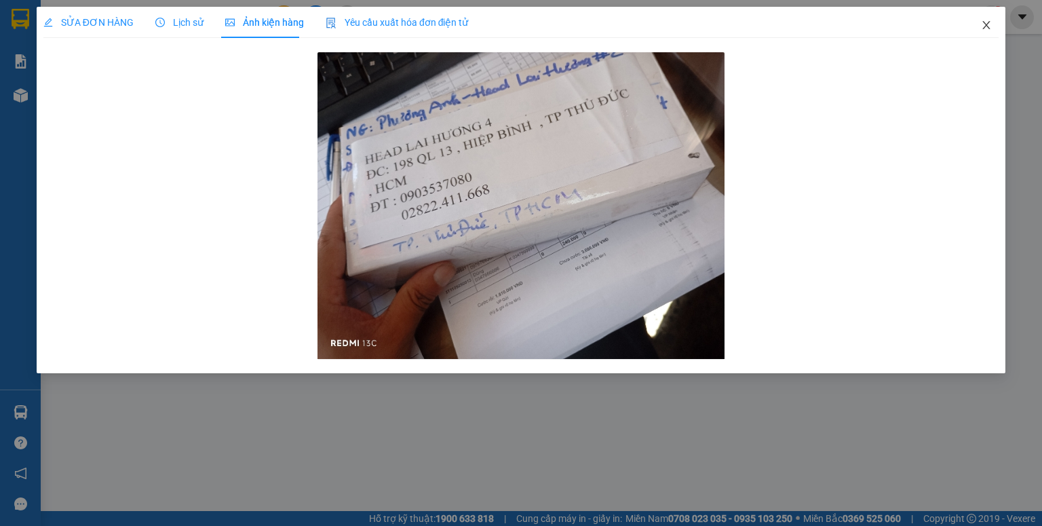
click at [988, 25] on icon "close" at bounding box center [986, 25] width 11 height 11
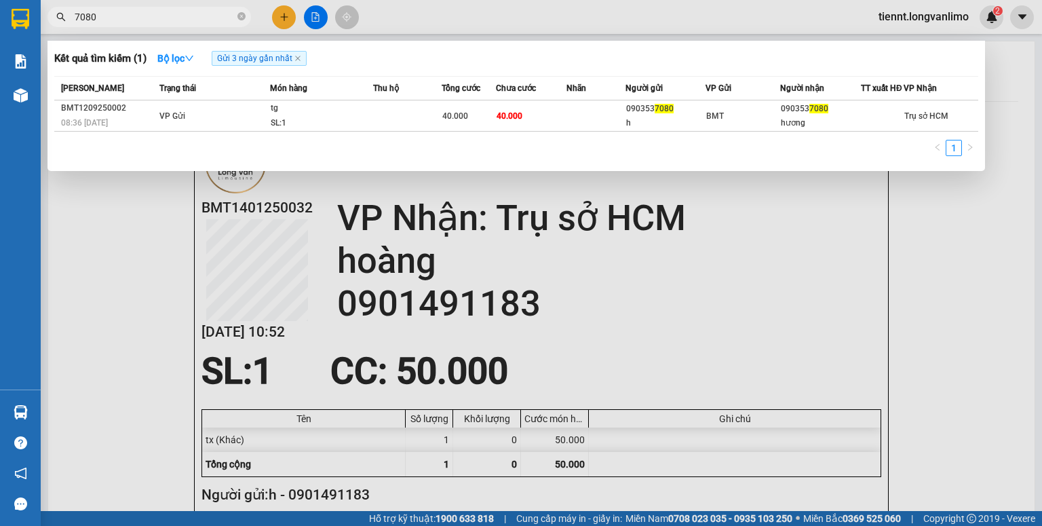
drag, startPoint x: 152, startPoint y: 12, endPoint x: 65, endPoint y: 22, distance: 87.4
click at [65, 22] on span "7080" at bounding box center [148, 17] width 203 height 20
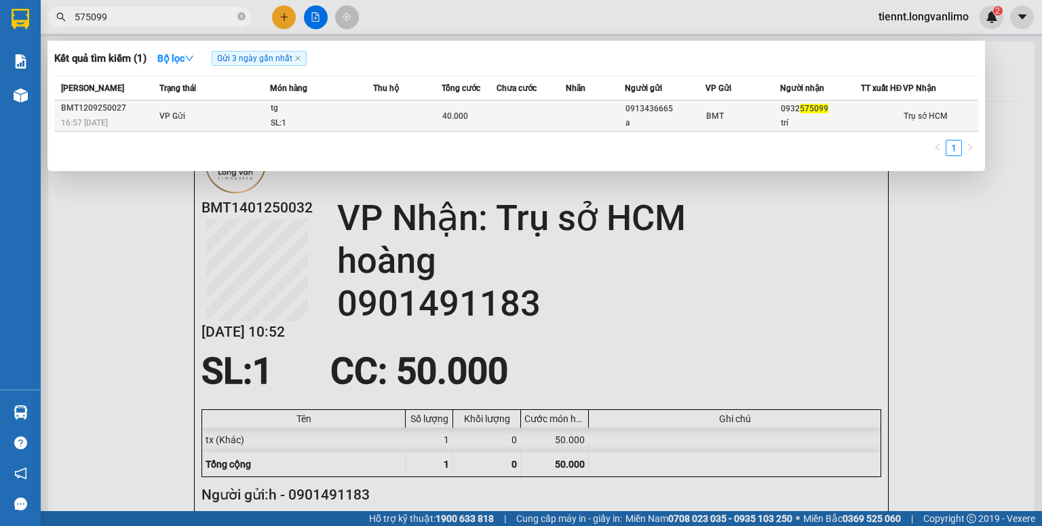
type input "575099"
click at [474, 123] on div "40.000" at bounding box center [468, 116] width 53 height 15
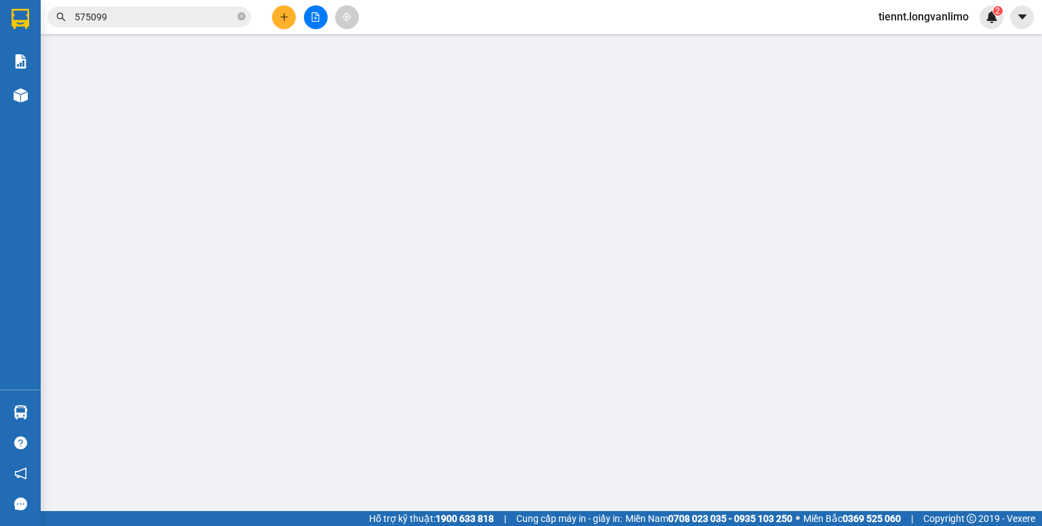
type input "0913436665"
type input "a"
type input "0932575099"
type input "trí"
type input "40.000"
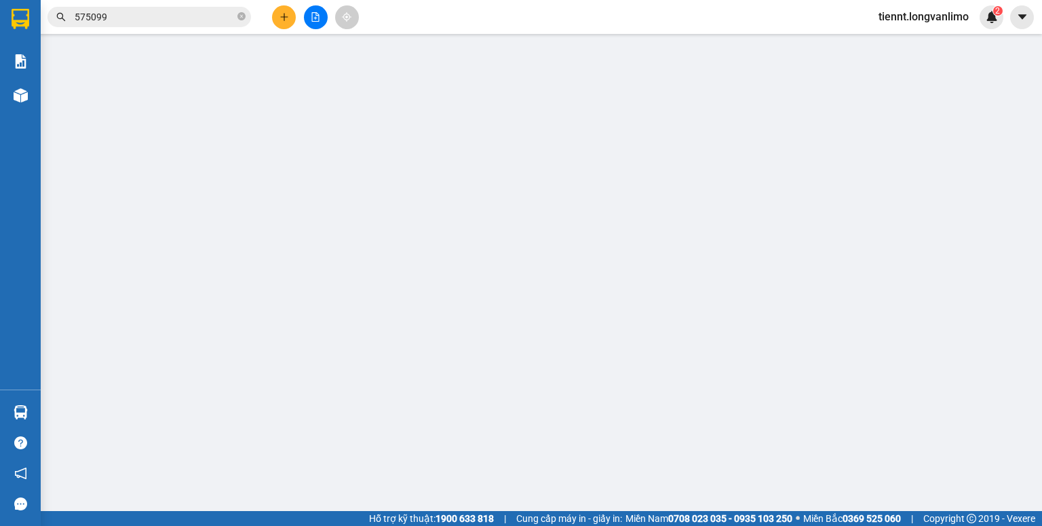
type input "0"
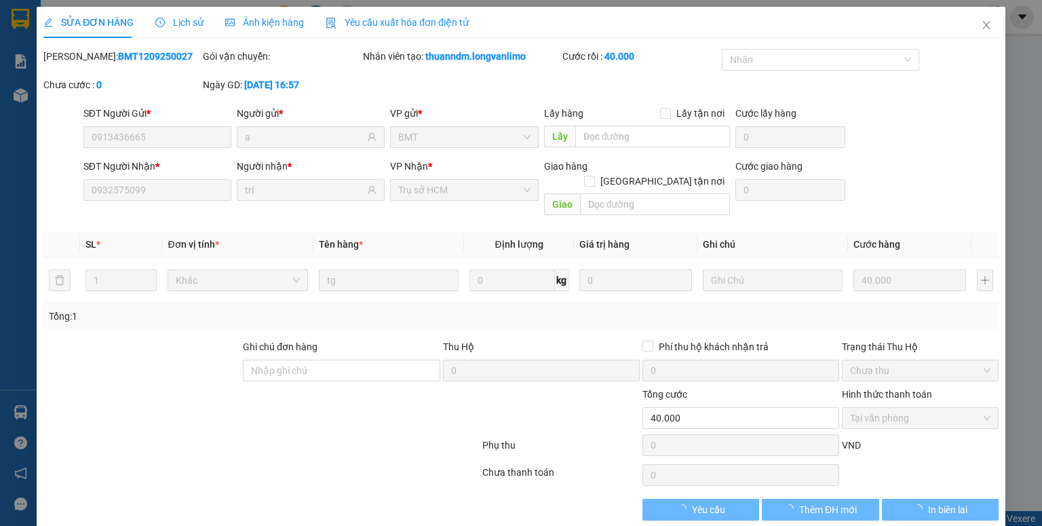
click at [284, 31] on div "Ảnh kiện hàng" at bounding box center [264, 22] width 79 height 31
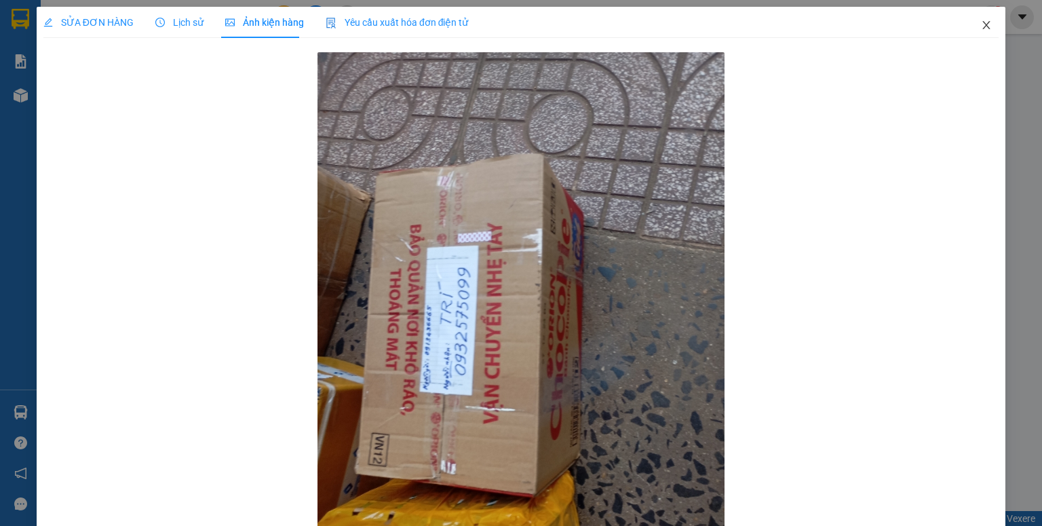
click at [982, 29] on icon "close" at bounding box center [986, 25] width 11 height 11
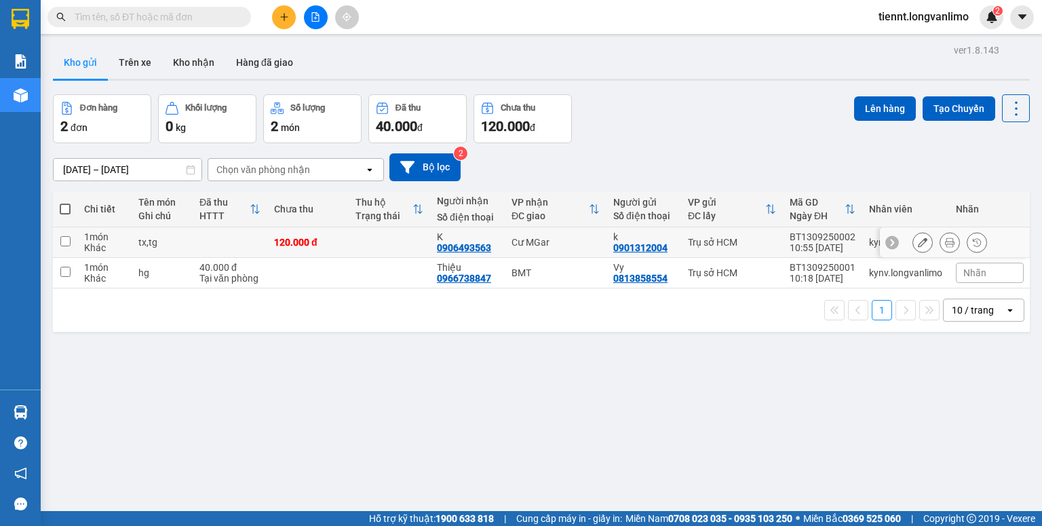
click at [70, 238] on input "checkbox" at bounding box center [65, 241] width 10 height 10
checkbox input "true"
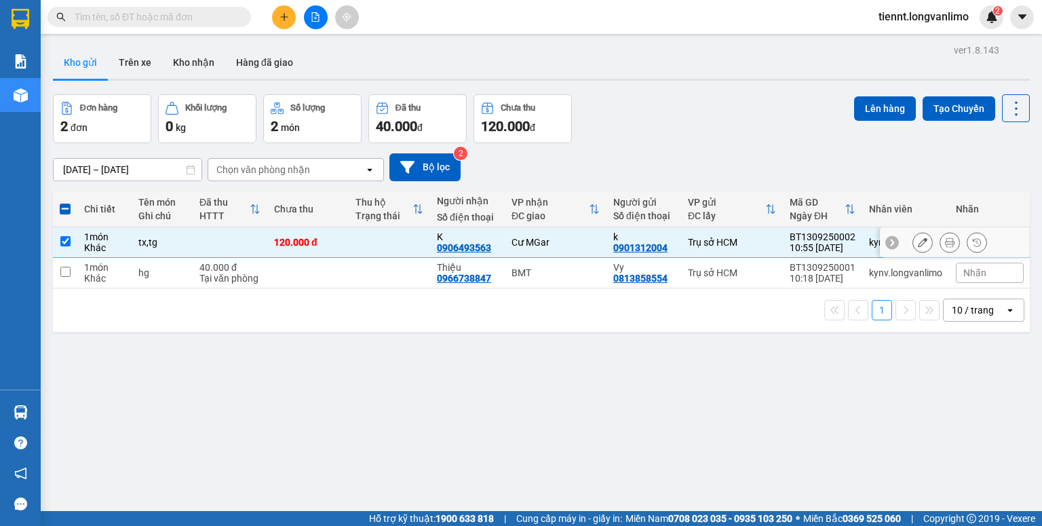
click at [945, 241] on icon at bounding box center [949, 241] width 9 height 9
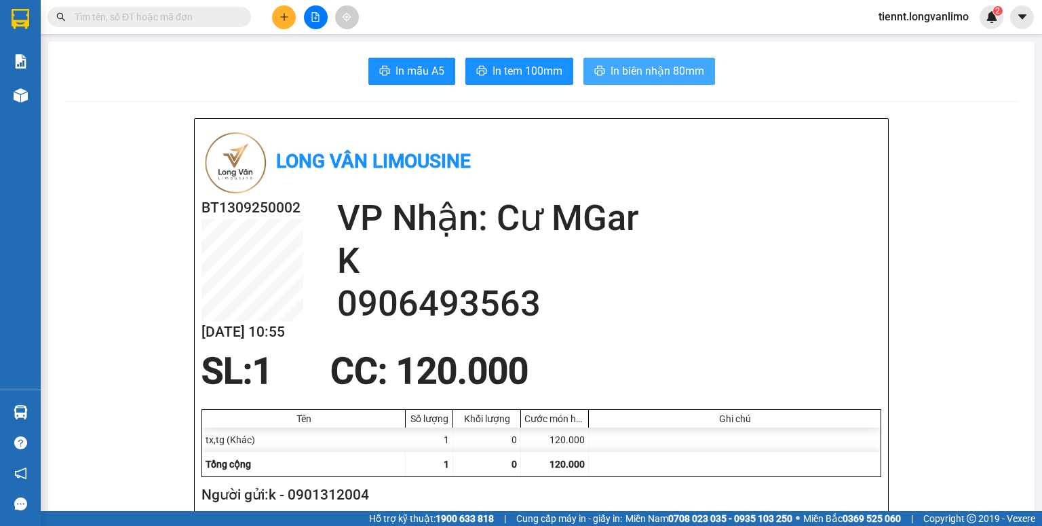
click at [661, 61] on button "In biên nhận 80mm" at bounding box center [649, 71] width 132 height 27
click at [537, 75] on span "In tem 100mm" at bounding box center [527, 70] width 70 height 17
click at [176, 14] on input "text" at bounding box center [155, 16] width 160 height 15
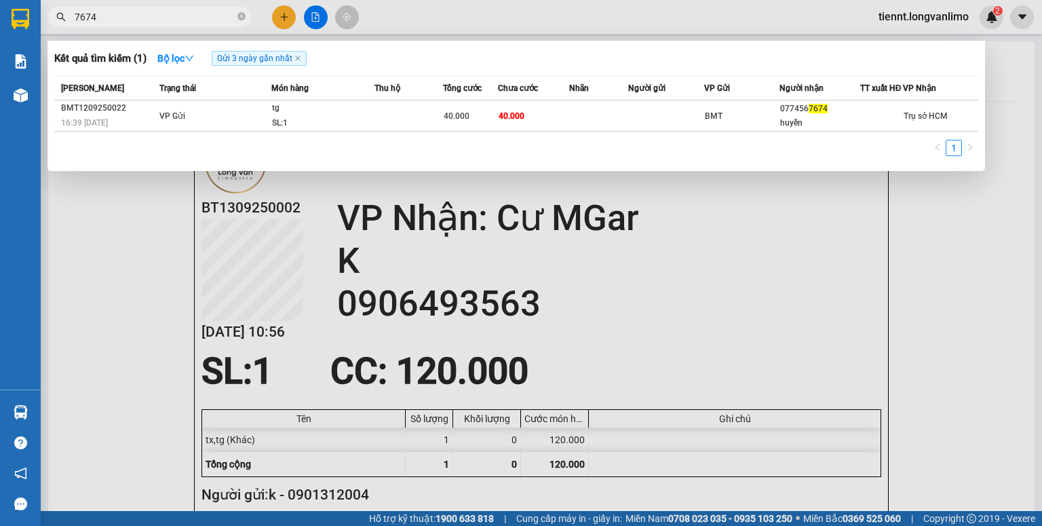
click at [461, 100] on th "Tổng cước" at bounding box center [470, 89] width 55 height 24
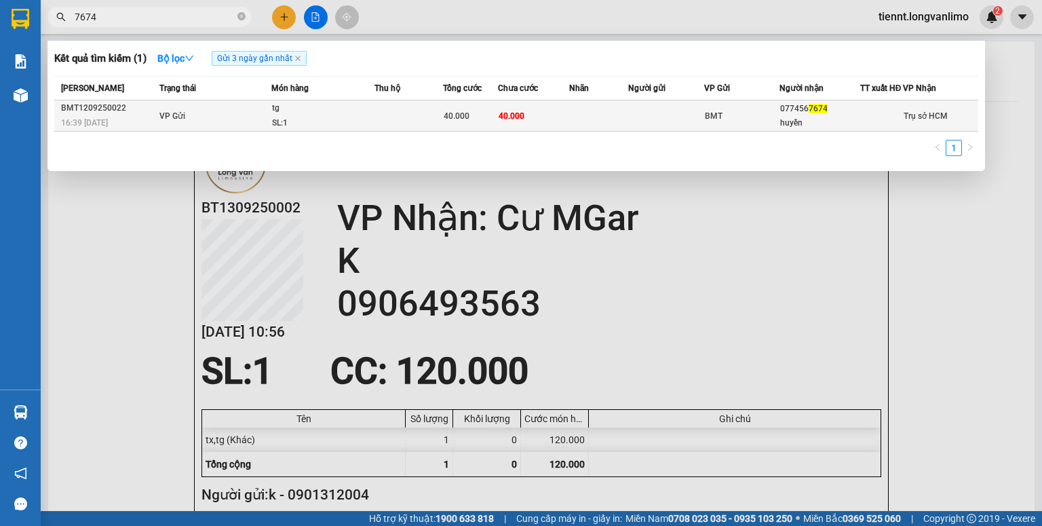
click at [465, 119] on span "40.000" at bounding box center [457, 115] width 26 height 9
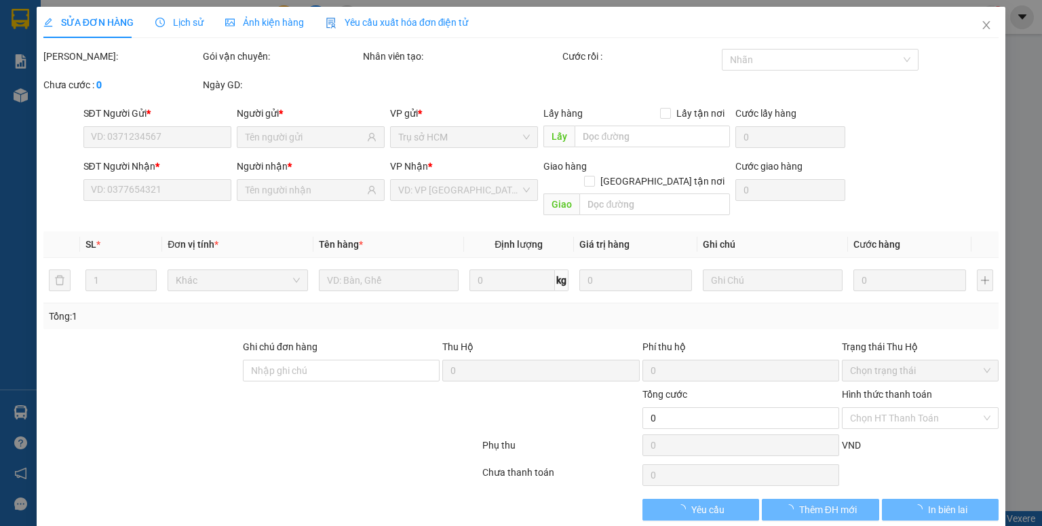
click at [292, 20] on span "Ảnh kiện hàng" at bounding box center [264, 22] width 79 height 11
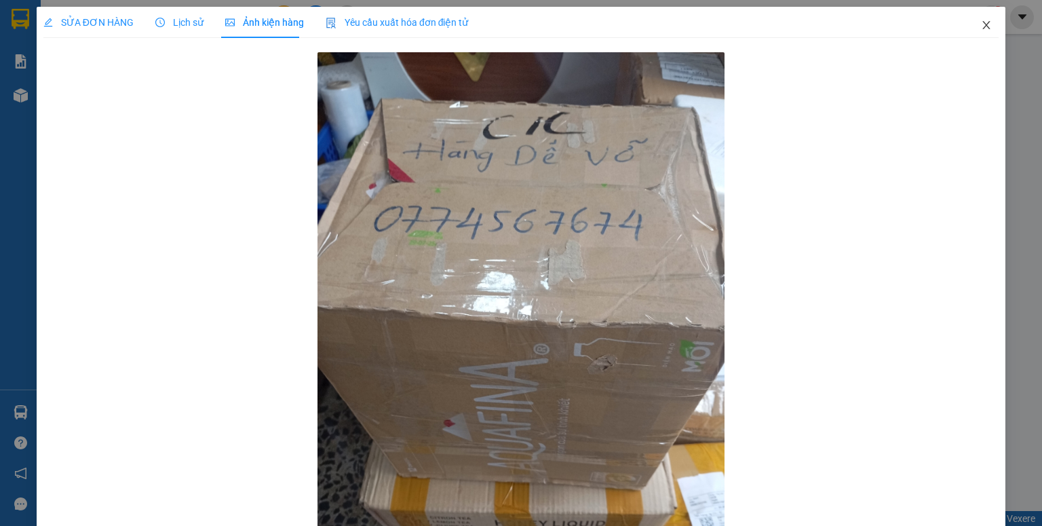
click at [981, 23] on icon "close" at bounding box center [986, 25] width 11 height 11
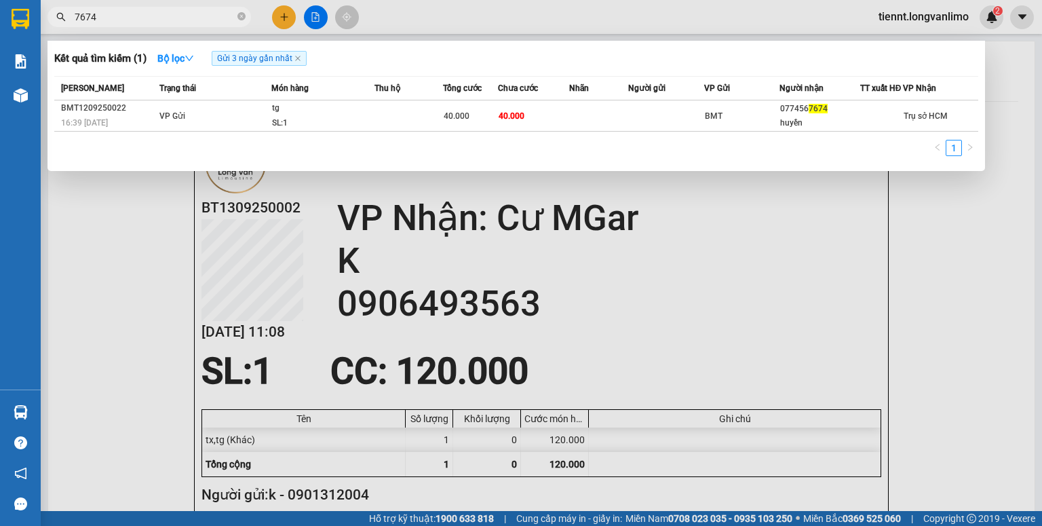
click at [185, 15] on input "7674" at bounding box center [155, 16] width 160 height 15
type input "6"
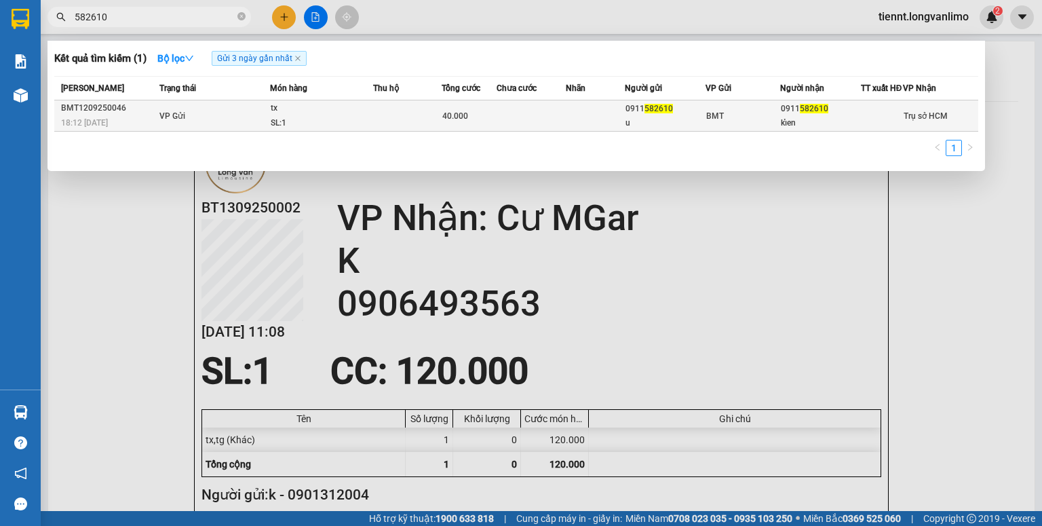
type input "582610"
click at [346, 131] on div "SL: 1" at bounding box center [322, 123] width 102 height 15
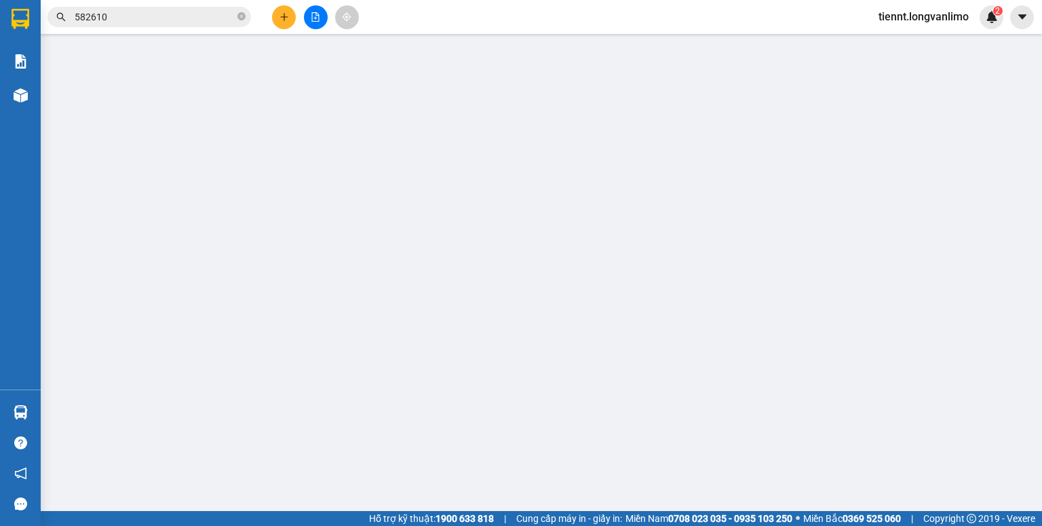
type input "0911582610"
type input "u"
type input "0911582610"
type input "kỉen"
type input "40.000"
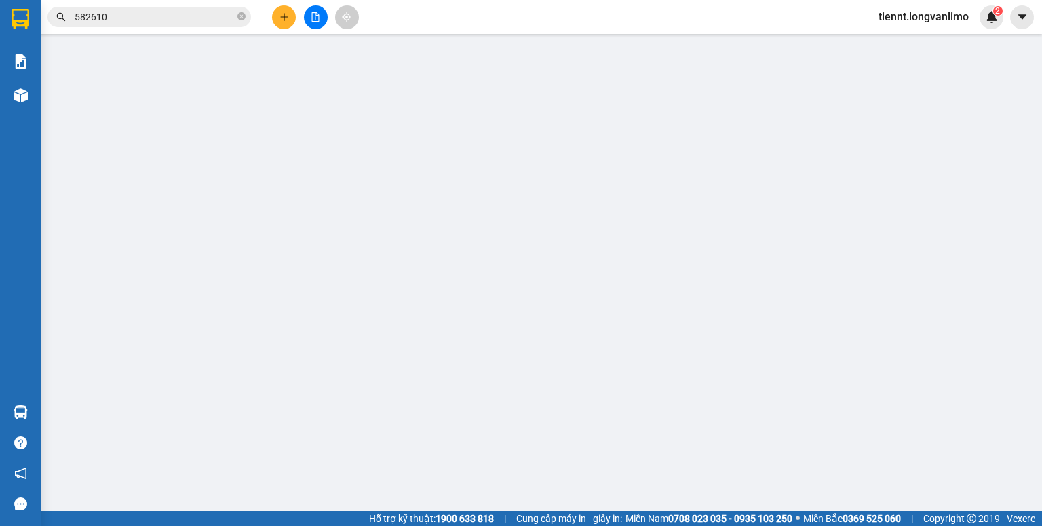
type input "0"
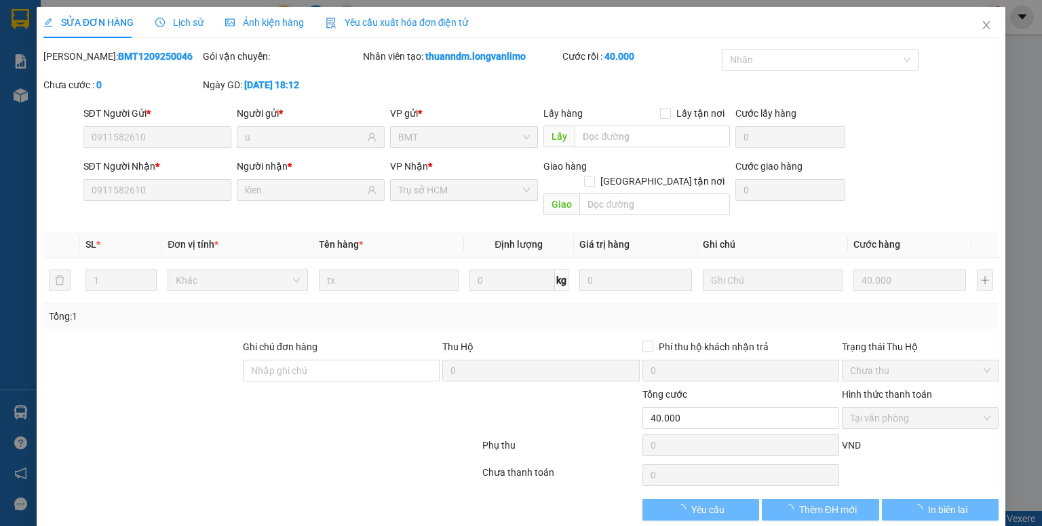
click at [271, 22] on div "SỬA ĐƠN HÀNG Lịch sử Ảnh kiện hàng Yêu cầu xuất hóa đơn điện tử Total Paid Fee …" at bounding box center [521, 263] width 1042 height 526
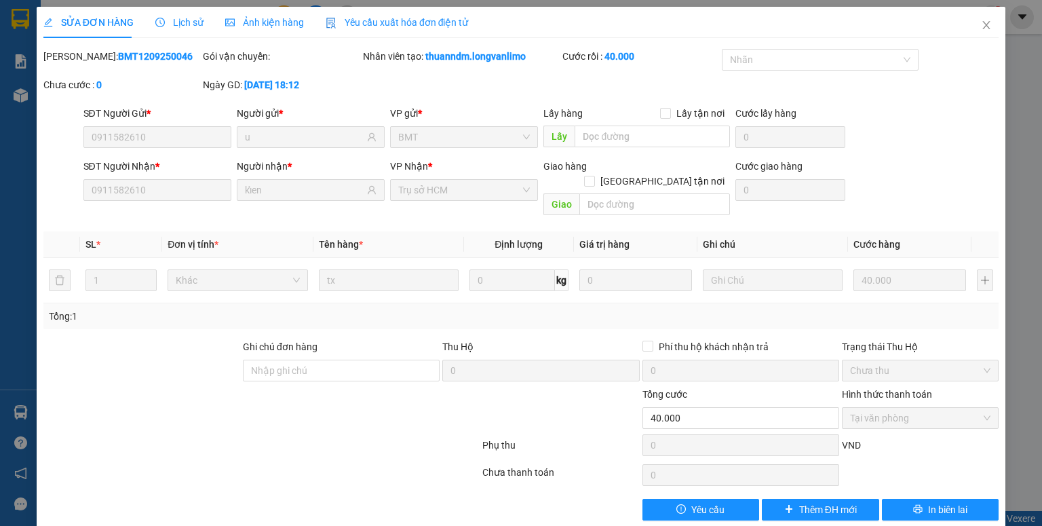
click at [271, 22] on span "Ảnh kiện hàng" at bounding box center [264, 22] width 79 height 11
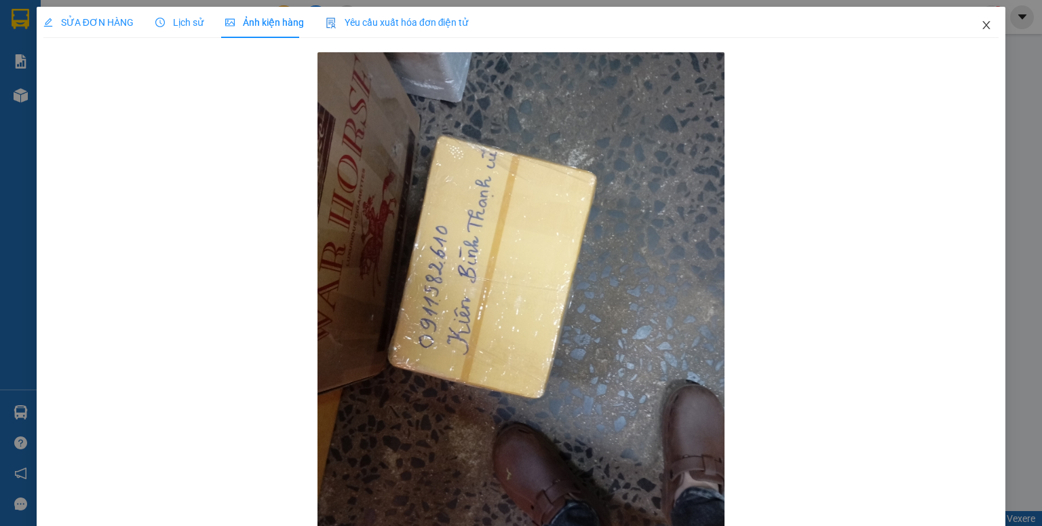
click at [983, 24] on icon "close" at bounding box center [986, 25] width 7 height 8
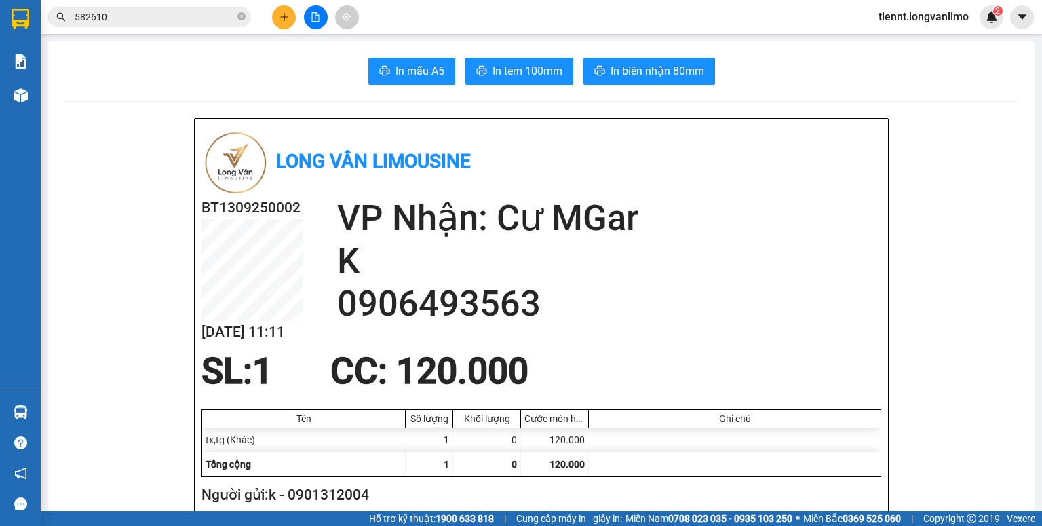
click at [185, 9] on input "582610" at bounding box center [155, 16] width 160 height 15
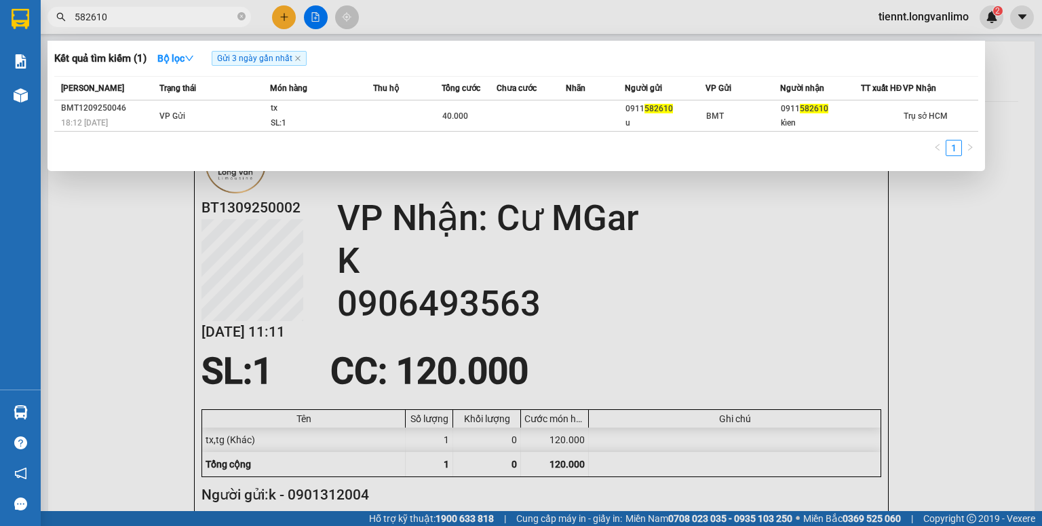
click at [182, 18] on input "582610" at bounding box center [155, 16] width 160 height 15
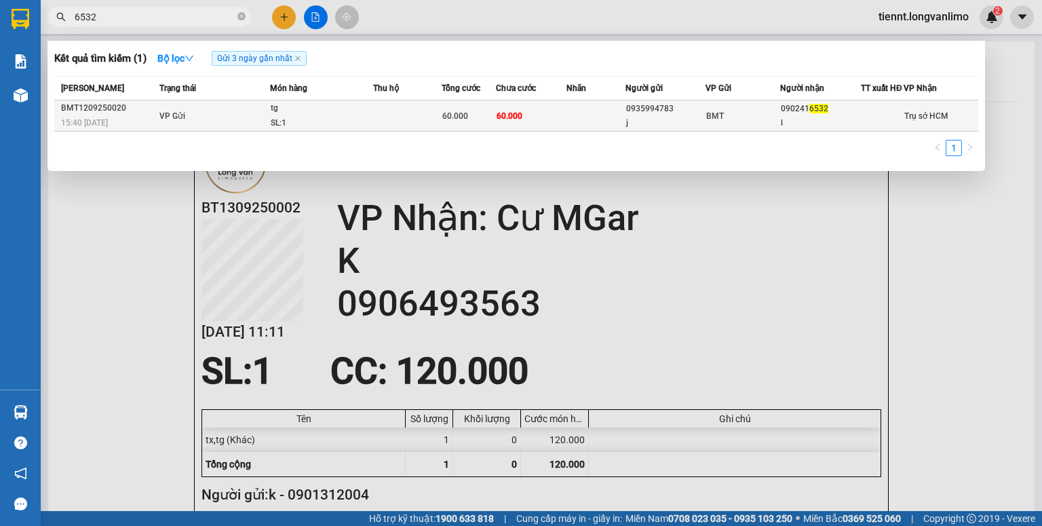
click at [393, 113] on td at bounding box center [407, 115] width 69 height 31
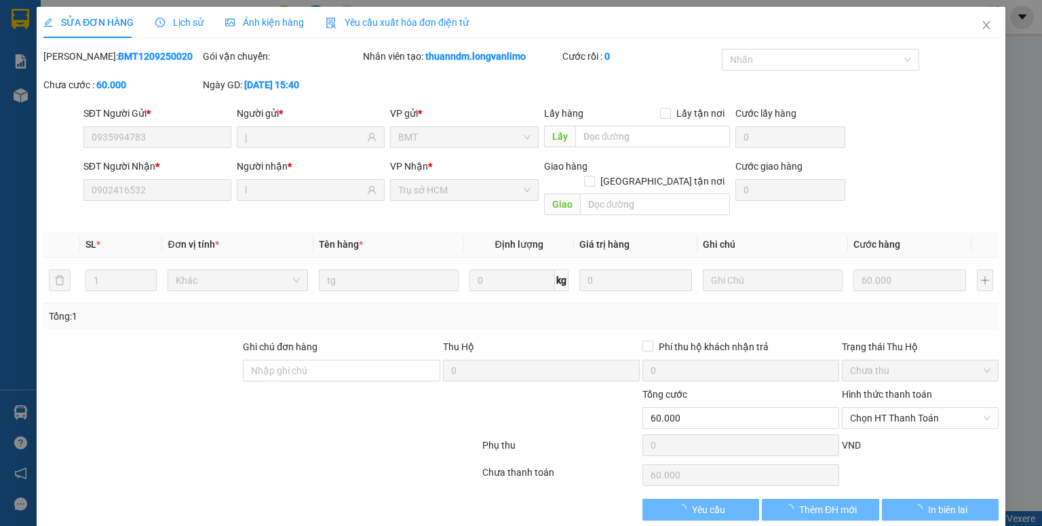
click at [278, 31] on div "Ảnh kiện hàng" at bounding box center [264, 22] width 79 height 31
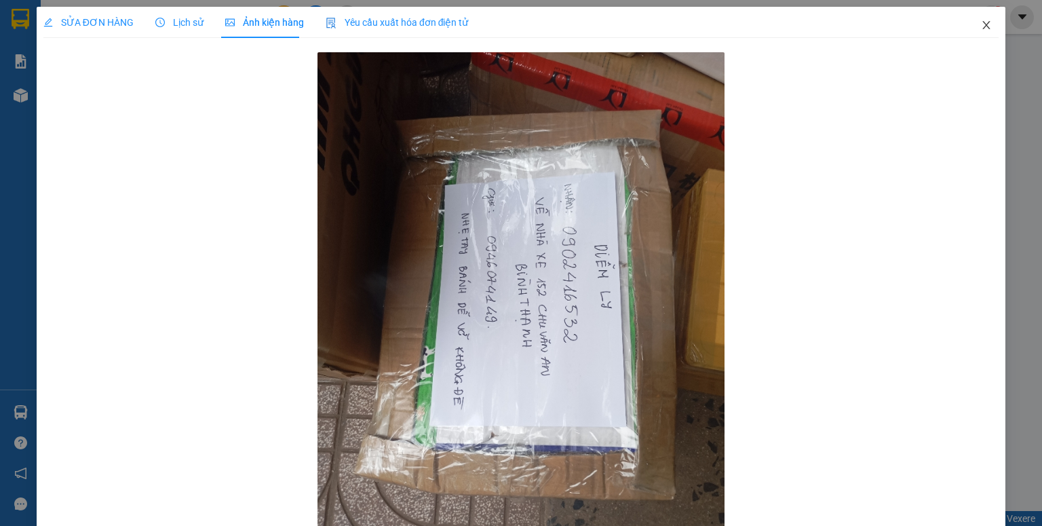
click at [981, 28] on icon "close" at bounding box center [986, 25] width 11 height 11
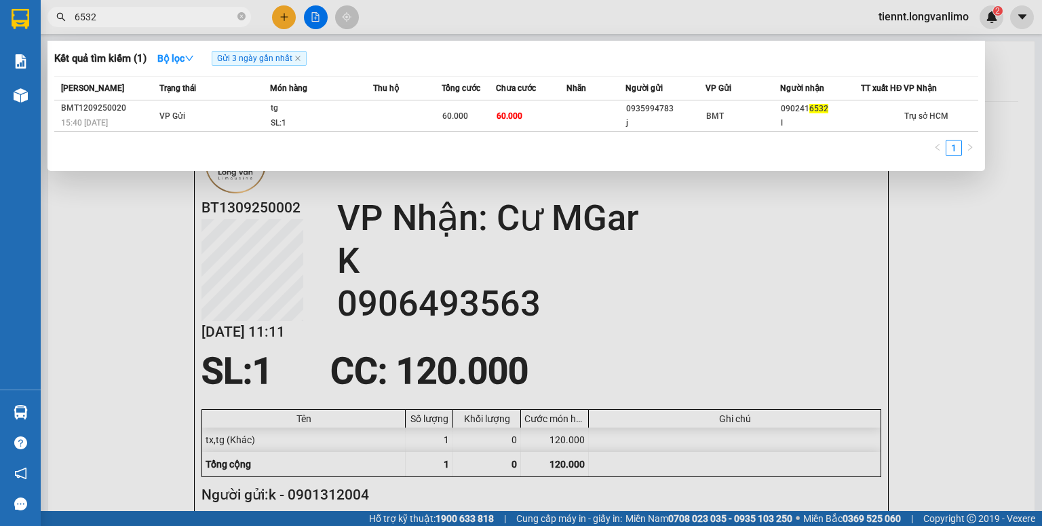
click at [192, 20] on input "6532" at bounding box center [155, 16] width 160 height 15
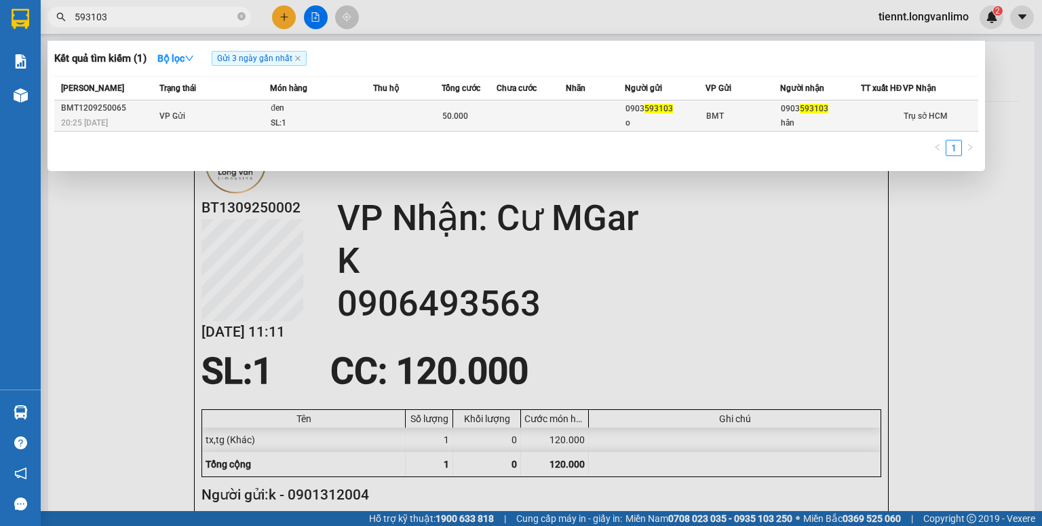
click at [336, 131] on div "SL: 1" at bounding box center [322, 123] width 102 height 15
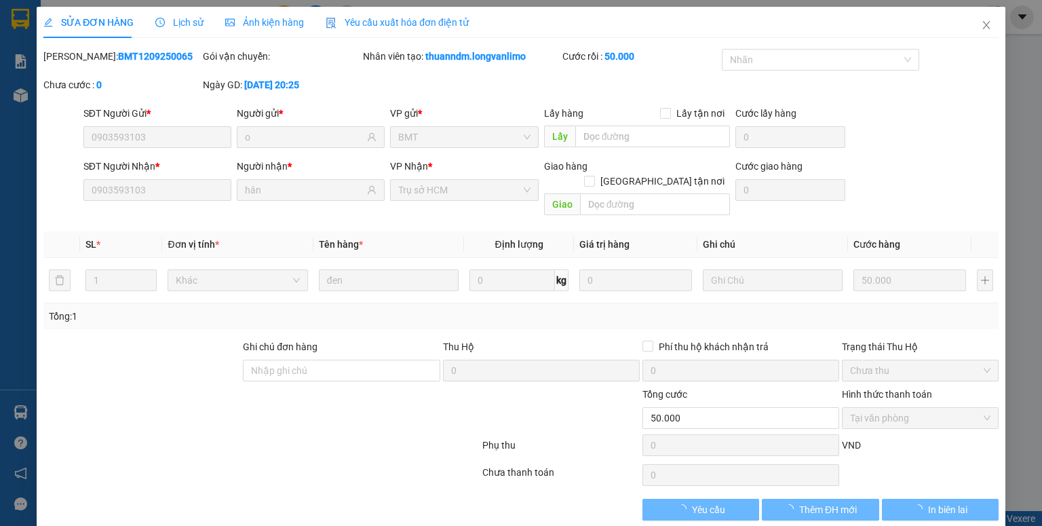
click at [258, 11] on div "Ảnh kiện hàng" at bounding box center [264, 22] width 79 height 31
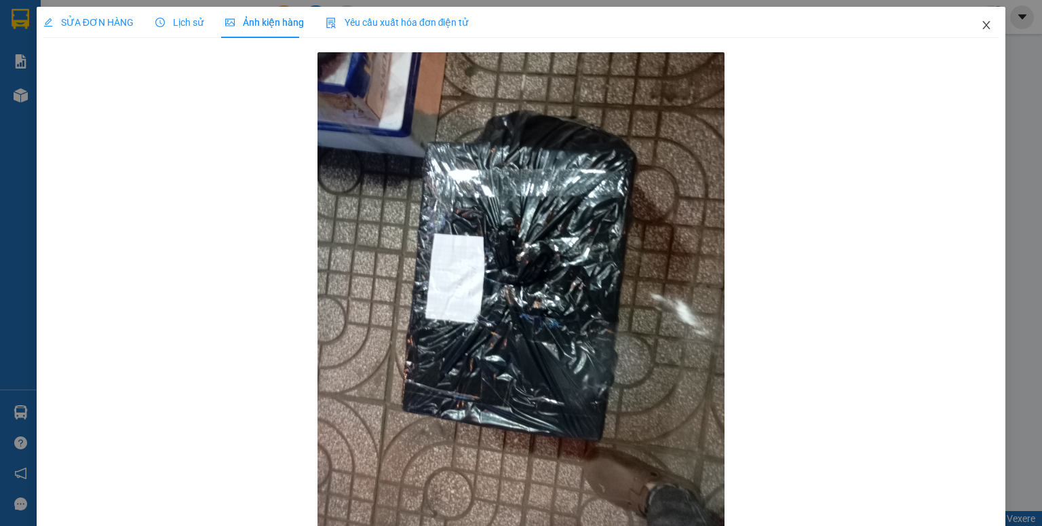
click at [981, 21] on icon "close" at bounding box center [986, 25] width 11 height 11
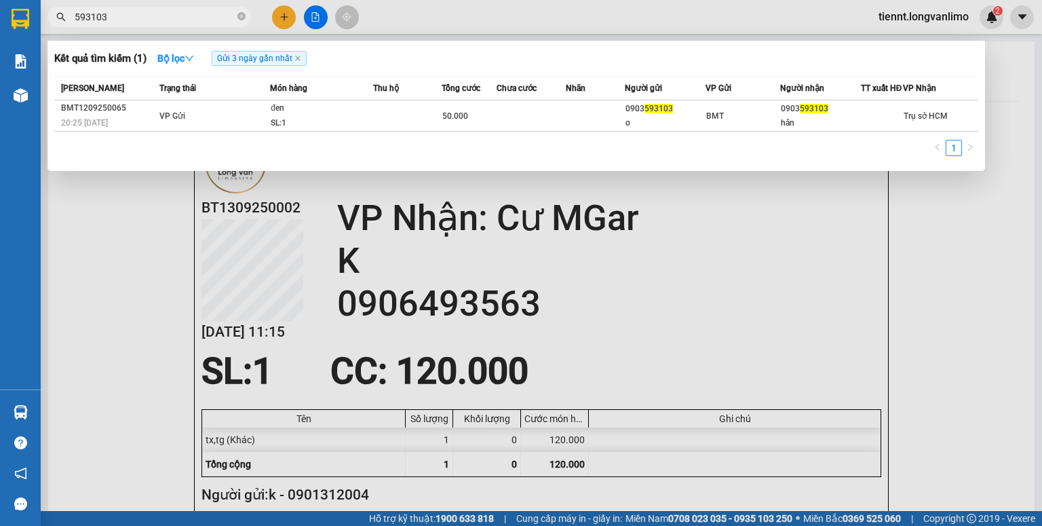
click at [112, 18] on input "593103" at bounding box center [155, 16] width 160 height 15
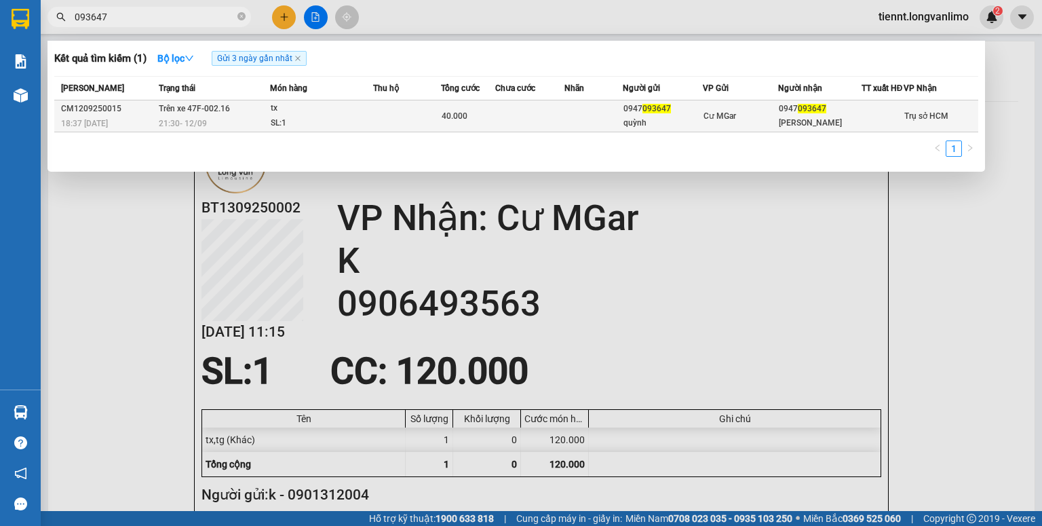
type input "093647"
click at [492, 123] on div "40.000" at bounding box center [468, 116] width 53 height 15
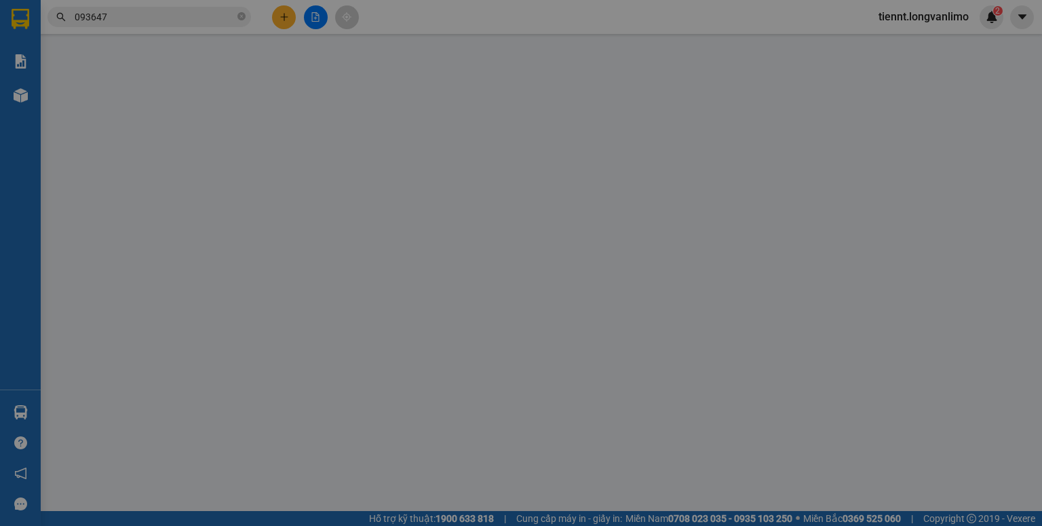
type input "0947093647"
type input "quỳnh"
type input "0947093647"
type input "[PERSON_NAME]"
type input "40.000"
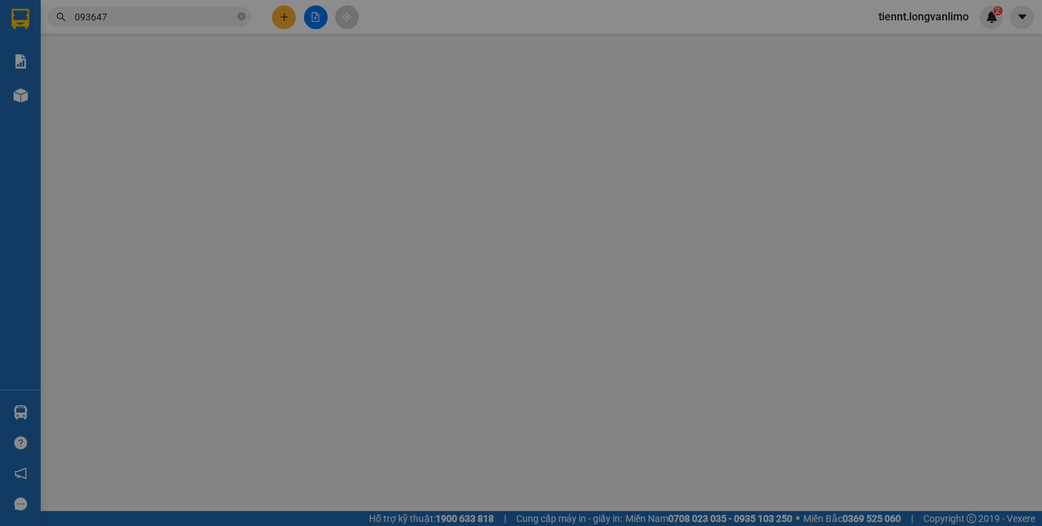
type input "0"
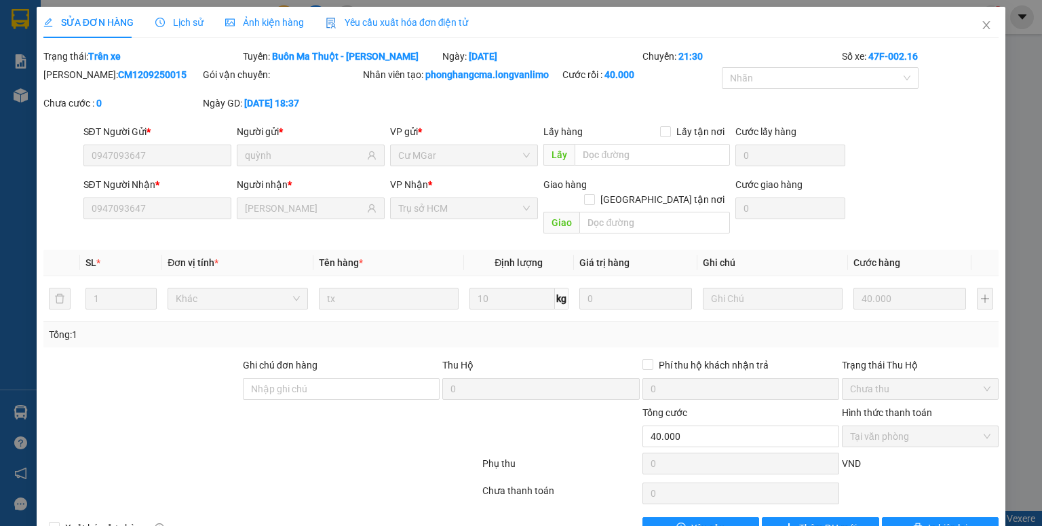
click at [274, 22] on span "Ảnh kiện hàng" at bounding box center [264, 22] width 79 height 11
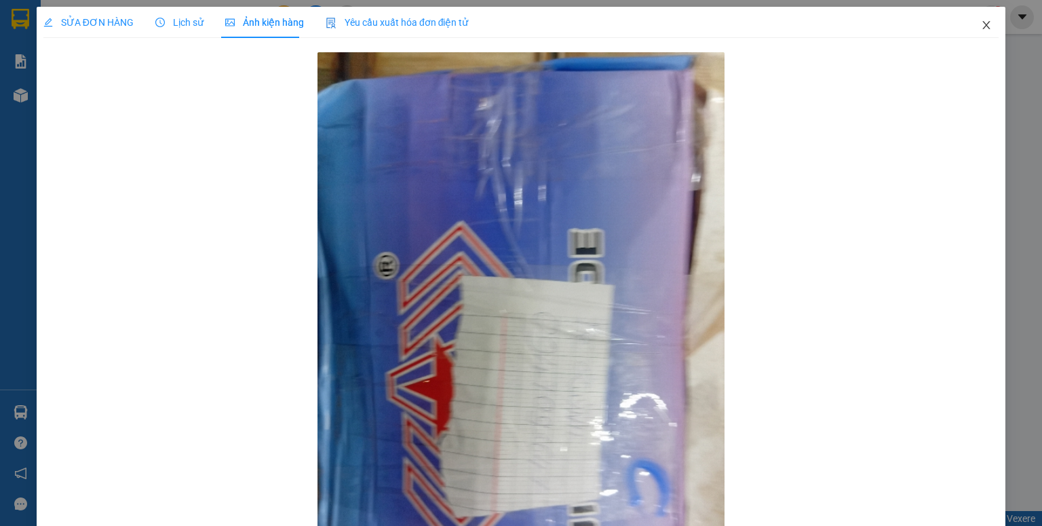
click at [981, 22] on icon "close" at bounding box center [986, 25] width 11 height 11
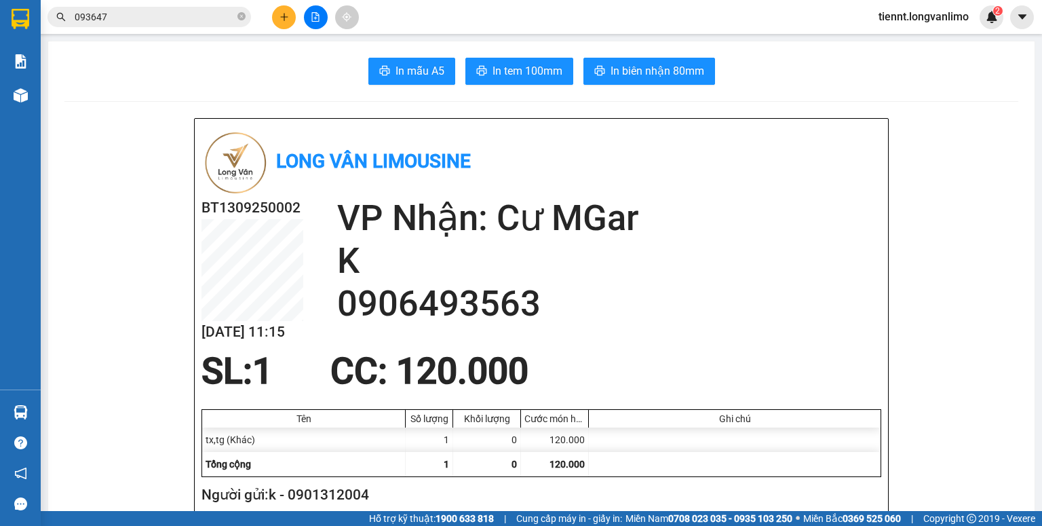
click at [168, 17] on input "093647" at bounding box center [155, 16] width 160 height 15
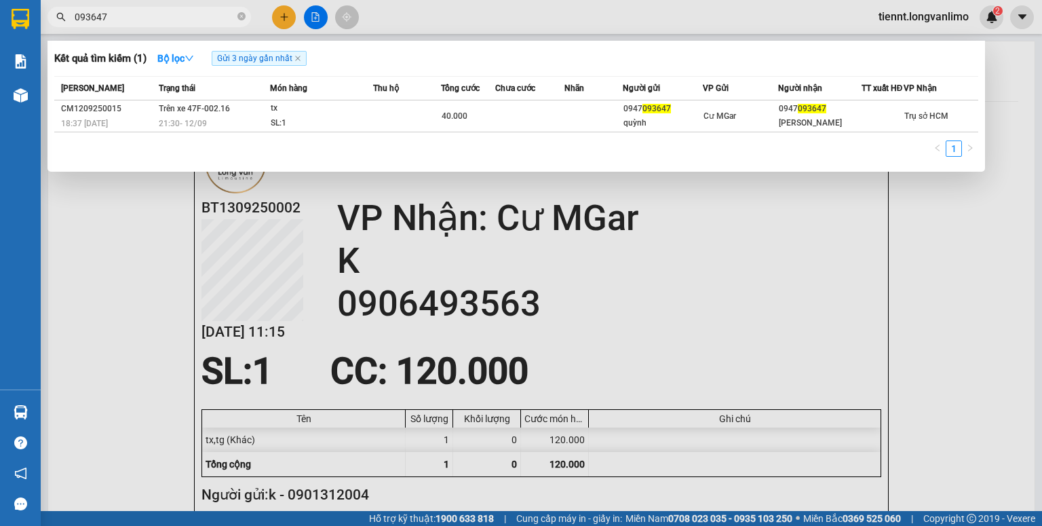
click at [168, 17] on input "093647" at bounding box center [155, 16] width 160 height 15
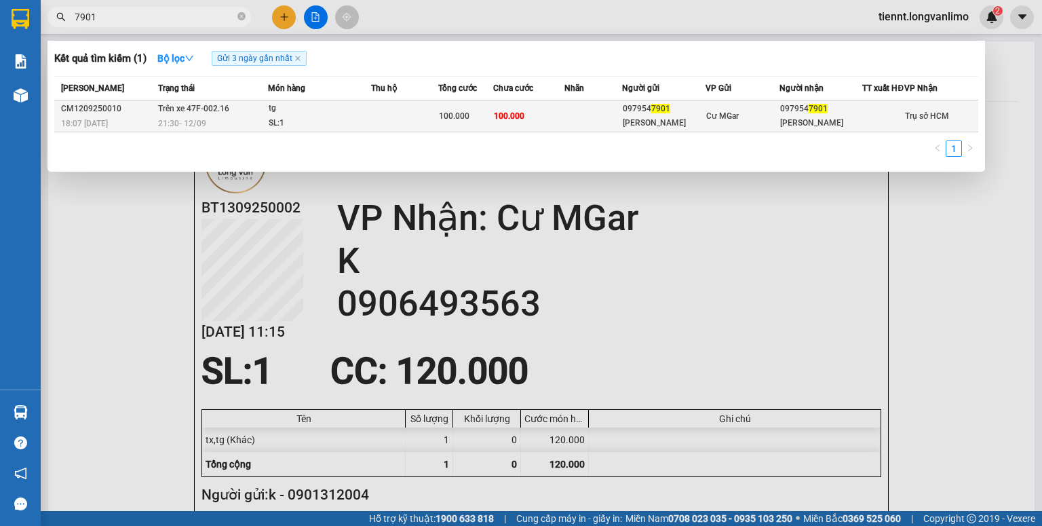
type input "7901"
click at [526, 123] on td "100.000" at bounding box center [528, 116] width 71 height 32
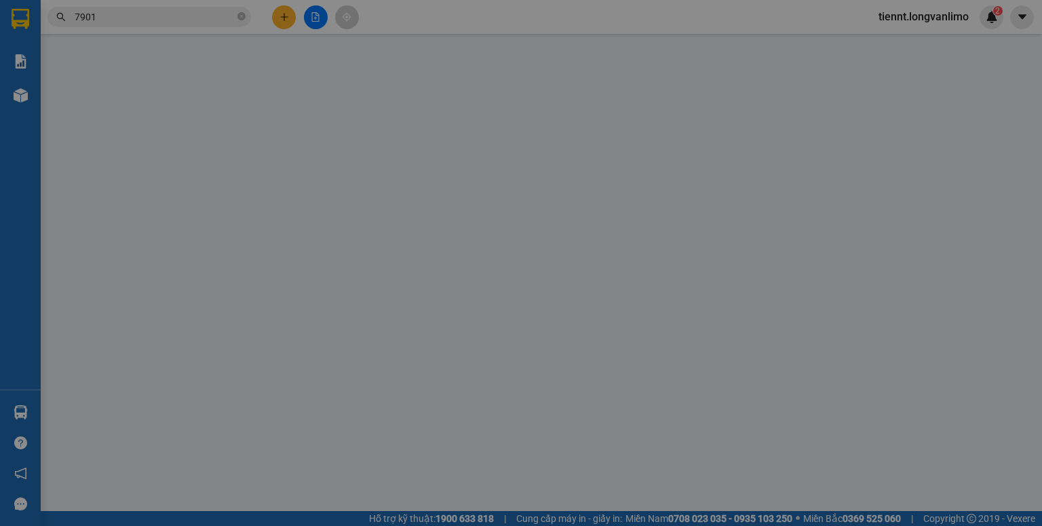
type input "0979547901"
type input "[PERSON_NAME]"
type input "0979547901"
type input "[PERSON_NAME]"
type input "100.000"
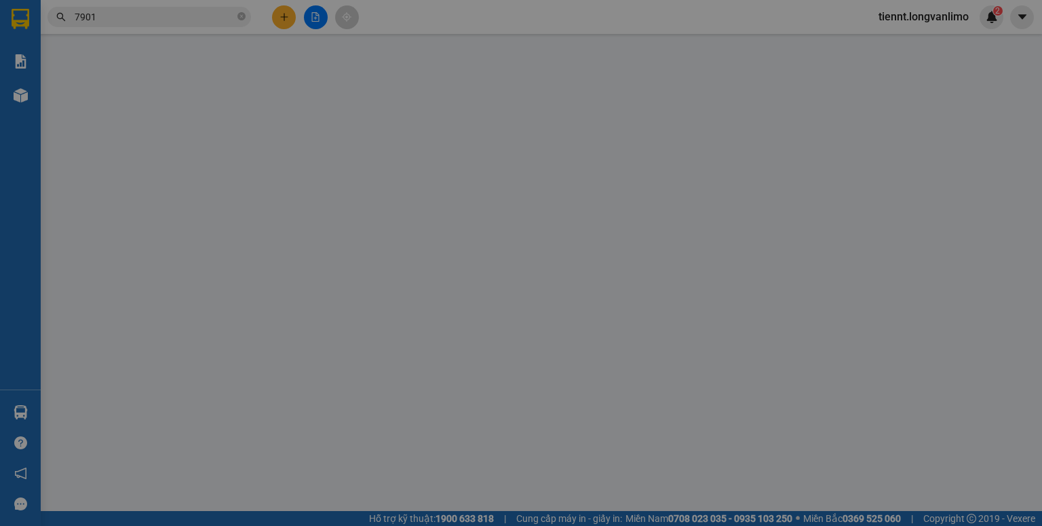
type input "100.000"
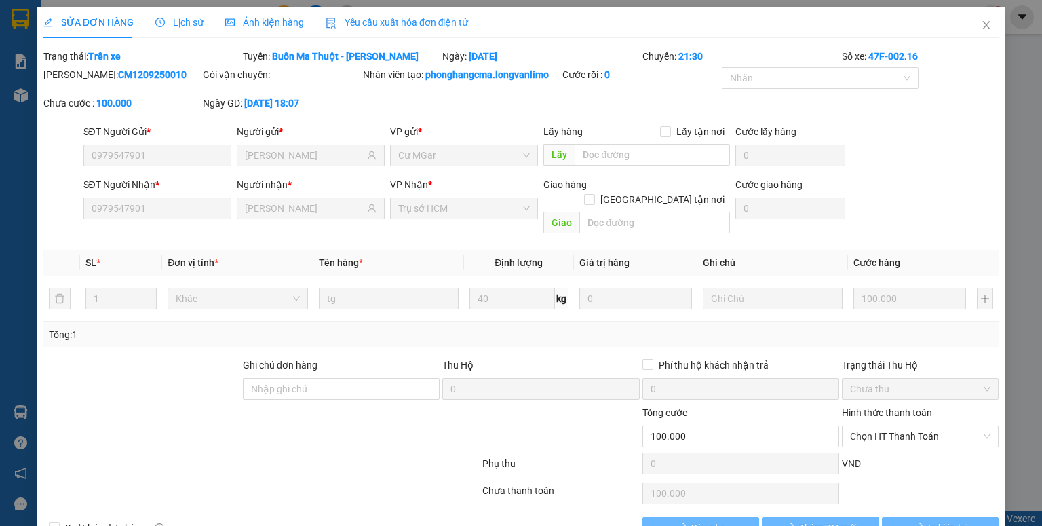
click at [258, 26] on span "Ảnh kiện hàng" at bounding box center [264, 22] width 79 height 11
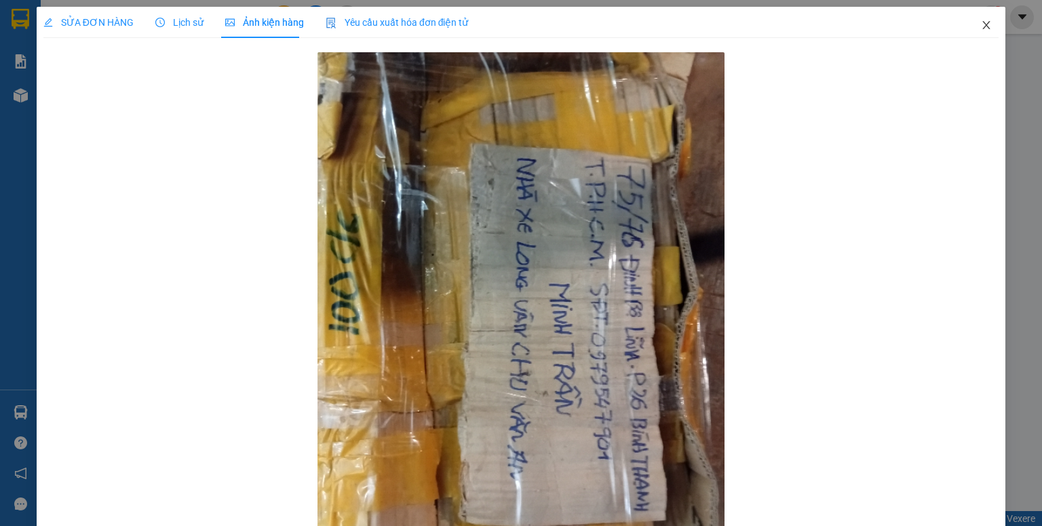
click at [971, 19] on span "Close" at bounding box center [986, 26] width 38 height 38
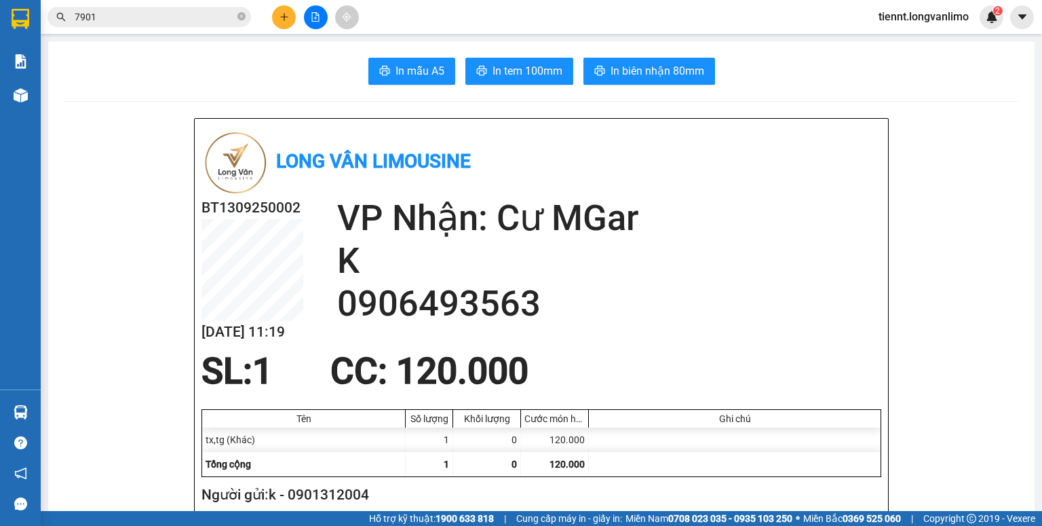
click at [191, 5] on div "Kết quả tìm kiếm ( 1 ) Bộ lọc Gửi 3 ngày gần nhất Mã ĐH Trạng thái Món hàng Thu…" at bounding box center [132, 17] width 265 height 24
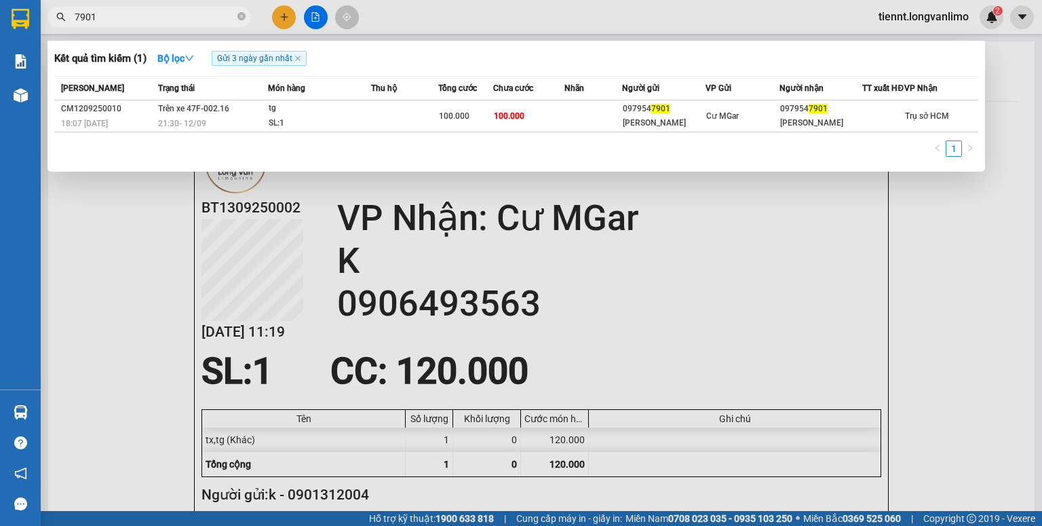
click at [190, 14] on input "7901" at bounding box center [155, 16] width 160 height 15
drag, startPoint x: 145, startPoint y: 22, endPoint x: 46, endPoint y: 33, distance: 99.6
click at [46, 29] on div "Kết quả tìm kiếm ( 1 ) Bộ lọc Gửi 3 ngày gần nhất Mã ĐH Trạng thái Món hàng Thu…" at bounding box center [132, 17] width 265 height 24
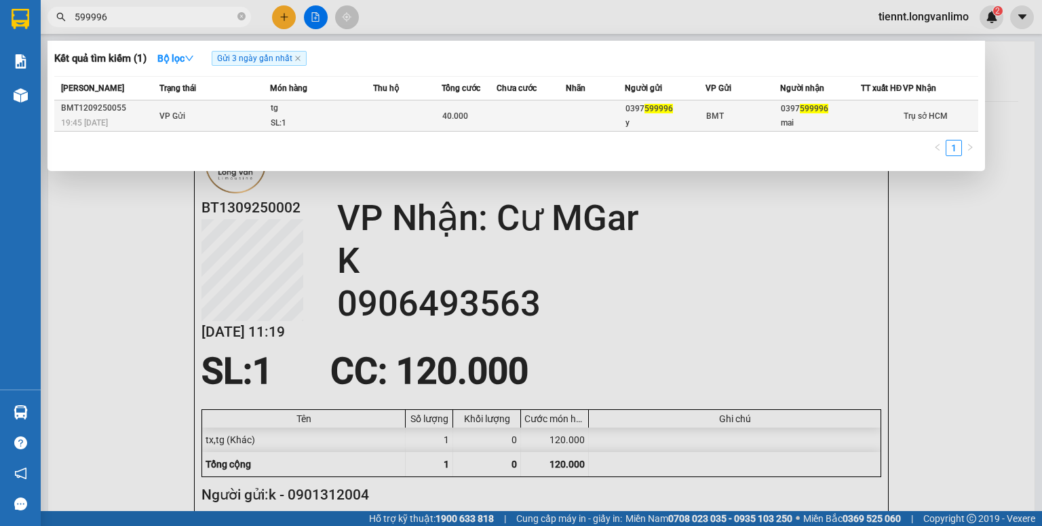
click at [424, 125] on td at bounding box center [407, 115] width 69 height 31
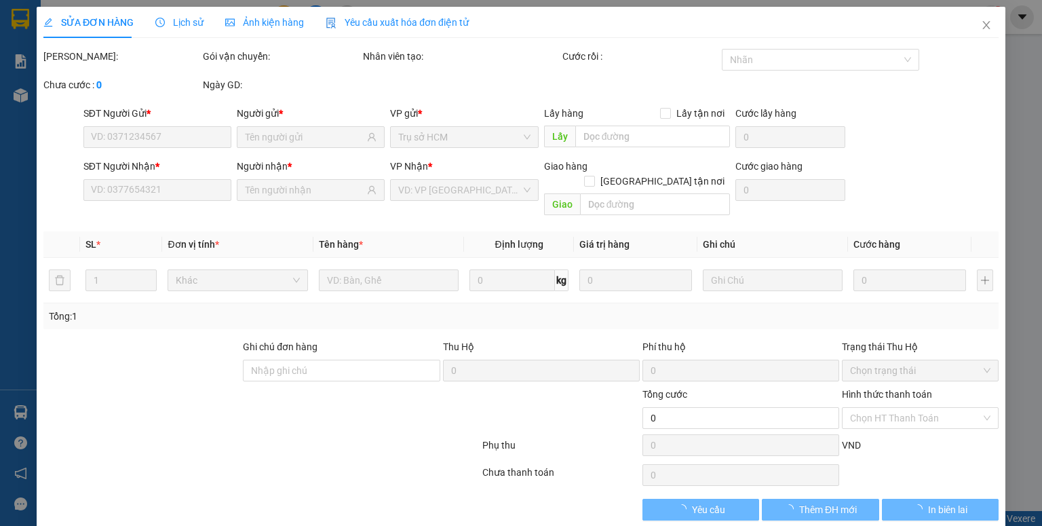
click at [273, 24] on span "Ảnh kiện hàng" at bounding box center [264, 22] width 79 height 11
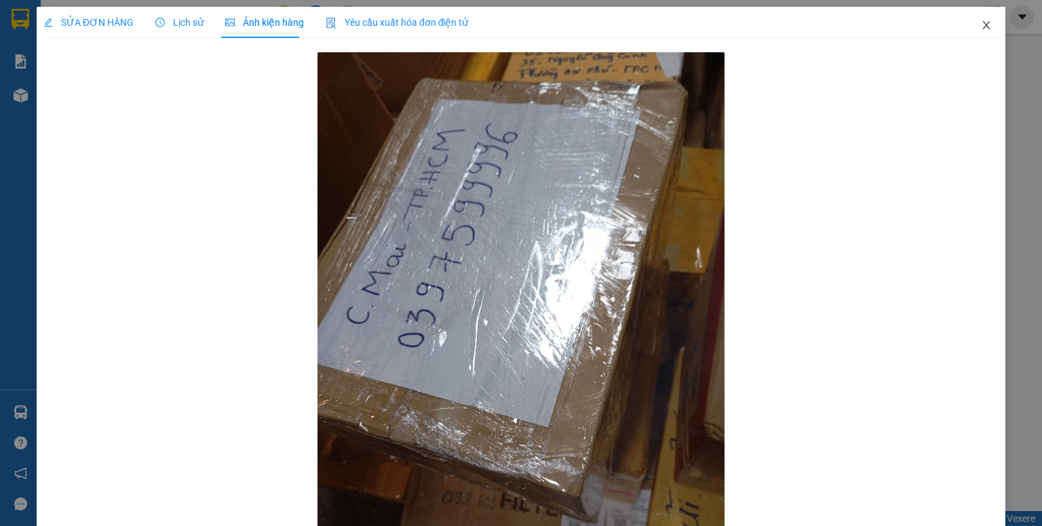
click at [981, 21] on icon "close" at bounding box center [986, 25] width 11 height 11
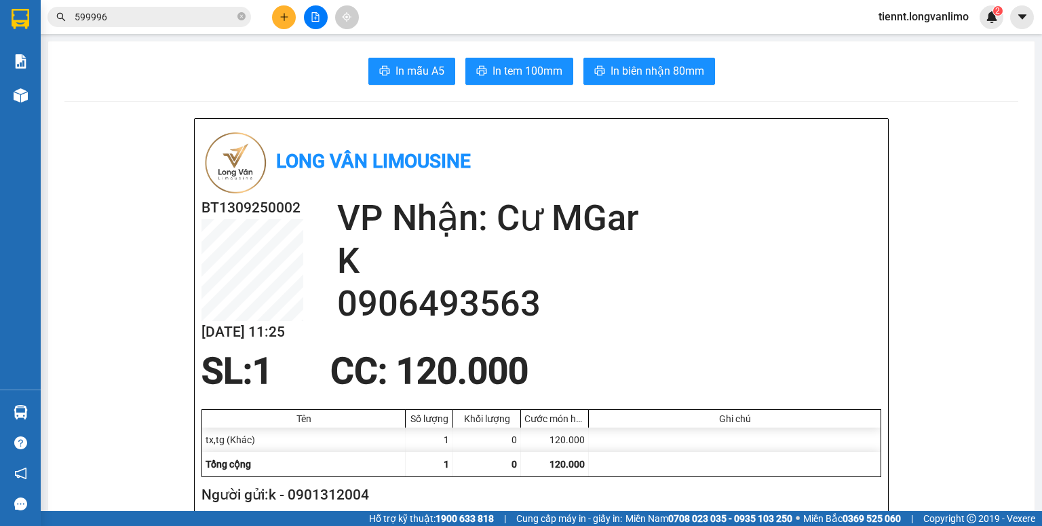
click at [147, 11] on input "599996" at bounding box center [155, 16] width 160 height 15
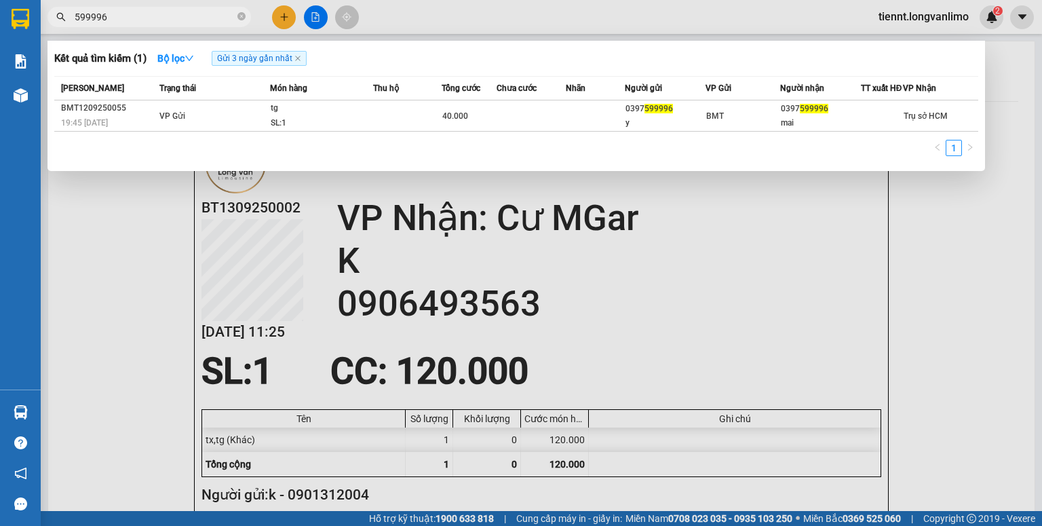
click at [597, 254] on div at bounding box center [521, 263] width 1042 height 526
click at [136, 11] on input "599996" at bounding box center [155, 16] width 160 height 15
click at [134, 11] on input "599996" at bounding box center [155, 16] width 160 height 15
click at [132, 12] on input "599996" at bounding box center [155, 16] width 160 height 15
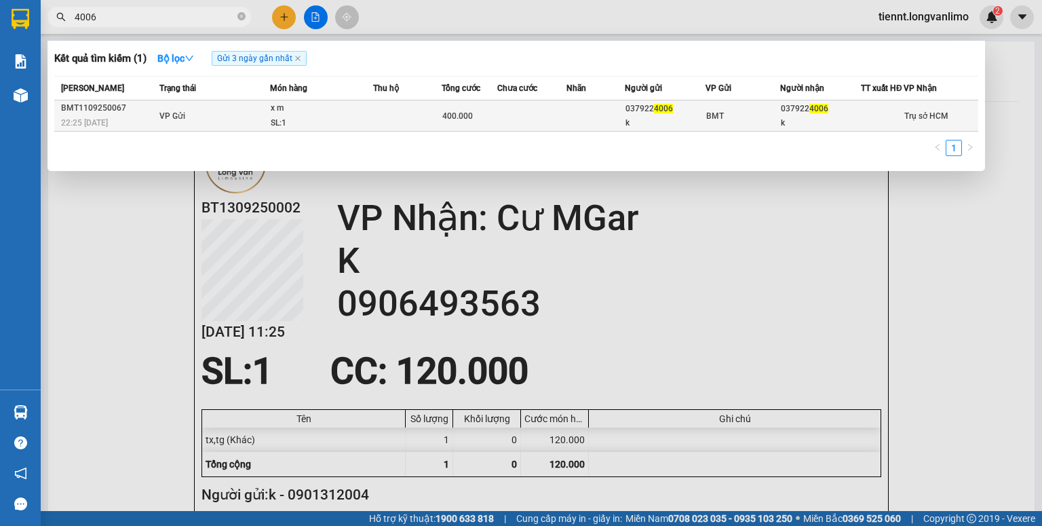
click at [485, 122] on div "400.000" at bounding box center [469, 116] width 54 height 15
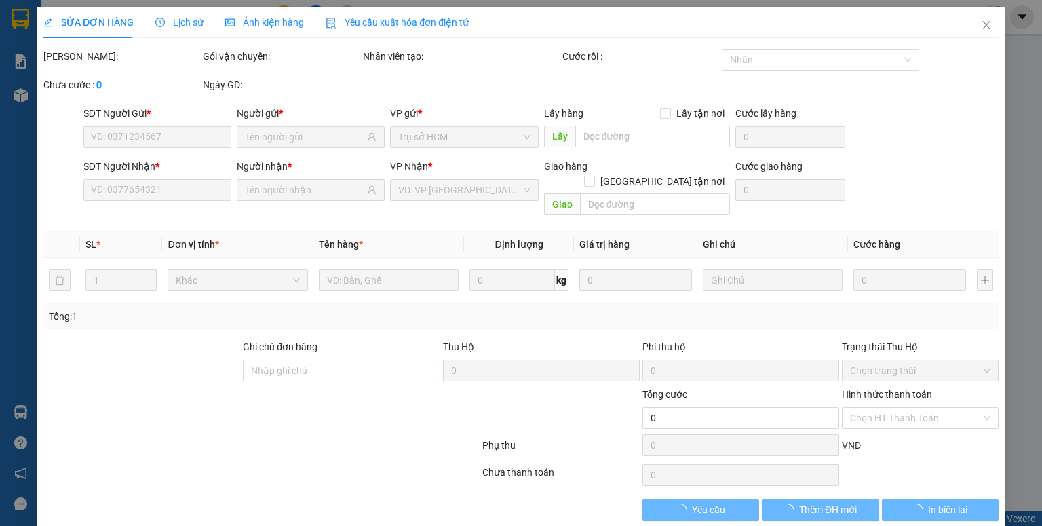
click at [271, 24] on span "Ảnh kiện hàng" at bounding box center [264, 22] width 79 height 11
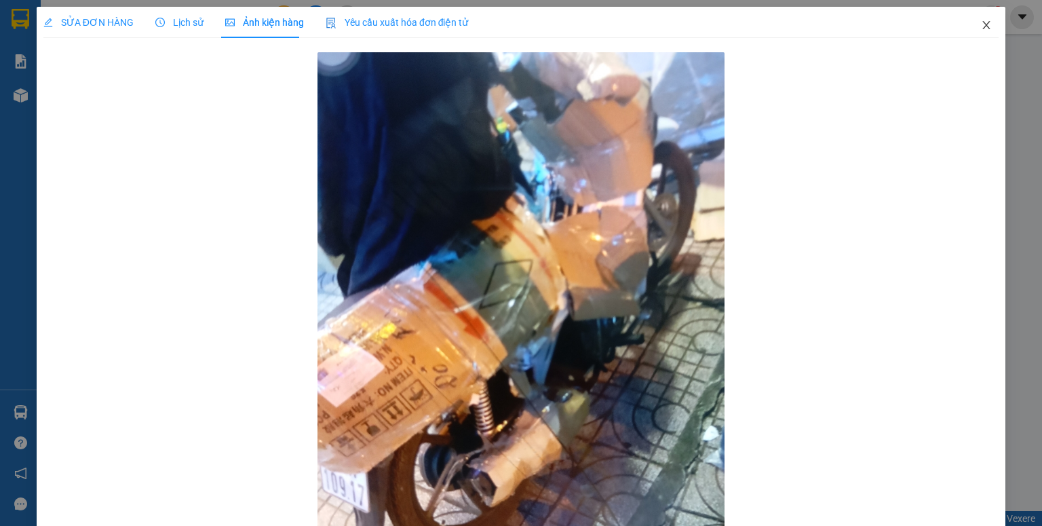
click at [981, 27] on icon "close" at bounding box center [986, 25] width 11 height 11
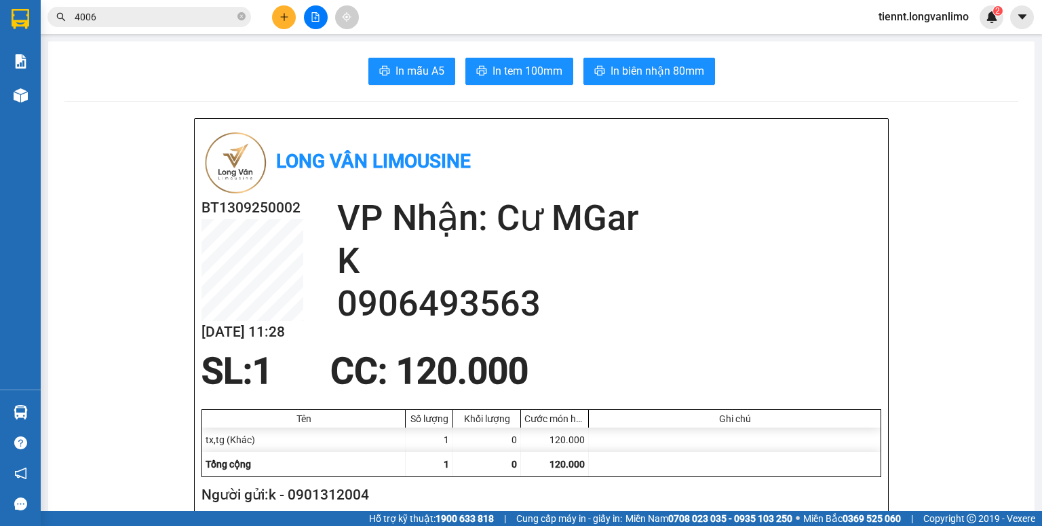
click at [174, 29] on div "Kết quả tìm kiếm ( 1 ) Bộ lọc Gửi 3 ngày gần nhất Mã ĐH Trạng thái Món hàng Thu…" at bounding box center [521, 17] width 1042 height 34
click at [172, 29] on div "Kết quả tìm kiếm ( 1 ) Bộ lọc Gửi 3 ngày gần nhất Mã ĐH Trạng thái Món hàng Thu…" at bounding box center [521, 17] width 1042 height 34
click at [168, 22] on input "4006" at bounding box center [155, 16] width 160 height 15
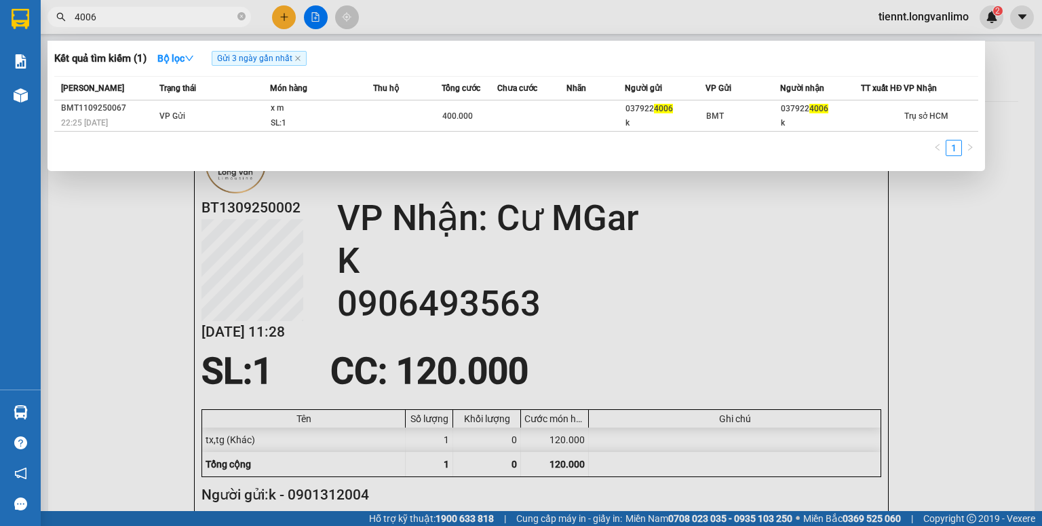
click at [168, 22] on input "4006" at bounding box center [155, 16] width 160 height 15
type input "4824"
click at [385, 122] on td at bounding box center [407, 115] width 69 height 31
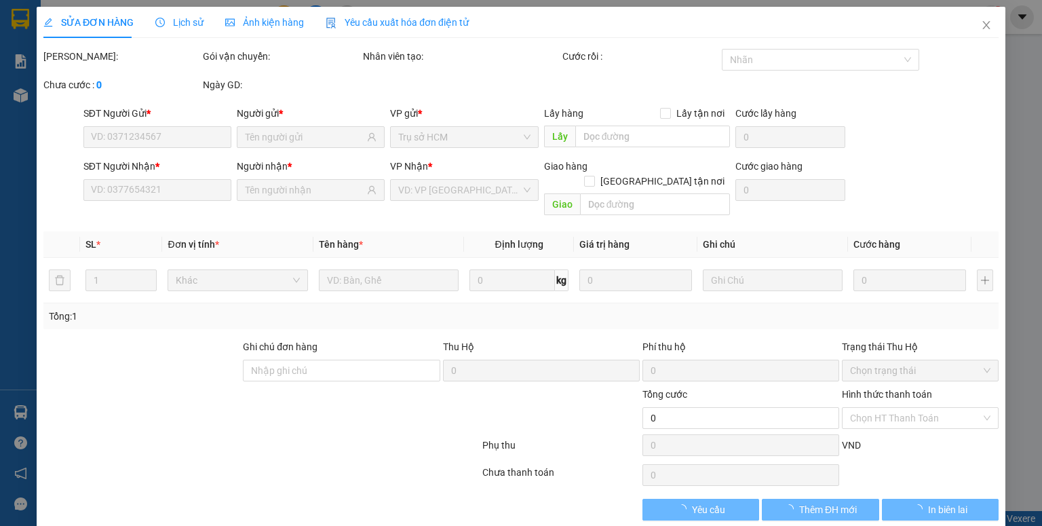
click at [302, 26] on div "SỬA ĐƠN HÀNG Lịch sử Ảnh kiện hàng Yêu cầu xuất hóa đơn điện tử" at bounding box center [255, 22] width 425 height 31
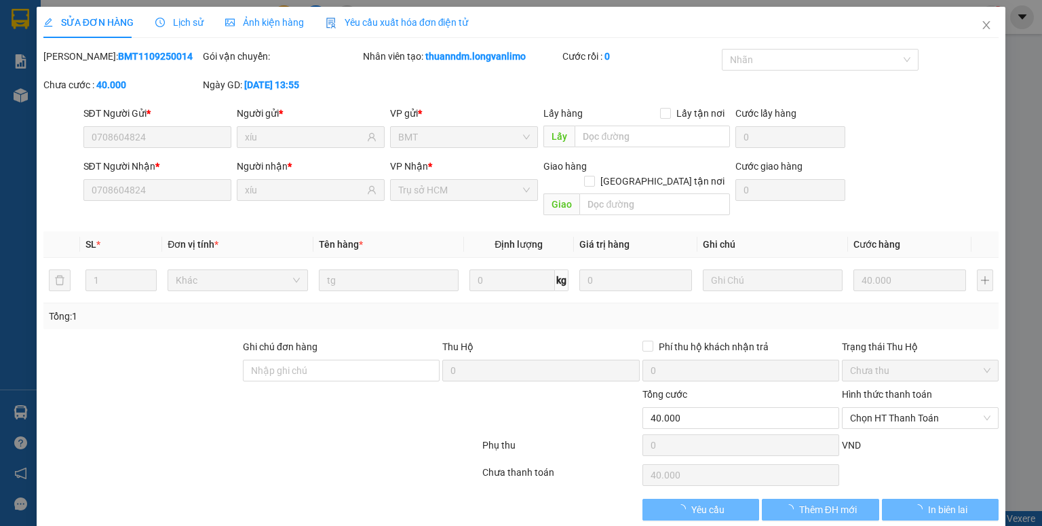
type input "0708604824"
type input "xíu"
type input "0708604824"
type input "xíu"
type input "40.000"
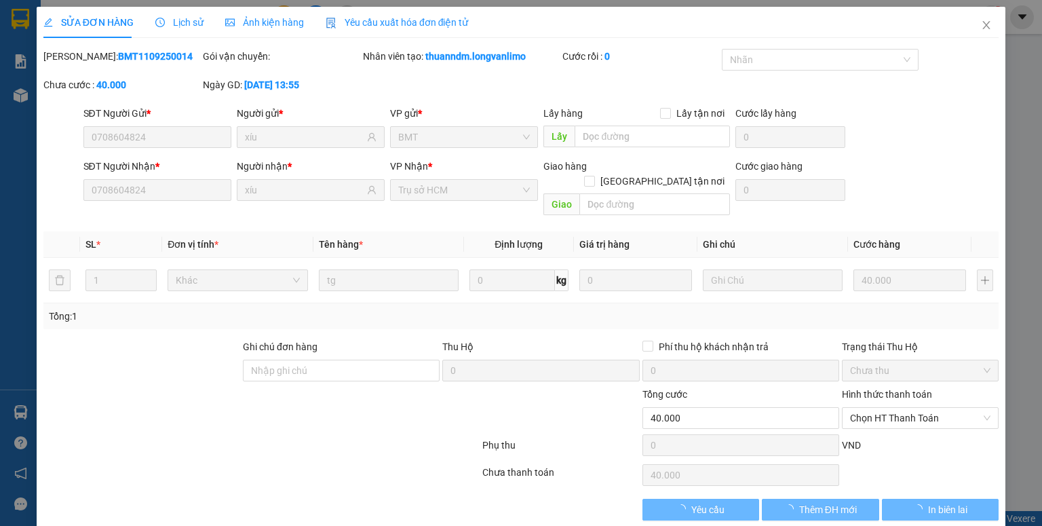
type input "40.000"
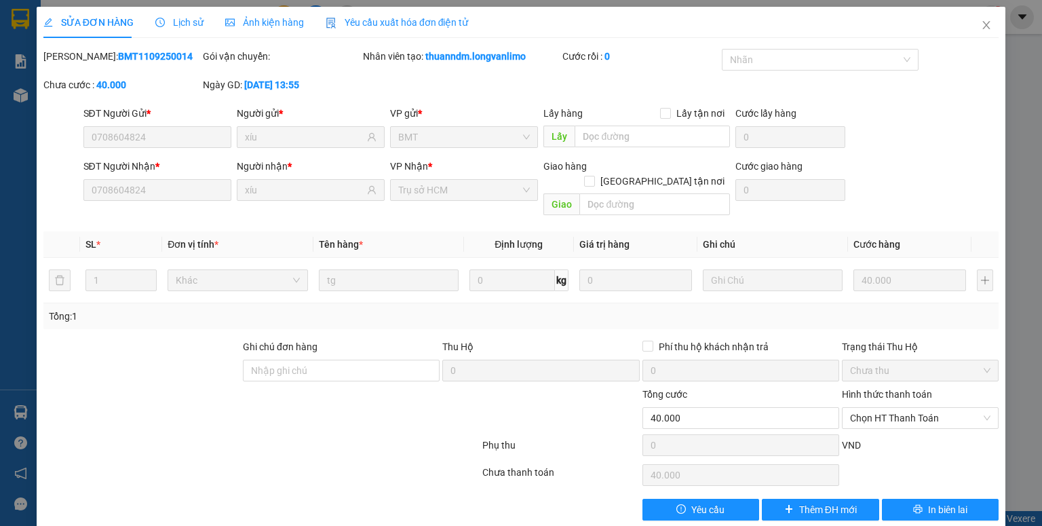
click at [296, 26] on span "Ảnh kiện hàng" at bounding box center [264, 22] width 79 height 11
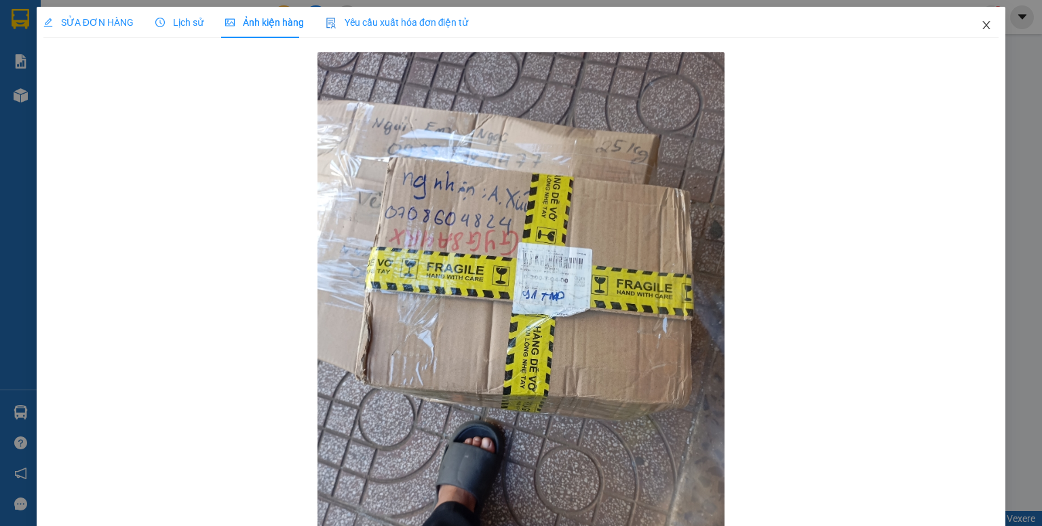
click at [984, 26] on span "Close" at bounding box center [986, 26] width 38 height 38
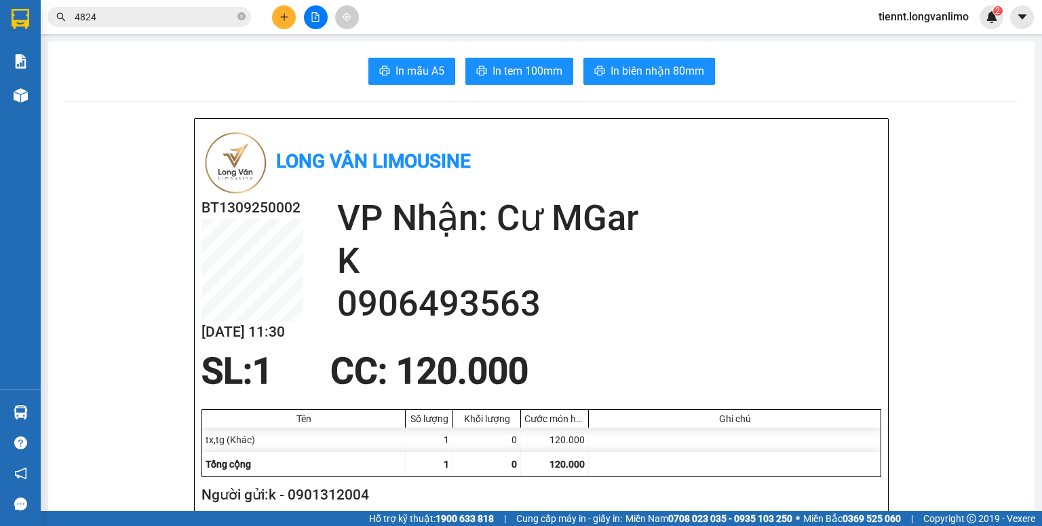
click at [124, 13] on input "4824" at bounding box center [155, 16] width 160 height 15
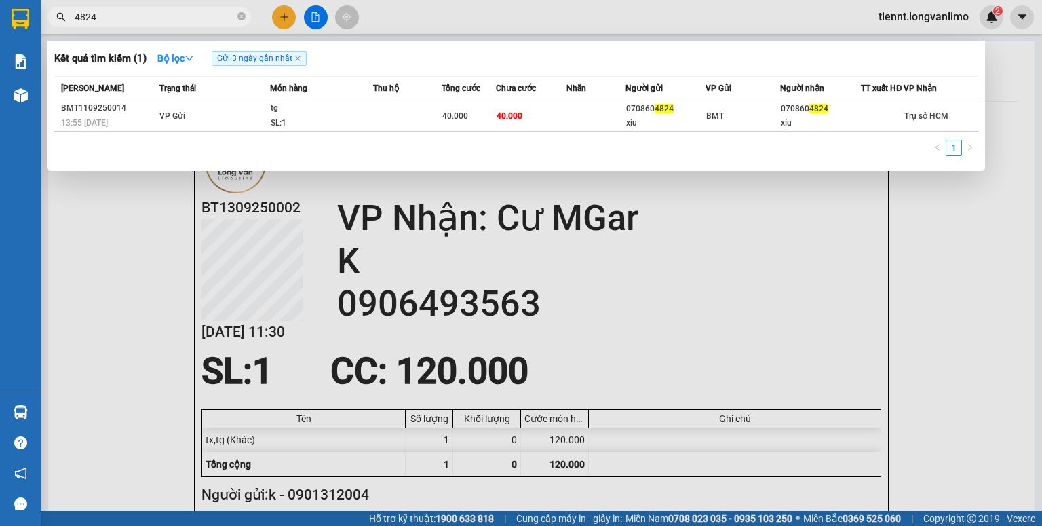
click at [124, 13] on input "4824" at bounding box center [155, 16] width 160 height 15
type input "6"
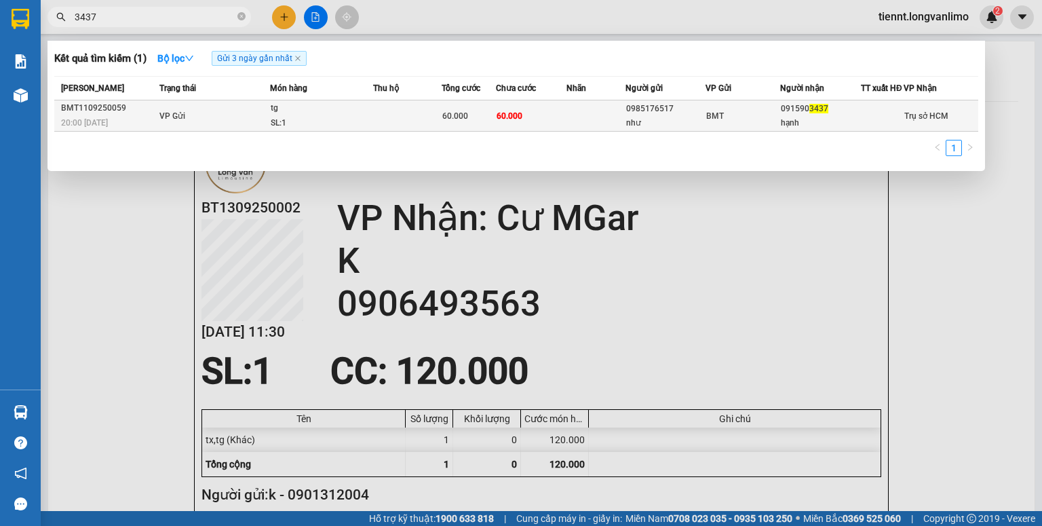
type input "3437"
click at [355, 116] on div "tg" at bounding box center [322, 108] width 102 height 15
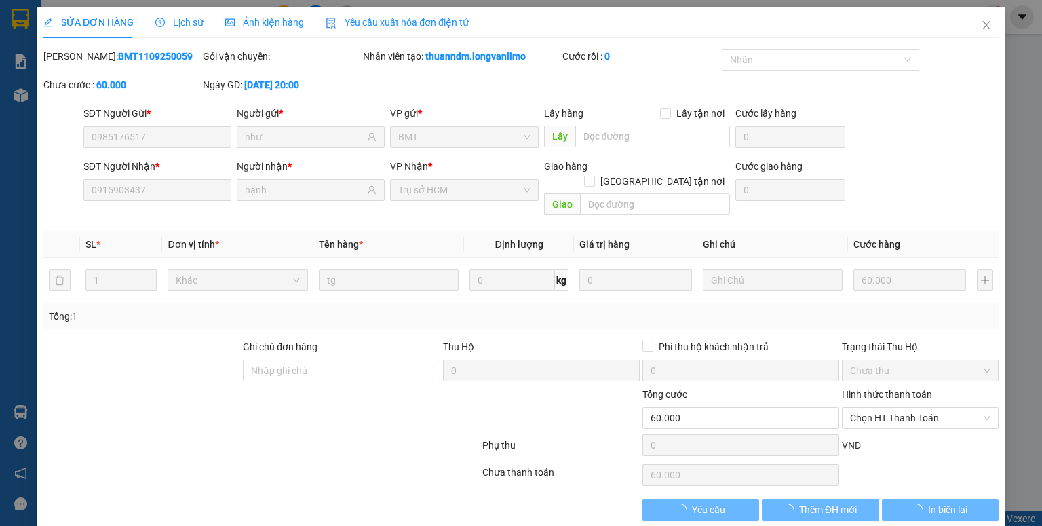
type input "0985176517"
type input "như"
type input "0915903437"
type input "hạnh"
type input "60.000"
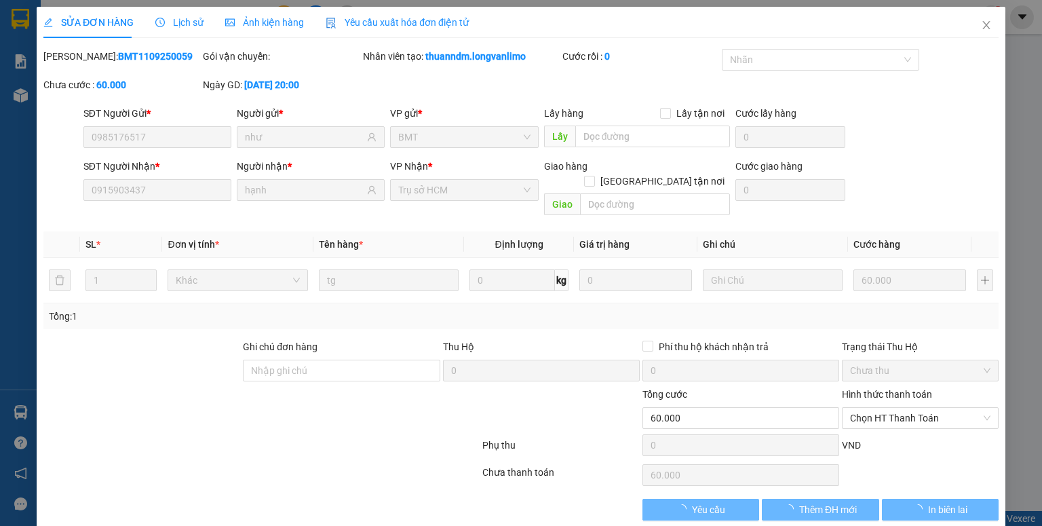
type input "60.000"
click at [293, 28] on span "Ảnh kiện hàng" at bounding box center [264, 22] width 79 height 11
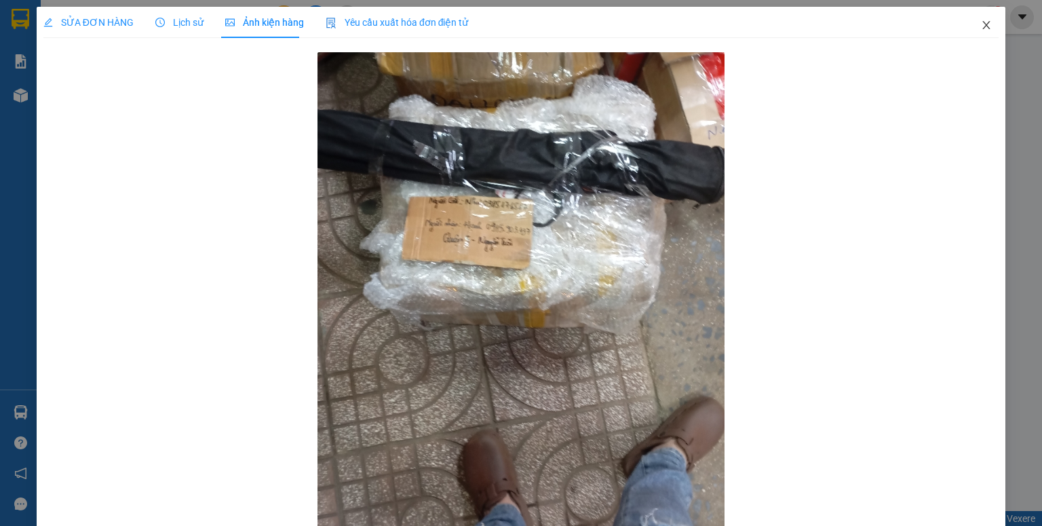
click at [984, 24] on span "Close" at bounding box center [986, 26] width 38 height 38
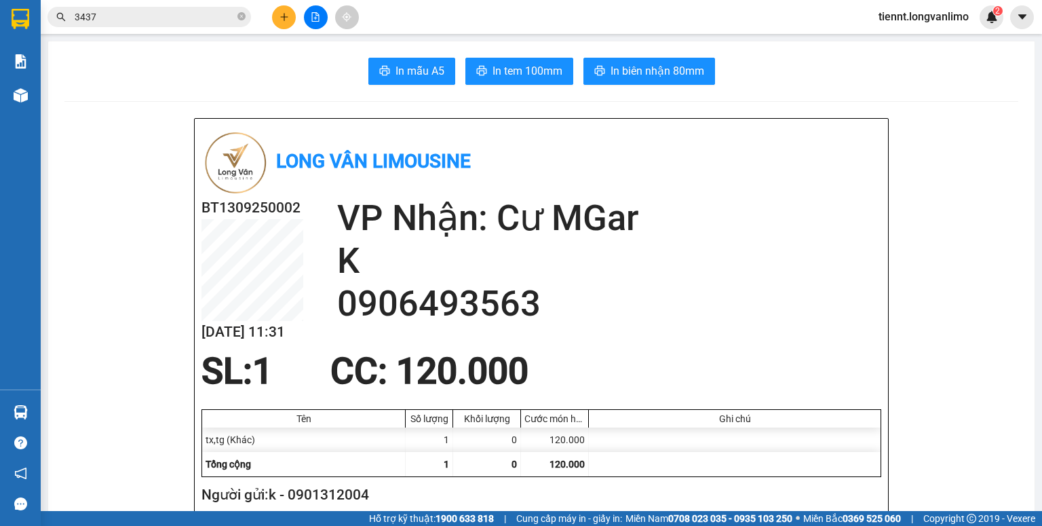
click at [189, 22] on input "3437" at bounding box center [155, 16] width 160 height 15
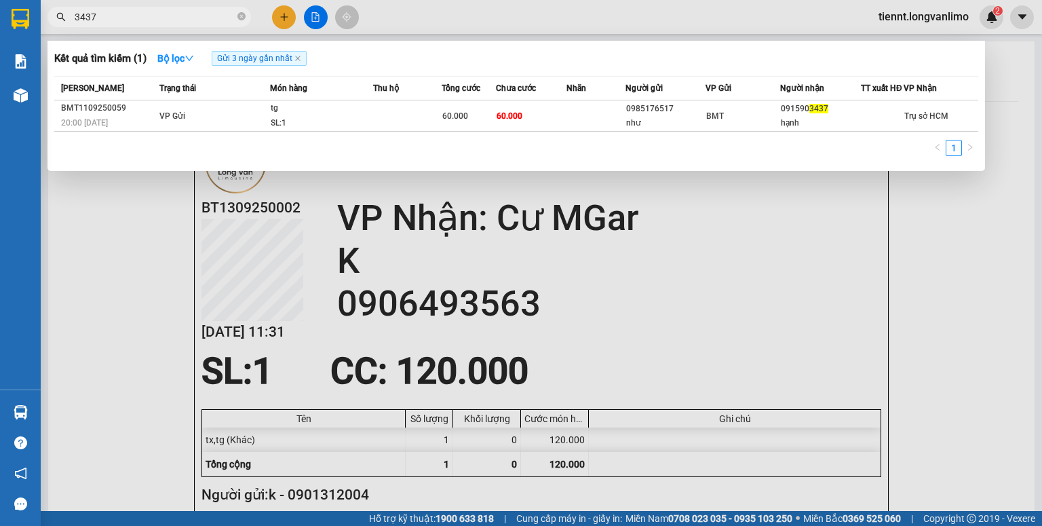
click at [189, 22] on input "3437" at bounding box center [155, 16] width 160 height 15
click at [318, 14] on div at bounding box center [521, 263] width 1042 height 526
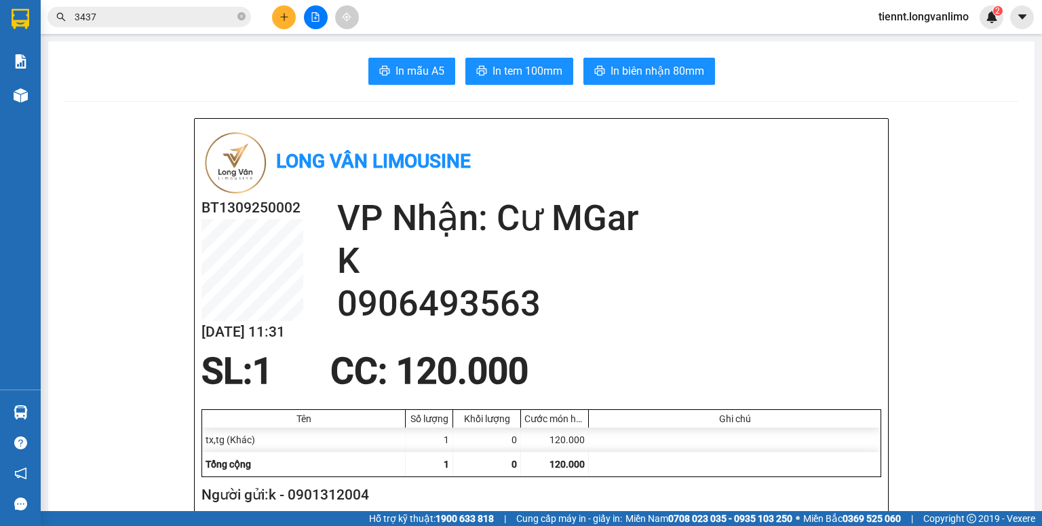
click at [320, 16] on button at bounding box center [316, 17] width 24 height 24
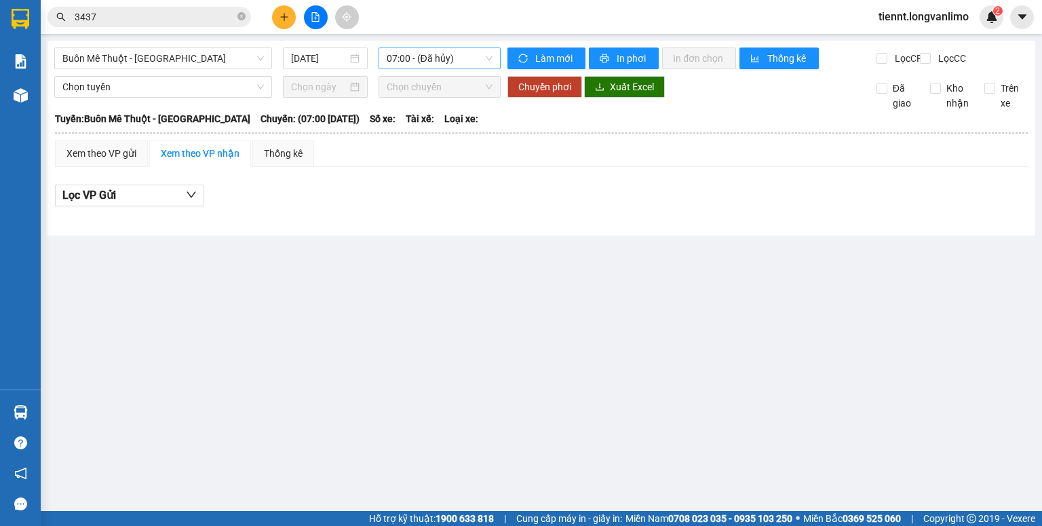
click at [431, 60] on span "07:00 - (Đã hủy)" at bounding box center [440, 58] width 106 height 20
click at [190, 61] on span "Buôn Mê Thuột - [GEOGRAPHIC_DATA]" at bounding box center [162, 58] width 201 height 20
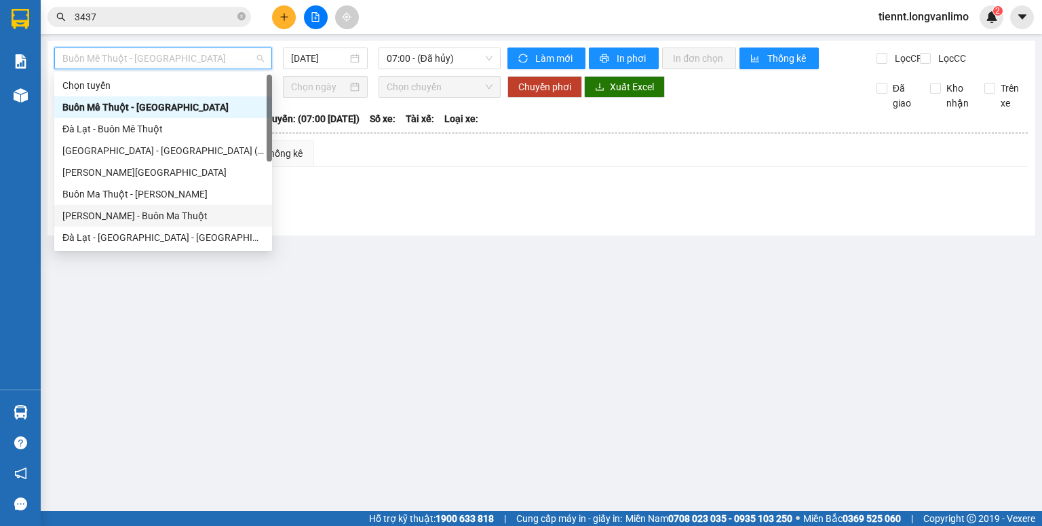
click at [202, 215] on div "[PERSON_NAME] - Buôn Ma Thuột" at bounding box center [162, 215] width 201 height 15
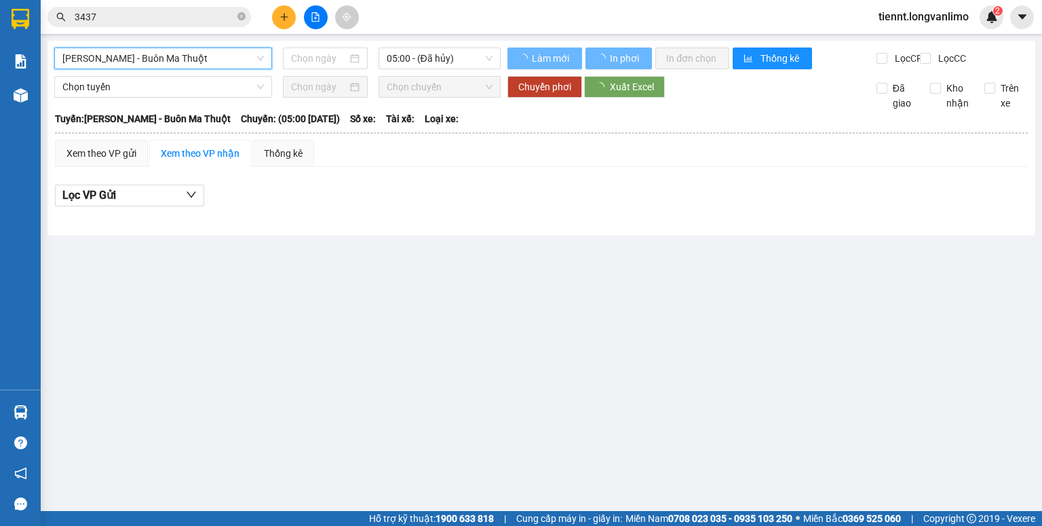
type input "[DATE]"
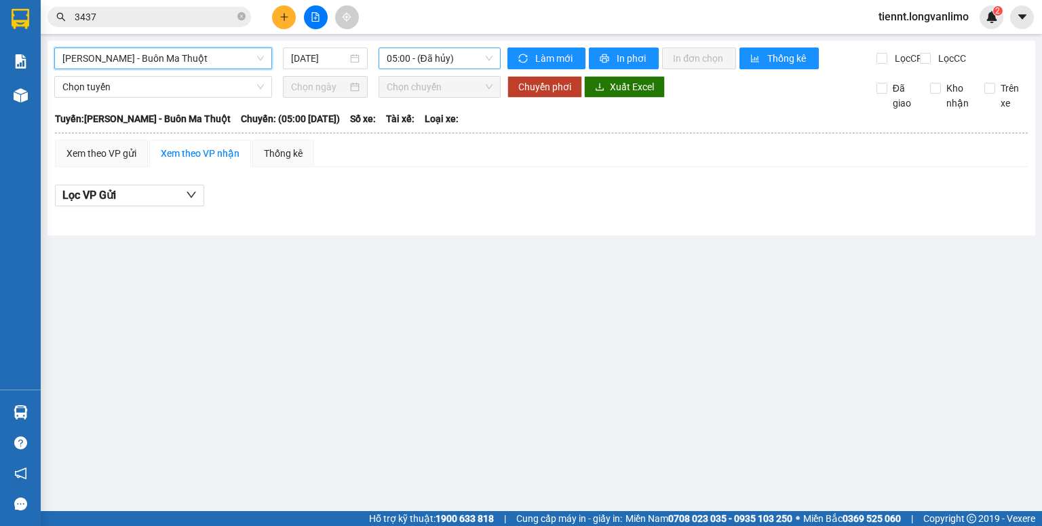
click at [453, 62] on span "05:00 - (Đã hủy)" at bounding box center [440, 58] width 106 height 20
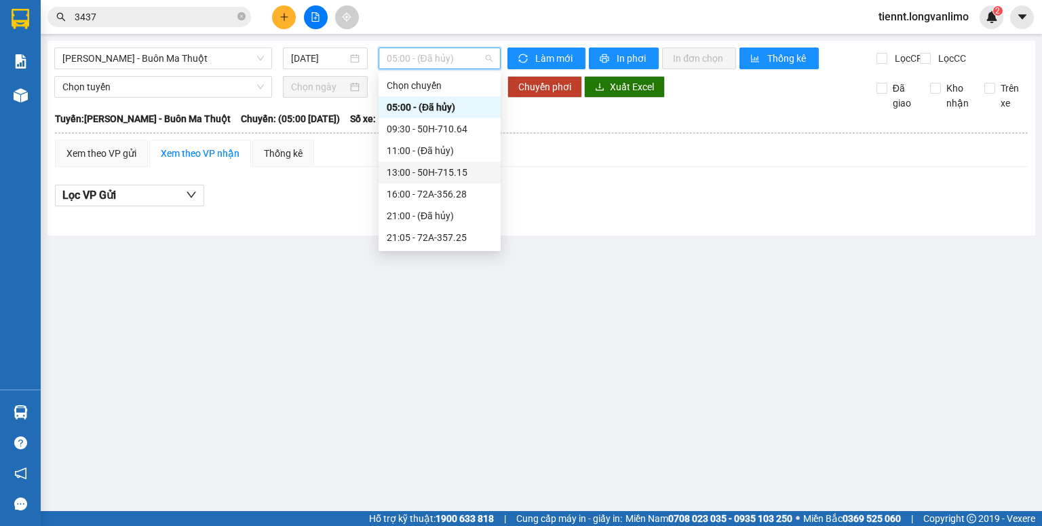
click at [443, 176] on div "13:00 - 50H-715.15" at bounding box center [440, 172] width 106 height 15
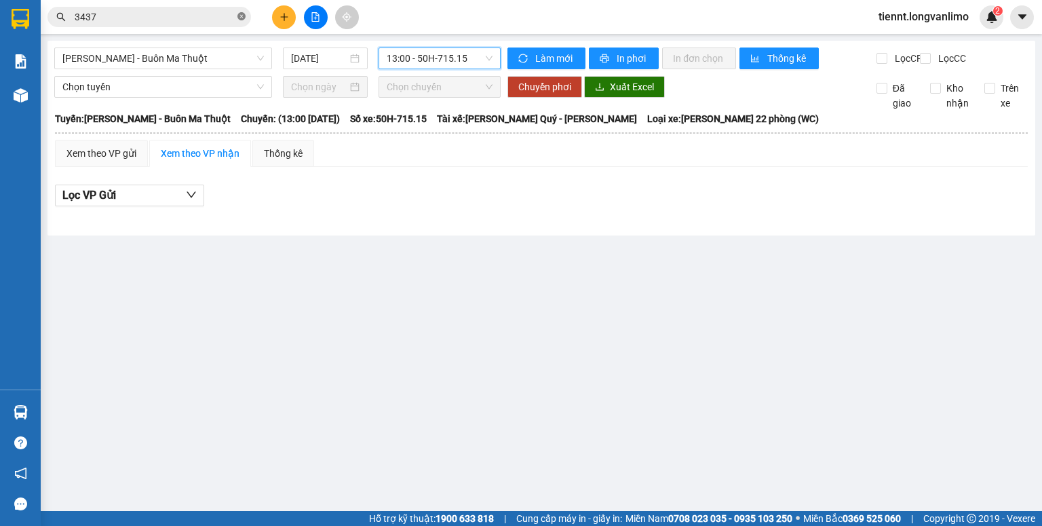
click at [244, 20] on icon "close-circle" at bounding box center [241, 16] width 8 height 8
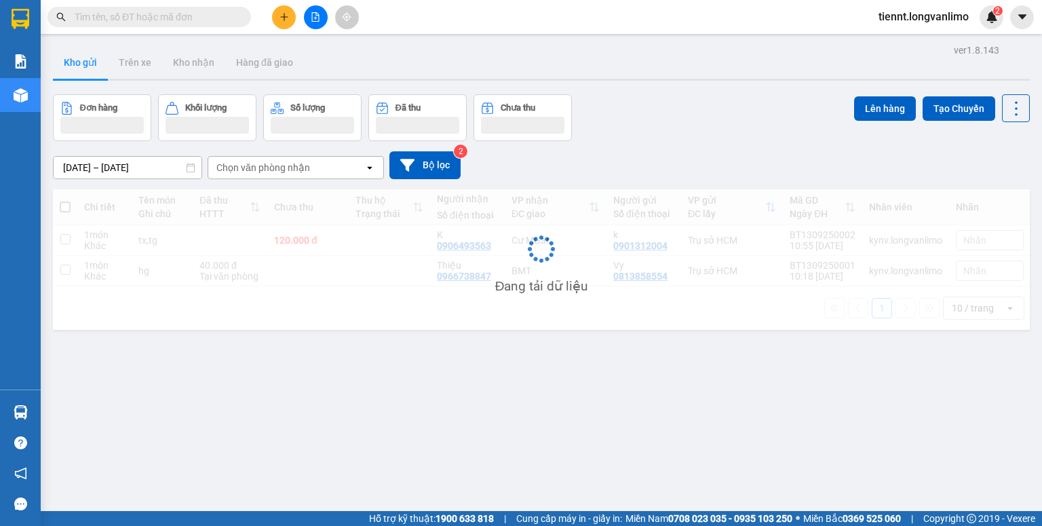
click at [160, 161] on input "[DATE] – [DATE]" at bounding box center [128, 168] width 148 height 22
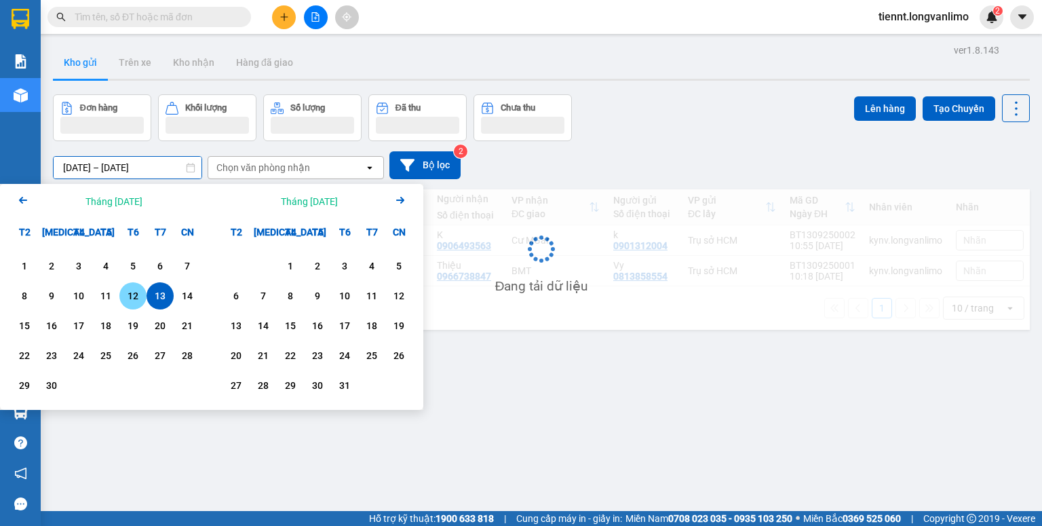
click at [128, 298] on div "12" at bounding box center [132, 296] width 19 height 16
type input "12/09/2025 – 12/09/2025"
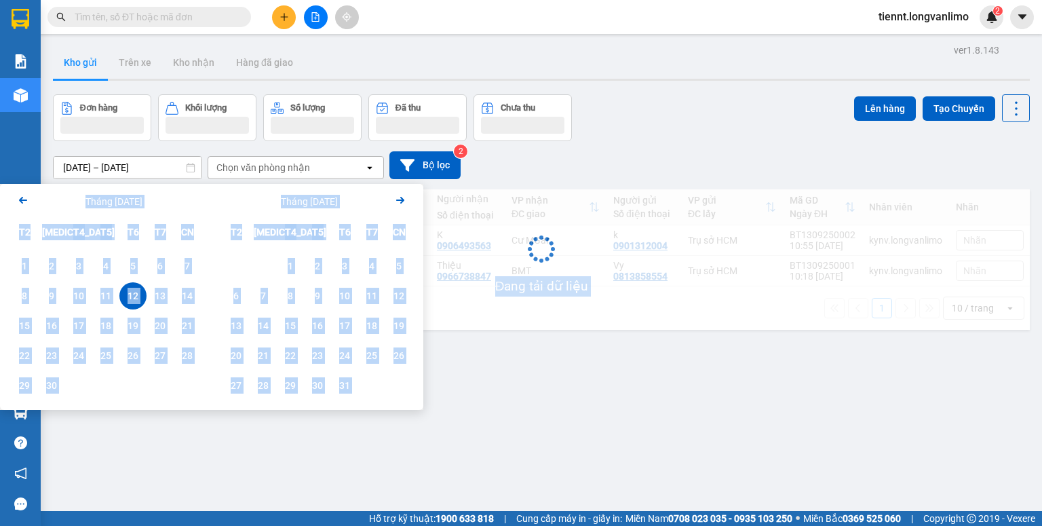
click at [128, 298] on div "Đang tải dữ liệu" at bounding box center [541, 259] width 977 height 140
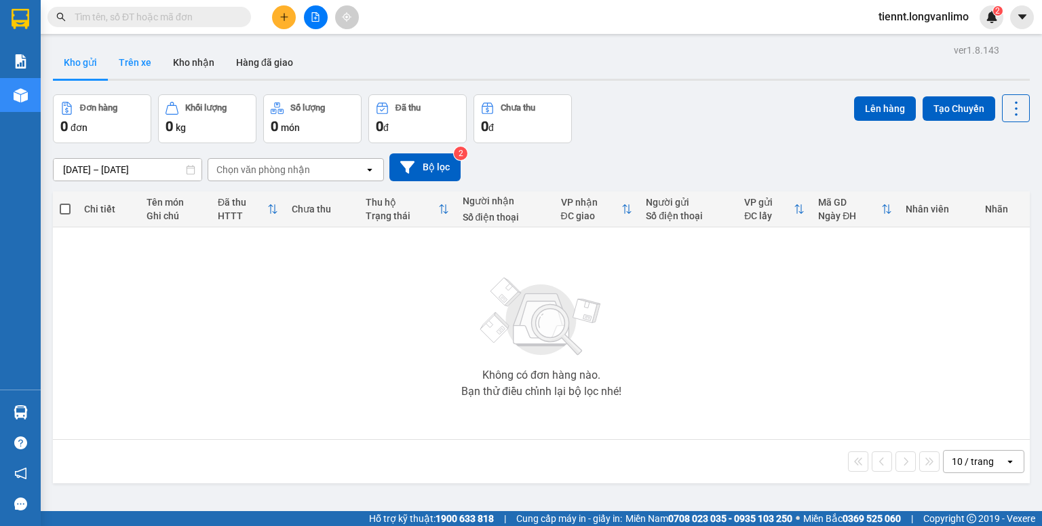
click at [130, 60] on button "Trên xe" at bounding box center [135, 62] width 54 height 33
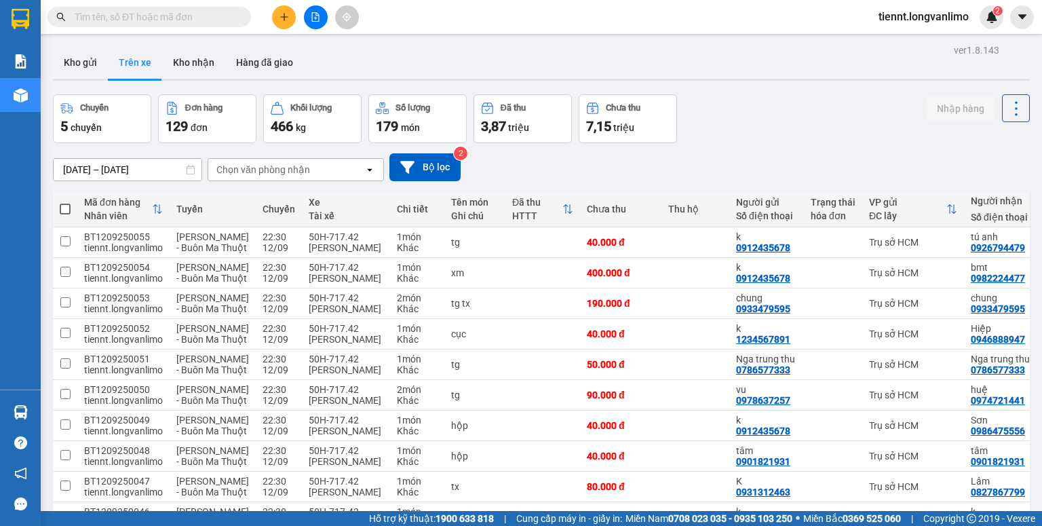
click at [528, 154] on div "11/09/2025 – 13/09/2025 Press the down arrow key to interact with the calendar …" at bounding box center [541, 167] width 977 height 28
click at [159, 170] on input "11/09/2025 – 13/09/2025" at bounding box center [128, 170] width 148 height 22
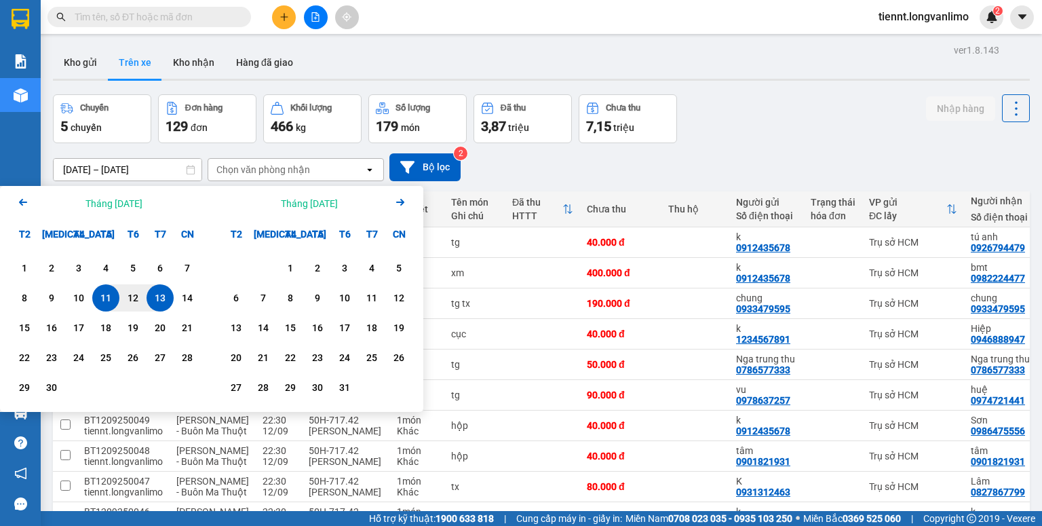
click at [108, 296] on div "11" at bounding box center [105, 298] width 19 height 16
click at [106, 296] on div "11" at bounding box center [105, 298] width 19 height 16
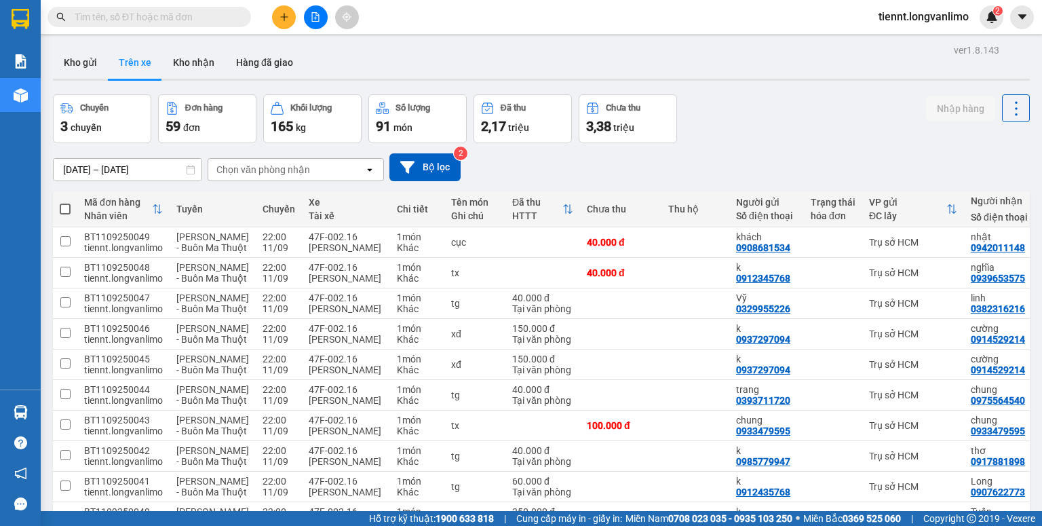
click at [144, 174] on div "ver 1.8.143 Kho gửi Trên xe Kho nhận Hàng đã giao Chuyến 3 chuyến Đơn hàng 59 đ…" at bounding box center [541, 311] width 988 height 541
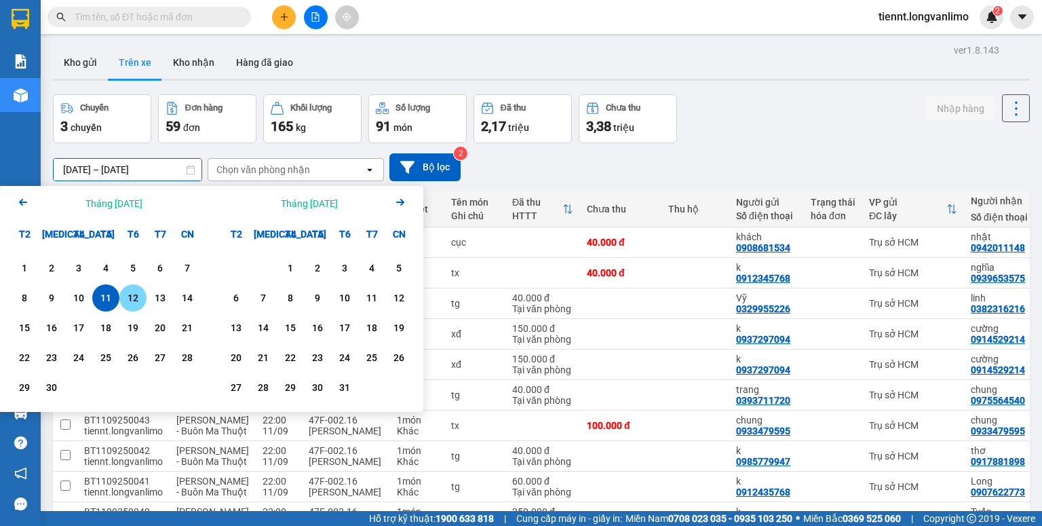
click at [132, 296] on div "12" at bounding box center [132, 298] width 19 height 16
type input "12/09/2025 – 12/09/2025"
click at [132, 284] on div "tiennt.longvanlimo" at bounding box center [123, 278] width 79 height 11
checkbox input "false"
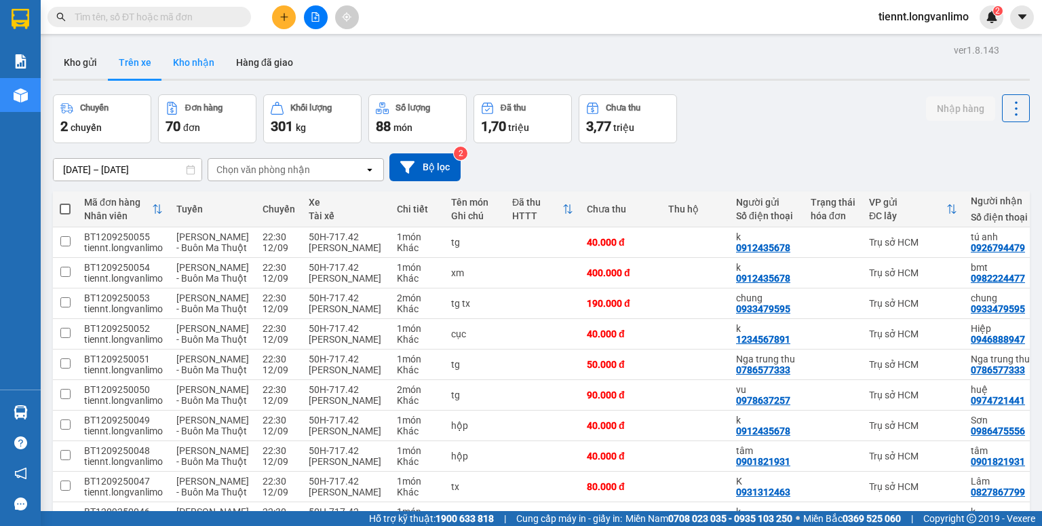
click at [195, 58] on button "Kho nhận" at bounding box center [193, 62] width 63 height 33
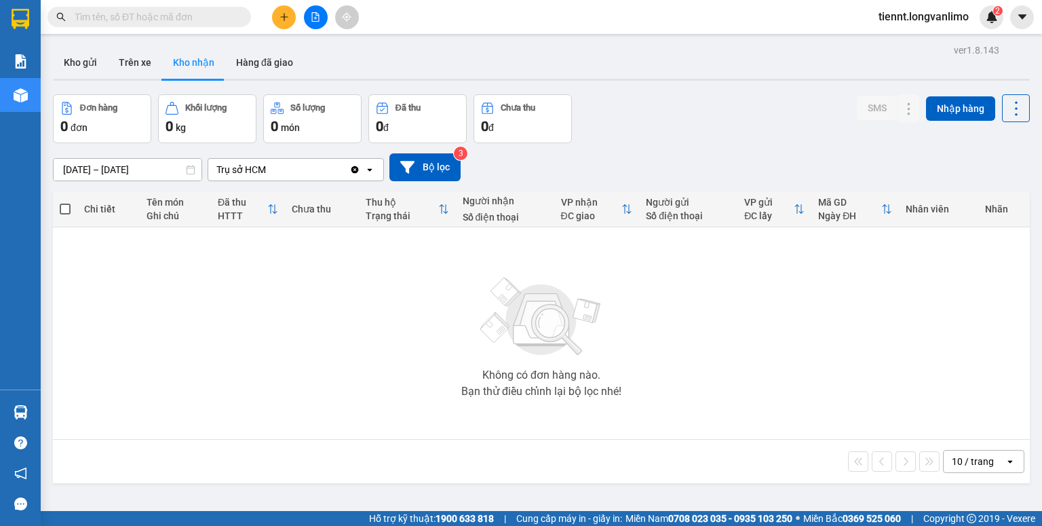
click at [147, 71] on button "Trên xe" at bounding box center [135, 62] width 54 height 33
type input "12/09/2025 – 12/09/2025"
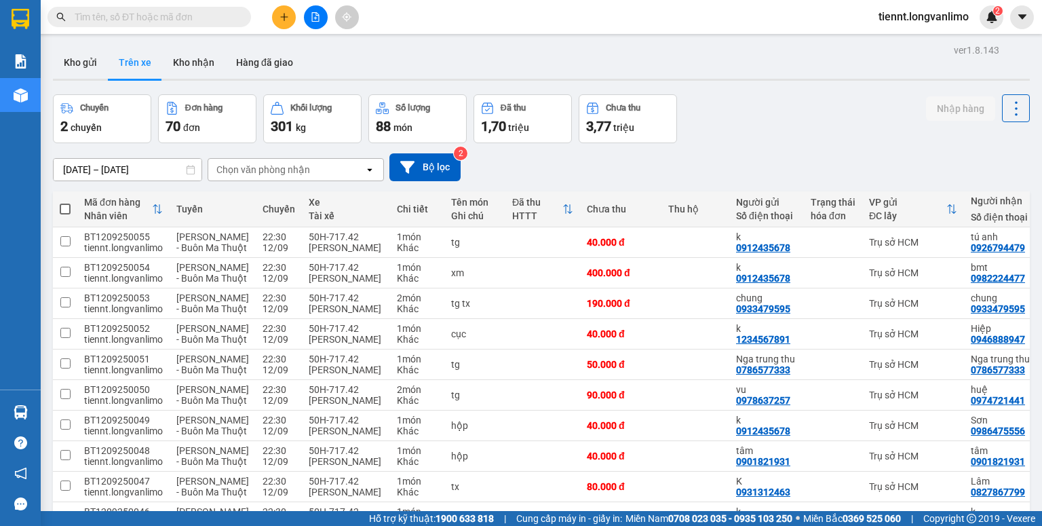
click at [234, 174] on div "Chọn văn phòng nhận" at bounding box center [263, 170] width 94 height 14
click at [591, 128] on span "3,77" at bounding box center [598, 126] width 25 height 16
click at [74, 73] on button "Kho gửi" at bounding box center [80, 62] width 55 height 33
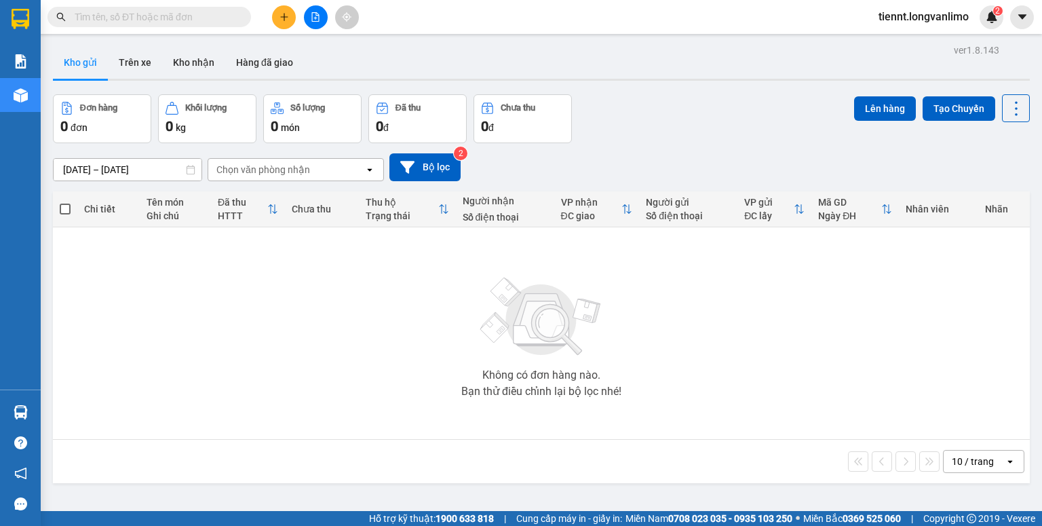
click at [206, 15] on input "text" at bounding box center [155, 16] width 160 height 15
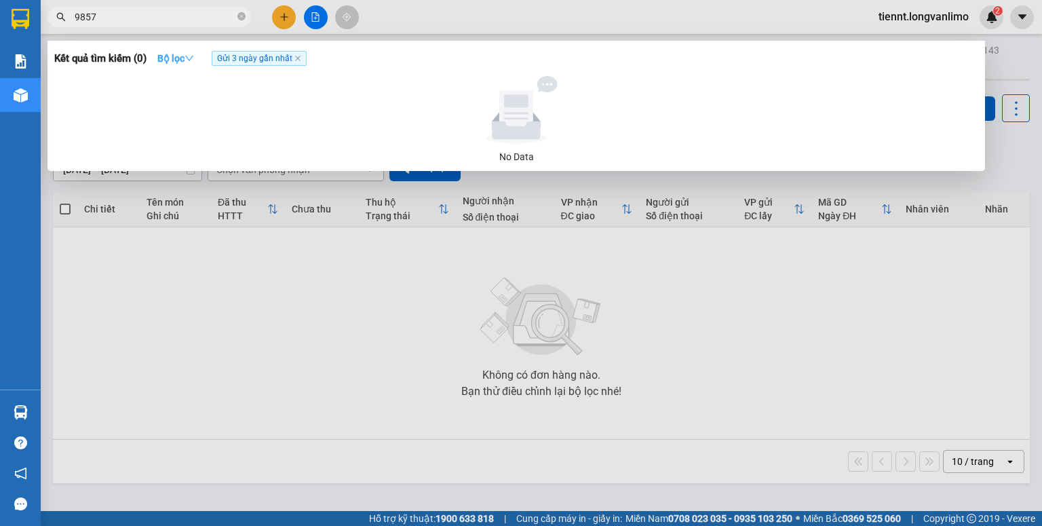
type input "9857"
click at [190, 58] on icon "down" at bounding box center [189, 58] width 9 height 9
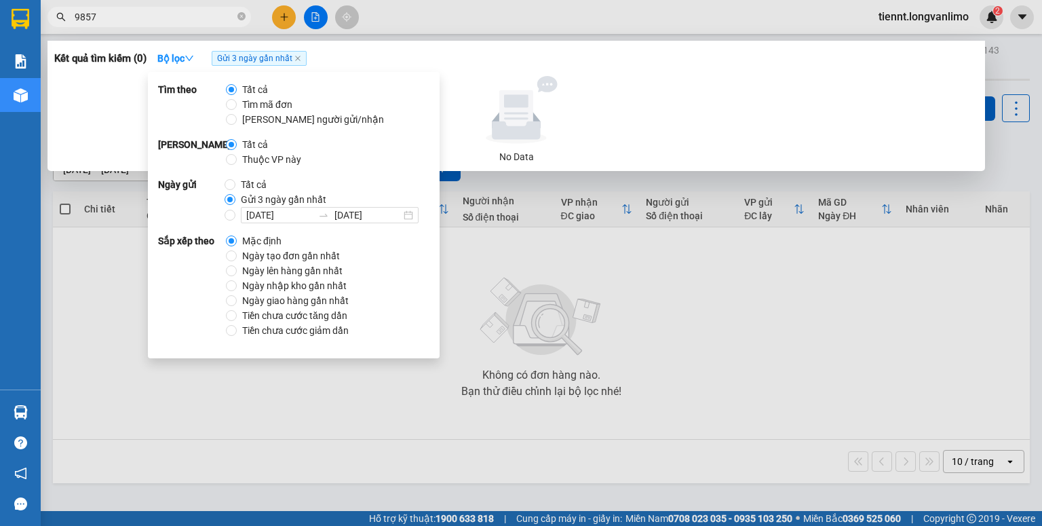
click at [250, 180] on span "Tất cả" at bounding box center [253, 184] width 37 height 15
click at [235, 180] on input "Tất cả" at bounding box center [230, 184] width 11 height 11
radio input "true"
radio input "false"
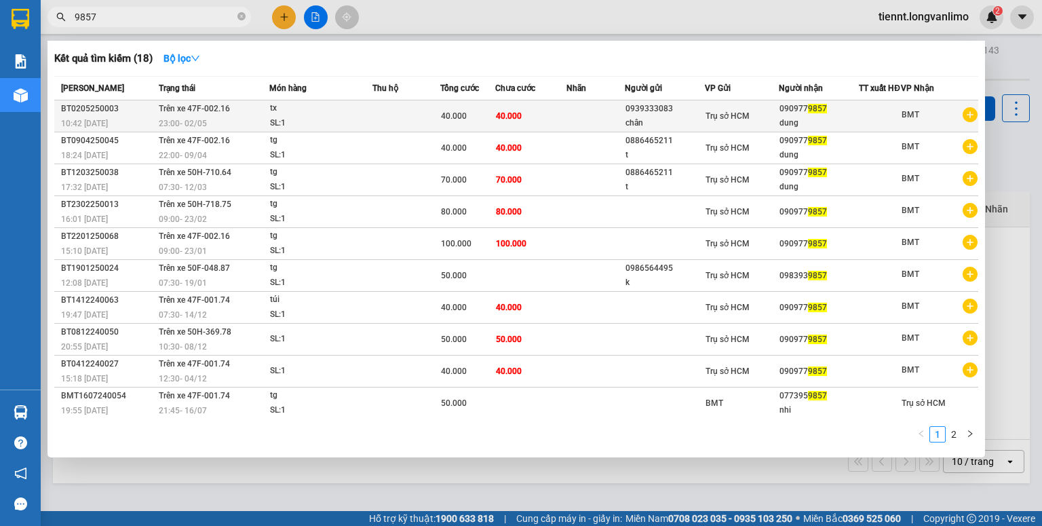
click at [793, 123] on div "dung" at bounding box center [818, 123] width 79 height 14
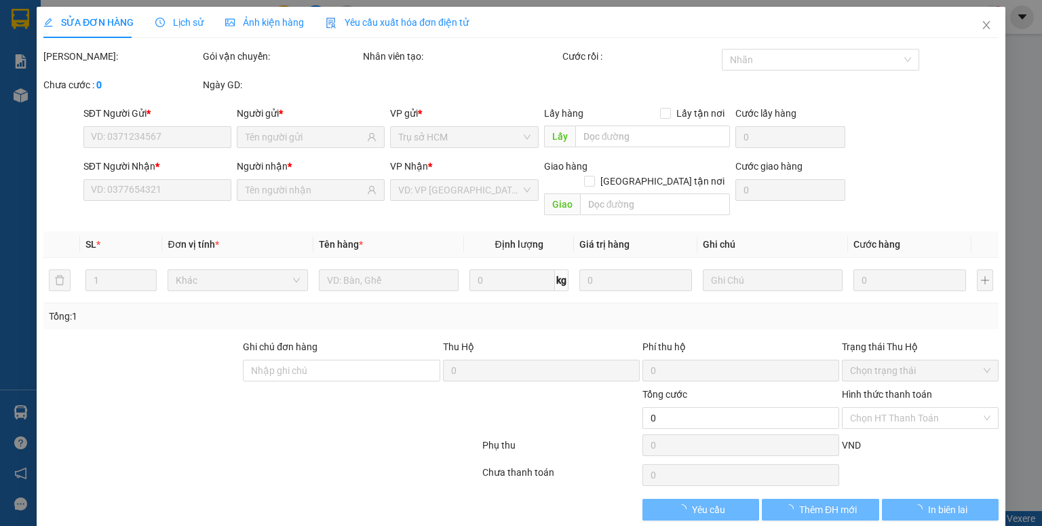
type input "0939333083"
type input "0909779857"
type input "40.000"
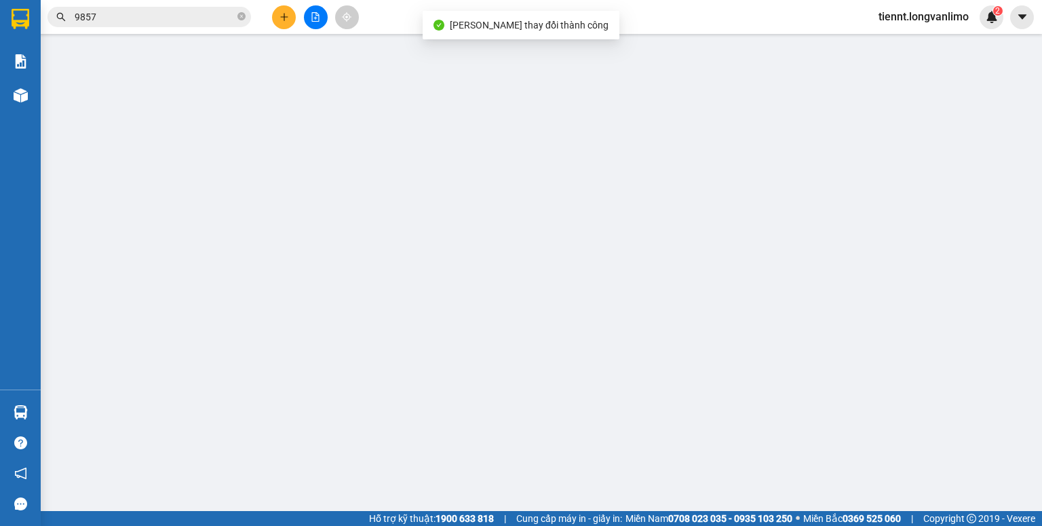
type input "0939333083"
type input "0909779857"
type input "40.000"
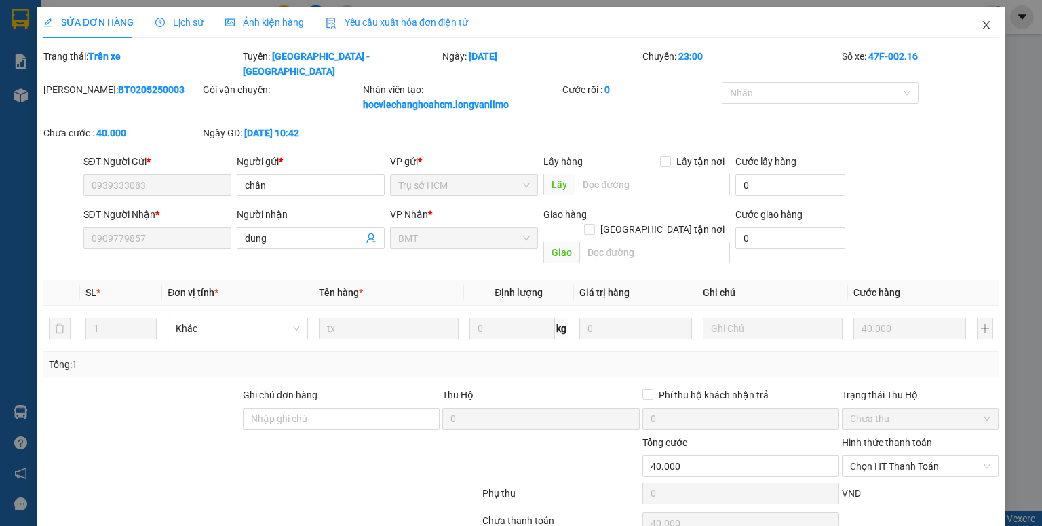
click at [981, 27] on icon "close" at bounding box center [986, 25] width 11 height 11
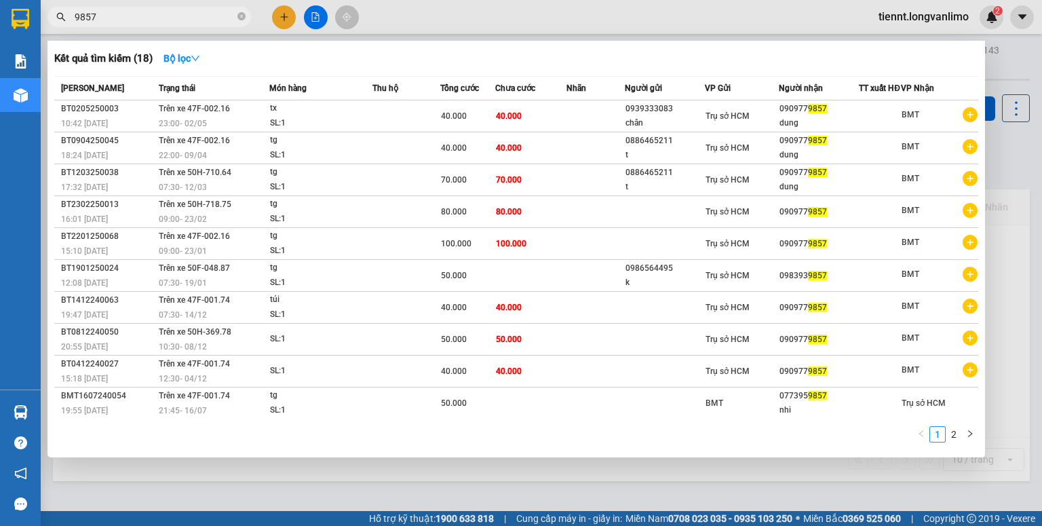
click at [193, 16] on input "9857" at bounding box center [155, 16] width 160 height 15
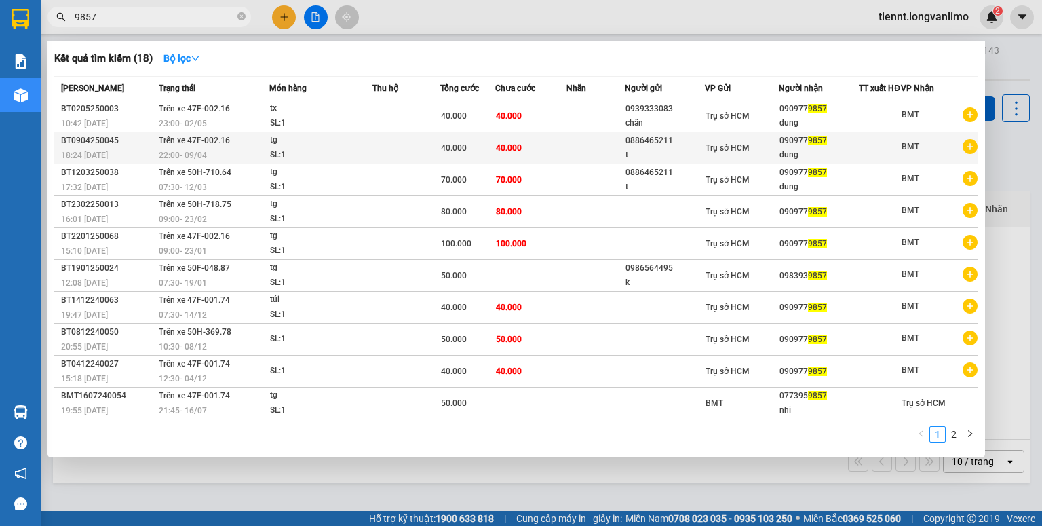
click at [771, 155] on div "Trụ sở HCM" at bounding box center [741, 147] width 73 height 15
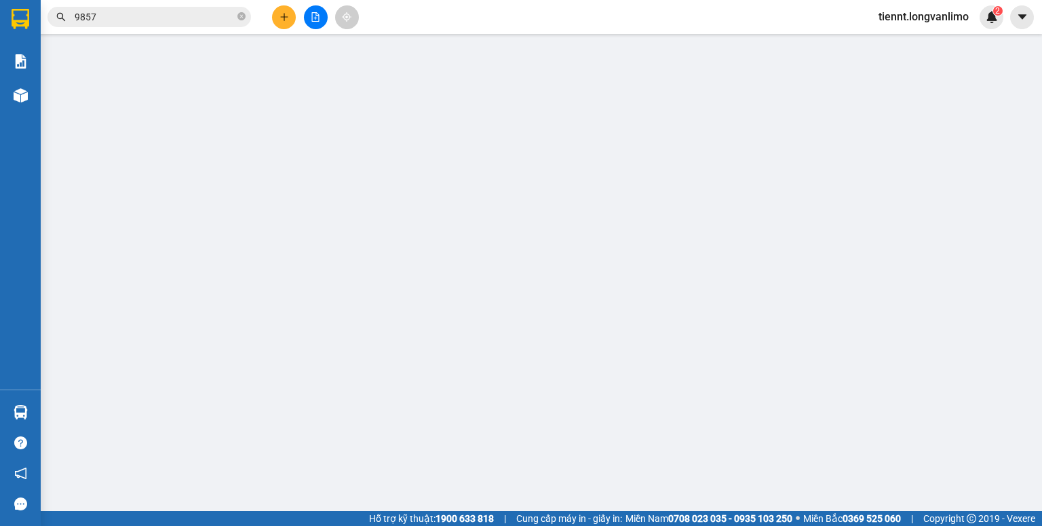
type input "0886465211"
type input "0909779857"
type input "40.000"
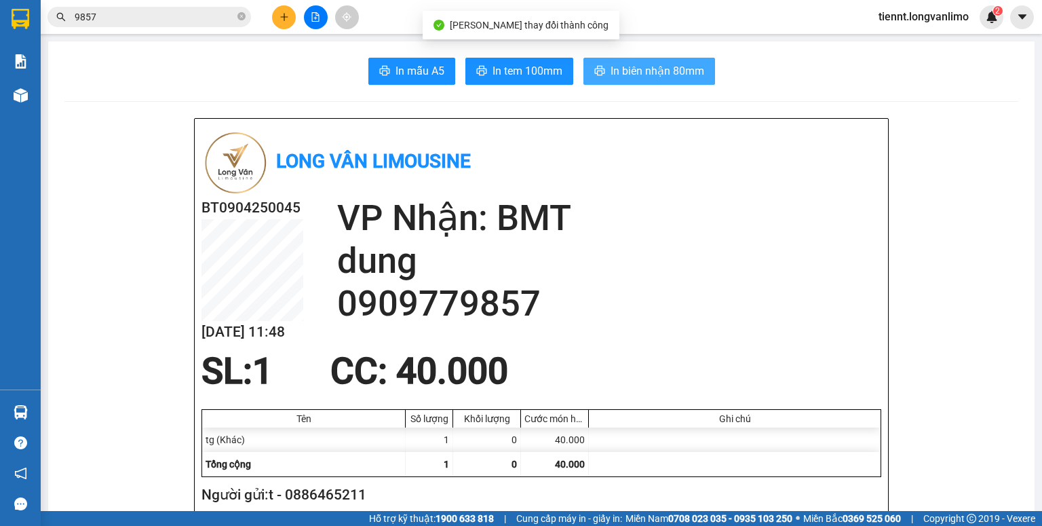
click at [615, 64] on span "In biên nhận 80mm" at bounding box center [657, 70] width 94 height 17
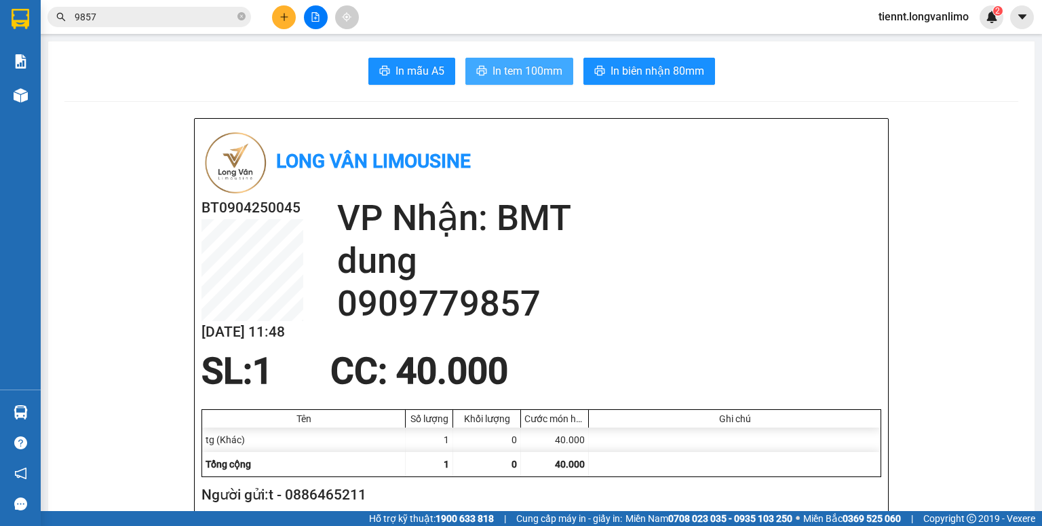
click at [521, 66] on span "In tem 100mm" at bounding box center [527, 70] width 70 height 17
click at [197, 18] on input "9857" at bounding box center [155, 16] width 160 height 15
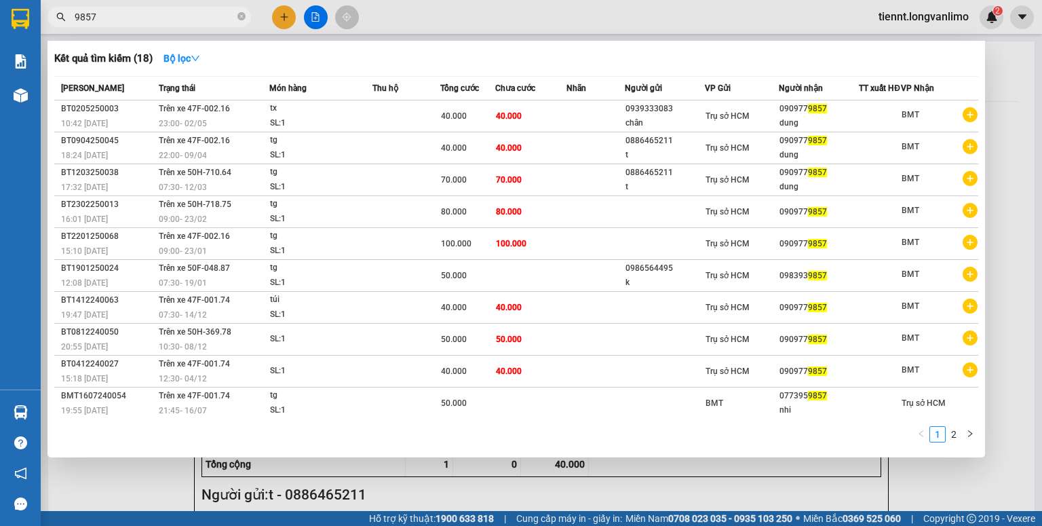
click at [396, 9] on div at bounding box center [521, 263] width 1042 height 526
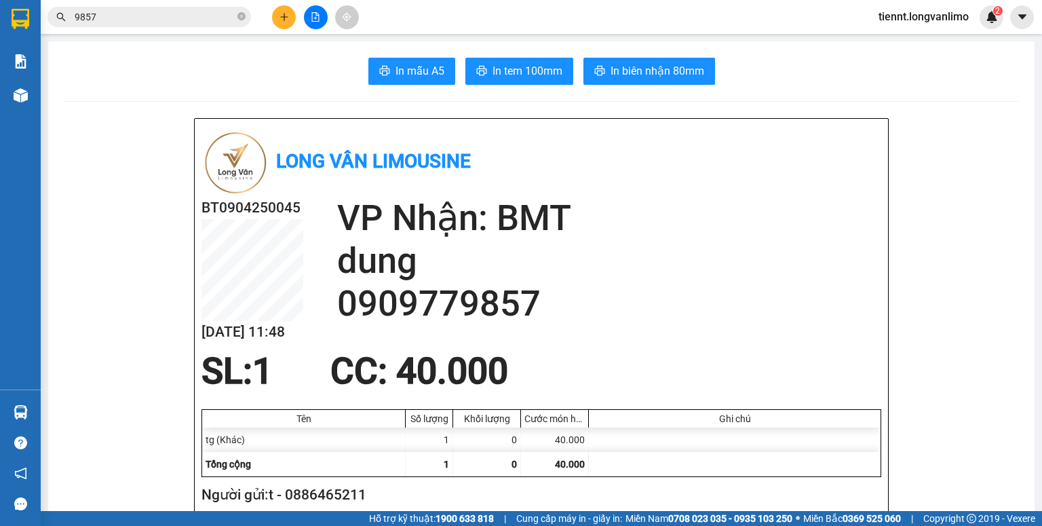
click at [177, 14] on input "9857" at bounding box center [155, 16] width 160 height 15
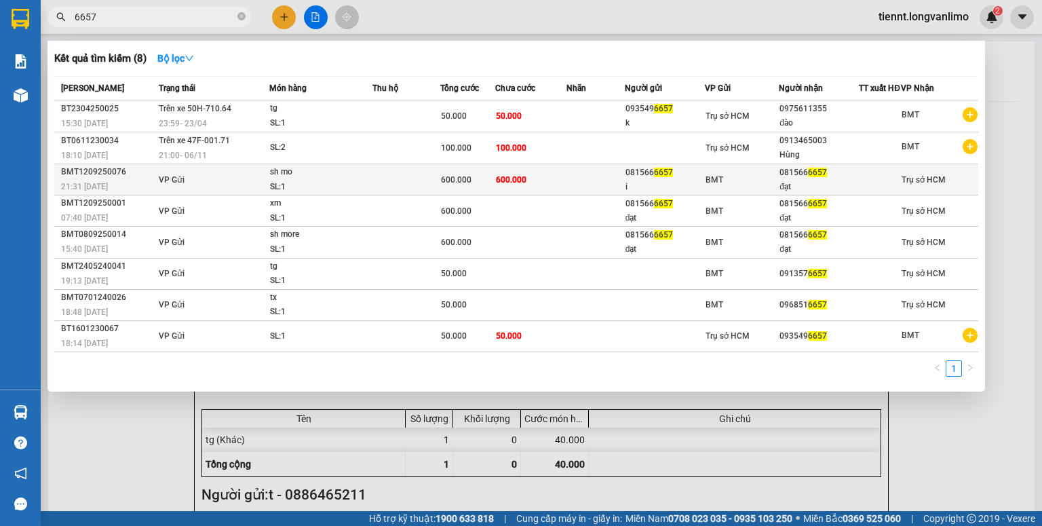
type input "6657"
click at [528, 181] on td "600.000" at bounding box center [530, 179] width 71 height 31
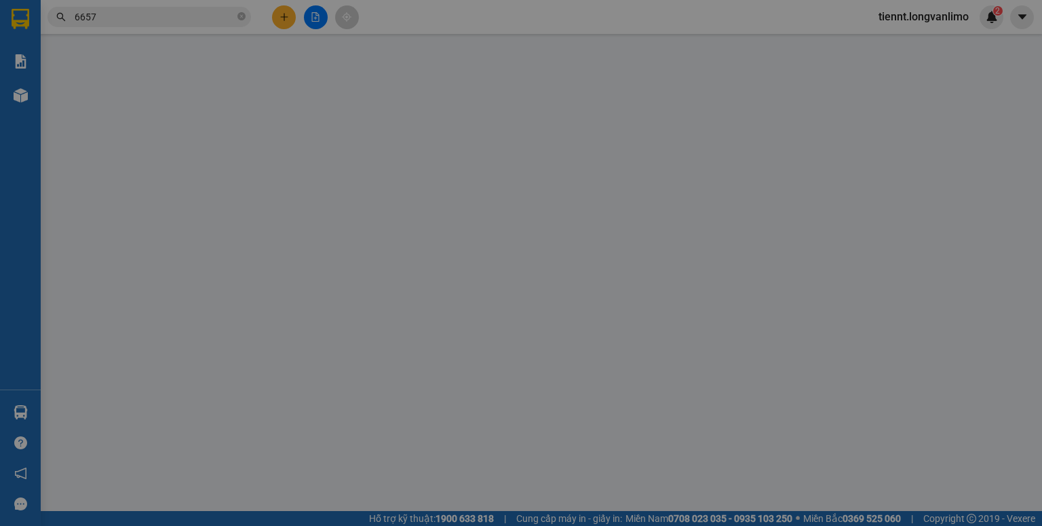
type input "0815666657"
type input "i"
type input "0815666657"
type input "đạt"
type input "600.000"
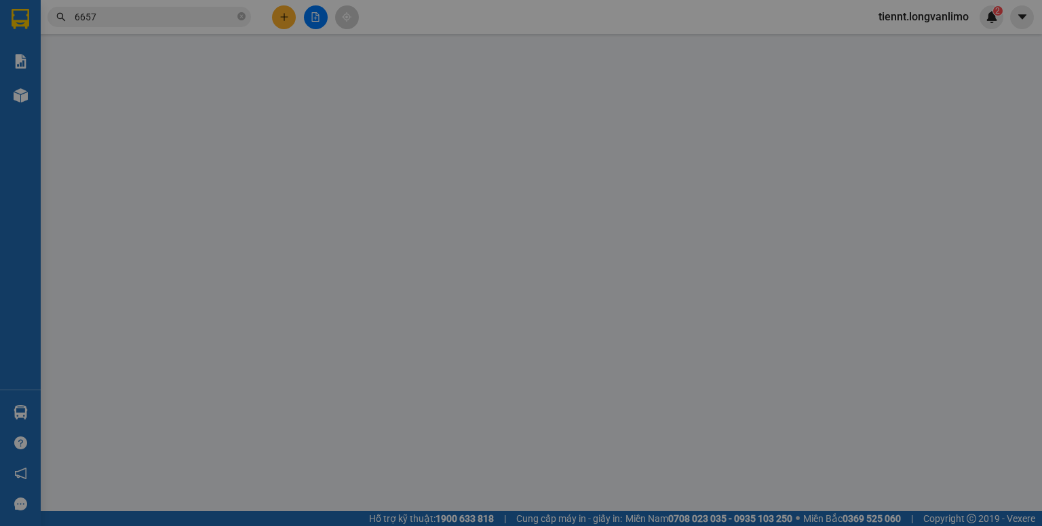
type input "600.000"
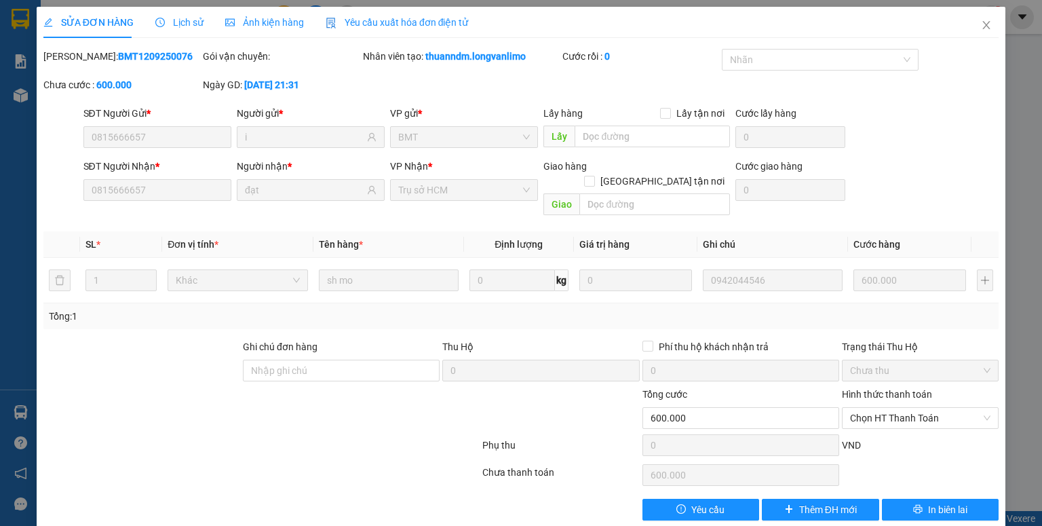
click at [284, 24] on span "Ảnh kiện hàng" at bounding box center [264, 22] width 79 height 11
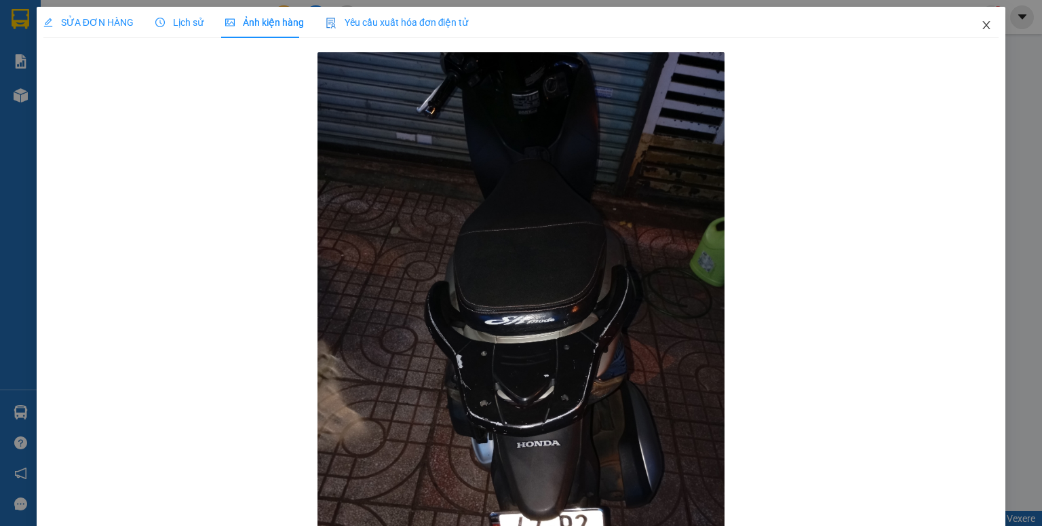
click at [983, 27] on span "Close" at bounding box center [986, 26] width 38 height 38
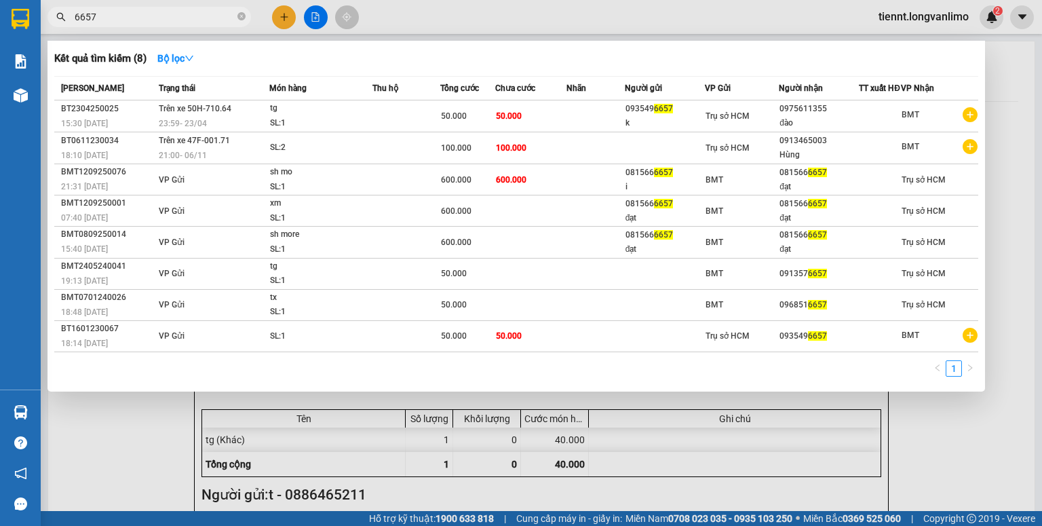
click at [204, 14] on input "6657" at bounding box center [155, 16] width 160 height 15
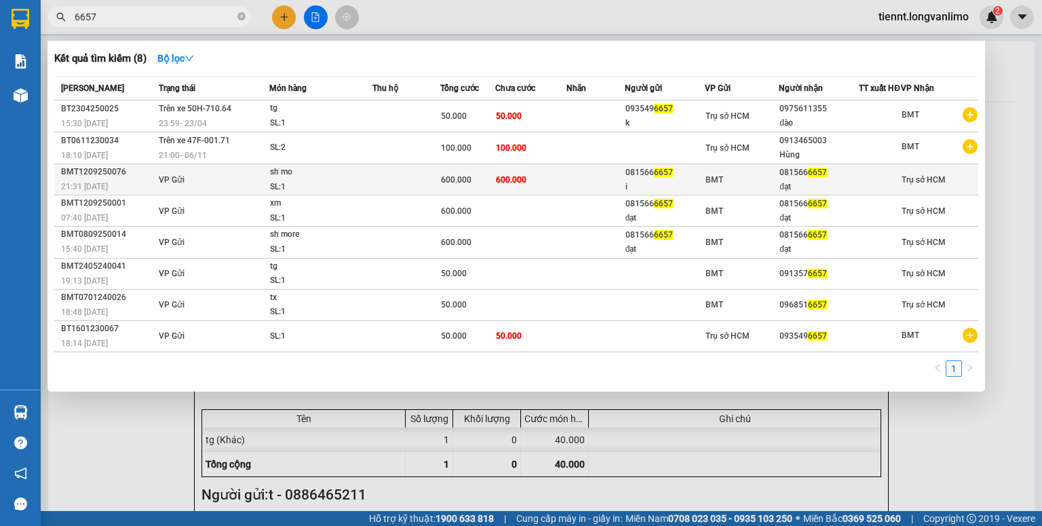
click at [486, 186] on div "600.000" at bounding box center [468, 179] width 54 height 15
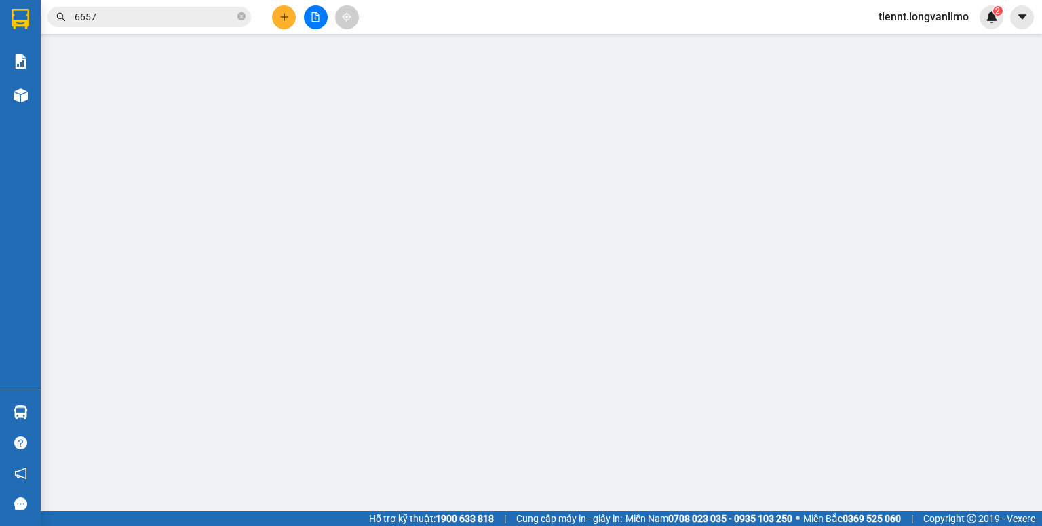
type input "0815666657"
type input "i"
type input "0815666657"
type input "đạt"
type input "600.000"
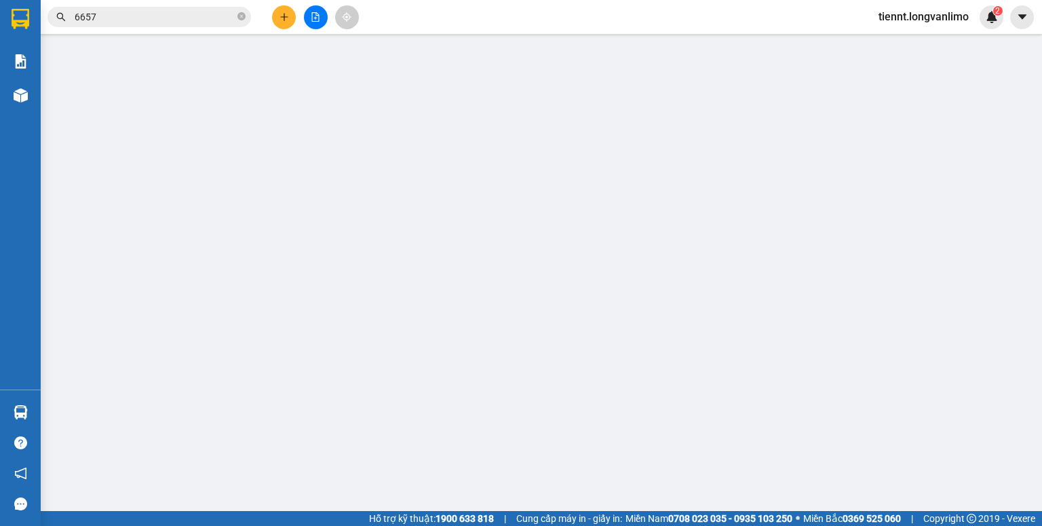
type input "600.000"
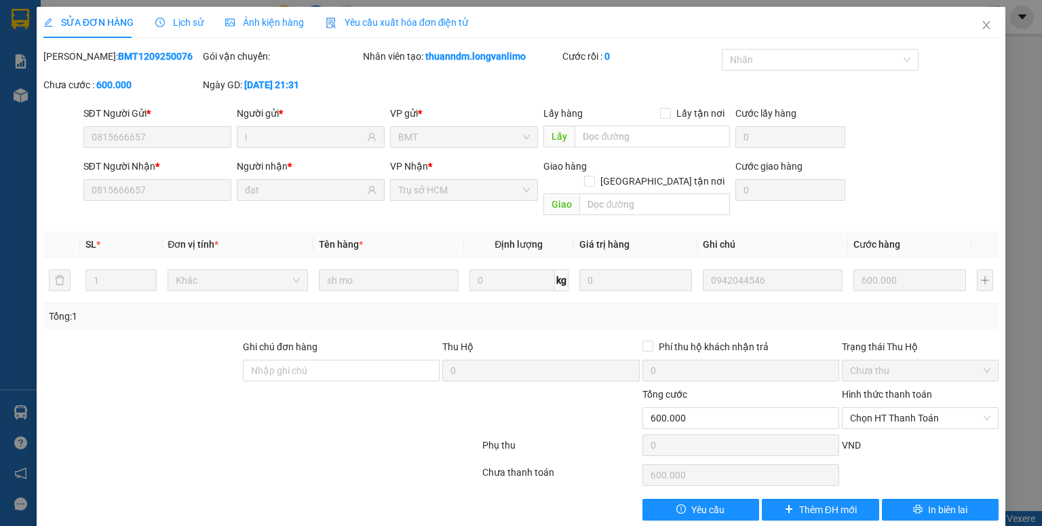
click at [241, 22] on span "Ảnh kiện hàng" at bounding box center [264, 22] width 79 height 11
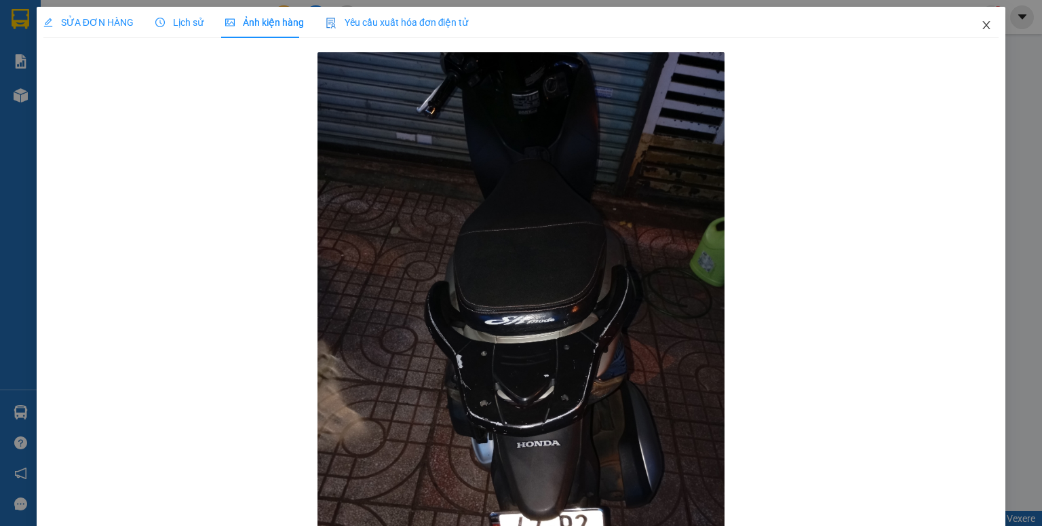
click at [981, 22] on icon "close" at bounding box center [986, 25] width 11 height 11
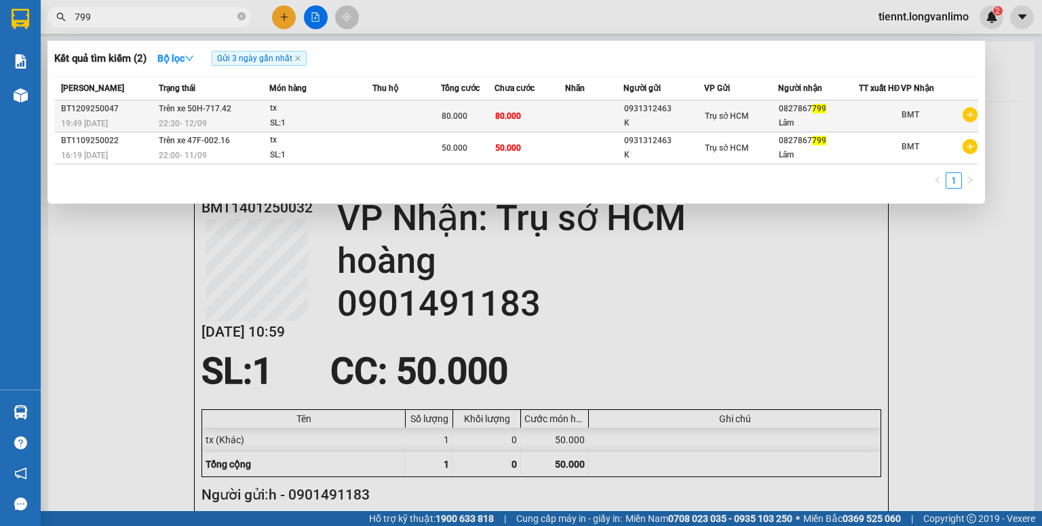
type input "799"
click at [392, 115] on td at bounding box center [406, 116] width 68 height 32
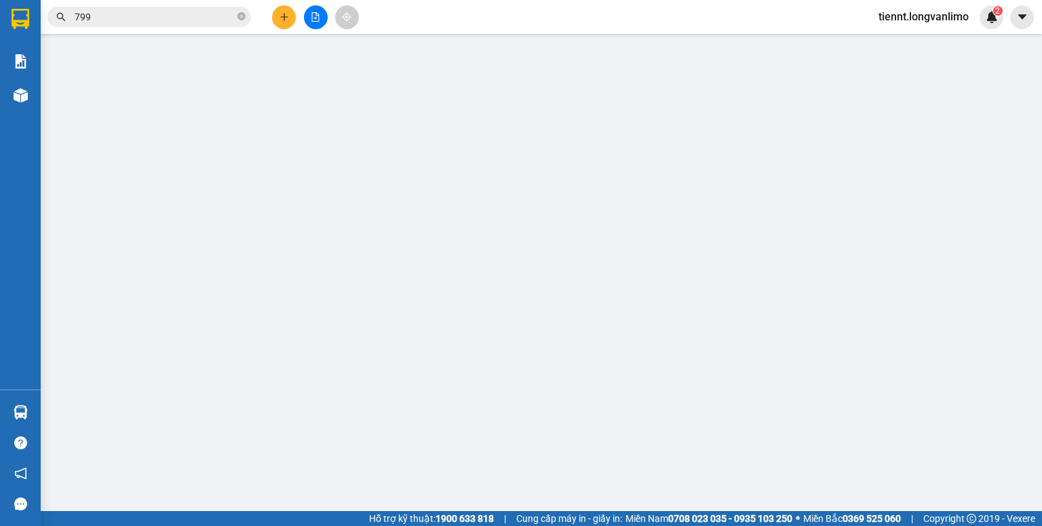
click at [260, 18] on div "SỬA ĐƠN HÀNG Lịch sử Ảnh kiện hàng Yêu cầu xuất hóa đơn điện tử Total Paid Fee …" at bounding box center [521, 263] width 1042 height 526
type input "0931312463"
type input "0827867799"
type input "80.000"
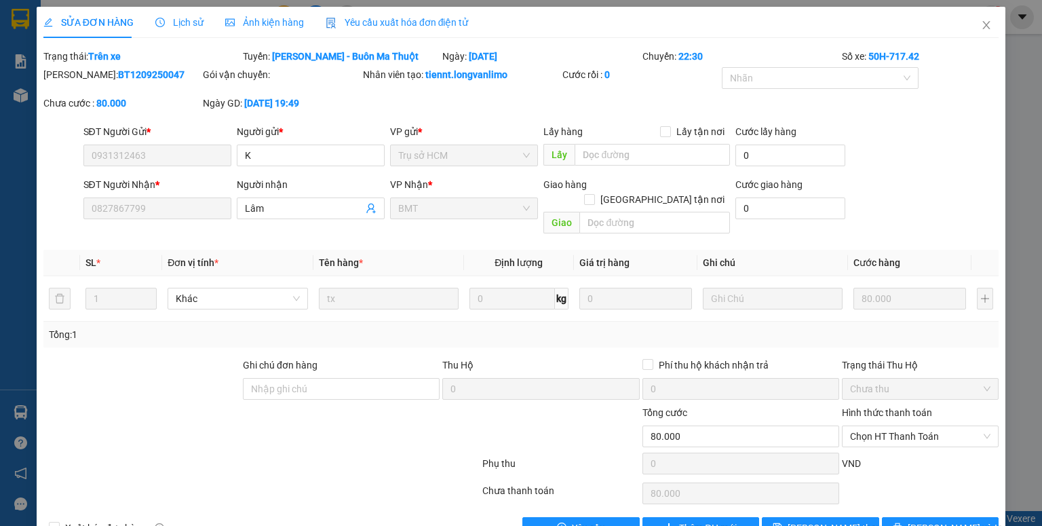
click at [260, 18] on span "Ảnh kiện hàng" at bounding box center [264, 22] width 79 height 11
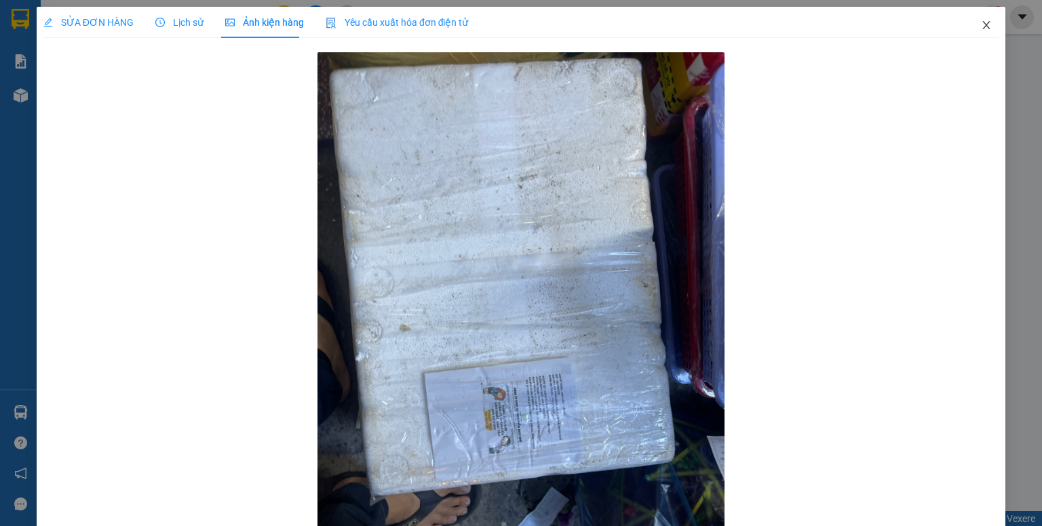
click at [975, 20] on span "Close" at bounding box center [986, 26] width 38 height 38
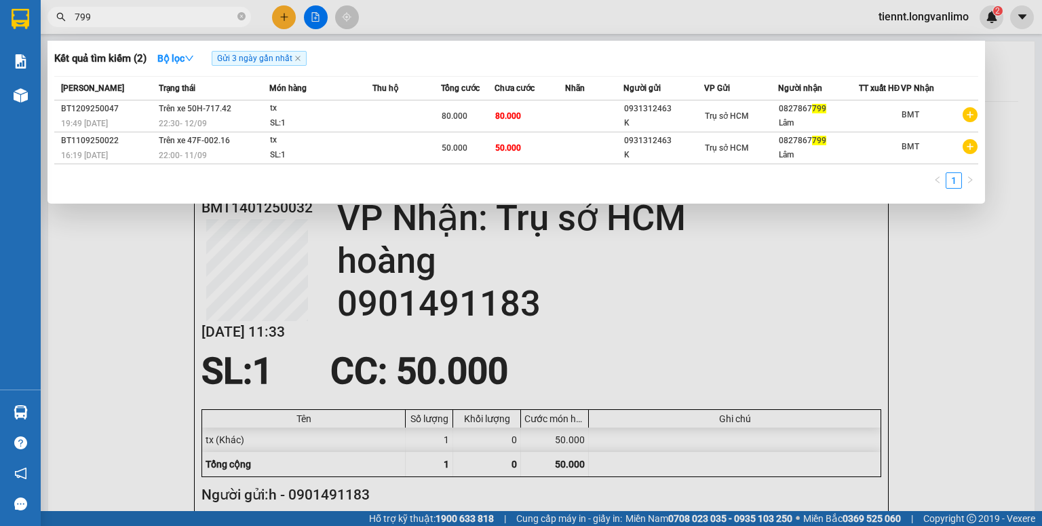
click at [170, 14] on input "799" at bounding box center [155, 16] width 160 height 15
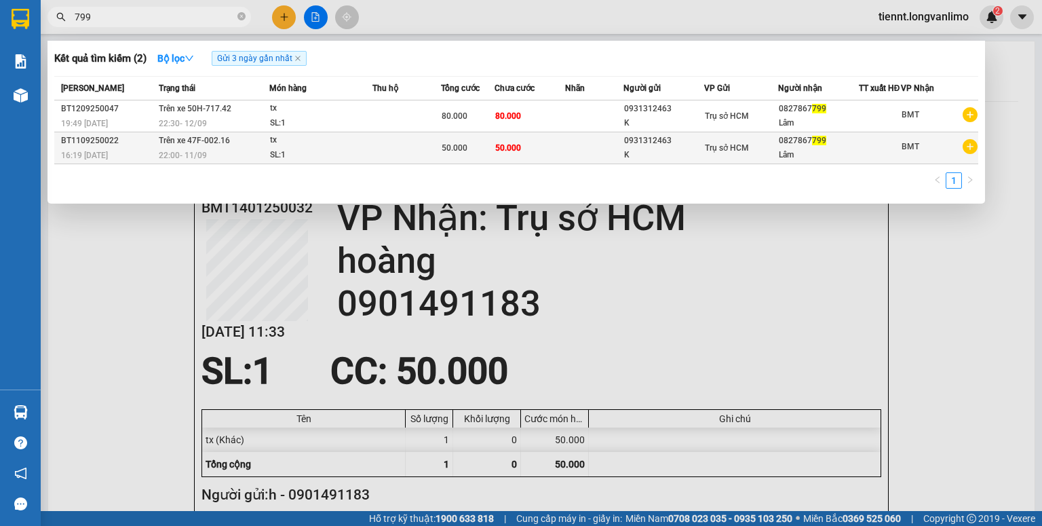
click at [408, 142] on td at bounding box center [406, 148] width 68 height 32
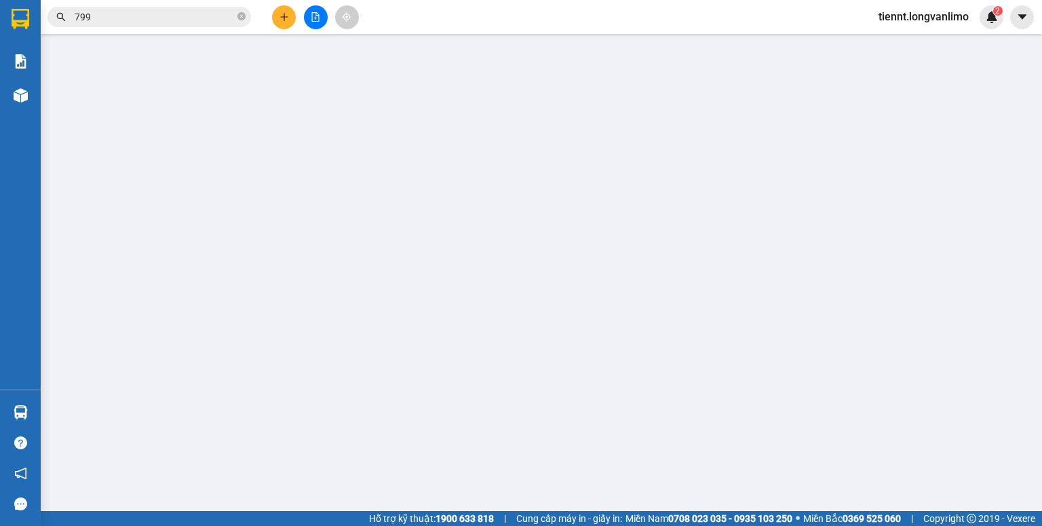
type input "0931312463"
type input "0827867799"
type input "50.000"
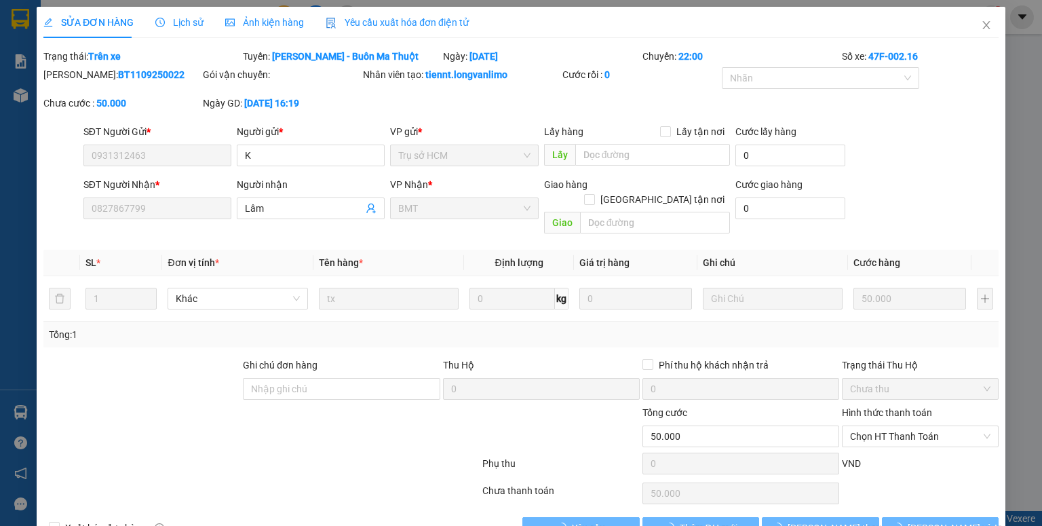
click at [260, 28] on div "Ảnh kiện hàng" at bounding box center [264, 22] width 79 height 15
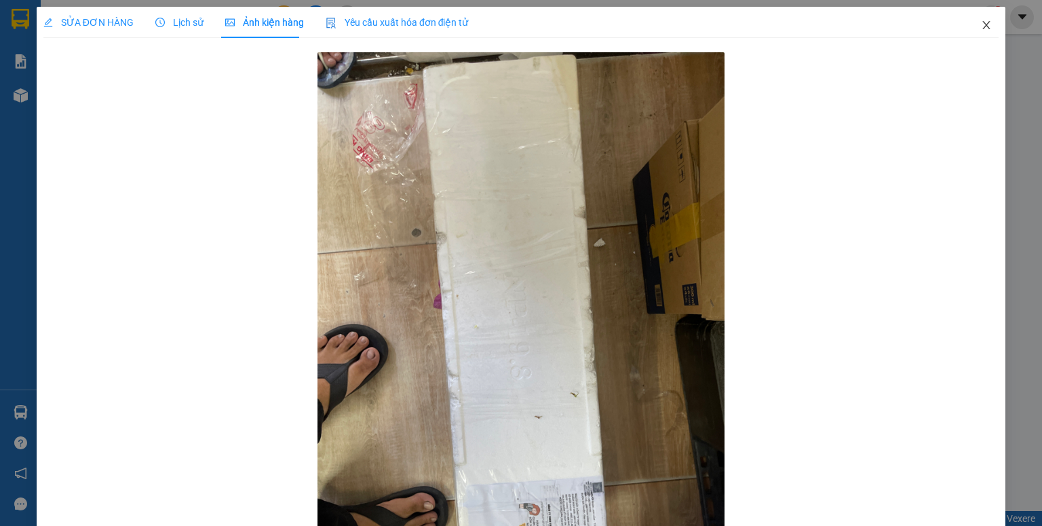
click at [983, 22] on icon "close" at bounding box center [986, 25] width 7 height 8
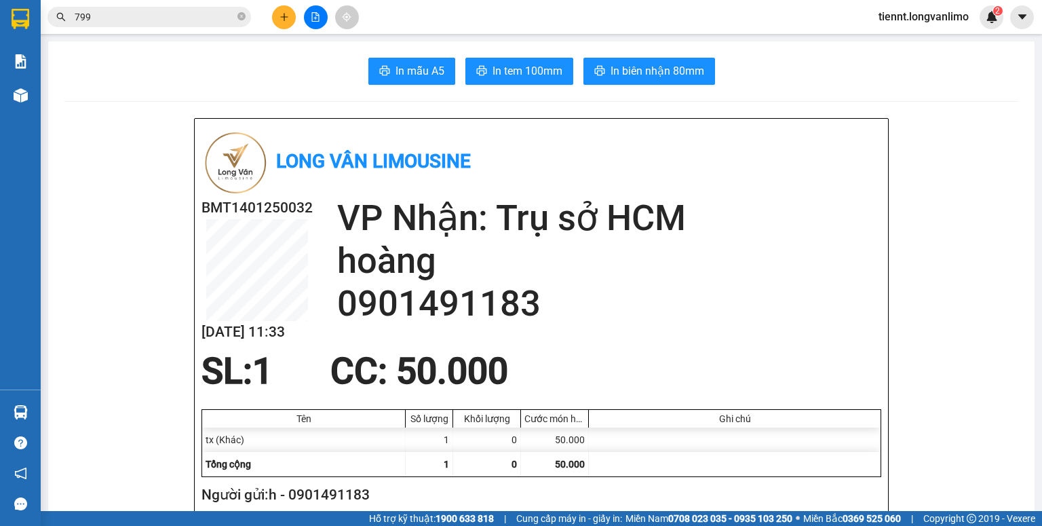
click at [102, 14] on input "799" at bounding box center [155, 16] width 160 height 15
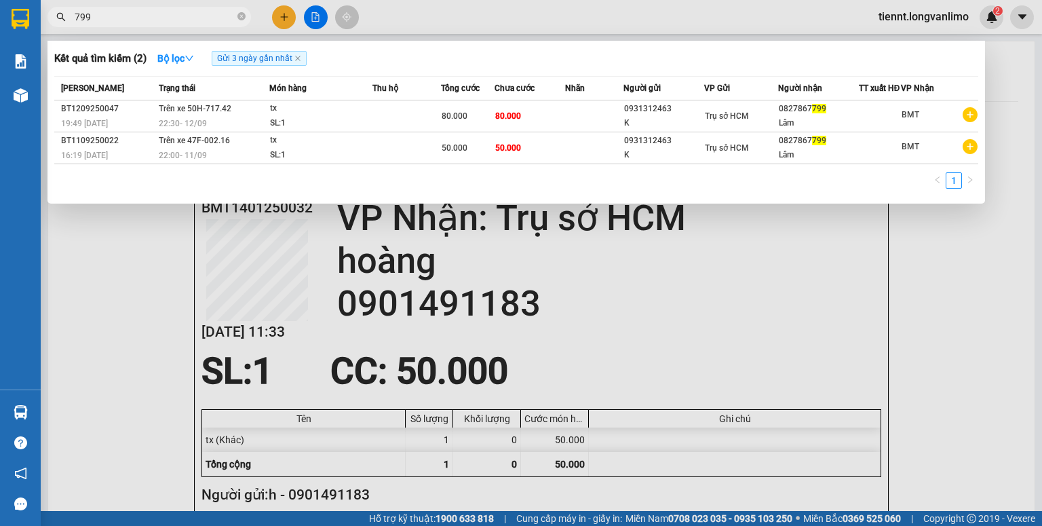
click at [102, 14] on input "799" at bounding box center [155, 16] width 160 height 15
type input "2499799"
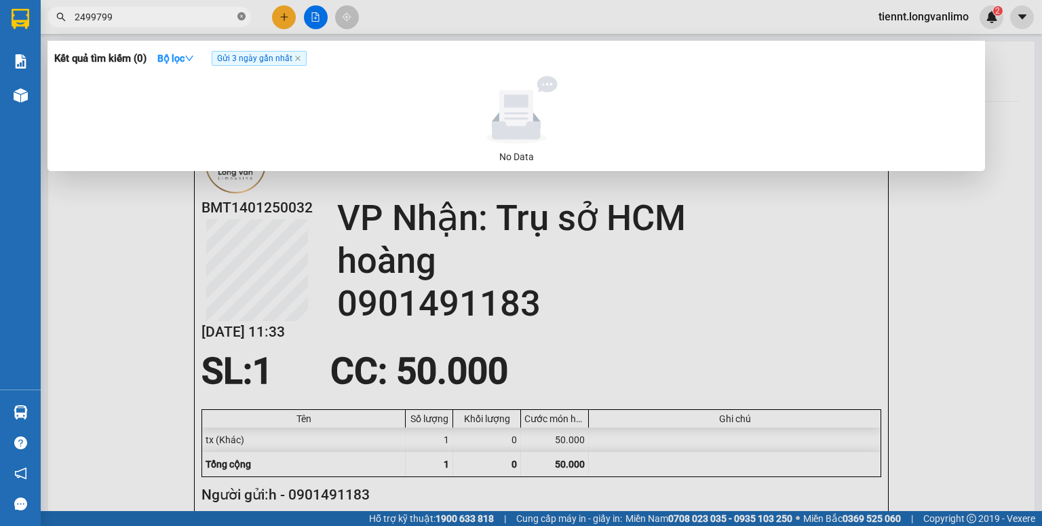
click at [239, 18] on icon "close-circle" at bounding box center [241, 16] width 8 height 8
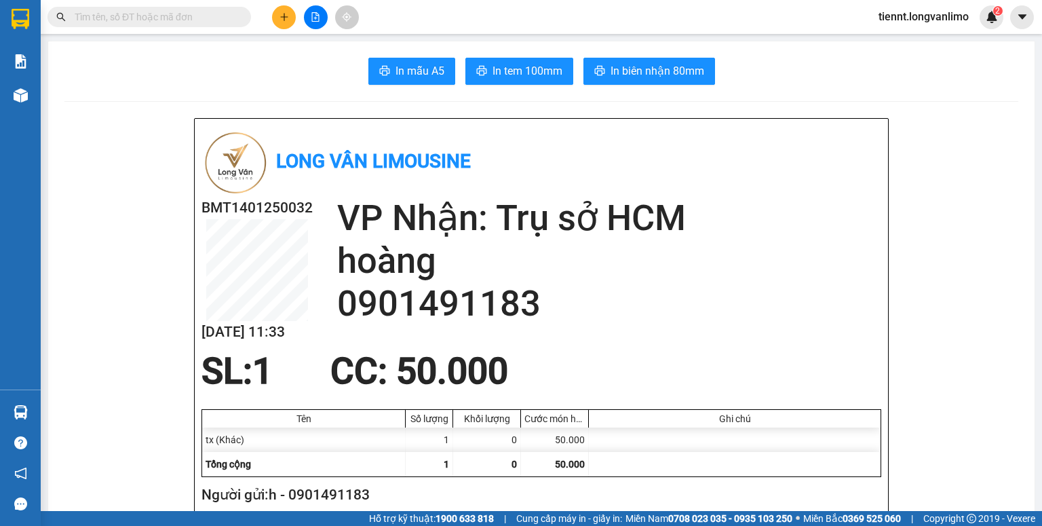
click at [177, 14] on input "text" at bounding box center [155, 16] width 160 height 15
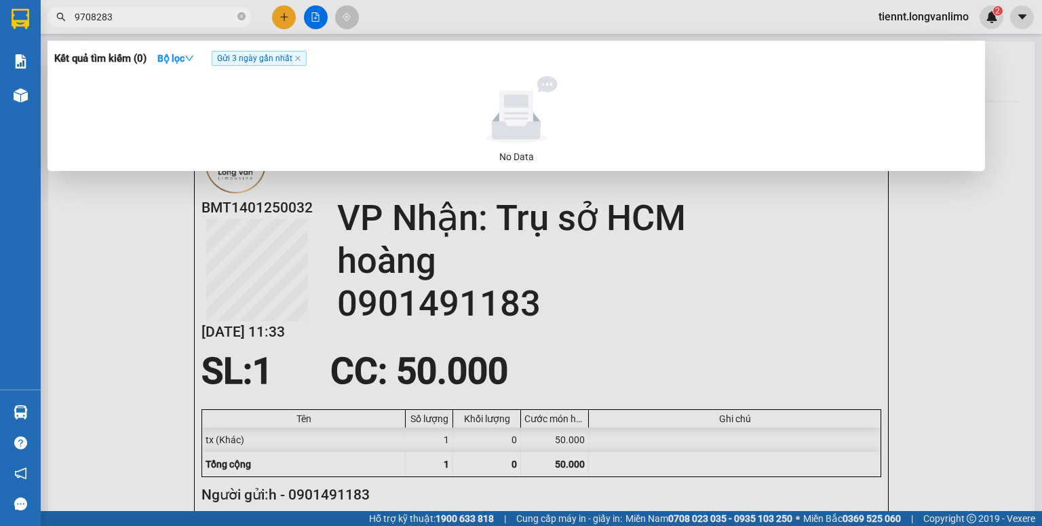
drag, startPoint x: 177, startPoint y: 19, endPoint x: 72, endPoint y: 33, distance: 106.0
click at [72, 29] on div "Kết quả tìm kiếm ( 0 ) Bộ lọc Gửi 3 ngày gần nhất No Data 9708283" at bounding box center [132, 17] width 265 height 24
type input "032"
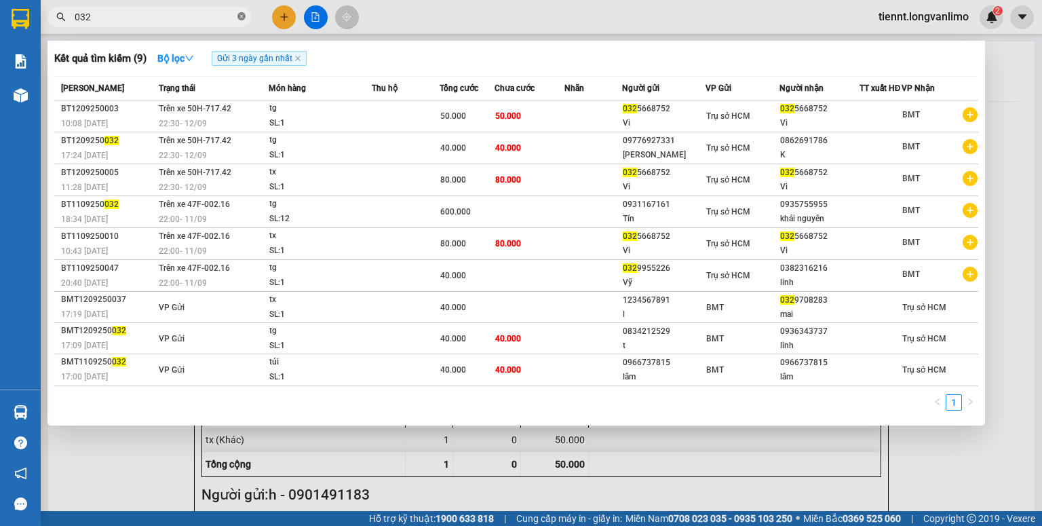
click at [241, 16] on icon "close-circle" at bounding box center [241, 16] width 8 height 8
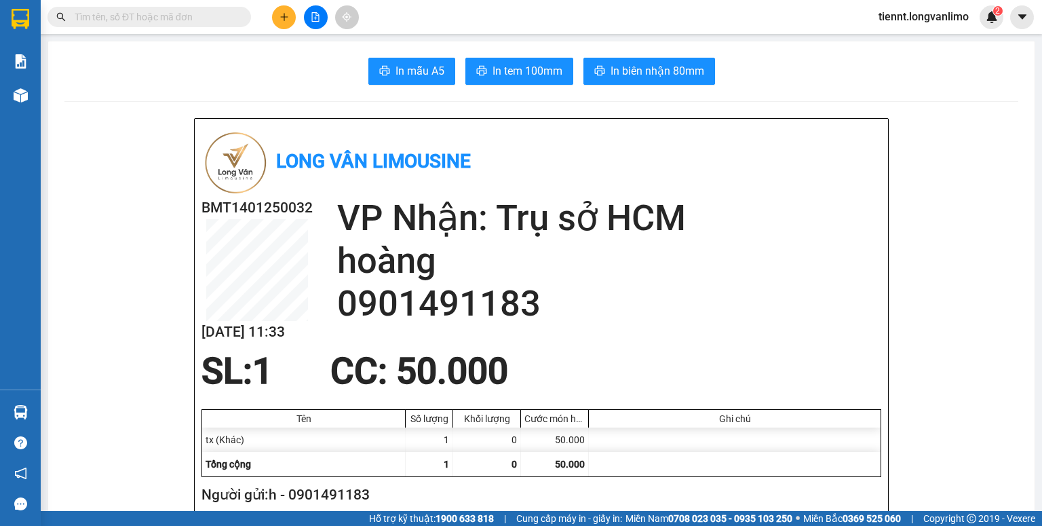
click at [194, 14] on input "text" at bounding box center [155, 16] width 160 height 15
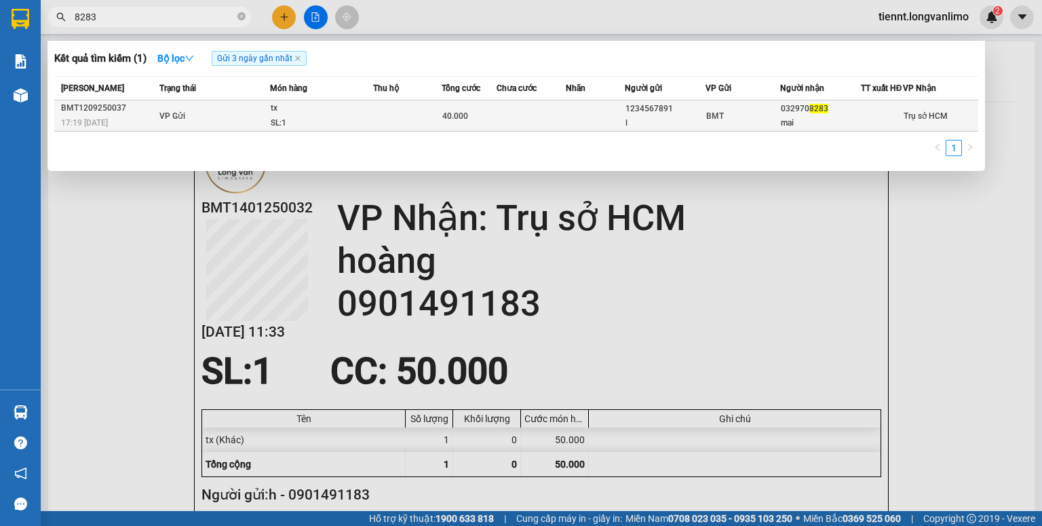
type input "8283"
click at [322, 116] on div "tx" at bounding box center [322, 108] width 102 height 15
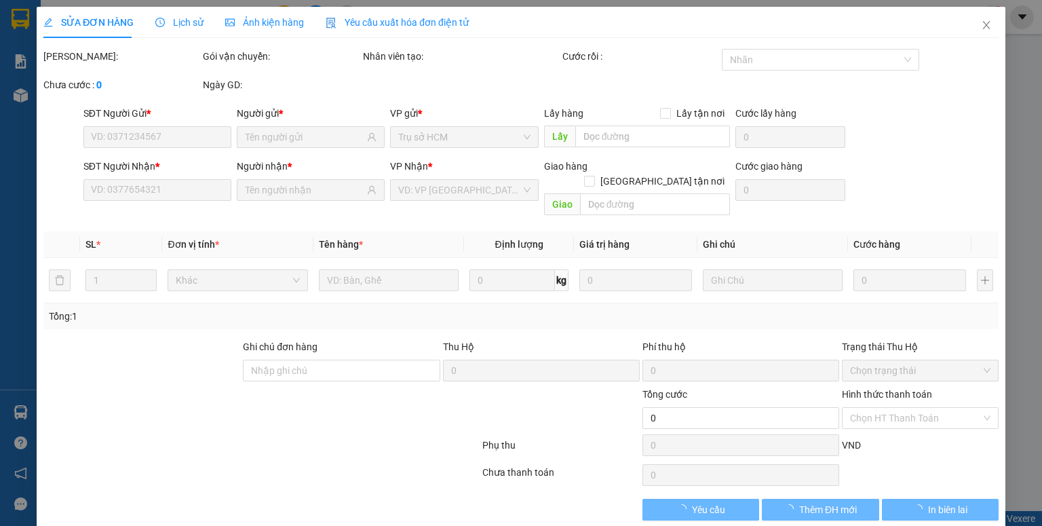
type input "1234567891"
type input "l"
type input "0329708283"
type input "mai"
type input "40.000"
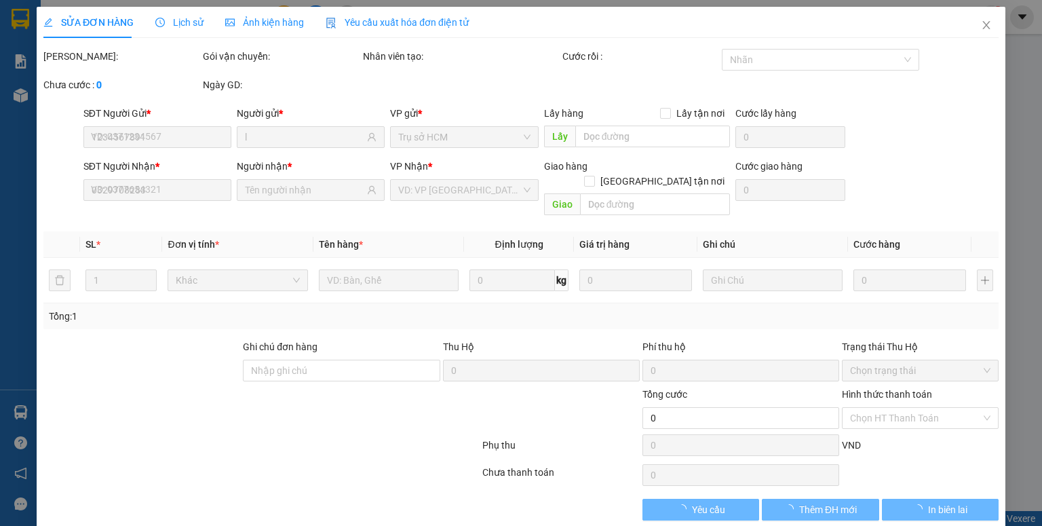
type input "0"
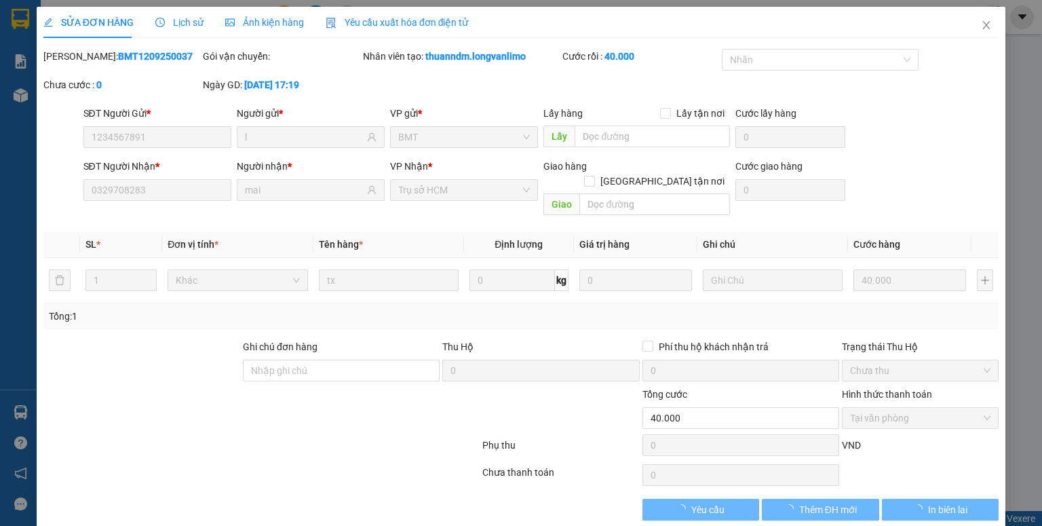
click at [239, 15] on div "Ảnh kiện hàng" at bounding box center [264, 22] width 79 height 15
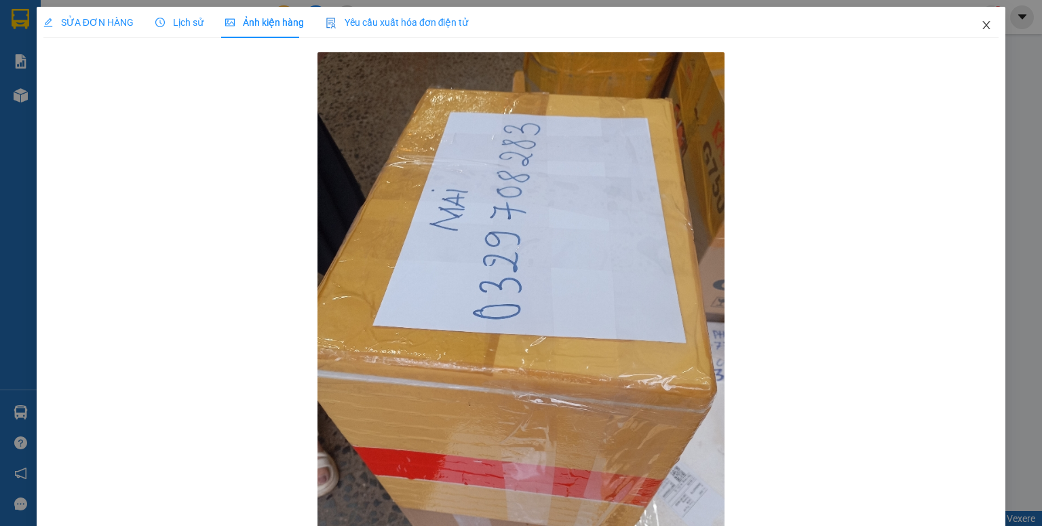
click at [979, 20] on span "Close" at bounding box center [986, 26] width 38 height 38
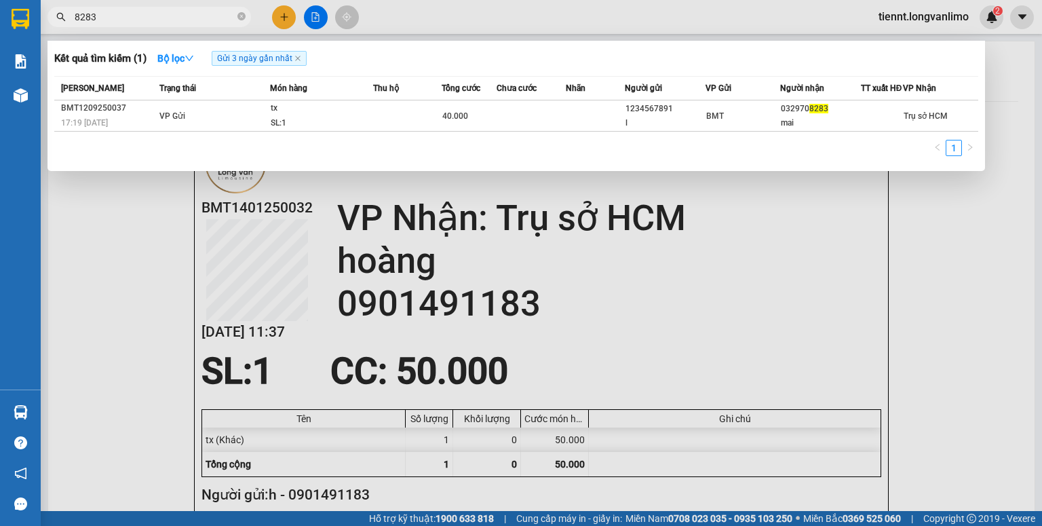
click at [155, 12] on input "8283" at bounding box center [155, 16] width 160 height 15
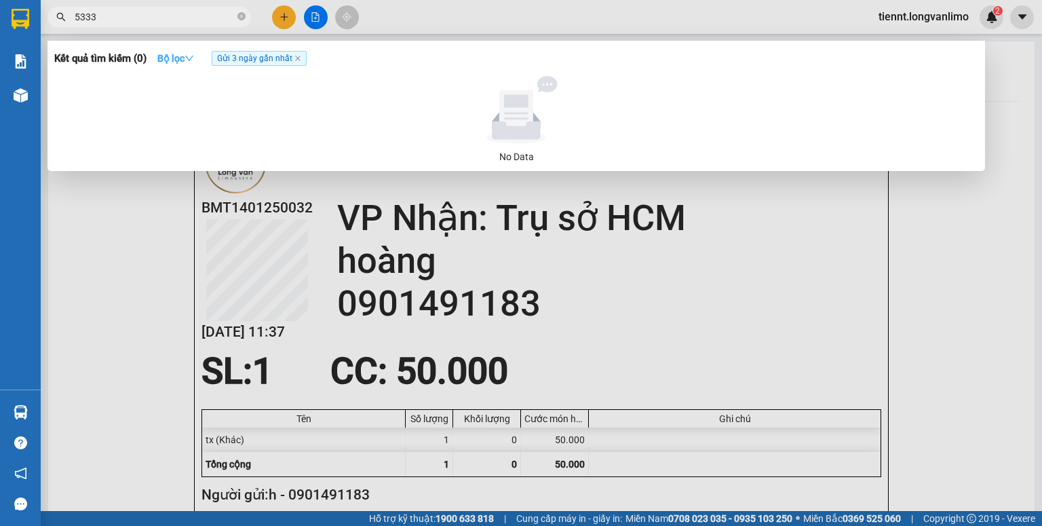
type input "5333"
click at [180, 62] on strong "Bộ lọc" at bounding box center [175, 58] width 37 height 11
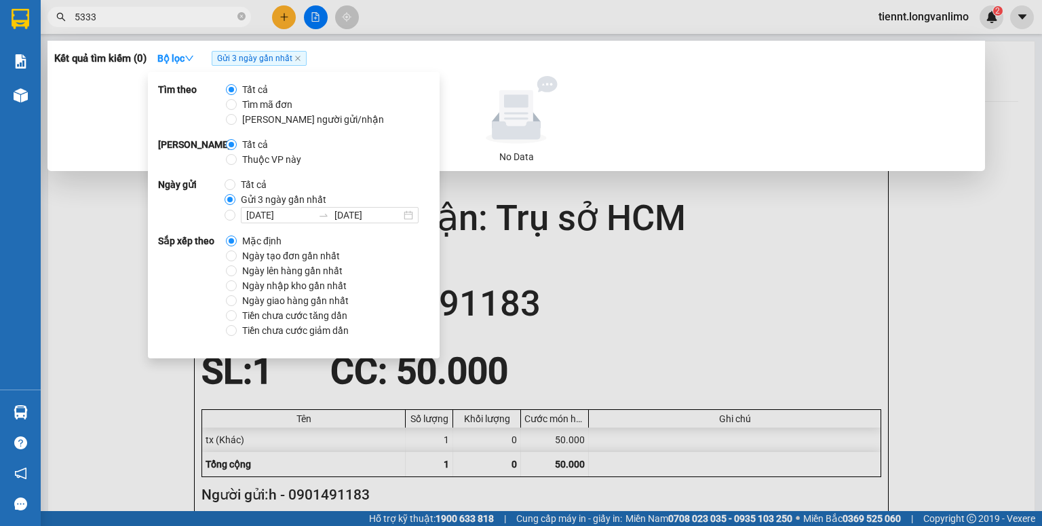
click at [237, 181] on span "Tất cả" at bounding box center [253, 184] width 37 height 15
click at [235, 181] on input "Tất cả" at bounding box center [230, 184] width 11 height 11
radio input "true"
radio input "false"
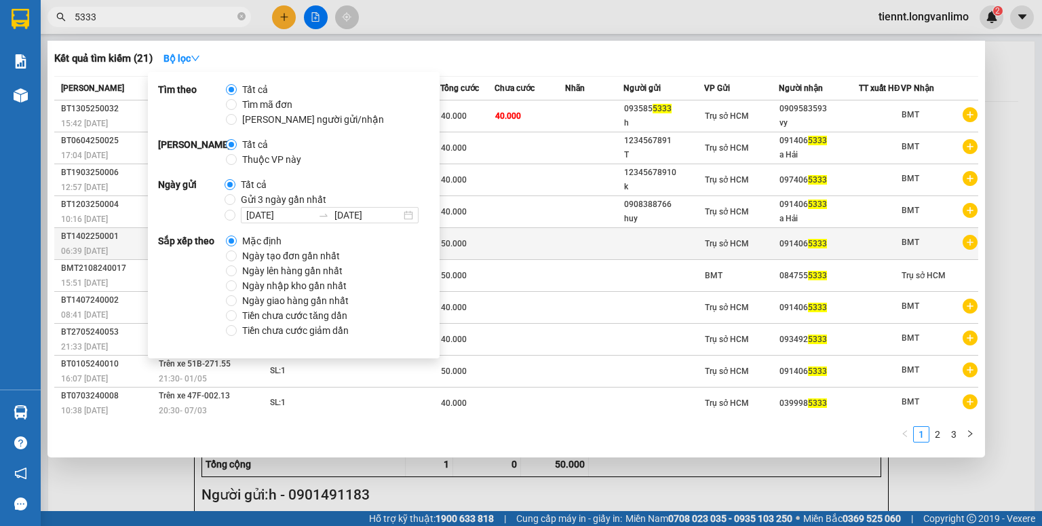
click at [580, 242] on td at bounding box center [594, 244] width 58 height 32
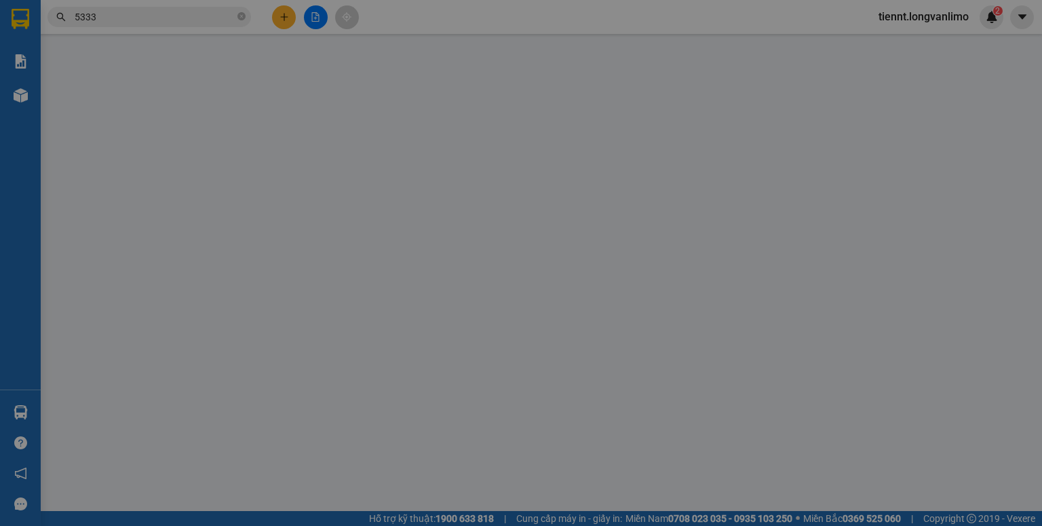
type input "0914065333"
type input "50.000"
type input "0"
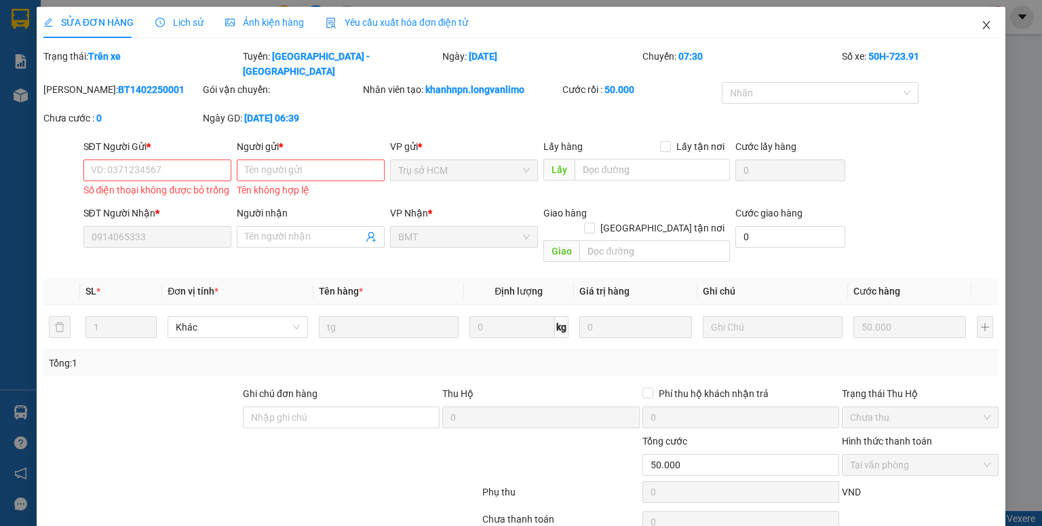
click at [983, 27] on icon "close" at bounding box center [986, 25] width 7 height 8
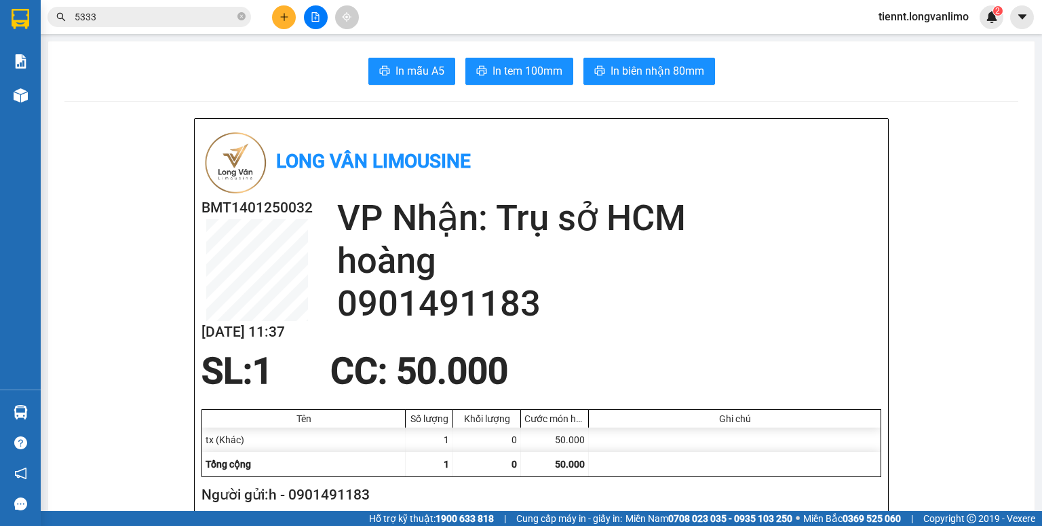
click at [158, 3] on div "Kết quả tìm kiếm ( 21 ) Bộ lọc Mã ĐH Trạng thái Món hàng Thu hộ Tổng cước Chưa …" at bounding box center [521, 17] width 1042 height 34
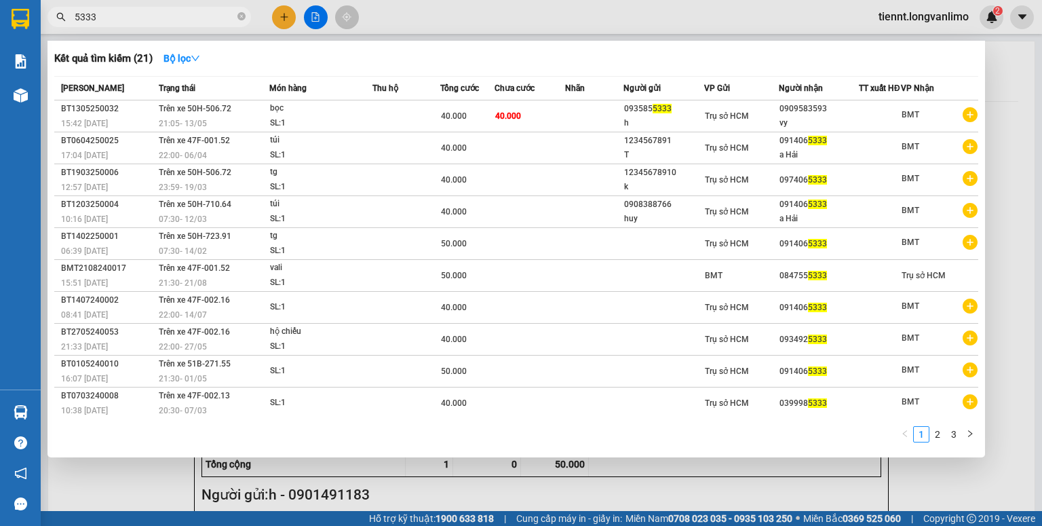
click at [157, 22] on input "5333" at bounding box center [155, 16] width 160 height 15
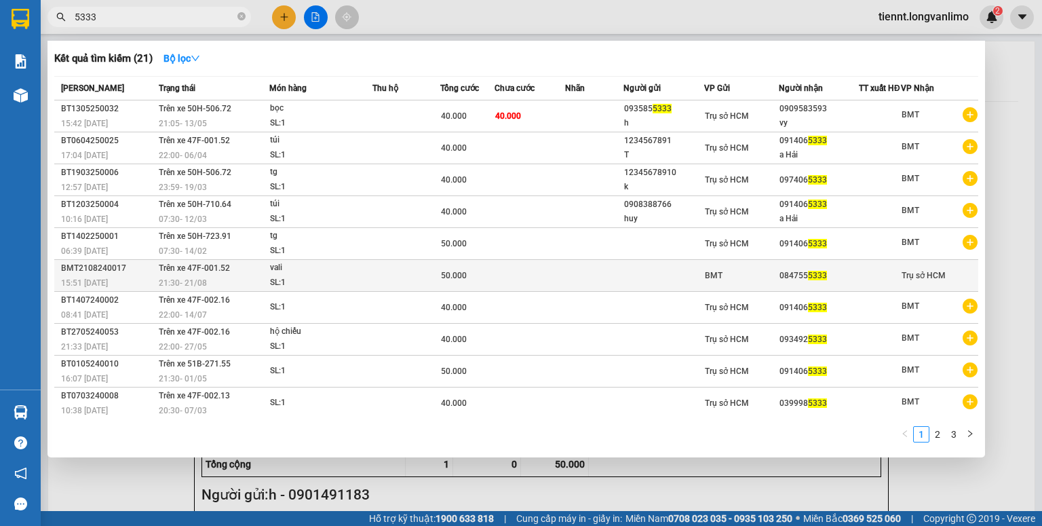
click at [568, 271] on td at bounding box center [594, 276] width 58 height 32
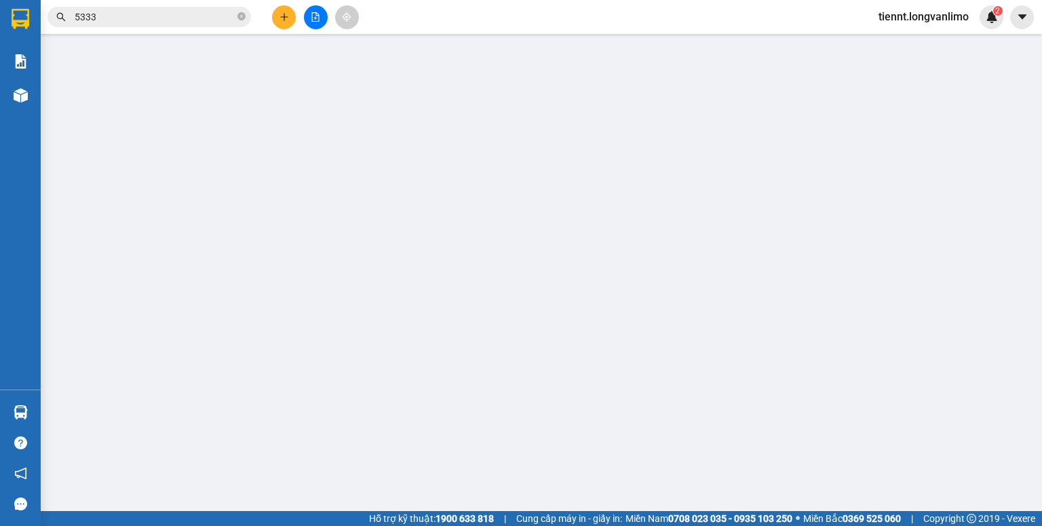
type input "0847555333"
type input "50.000"
type input "0"
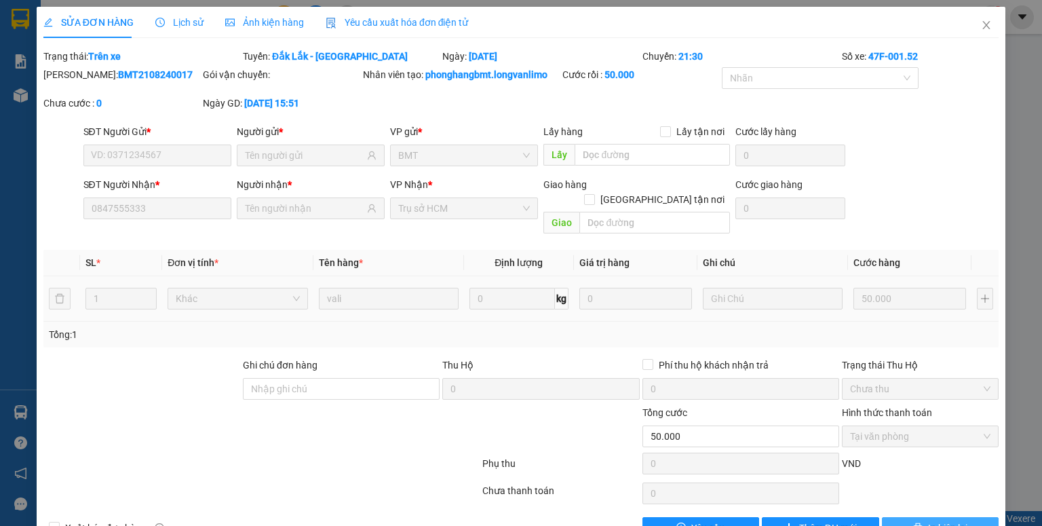
click at [917, 517] on button "In biên lai" at bounding box center [940, 528] width 117 height 22
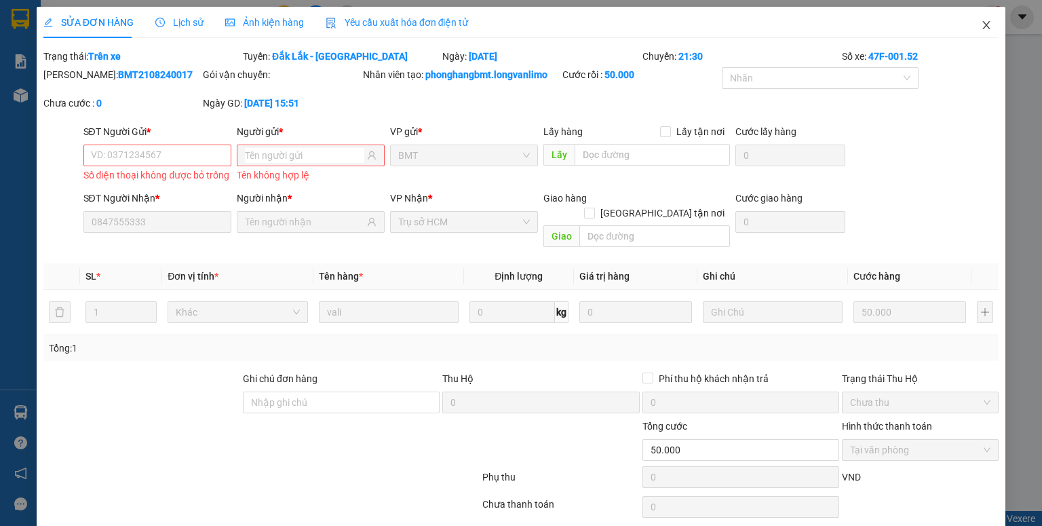
click at [981, 26] on icon "close" at bounding box center [986, 25] width 11 height 11
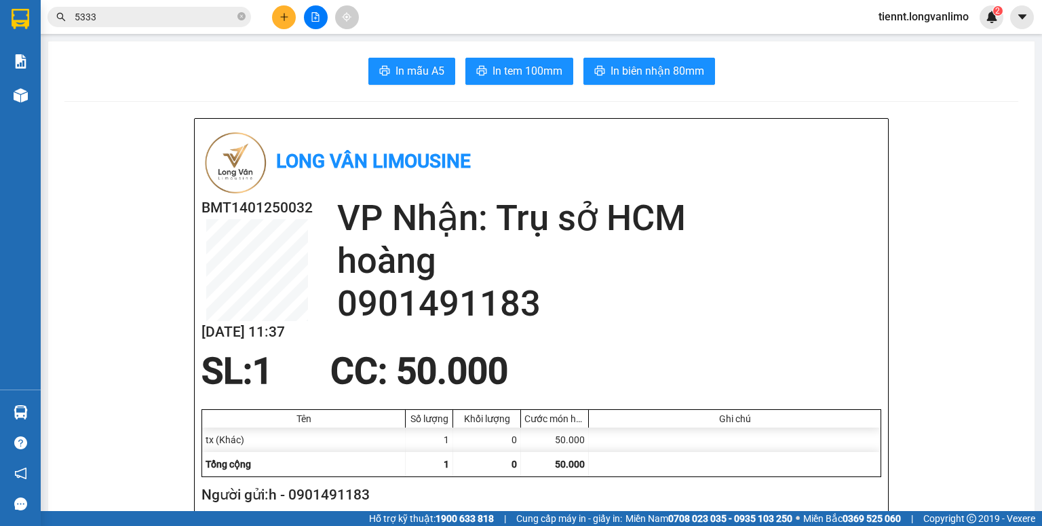
click at [206, 16] on input "5333" at bounding box center [155, 16] width 160 height 15
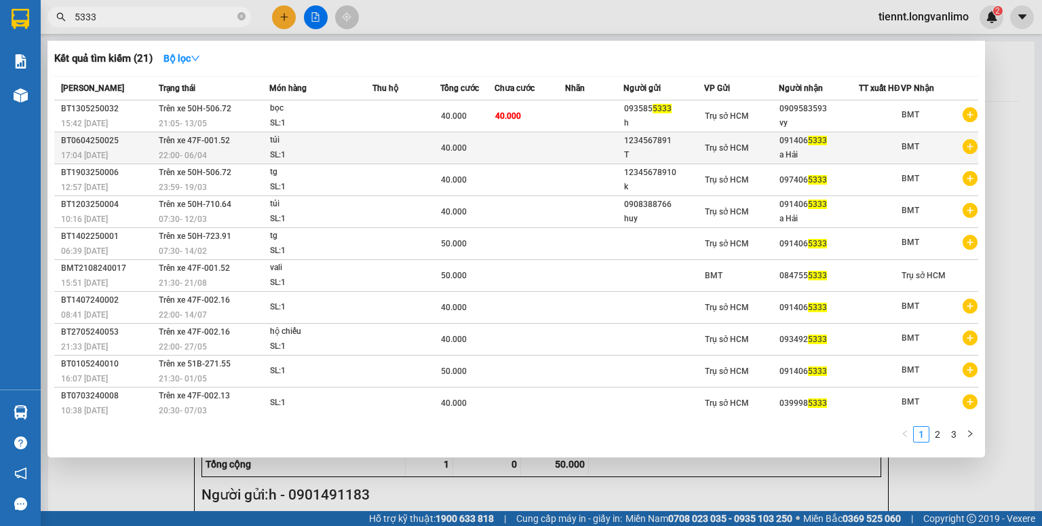
click at [715, 155] on div "Trụ sở HCM" at bounding box center [741, 147] width 73 height 15
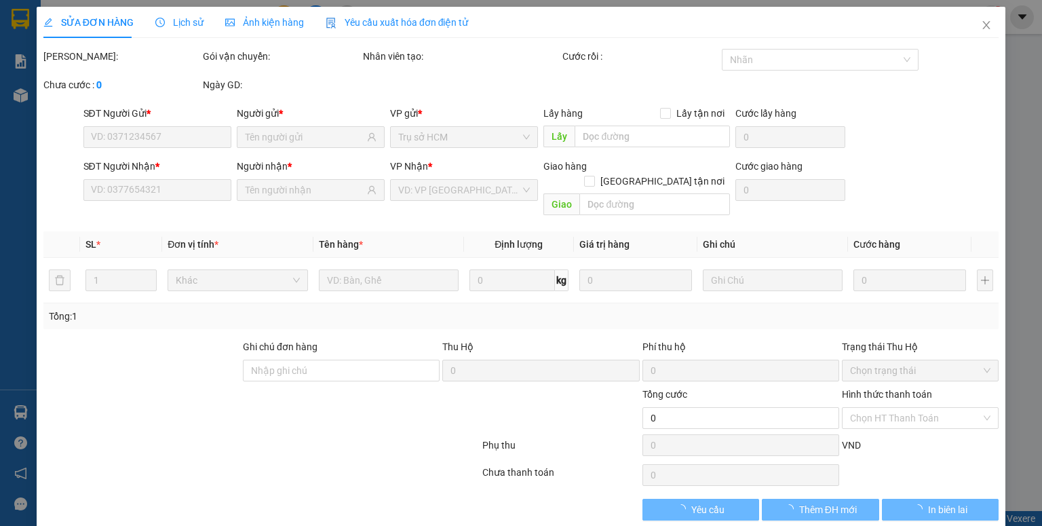
type input "1234567891"
type input "0914065333"
type input "40.000"
type input "0"
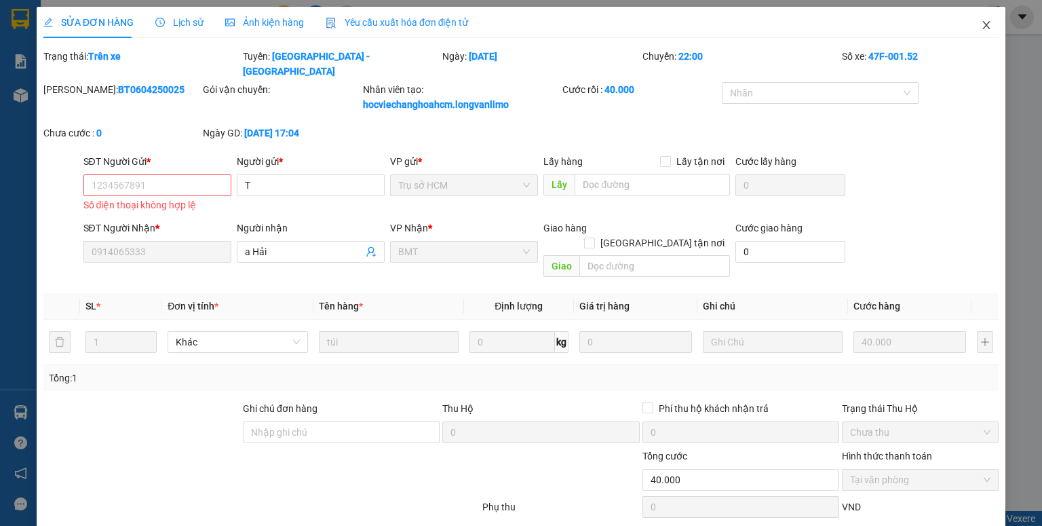
click at [983, 23] on icon "close" at bounding box center [986, 25] width 7 height 8
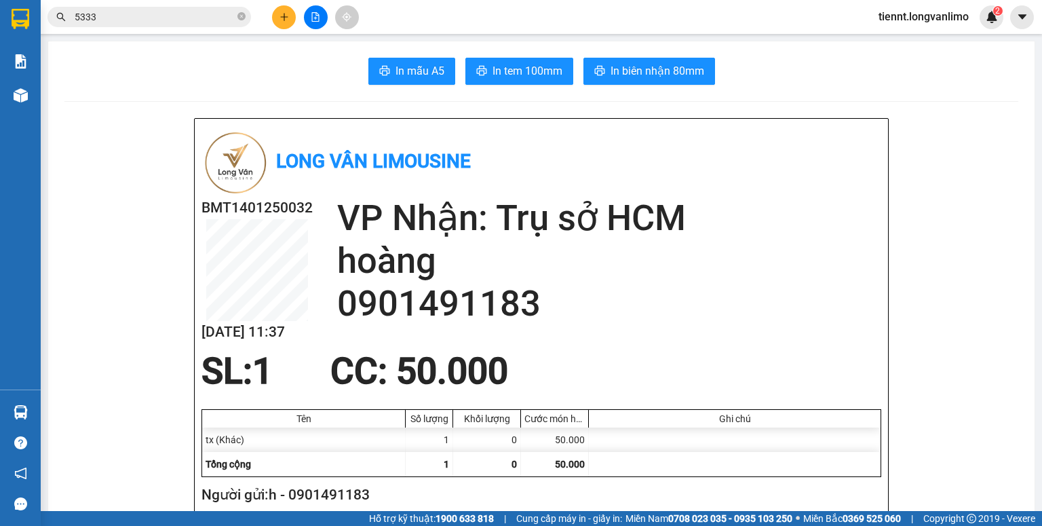
click at [102, 19] on input "5333" at bounding box center [155, 16] width 160 height 15
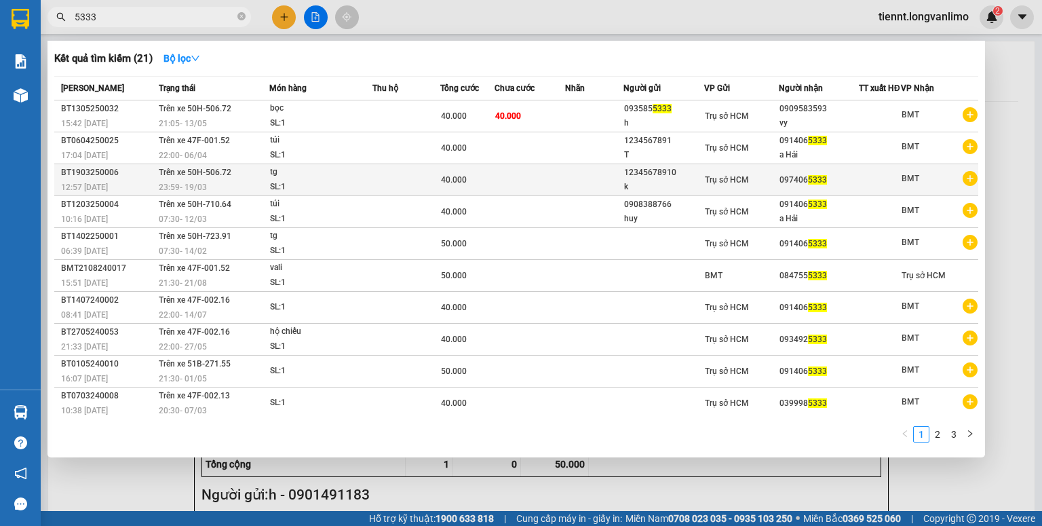
click at [808, 182] on span "5333" at bounding box center [817, 179] width 19 height 9
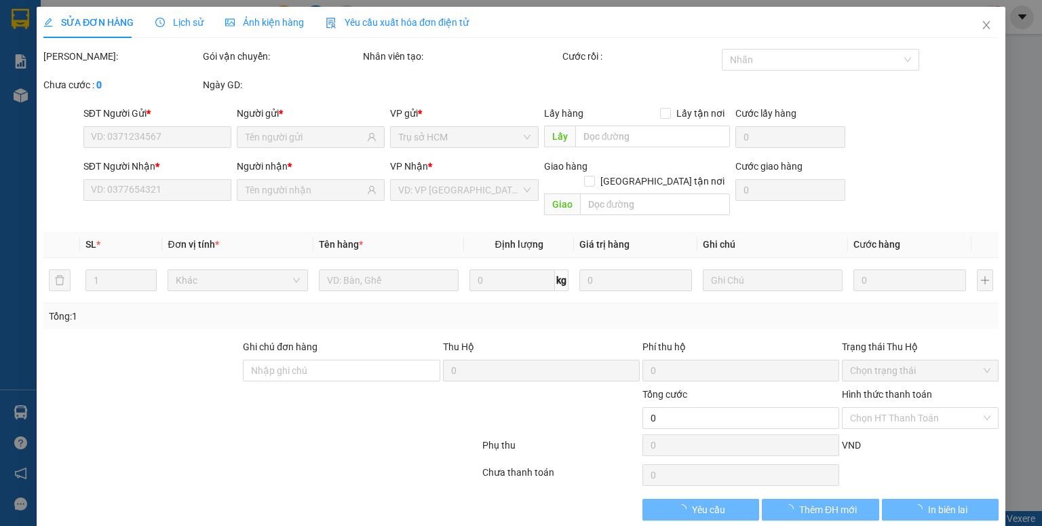
type input "12345678910"
type input "0974065333"
type input "40.000"
type input "0"
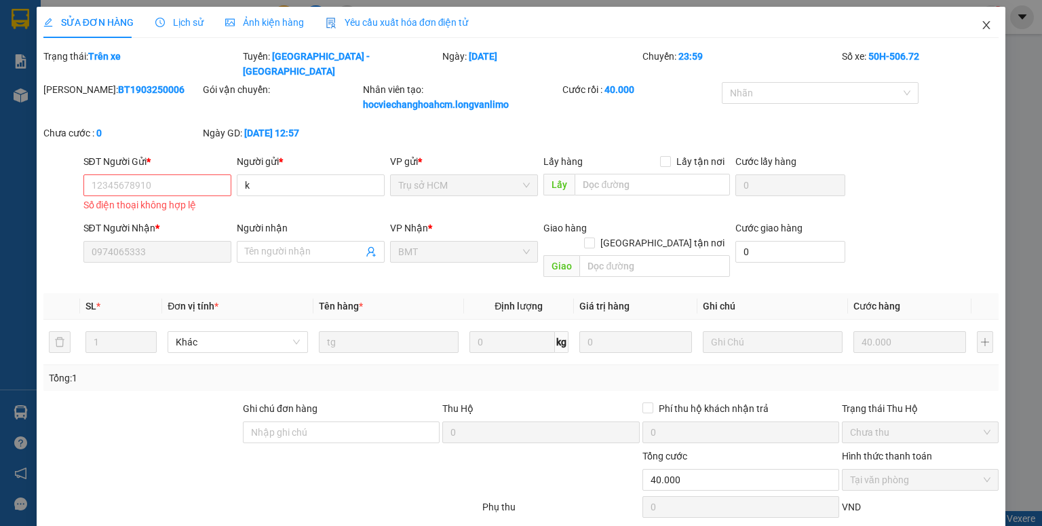
click at [981, 25] on icon "close" at bounding box center [986, 25] width 11 height 11
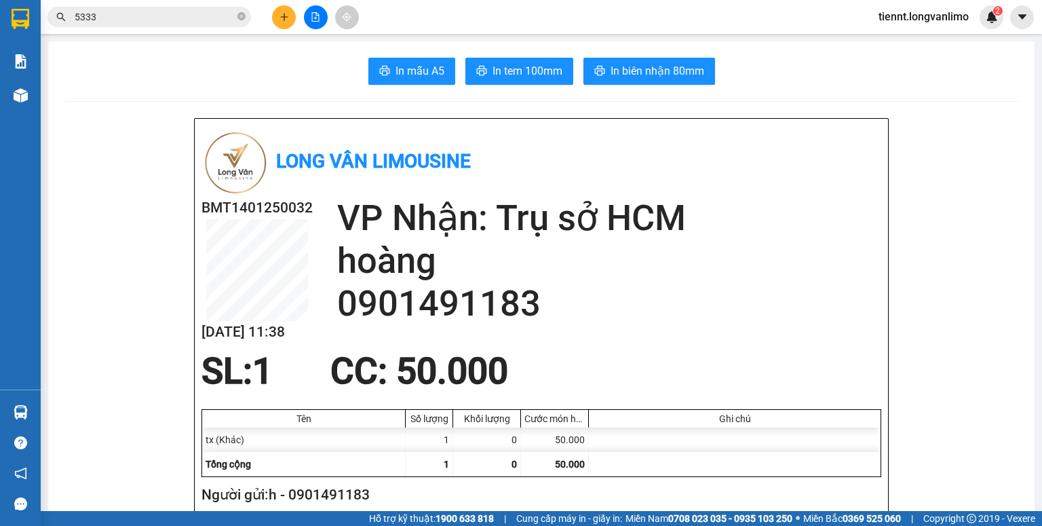
click at [140, 18] on input "5333" at bounding box center [155, 16] width 160 height 15
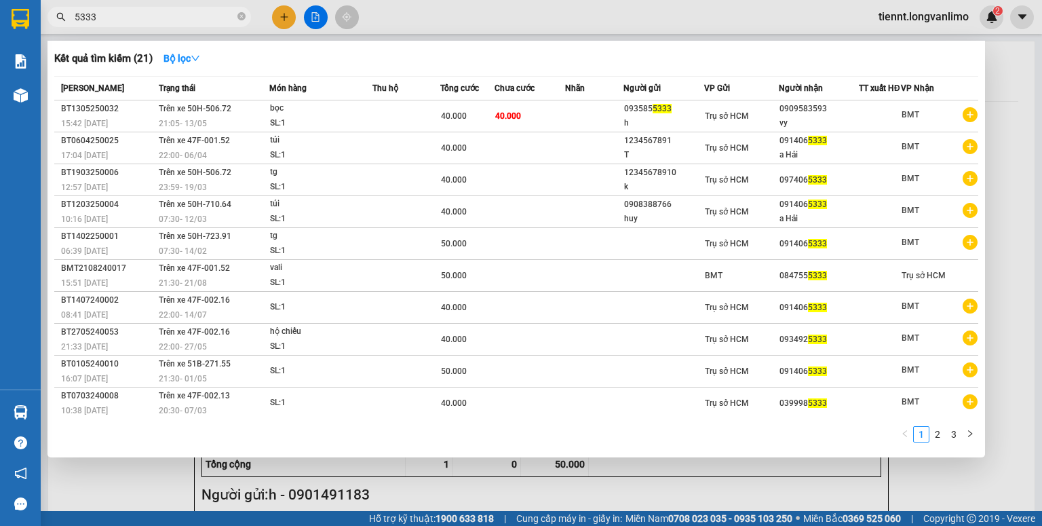
click at [140, 18] on input "5333" at bounding box center [155, 16] width 160 height 15
type input "8"
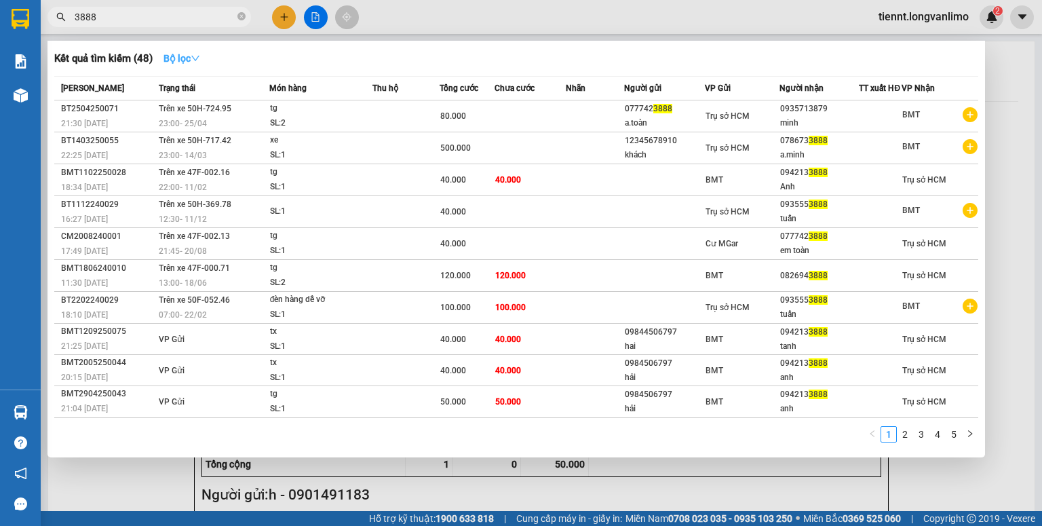
type input "3888"
click at [178, 60] on strong "Bộ lọc" at bounding box center [181, 58] width 37 height 11
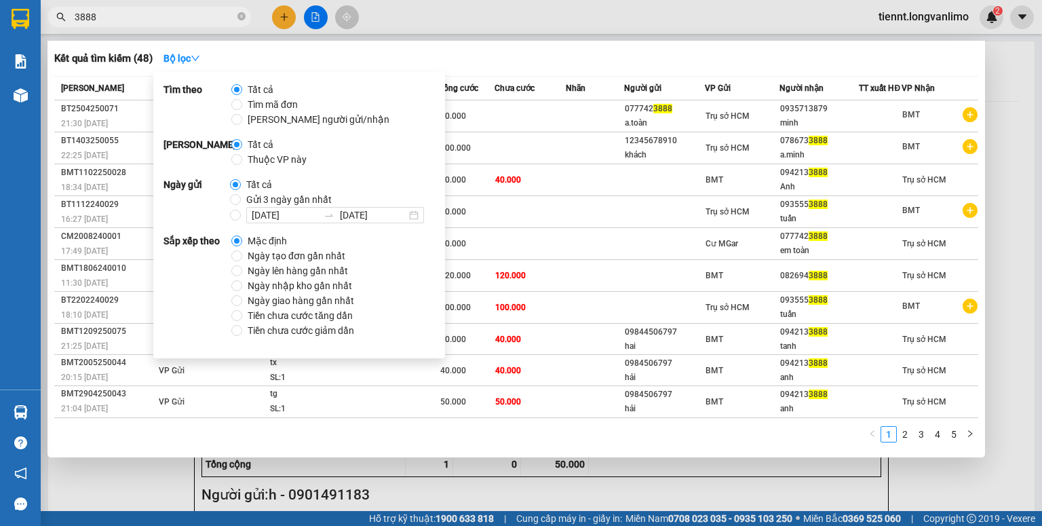
click at [254, 195] on span "Gửi 3 ngày gần nhất" at bounding box center [289, 199] width 96 height 15
click at [241, 195] on input "Gửi 3 ngày gần nhất" at bounding box center [235, 199] width 11 height 11
radio input "true"
radio input "false"
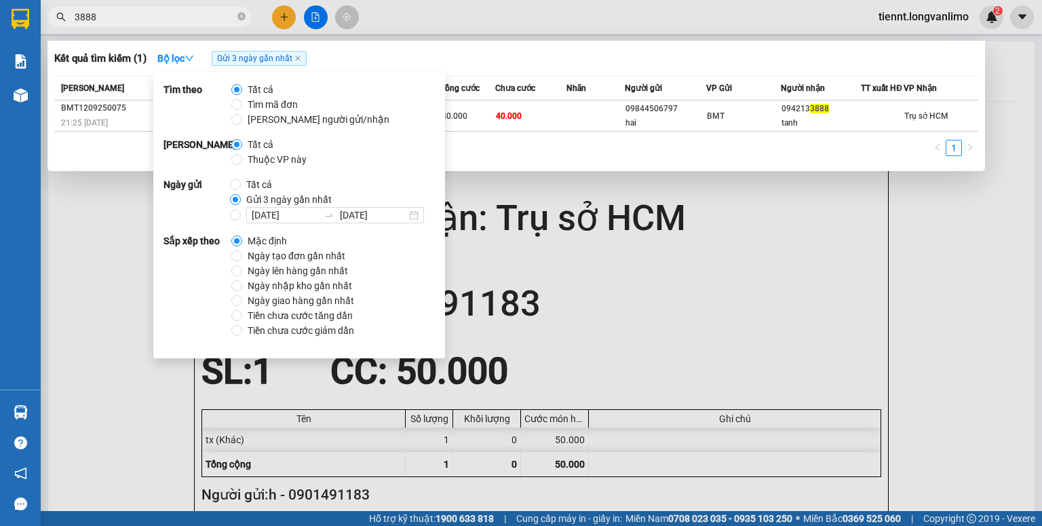
click at [557, 38] on div at bounding box center [521, 263] width 1042 height 526
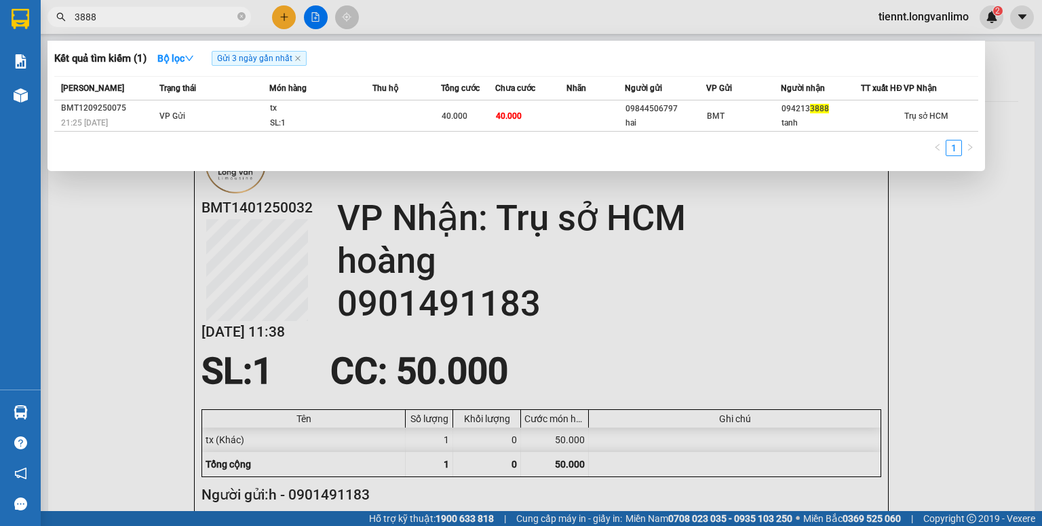
click at [187, 18] on input "3888" at bounding box center [155, 16] width 160 height 15
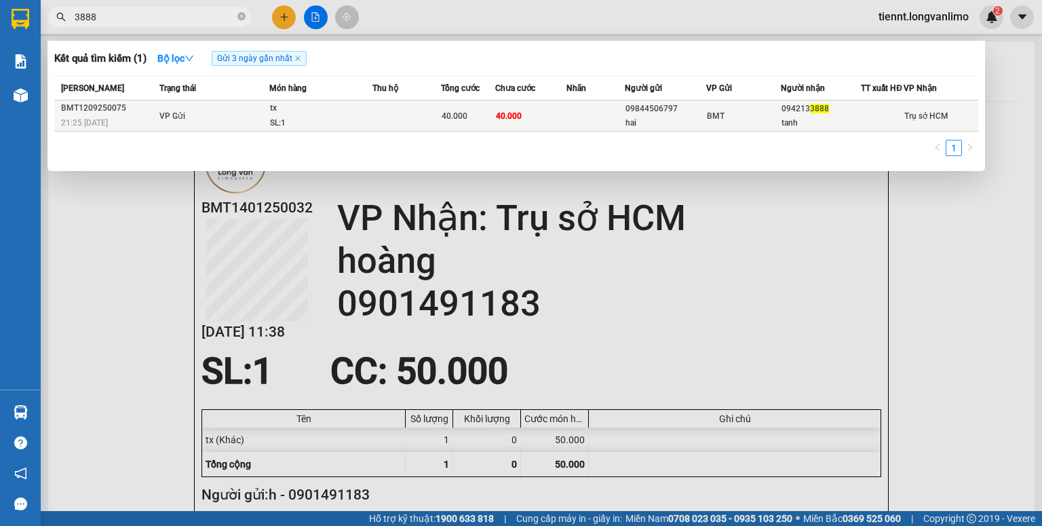
click at [450, 121] on span "40.000" at bounding box center [455, 115] width 26 height 9
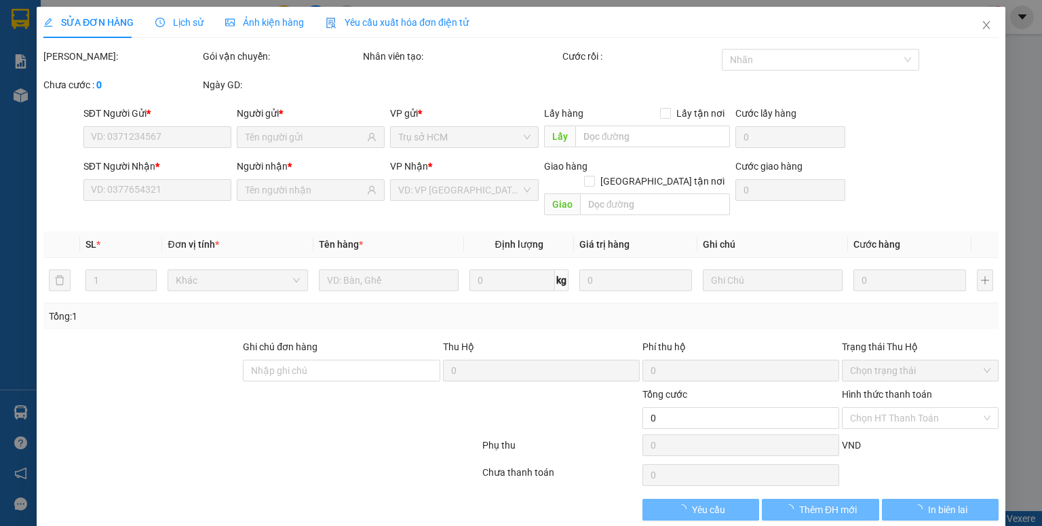
type input "09844506797"
type input "hai"
type input "0942133888"
type input "tanh"
type input "40.000"
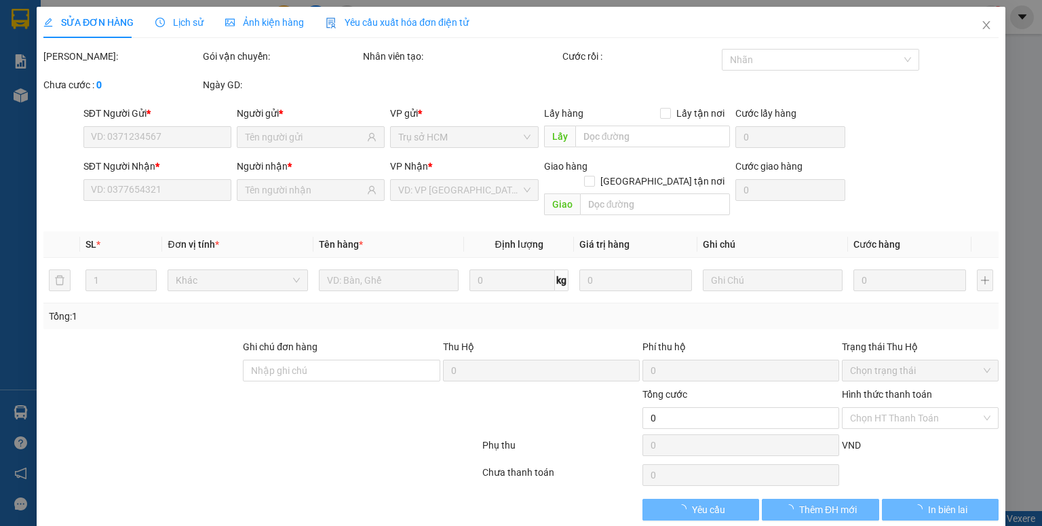
type input "40.000"
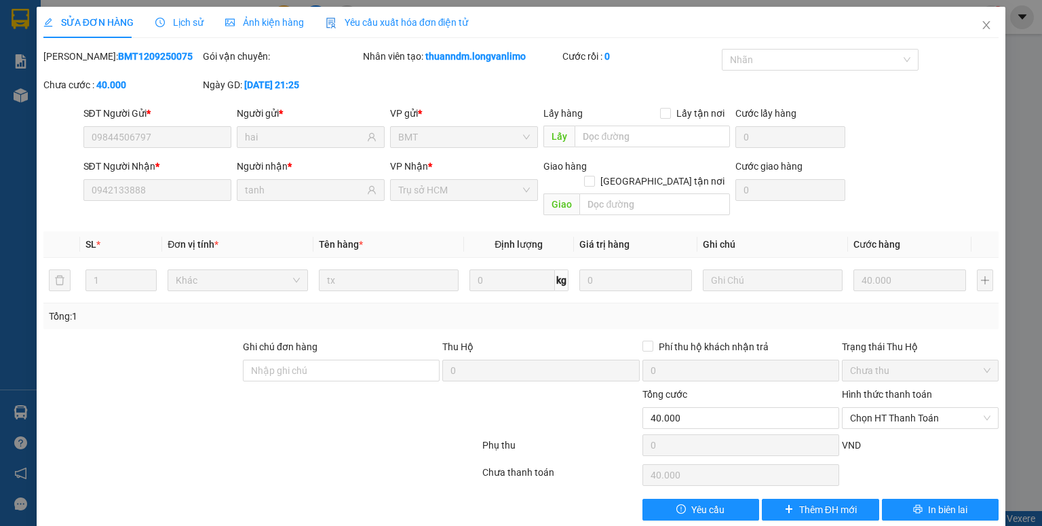
click at [253, 27] on span "Ảnh kiện hàng" at bounding box center [264, 22] width 79 height 11
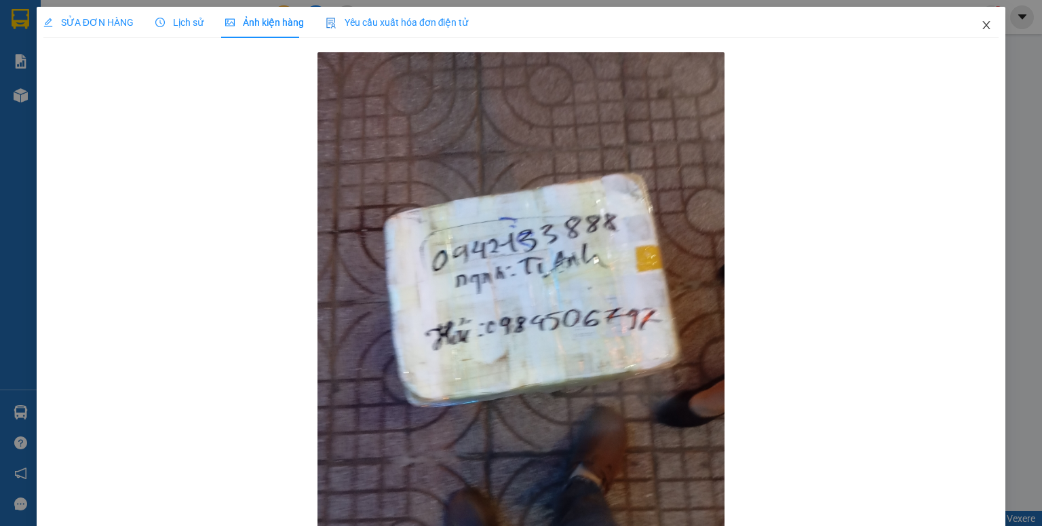
click at [981, 27] on icon "close" at bounding box center [986, 25] width 11 height 11
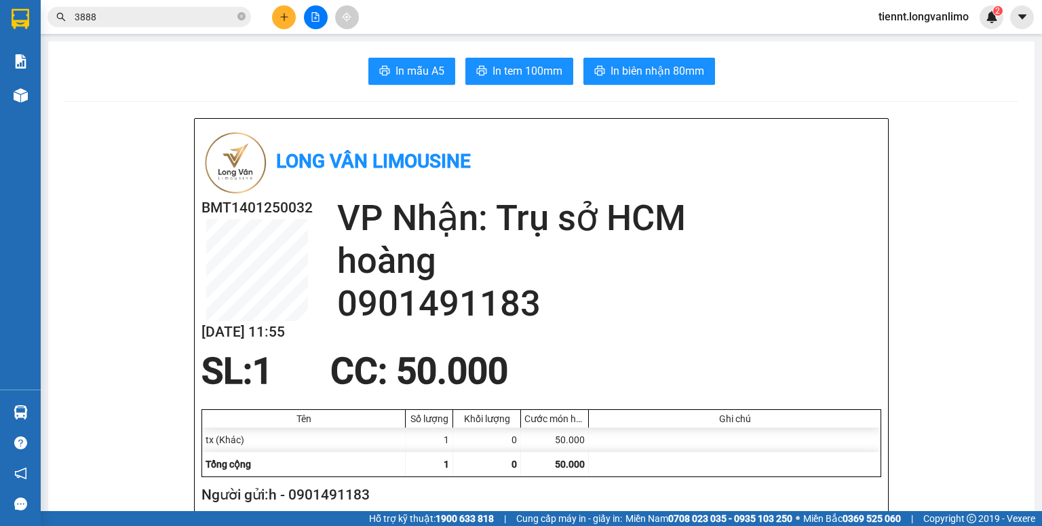
click at [126, 10] on input "3888" at bounding box center [155, 16] width 160 height 15
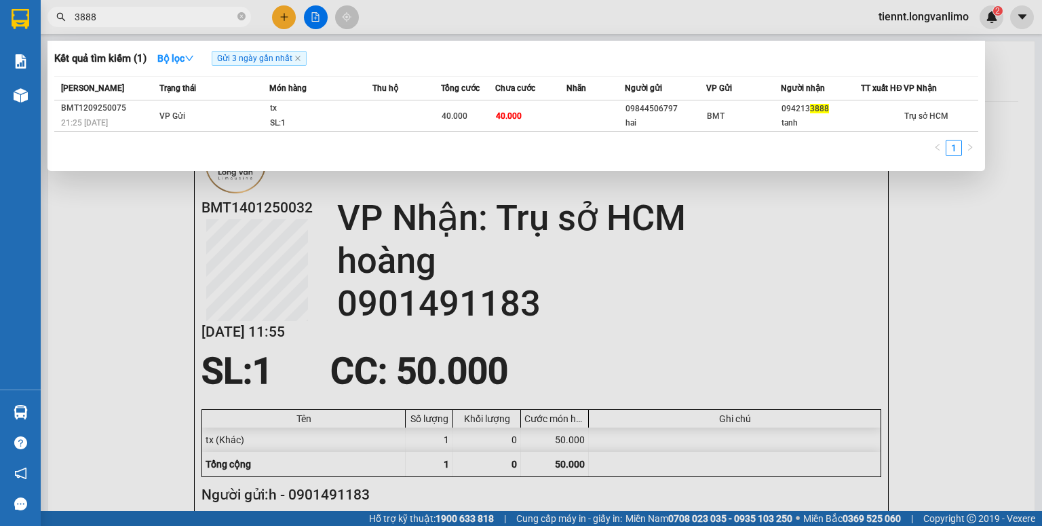
click at [124, 15] on input "3888" at bounding box center [155, 16] width 160 height 15
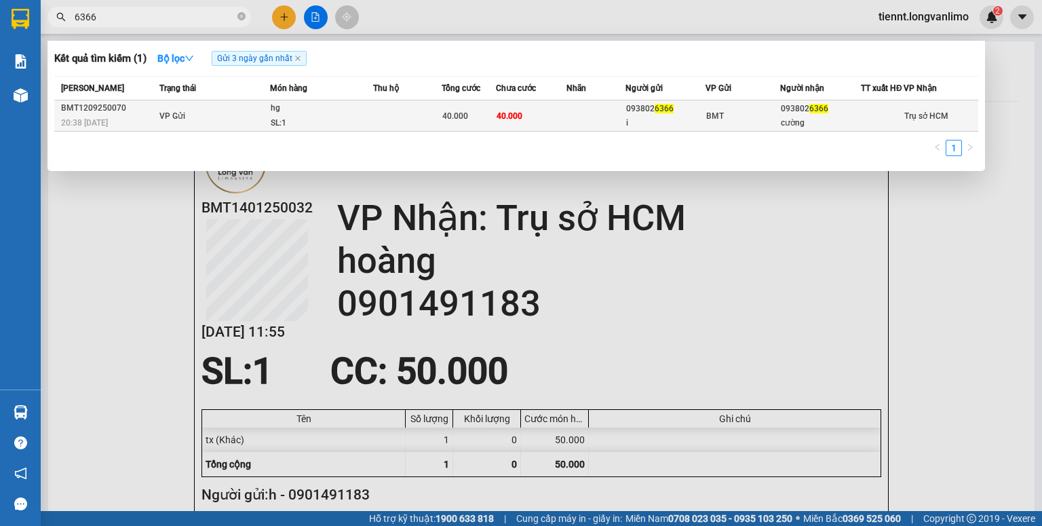
click at [362, 116] on div "hg" at bounding box center [322, 108] width 102 height 15
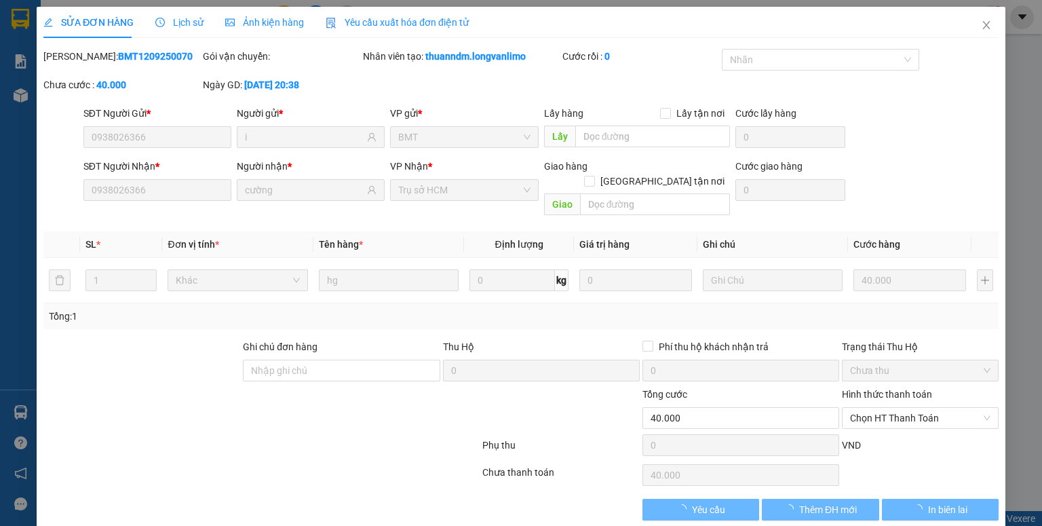
click at [254, 19] on span "Ảnh kiện hàng" at bounding box center [264, 22] width 79 height 11
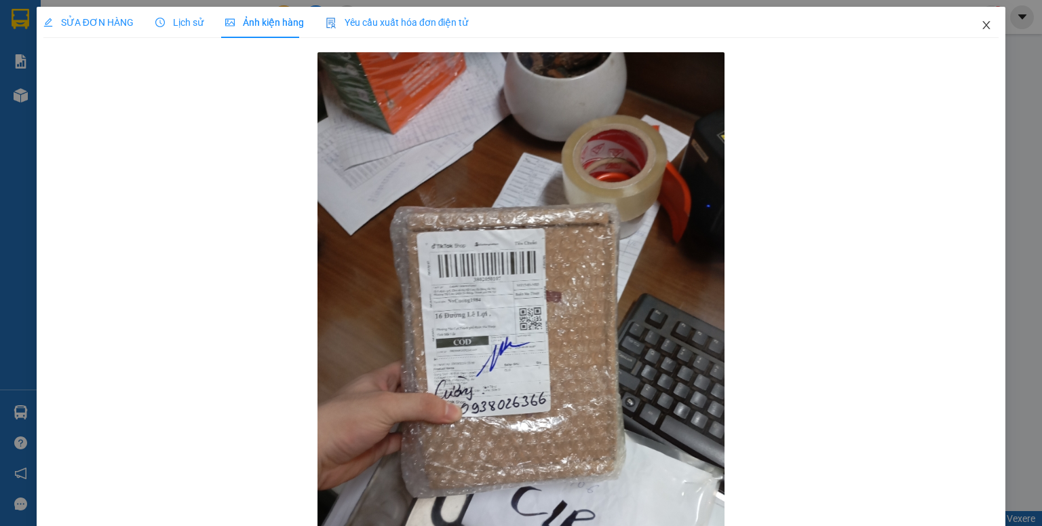
click at [977, 32] on span "Close" at bounding box center [986, 26] width 38 height 38
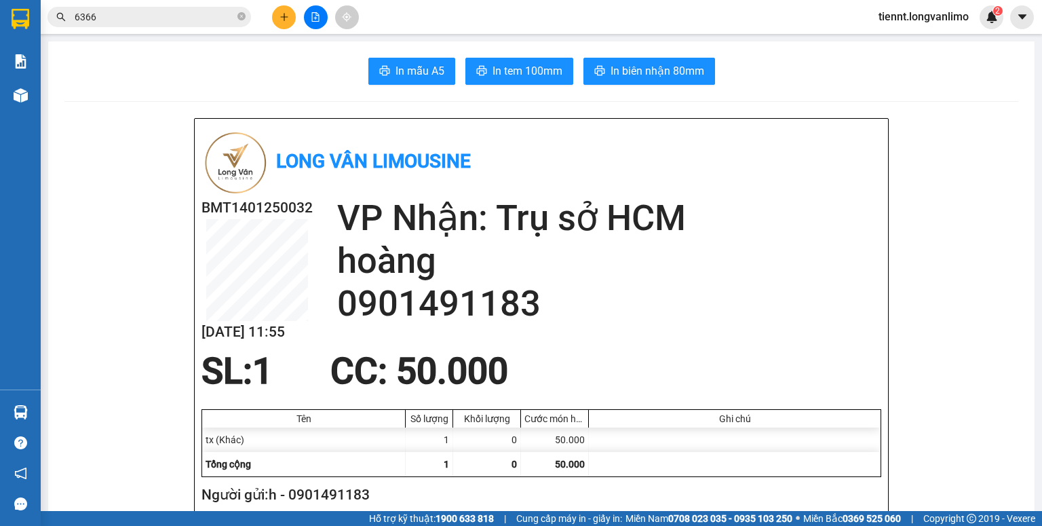
click at [165, 24] on input "6366" at bounding box center [155, 16] width 160 height 15
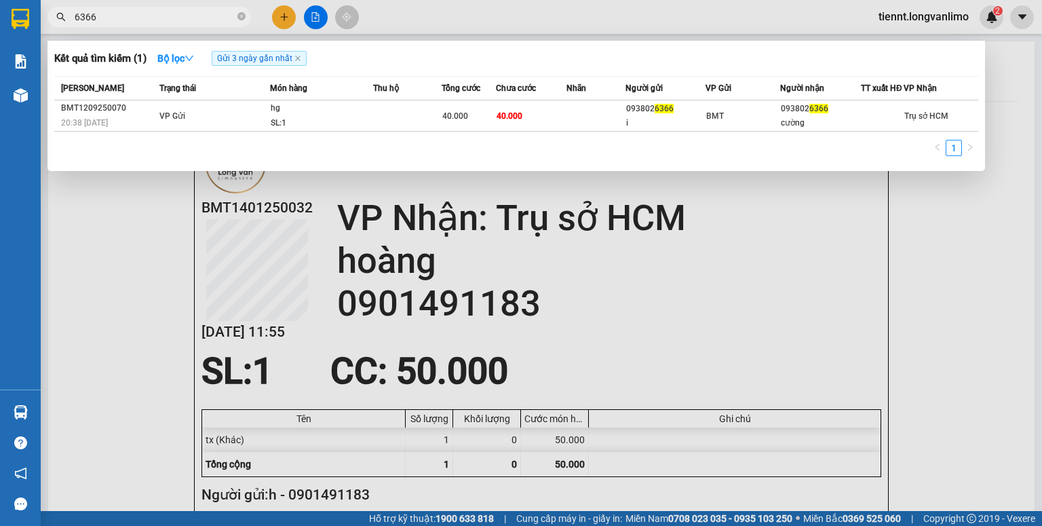
click at [166, 22] on input "6366" at bounding box center [155, 16] width 160 height 15
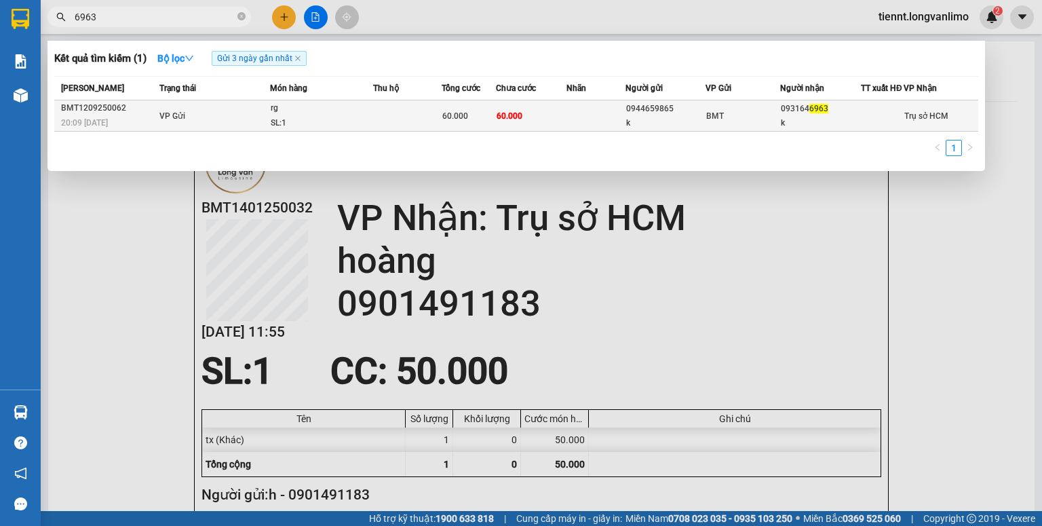
type input "6963"
click at [385, 128] on td at bounding box center [407, 115] width 69 height 31
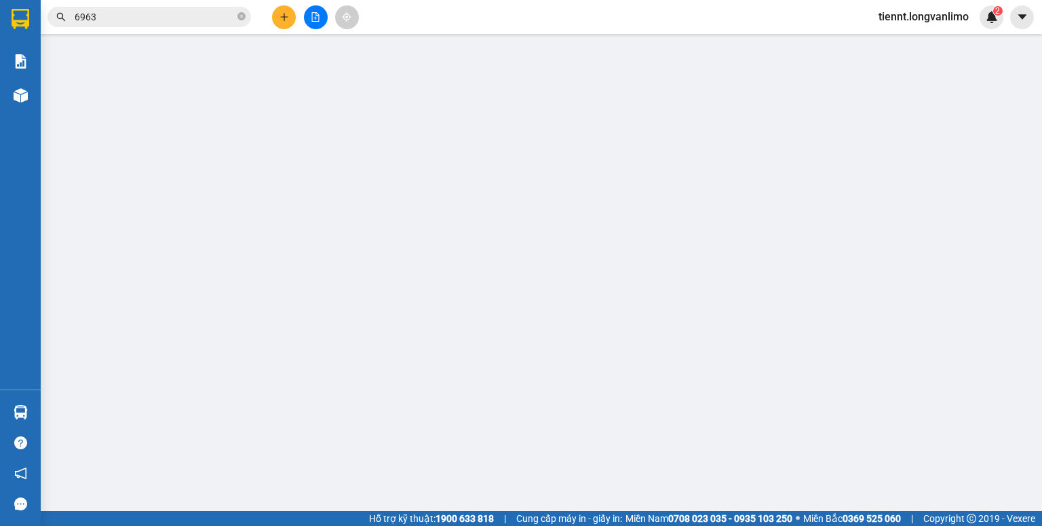
type input "0944659865"
type input "k"
type input "0931646963"
type input "k"
type input "60.000"
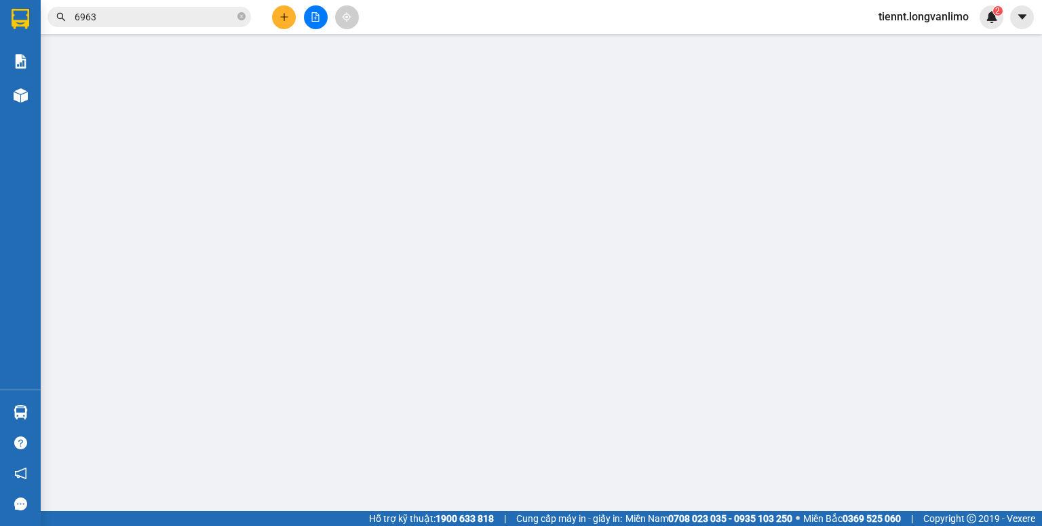
type input "60.000"
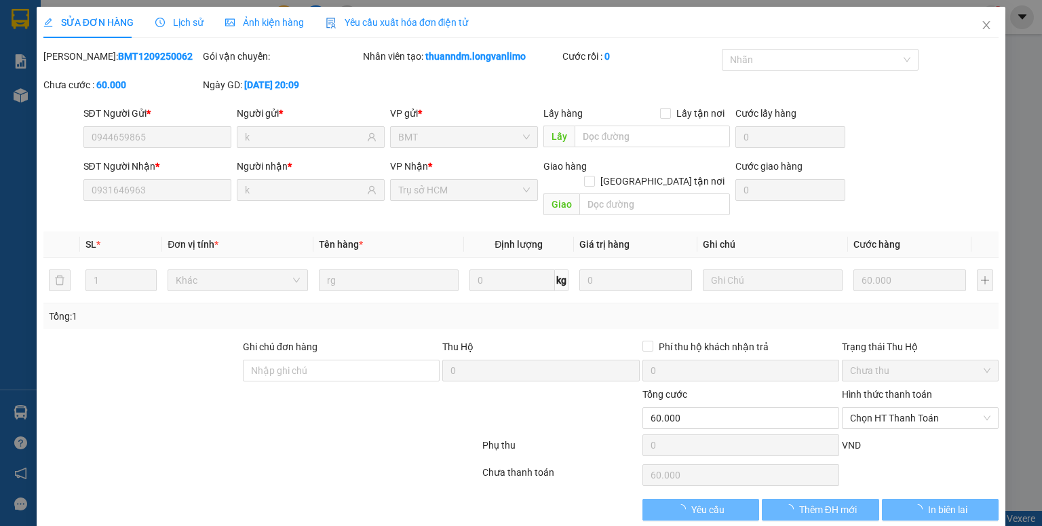
click at [273, 20] on span "Ảnh kiện hàng" at bounding box center [264, 22] width 79 height 11
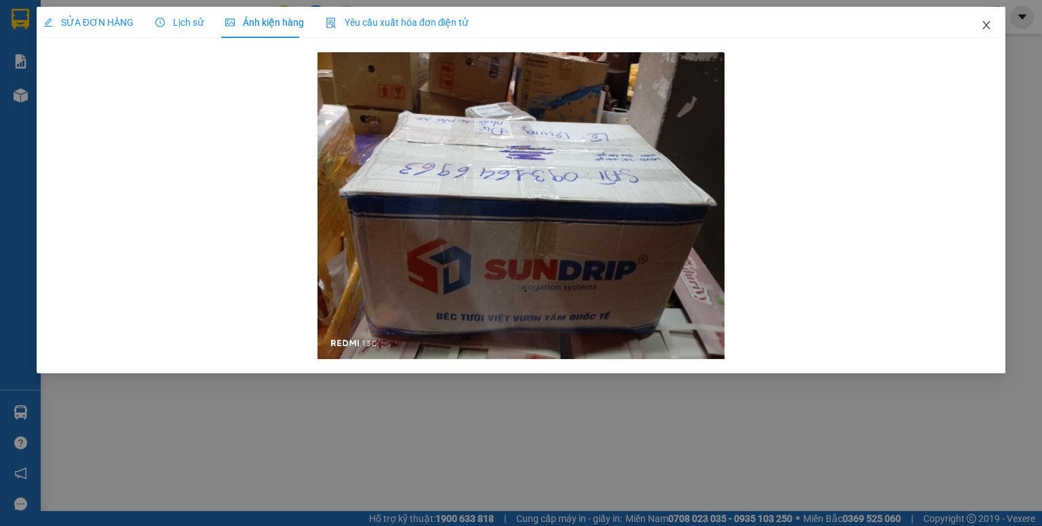
click at [988, 27] on icon "close" at bounding box center [986, 25] width 7 height 8
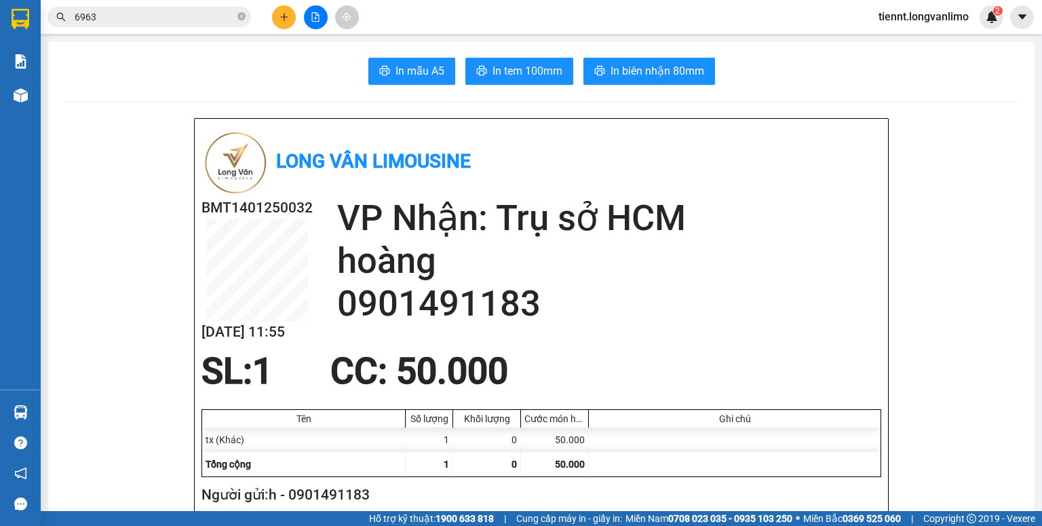
click at [170, 16] on input "6963" at bounding box center [155, 16] width 160 height 15
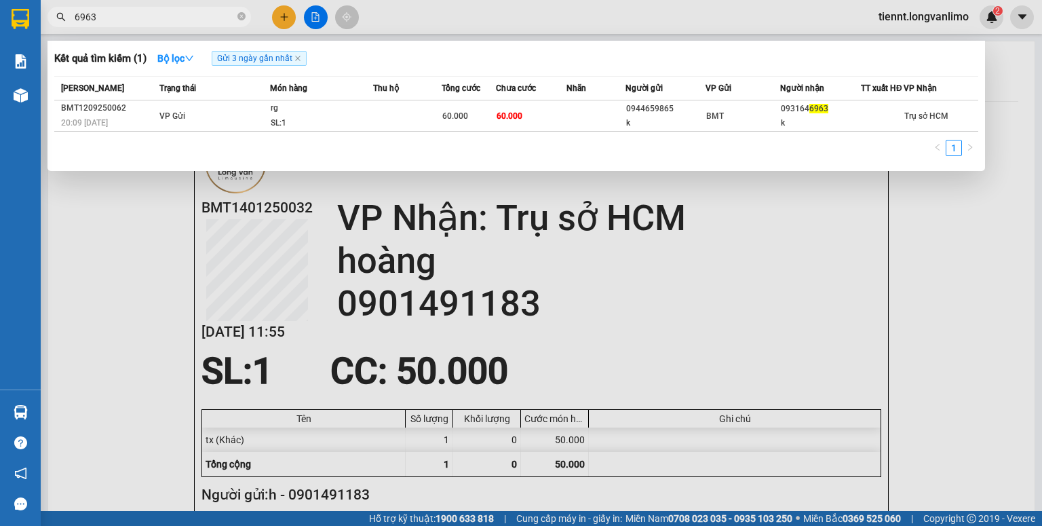
click at [170, 16] on input "6963" at bounding box center [155, 16] width 160 height 15
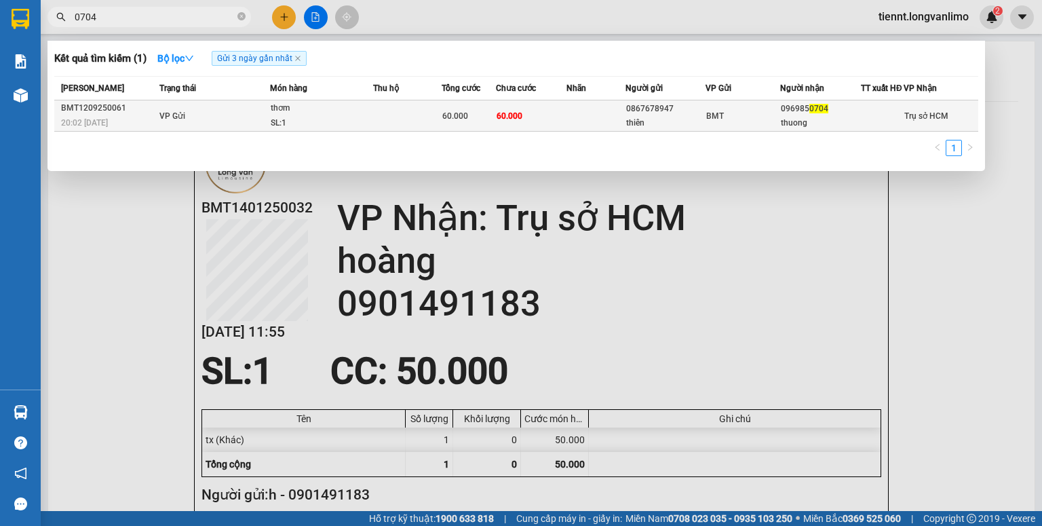
click at [338, 116] on div "thơm" at bounding box center [322, 108] width 102 height 15
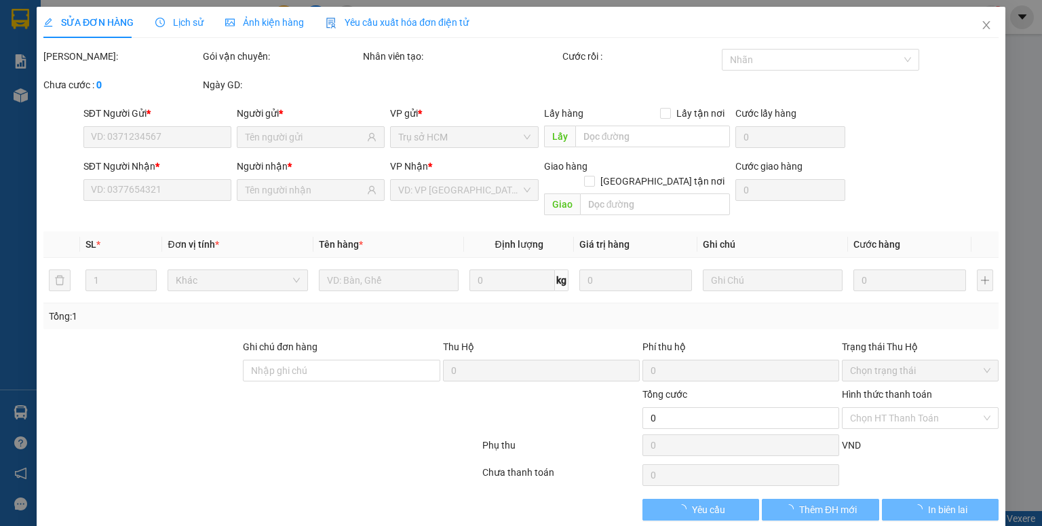
click at [266, 26] on span "Ảnh kiện hàng" at bounding box center [264, 22] width 79 height 11
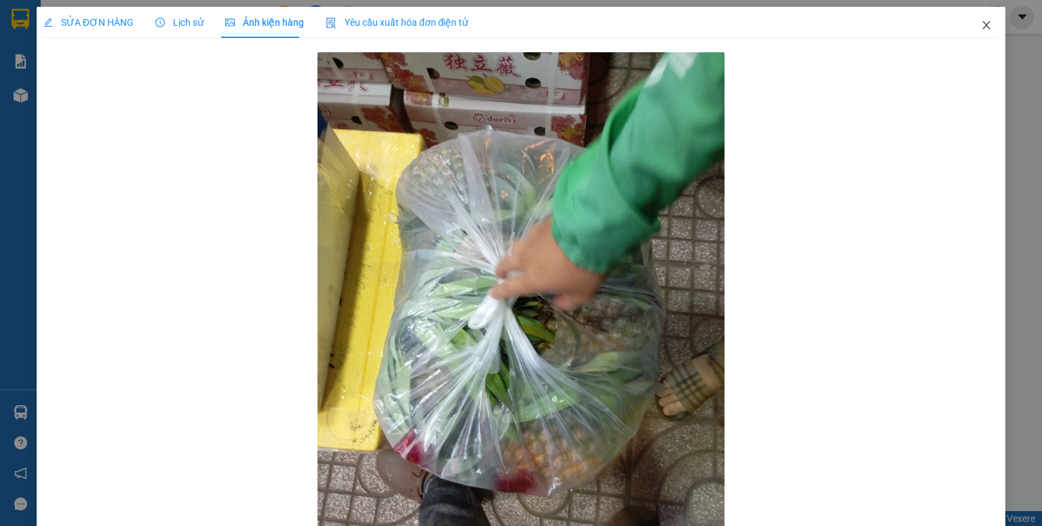
click at [969, 24] on span "Close" at bounding box center [986, 26] width 38 height 38
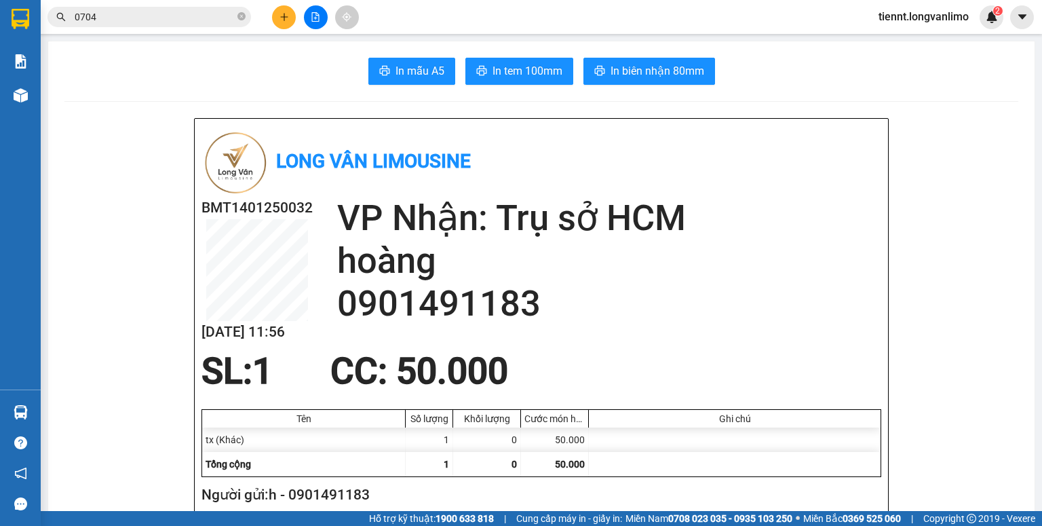
click at [167, 16] on input "0704" at bounding box center [155, 16] width 160 height 15
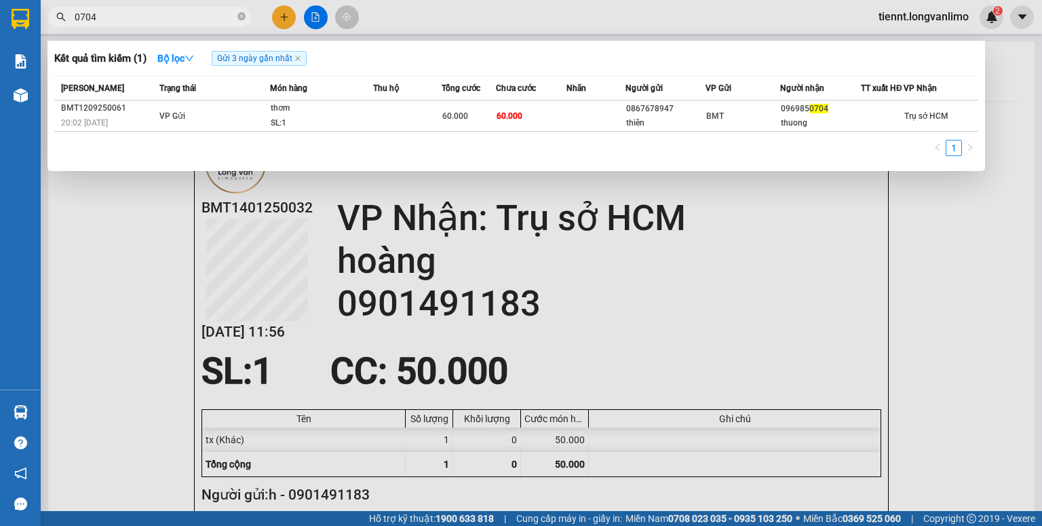
click at [167, 16] on input "0704" at bounding box center [155, 16] width 160 height 15
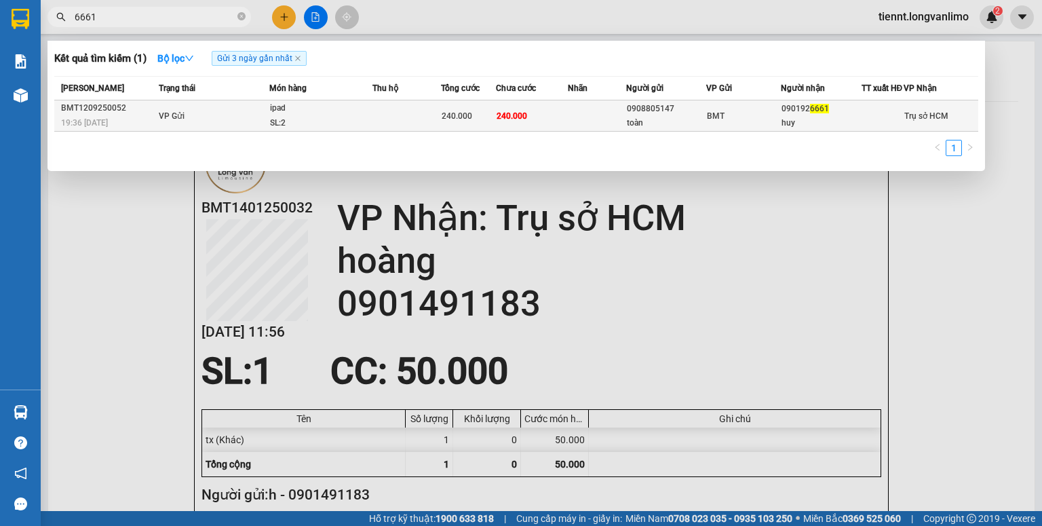
type input "6661"
click at [467, 123] on div "240.000" at bounding box center [469, 116] width 54 height 15
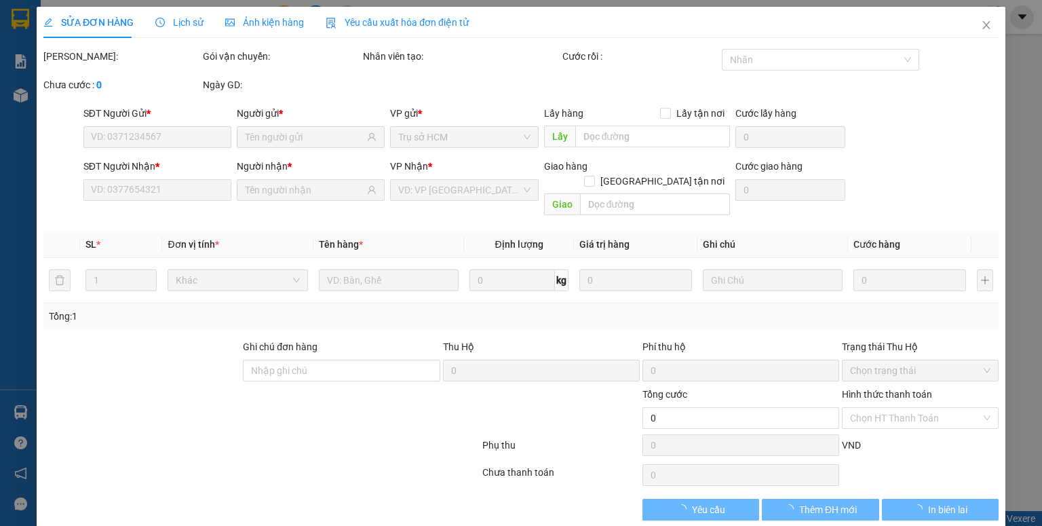
type input "0908805147"
type input "toàn"
type input "0901926661"
type input "huy"
type input "240.000"
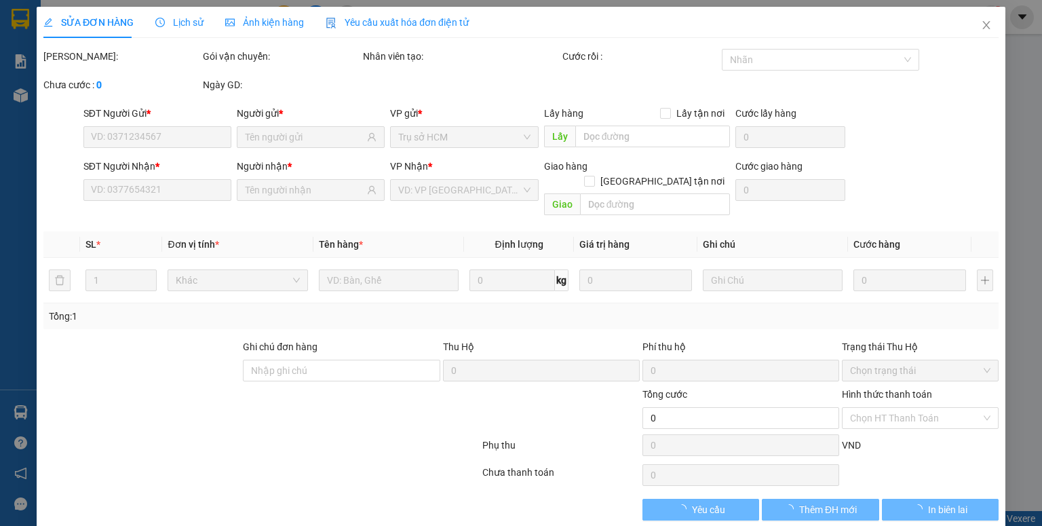
type input "240.000"
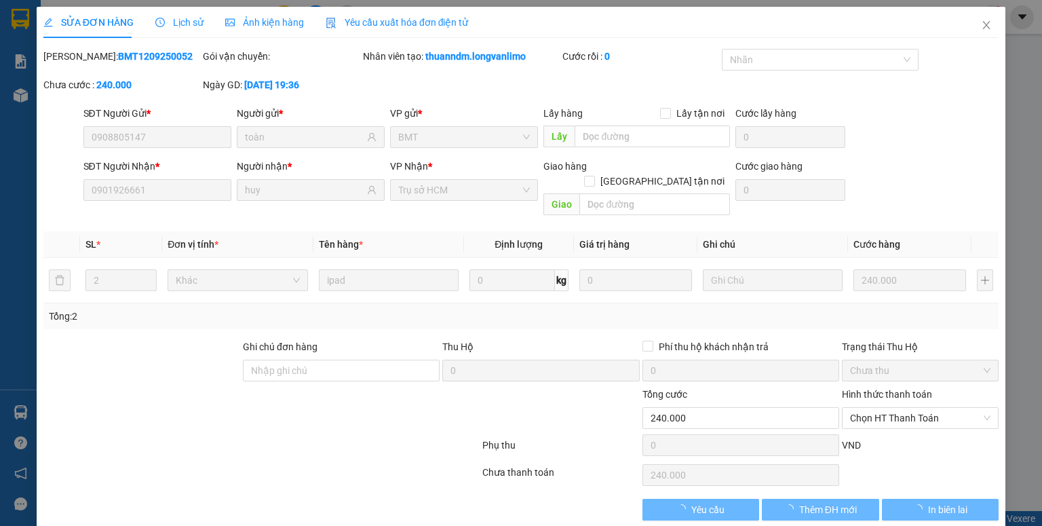
click at [275, 24] on span "Ảnh kiện hàng" at bounding box center [264, 22] width 79 height 11
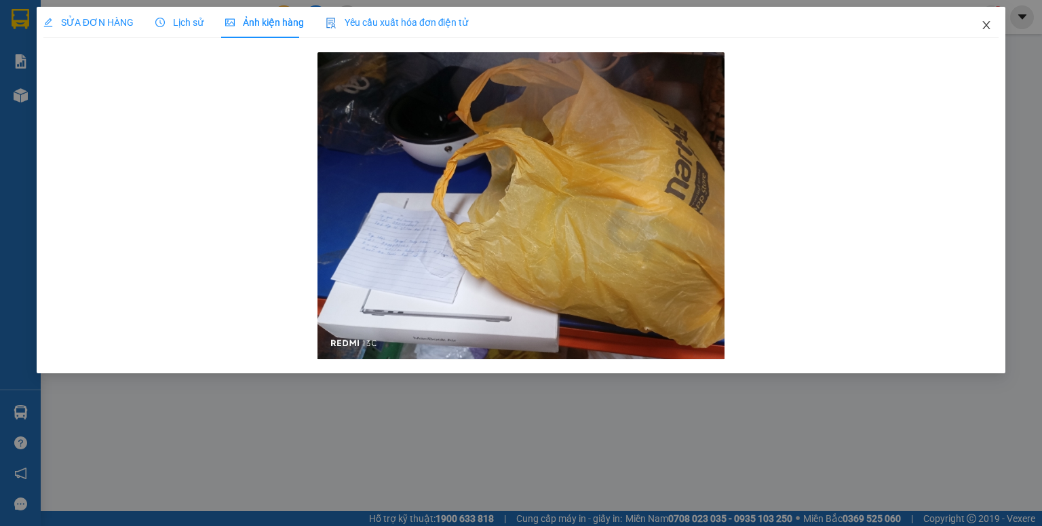
drag, startPoint x: 986, startPoint y: 24, endPoint x: 738, endPoint y: 38, distance: 248.6
click at [986, 24] on icon "close" at bounding box center [986, 25] width 11 height 11
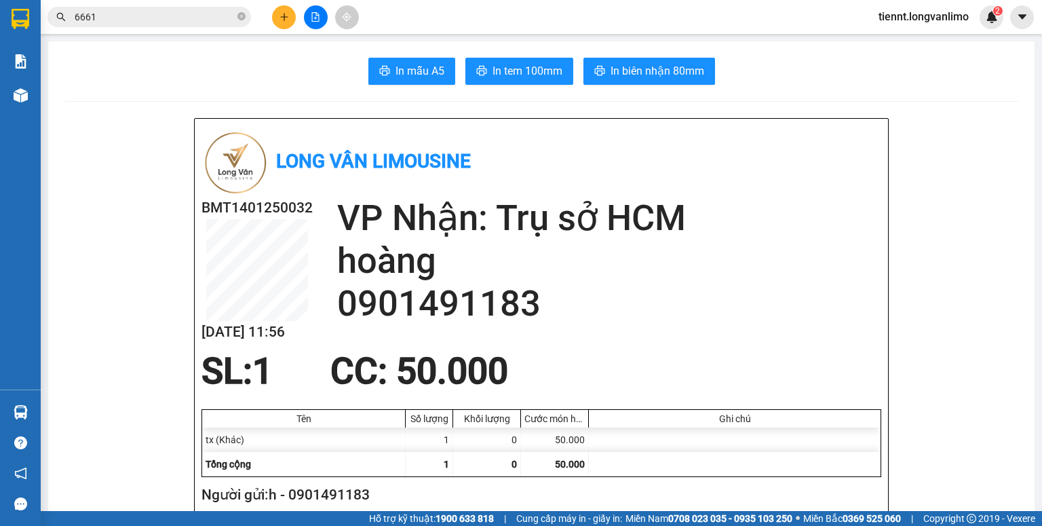
click at [147, 14] on input "6661" at bounding box center [155, 16] width 160 height 15
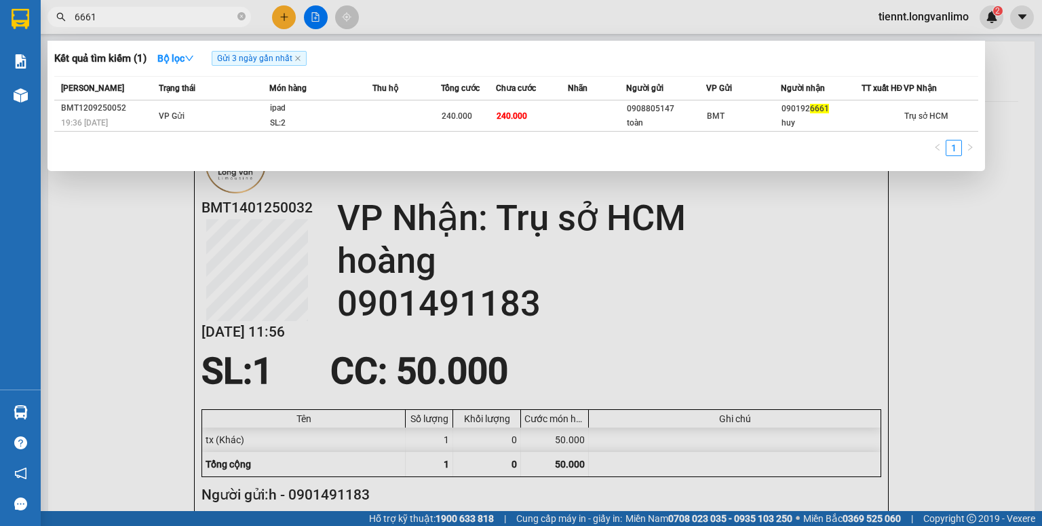
click at [147, 14] on input "6661" at bounding box center [155, 16] width 160 height 15
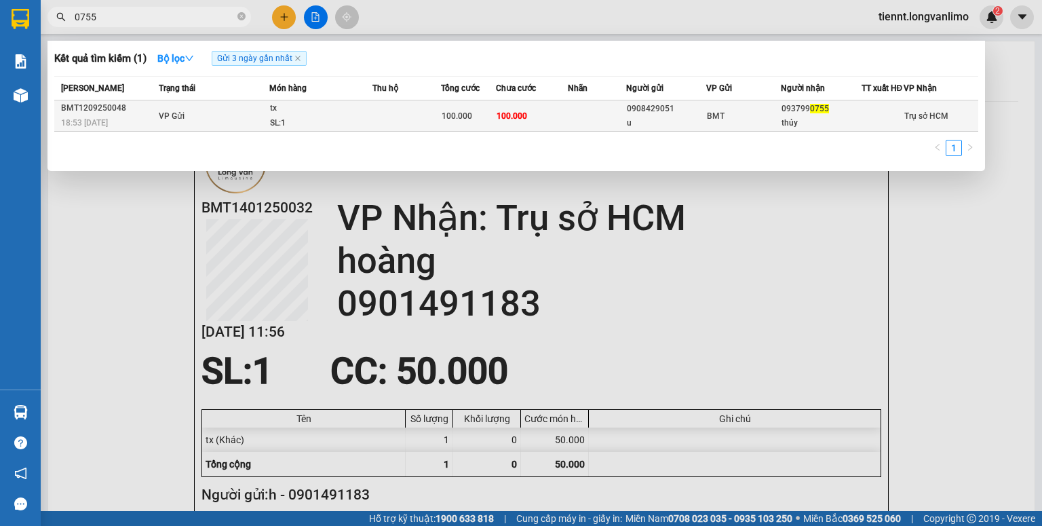
click at [368, 131] on div "SL: 1" at bounding box center [321, 123] width 102 height 15
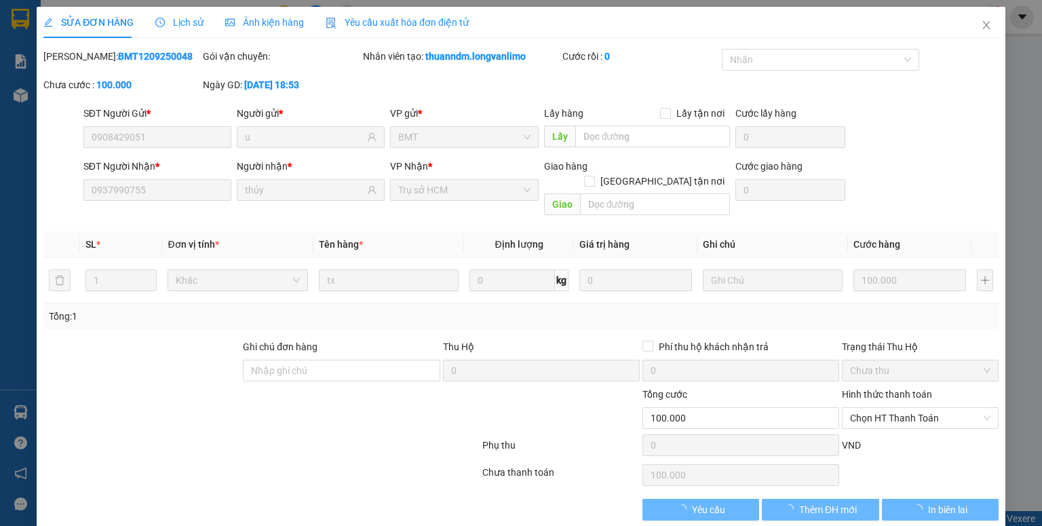
click at [260, 27] on span "Ảnh kiện hàng" at bounding box center [264, 22] width 79 height 11
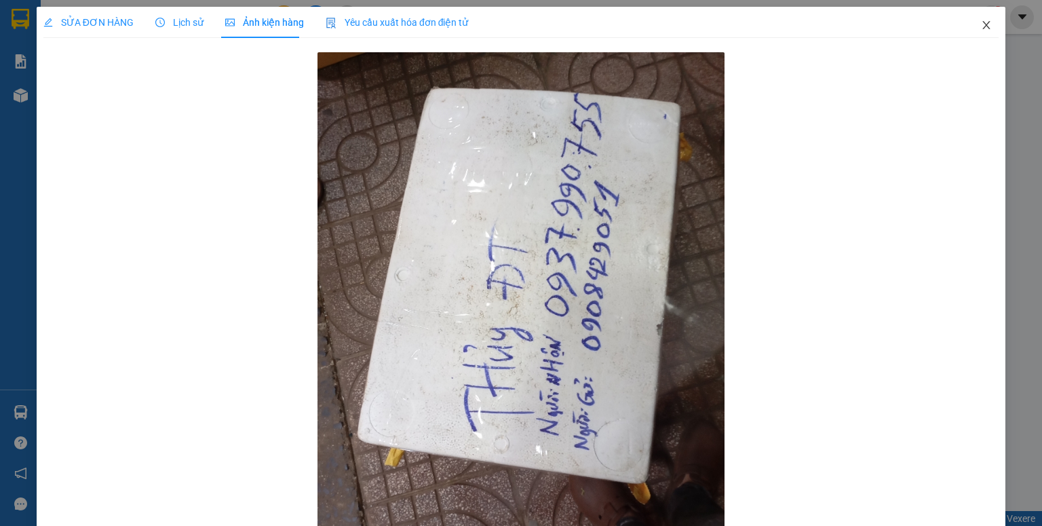
click at [983, 29] on icon "close" at bounding box center [986, 25] width 7 height 8
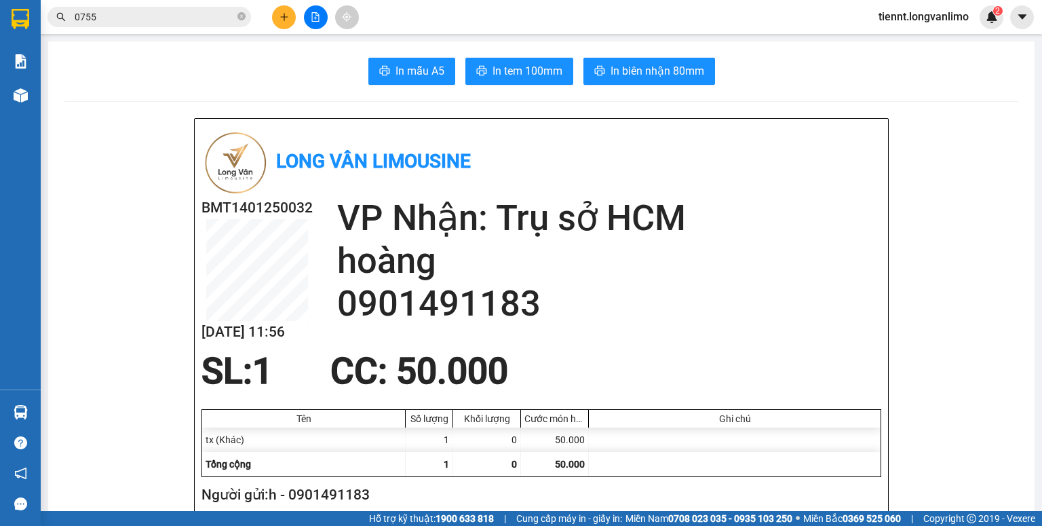
click at [145, 22] on input "0755" at bounding box center [155, 16] width 160 height 15
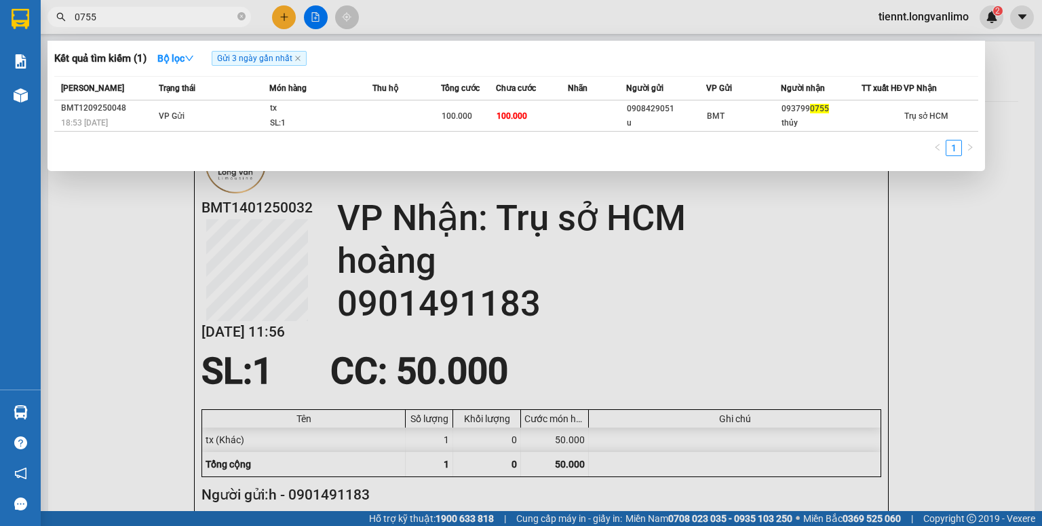
click at [145, 21] on input "0755" at bounding box center [155, 16] width 160 height 15
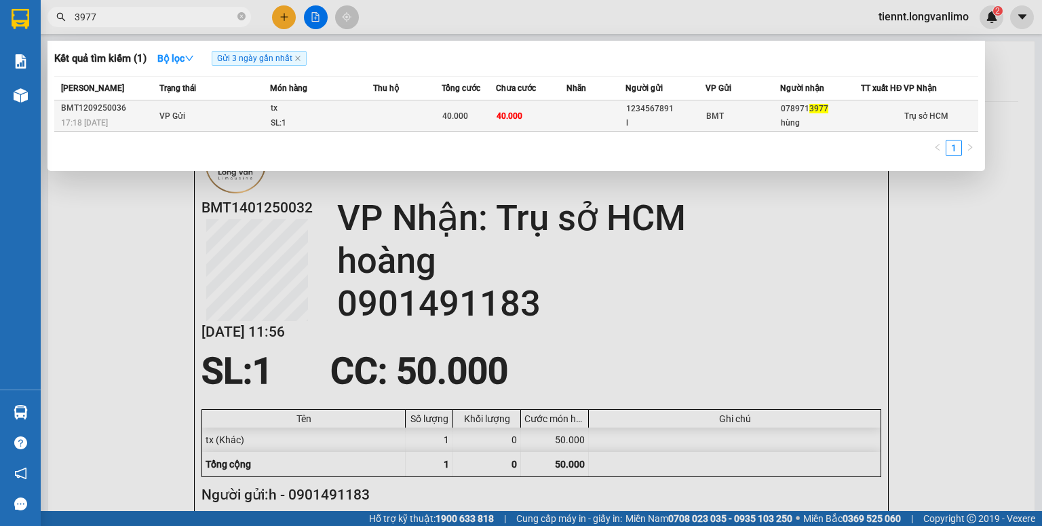
type input "3977"
click at [334, 116] on div "tx" at bounding box center [322, 108] width 102 height 15
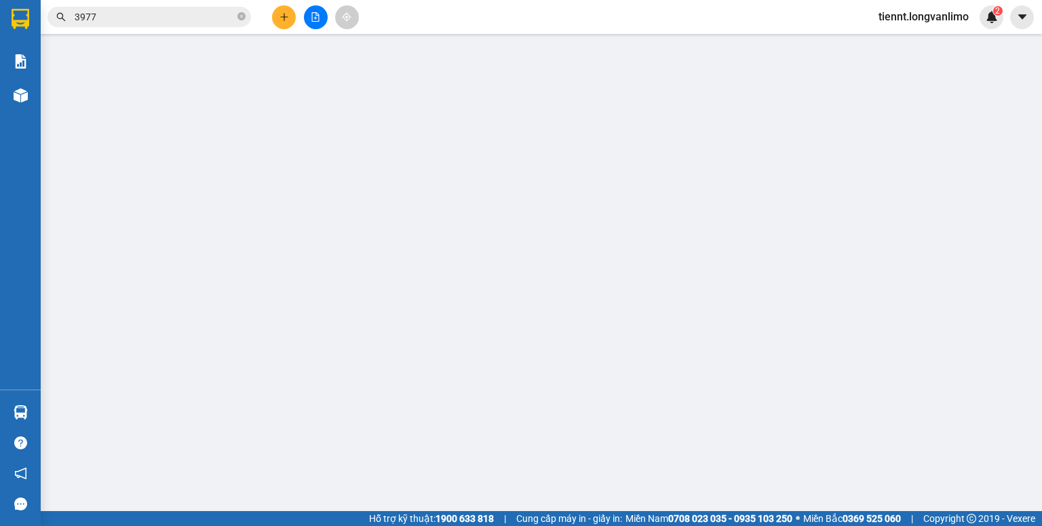
type input "1234567891"
type input "l"
type input "0789713977"
type input "hùng"
type input "40.000"
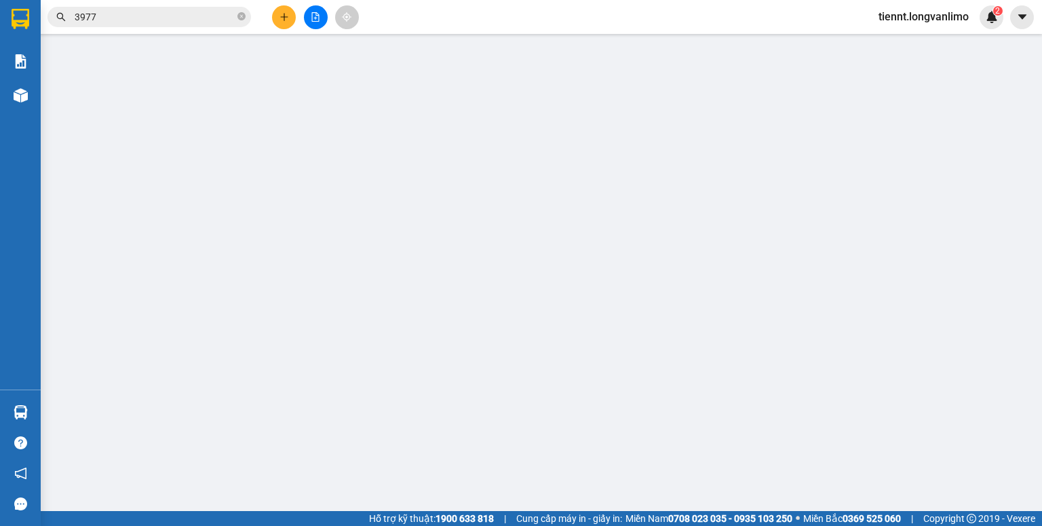
type input "40.000"
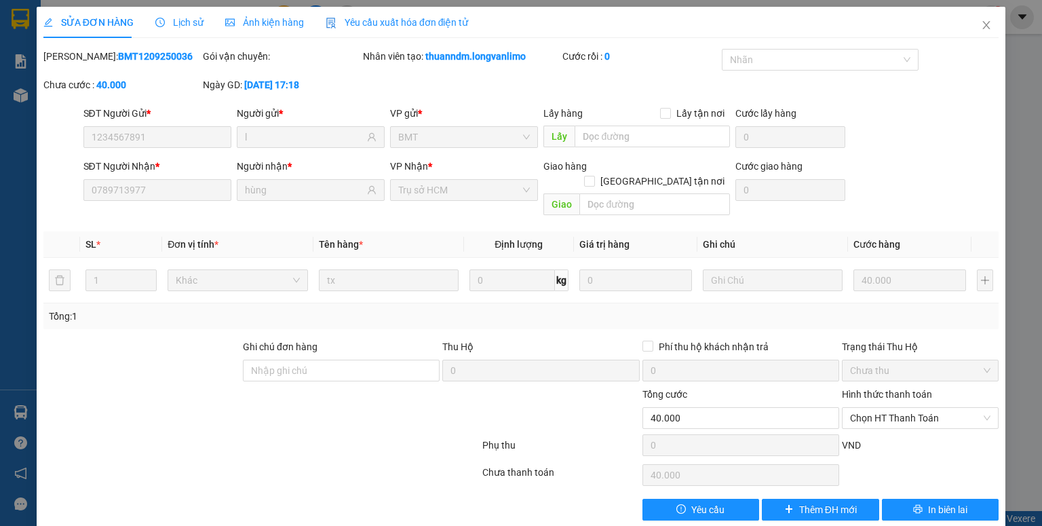
click at [258, 23] on span "Ảnh kiện hàng" at bounding box center [264, 22] width 79 height 11
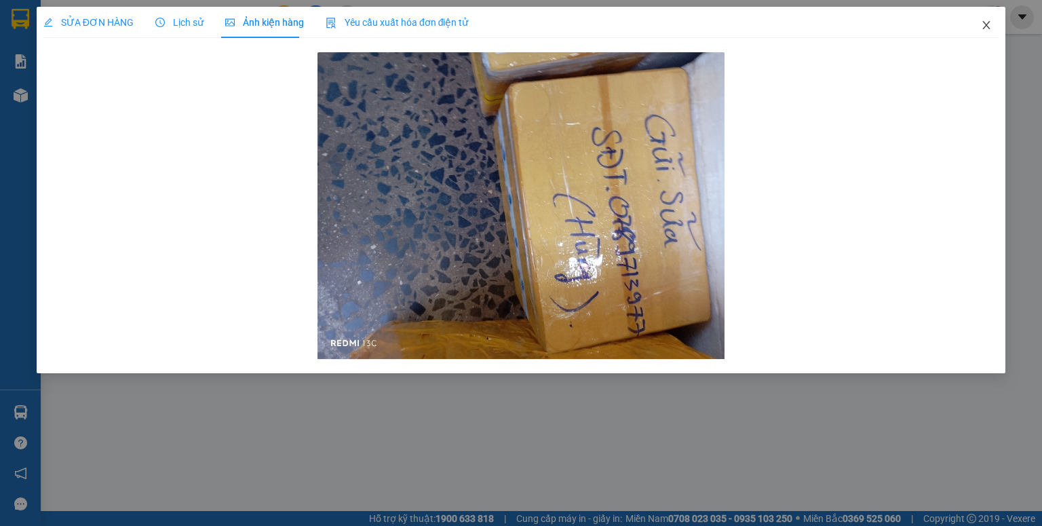
click at [988, 26] on icon "close" at bounding box center [986, 25] width 11 height 11
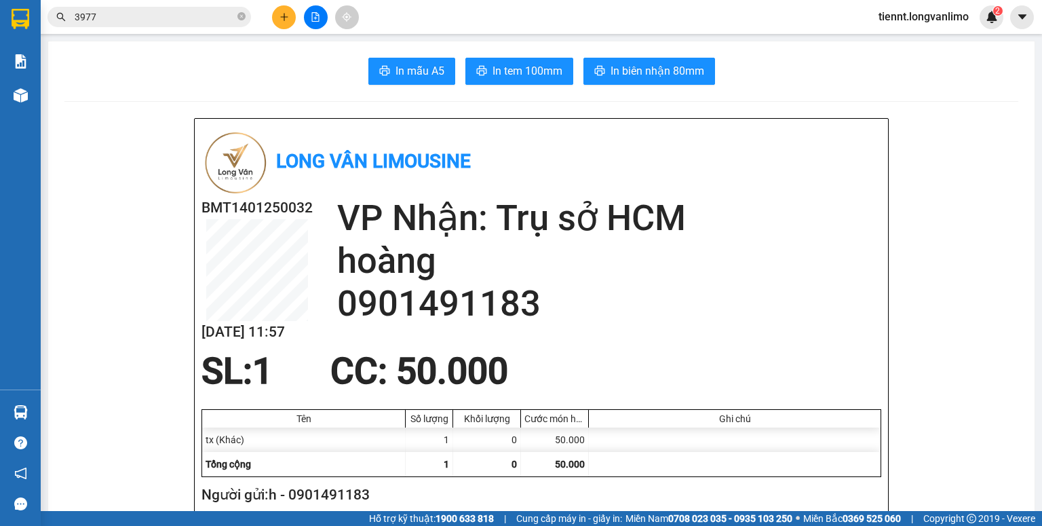
click at [150, 10] on input "3977" at bounding box center [155, 16] width 160 height 15
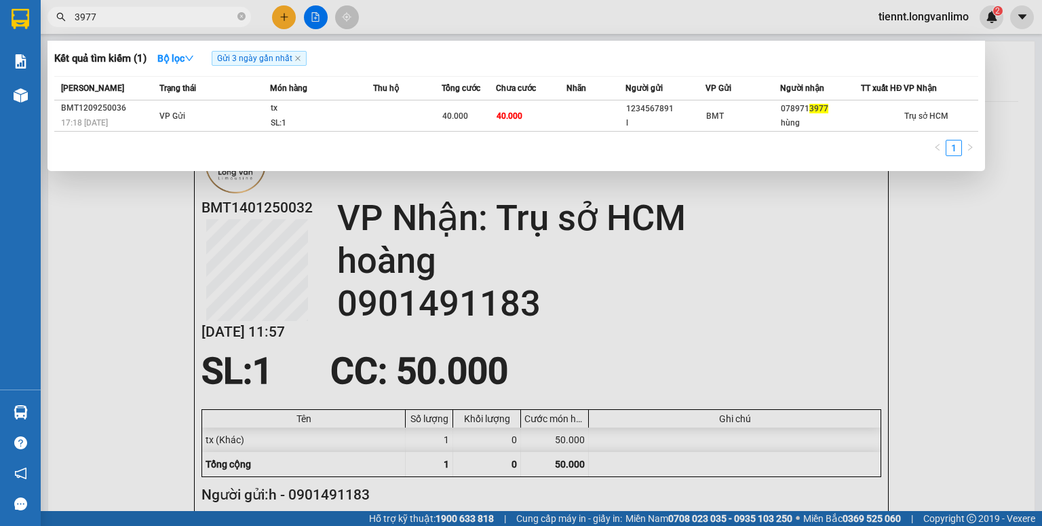
click at [149, 10] on input "3977" at bounding box center [155, 16] width 160 height 15
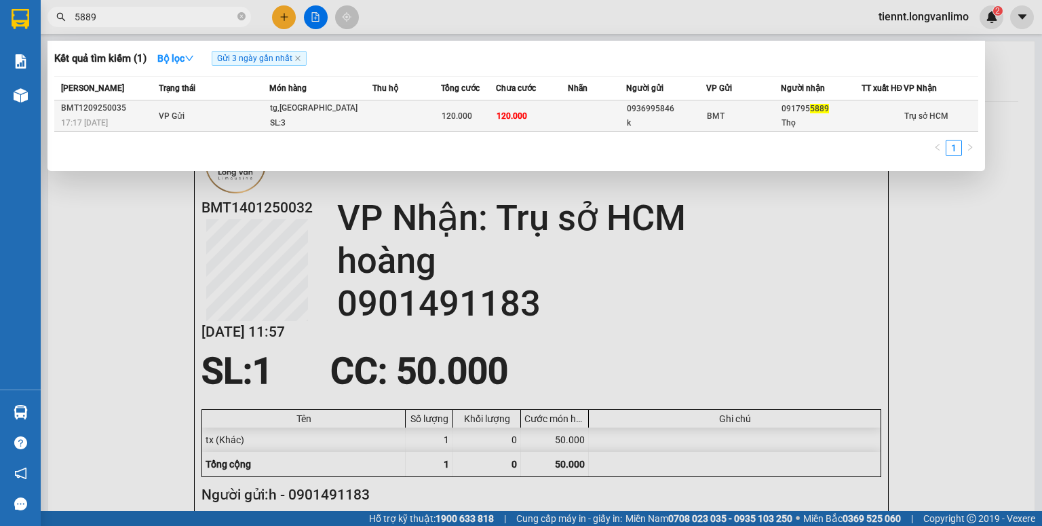
type input "5889"
click at [425, 132] on td at bounding box center [406, 115] width 69 height 31
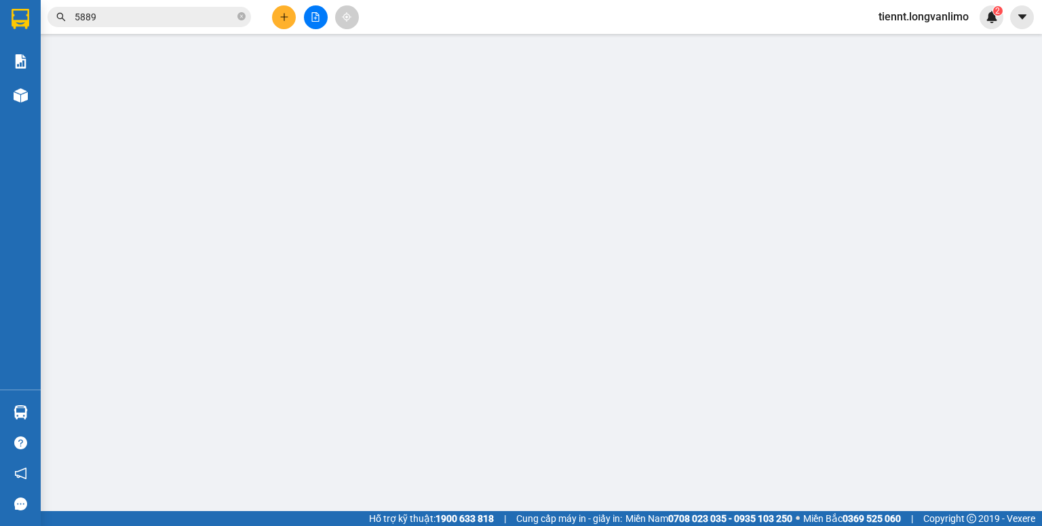
type input "0936995846"
type input "k"
type input "0917955889"
type input "Thọ"
type input "120.000"
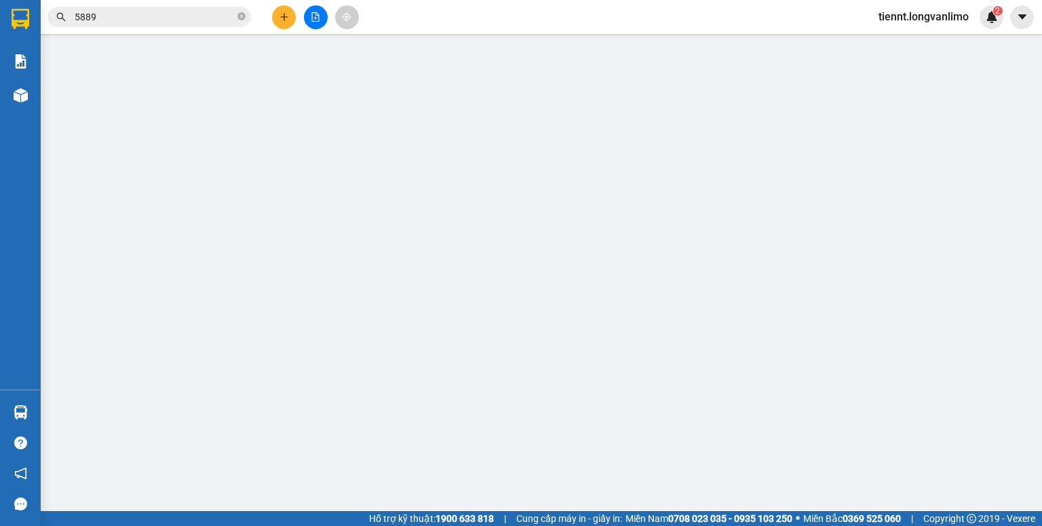
type input "120.000"
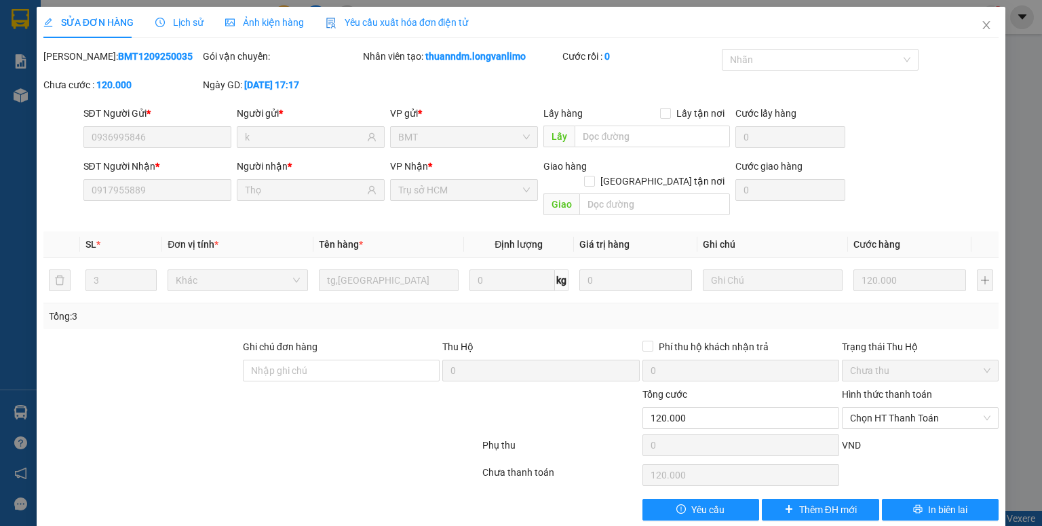
click at [274, 17] on span "Ảnh kiện hàng" at bounding box center [264, 22] width 79 height 11
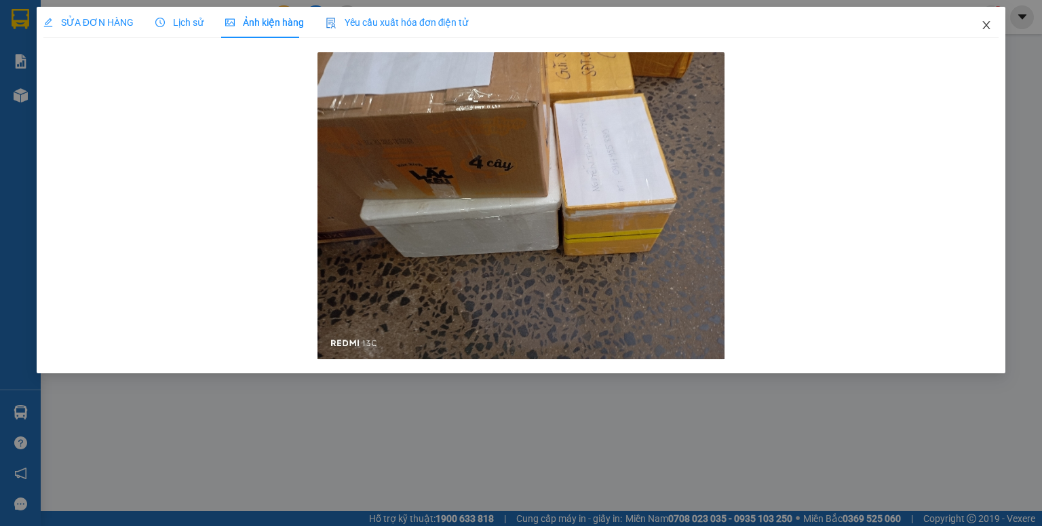
click at [989, 27] on icon "close" at bounding box center [986, 25] width 11 height 11
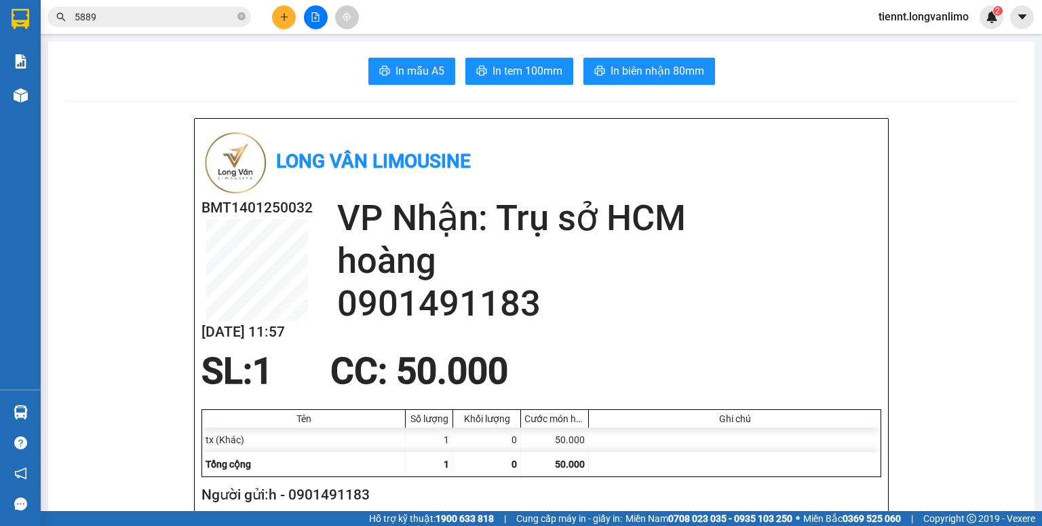
click at [123, 16] on input "5889" at bounding box center [155, 16] width 160 height 15
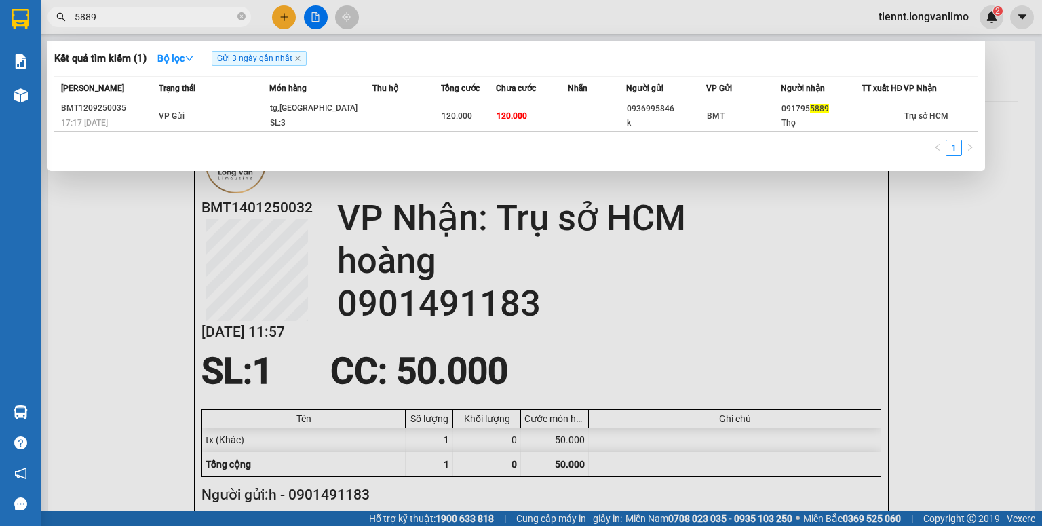
click at [123, 16] on input "5889" at bounding box center [155, 16] width 160 height 15
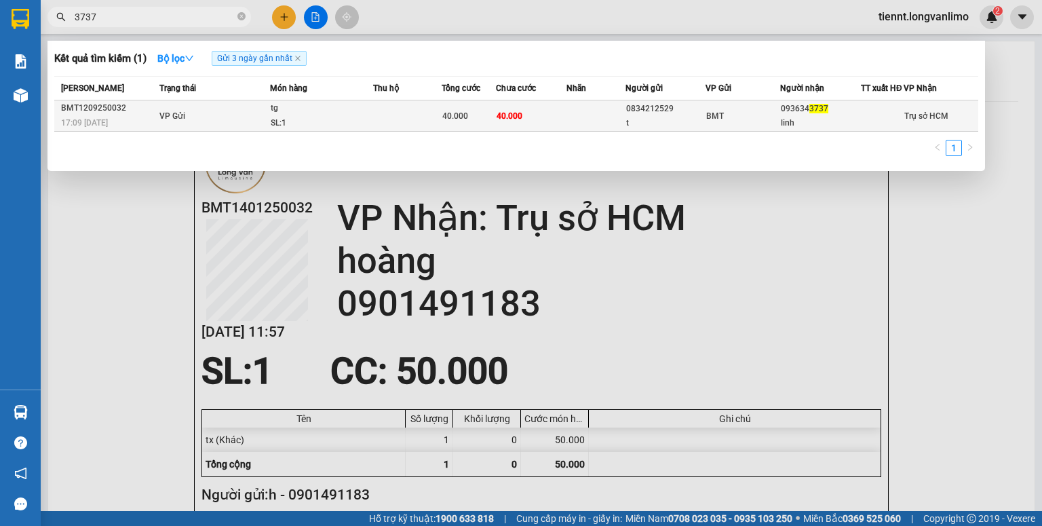
click at [303, 108] on td "tg SL: 1" at bounding box center [321, 115] width 103 height 31
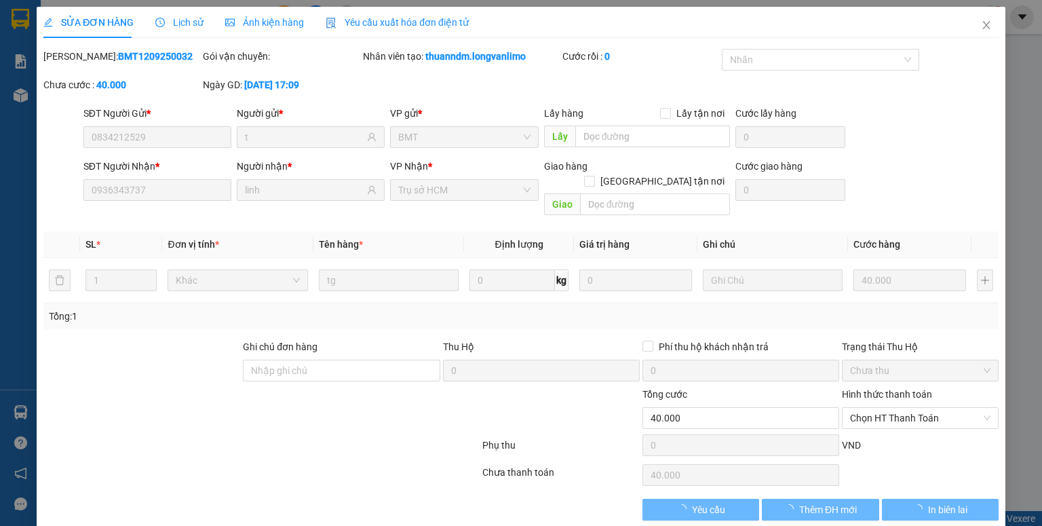
click at [256, 19] on span "Ảnh kiện hàng" at bounding box center [264, 22] width 79 height 11
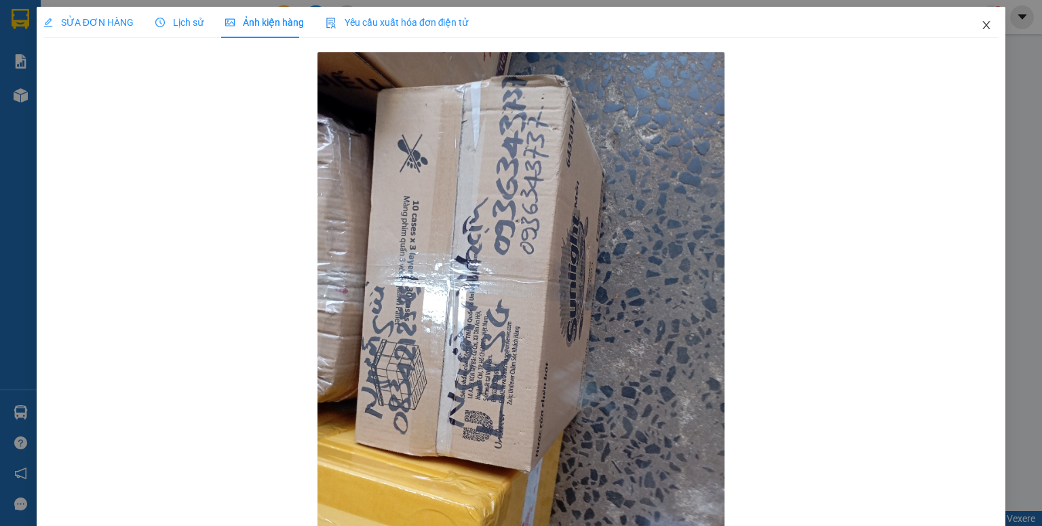
click at [983, 25] on icon "close" at bounding box center [986, 25] width 7 height 8
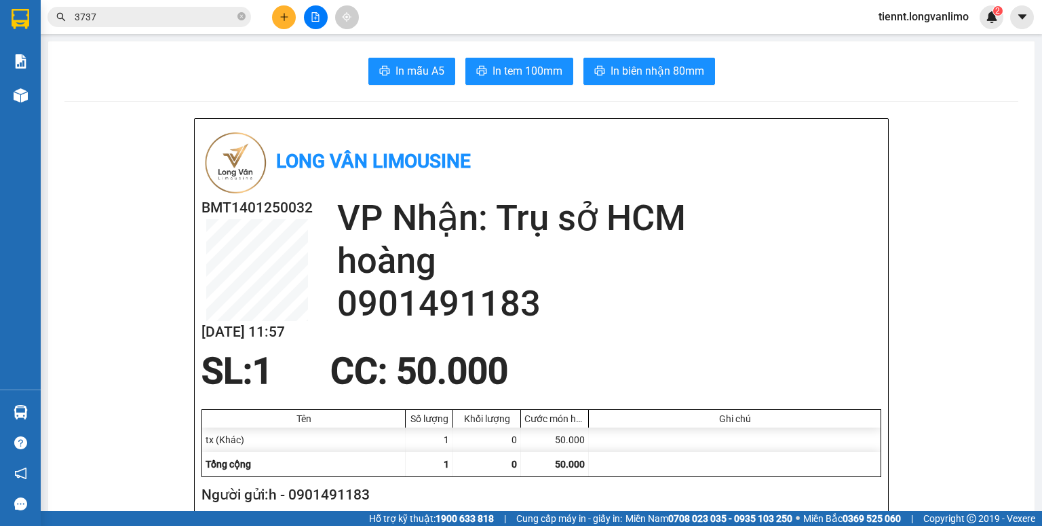
click at [111, 22] on input "3737" at bounding box center [155, 16] width 160 height 15
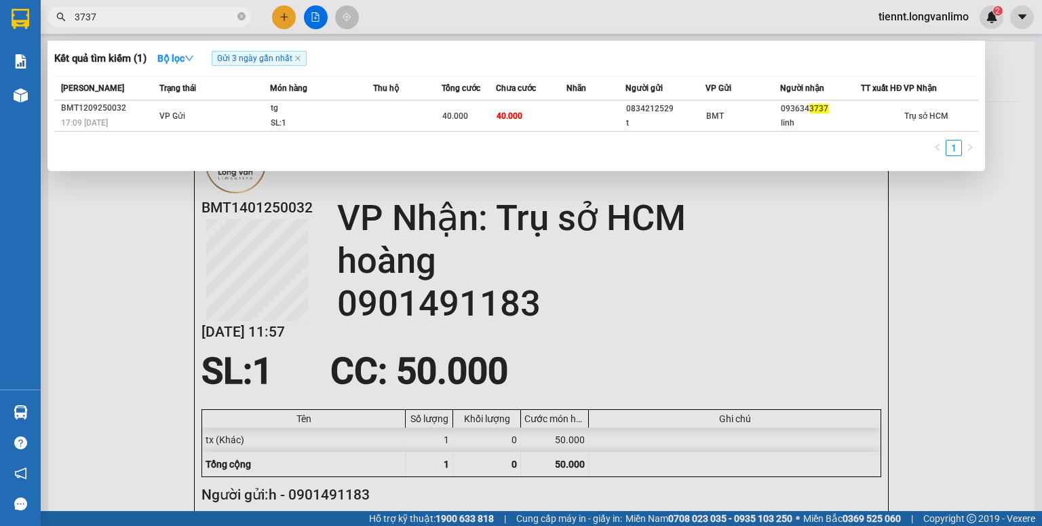
click at [111, 22] on input "3737" at bounding box center [155, 16] width 160 height 15
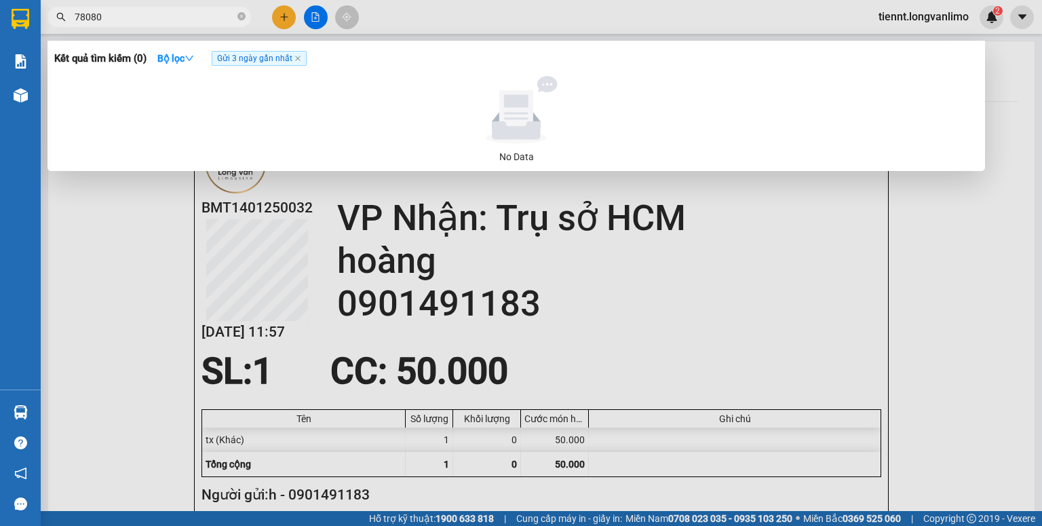
click at [84, 15] on input "78080" at bounding box center [155, 16] width 160 height 15
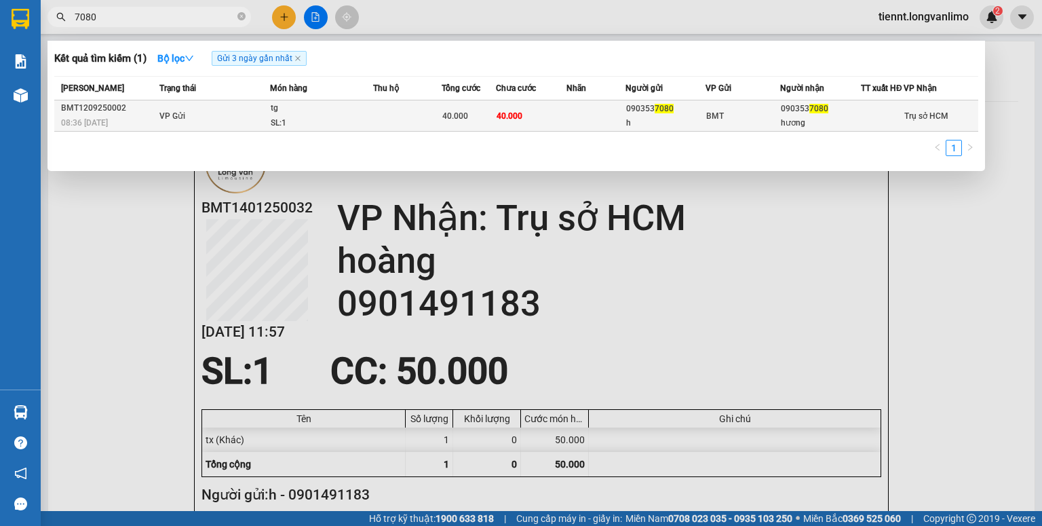
click at [449, 120] on span "40.000" at bounding box center [455, 115] width 26 height 9
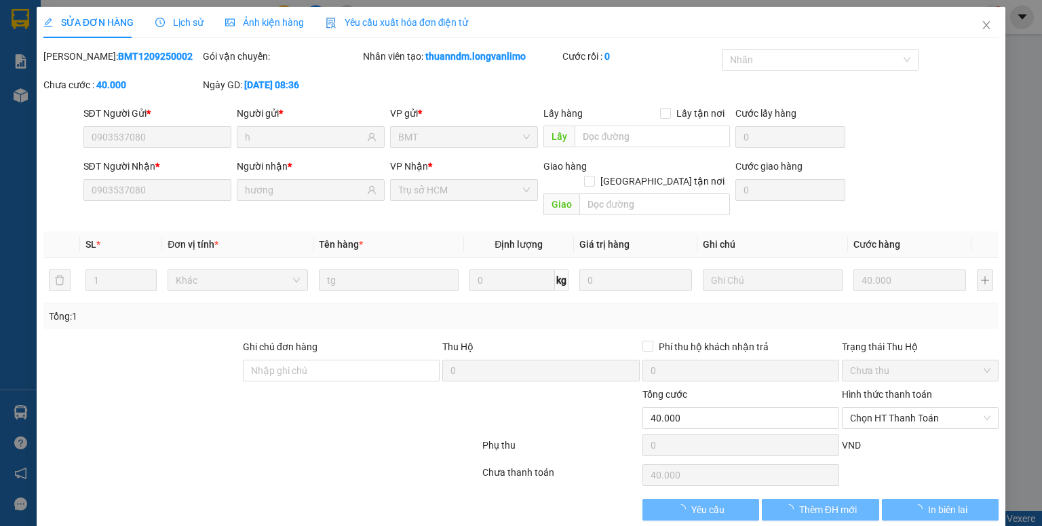
click at [273, 26] on span "Ảnh kiện hàng" at bounding box center [264, 22] width 79 height 11
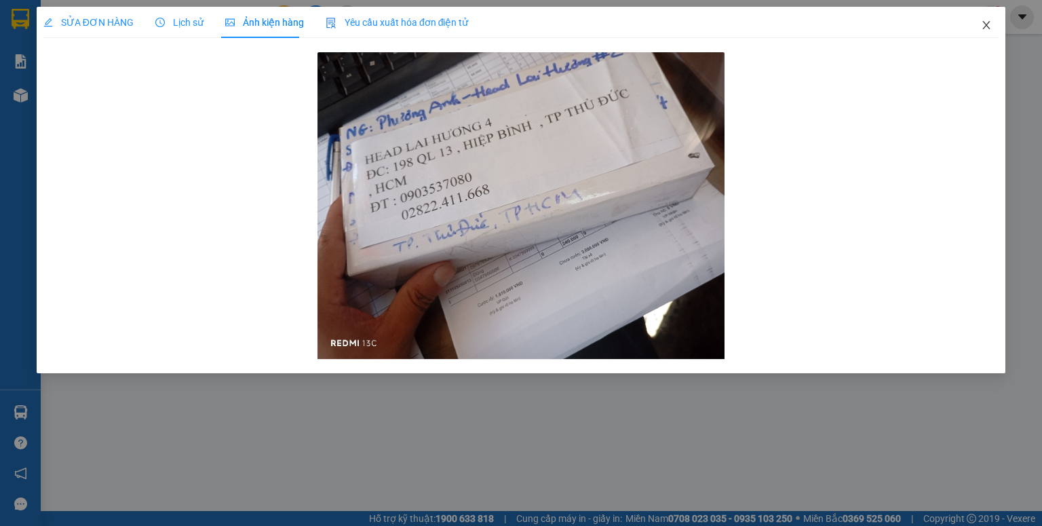
click at [982, 26] on icon "close" at bounding box center [986, 25] width 11 height 11
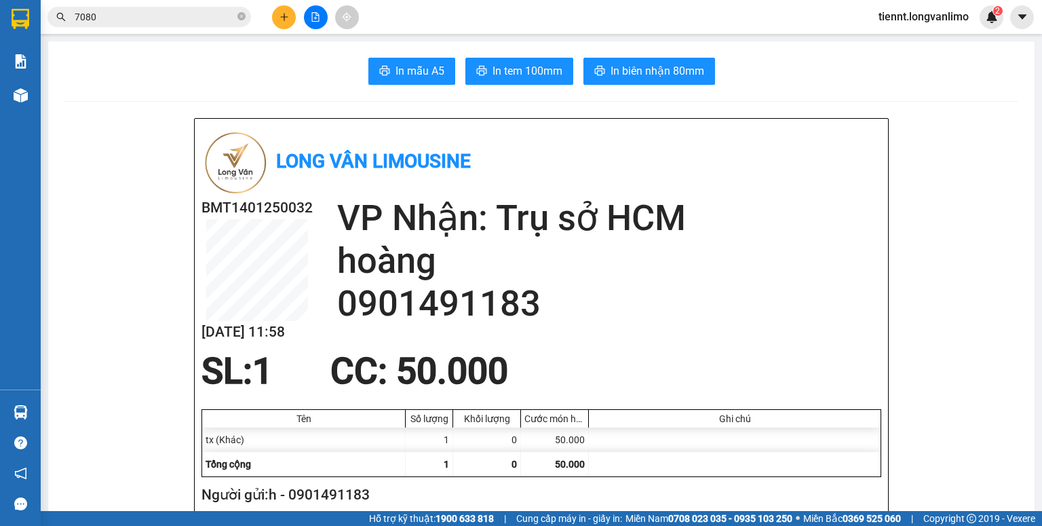
click at [206, 21] on input "7080" at bounding box center [155, 16] width 160 height 15
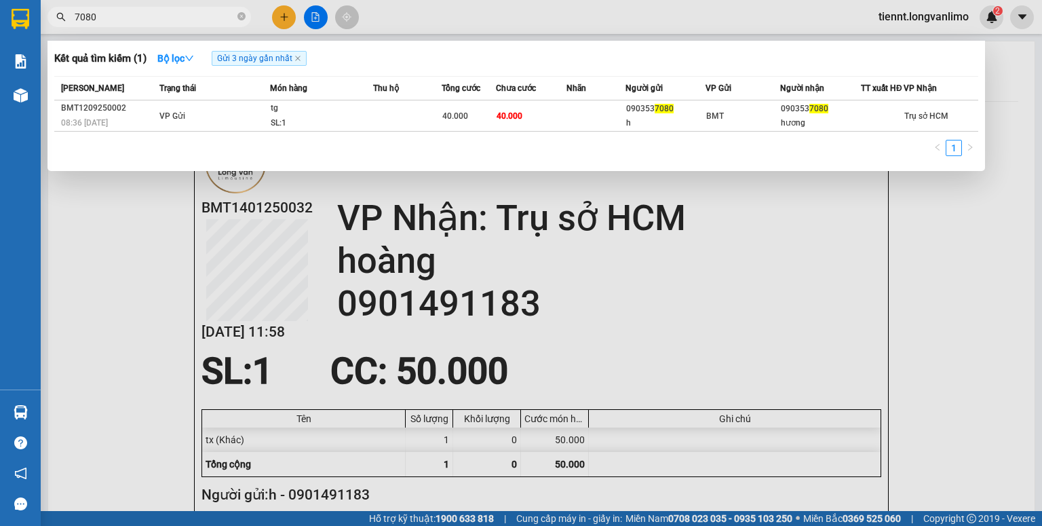
click at [206, 21] on input "7080" at bounding box center [155, 16] width 160 height 15
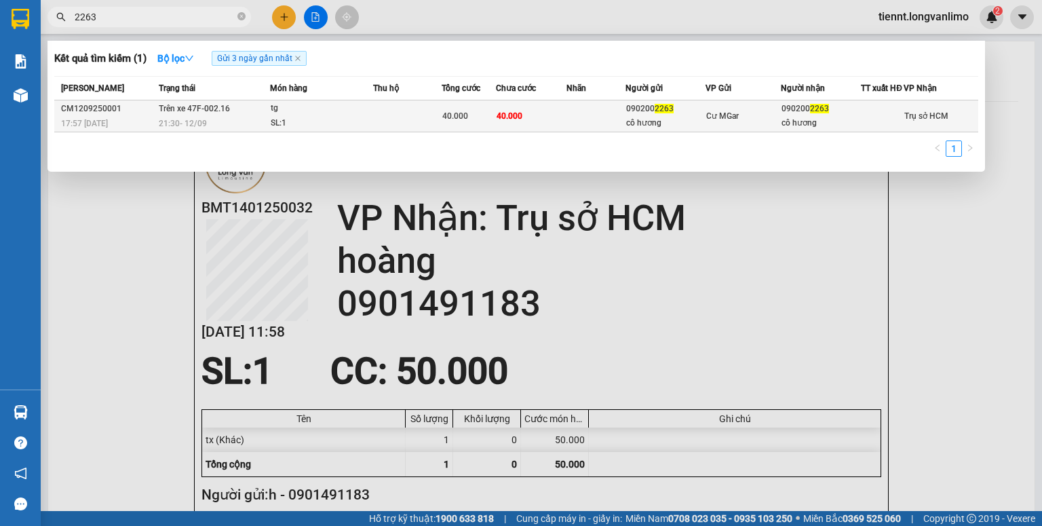
click at [428, 117] on td at bounding box center [407, 116] width 69 height 32
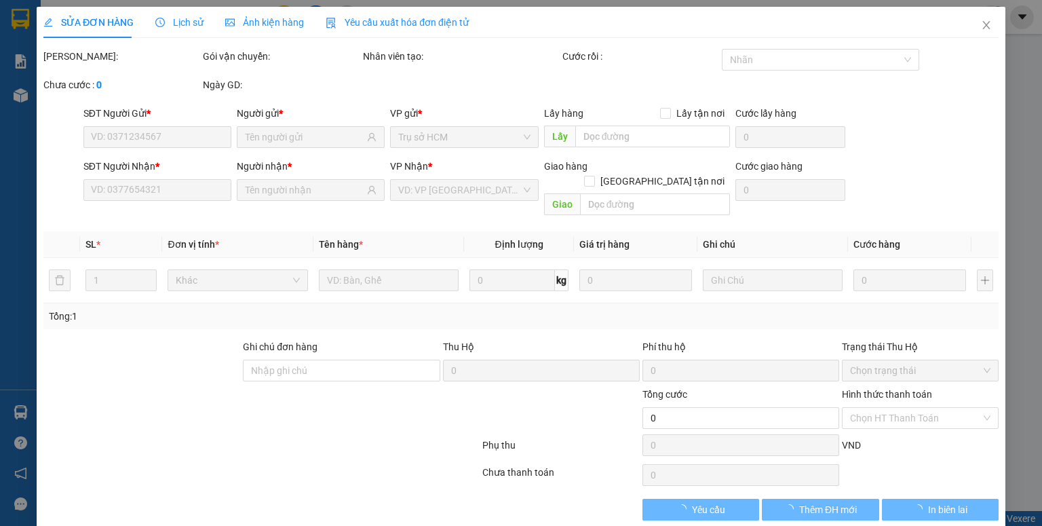
click at [238, 13] on div "Ảnh kiện hàng" at bounding box center [264, 22] width 79 height 31
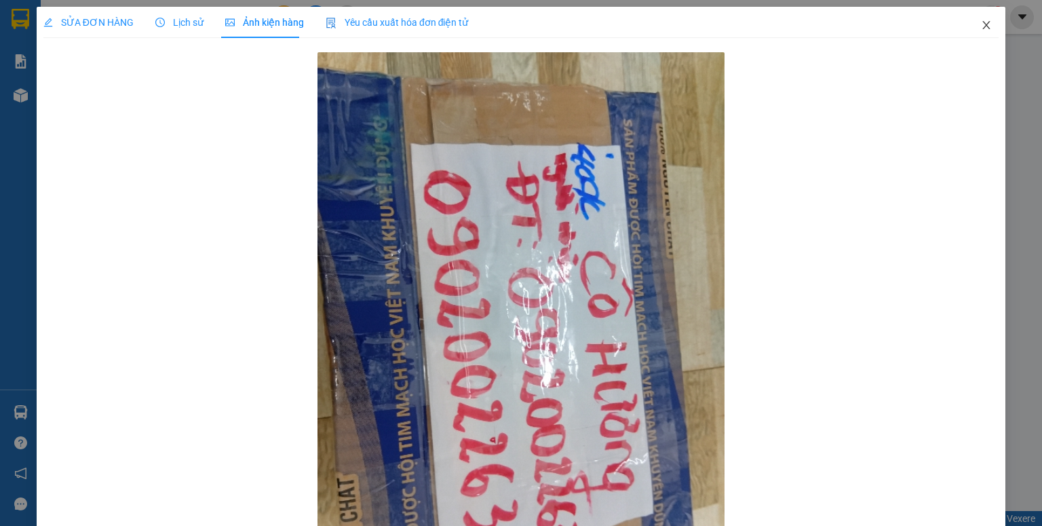
click at [981, 25] on icon "close" at bounding box center [986, 25] width 11 height 11
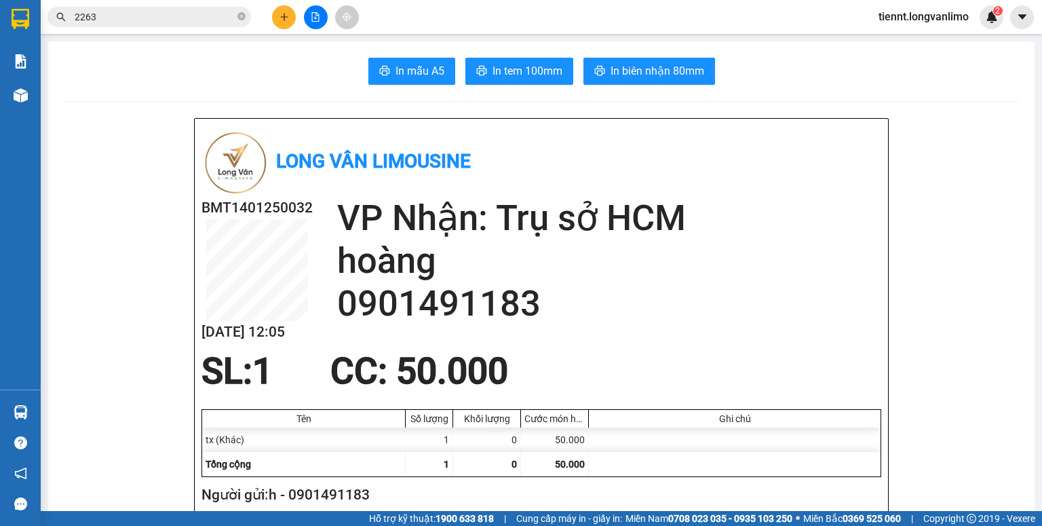
click at [161, 22] on input "2263" at bounding box center [155, 16] width 160 height 15
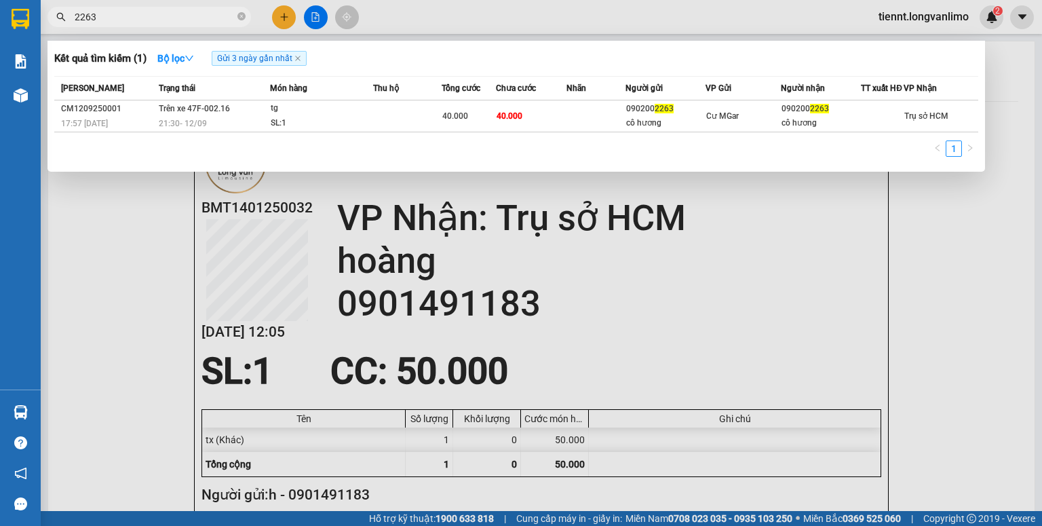
click at [161, 22] on input "2263" at bounding box center [155, 16] width 160 height 15
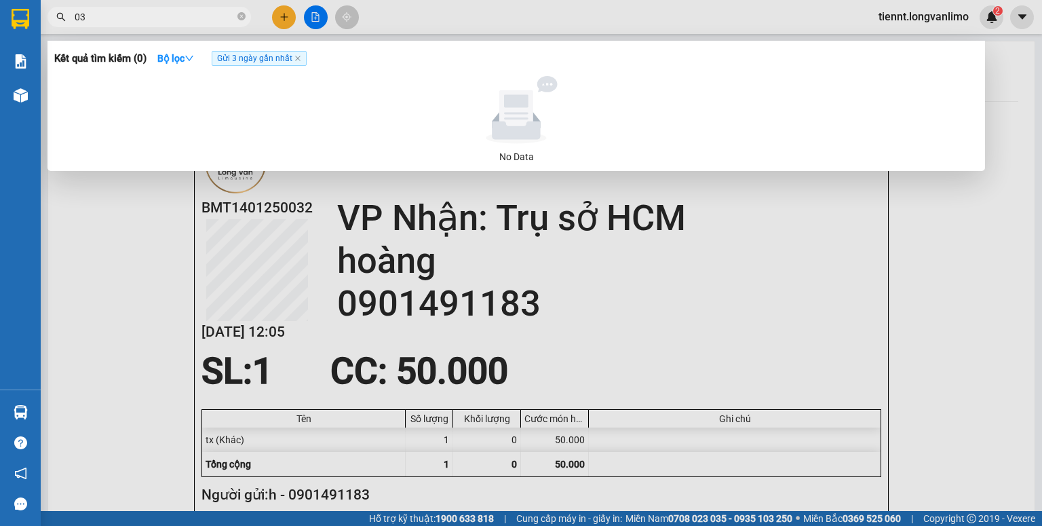
type input "0"
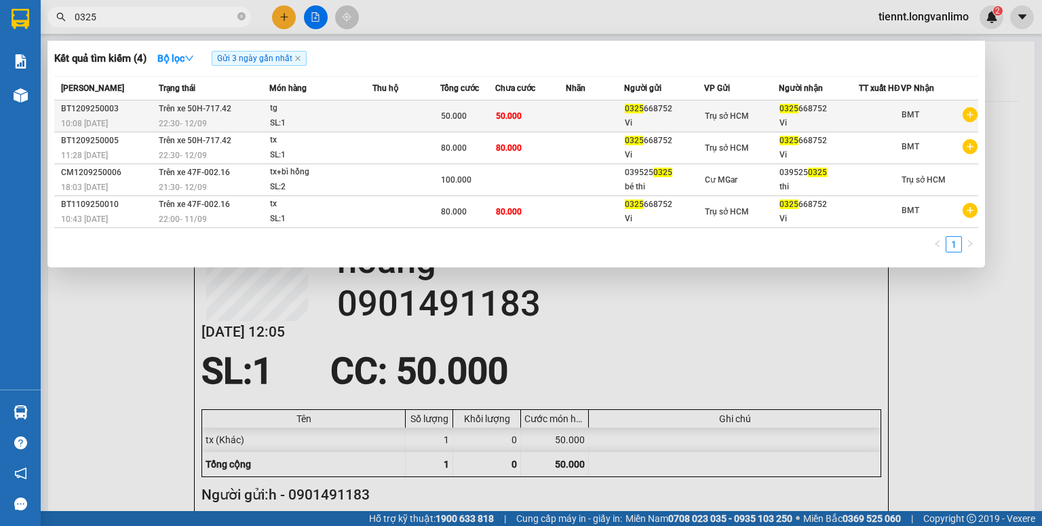
type input "0325"
click at [438, 130] on td at bounding box center [406, 116] width 68 height 32
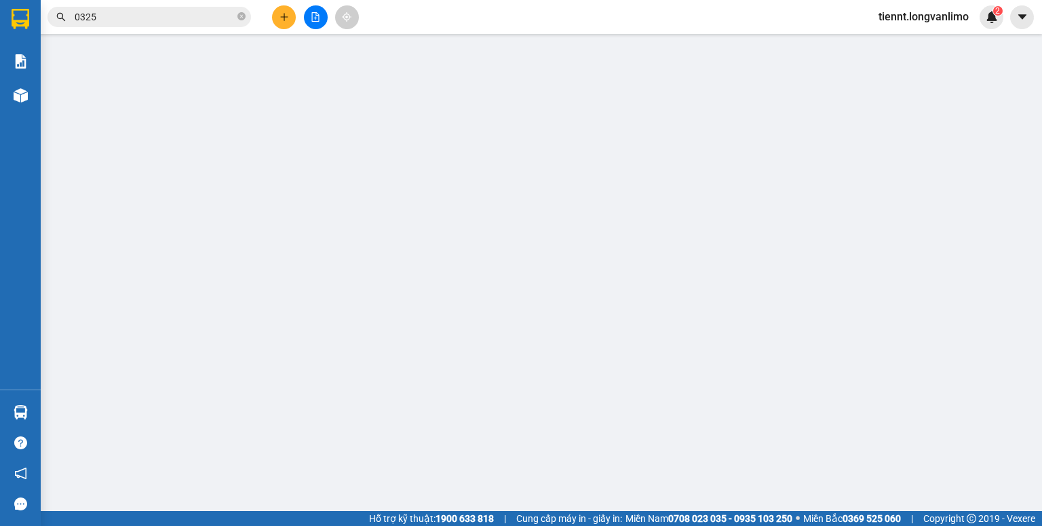
type input "0325668752"
type input "50.000"
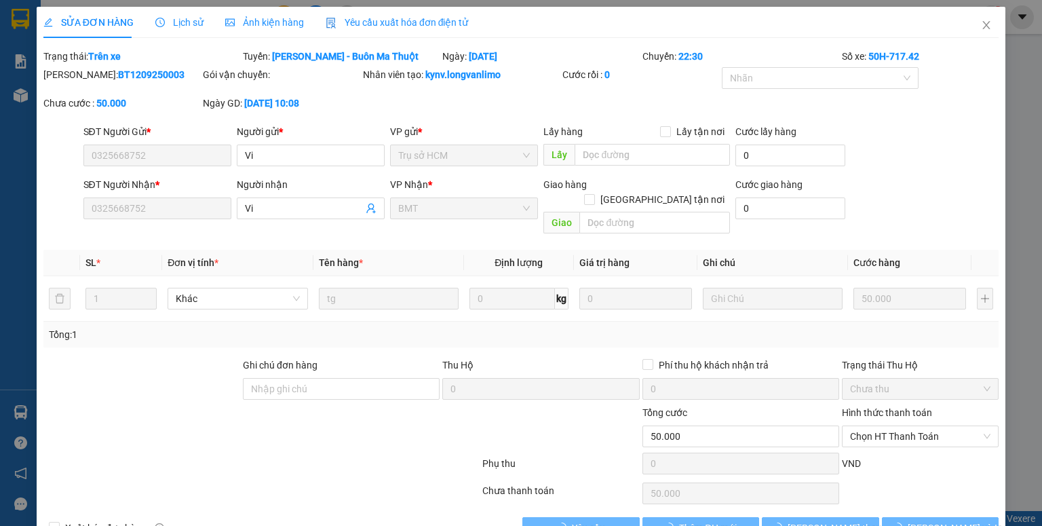
click at [279, 17] on span "Ảnh kiện hàng" at bounding box center [264, 22] width 79 height 11
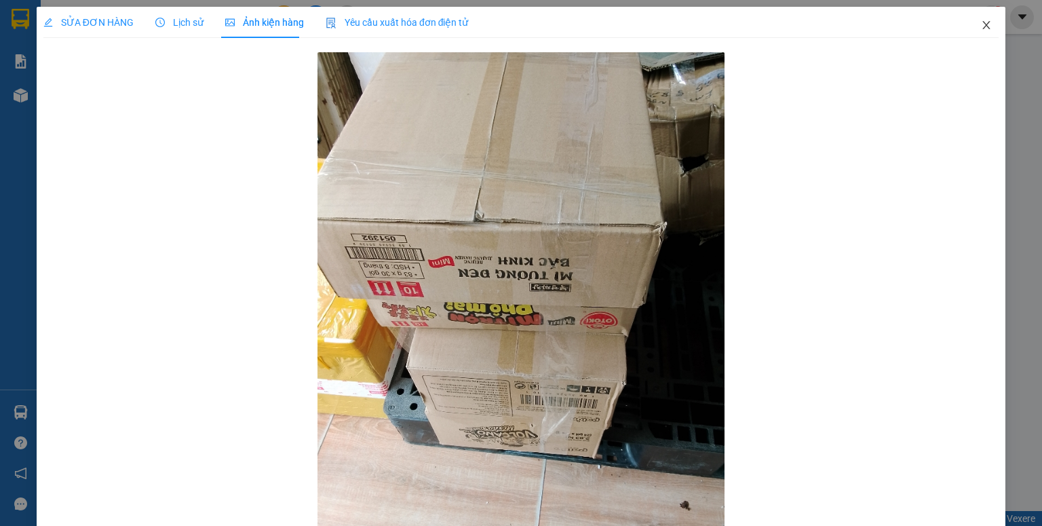
click at [981, 24] on icon "close" at bounding box center [986, 25] width 11 height 11
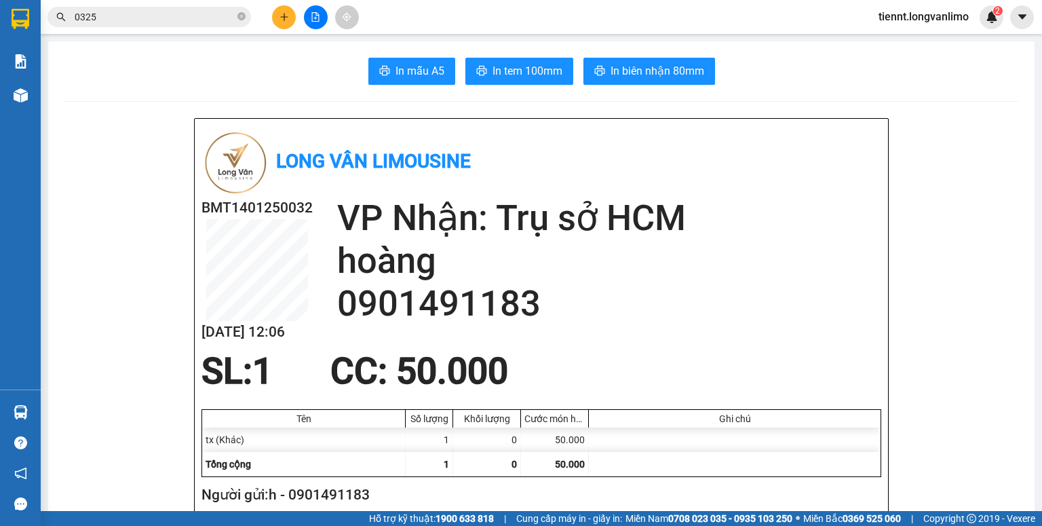
drag, startPoint x: 210, startPoint y: 5, endPoint x: 208, endPoint y: 15, distance: 9.6
click at [210, 14] on div "Kết quả tìm kiếm ( 4 ) Bộ lọc Gửi 3 ngày gần nhất Mã ĐH Trạng thái Món hàng Thu…" at bounding box center [132, 17] width 265 height 24
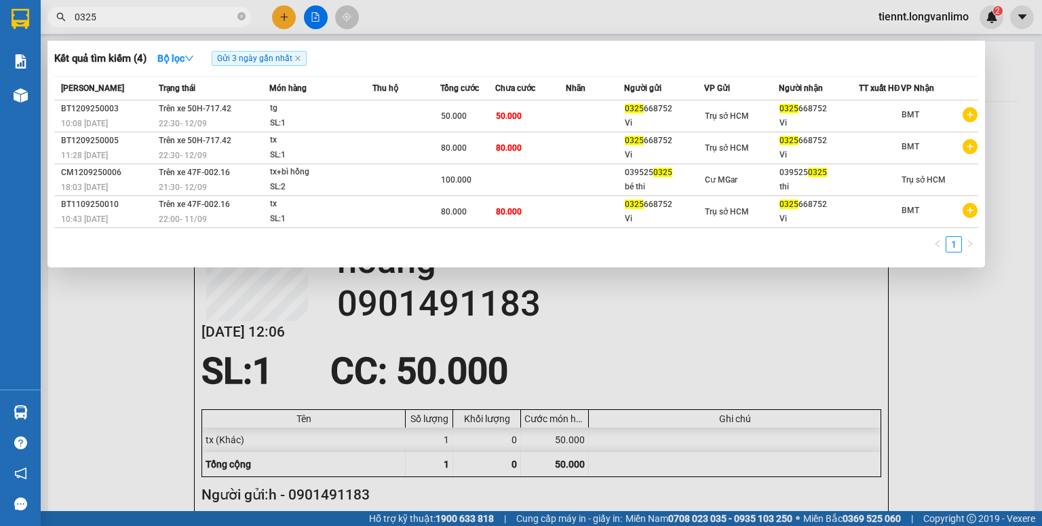
click at [208, 16] on input "0325" at bounding box center [155, 16] width 160 height 15
click at [212, 14] on input "0325" at bounding box center [155, 16] width 160 height 15
click at [212, 13] on input "0325" at bounding box center [155, 16] width 160 height 15
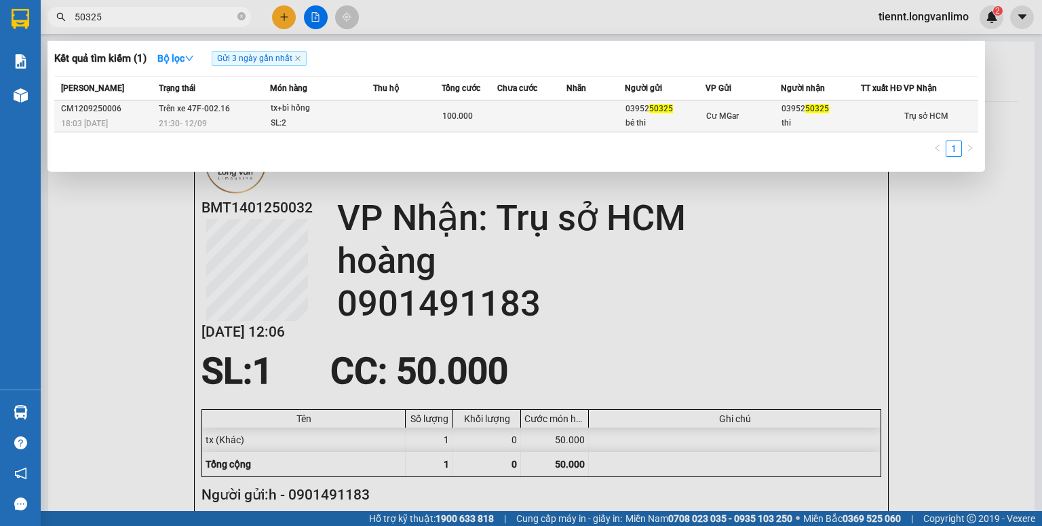
type input "50325"
click at [404, 120] on td at bounding box center [407, 116] width 69 height 32
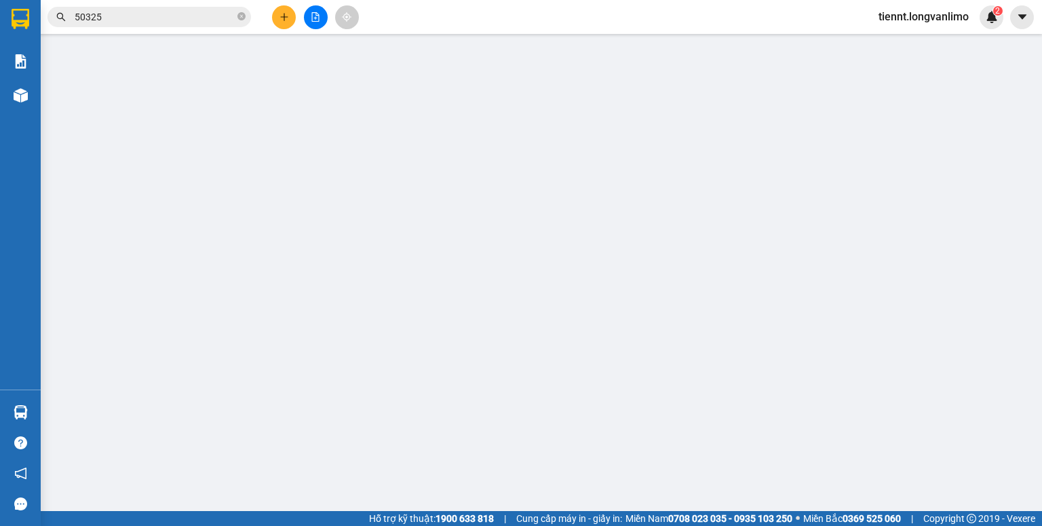
type input "0395250325"
type input "bé thi"
type input "0395250325"
type input "thi"
type input "100.000"
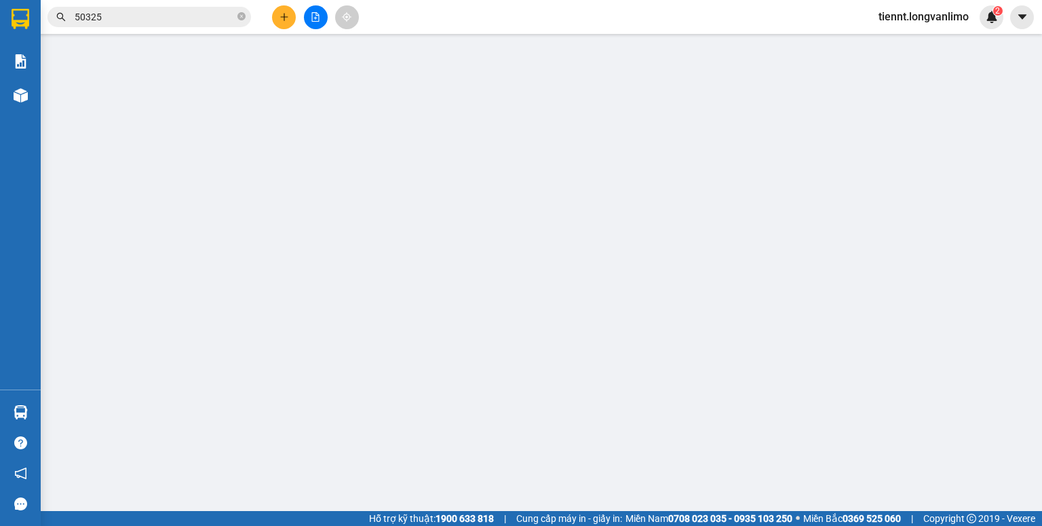
type input "0"
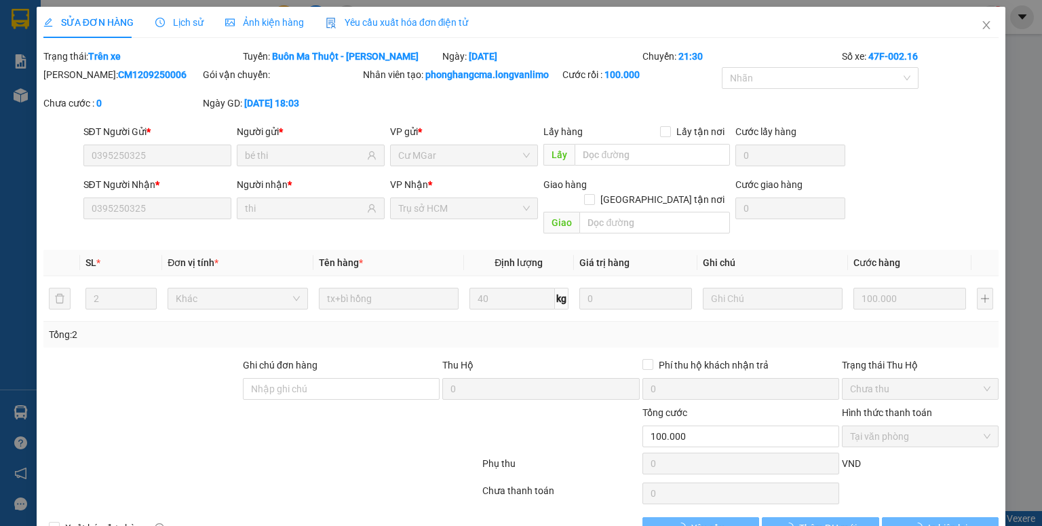
click at [239, 21] on span "Ảnh kiện hàng" at bounding box center [264, 22] width 79 height 11
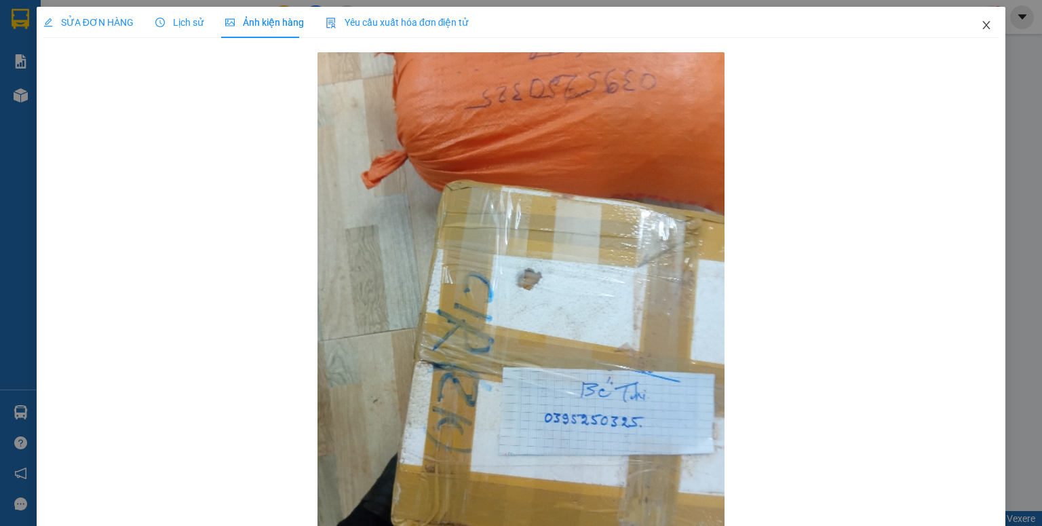
click at [967, 26] on span "Close" at bounding box center [986, 26] width 38 height 38
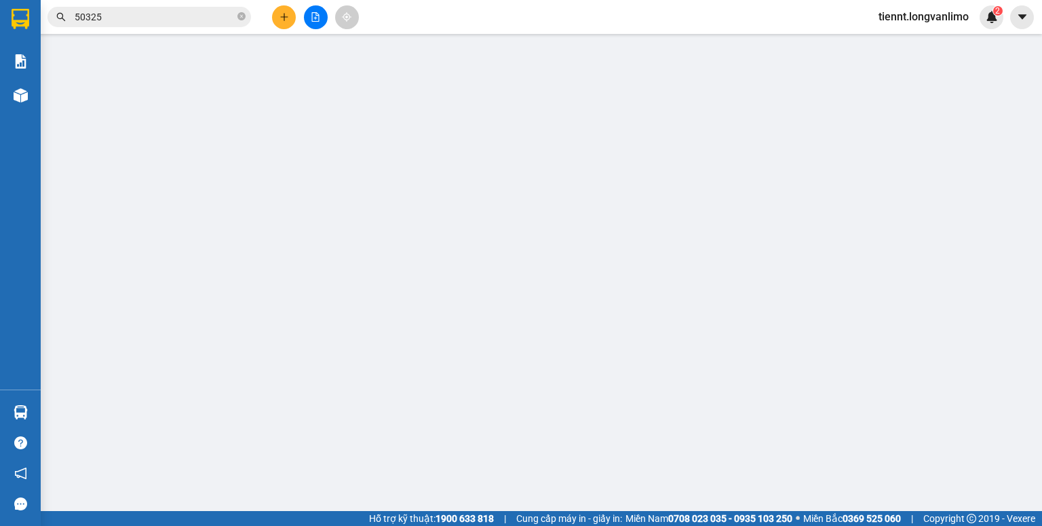
type input "0901491183"
type input "h"
type input "0901491183"
type input "hoàng"
type input "50.000"
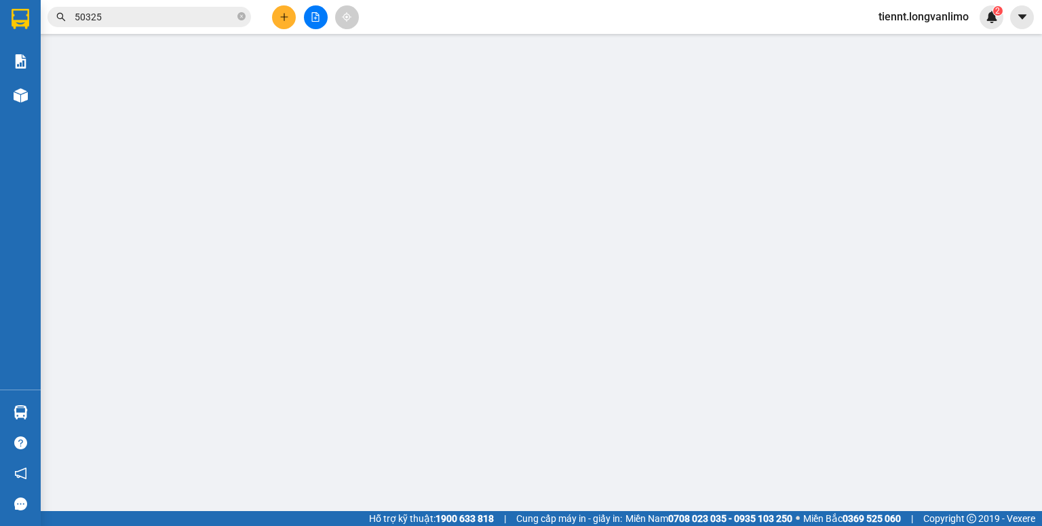
type input "50.000"
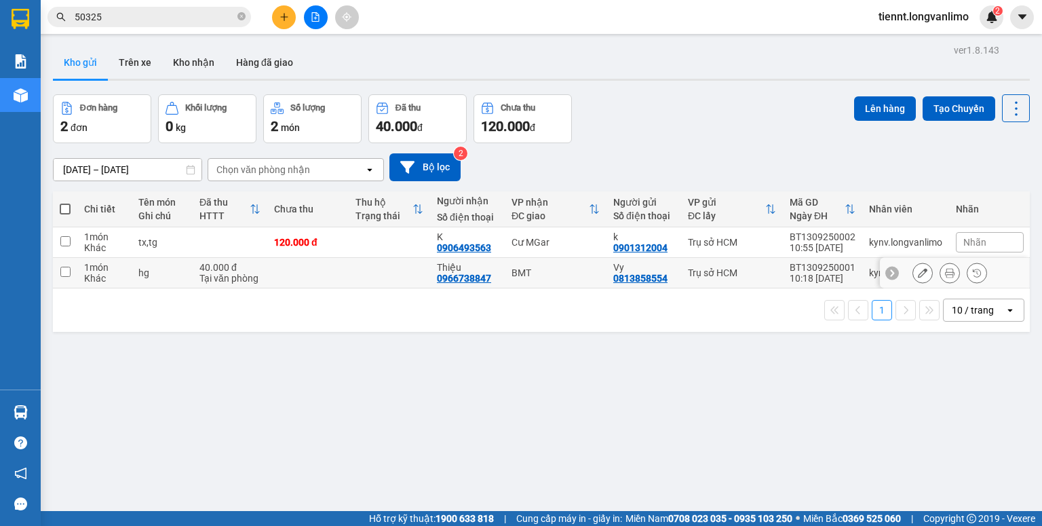
click at [73, 272] on td at bounding box center [65, 273] width 24 height 31
checkbox input "true"
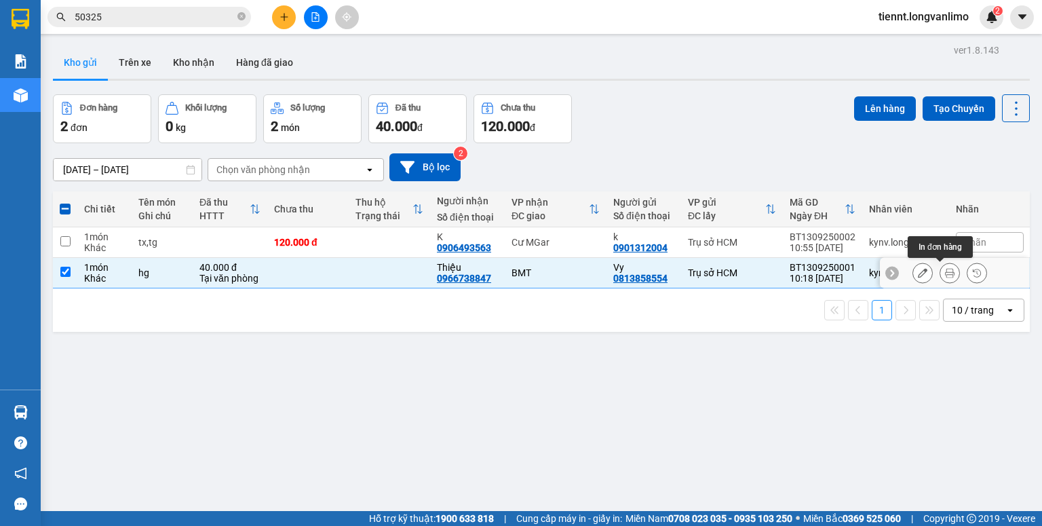
click at [940, 269] on button at bounding box center [949, 273] width 19 height 24
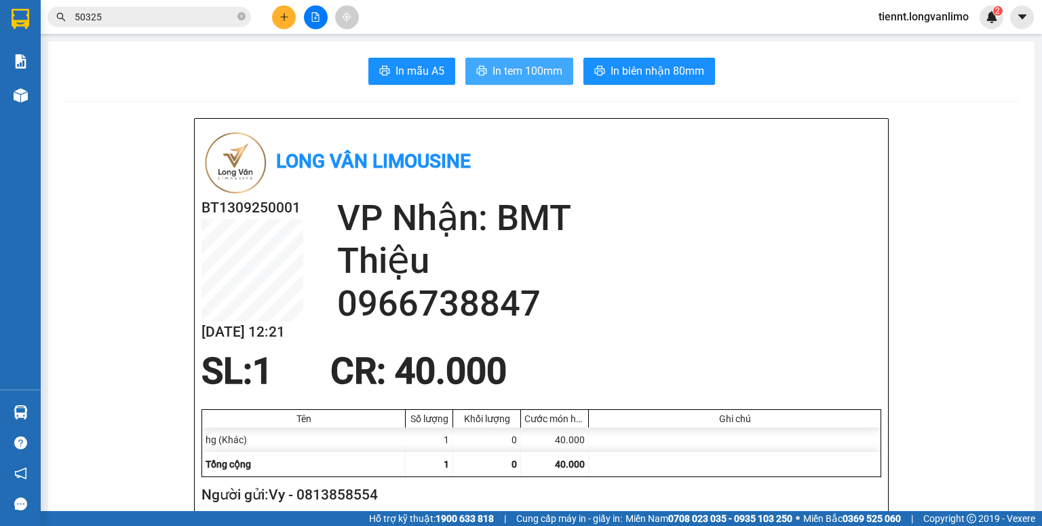
click at [535, 71] on span "In tem 100mm" at bounding box center [527, 70] width 70 height 17
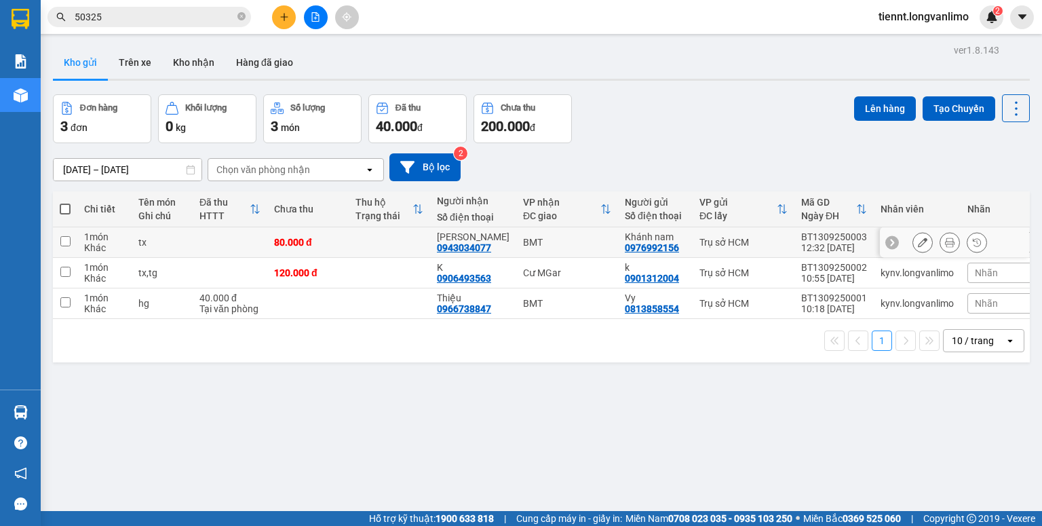
click at [62, 242] on input "checkbox" at bounding box center [65, 241] width 10 height 10
checkbox input "true"
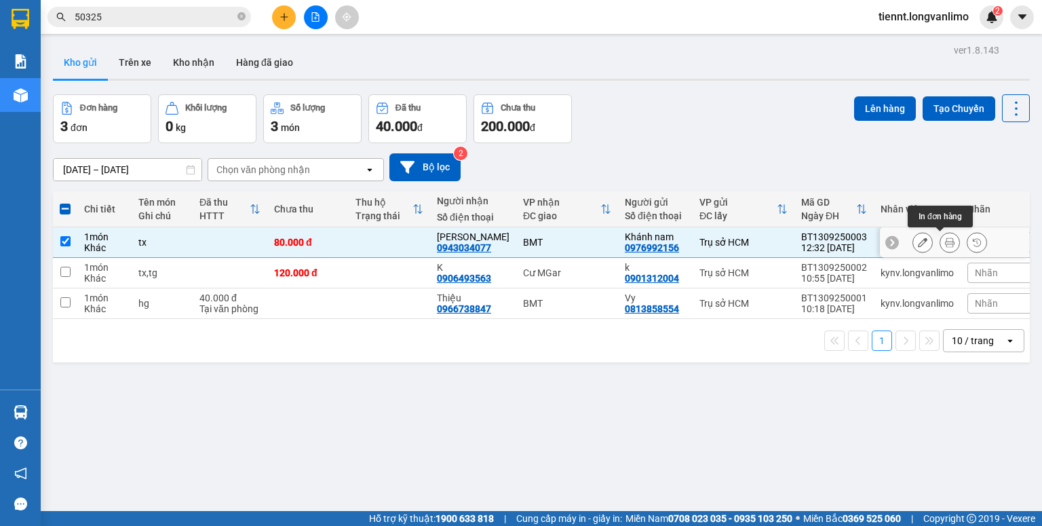
click at [945, 241] on icon at bounding box center [949, 241] width 9 height 9
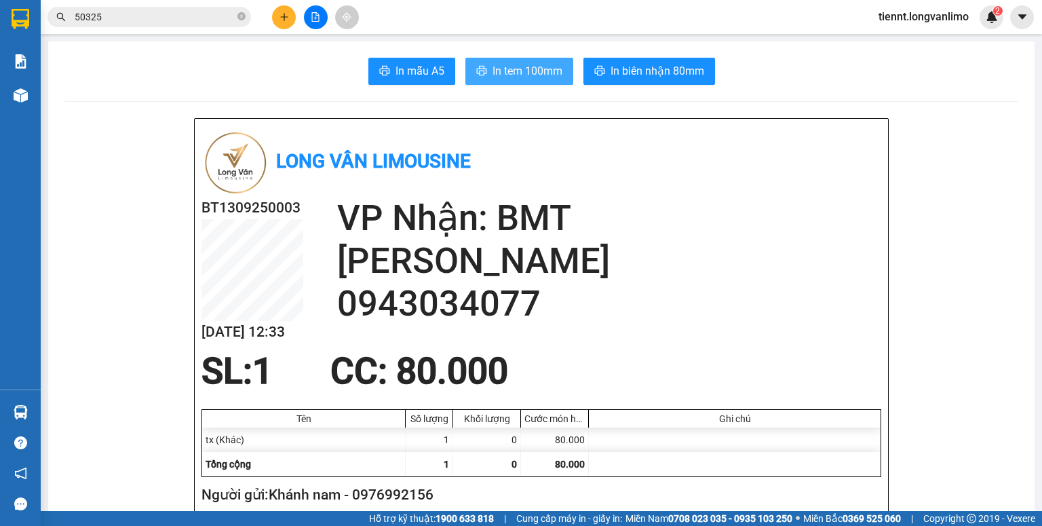
click at [530, 75] on span "In tem 100mm" at bounding box center [527, 70] width 70 height 17
click at [149, 26] on div "Kết quả tìm kiếm ( 1 ) Bộ lọc Gửi 3 ngày gần nhất Mã ĐH Trạng thái Món hàng Thu…" at bounding box center [132, 17] width 265 height 24
click at [150, 22] on input "50325" at bounding box center [155, 16] width 160 height 15
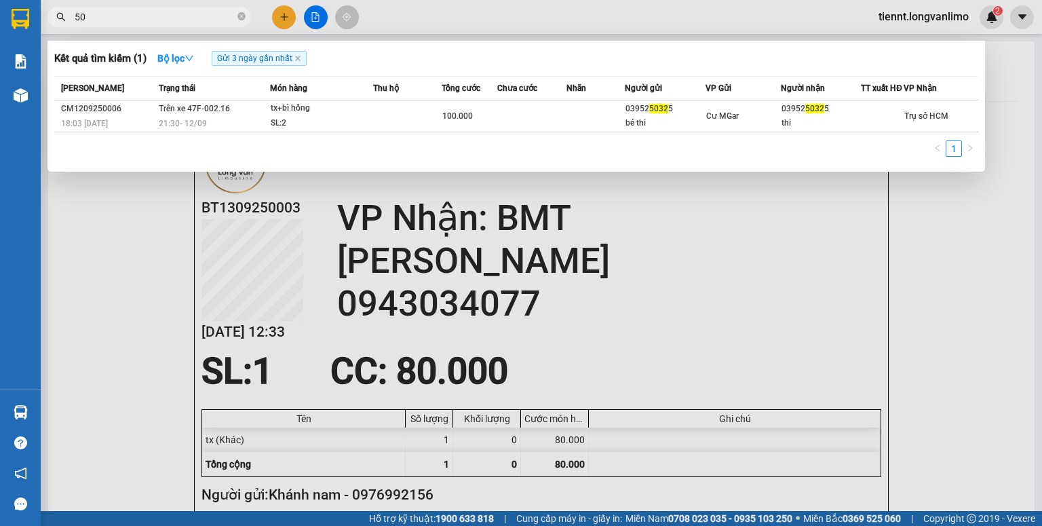
type input "5"
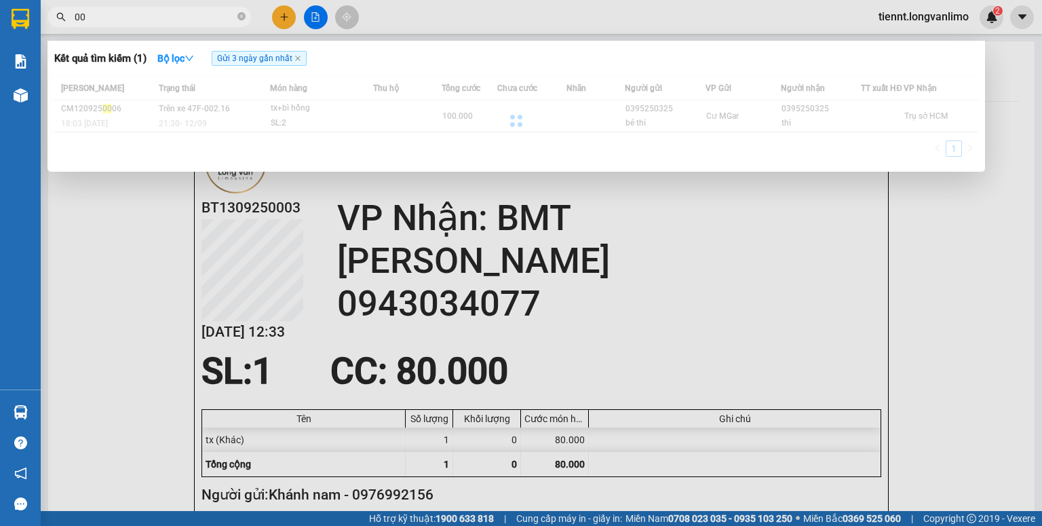
type input "0"
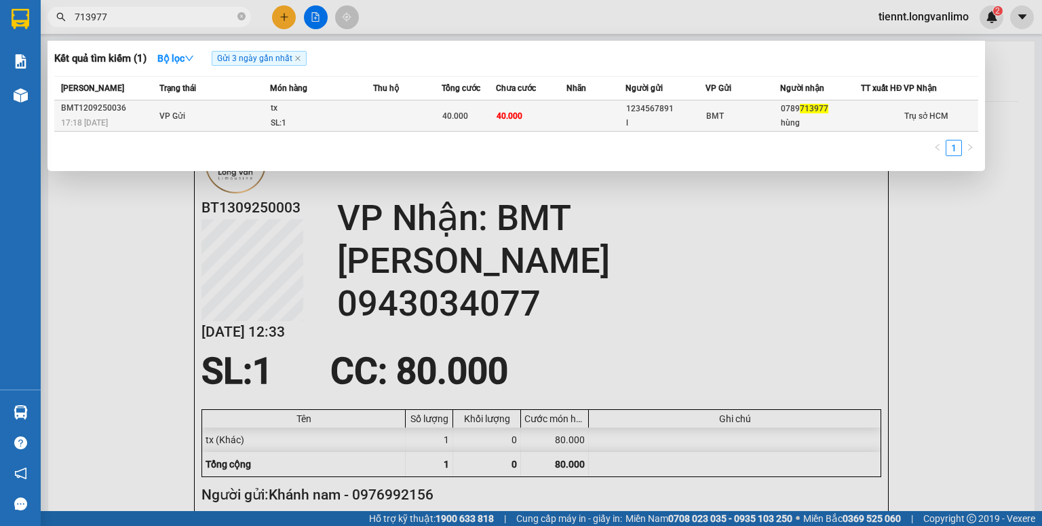
type input "713977"
click at [288, 113] on div "tx" at bounding box center [322, 108] width 102 height 15
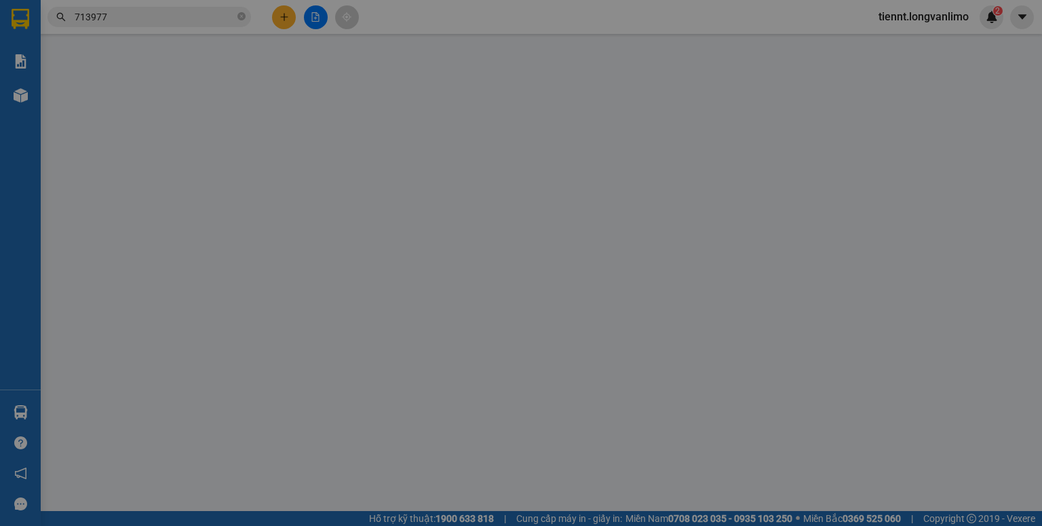
type input "1234567891"
type input "l"
type input "0789713977"
type input "hùng"
type input "40.000"
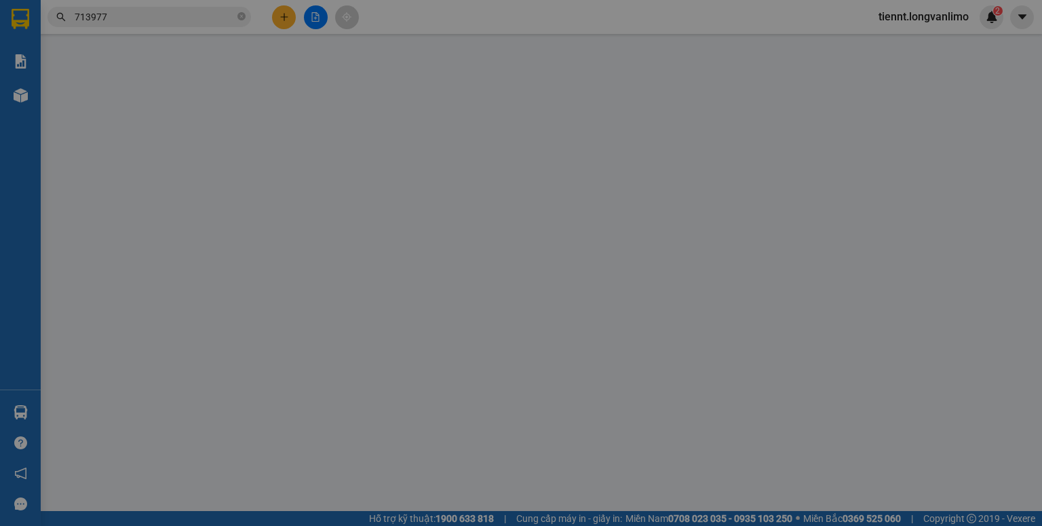
type input "40.000"
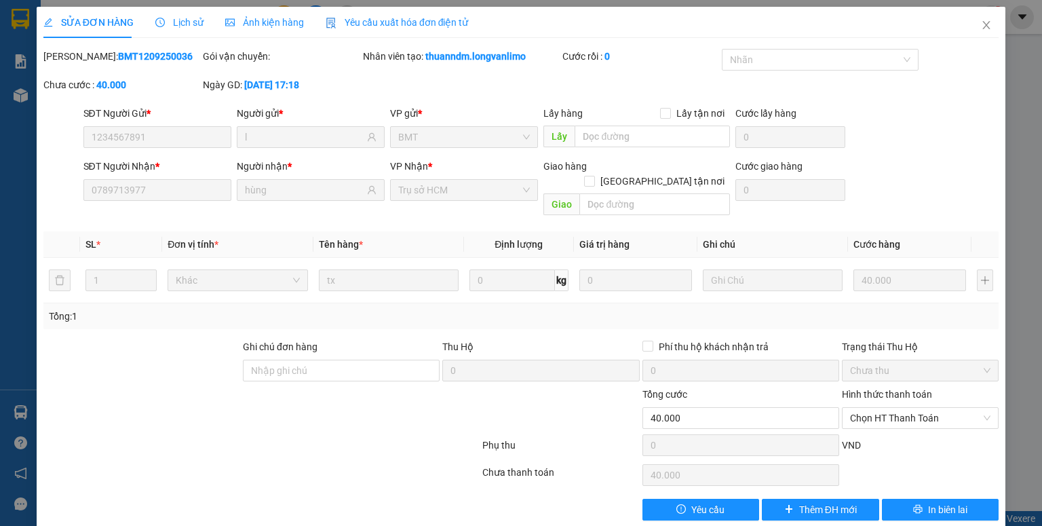
click at [279, 23] on span "Ảnh kiện hàng" at bounding box center [264, 22] width 79 height 11
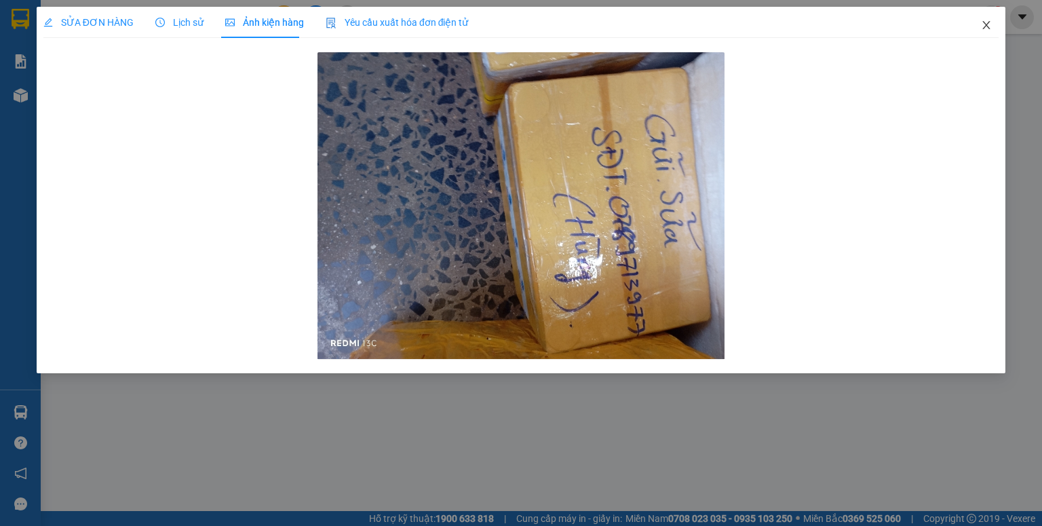
click at [985, 26] on icon "close" at bounding box center [986, 25] width 7 height 8
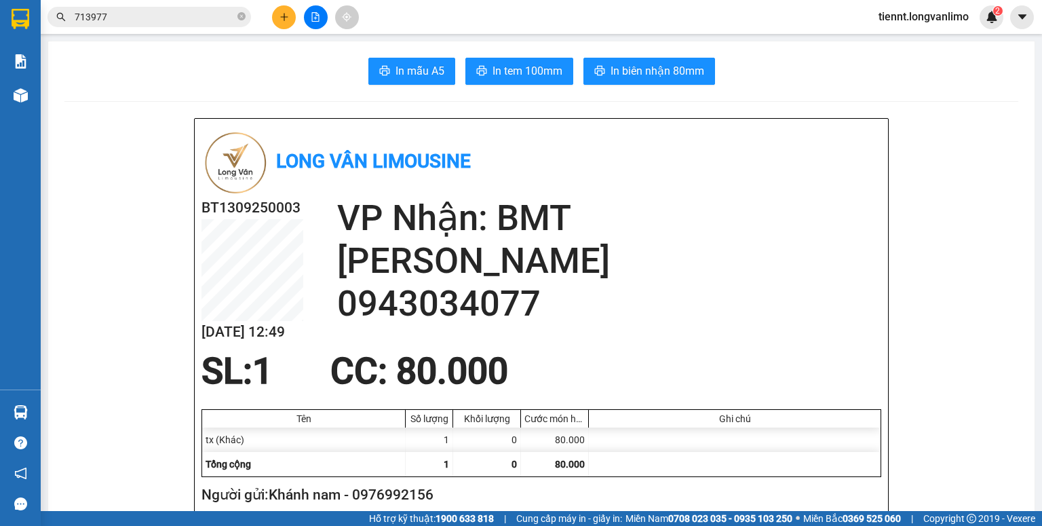
click at [157, 20] on input "713977" at bounding box center [155, 16] width 160 height 15
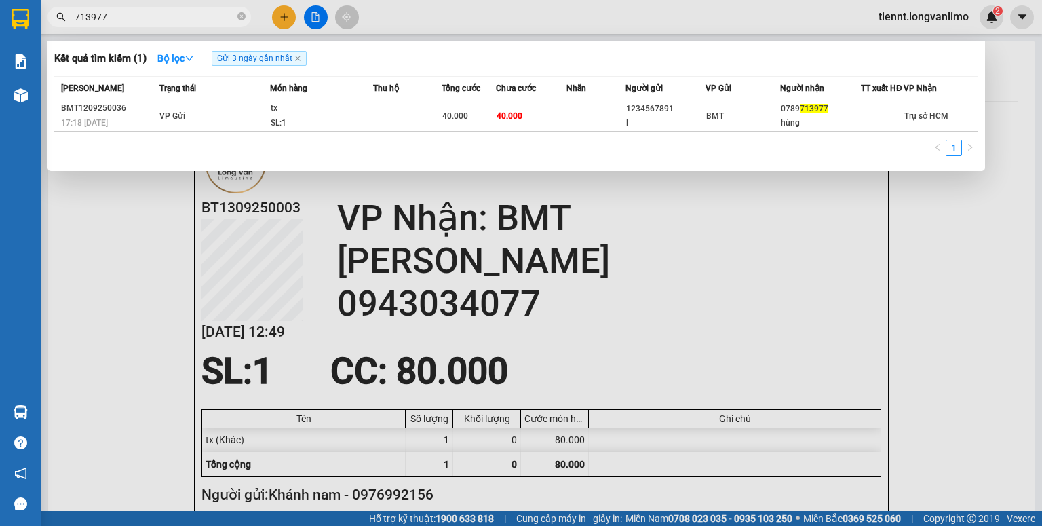
click at [157, 20] on input "713977" at bounding box center [155, 16] width 160 height 15
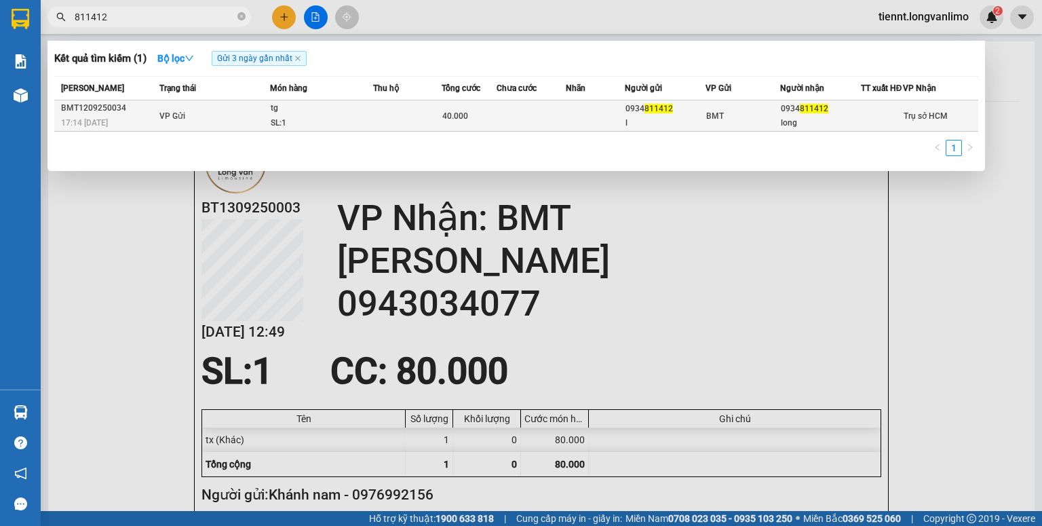
type input "811412"
click at [602, 119] on td at bounding box center [595, 115] width 58 height 31
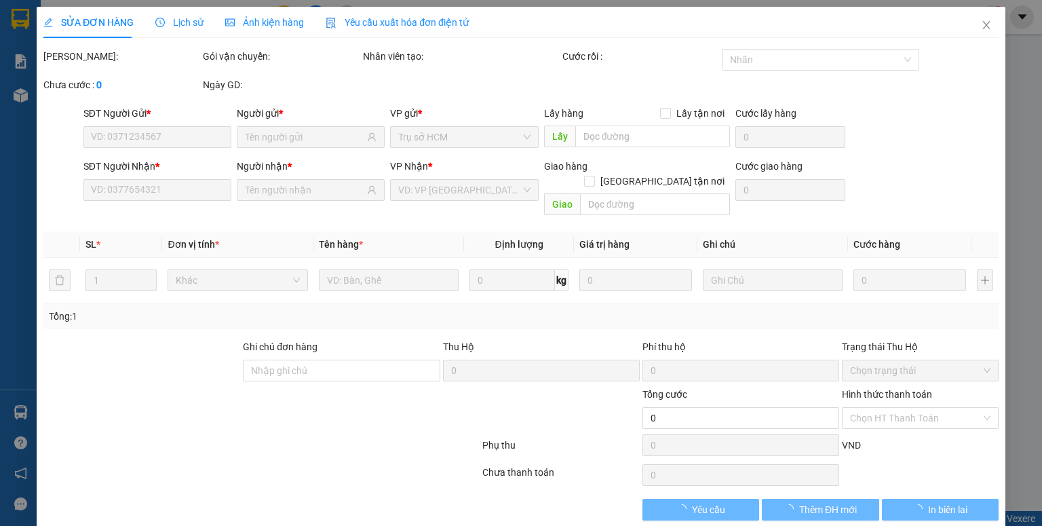
type input "0934811412"
type input "l"
type input "0934811412"
type input "long"
type input "40.000"
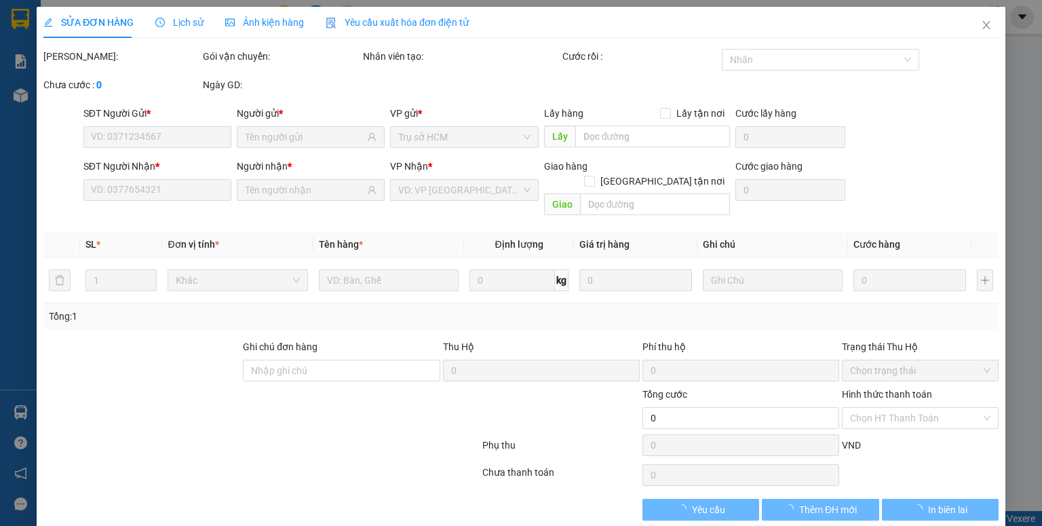
type input "0"
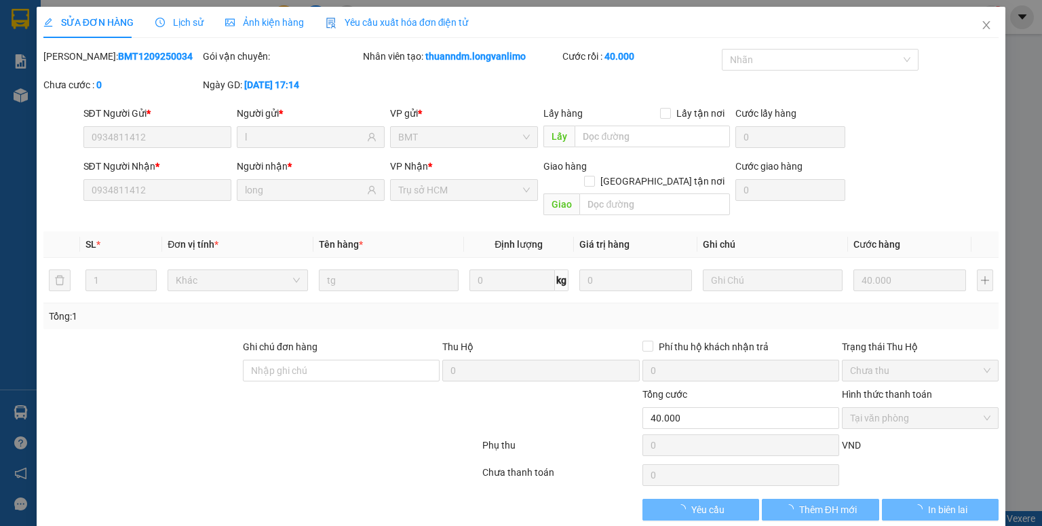
click at [273, 27] on span "Ảnh kiện hàng" at bounding box center [264, 22] width 79 height 11
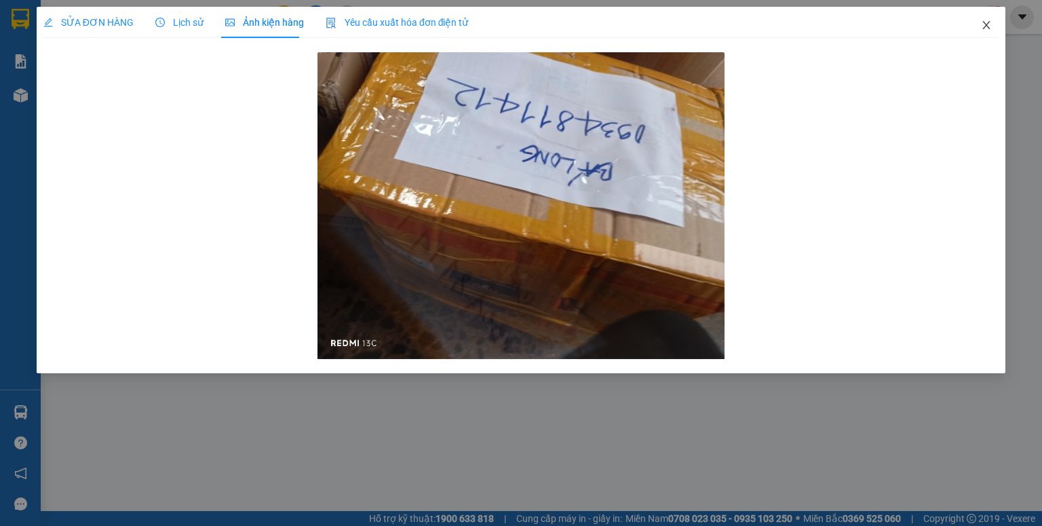
click at [987, 26] on icon "close" at bounding box center [986, 25] width 7 height 8
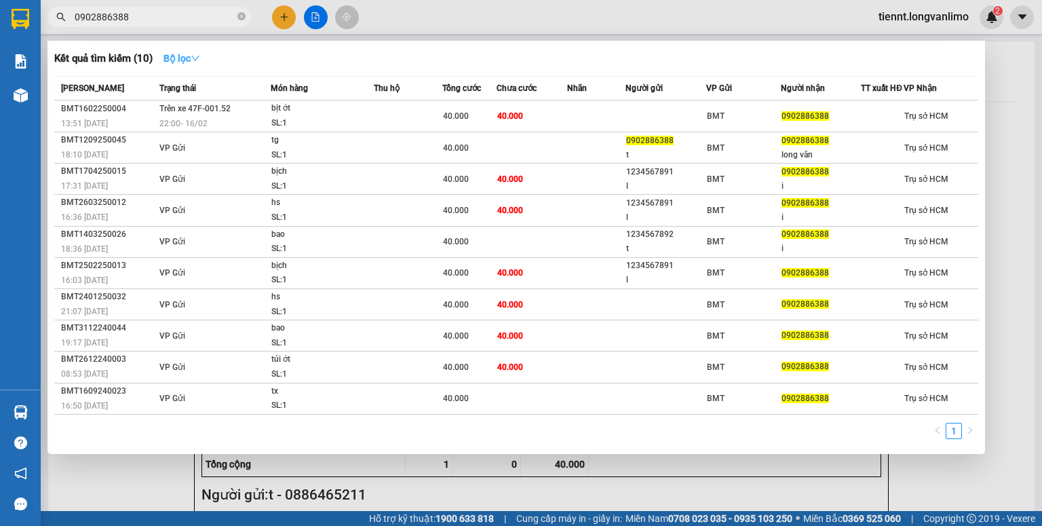
type input "0902886388"
click at [174, 54] on strong "Bộ lọc" at bounding box center [181, 58] width 37 height 11
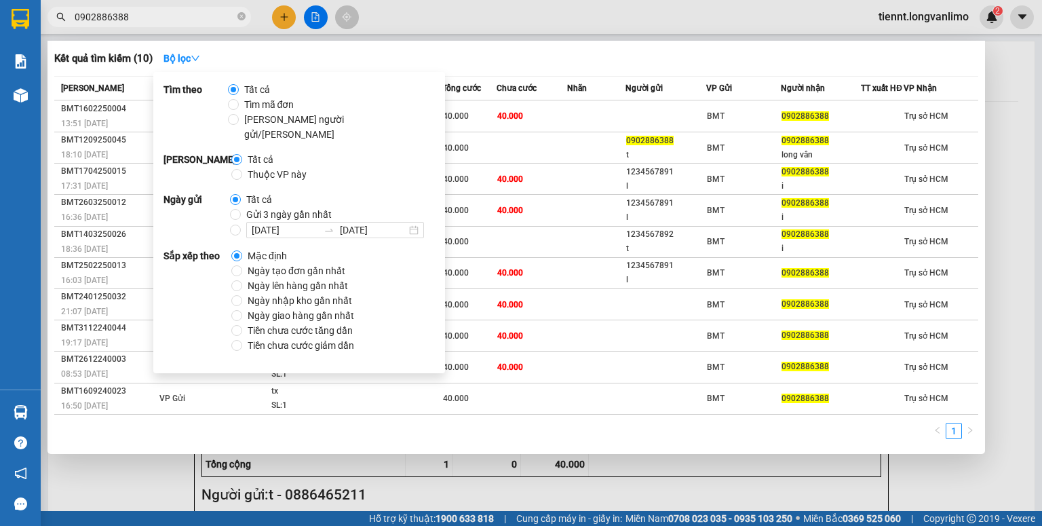
click at [262, 207] on span "Gửi 3 ngày gần nhất" at bounding box center [289, 214] width 96 height 15
click at [241, 209] on input "Gửi 3 ngày gần nhất" at bounding box center [235, 214] width 11 height 11
radio input "true"
radio input "false"
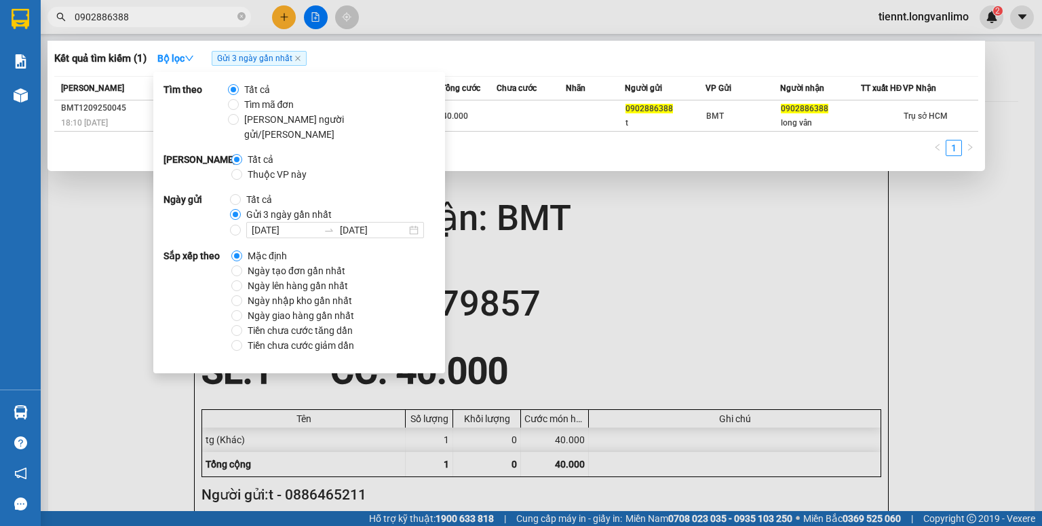
click at [621, 157] on div "1" at bounding box center [516, 152] width 924 height 24
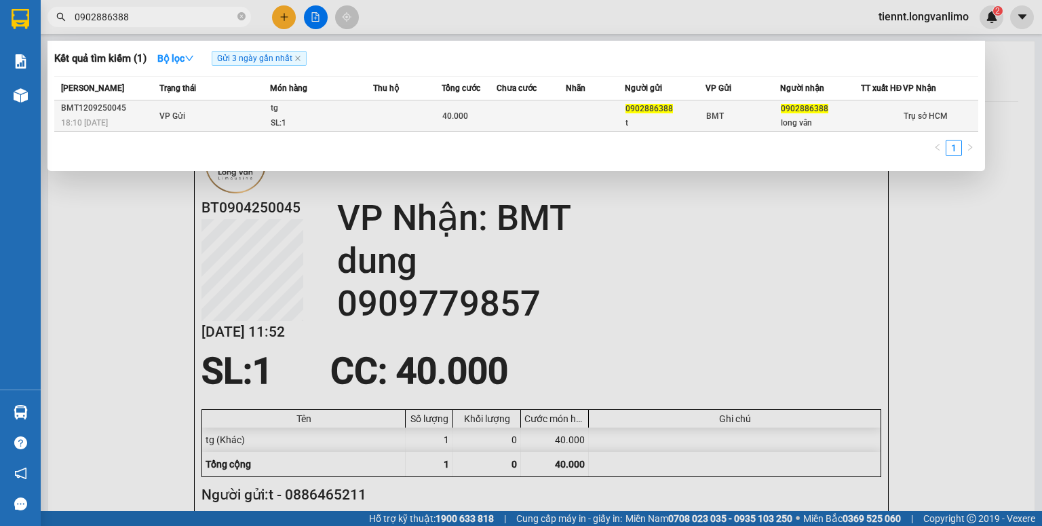
click at [558, 112] on td at bounding box center [532, 115] width 70 height 31
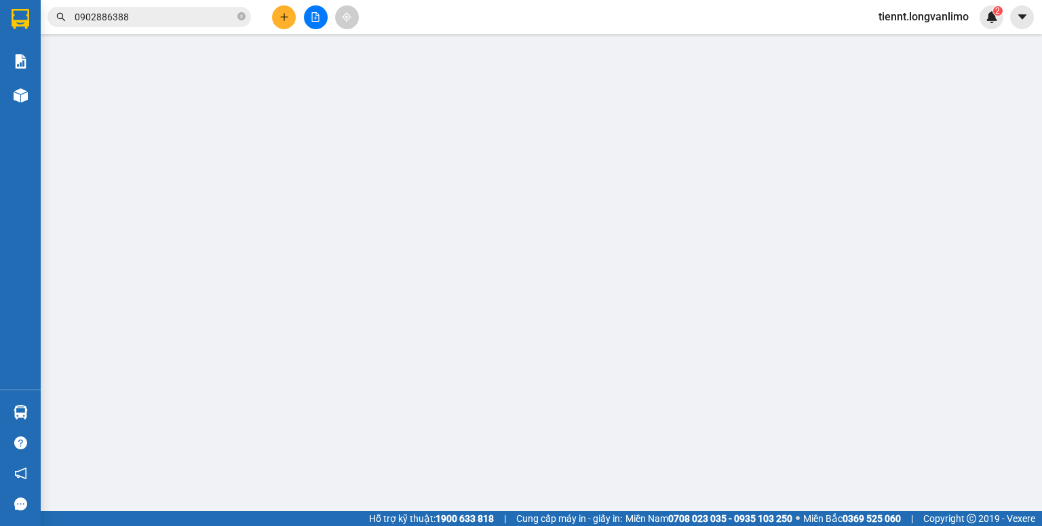
type input "0902886388"
type input "t"
type input "0902886388"
type input "long vân"
type input "40.000"
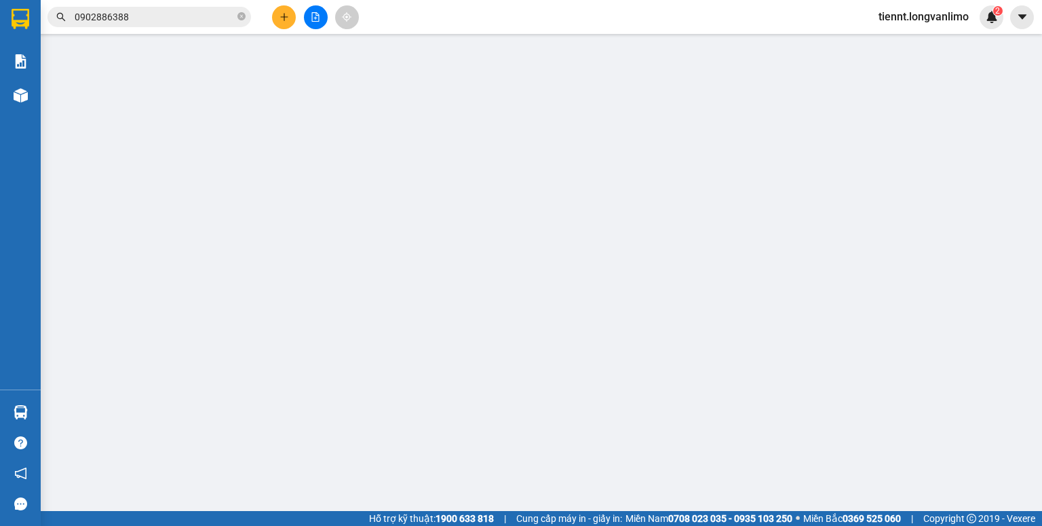
type input "0"
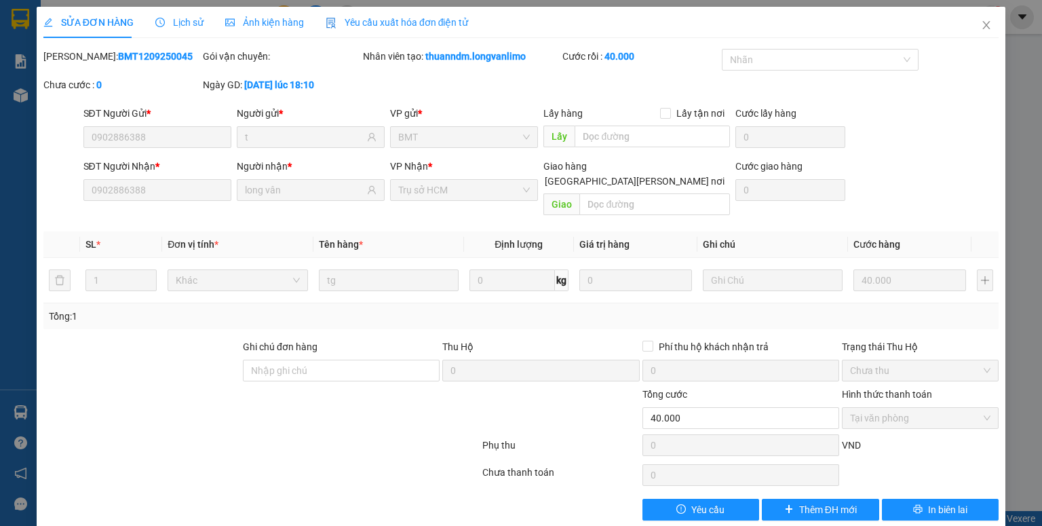
click at [282, 32] on div "Ảnh kiện hàng" at bounding box center [264, 22] width 79 height 31
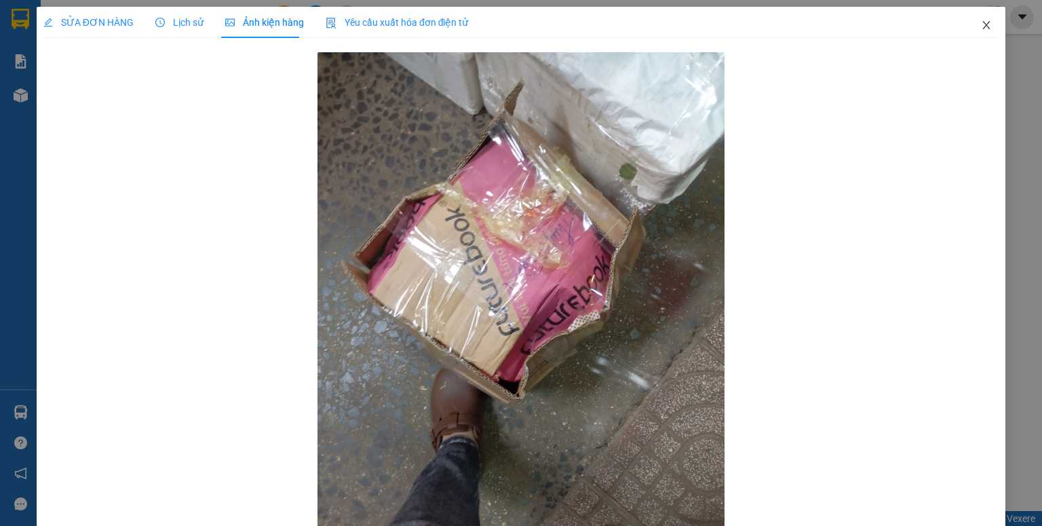
click at [983, 25] on icon "close" at bounding box center [986, 25] width 7 height 8
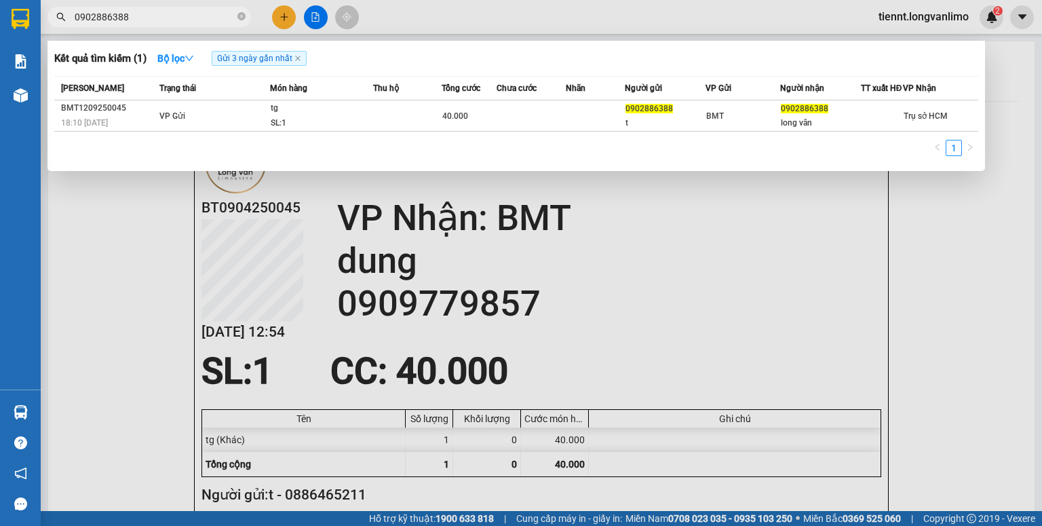
click at [141, 12] on input "0902886388" at bounding box center [155, 16] width 160 height 15
click at [247, 198] on div at bounding box center [521, 263] width 1042 height 526
click at [161, 10] on input "0902886388" at bounding box center [155, 16] width 160 height 15
click at [160, 11] on input "0902886388" at bounding box center [155, 16] width 160 height 15
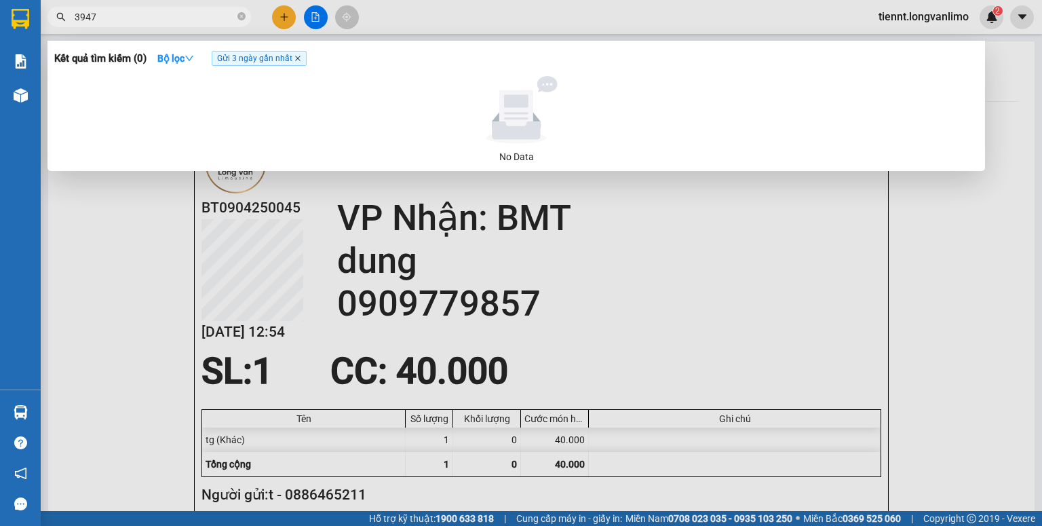
type input "3947"
click at [301, 59] on icon "close" at bounding box center [297, 58] width 7 height 7
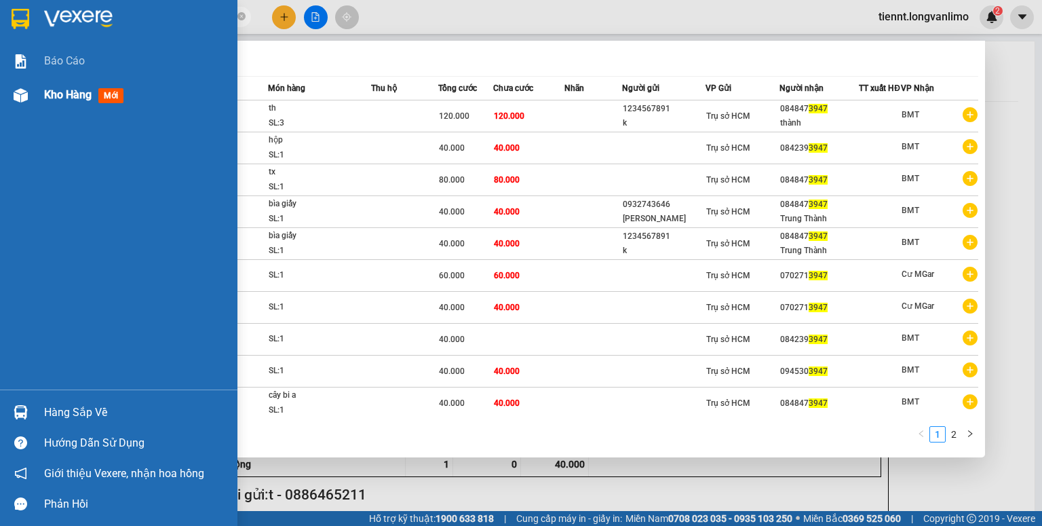
click at [22, 98] on img at bounding box center [21, 95] width 14 height 14
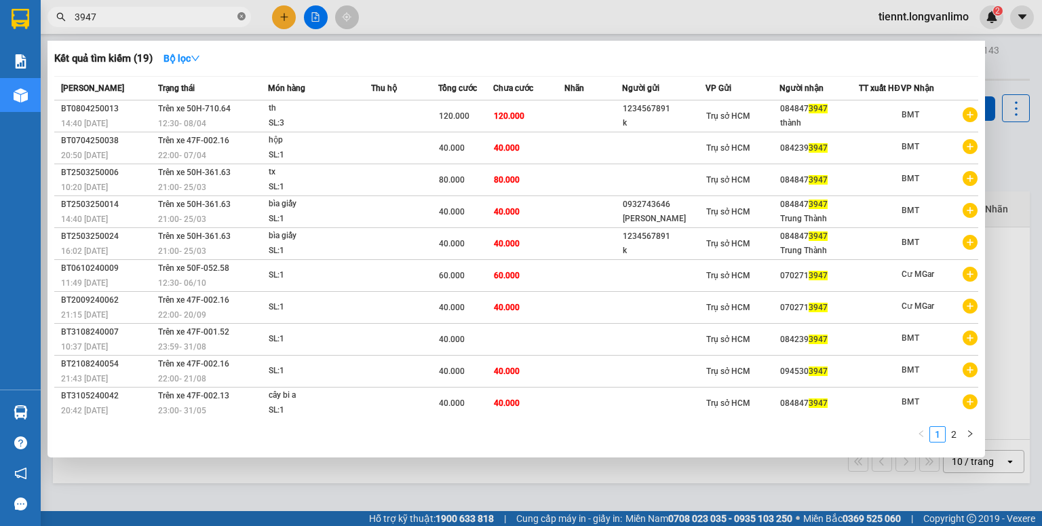
click at [245, 16] on icon "close-circle" at bounding box center [241, 16] width 8 height 8
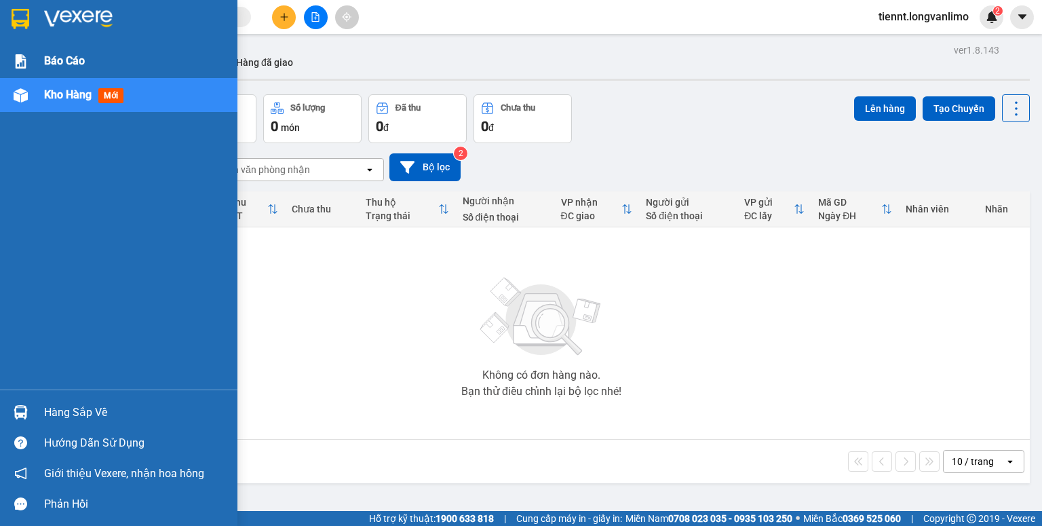
click at [33, 65] on div "Báo cáo" at bounding box center [118, 61] width 237 height 34
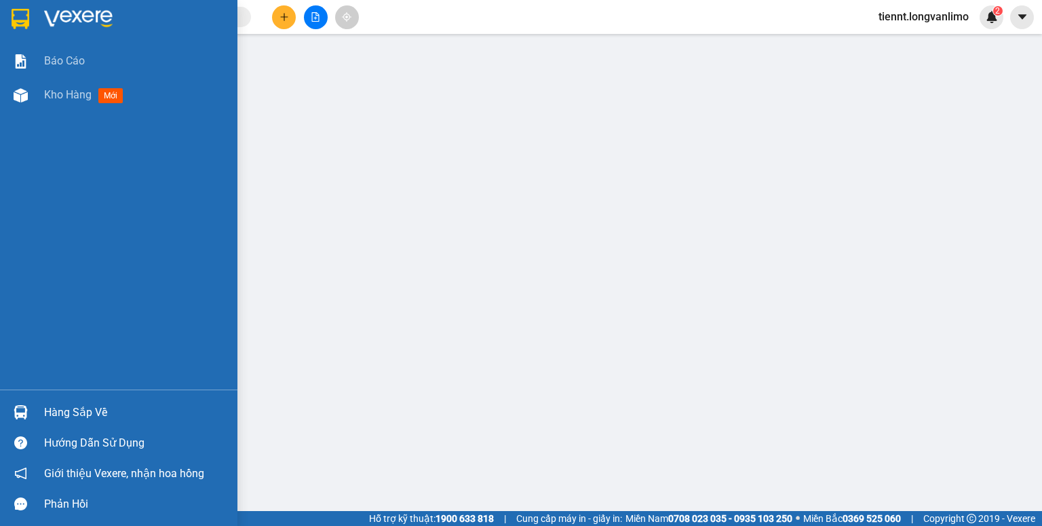
click at [33, 92] on div "Kho hàng mới" at bounding box center [118, 95] width 237 height 34
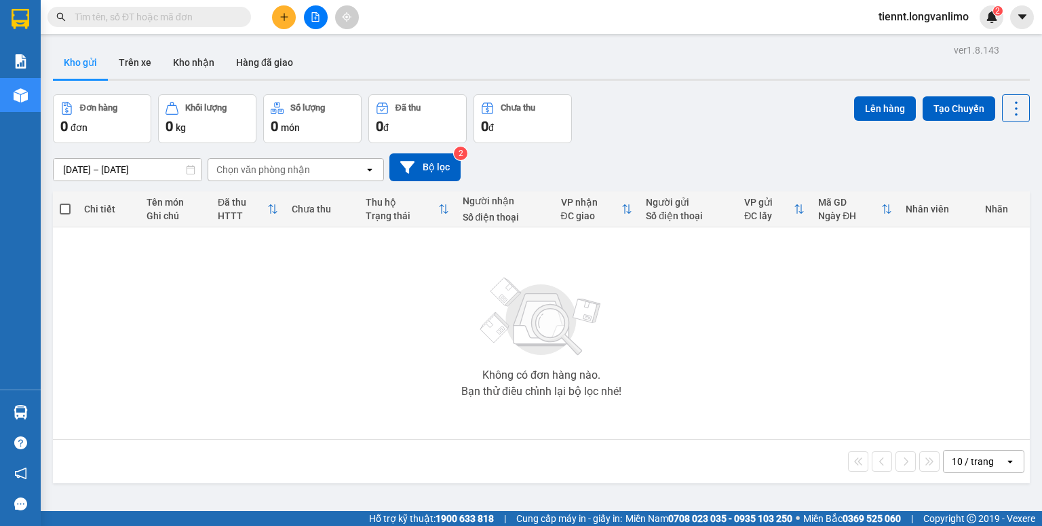
click at [182, 171] on input "12/09/2025 – 12/09/2025" at bounding box center [128, 170] width 148 height 22
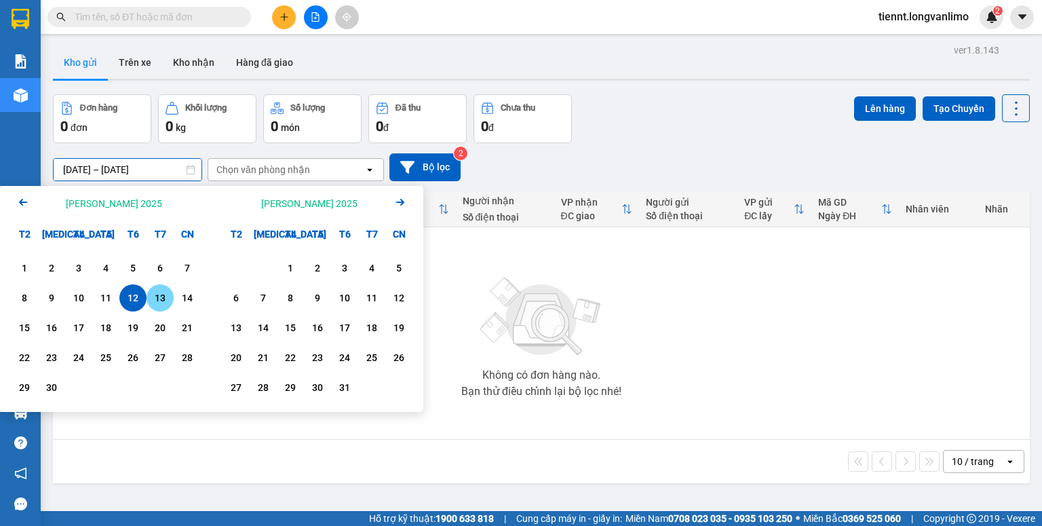
click at [155, 301] on div "13" at bounding box center [160, 298] width 19 height 16
type input "[DATE] – [DATE]"
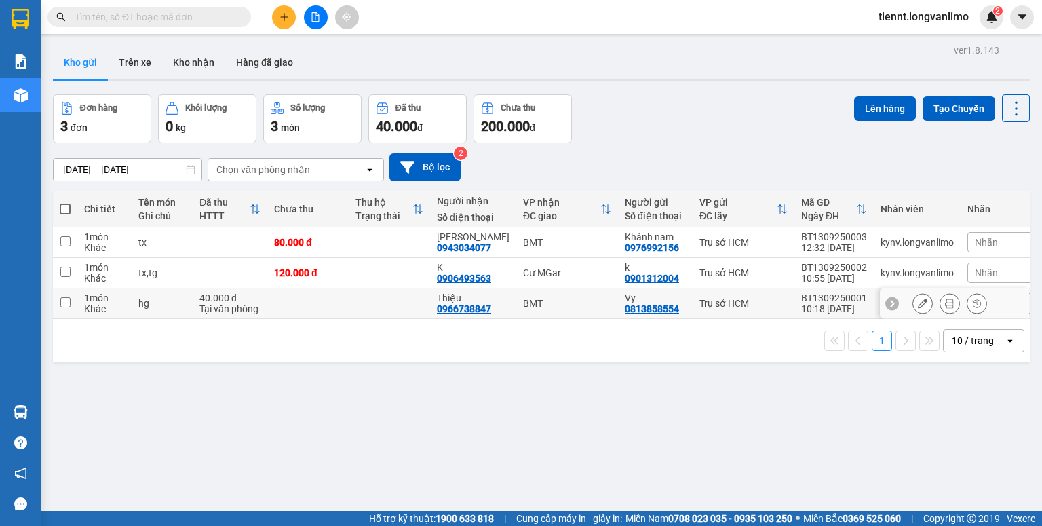
click at [940, 297] on button at bounding box center [949, 304] width 19 height 24
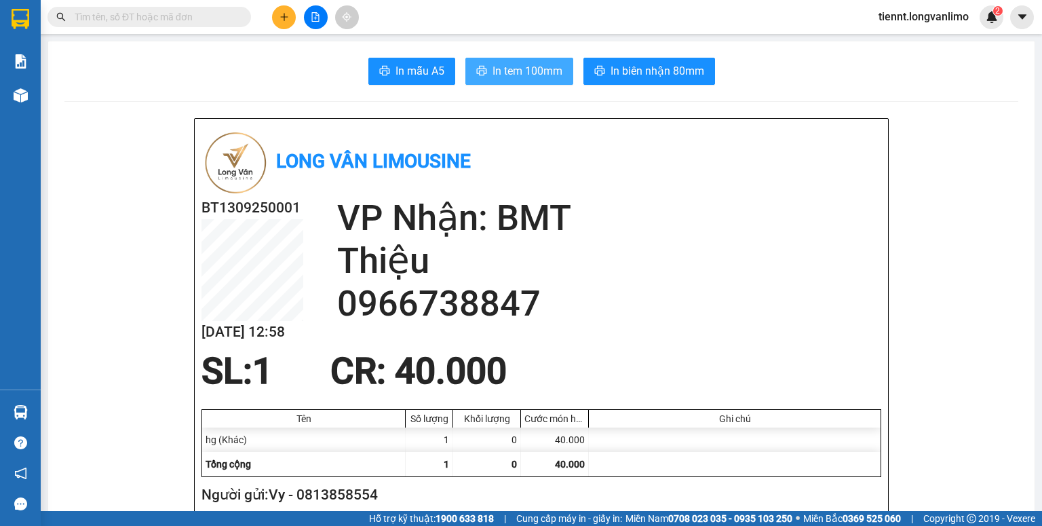
click at [554, 71] on span "In tem 100mm" at bounding box center [527, 70] width 70 height 17
click at [191, 18] on input "text" at bounding box center [155, 16] width 160 height 15
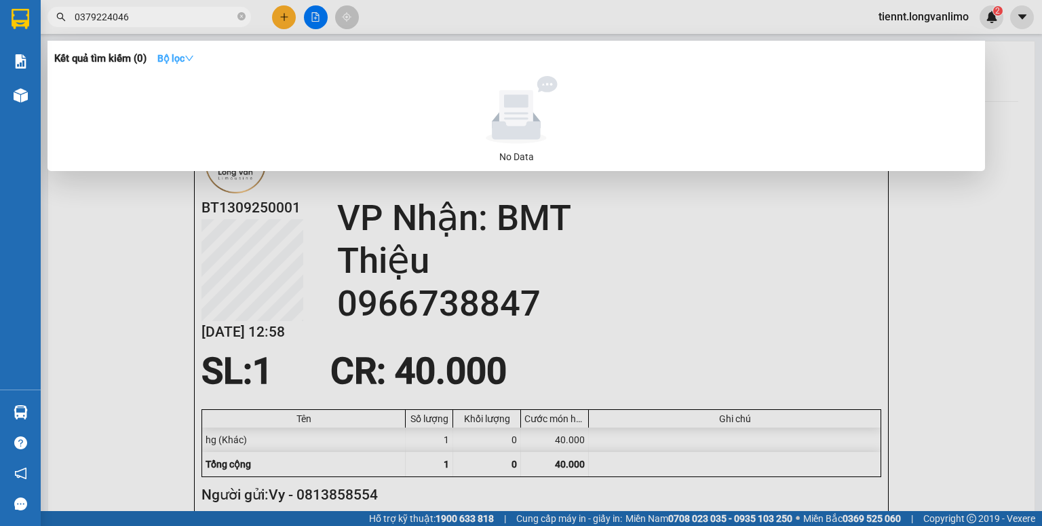
type input "0379224046"
click at [172, 56] on strong "Bộ lọc" at bounding box center [175, 58] width 37 height 11
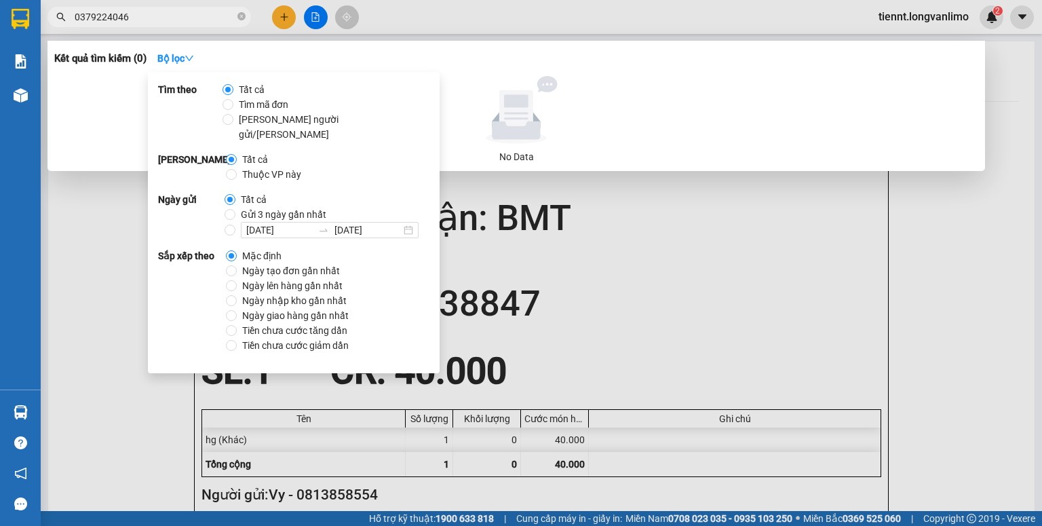
click at [260, 207] on span "Gửi 3 ngày gần nhất" at bounding box center [283, 214] width 96 height 15
click at [235, 209] on input "Gửi 3 ngày gần nhất" at bounding box center [230, 214] width 11 height 11
radio input "true"
radio input "false"
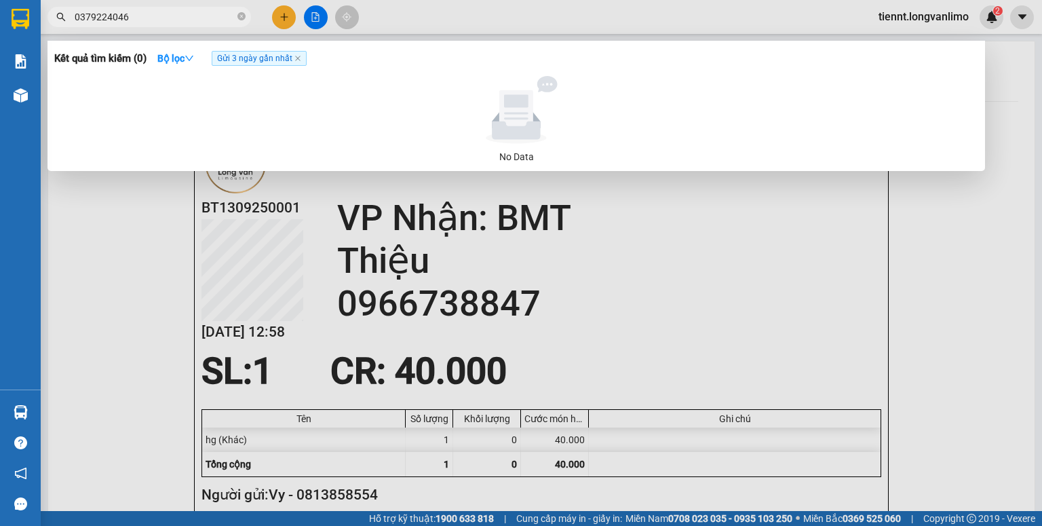
drag, startPoint x: 106, startPoint y: 17, endPoint x: 49, endPoint y: 39, distance: 61.0
click at [51, 29] on div "Kết quả tìm kiếm ( 0 ) Bộ lọc Gửi 3 ngày gần nhất No Data 0379224046" at bounding box center [132, 17] width 265 height 24
click at [91, 16] on input "4046" at bounding box center [155, 16] width 160 height 15
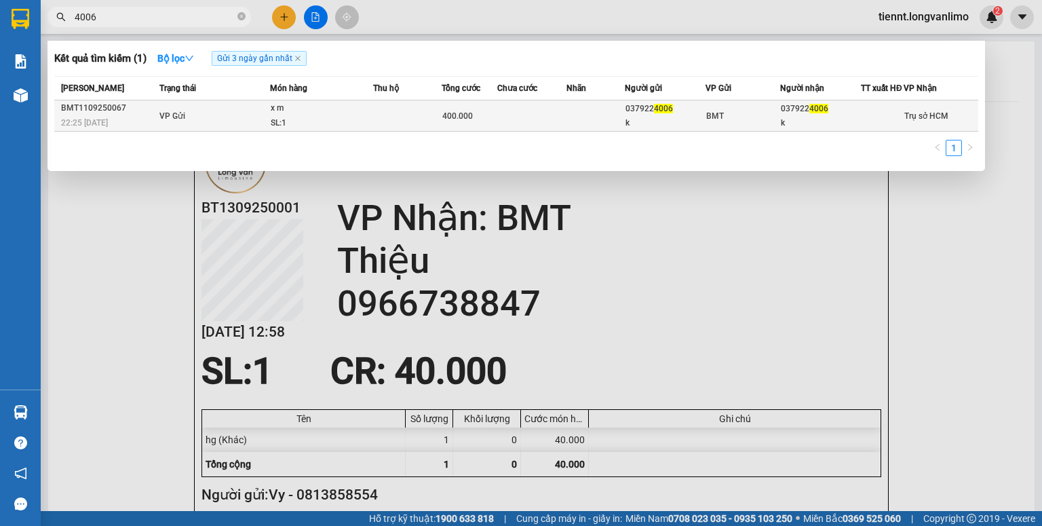
type input "4006"
click at [595, 114] on td at bounding box center [595, 115] width 58 height 31
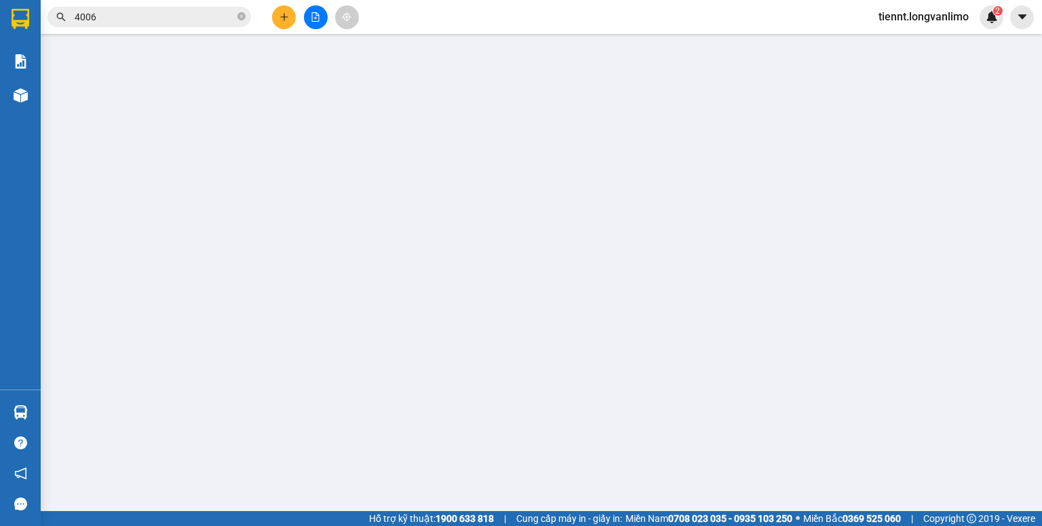
click at [284, 24] on span "Ảnh kiện hàng" at bounding box center [264, 22] width 79 height 11
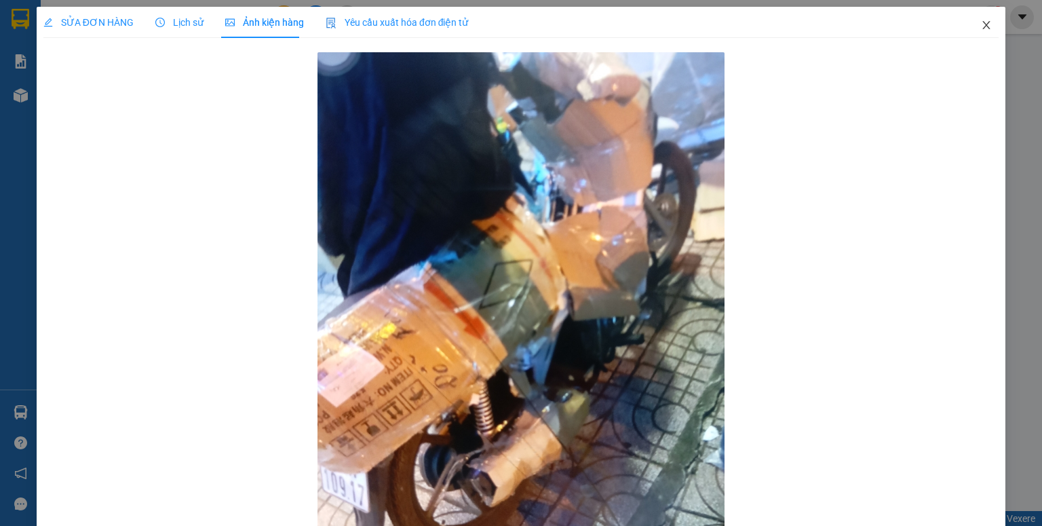
click at [981, 26] on icon "close" at bounding box center [986, 25] width 11 height 11
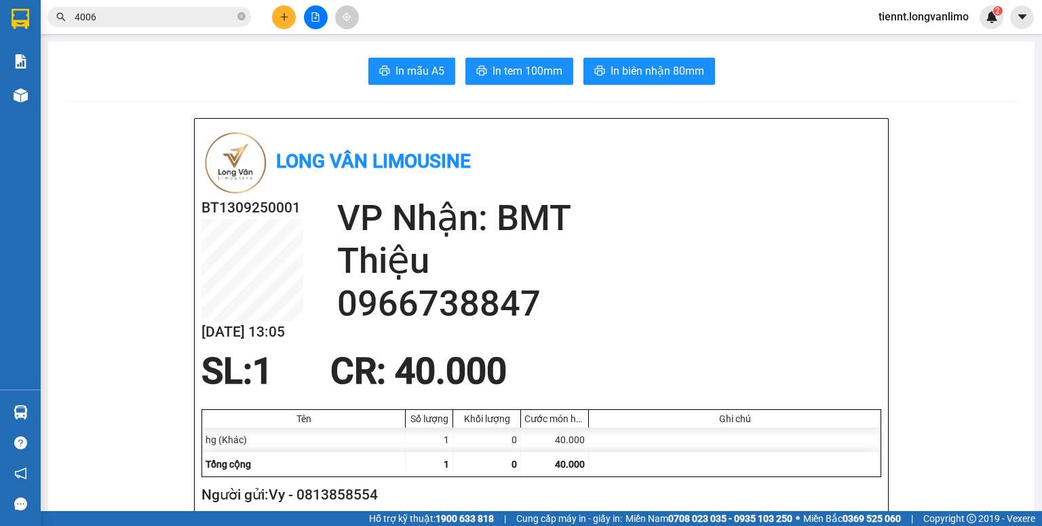
click at [188, 20] on input "4006" at bounding box center [155, 16] width 160 height 15
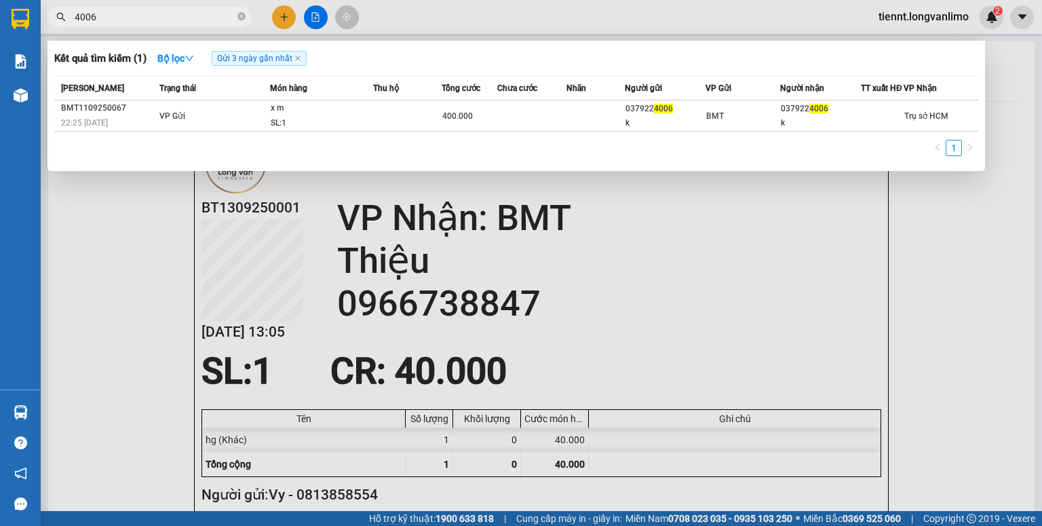
click at [673, 231] on div at bounding box center [521, 263] width 1042 height 526
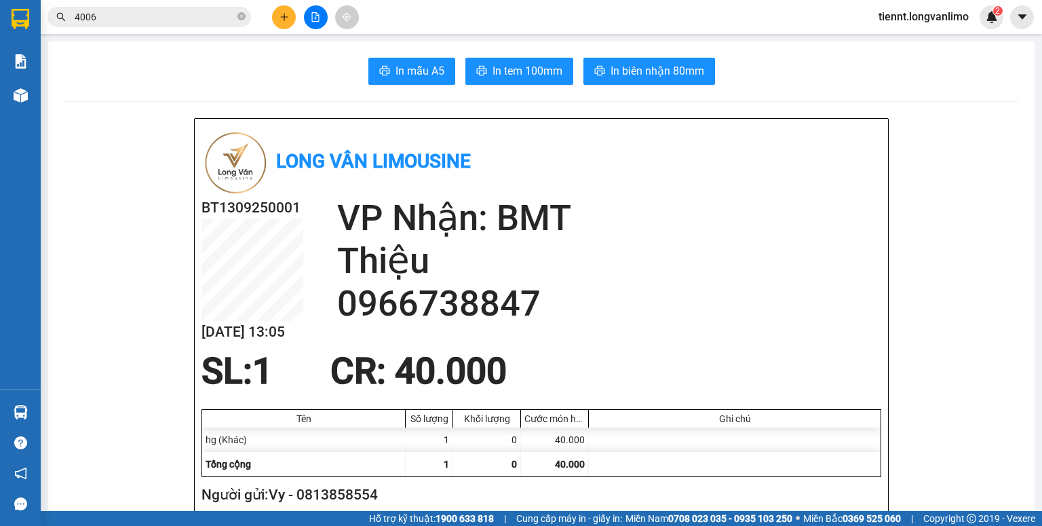
click at [242, 19] on icon "close-circle" at bounding box center [241, 16] width 8 height 8
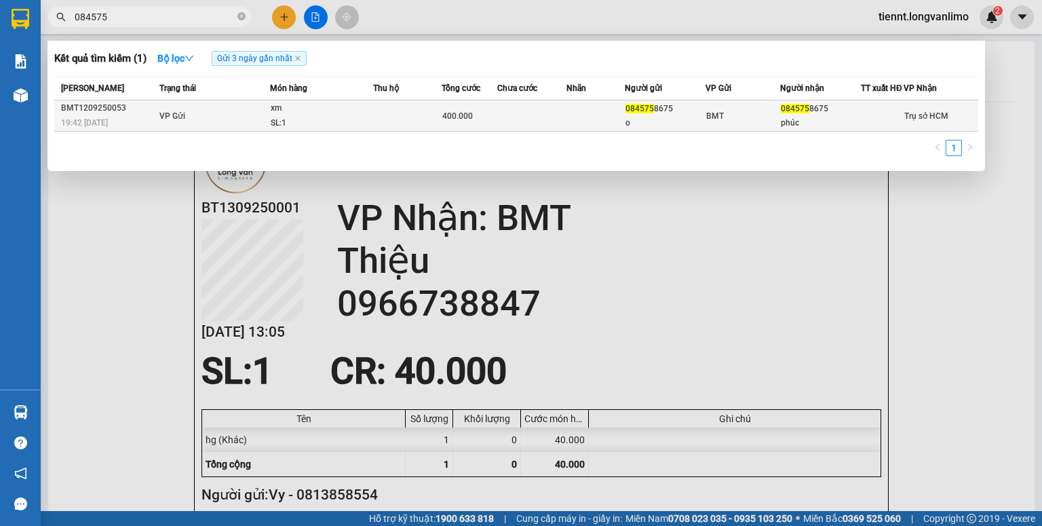
type input "084575"
click at [572, 124] on td at bounding box center [595, 115] width 58 height 31
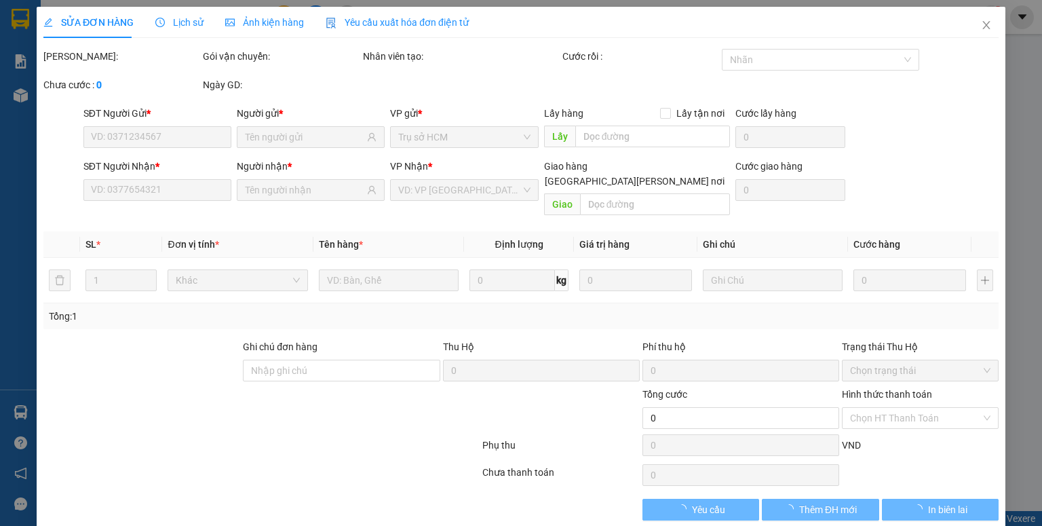
type input "0845758675"
type input "o"
type input "0845758675"
type input "phúc"
type input "400.000"
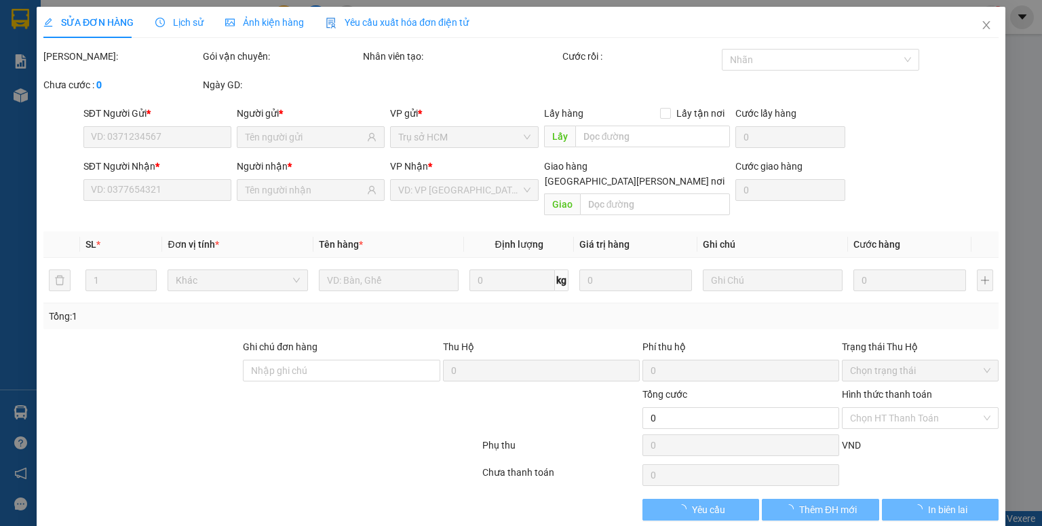
type input "0"
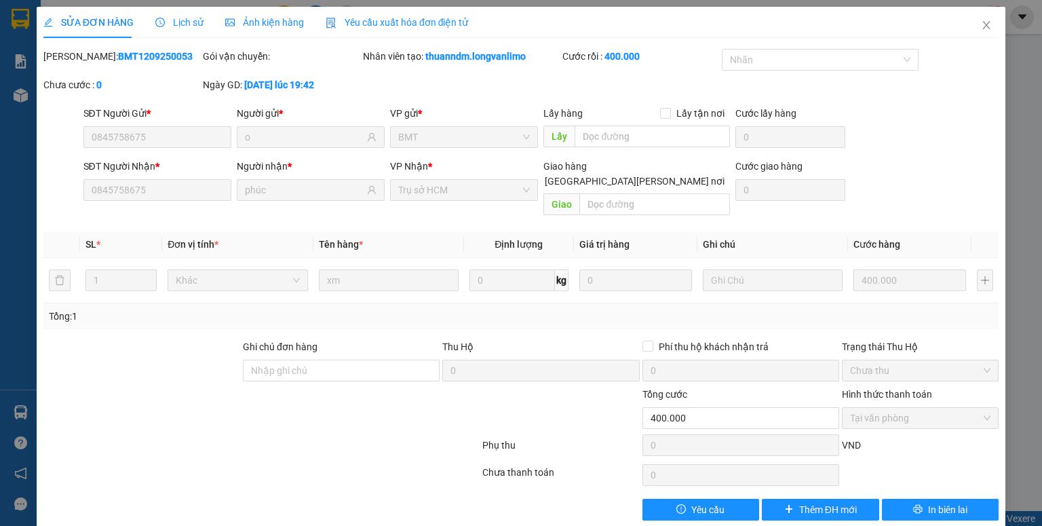
click at [283, 27] on span "Ảnh kiện hàng" at bounding box center [264, 22] width 79 height 11
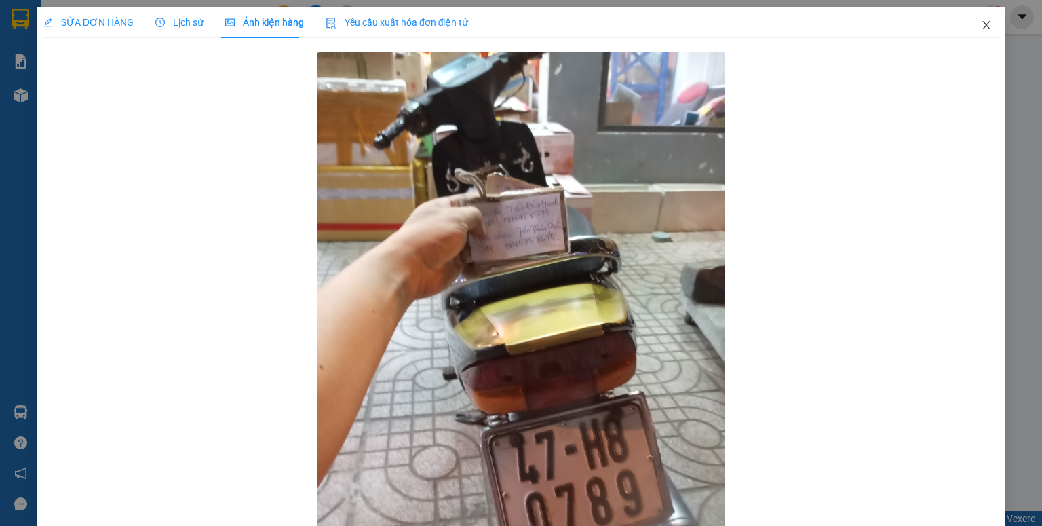
drag, startPoint x: 981, startPoint y: 24, endPoint x: 925, endPoint y: 40, distance: 58.0
click at [981, 24] on icon "close" at bounding box center [986, 25] width 11 height 11
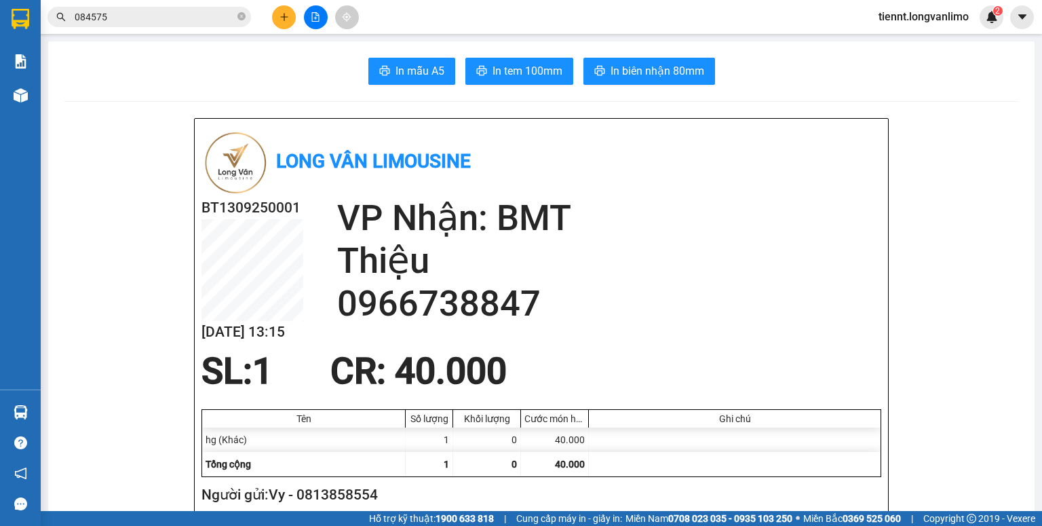
click at [144, 12] on input "084575" at bounding box center [155, 16] width 160 height 15
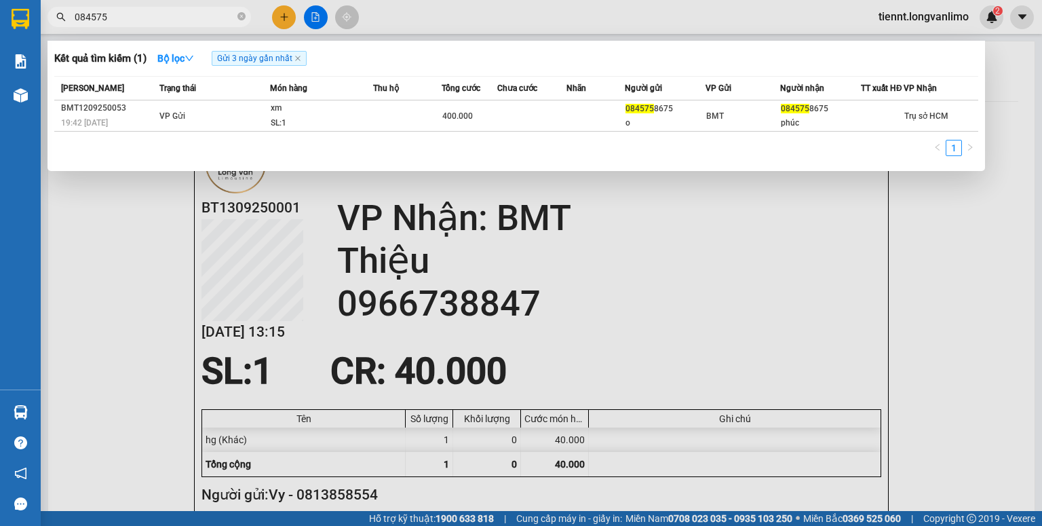
click at [144, 12] on input "084575" at bounding box center [155, 16] width 160 height 15
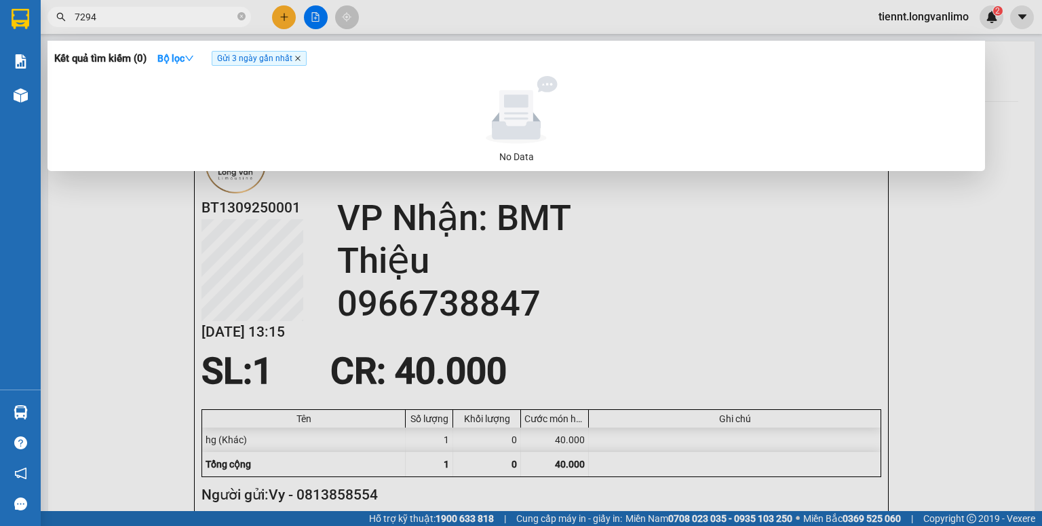
type input "7294"
click at [301, 58] on icon "close" at bounding box center [297, 58] width 7 height 7
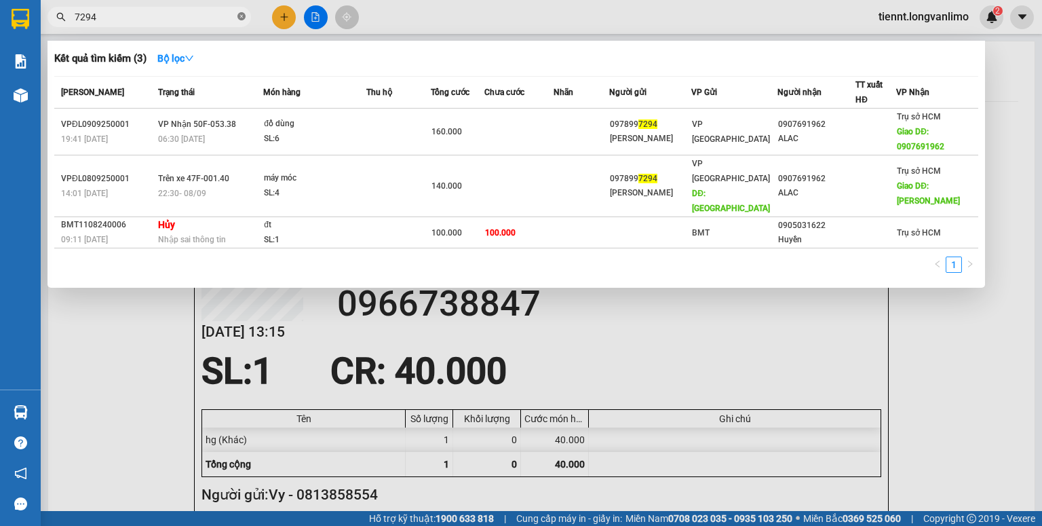
click at [239, 16] on icon "close-circle" at bounding box center [241, 16] width 8 height 8
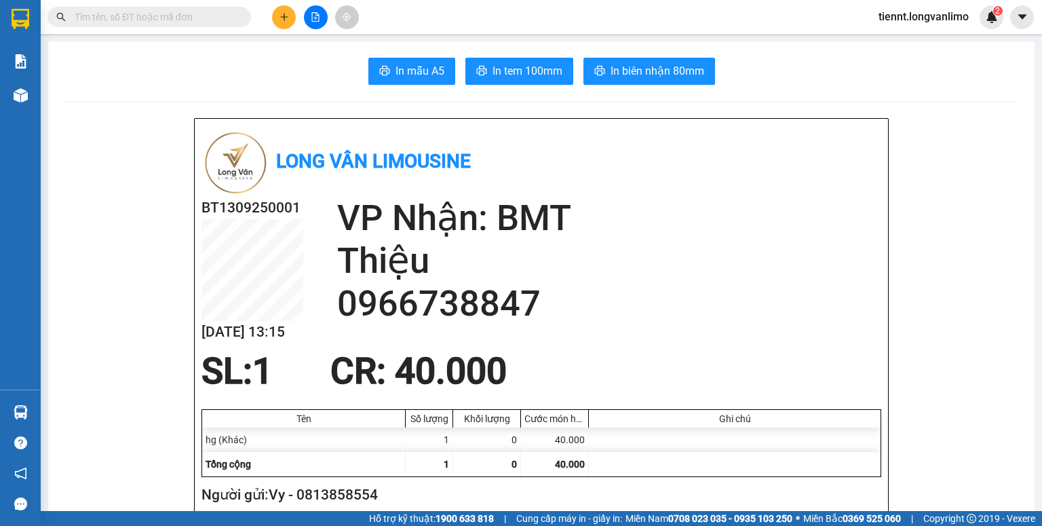
click at [235, 16] on span at bounding box center [148, 17] width 203 height 20
click at [196, 24] on span at bounding box center [148, 17] width 203 height 20
click at [198, 14] on input "text" at bounding box center [155, 16] width 160 height 15
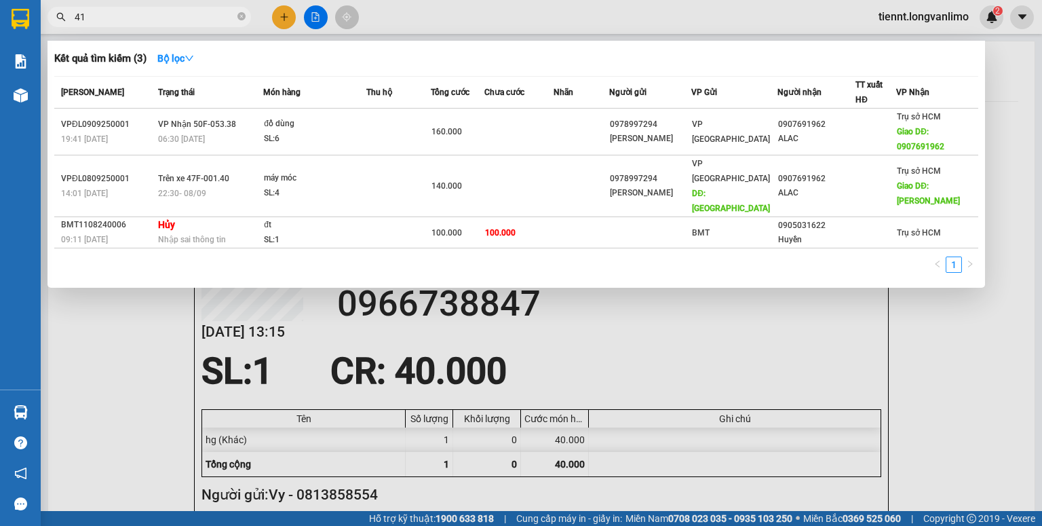
type input "4"
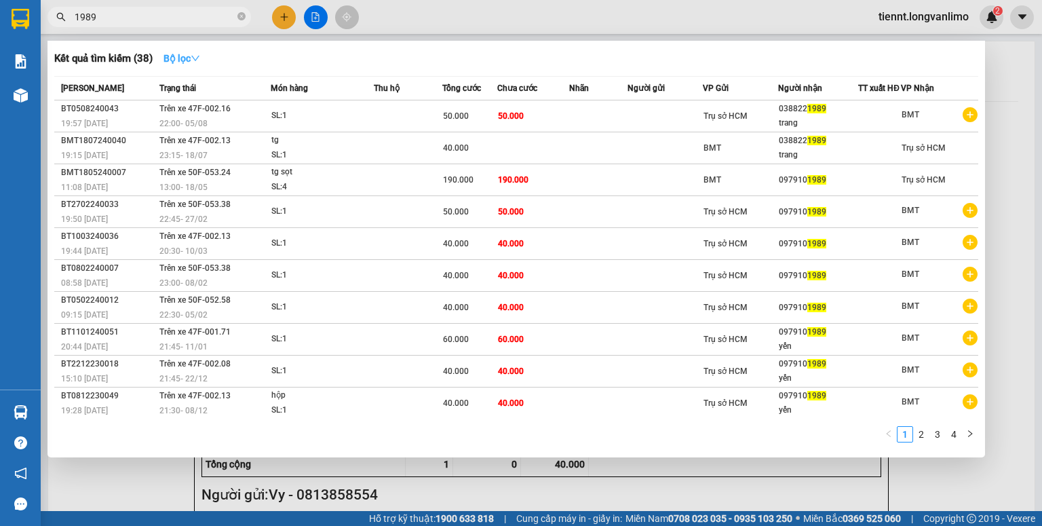
type input "1989"
click at [189, 63] on strong "Bộ lọc" at bounding box center [181, 58] width 37 height 11
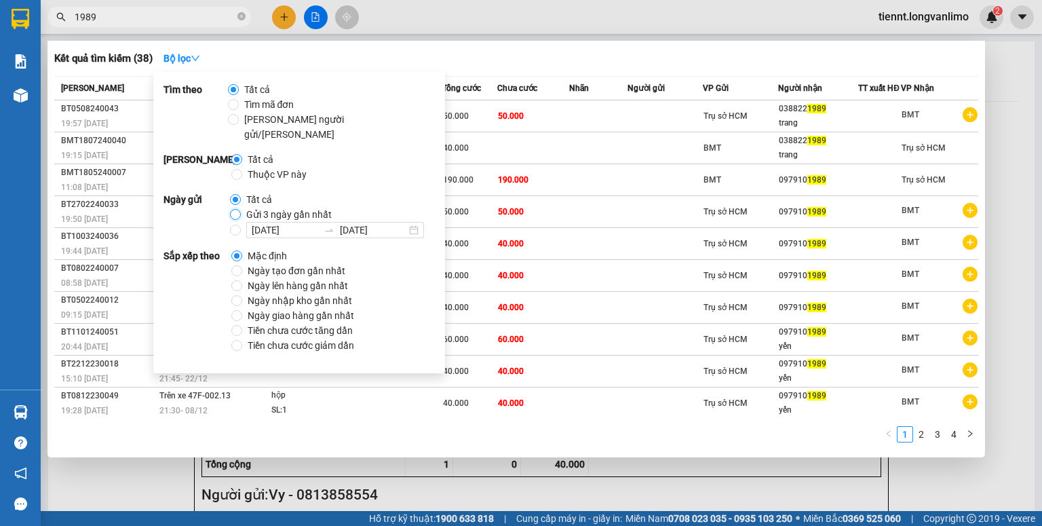
click at [239, 209] on input "Gửi 3 ngày gần nhất" at bounding box center [235, 214] width 11 height 11
radio input "true"
radio input "false"
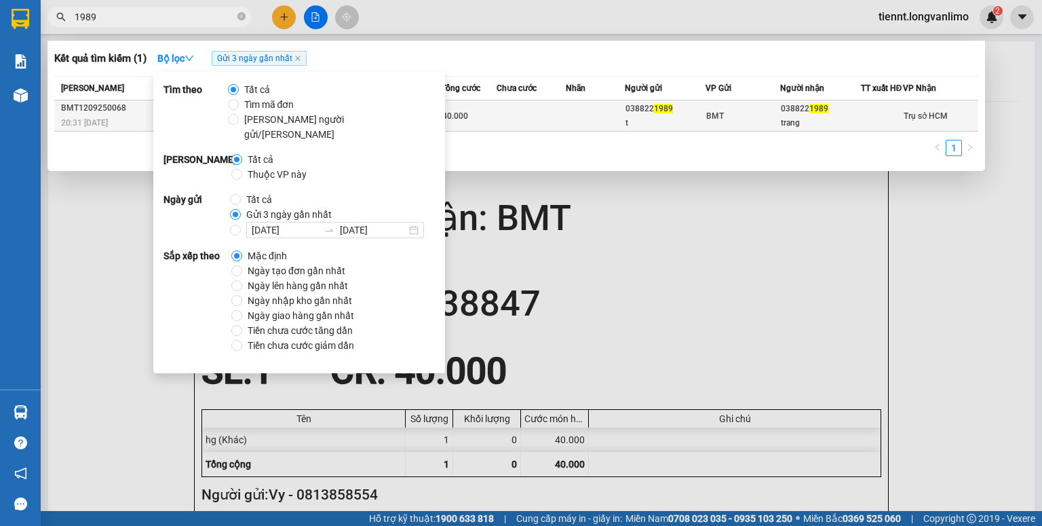
click at [575, 125] on td at bounding box center [595, 115] width 58 height 31
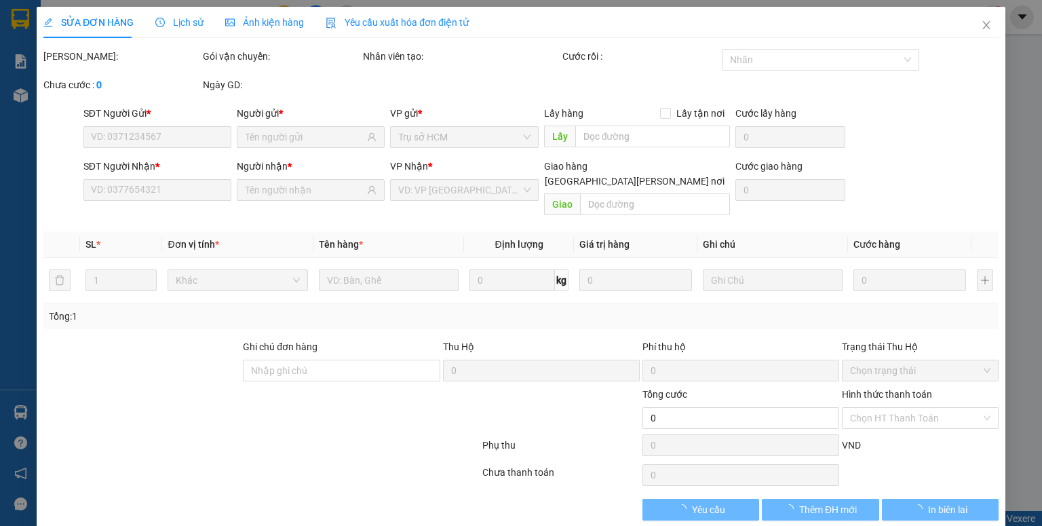
type input "0388221989"
type input "t"
type input "0388221989"
type input "trang"
type input "40.000"
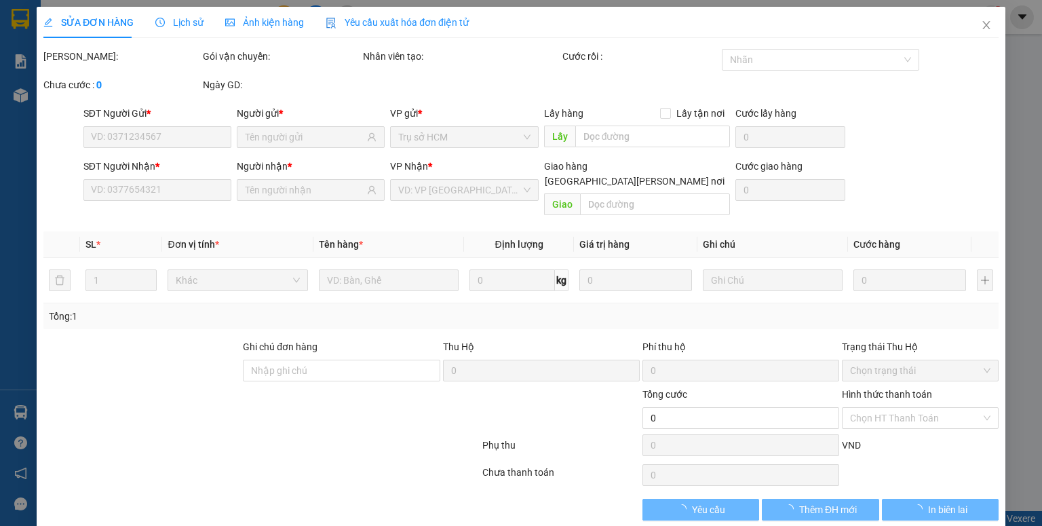
type input "0"
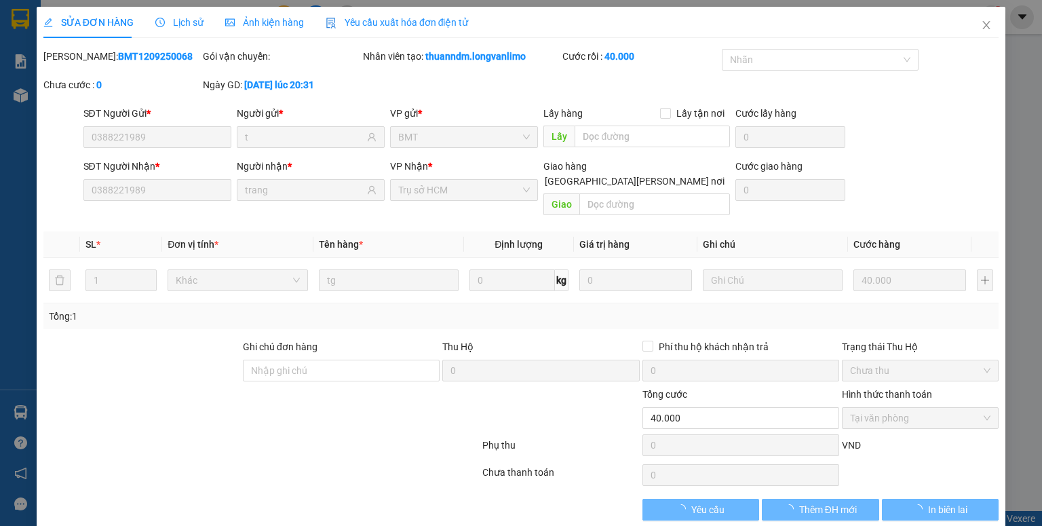
click at [263, 29] on div "Ảnh kiện hàng" at bounding box center [264, 22] width 79 height 31
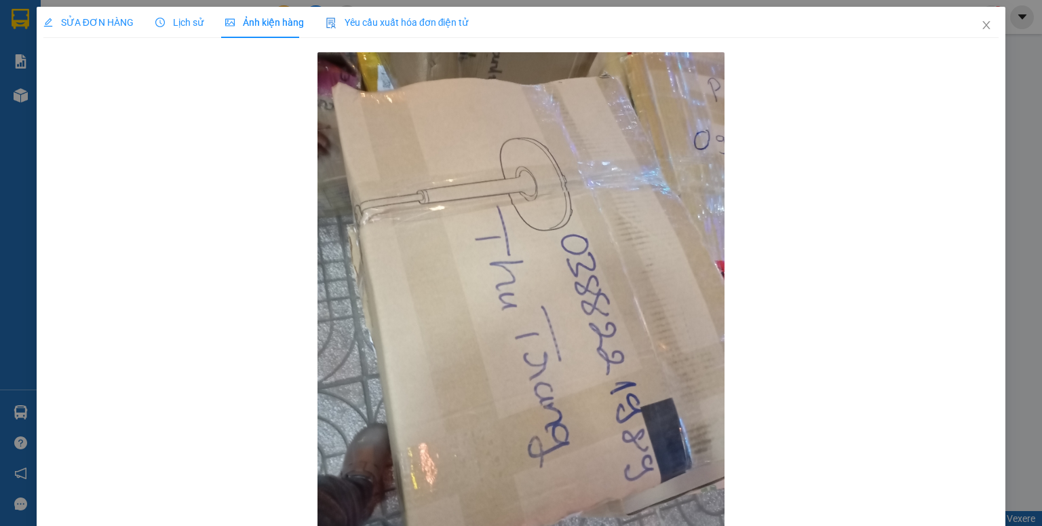
click at [106, 20] on span "SỬA ĐƠN HÀNG" at bounding box center [88, 22] width 90 height 11
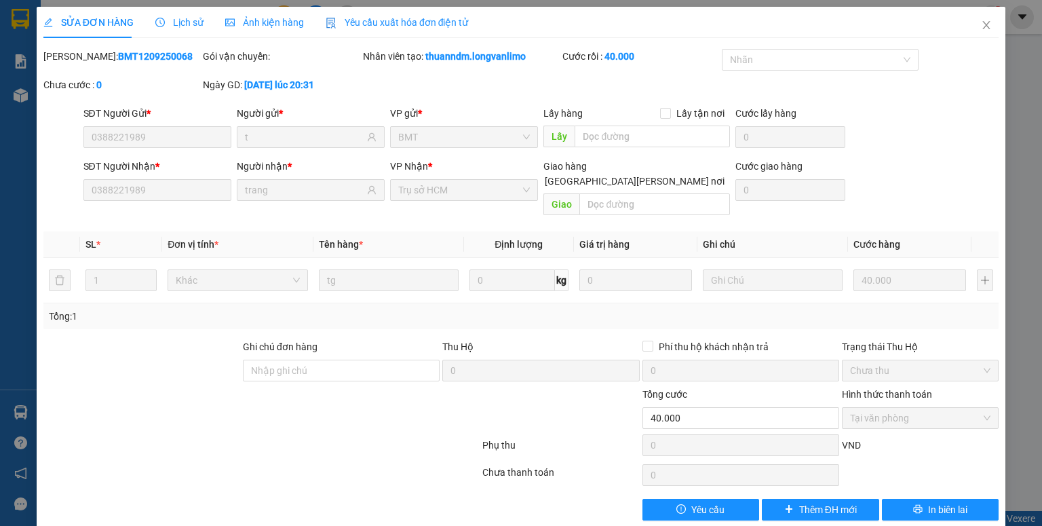
click at [253, 22] on span "Ảnh kiện hàng" at bounding box center [264, 22] width 79 height 11
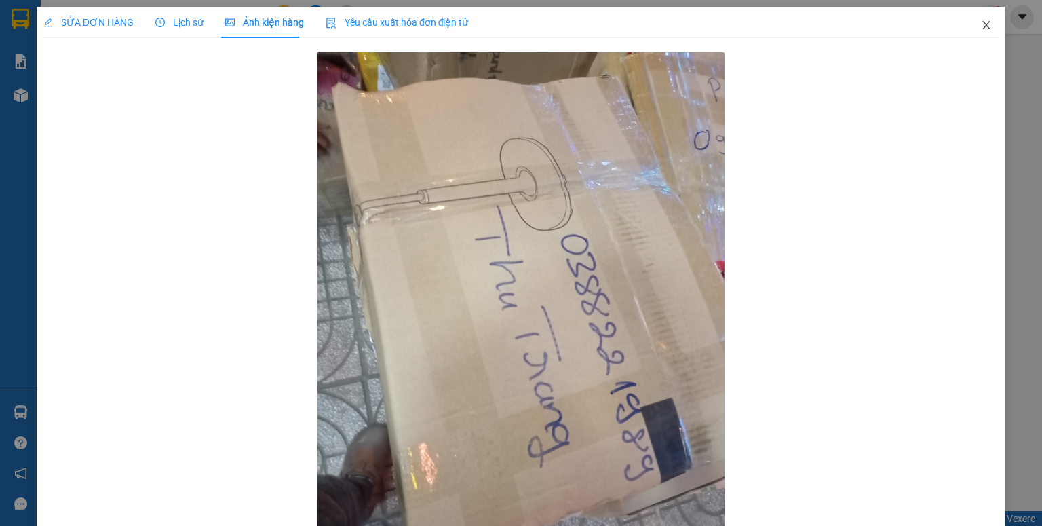
click at [981, 22] on icon "close" at bounding box center [986, 25] width 11 height 11
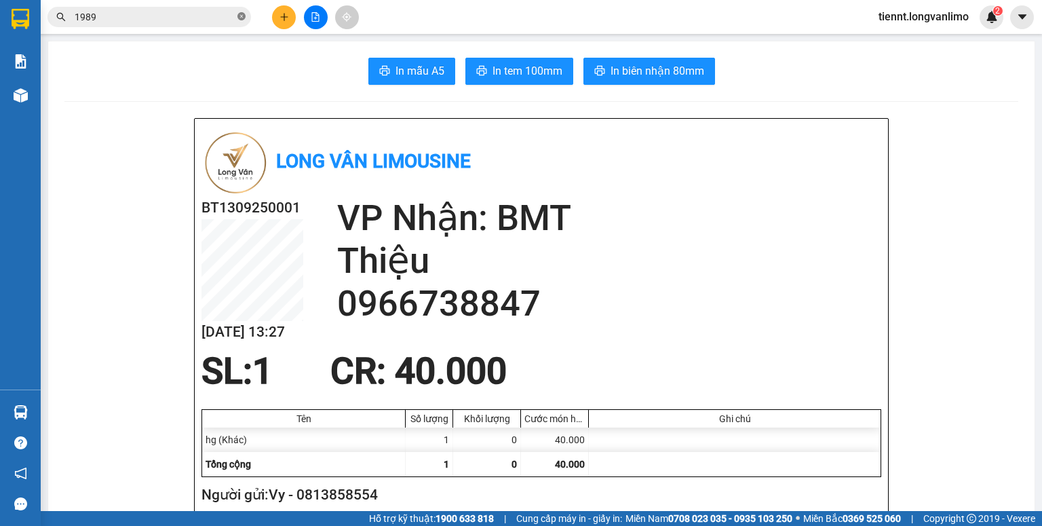
click at [244, 20] on icon "close-circle" at bounding box center [241, 16] width 8 height 8
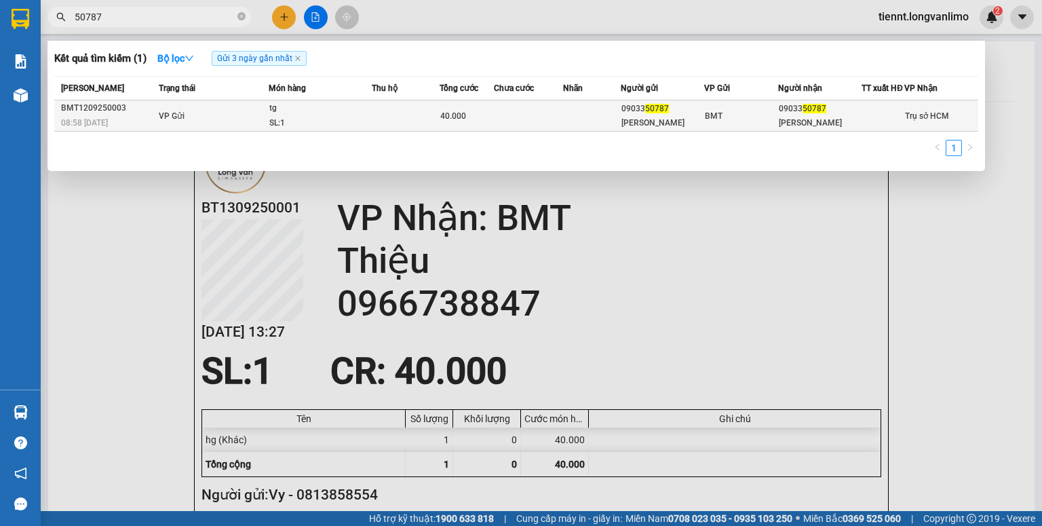
click at [613, 113] on td at bounding box center [592, 115] width 58 height 31
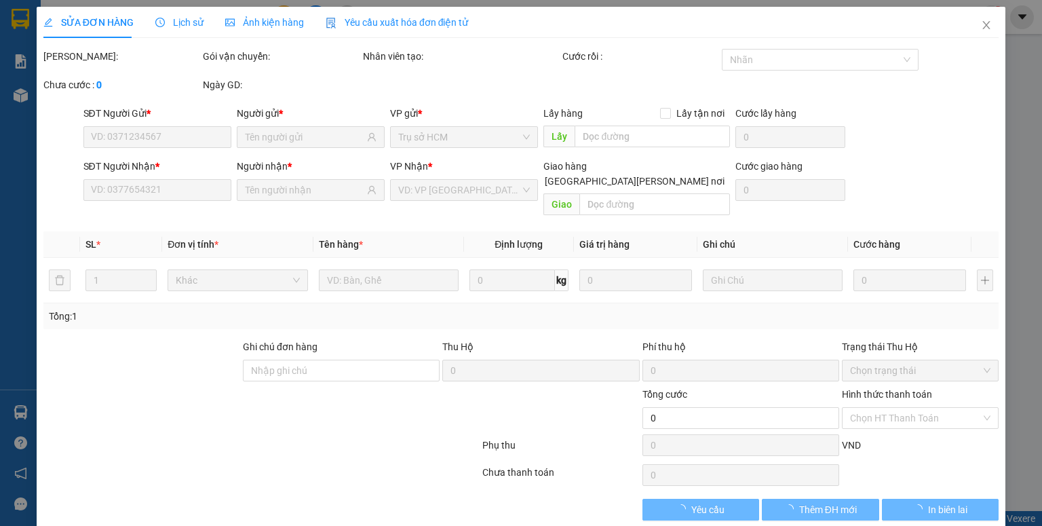
click at [273, 22] on span "Ảnh kiện hàng" at bounding box center [264, 22] width 79 height 11
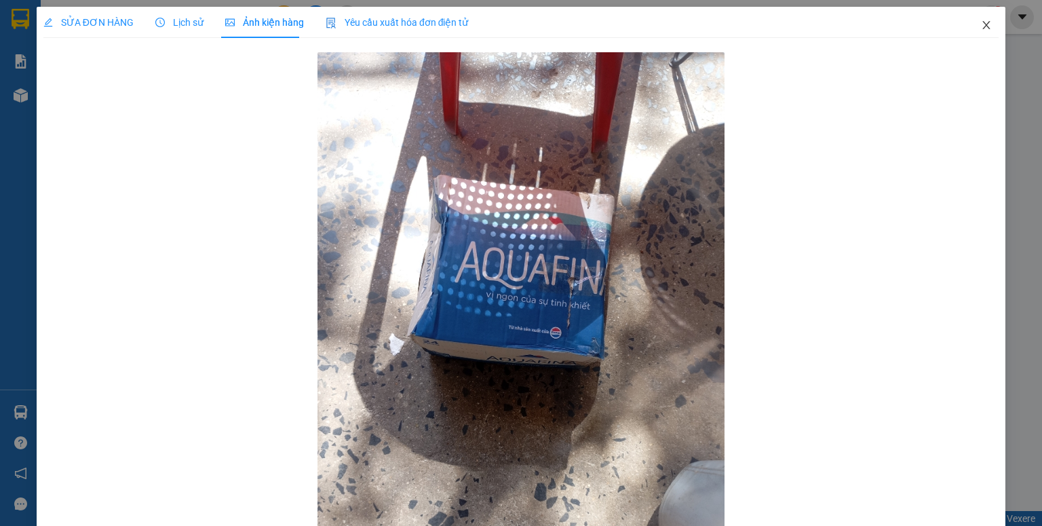
drag, startPoint x: 983, startPoint y: 26, endPoint x: 913, endPoint y: 35, distance: 70.4
click at [983, 26] on span "Close" at bounding box center [986, 26] width 38 height 38
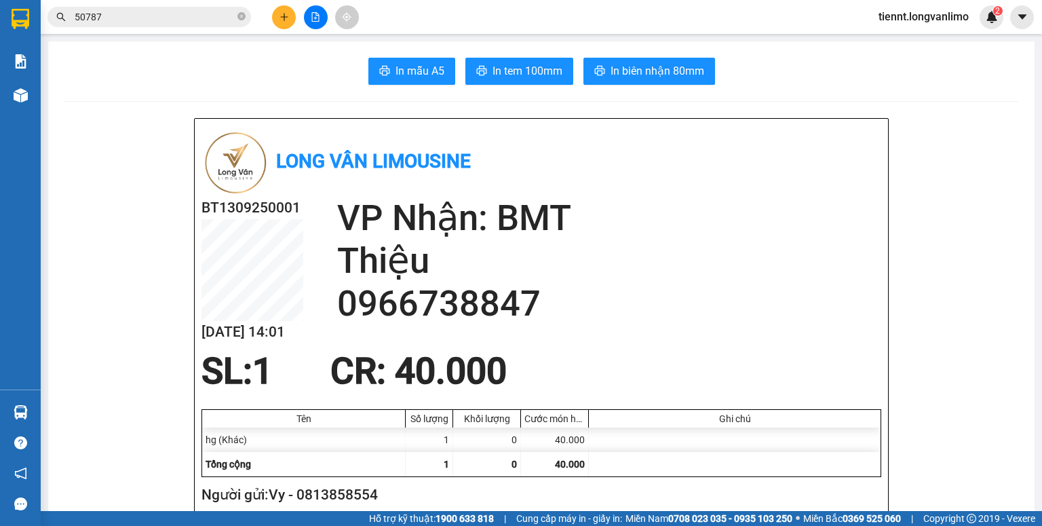
click at [160, 10] on input "50787" at bounding box center [155, 16] width 160 height 15
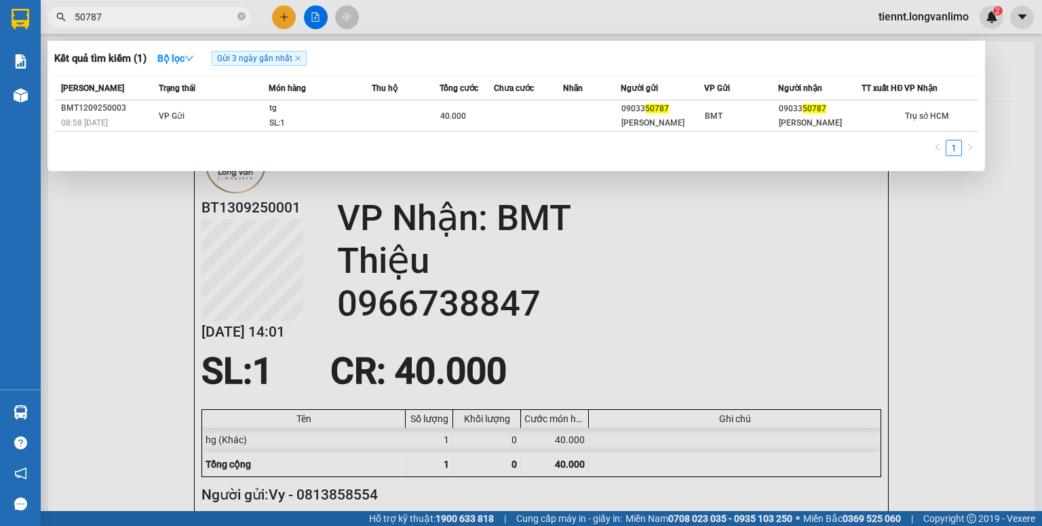
click at [161, 12] on input "50787" at bounding box center [155, 16] width 160 height 15
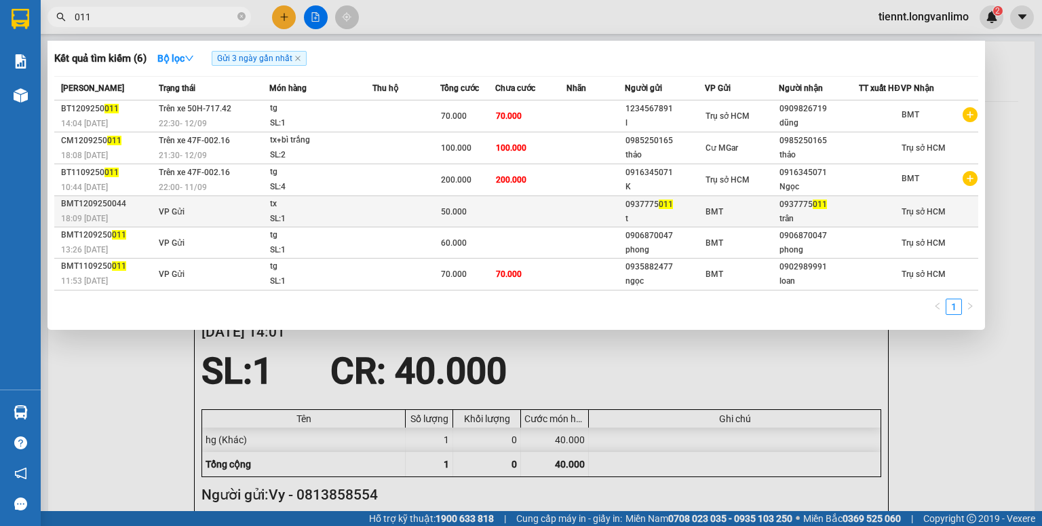
type input "011"
click at [738, 227] on td "BMT" at bounding box center [742, 211] width 75 height 31
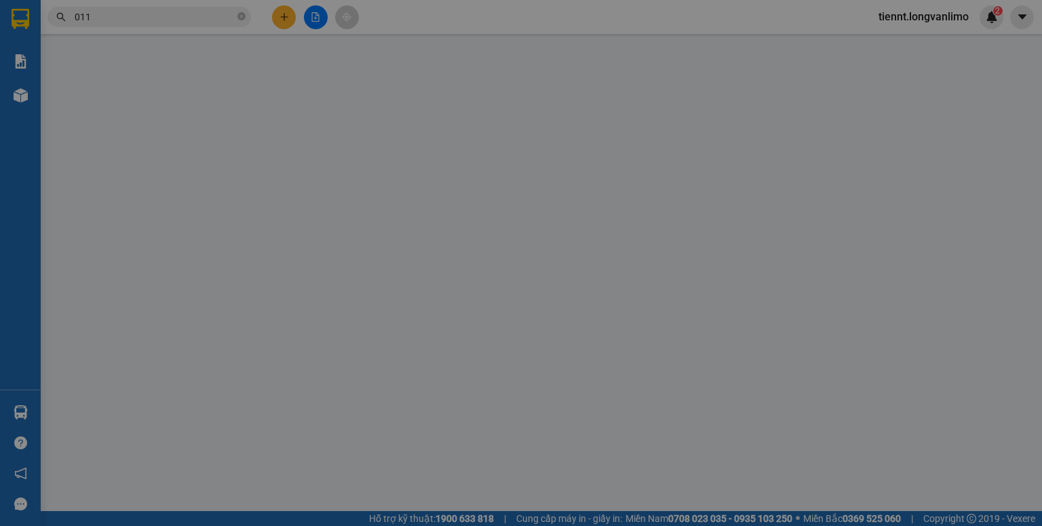
type input "0937775011"
type input "t"
type input "0937775011"
type input "trân"
type input "50.000"
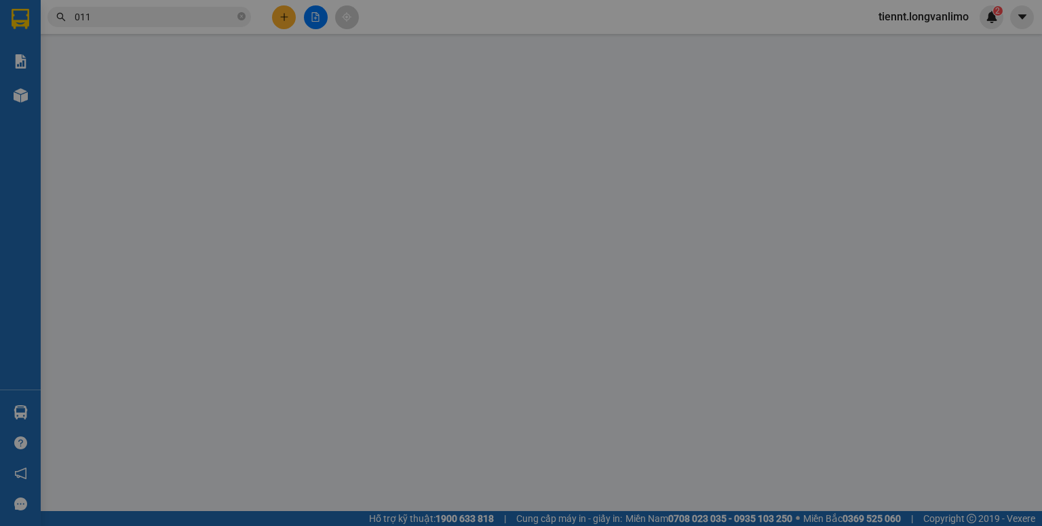
type input "0"
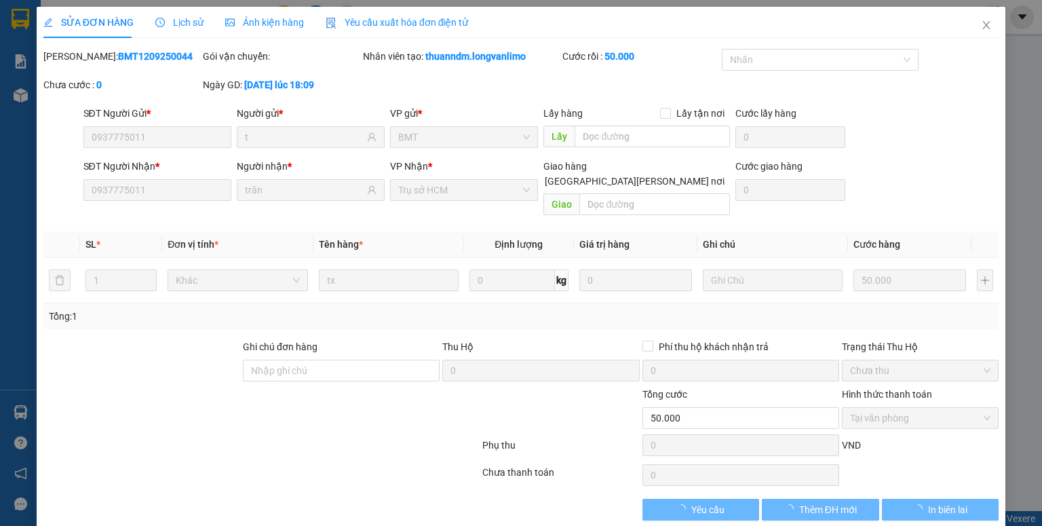
click at [285, 24] on span "Ảnh kiện hàng" at bounding box center [264, 22] width 79 height 11
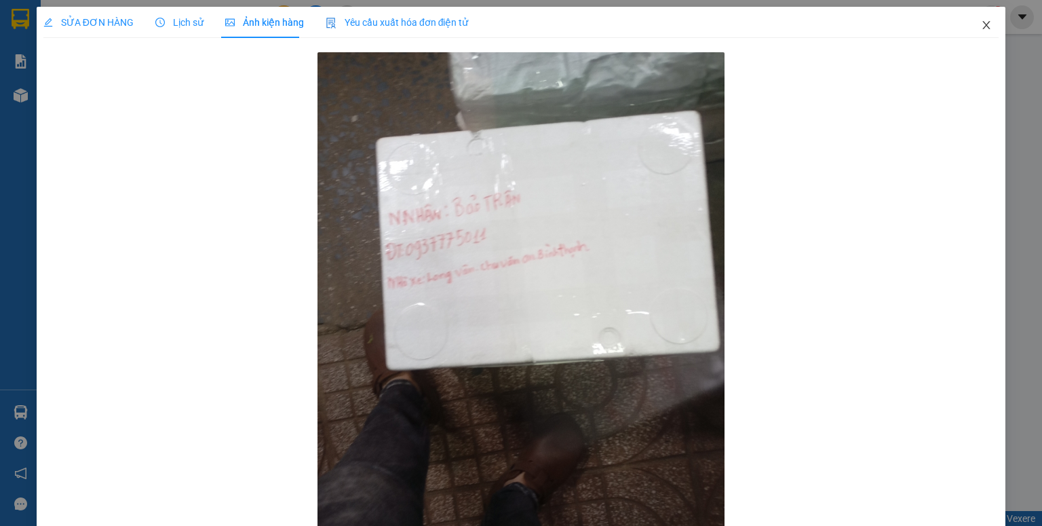
click at [981, 22] on icon "close" at bounding box center [986, 25] width 11 height 11
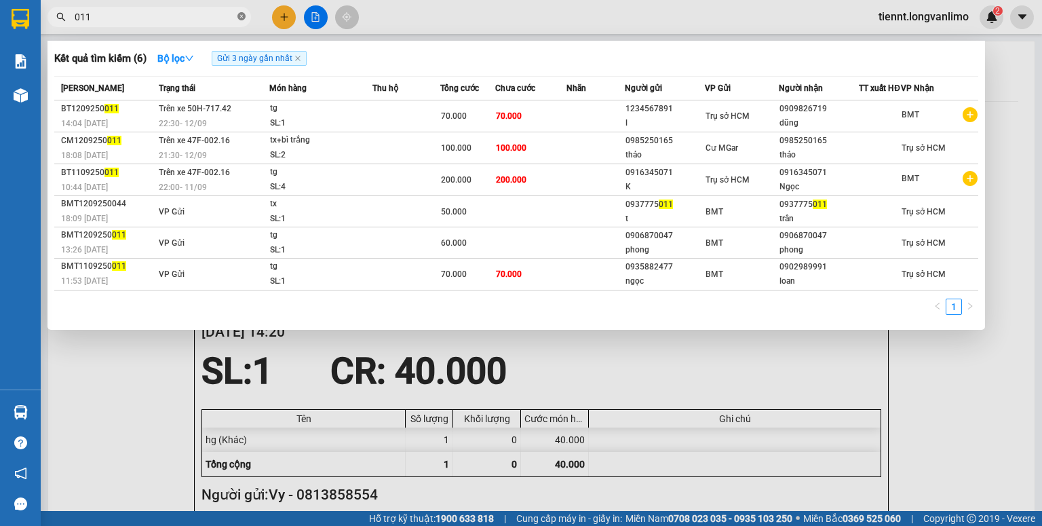
click at [241, 18] on icon "close-circle" at bounding box center [241, 16] width 8 height 8
type input "726"
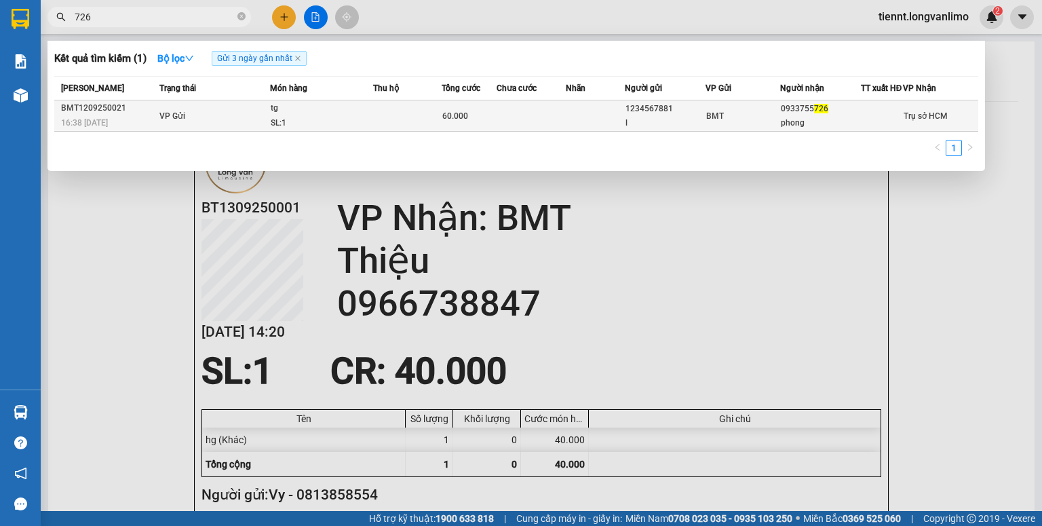
click at [755, 123] on div "BMT" at bounding box center [742, 116] width 73 height 15
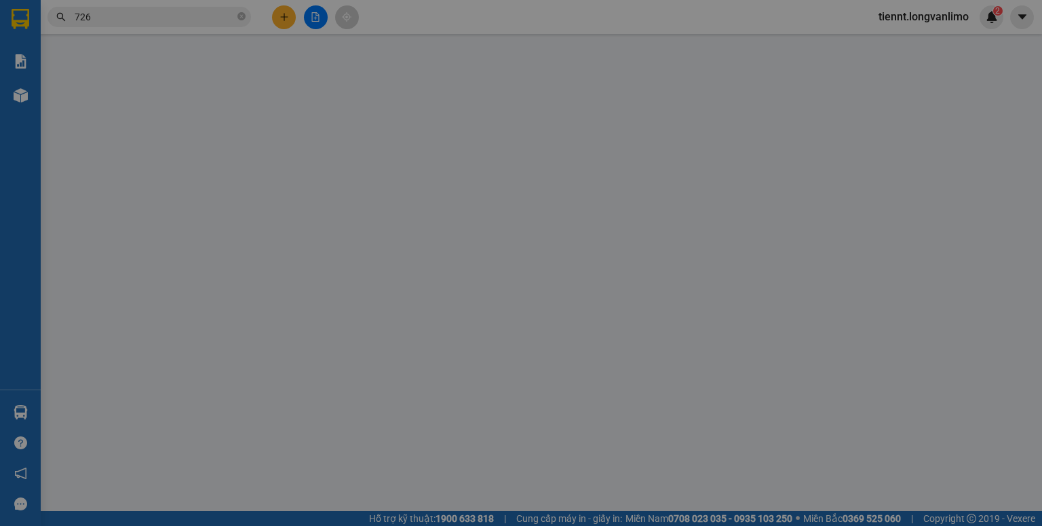
type input "1234567881"
type input "l"
type input "0933755726"
type input "phong"
type input "60.000"
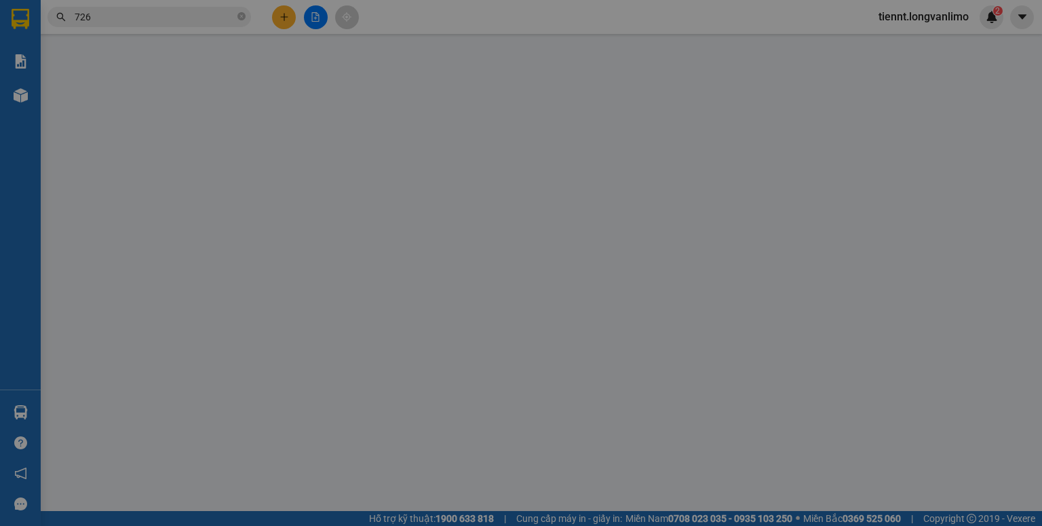
type input "0"
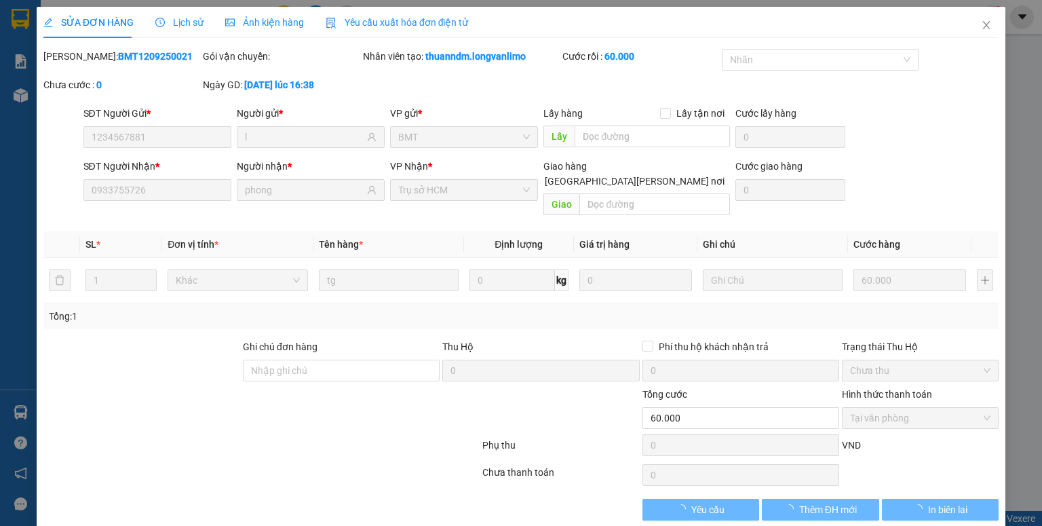
click at [279, 31] on div "Ảnh kiện hàng" at bounding box center [264, 22] width 79 height 31
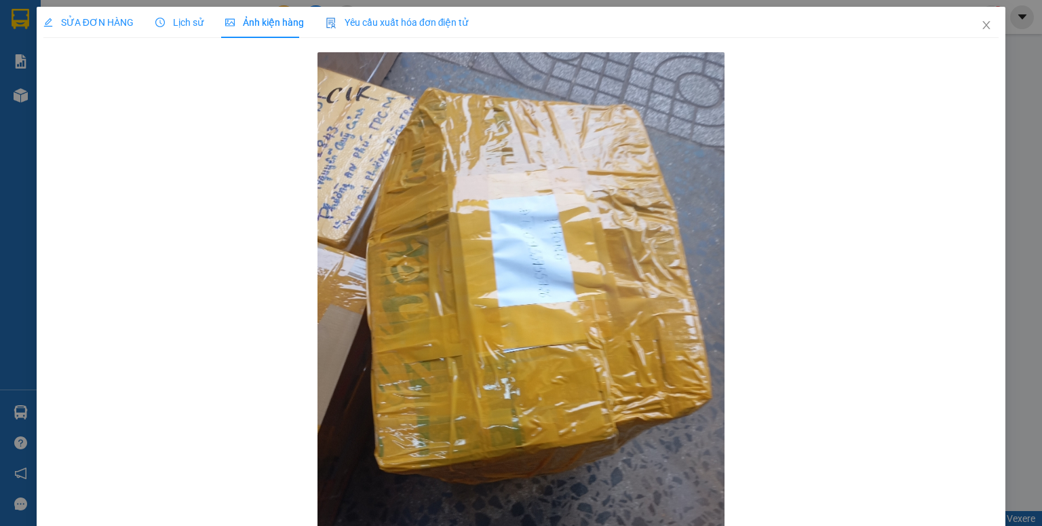
click at [1002, 201] on div "SỬA ĐƠN HÀNG Lịch sử Ảnh kiện hàng Yêu cầu xuất hóa đơn điện tử Total Paid Fee …" at bounding box center [521, 263] width 1042 height 526
click at [971, 30] on span "Close" at bounding box center [986, 26] width 38 height 38
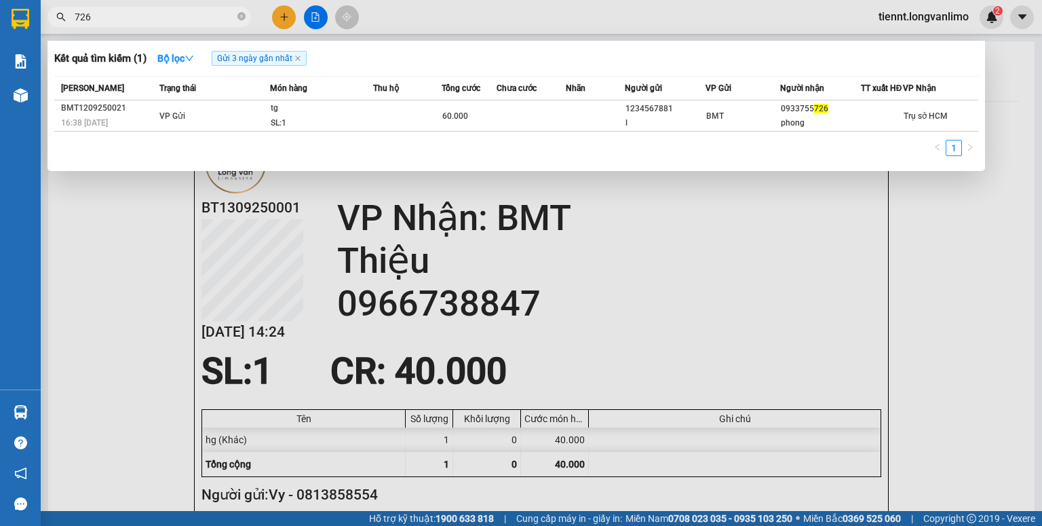
click at [144, 18] on input "726" at bounding box center [155, 16] width 160 height 15
type input "4346"
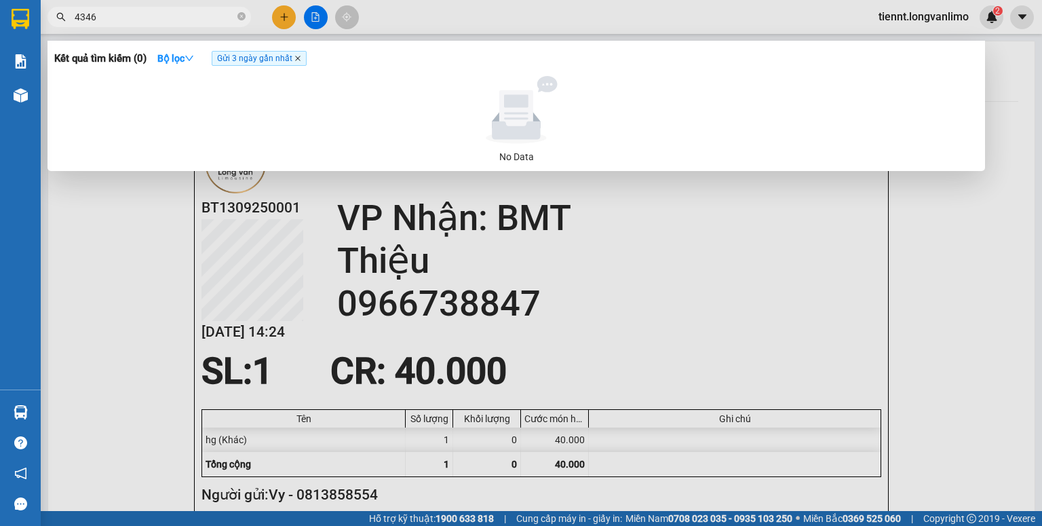
click at [298, 56] on icon "close" at bounding box center [297, 58] width 7 height 7
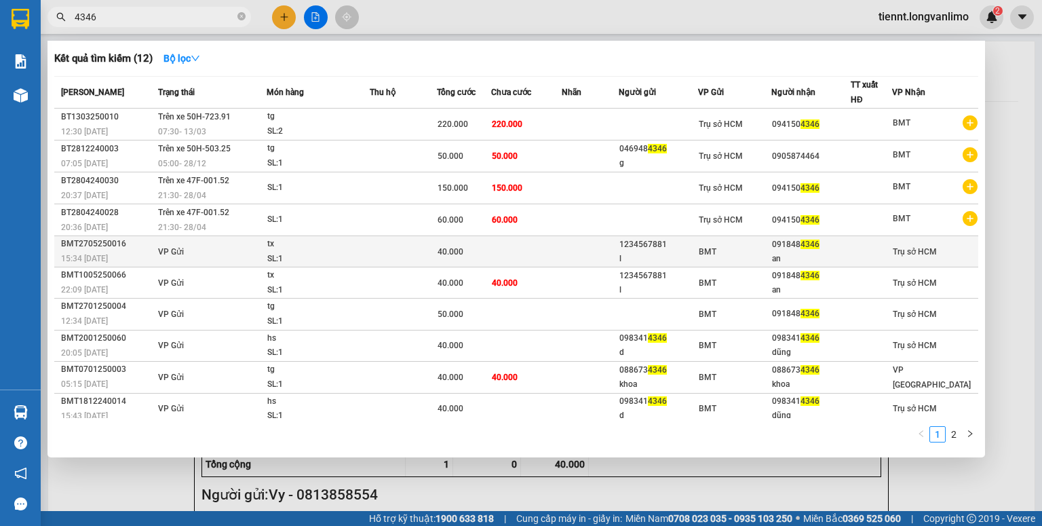
click at [757, 246] on div "BMT" at bounding box center [735, 251] width 72 height 15
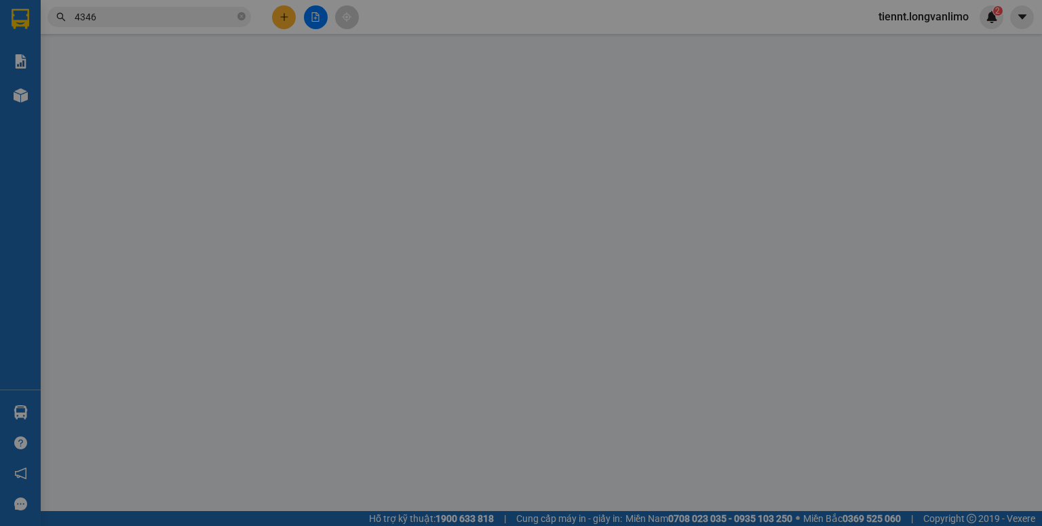
type input "1234567881"
type input "l"
type input "0918484346"
type input "an"
type input "40.000"
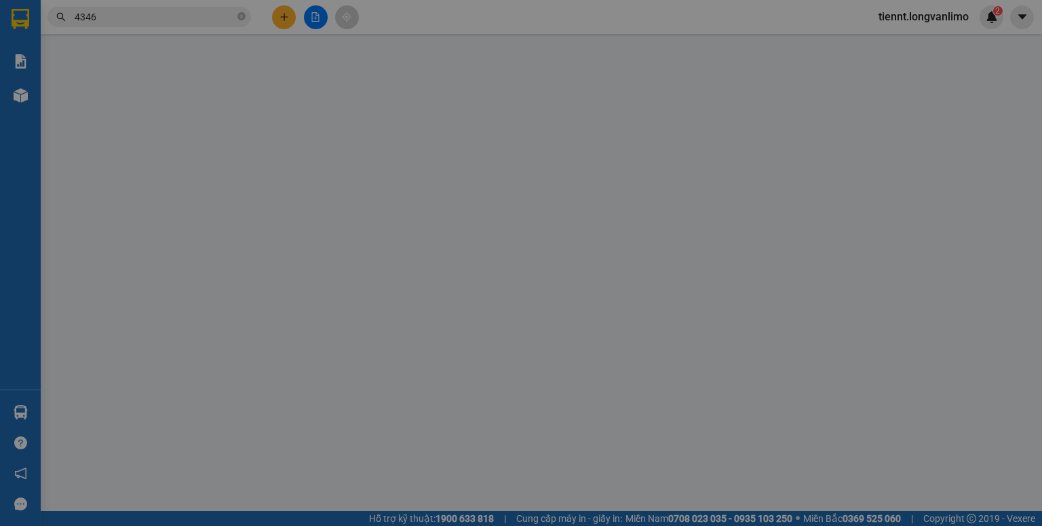
type input "0"
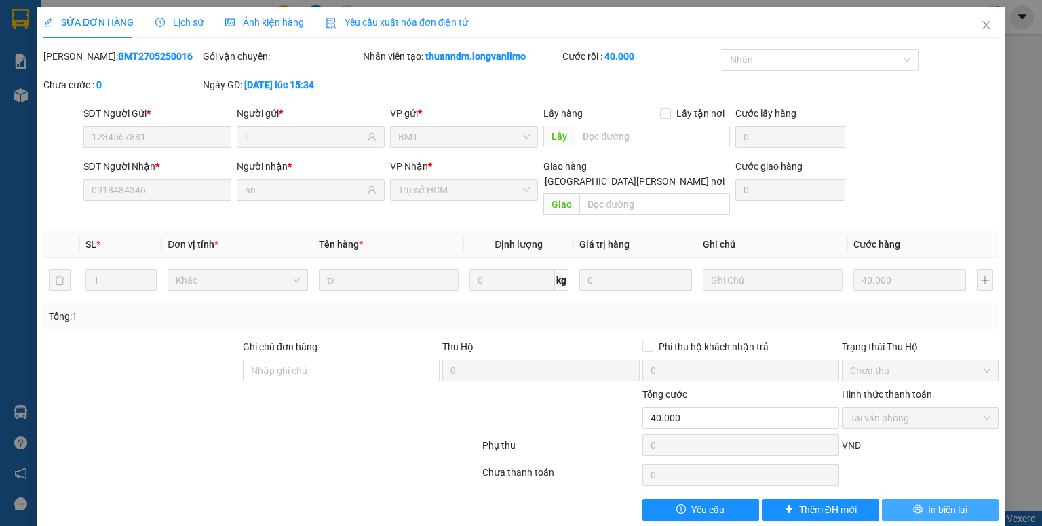
click at [928, 502] on span "In biên lai" at bounding box center [947, 509] width 39 height 15
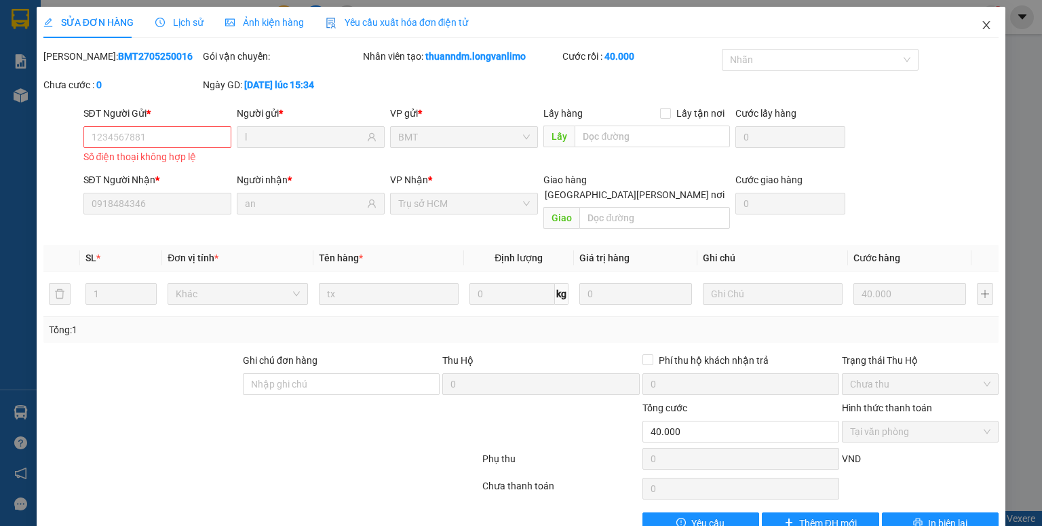
click at [969, 24] on span "Close" at bounding box center [986, 26] width 38 height 38
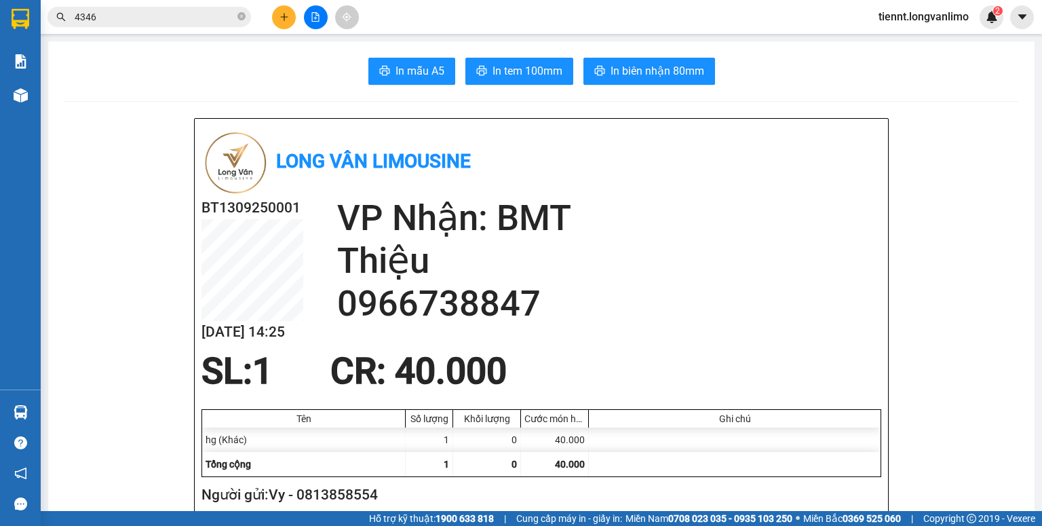
click at [184, 10] on input "4346" at bounding box center [155, 16] width 160 height 15
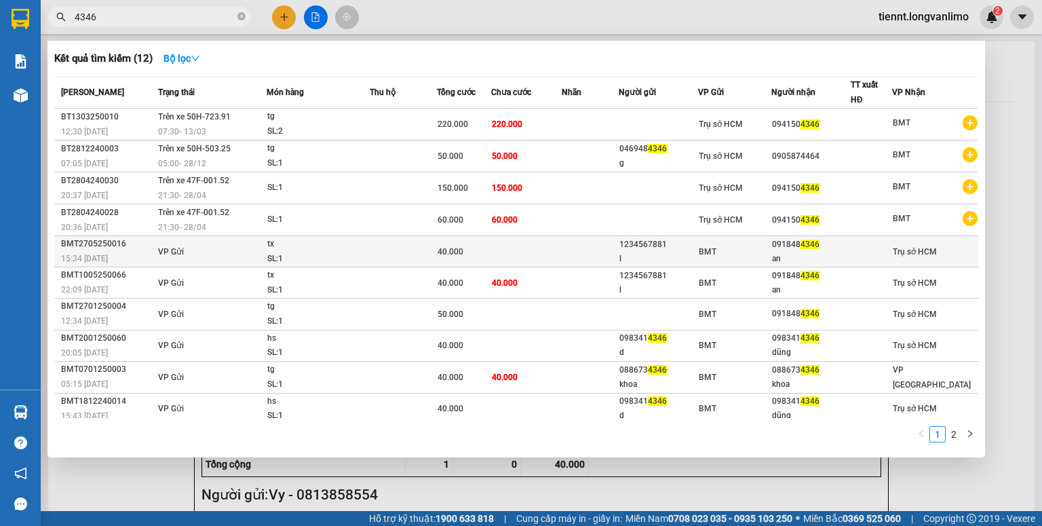
click at [778, 244] on div "091848 4346" at bounding box center [811, 244] width 78 height 14
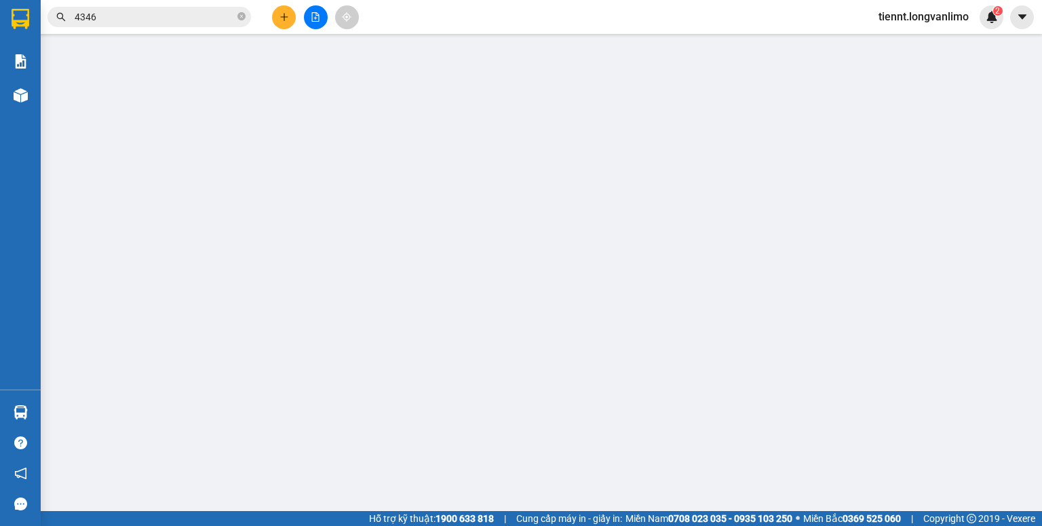
type input "1234567881"
type input "l"
type input "0918484346"
type input "an"
type input "40.000"
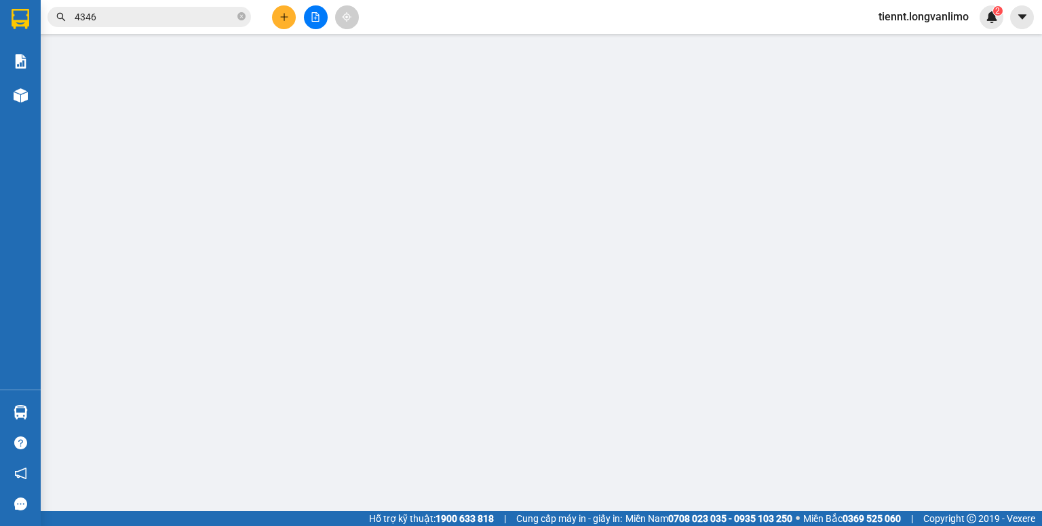
type input "0"
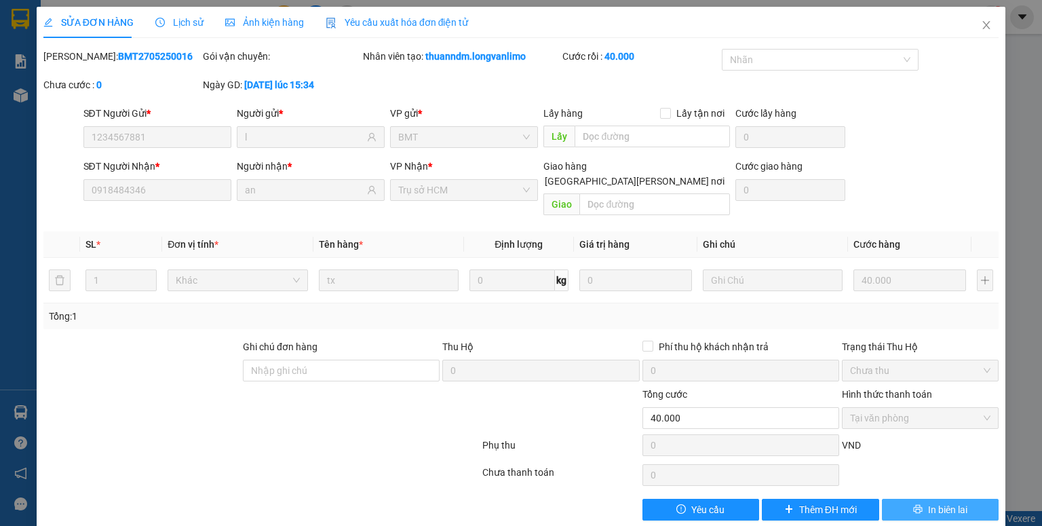
click at [944, 502] on span "In biên lai" at bounding box center [947, 509] width 39 height 15
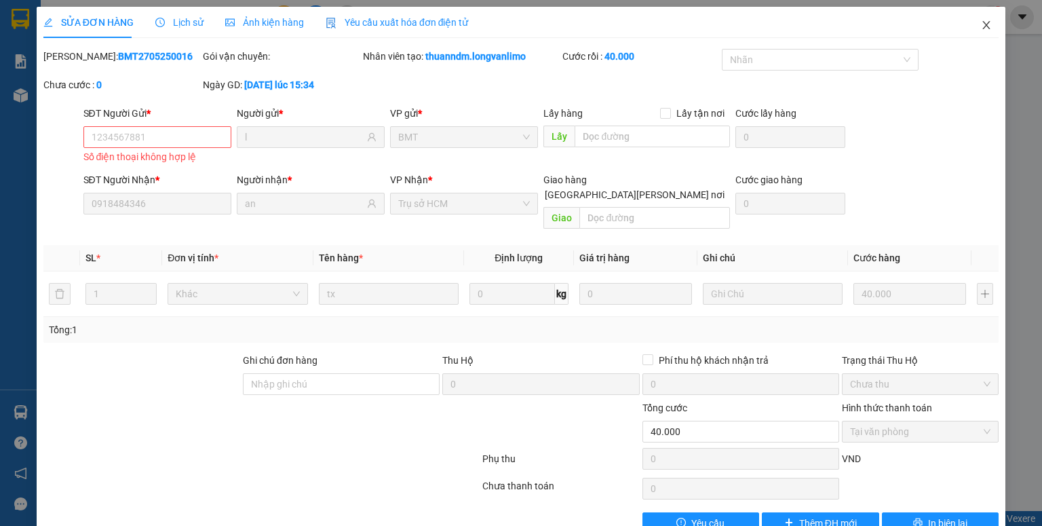
click at [984, 31] on span "Close" at bounding box center [986, 26] width 38 height 38
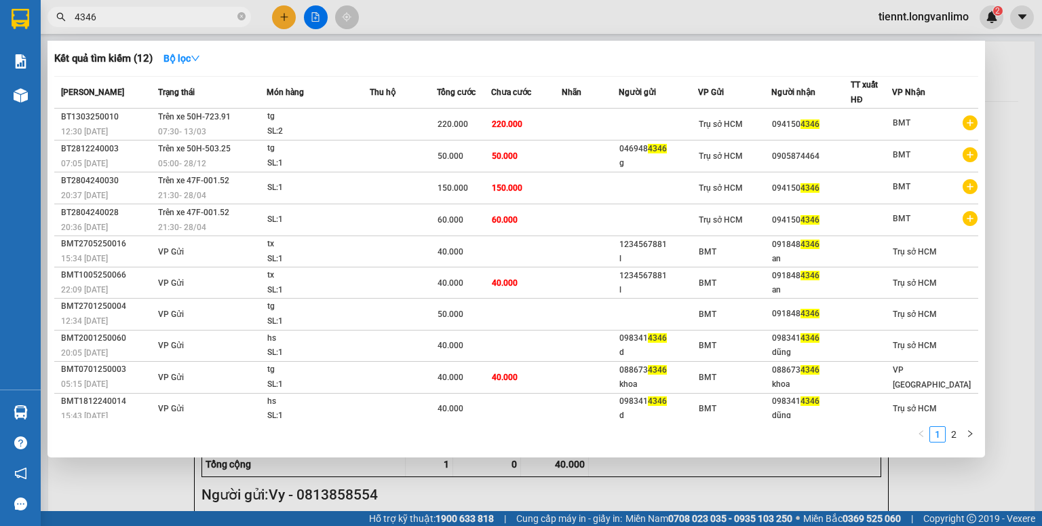
click at [161, 16] on input "4346" at bounding box center [155, 16] width 160 height 15
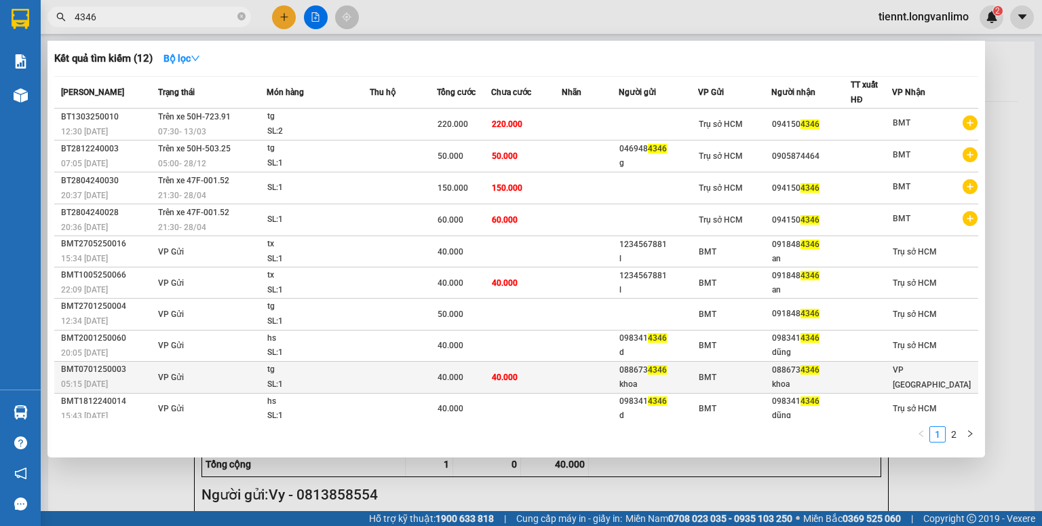
click at [817, 377] on div "khoa" at bounding box center [811, 384] width 78 height 14
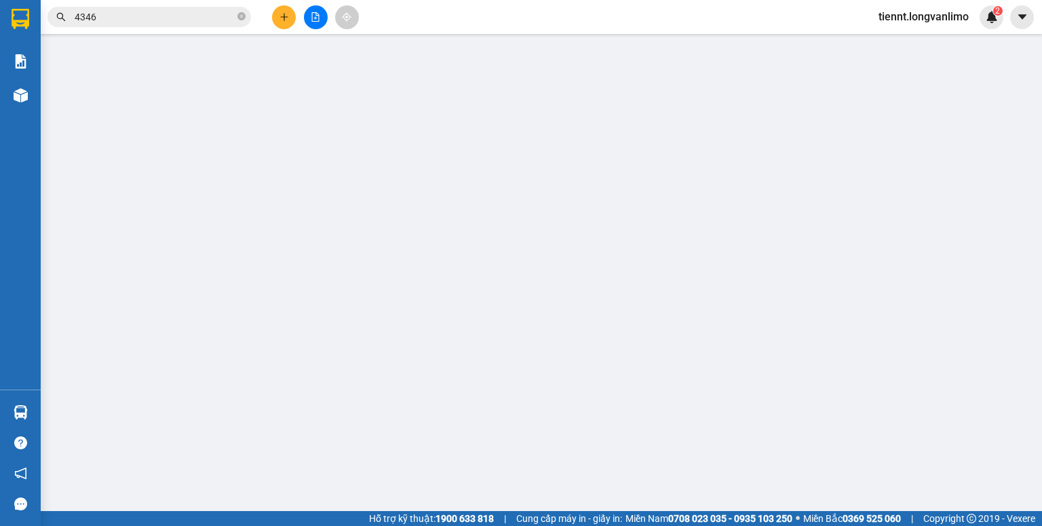
type input "0886734346"
type input "khoa"
type input "0886734346"
type input "khoa"
type input "40.000"
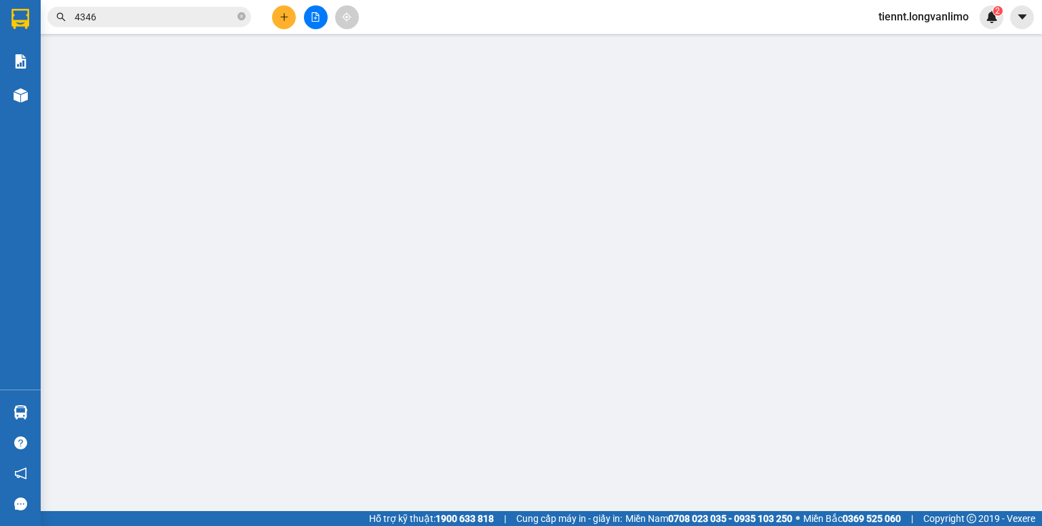
type input "40.000"
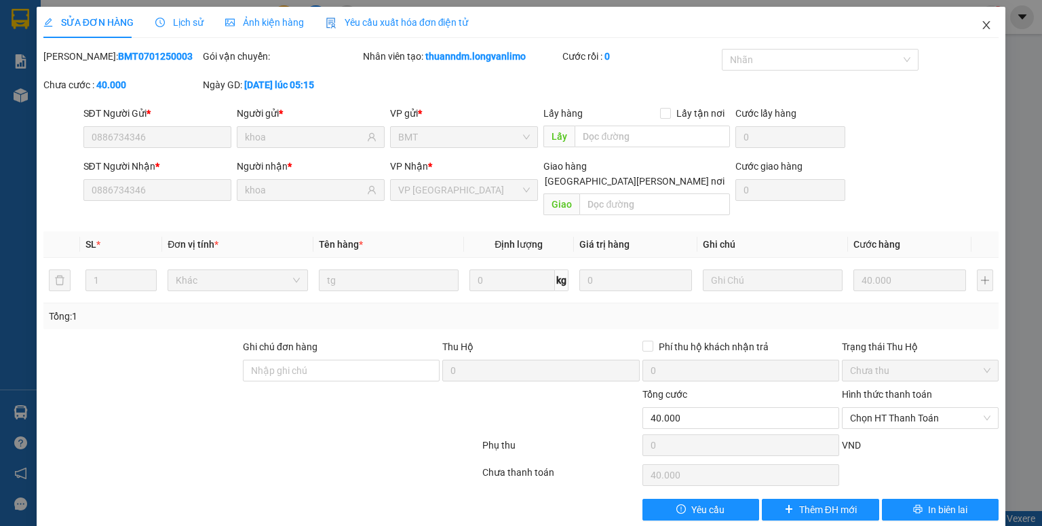
click at [971, 26] on span "Close" at bounding box center [986, 26] width 38 height 38
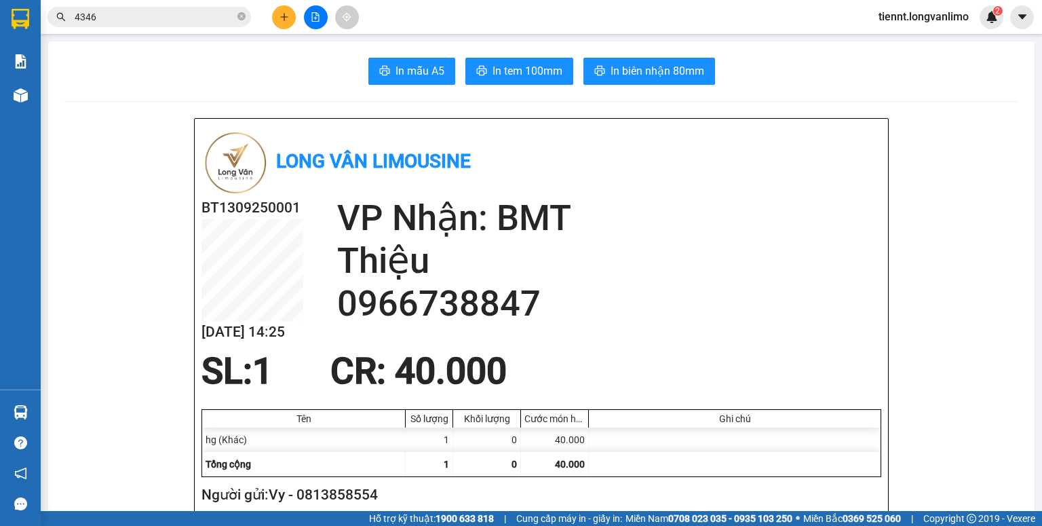
click at [178, 16] on input "4346" at bounding box center [155, 16] width 160 height 15
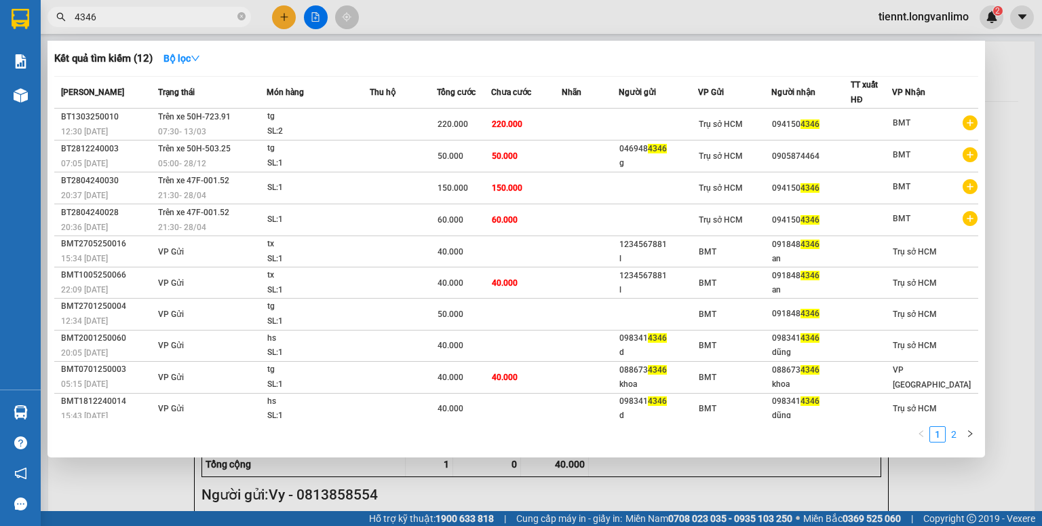
click at [952, 440] on link "2" at bounding box center [953, 434] width 15 height 15
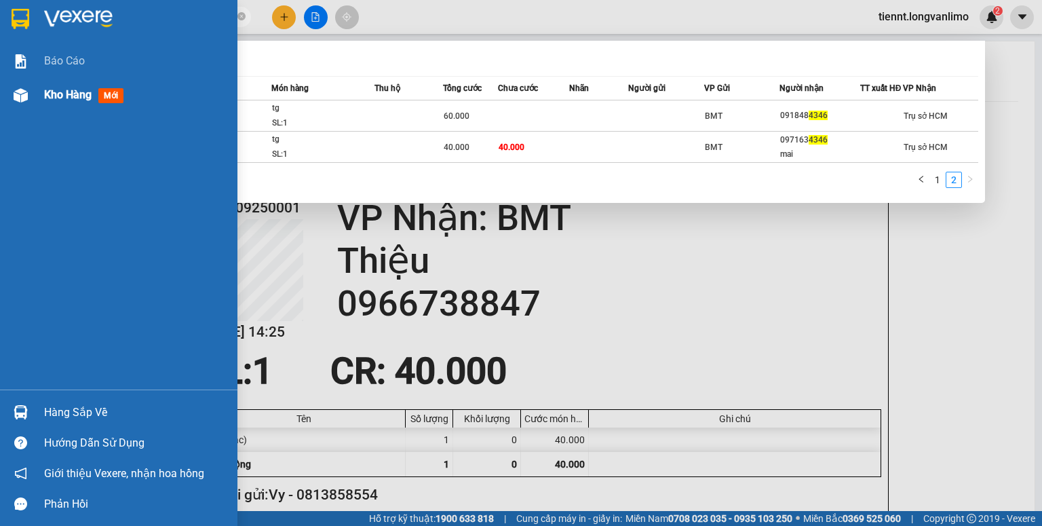
click at [27, 95] on div at bounding box center [21, 95] width 24 height 24
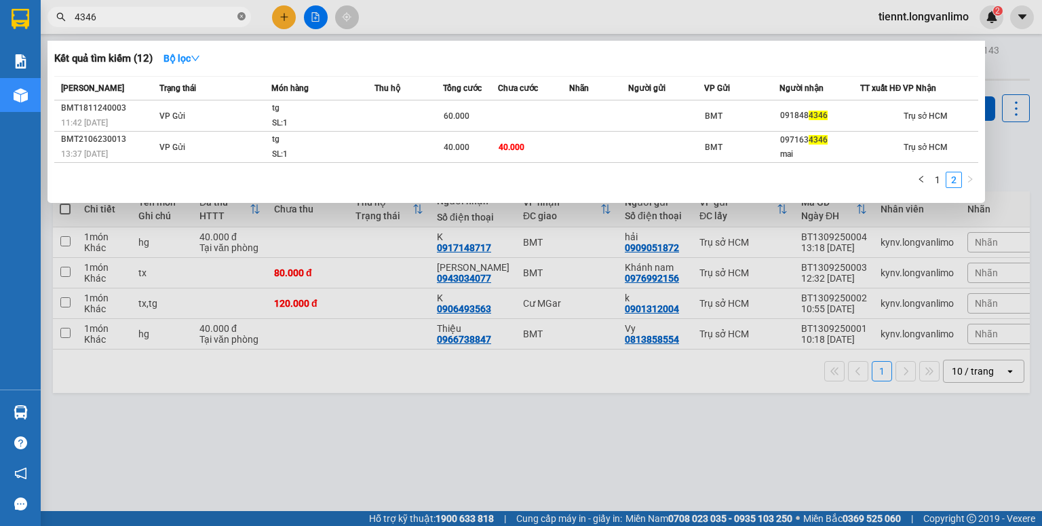
click at [241, 14] on icon "close-circle" at bounding box center [241, 16] width 8 height 8
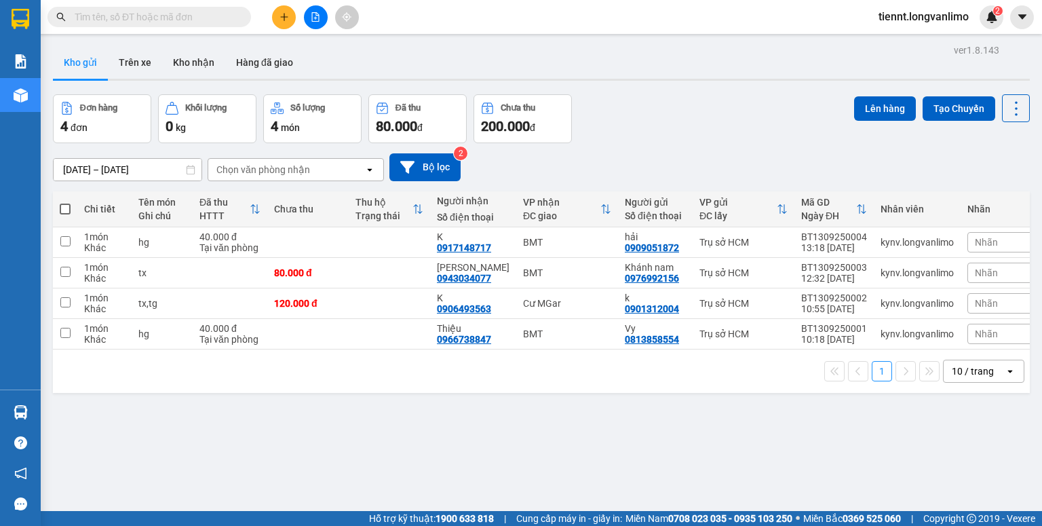
click at [416, 442] on div "ver 1.8.143 Kho gửi Trên xe Kho nhận Hàng đã giao Đơn hàng 4 đơn Khối lượng 0 k…" at bounding box center [541, 304] width 988 height 526
click at [945, 241] on icon at bounding box center [949, 241] width 9 height 9
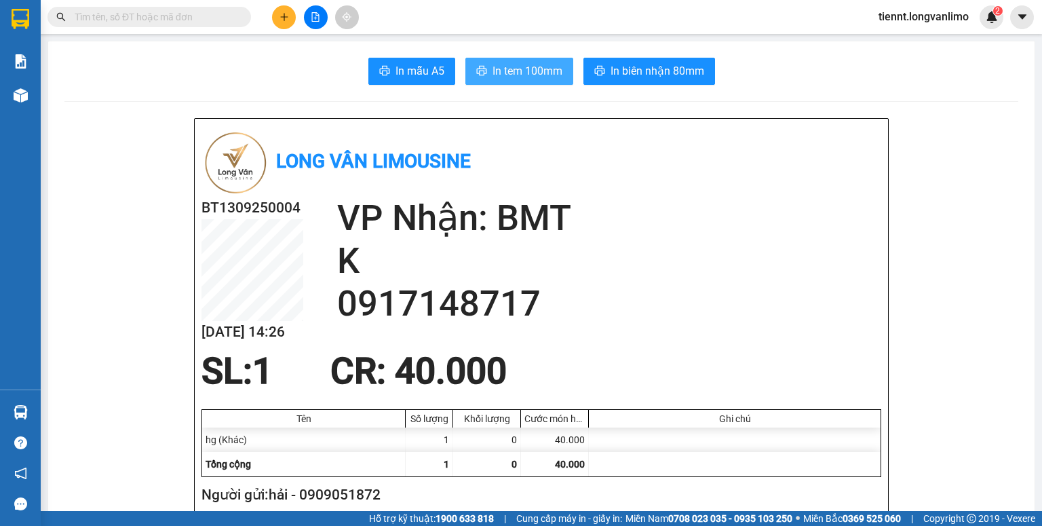
click at [545, 77] on span "In tem 100mm" at bounding box center [527, 70] width 70 height 17
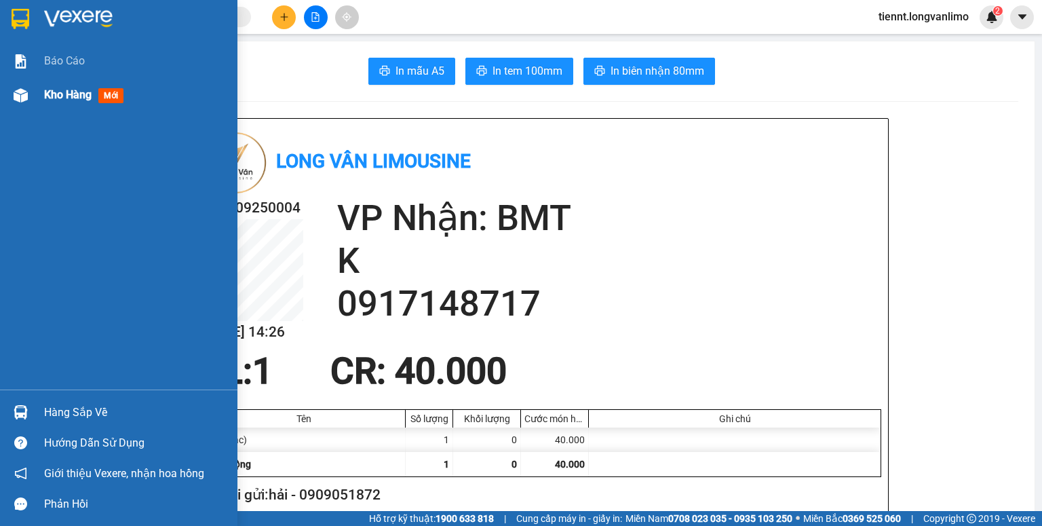
click at [32, 98] on div at bounding box center [21, 95] width 24 height 24
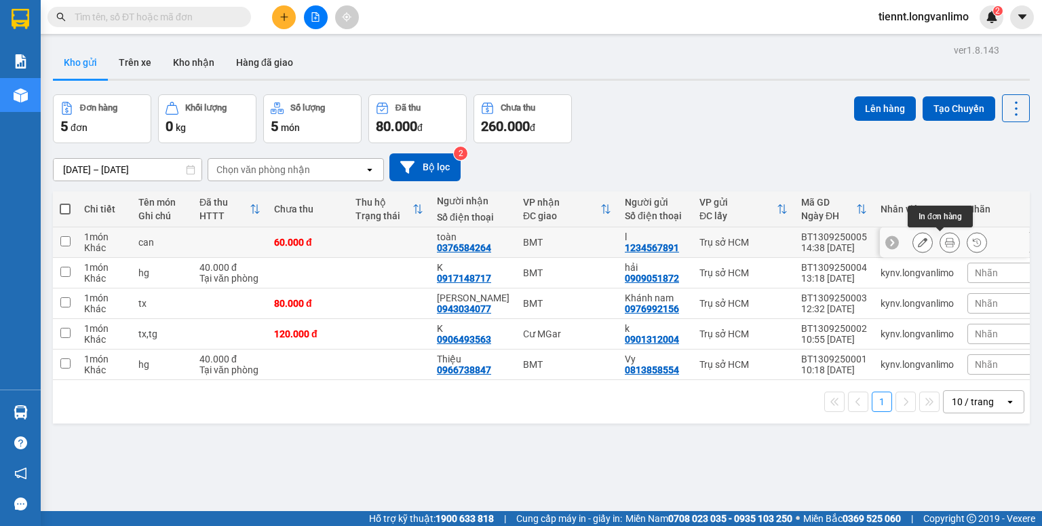
click at [945, 239] on icon at bounding box center [949, 241] width 9 height 9
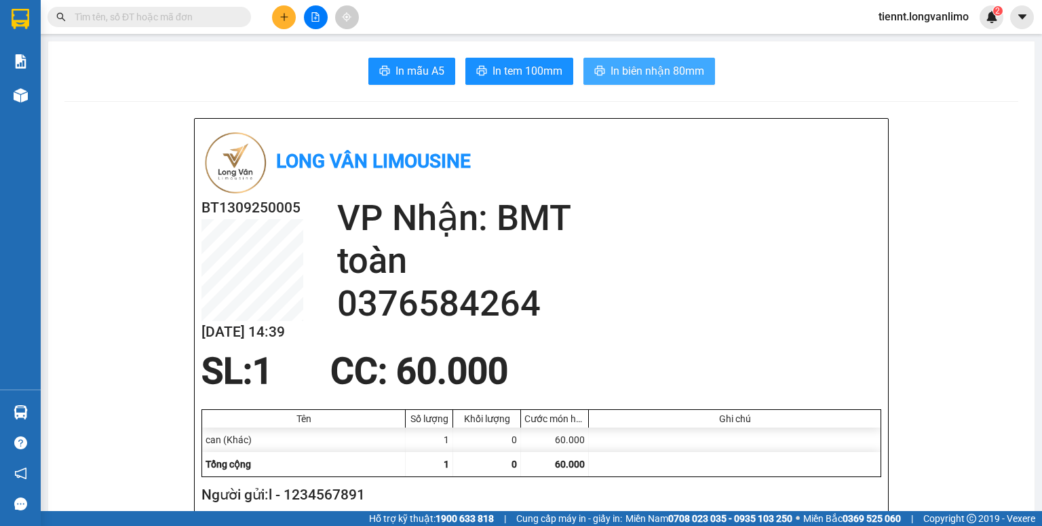
click at [616, 68] on span "In biên nhận 80mm" at bounding box center [657, 70] width 94 height 17
click at [505, 78] on span "In tem 100mm" at bounding box center [527, 70] width 70 height 17
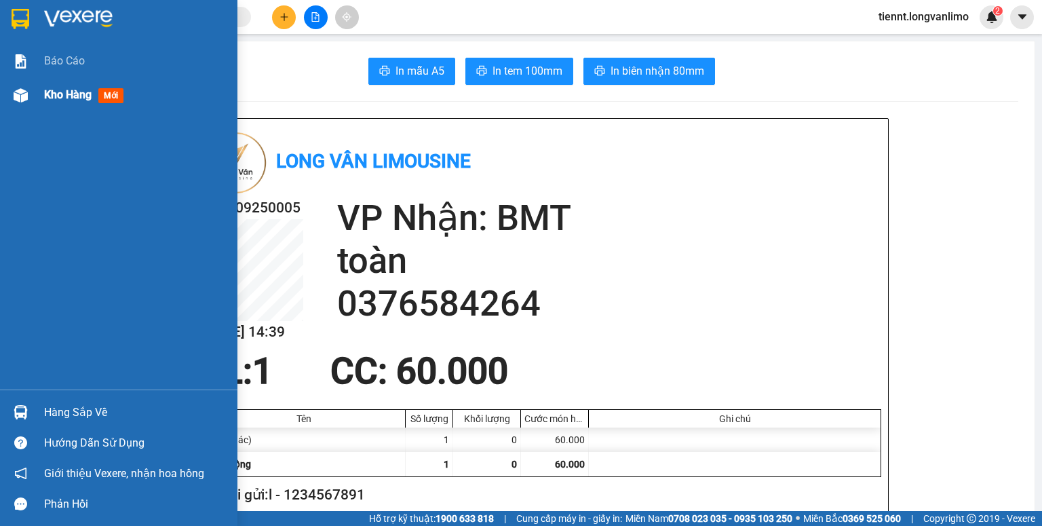
click at [33, 98] on div "Kho hàng mới" at bounding box center [118, 95] width 237 height 34
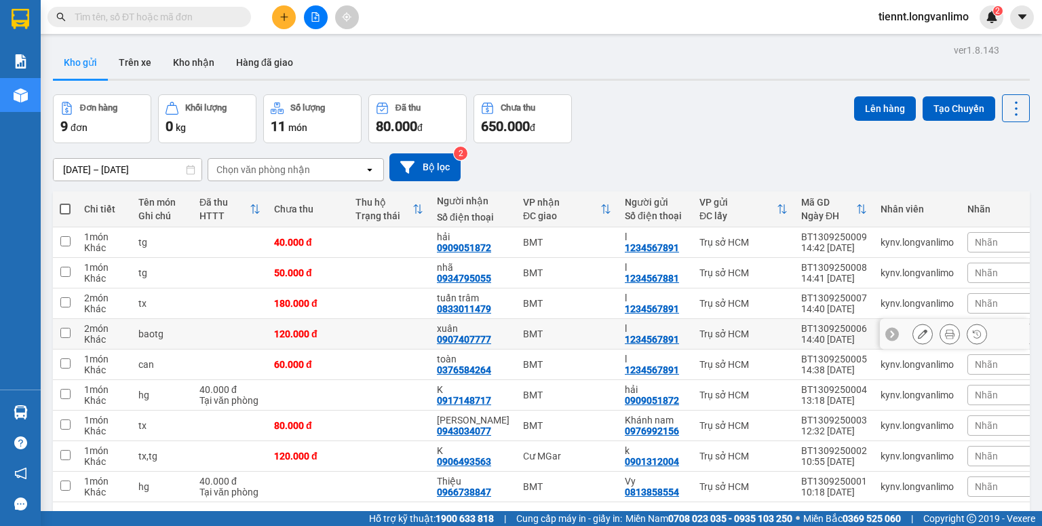
scroll to position [54, 0]
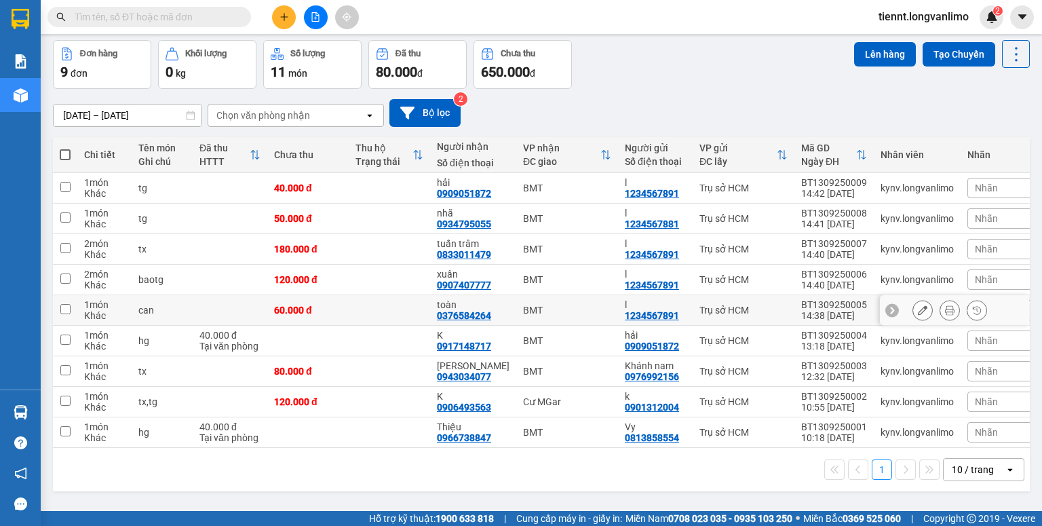
click at [65, 307] on input "checkbox" at bounding box center [65, 309] width 10 height 10
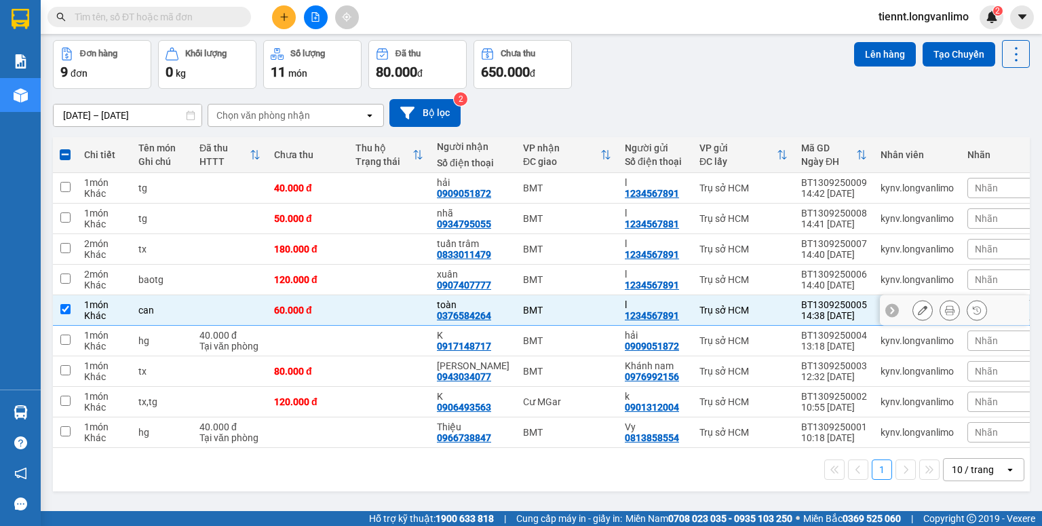
click at [65, 308] on input "checkbox" at bounding box center [65, 309] width 10 height 10
checkbox input "false"
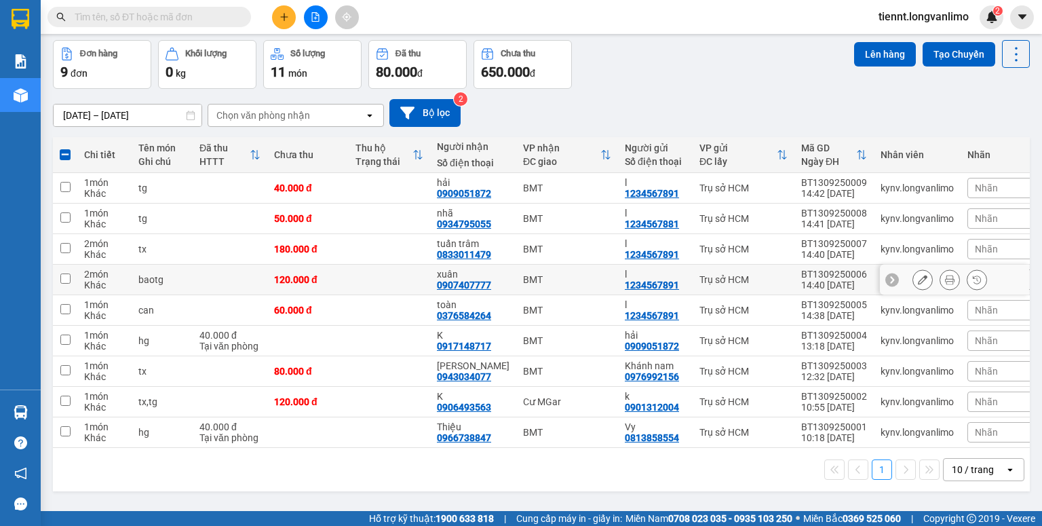
click at [68, 280] on input "checkbox" at bounding box center [65, 278] width 10 height 10
checkbox input "true"
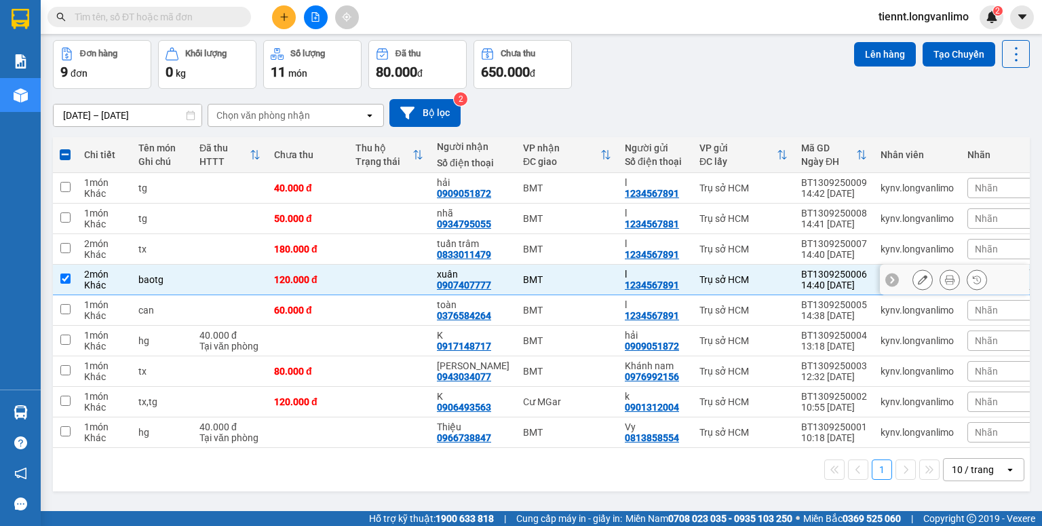
click at [946, 277] on button at bounding box center [949, 280] width 19 height 24
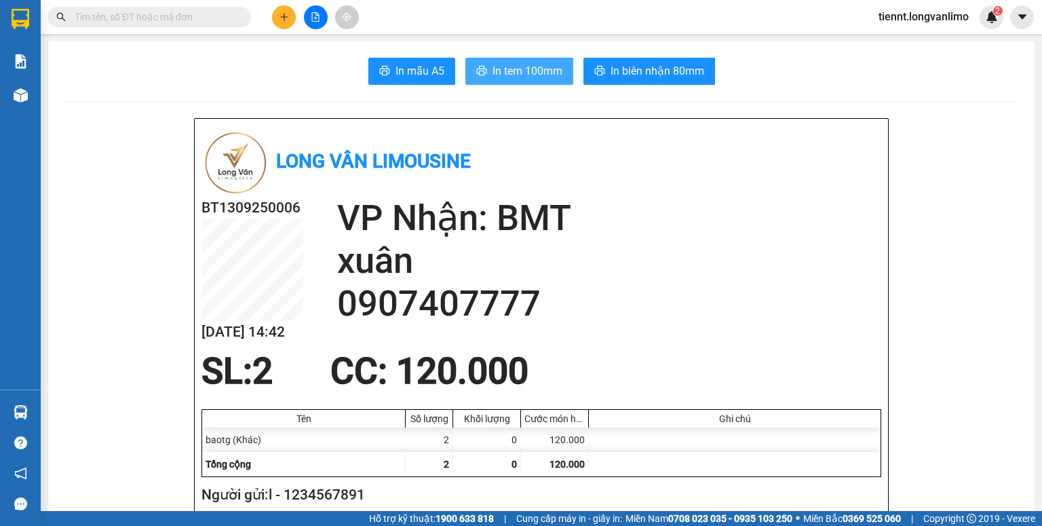
drag, startPoint x: 526, startPoint y: 71, endPoint x: 530, endPoint y: 77, distance: 7.3
click at [525, 71] on span "In tem 100mm" at bounding box center [527, 70] width 70 height 17
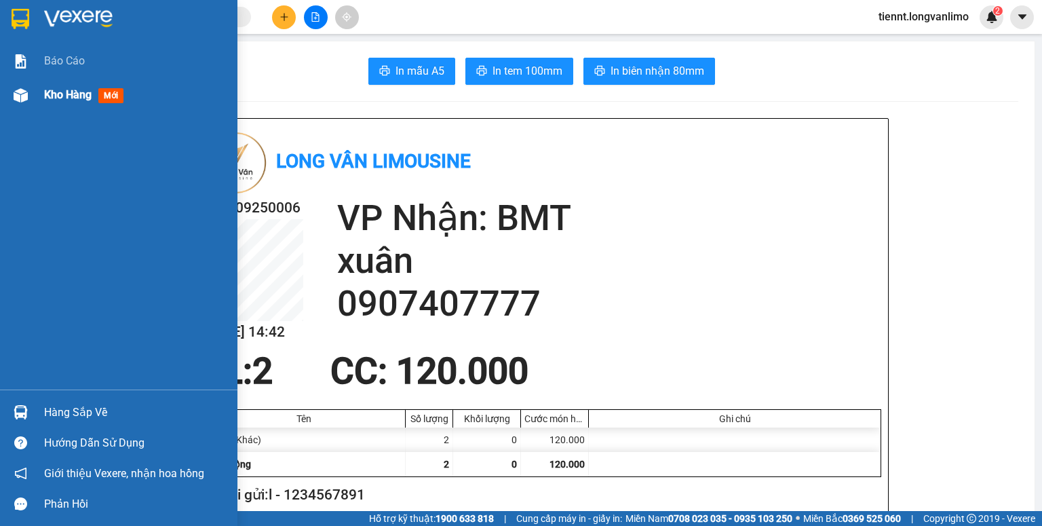
click at [27, 94] on div at bounding box center [21, 95] width 24 height 24
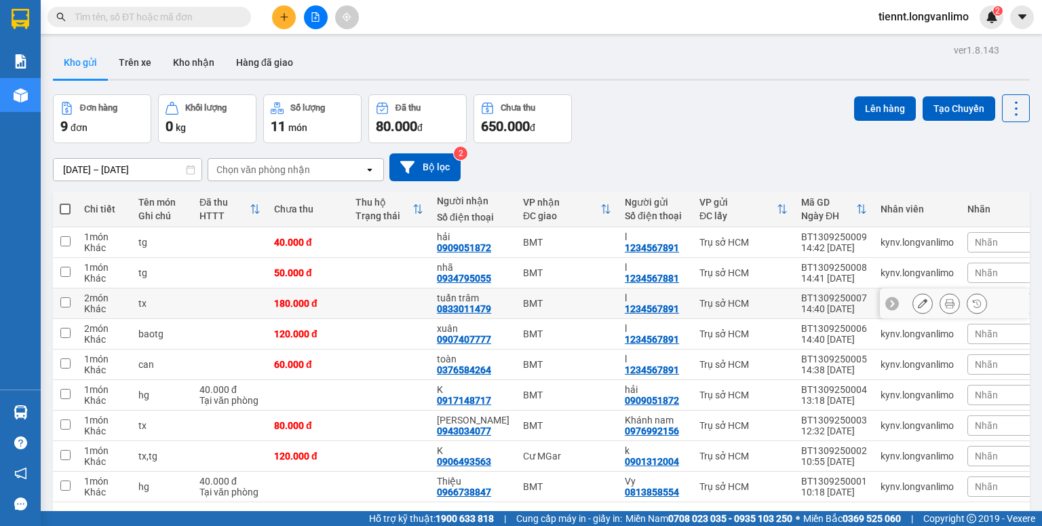
click at [946, 304] on button at bounding box center [949, 304] width 19 height 24
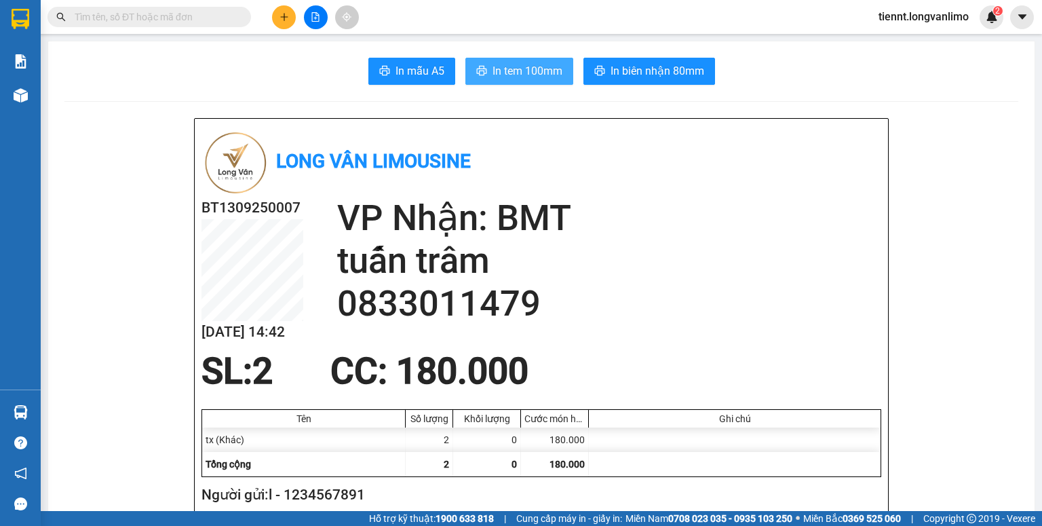
click at [505, 76] on span "In tem 100mm" at bounding box center [527, 70] width 70 height 17
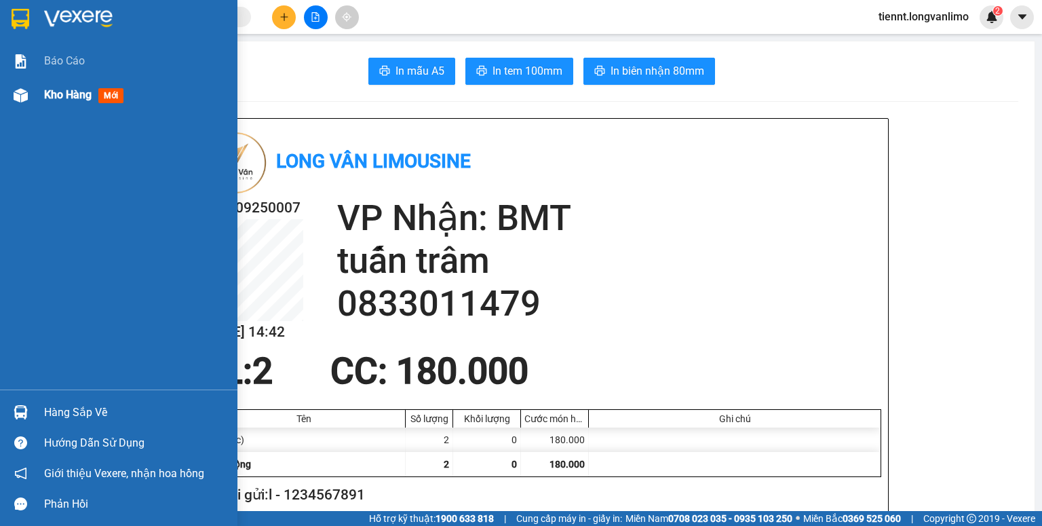
click at [27, 97] on img at bounding box center [21, 95] width 14 height 14
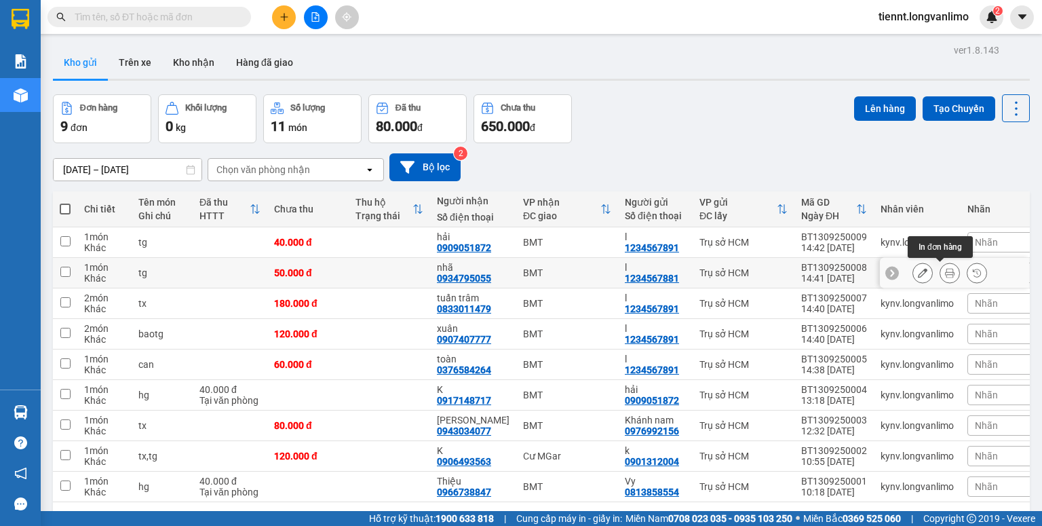
click at [945, 275] on icon at bounding box center [949, 272] width 9 height 9
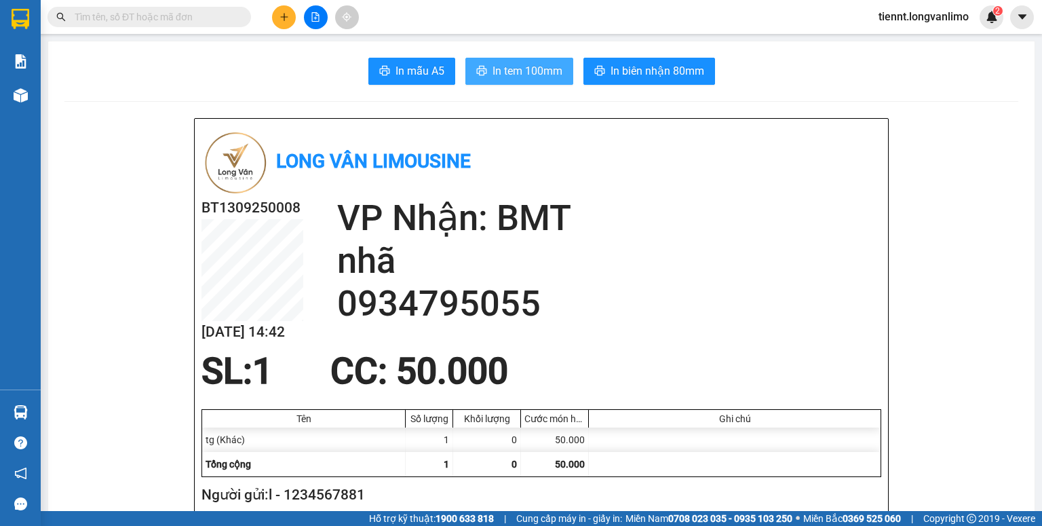
click at [534, 67] on span "In tem 100mm" at bounding box center [527, 70] width 70 height 17
click at [41, 98] on main "In mẫu A5 In tem 100mm In biên nhận 80mm Long Vân Limousine BT1309250008 13/09 …" at bounding box center [521, 255] width 1042 height 511
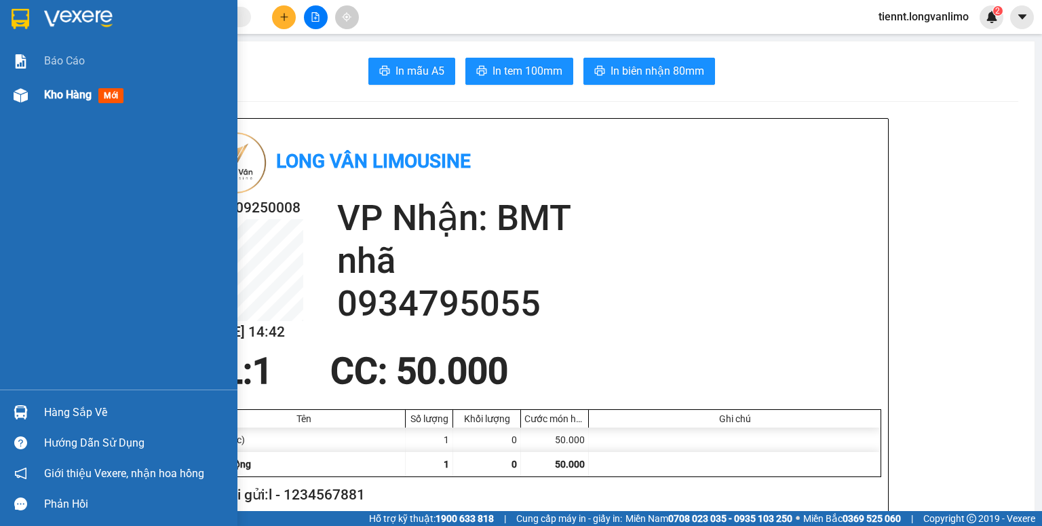
click at [14, 101] on img at bounding box center [21, 95] width 14 height 14
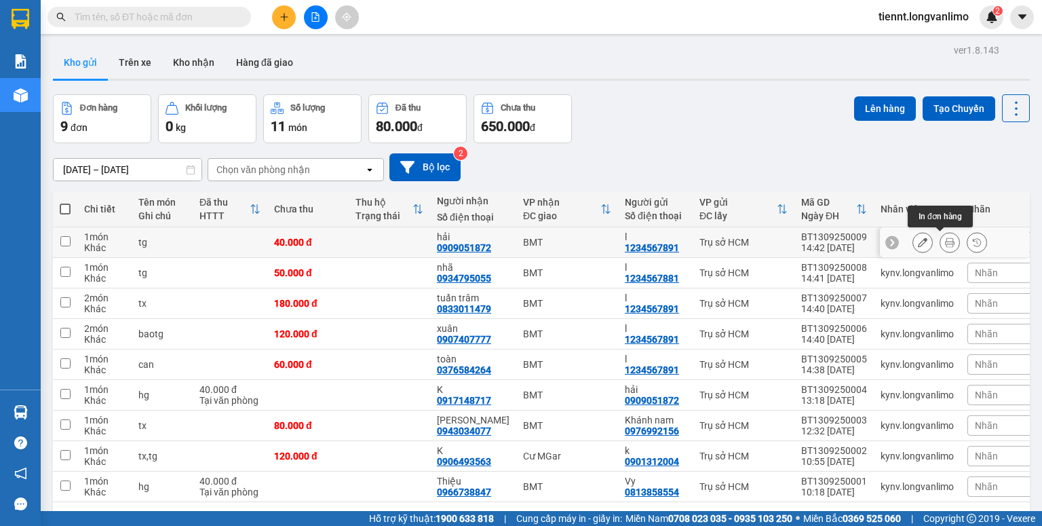
click at [940, 237] on button at bounding box center [949, 243] width 19 height 24
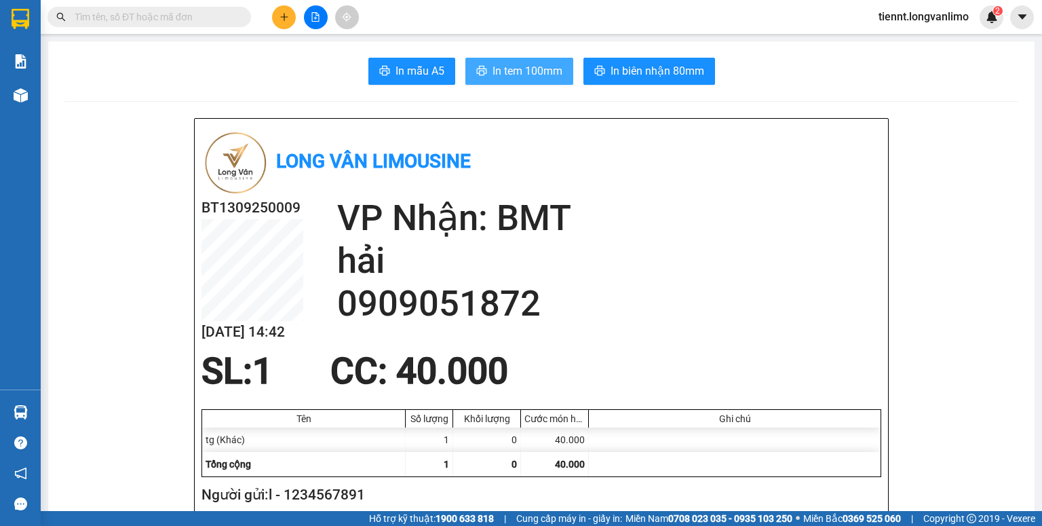
click at [547, 75] on span "In tem 100mm" at bounding box center [527, 70] width 70 height 17
click at [225, 24] on span at bounding box center [148, 17] width 203 height 20
click at [227, 21] on input "text" at bounding box center [155, 16] width 160 height 15
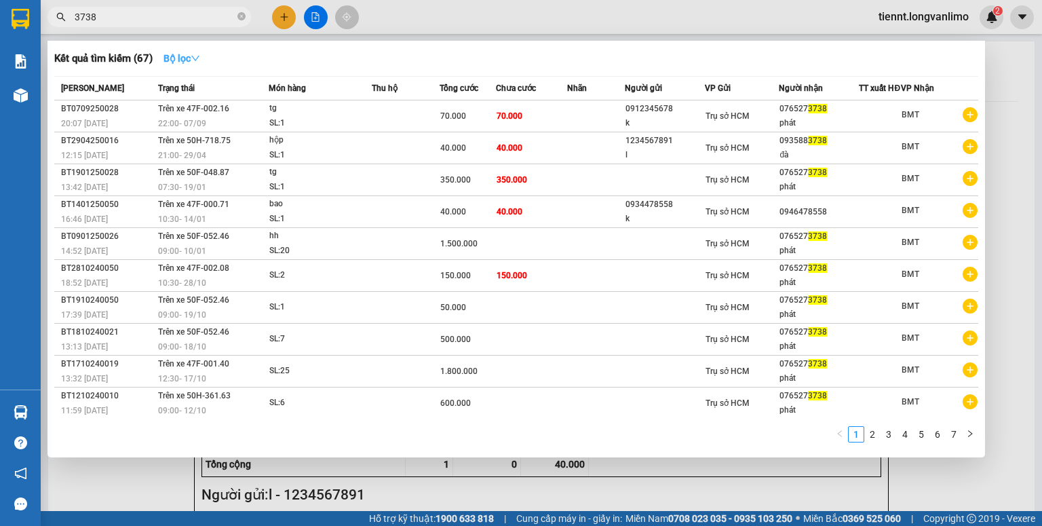
type input "3738"
click at [187, 57] on strong "Bộ lọc" at bounding box center [181, 58] width 37 height 11
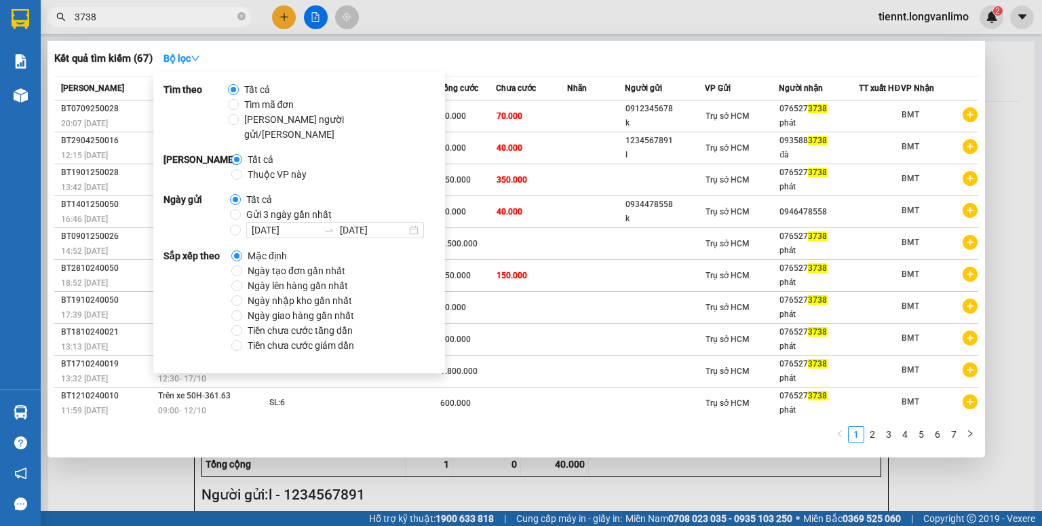
click at [265, 207] on span "Gửi 3 ngày gần nhất" at bounding box center [289, 214] width 96 height 15
click at [241, 209] on input "Gửi 3 ngày gần nhất" at bounding box center [235, 214] width 11 height 11
radio input "true"
radio input "false"
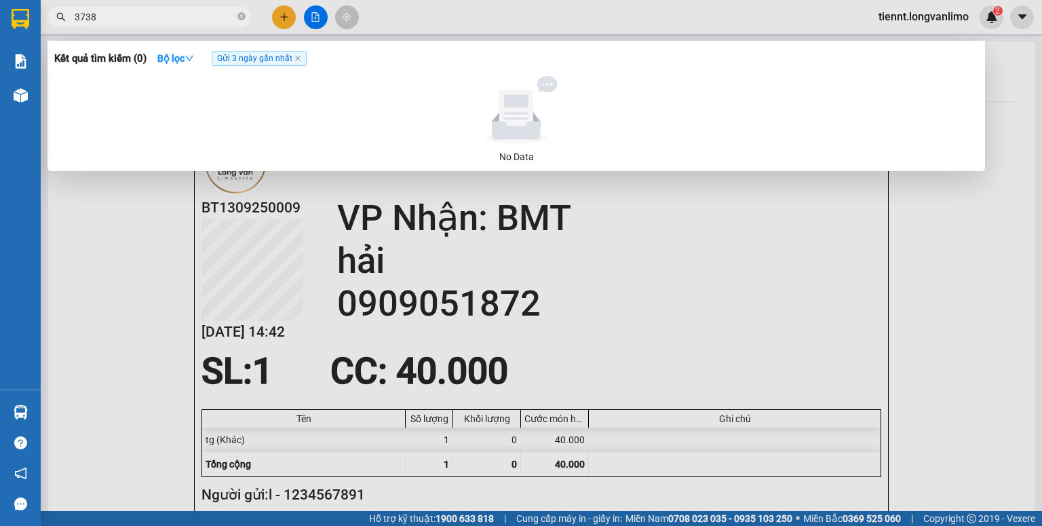
drag, startPoint x: 560, startPoint y: 62, endPoint x: 486, endPoint y: 62, distance: 74.6
click at [559, 62] on div "Kết quả tìm kiếm ( 0 ) Bộ lọc Gửi 3 ngày gần nhất" at bounding box center [516, 58] width 924 height 22
click at [764, 213] on div at bounding box center [521, 263] width 1042 height 526
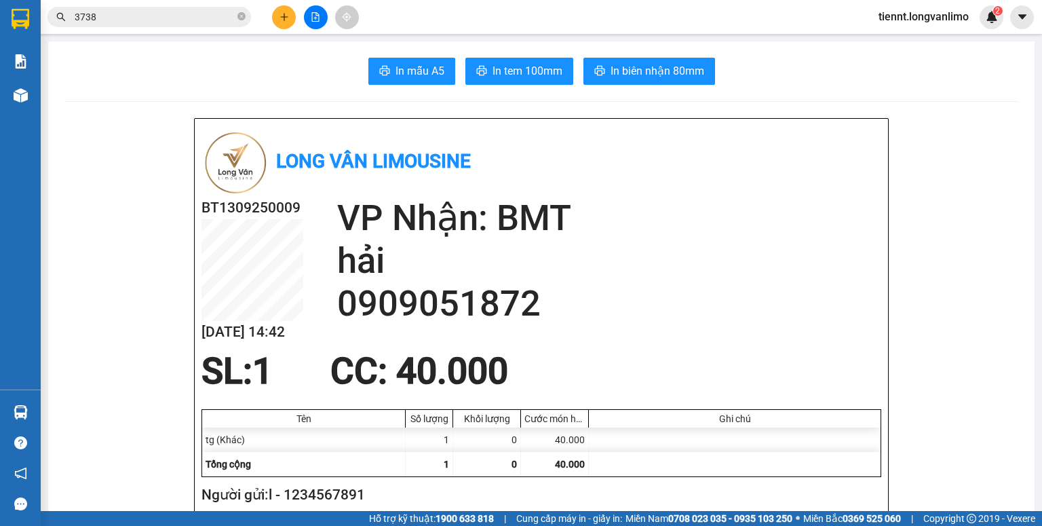
click at [216, 20] on input "3738" at bounding box center [155, 16] width 160 height 15
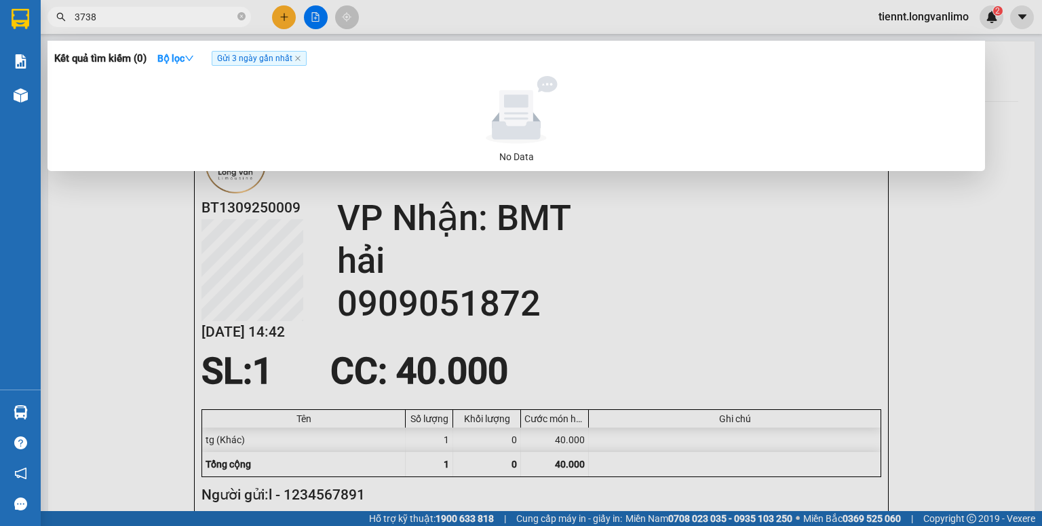
click at [216, 20] on input "3738" at bounding box center [155, 16] width 160 height 15
type input "5"
type input "657"
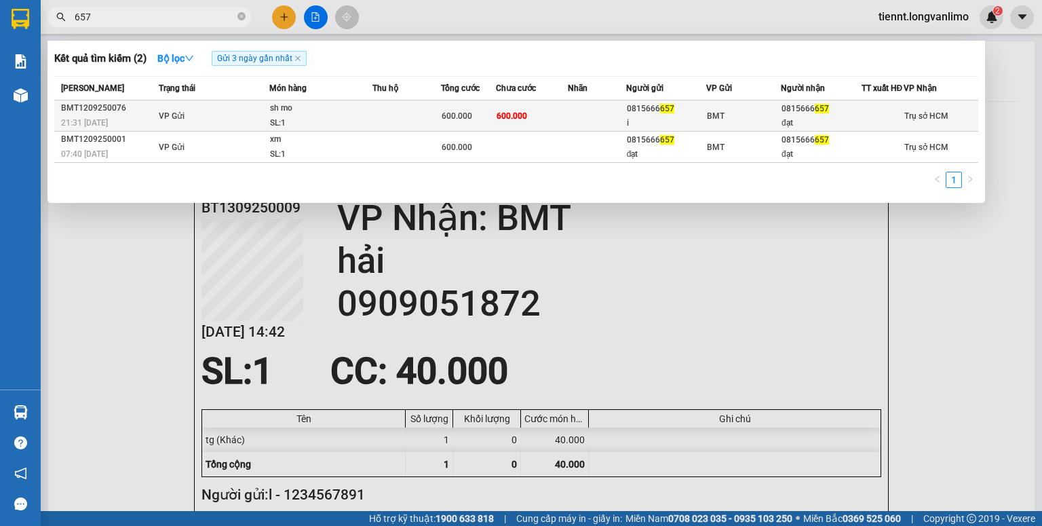
click at [615, 128] on td at bounding box center [597, 115] width 58 height 31
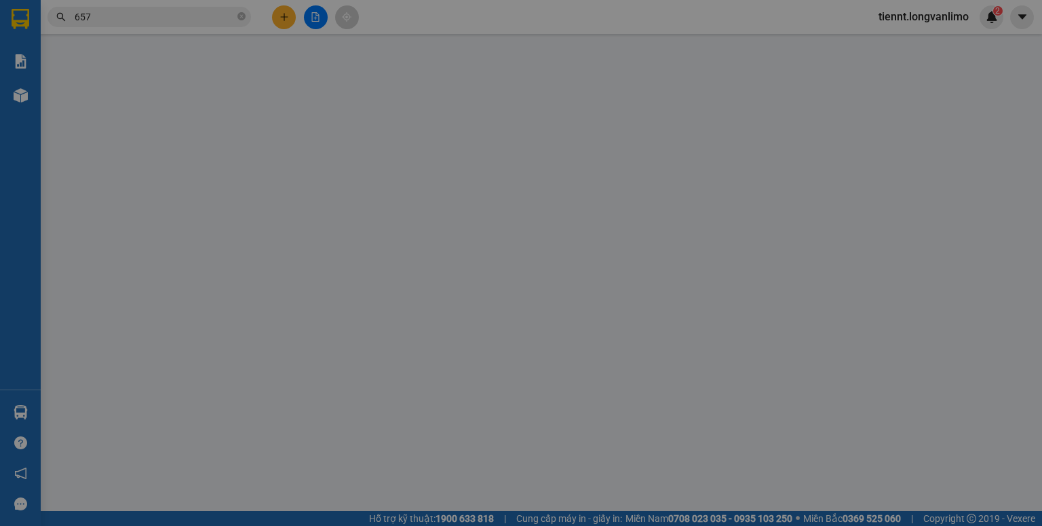
type input "0815666657"
type input "i"
type input "0815666657"
type input "đạt"
type input "600.000"
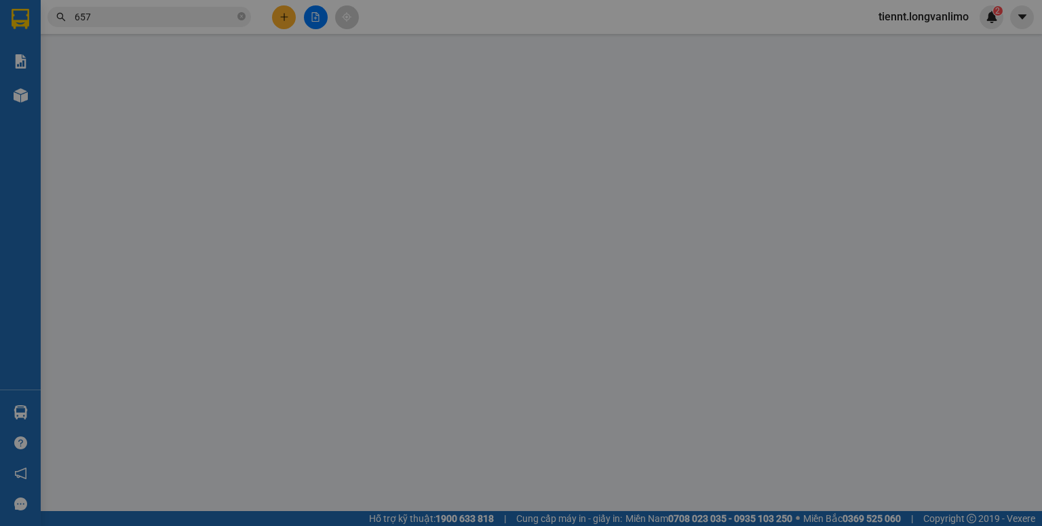
type input "600.000"
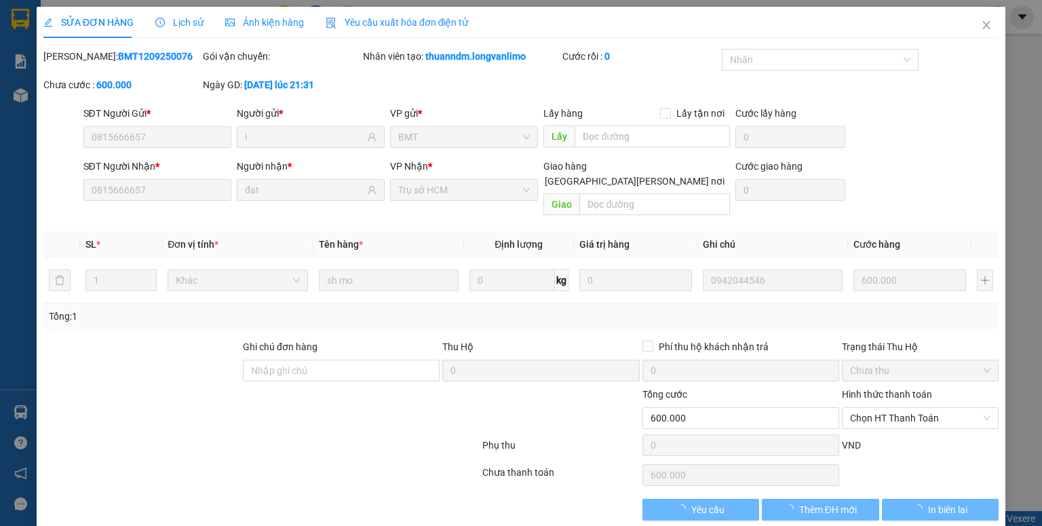
click at [268, 24] on span "Ảnh kiện hàng" at bounding box center [264, 22] width 79 height 11
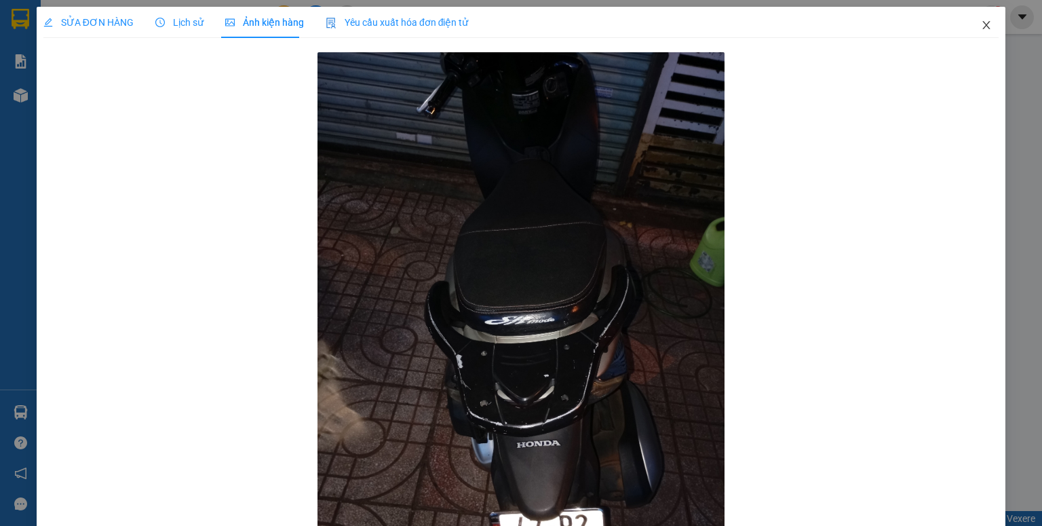
click at [971, 24] on span "Close" at bounding box center [986, 26] width 38 height 38
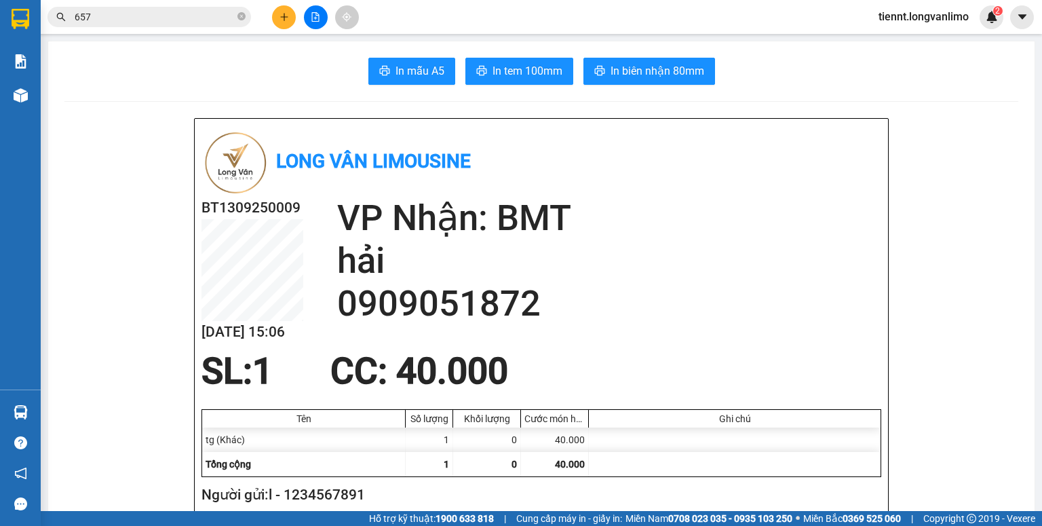
click at [128, 18] on input "657" at bounding box center [155, 16] width 160 height 15
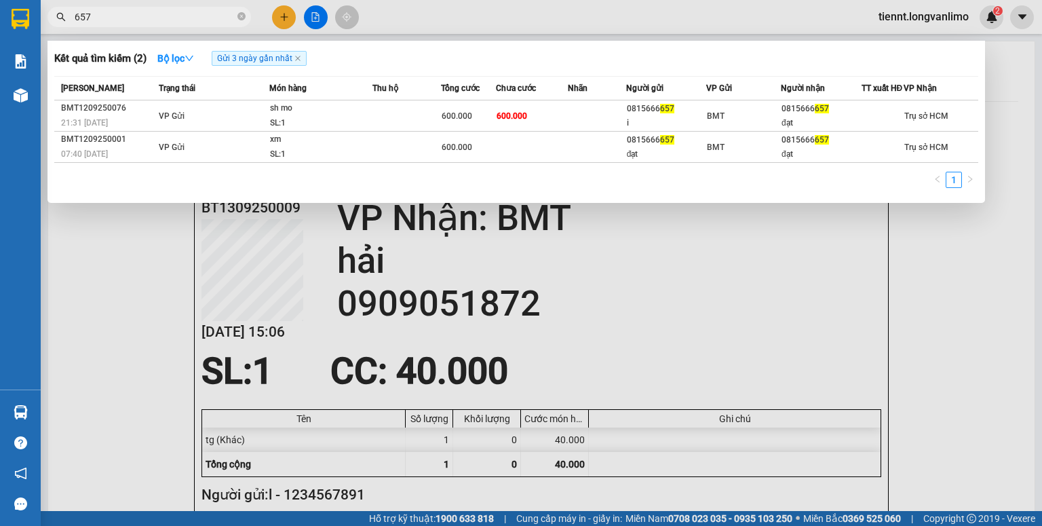
click at [128, 18] on input "657" at bounding box center [155, 16] width 160 height 15
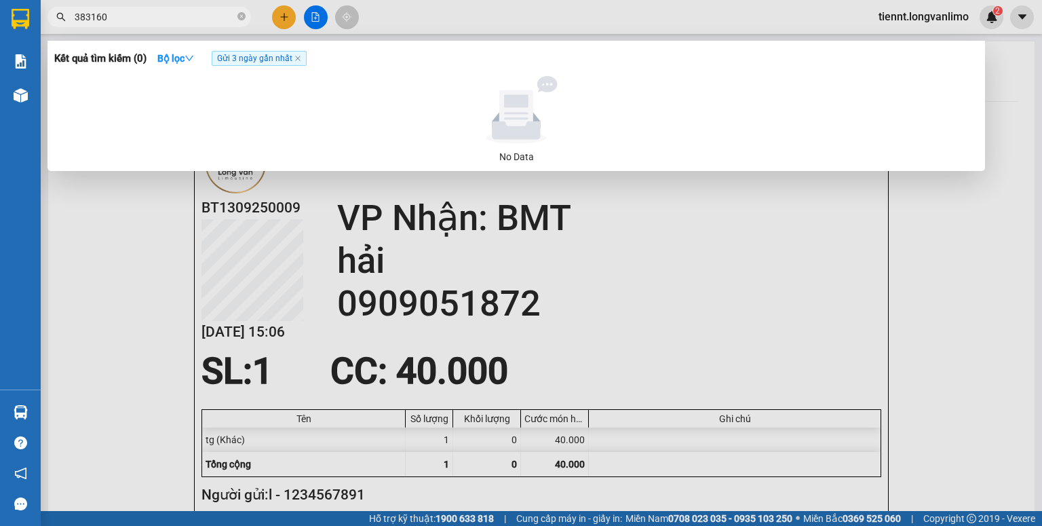
click at [165, 9] on input "383160" at bounding box center [155, 16] width 160 height 15
click at [164, 9] on input "383160" at bounding box center [155, 16] width 160 height 15
type input "383160"
click at [157, 24] on span "383160" at bounding box center [148, 17] width 203 height 20
click at [165, 12] on input "383160" at bounding box center [155, 16] width 160 height 15
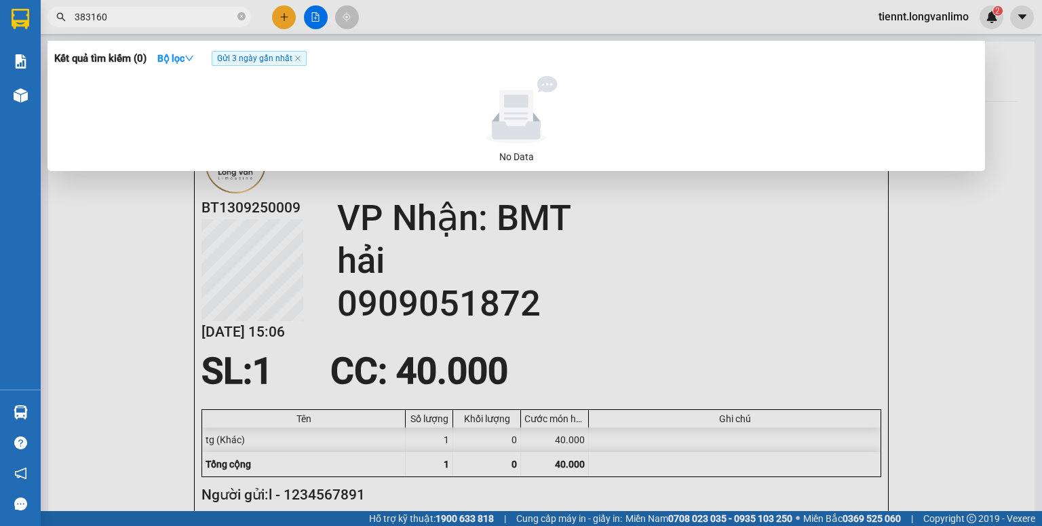
click at [166, 15] on input "383160" at bounding box center [155, 16] width 160 height 15
click at [163, 17] on input "383160" at bounding box center [155, 16] width 160 height 15
click at [160, 18] on input "383160" at bounding box center [155, 16] width 160 height 15
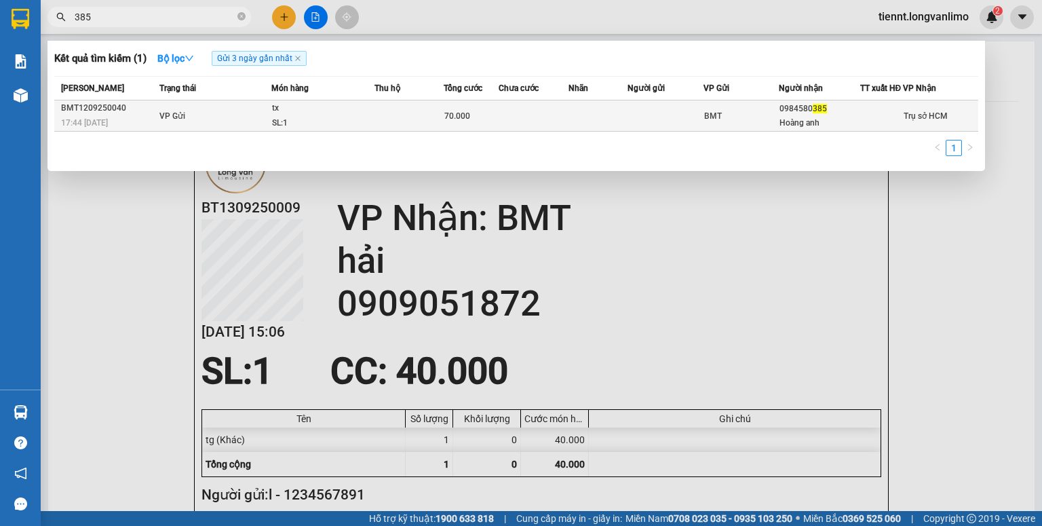
click at [680, 113] on td at bounding box center [665, 115] width 76 height 31
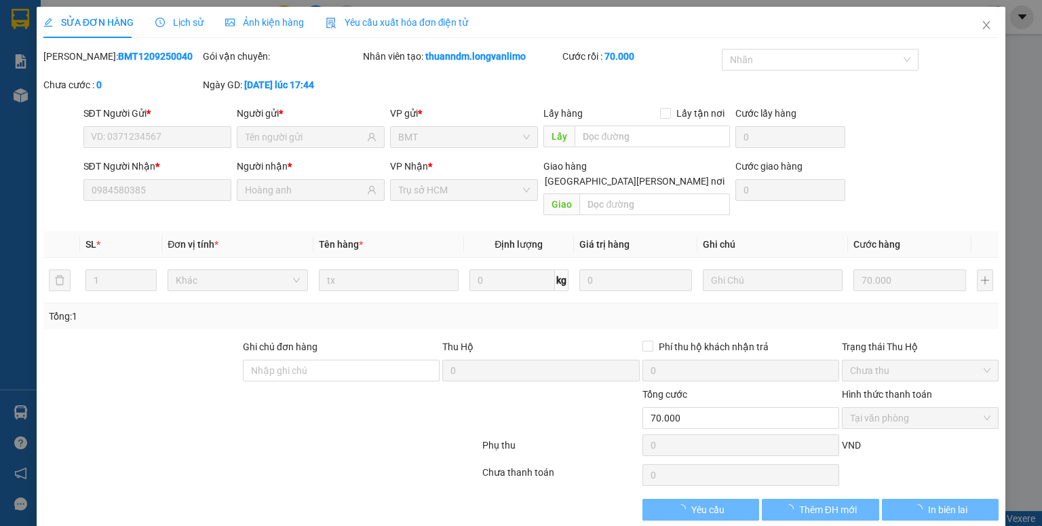
click at [274, 28] on div "Ảnh kiện hàng" at bounding box center [264, 22] width 79 height 15
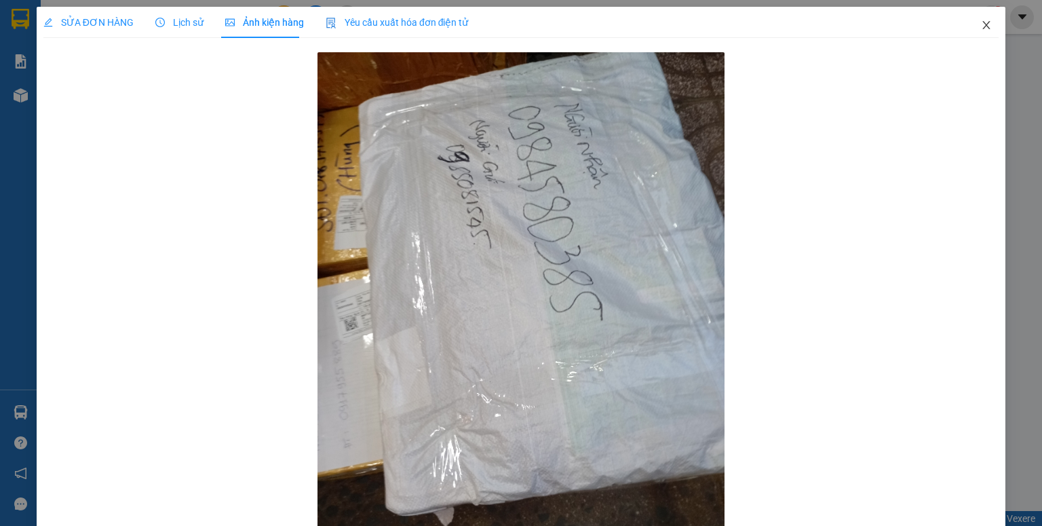
click at [981, 26] on icon "close" at bounding box center [986, 25] width 11 height 11
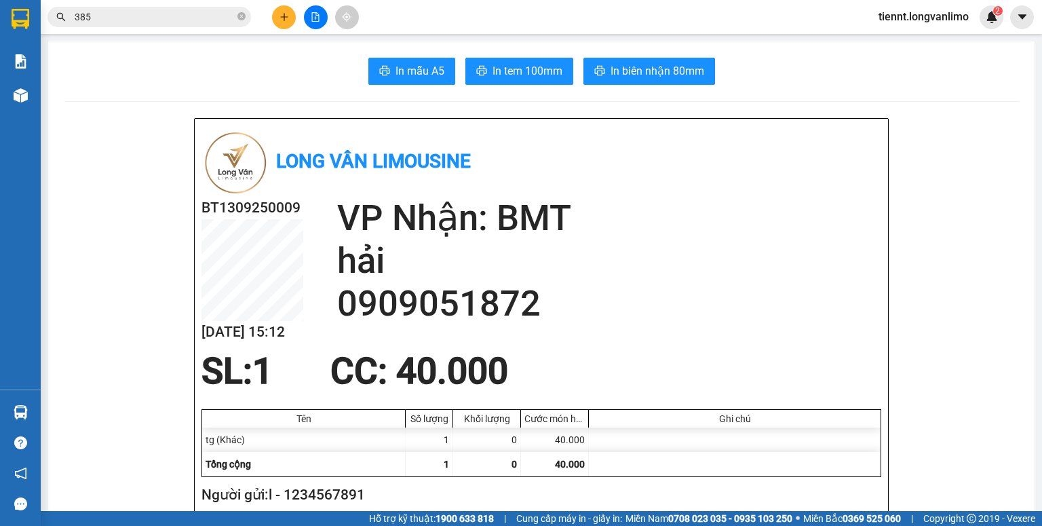
click at [142, 16] on input "385" at bounding box center [155, 16] width 160 height 15
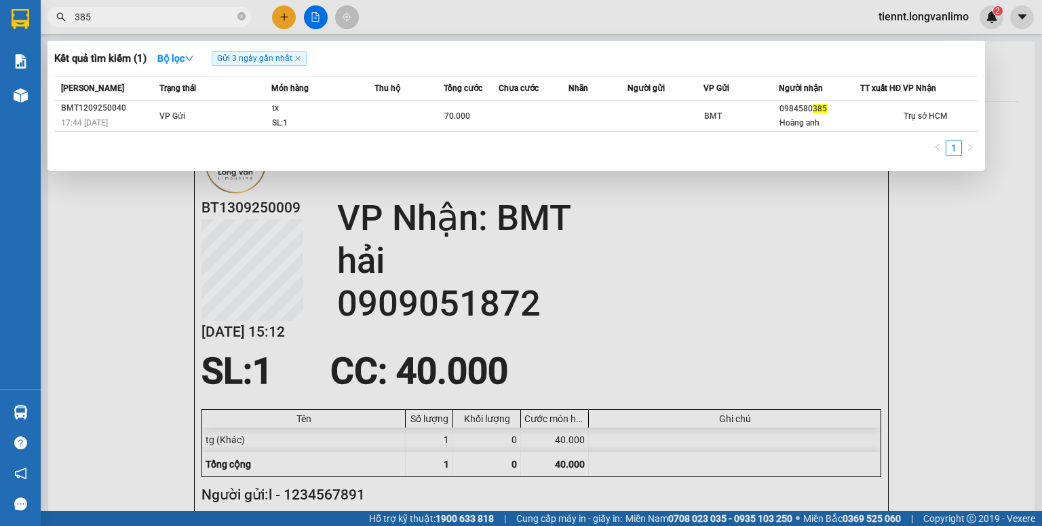
click at [142, 16] on input "385" at bounding box center [155, 16] width 160 height 15
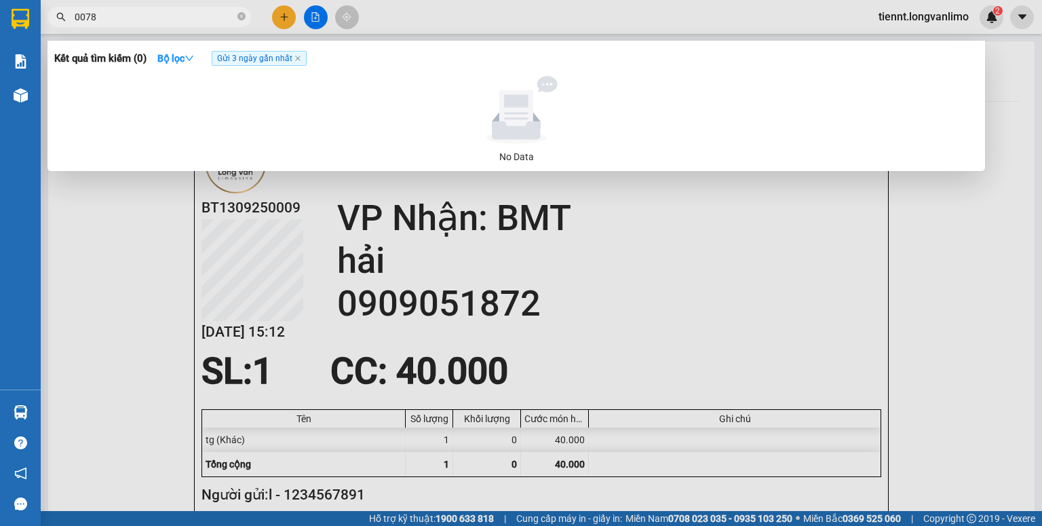
drag, startPoint x: 187, startPoint y: 16, endPoint x: 50, endPoint y: 27, distance: 136.8
click at [50, 27] on div "Kết quả tìm kiếm ( 0 ) Bộ lọc Gửi 3 ngày gần nhất No Data 0078" at bounding box center [132, 17] width 265 height 24
type input "0078"
click at [243, 18] on icon "close-circle" at bounding box center [241, 16] width 8 height 8
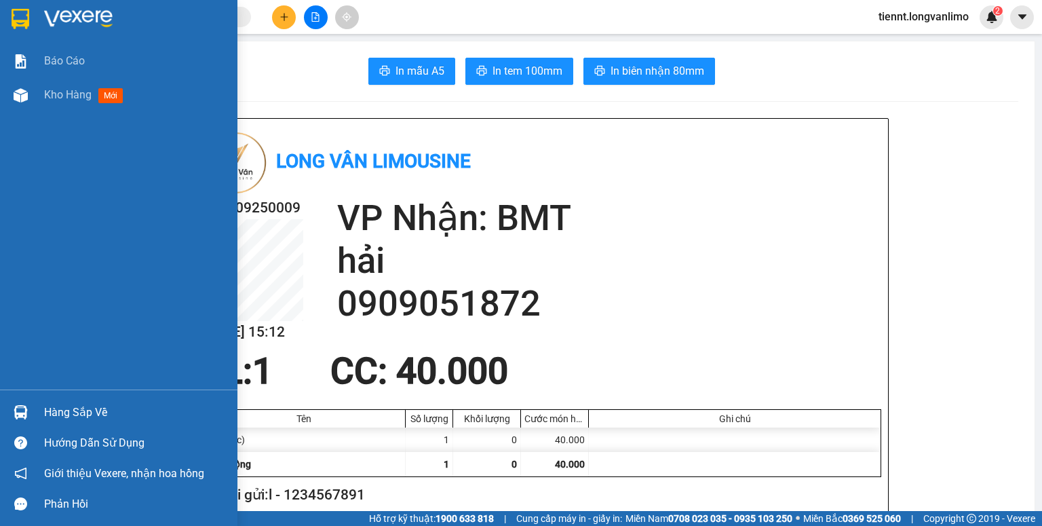
click at [15, 10] on img at bounding box center [21, 19] width 18 height 20
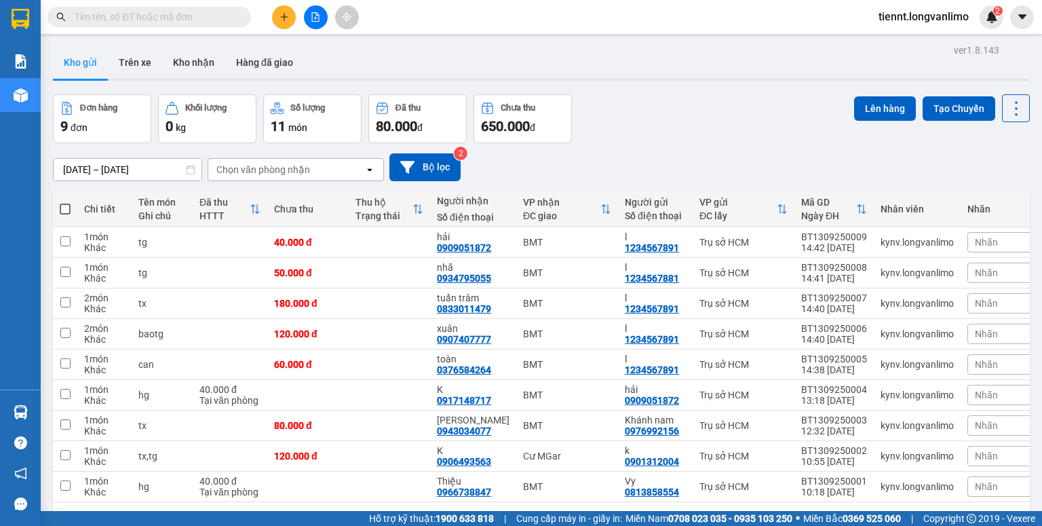
click at [319, 18] on icon "file-add" at bounding box center [315, 16] width 7 height 9
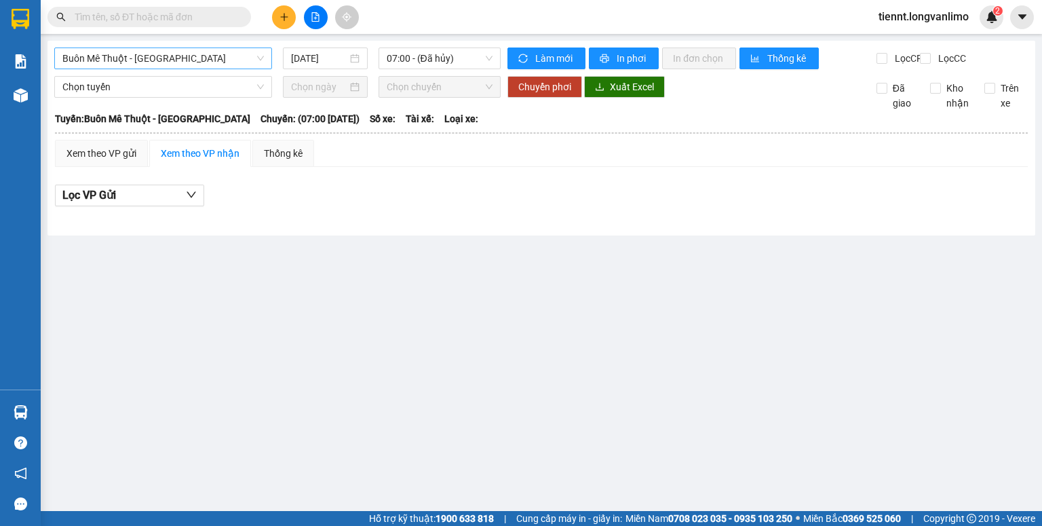
click at [222, 64] on span "Buôn Mê Thuột - Đà Lạt" at bounding box center [162, 58] width 201 height 20
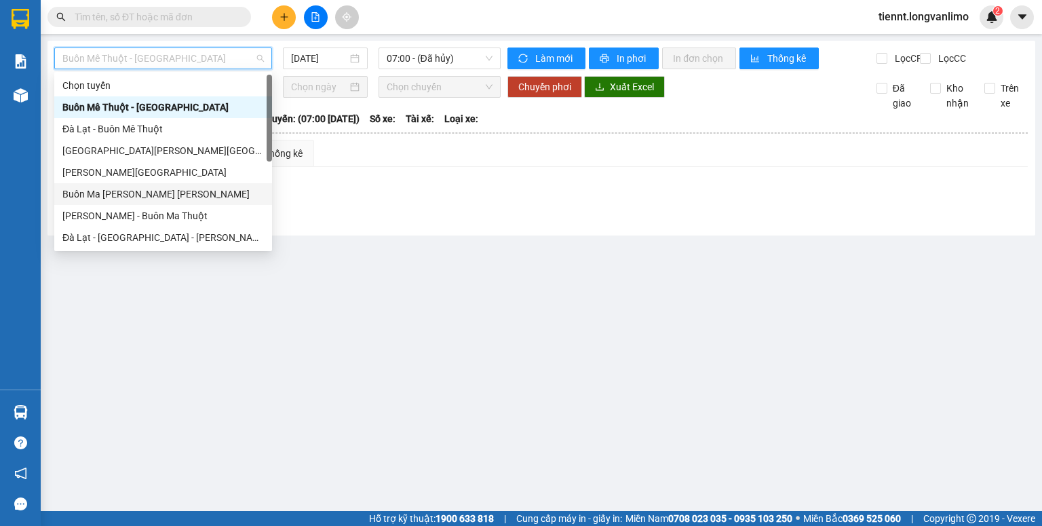
click at [164, 193] on div "Buôn Ma Thuột - Hồ Chí Minh" at bounding box center [162, 194] width 201 height 15
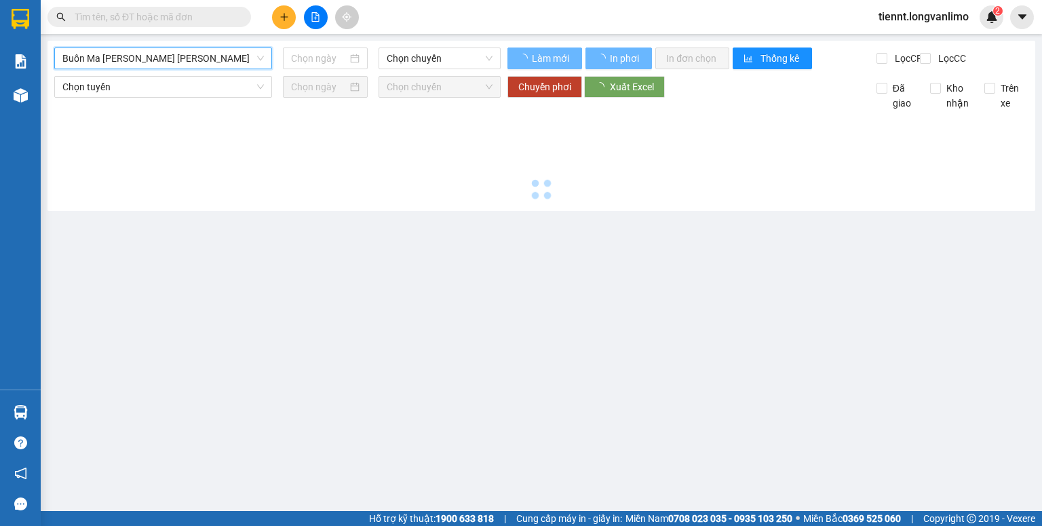
type input "[DATE]"
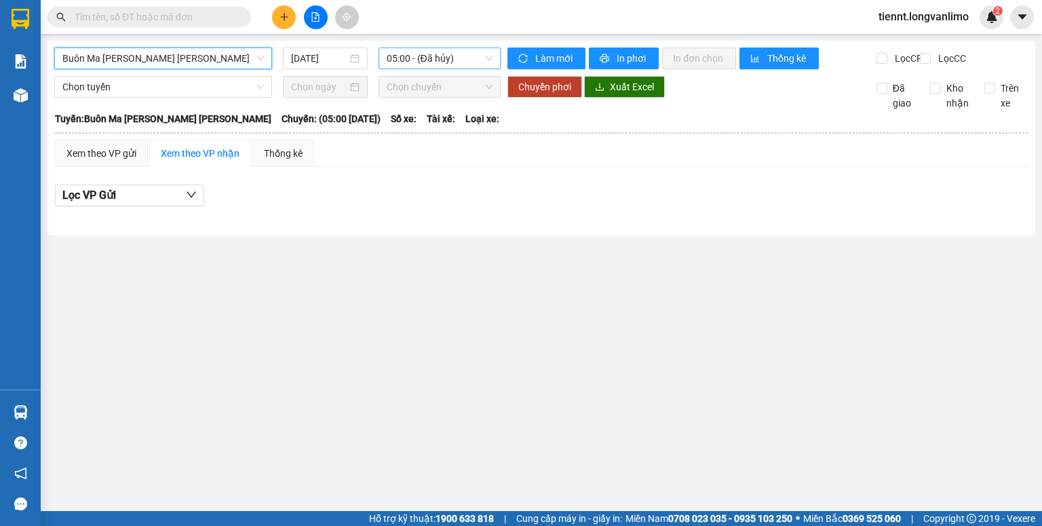
click at [422, 64] on span "05:00 - (Đã hủy)" at bounding box center [440, 58] width 106 height 20
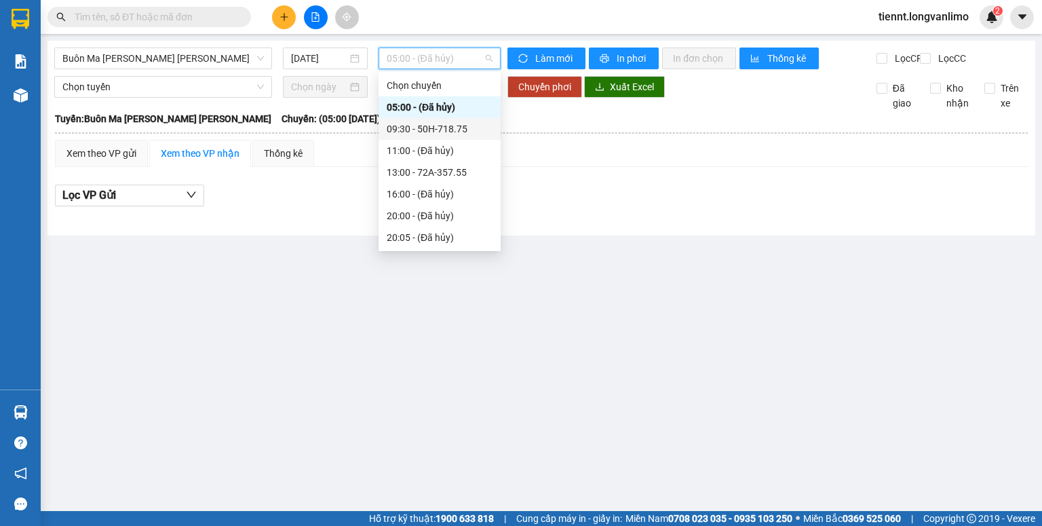
click at [448, 128] on div "09:30 - 50H-718.75" at bounding box center [440, 128] width 106 height 15
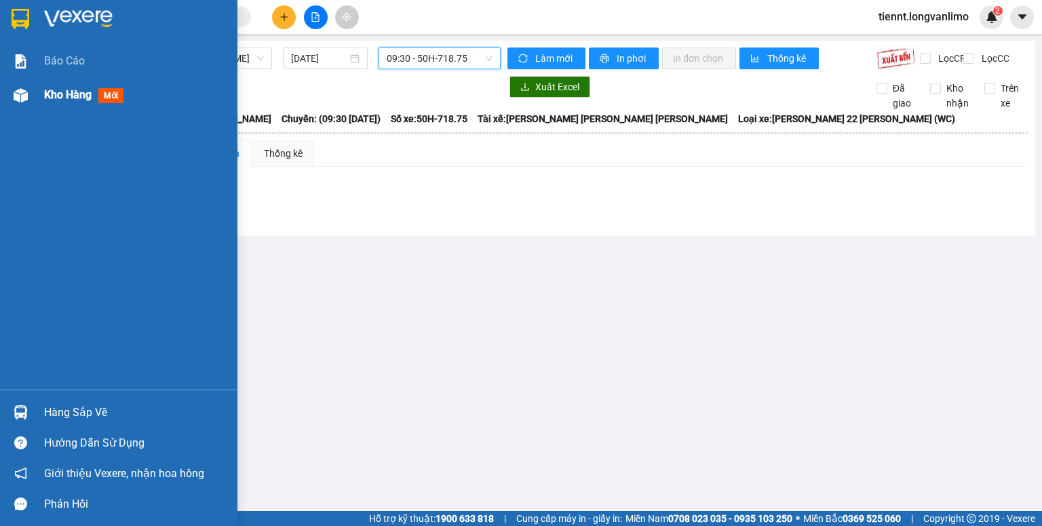
click at [49, 96] on span "Kho hàng" at bounding box center [67, 94] width 47 height 13
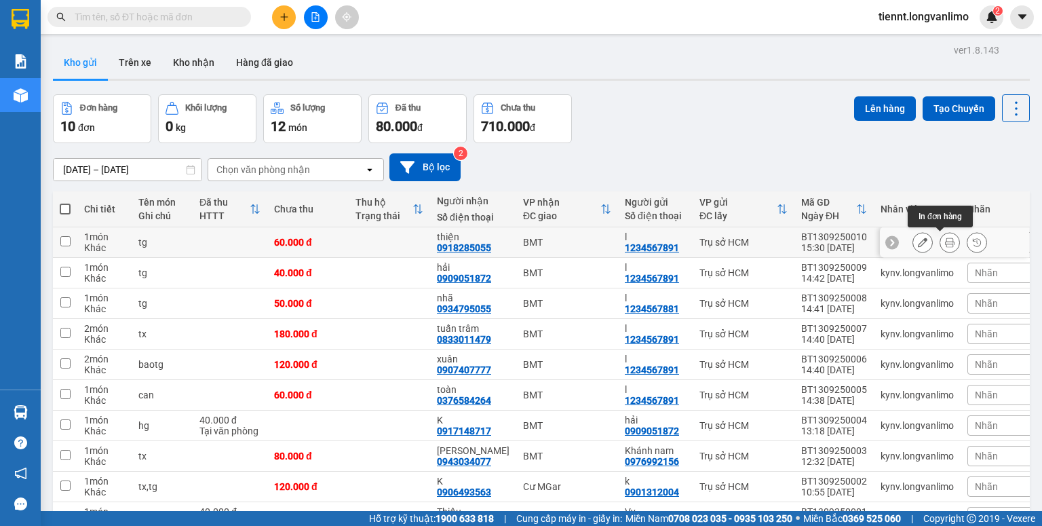
click at [945, 237] on icon at bounding box center [949, 241] width 9 height 9
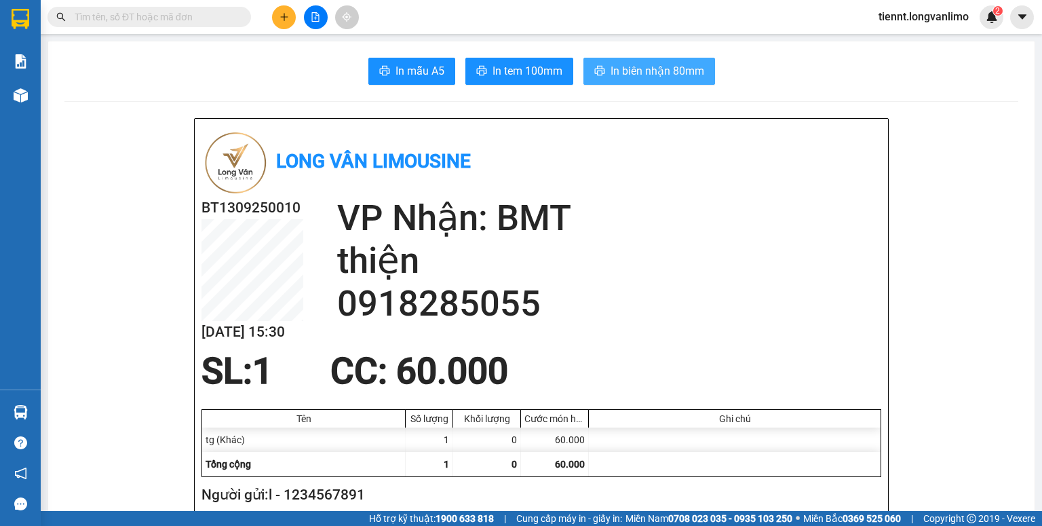
click at [653, 81] on button "In biên nhận 80mm" at bounding box center [649, 71] width 132 height 27
click at [546, 72] on span "In tem 100mm" at bounding box center [527, 70] width 70 height 17
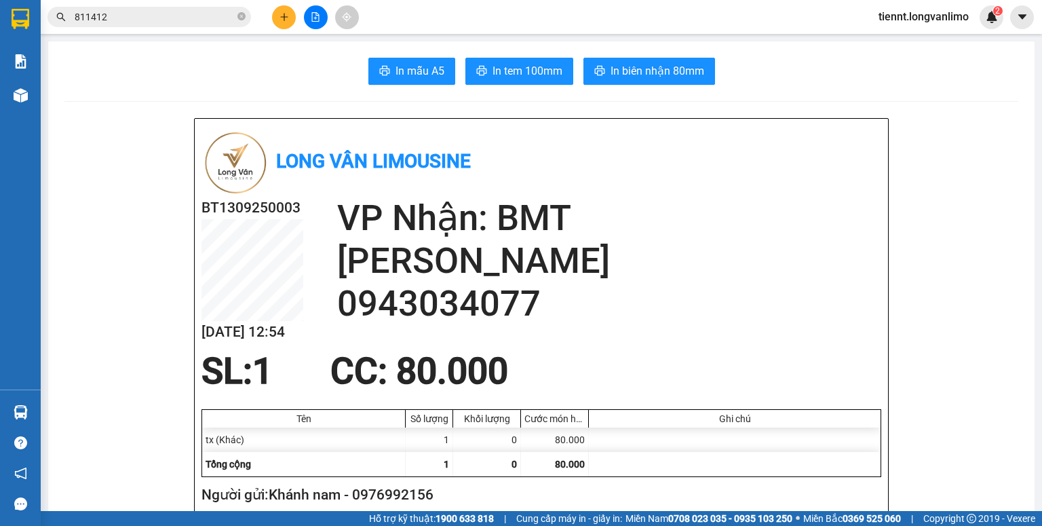
click at [175, 19] on input "811412" at bounding box center [155, 16] width 160 height 15
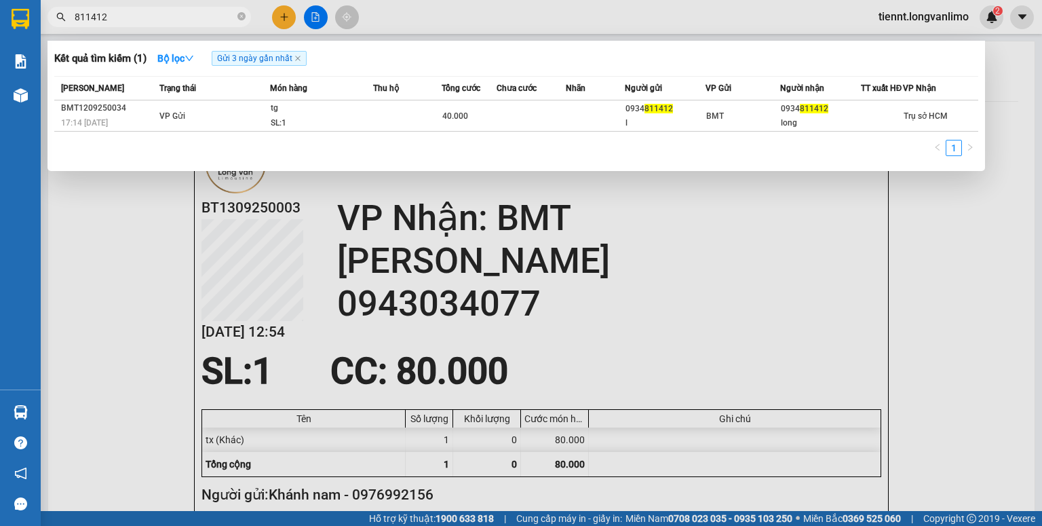
click at [175, 19] on input "811412" at bounding box center [155, 16] width 160 height 15
click at [241, 18] on icon "close-circle" at bounding box center [241, 16] width 8 height 8
